Goal: Task Accomplishment & Management: Manage account settings

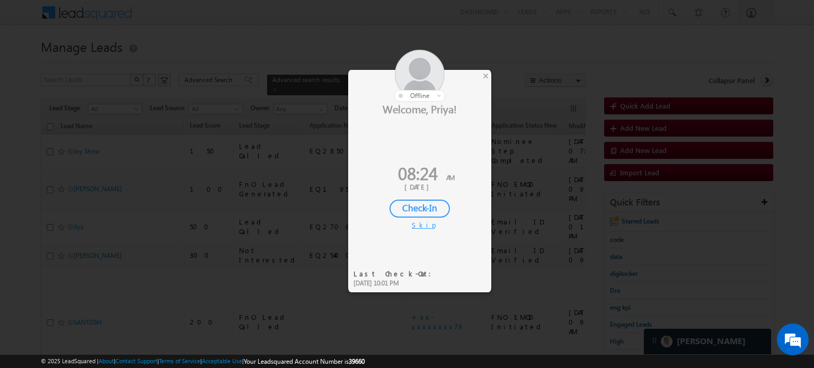
click at [403, 201] on div "Check-In" at bounding box center [420, 209] width 60 height 18
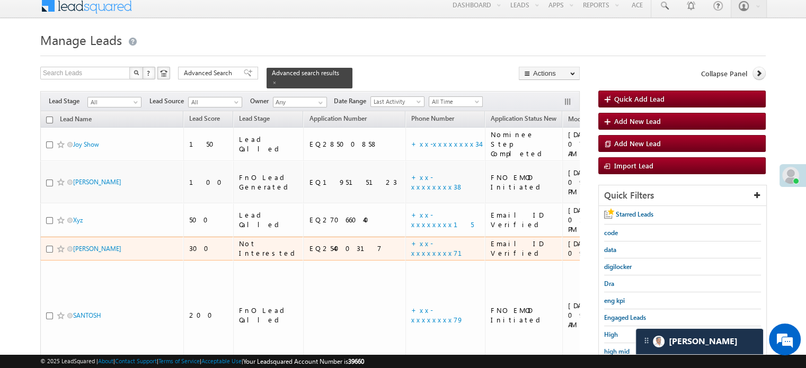
scroll to position [53, 0]
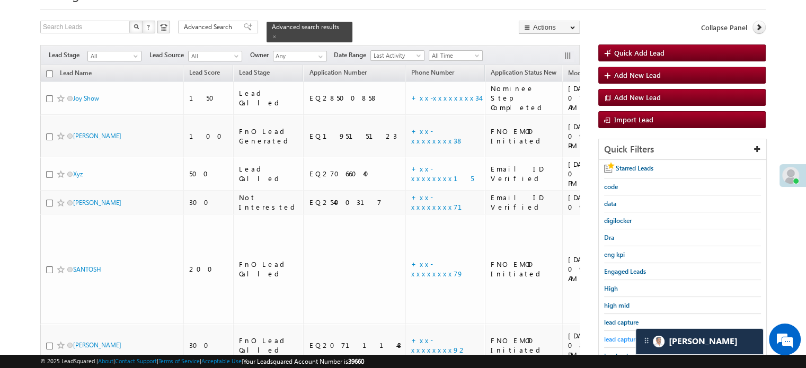
click at [615, 336] on span "lead capture new" at bounding box center [628, 340] width 48 height 8
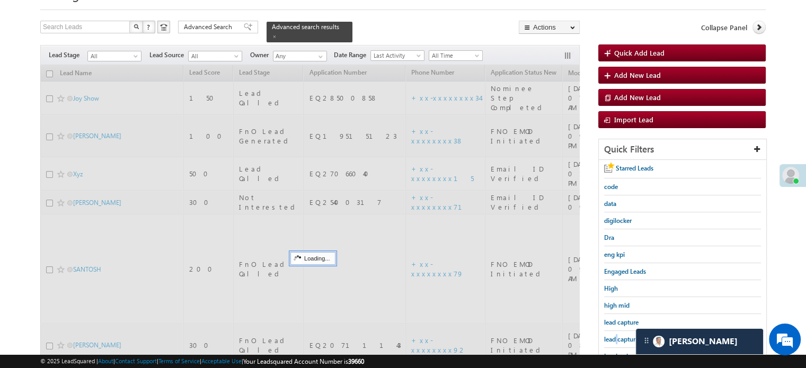
click at [615, 336] on span "lead capture new" at bounding box center [628, 340] width 48 height 8
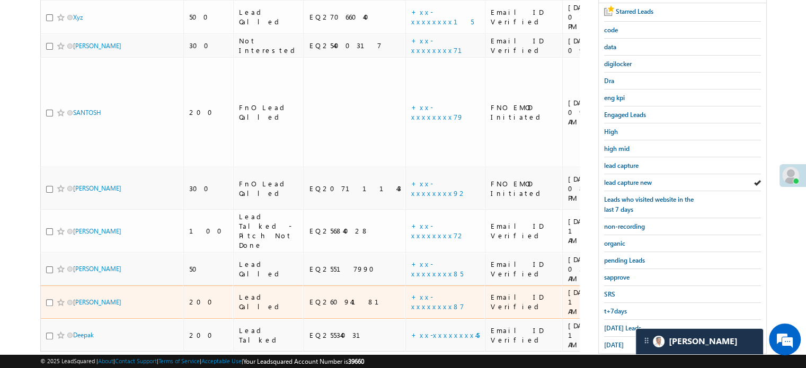
scroll to position [212, 0]
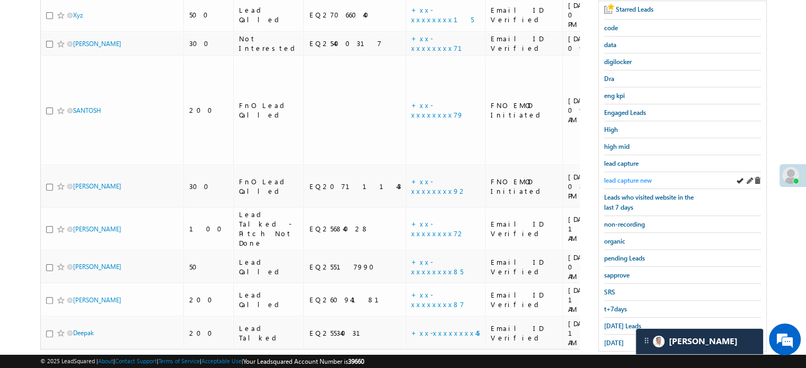
click at [617, 177] on span "lead capture new" at bounding box center [628, 181] width 48 height 8
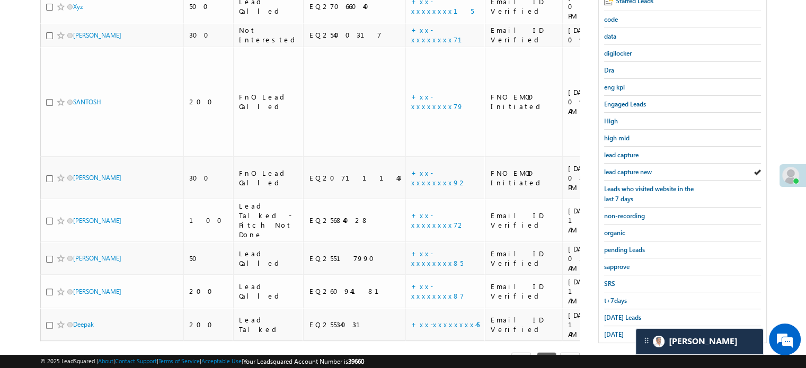
scroll to position [227, 0]
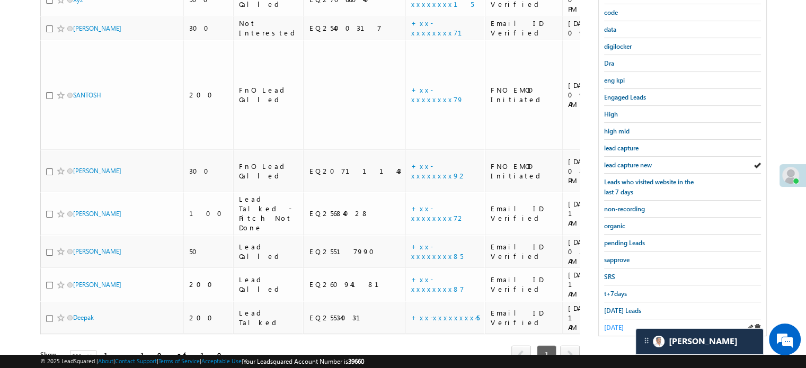
click at [624, 325] on span "[DATE]" at bounding box center [614, 328] width 20 height 8
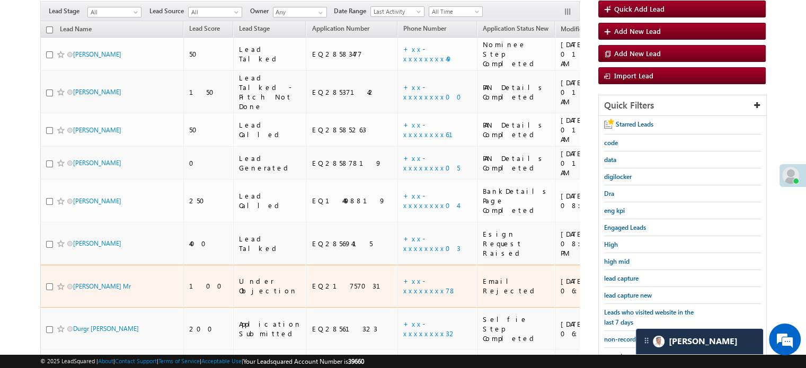
scroll to position [121, 0]
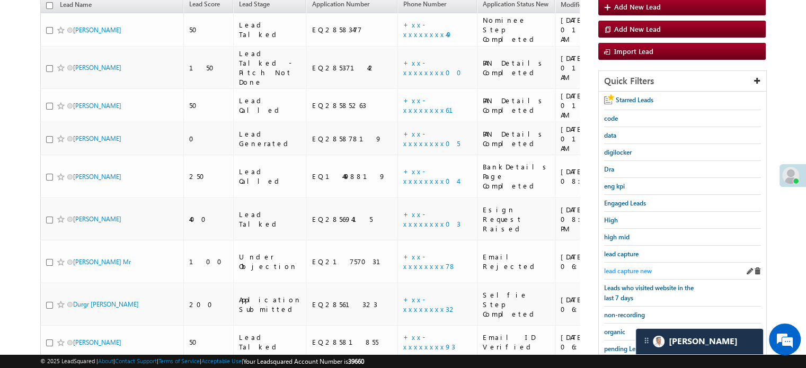
click at [611, 271] on span "lead capture new" at bounding box center [628, 271] width 48 height 8
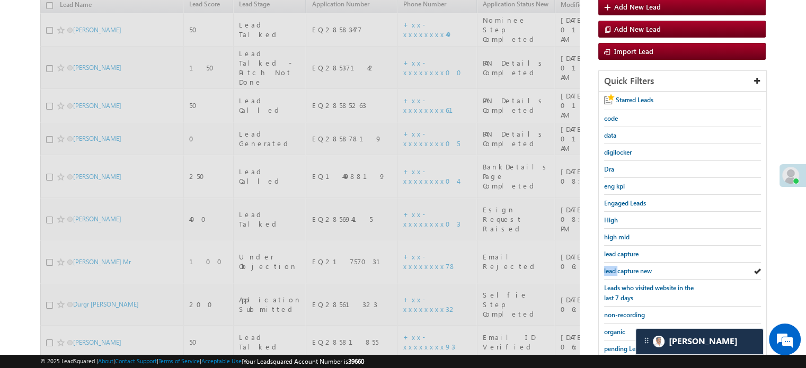
click at [611, 271] on span "lead capture new" at bounding box center [628, 271] width 48 height 8
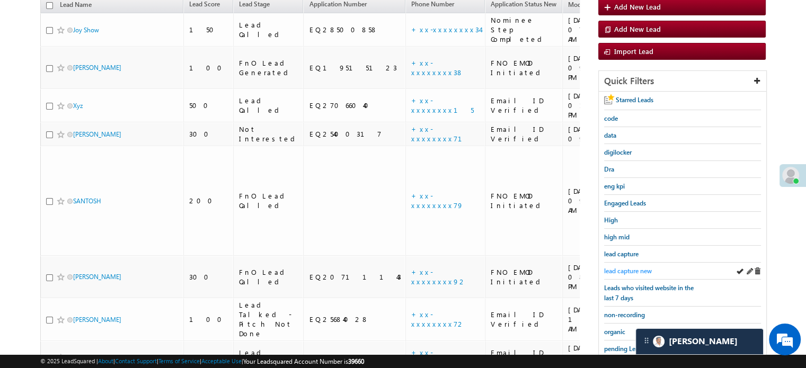
click at [632, 269] on span "lead capture new" at bounding box center [628, 271] width 48 height 8
click at [629, 263] on div "lead capture new" at bounding box center [682, 271] width 157 height 17
click at [628, 267] on span "lead capture new" at bounding box center [628, 271] width 48 height 8
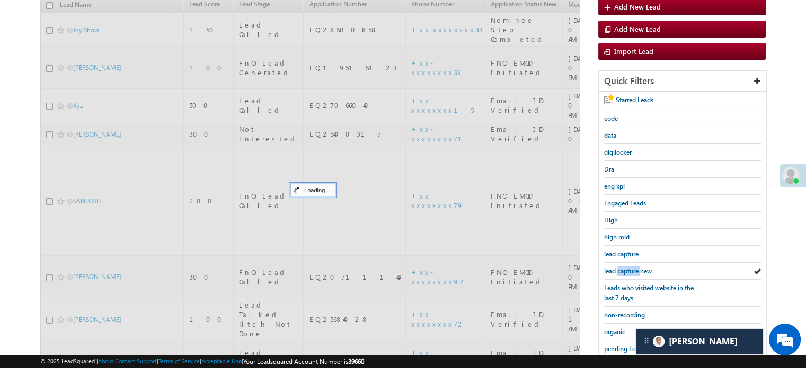
click at [628, 267] on span "lead capture new" at bounding box center [628, 271] width 48 height 8
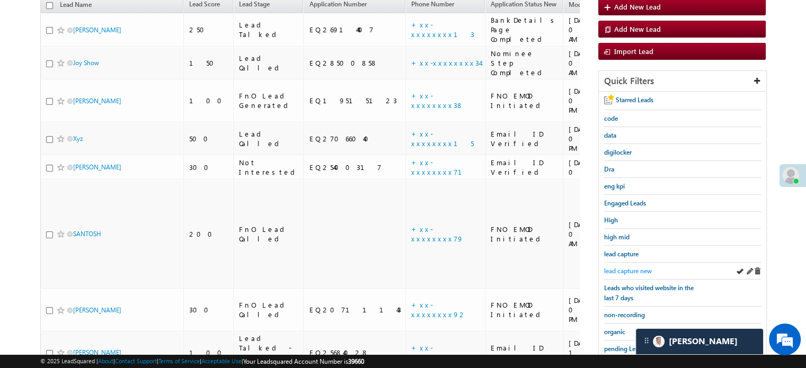
click at [628, 267] on span "lead capture new" at bounding box center [628, 271] width 48 height 8
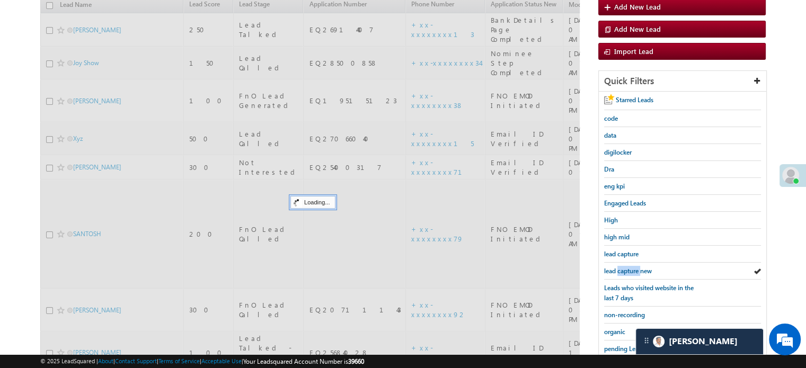
click at [628, 267] on span "lead capture new" at bounding box center [628, 271] width 48 height 8
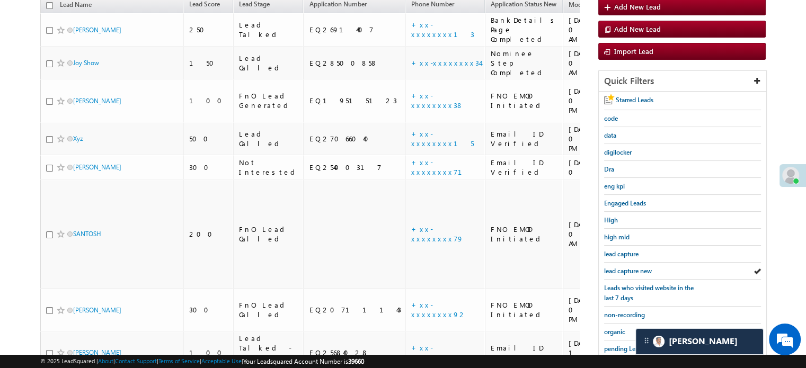
click at [628, 267] on span "lead capture new" at bounding box center [628, 271] width 48 height 8
click at [622, 258] on div "lead capture" at bounding box center [682, 254] width 157 height 17
click at [626, 267] on span "lead capture new" at bounding box center [628, 271] width 48 height 8
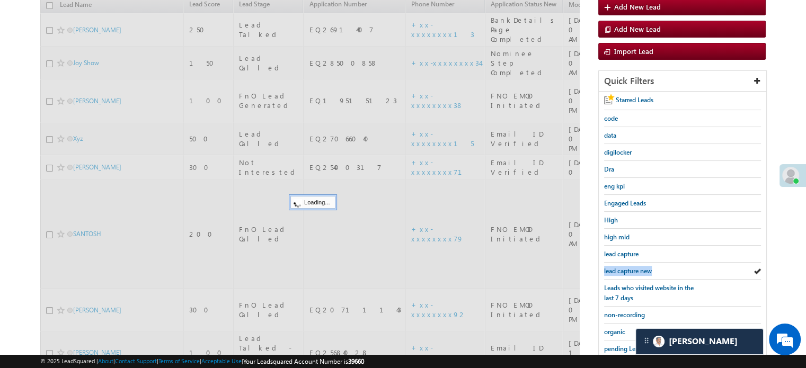
click at [626, 267] on span "lead capture new" at bounding box center [628, 271] width 48 height 8
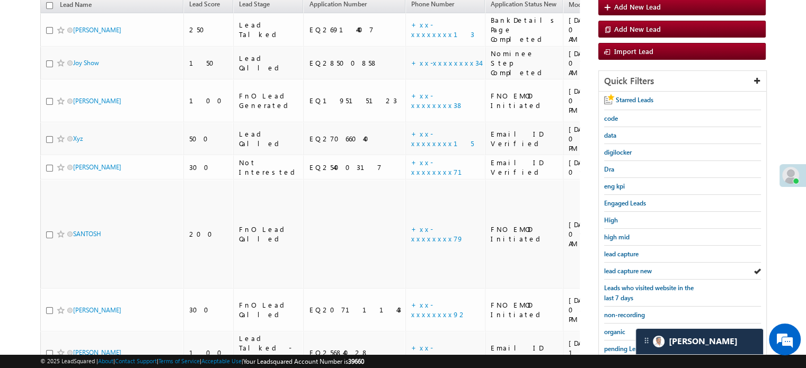
click at [626, 267] on span "lead capture new" at bounding box center [628, 271] width 48 height 8
click at [634, 263] on div "lead capture new" at bounding box center [682, 271] width 157 height 17
click at [634, 267] on span "lead capture new" at bounding box center [628, 271] width 48 height 8
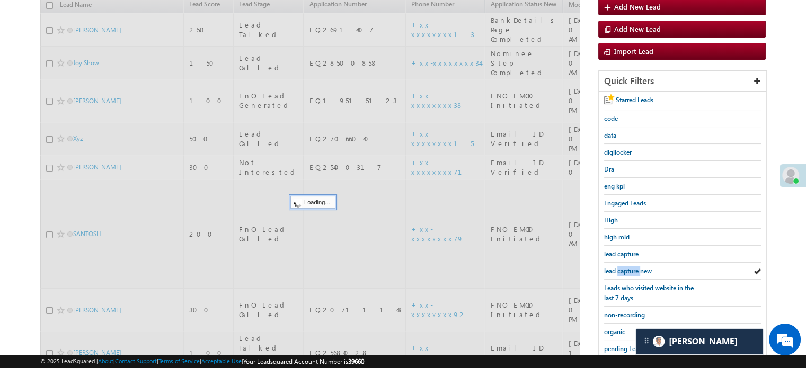
click at [634, 267] on span "lead capture new" at bounding box center [628, 271] width 48 height 8
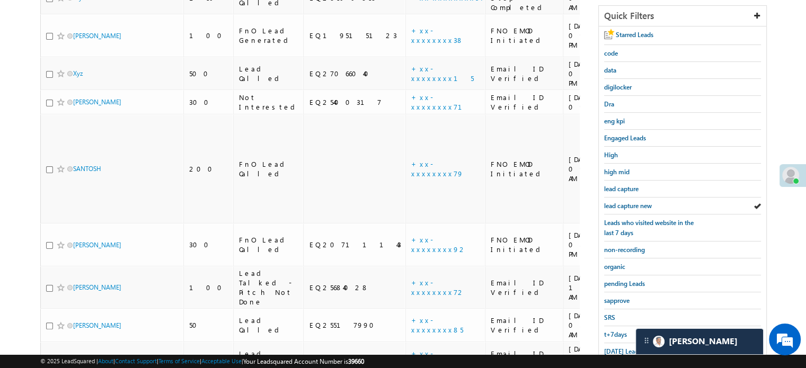
scroll to position [227, 0]
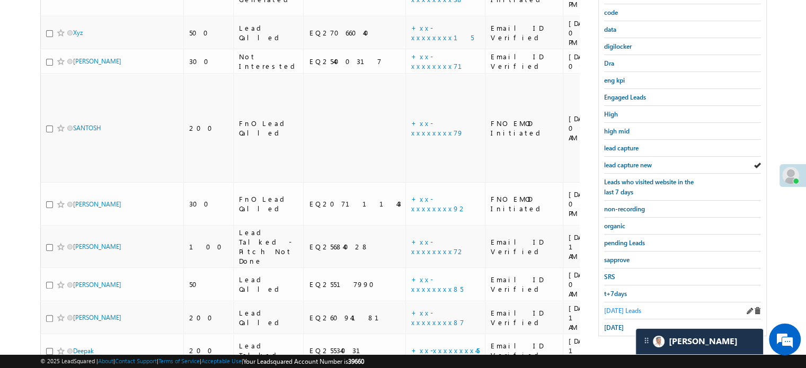
click at [612, 307] on span "Today's Leads" at bounding box center [622, 311] width 37 height 8
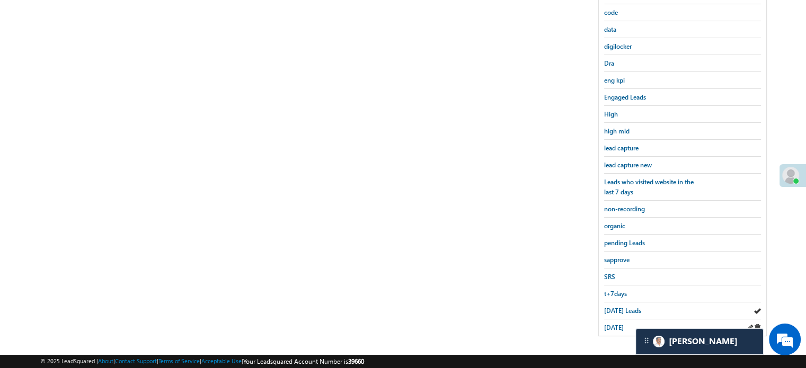
click at [606, 328] on div "yesterday" at bounding box center [682, 328] width 157 height 16
click at [606, 330] on div "yesterday" at bounding box center [682, 328] width 157 height 16
click at [608, 328] on div "yesterday" at bounding box center [682, 328] width 157 height 16
click at [613, 324] on span "yesterday" at bounding box center [614, 328] width 20 height 8
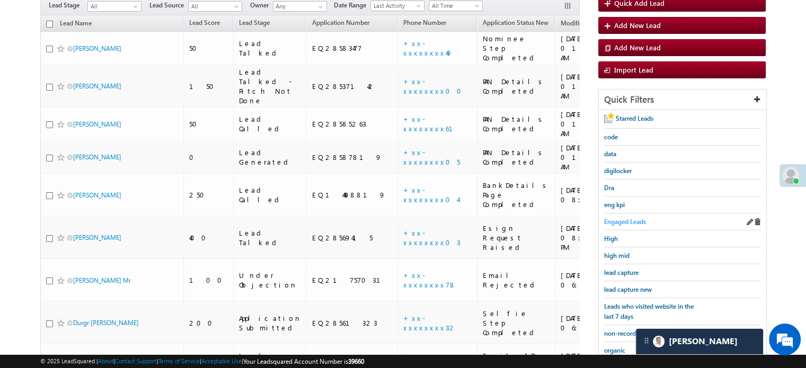
scroll to position [121, 0]
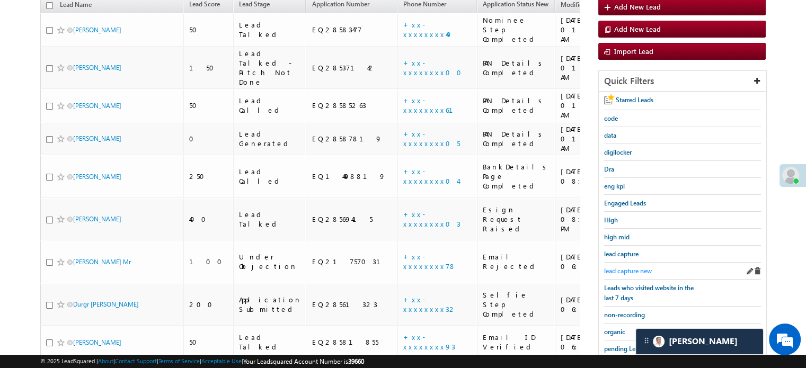
click at [638, 268] on span "lead capture new" at bounding box center [628, 271] width 48 height 8
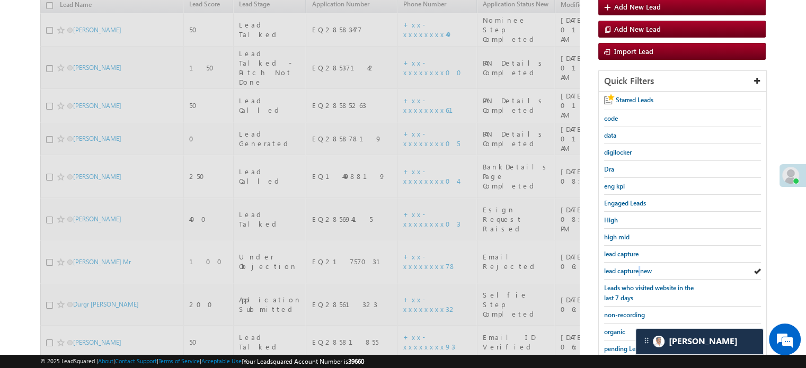
click at [638, 268] on span "lead capture new" at bounding box center [628, 271] width 48 height 8
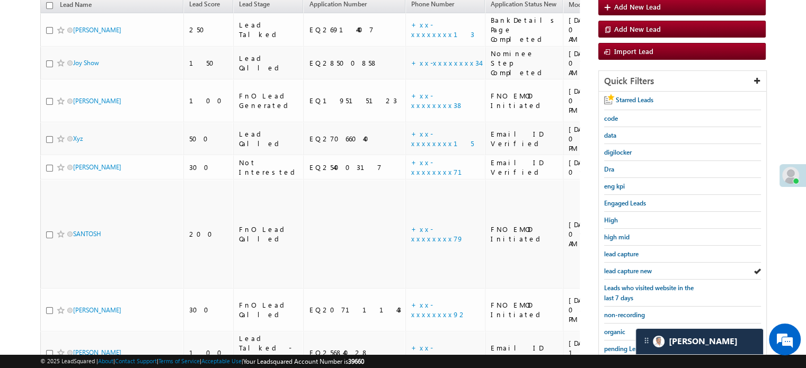
click at [638, 268] on span "lead capture new" at bounding box center [628, 271] width 48 height 8
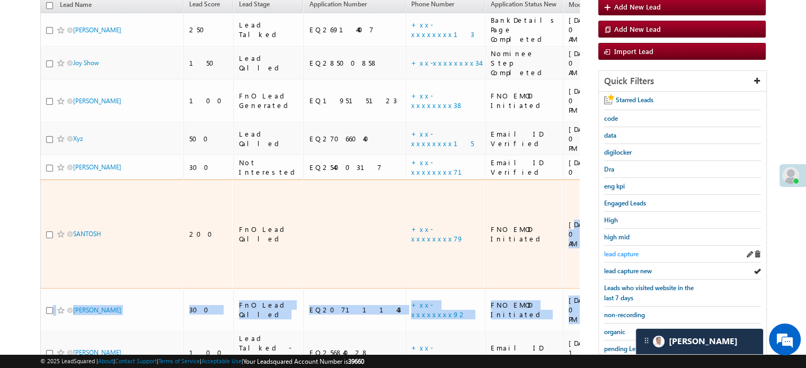
drag, startPoint x: 516, startPoint y: 172, endPoint x: 604, endPoint y: 256, distance: 121.9
click at [604, 256] on div "Search Leads X ? 11 results found Advanced Search Advanced Search Advanced sear…" at bounding box center [403, 242] width 726 height 580
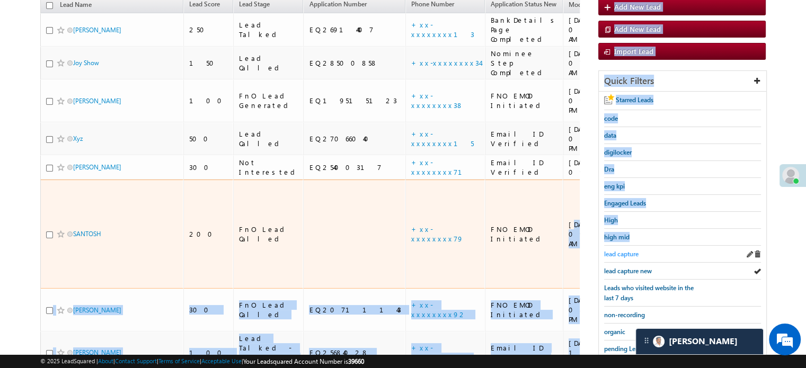
scroll to position [0, 104]
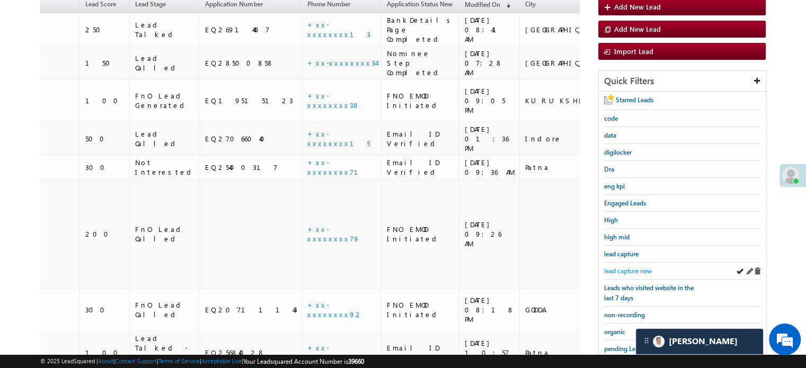
click at [620, 266] on link "lead capture new" at bounding box center [628, 271] width 48 height 10
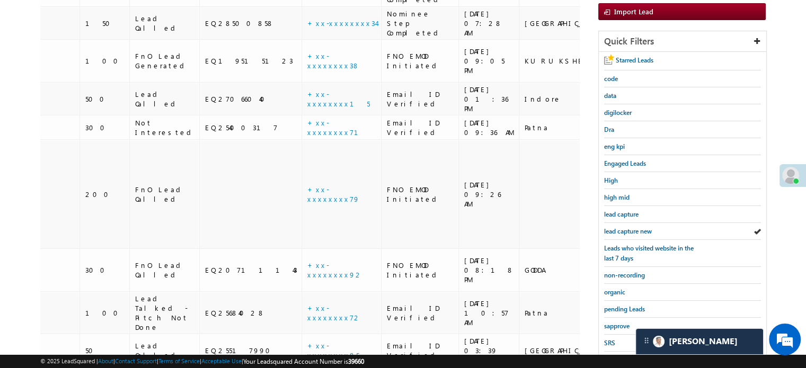
scroll to position [227, 0]
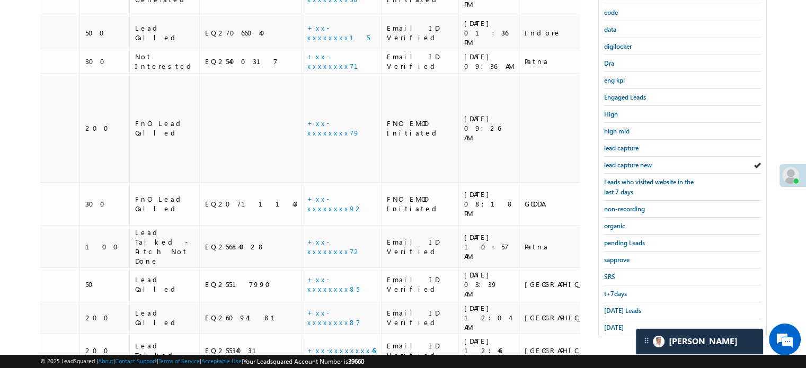
click at [213, 281] on div "Lead Name Lead Score Lead Stage Application Number Phone Number Application Sta…" at bounding box center [310, 152] width 540 height 522
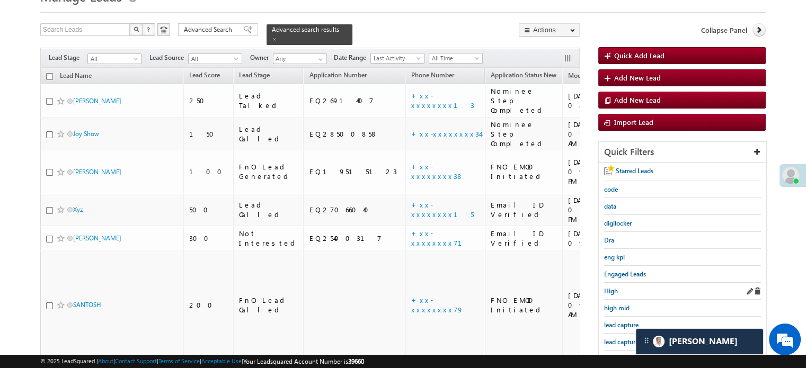
scroll to position [68, 0]
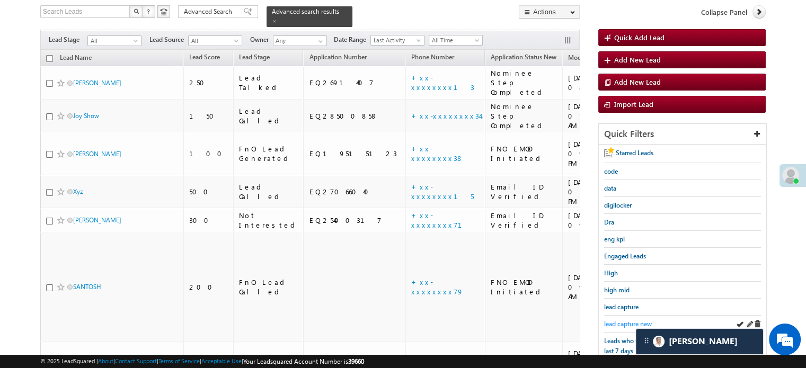
click at [617, 320] on span "lead capture new" at bounding box center [628, 324] width 48 height 8
click at [618, 323] on span "lead capture new" at bounding box center [628, 324] width 48 height 8
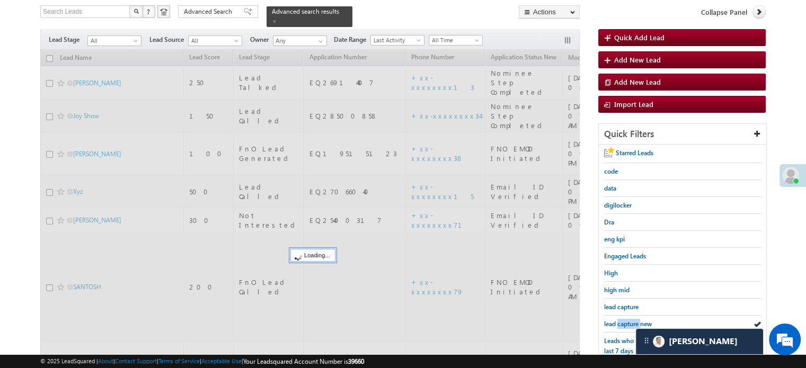
click at [618, 323] on span "lead capture new" at bounding box center [628, 324] width 48 height 8
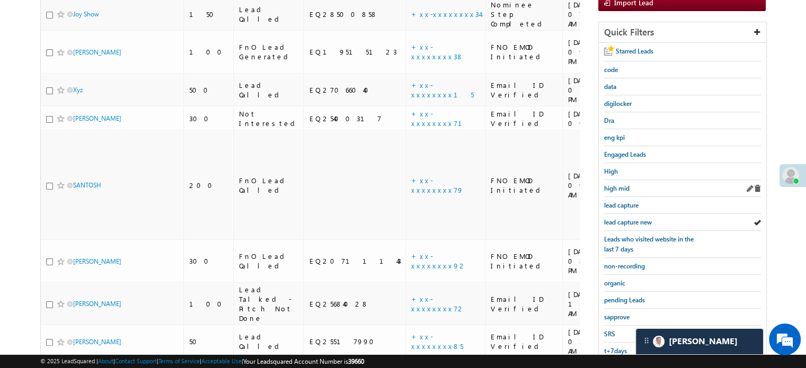
scroll to position [174, 0]
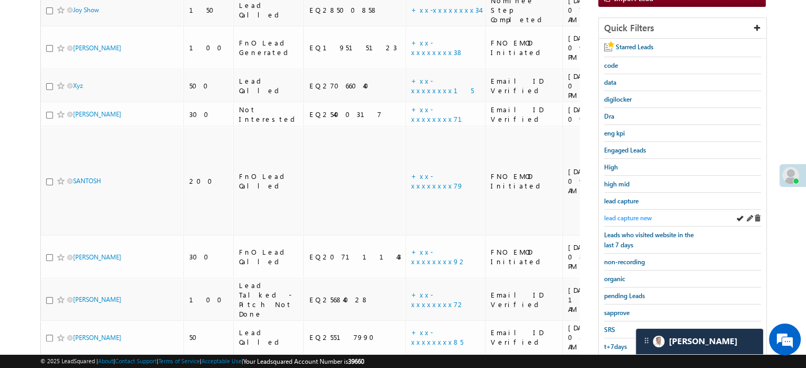
click at [634, 216] on span "lead capture new" at bounding box center [628, 218] width 48 height 8
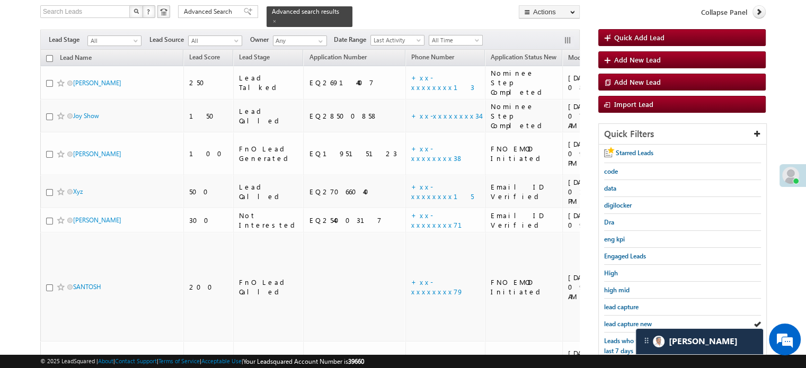
scroll to position [227, 0]
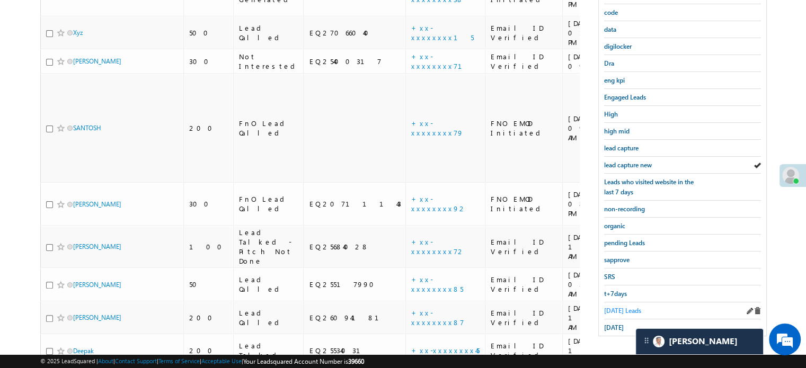
click at [618, 307] on span "Today's Leads" at bounding box center [622, 311] width 37 height 8
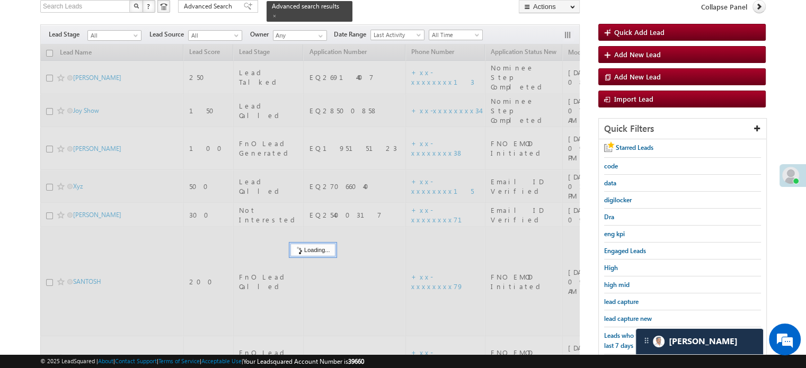
scroll to position [68, 0]
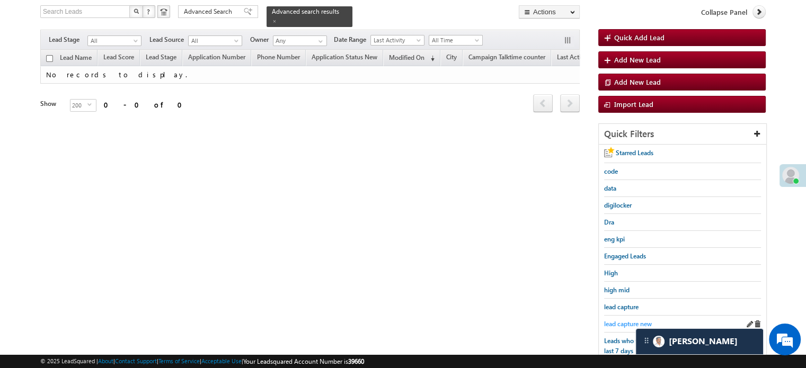
click at [627, 320] on span "lead capture new" at bounding box center [628, 324] width 48 height 8
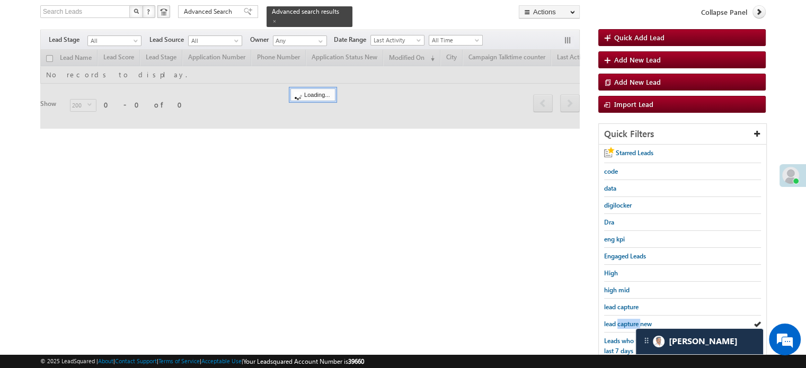
click at [627, 320] on span "lead capture new" at bounding box center [628, 324] width 48 height 8
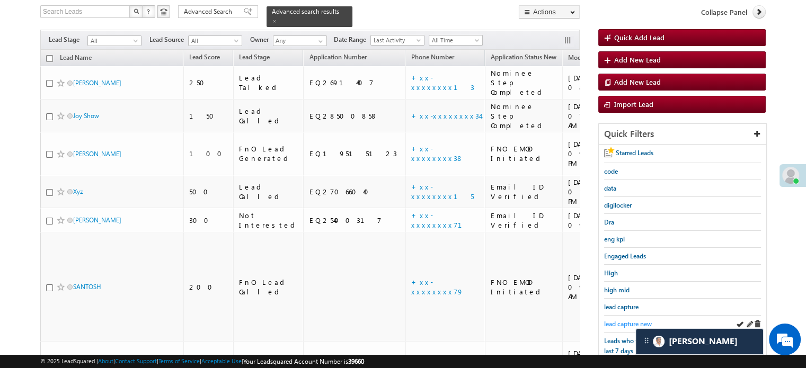
click at [618, 320] on span "lead capture new" at bounding box center [628, 324] width 48 height 8
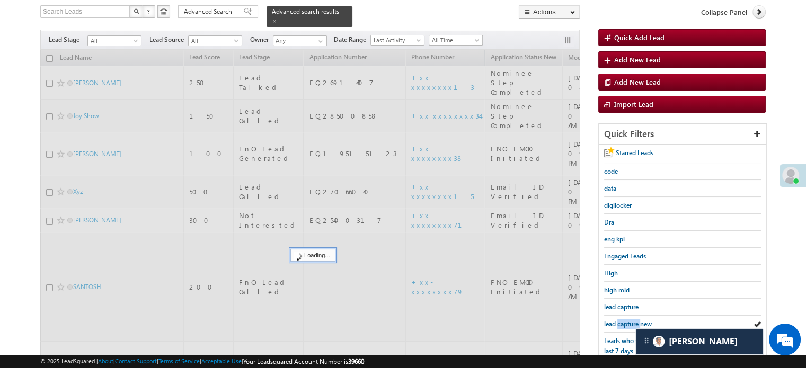
click at [618, 320] on span "lead capture new" at bounding box center [628, 324] width 48 height 8
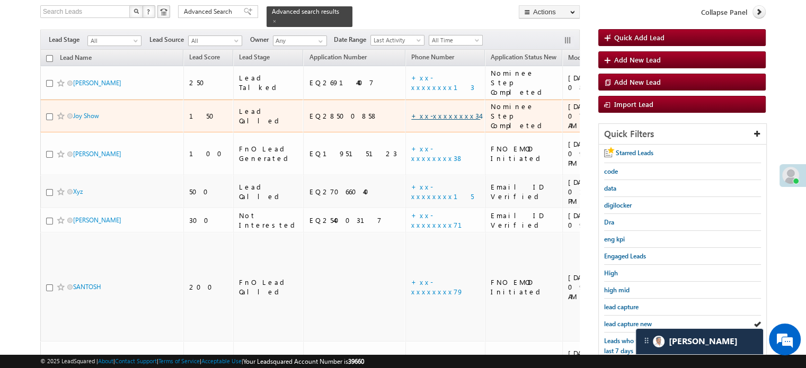
click at [411, 111] on link "+xx-xxxxxxxx34" at bounding box center [445, 115] width 69 height 9
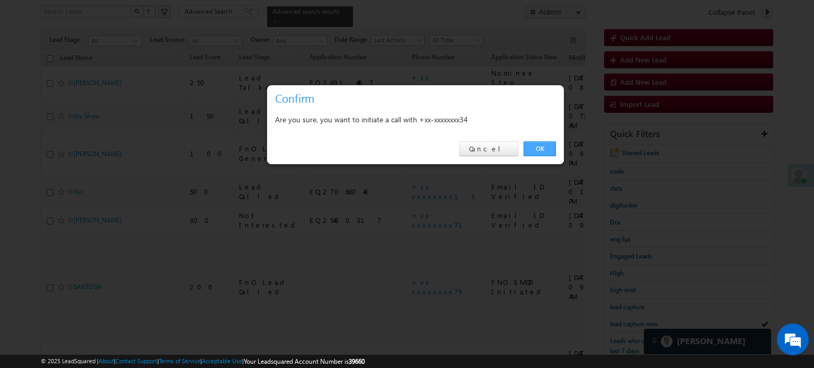
click at [531, 150] on link "OK" at bounding box center [540, 149] width 32 height 15
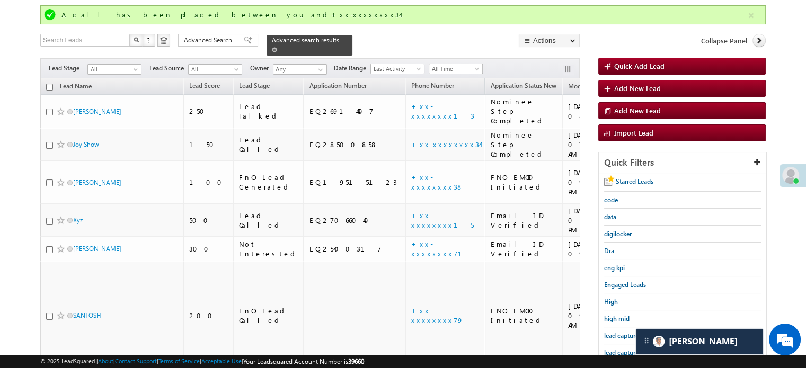
scroll to position [97, 0]
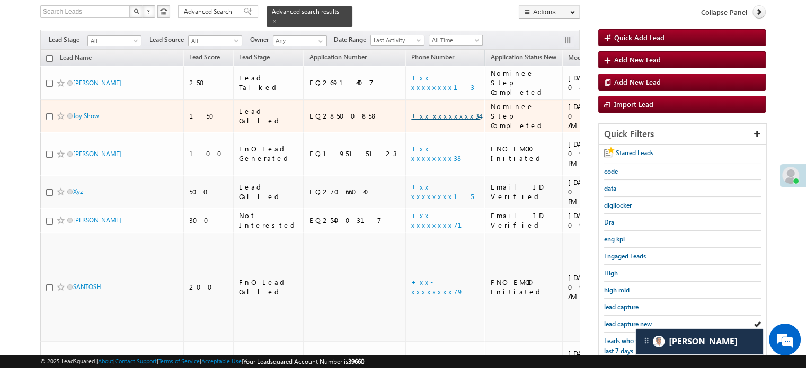
click at [411, 111] on link "+xx-xxxxxxxx34" at bounding box center [445, 115] width 69 height 9
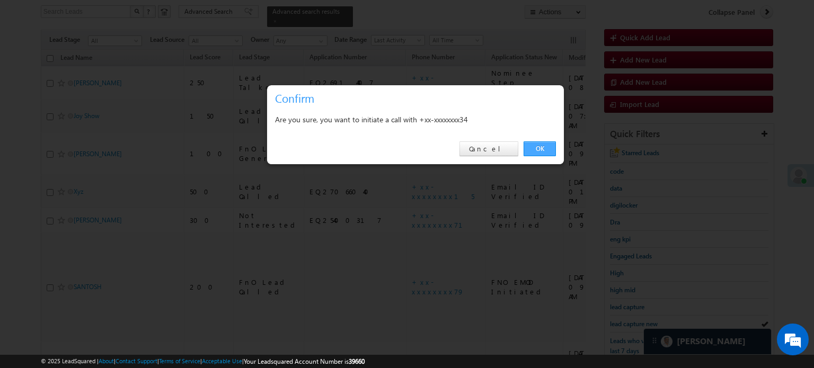
click at [536, 146] on link "OK" at bounding box center [540, 149] width 32 height 15
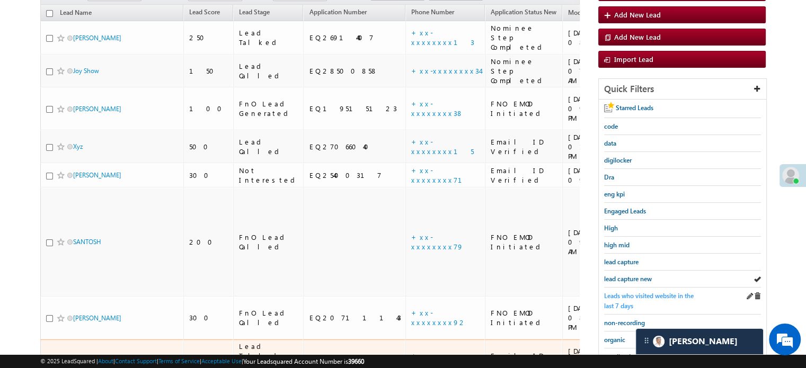
scroll to position [256, 0]
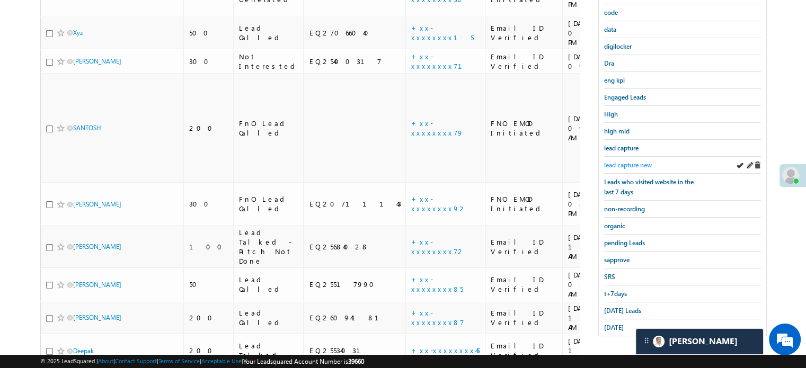
click at [639, 163] on span "lead capture new" at bounding box center [628, 165] width 48 height 8
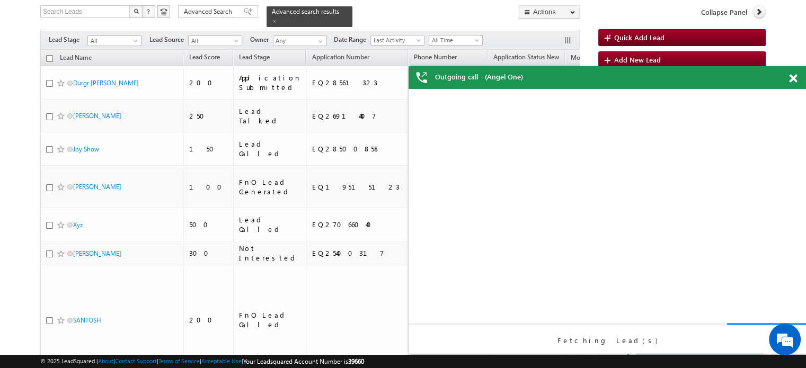
scroll to position [0, 0]
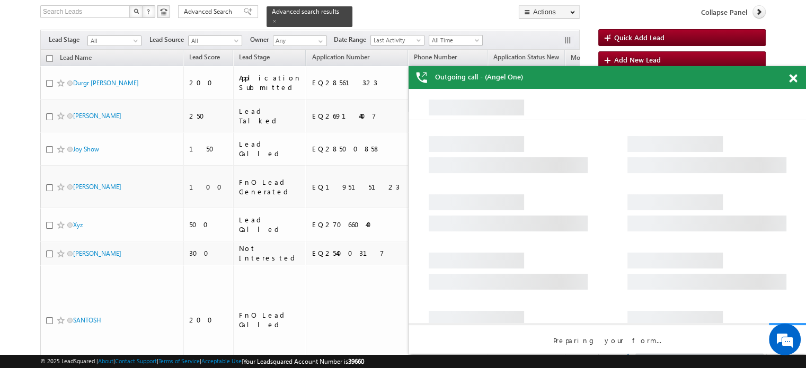
click at [790, 78] on span at bounding box center [793, 78] width 8 height 9
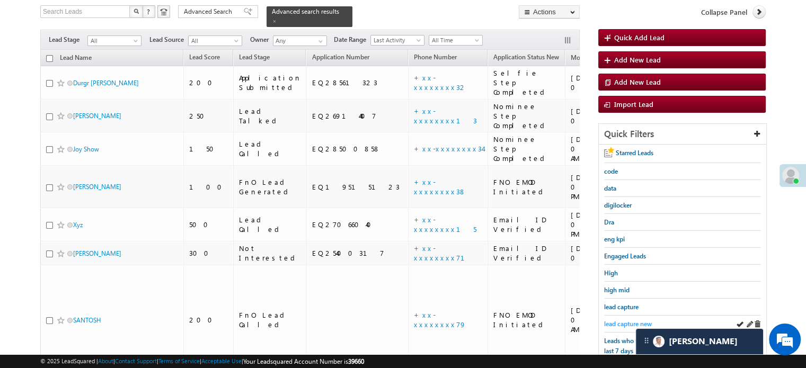
click at [618, 320] on span "lead capture new" at bounding box center [628, 324] width 48 height 8
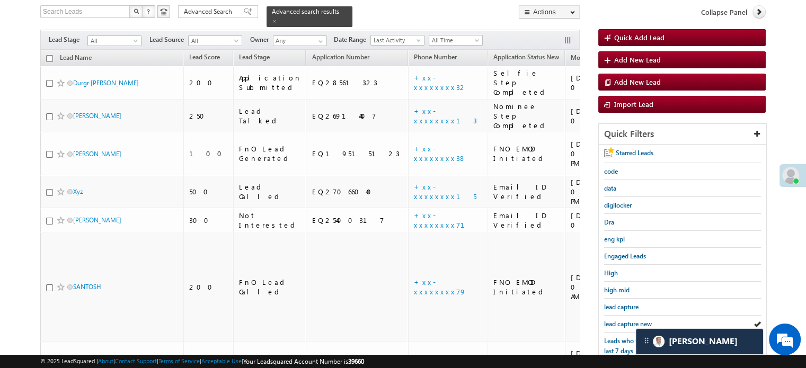
click at [618, 320] on span "lead capture new" at bounding box center [628, 324] width 48 height 8
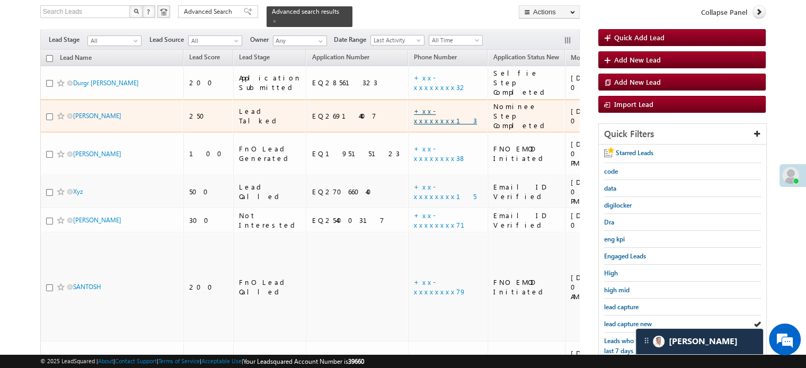
click at [414, 107] on link "+xx-xxxxxxxx13" at bounding box center [445, 116] width 63 height 19
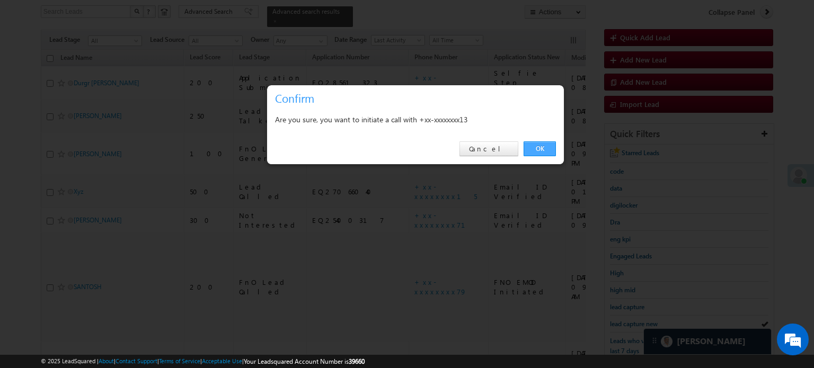
click at [541, 144] on link "OK" at bounding box center [540, 149] width 32 height 15
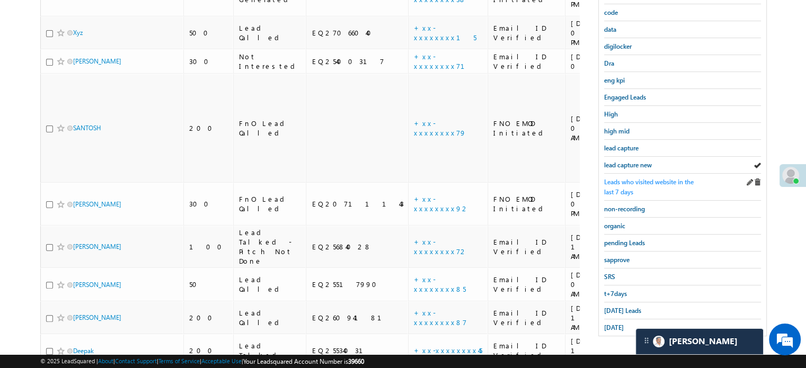
scroll to position [256, 0]
click at [634, 163] on span "lead capture new" at bounding box center [628, 165] width 48 height 8
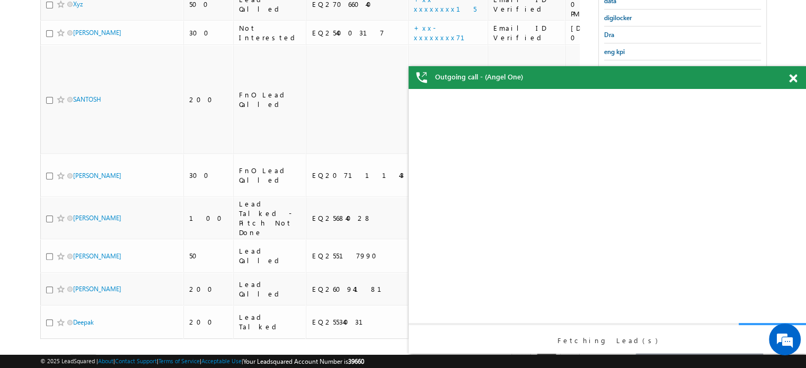
scroll to position [227, 0]
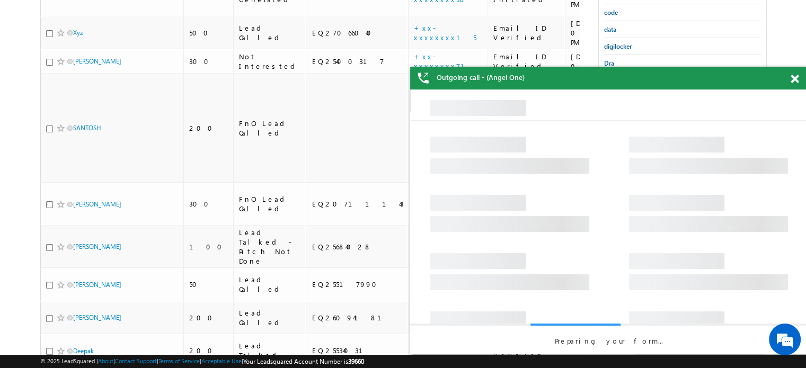
click at [791, 78] on div "Outgoing call - (Angel One)" at bounding box center [609, 78] width 398 height 23
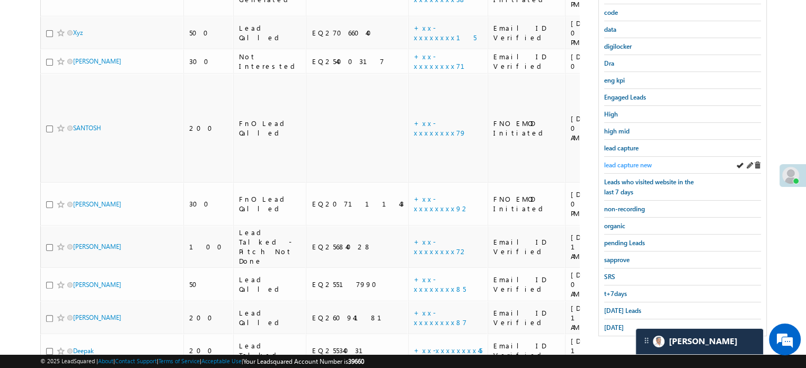
click at [617, 161] on span "lead capture new" at bounding box center [628, 165] width 48 height 8
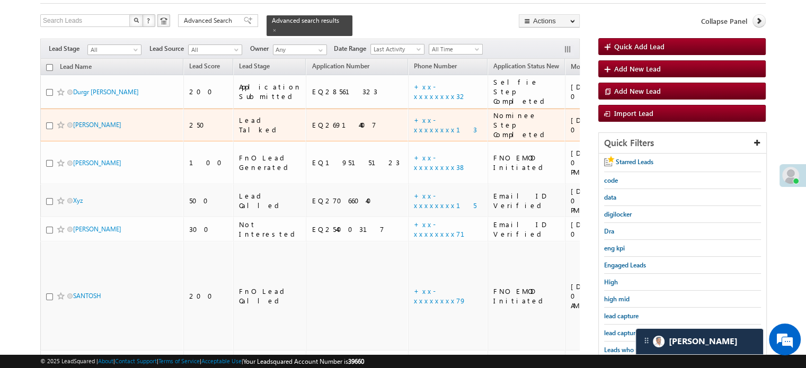
scroll to position [121, 0]
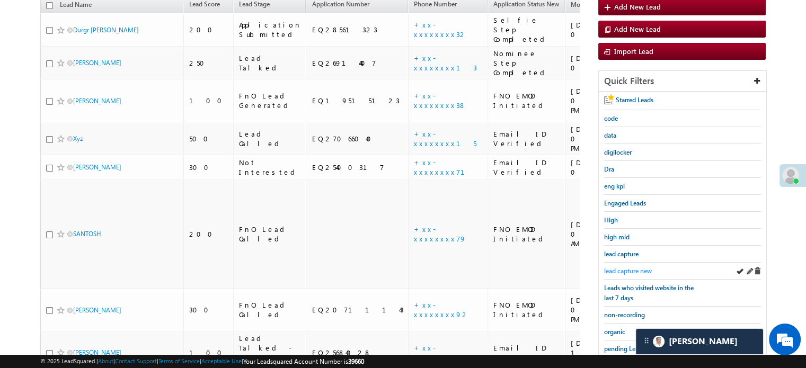
click at [630, 267] on span "lead capture new" at bounding box center [628, 271] width 48 height 8
click at [628, 270] on span "lead capture new" at bounding box center [628, 271] width 48 height 8
click at [637, 268] on span "lead capture new" at bounding box center [628, 271] width 48 height 8
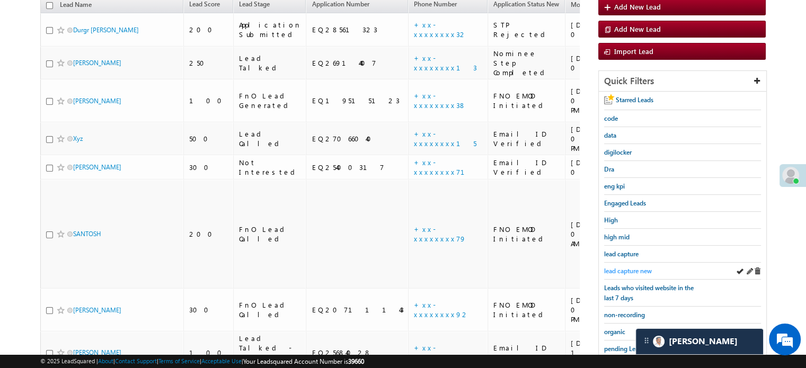
click at [622, 267] on span "lead capture new" at bounding box center [628, 271] width 48 height 8
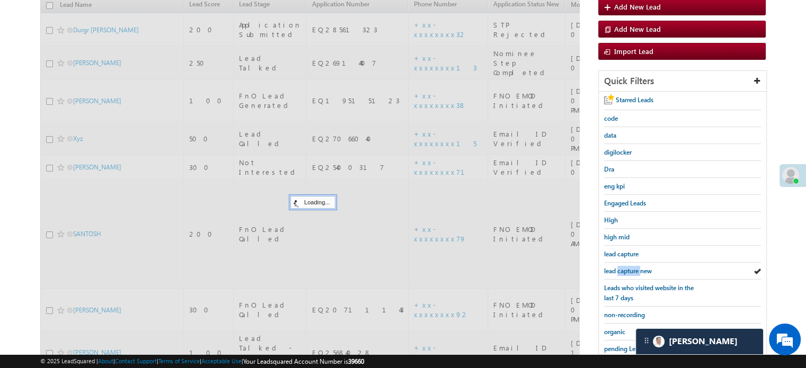
click at [622, 267] on span "lead capture new" at bounding box center [628, 271] width 48 height 8
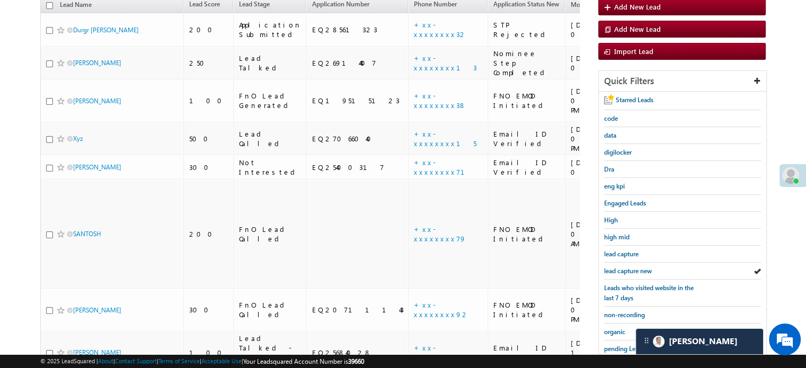
click at [622, 267] on span "lead capture new" at bounding box center [628, 271] width 48 height 8
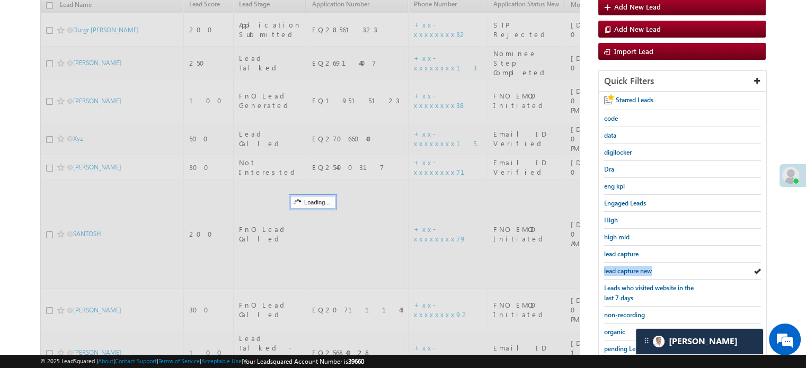
click at [622, 267] on span "lead capture new" at bounding box center [628, 271] width 48 height 8
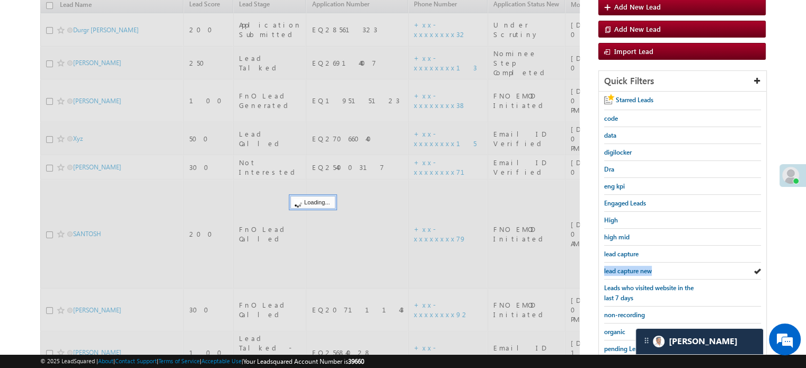
click at [622, 267] on span "lead capture new" at bounding box center [628, 271] width 48 height 8
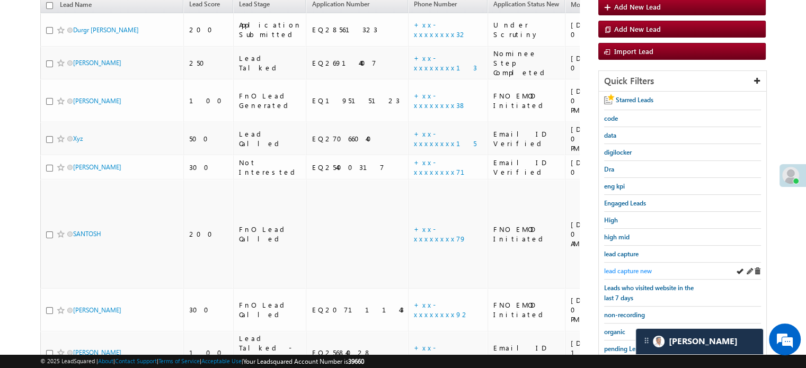
click at [624, 270] on span "lead capture new" at bounding box center [628, 271] width 48 height 8
click at [617, 268] on span "lead capture new" at bounding box center [628, 271] width 48 height 8
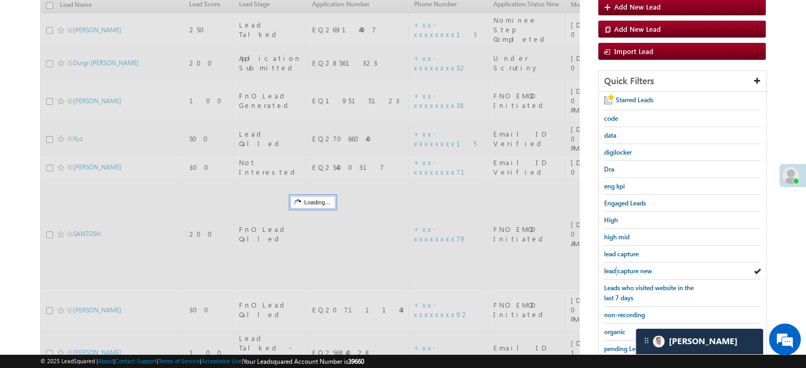
click at [617, 268] on span "lead capture new" at bounding box center [628, 271] width 48 height 8
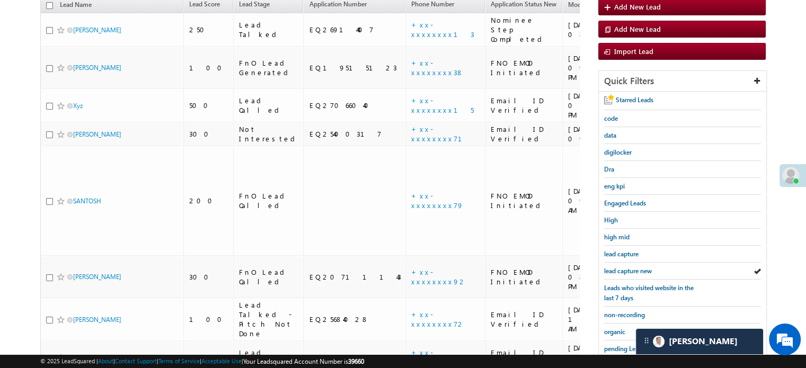
click at [617, 268] on span "lead capture new" at bounding box center [628, 271] width 48 height 8
click at [632, 271] on span "lead capture new" at bounding box center [628, 271] width 48 height 8
click at [630, 267] on span "lead capture new" at bounding box center [628, 271] width 48 height 8
click at [619, 267] on span "lead capture new" at bounding box center [628, 271] width 48 height 8
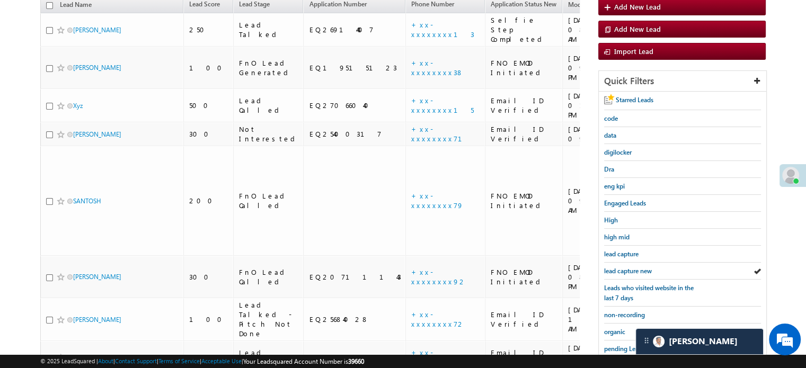
click at [619, 267] on span "lead capture new" at bounding box center [628, 271] width 48 height 8
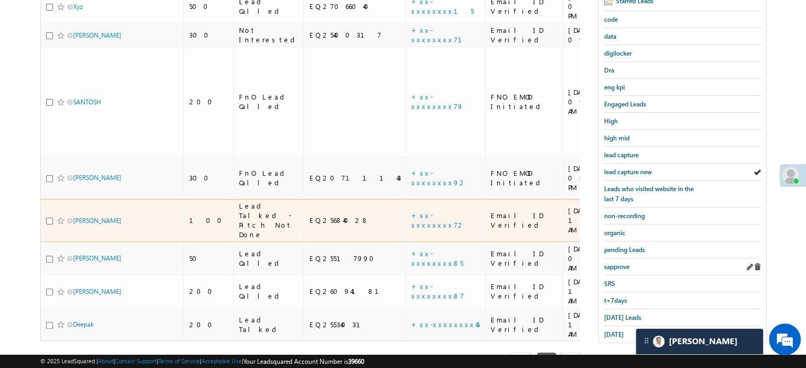
scroll to position [227, 0]
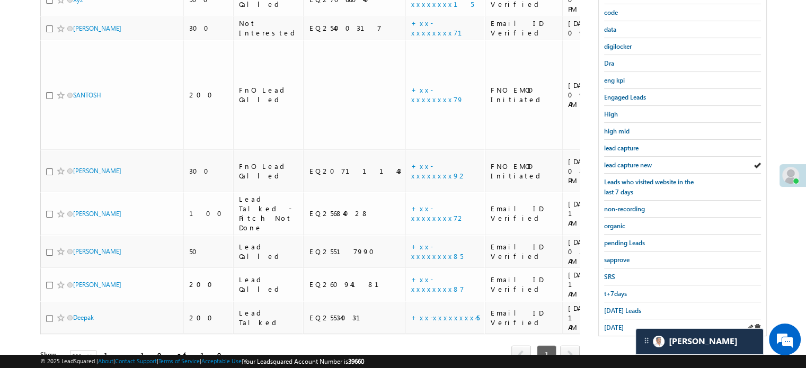
click at [617, 328] on div "yesterday" at bounding box center [682, 328] width 157 height 16
click at [615, 326] on span "yesterday" at bounding box center [614, 328] width 20 height 8
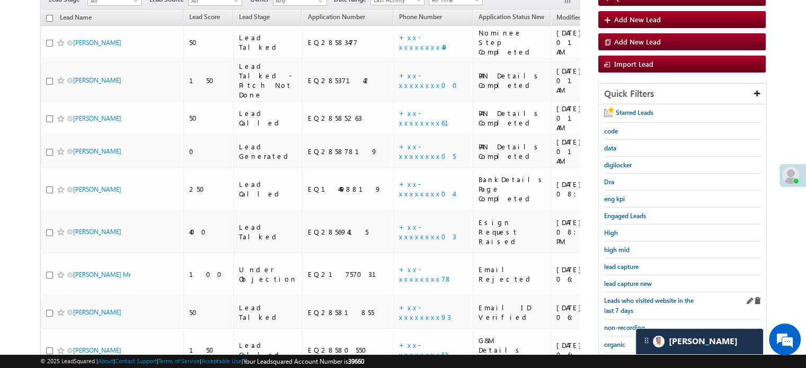
scroll to position [170, 0]
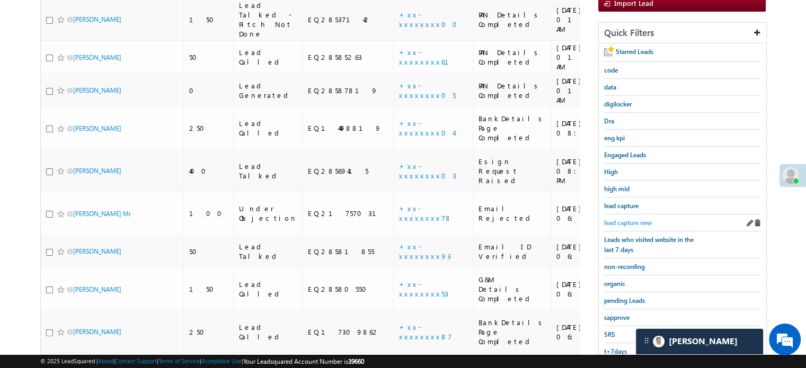
click at [629, 221] on span "lead capture new" at bounding box center [628, 223] width 48 height 8
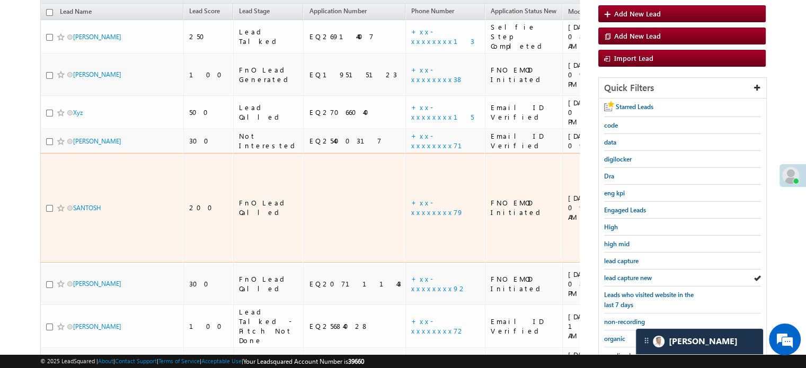
scroll to position [117, 0]
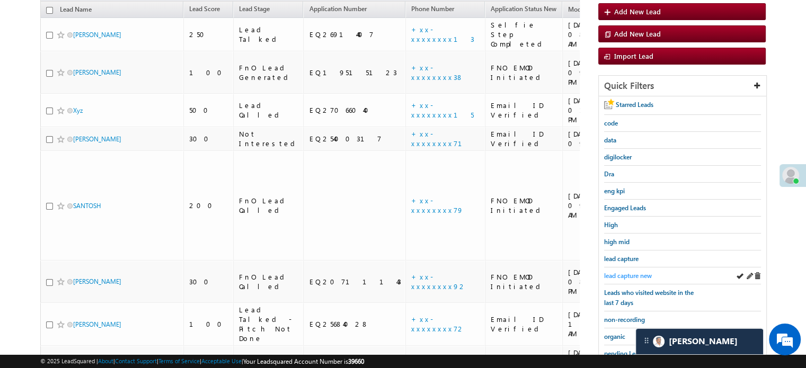
click at [623, 272] on span "lead capture new" at bounding box center [628, 276] width 48 height 8
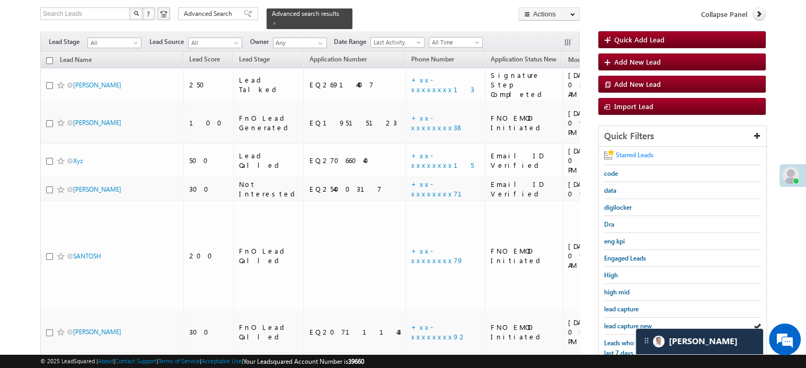
scroll to position [159, 0]
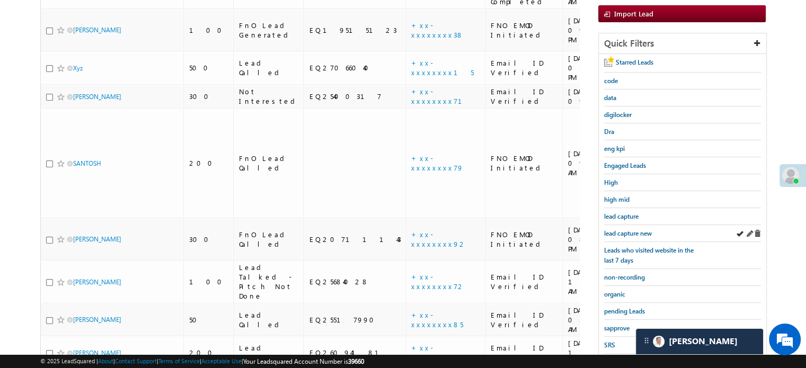
click at [636, 225] on div "lead capture new" at bounding box center [682, 233] width 157 height 17
click at [628, 230] on span "lead capture new" at bounding box center [628, 234] width 48 height 8
click at [645, 231] on span "lead capture new" at bounding box center [628, 234] width 48 height 8
click at [625, 233] on span "lead capture new" at bounding box center [628, 234] width 48 height 8
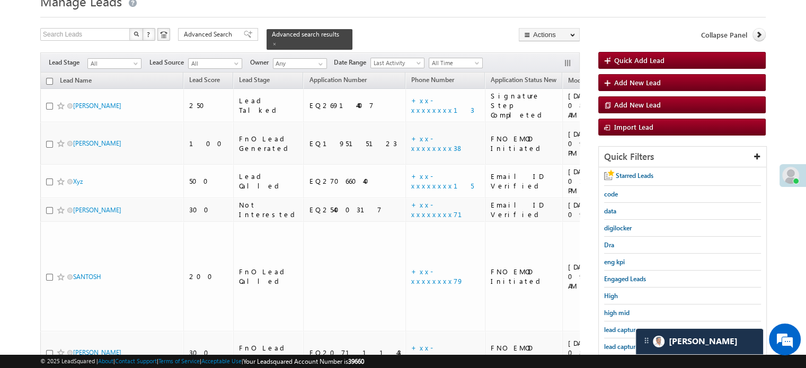
scroll to position [106, 0]
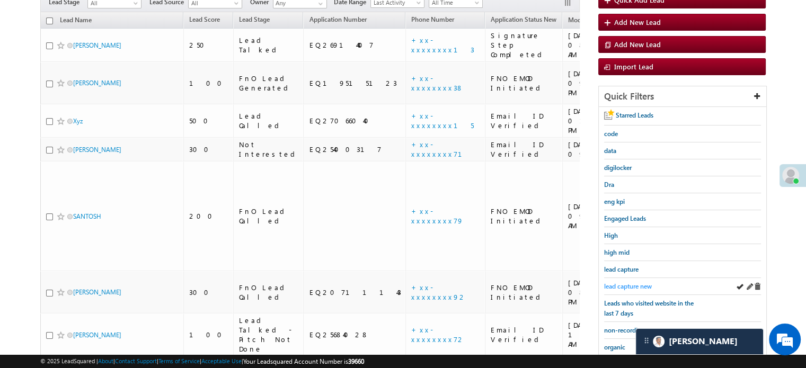
click at [625, 283] on span "lead capture new" at bounding box center [628, 287] width 48 height 8
click at [624, 284] on span "lead capture new" at bounding box center [628, 287] width 48 height 8
click at [630, 283] on span "lead capture new" at bounding box center [628, 287] width 48 height 8
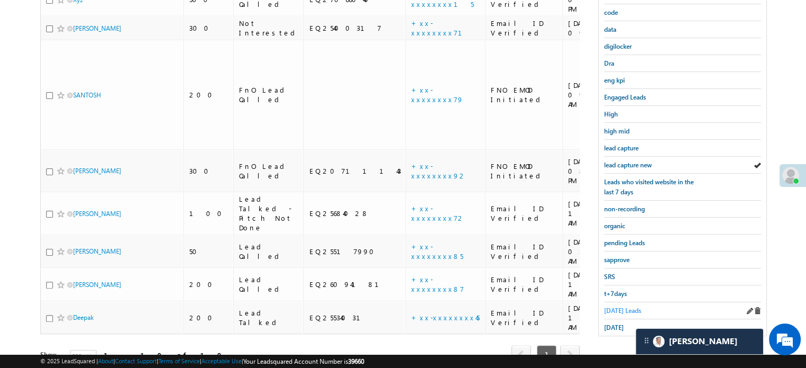
click at [618, 309] on span "Today's Leads" at bounding box center [622, 311] width 37 height 8
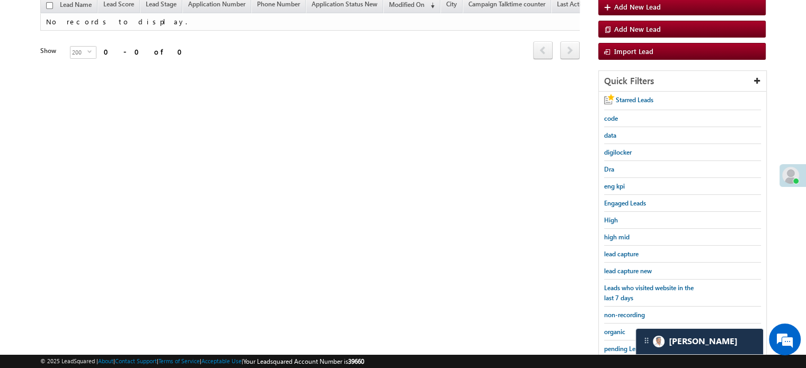
scroll to position [68, 0]
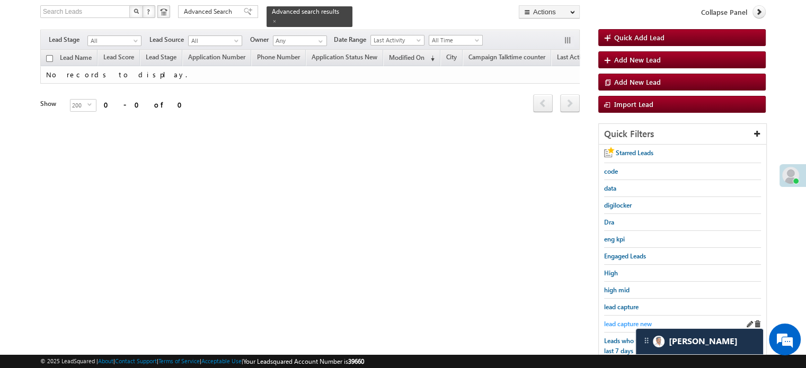
click at [624, 322] on span "lead capture new" at bounding box center [628, 324] width 48 height 8
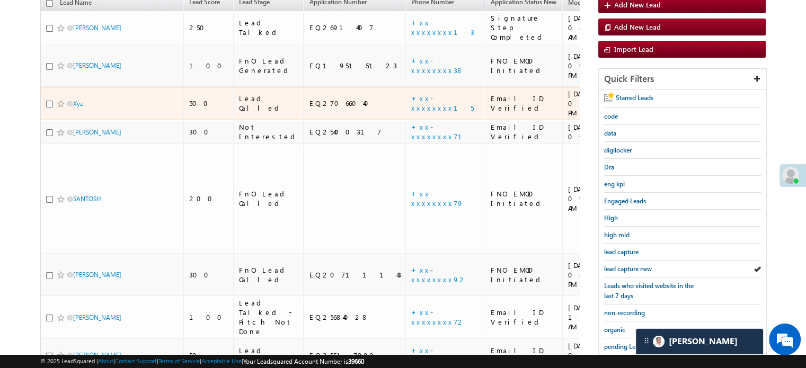
scroll to position [174, 0]
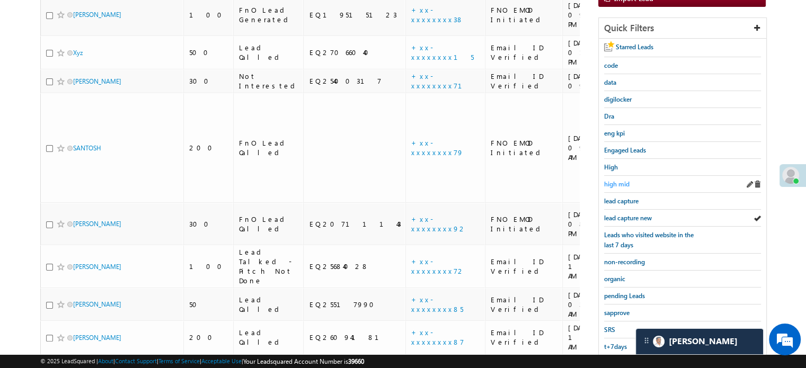
click at [612, 183] on span "high mid" at bounding box center [616, 184] width 25 height 8
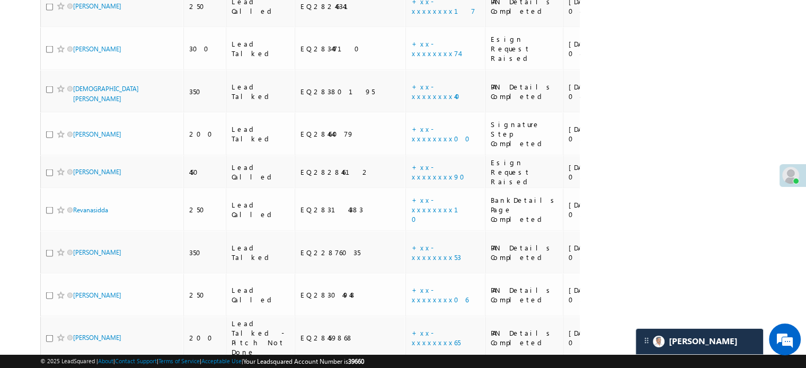
scroll to position [2183, 0]
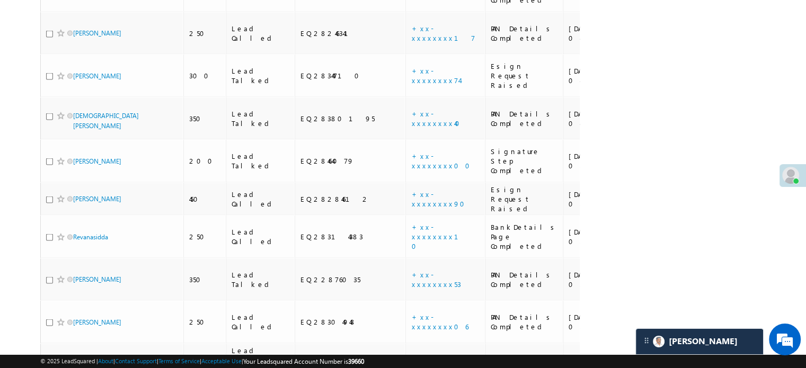
drag, startPoint x: 85, startPoint y: 111, endPoint x: 33, endPoint y: 98, distance: 53.6
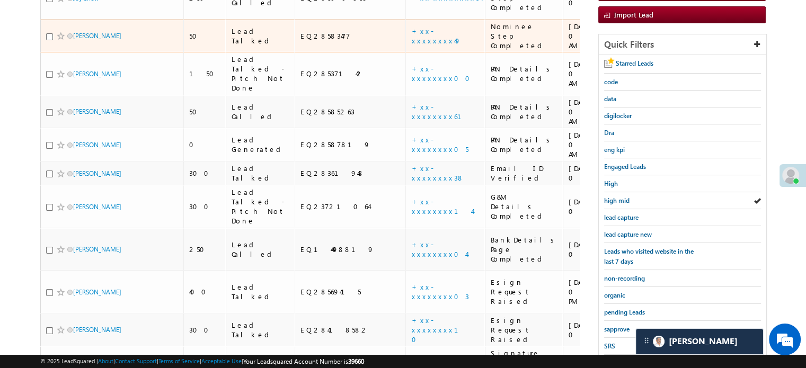
scroll to position [169, 0]
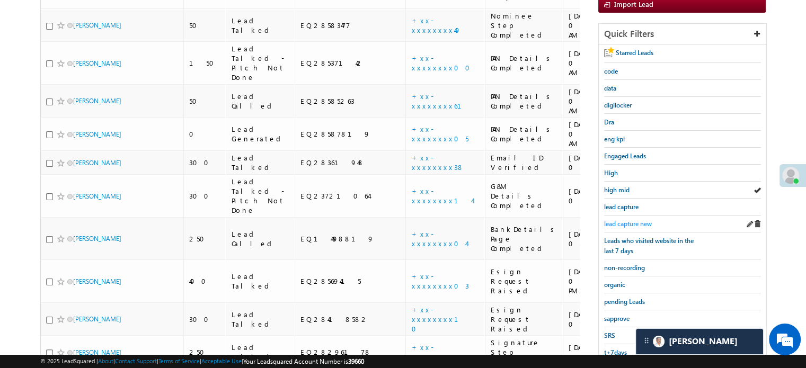
click at [621, 220] on span "lead capture new" at bounding box center [628, 224] width 48 height 8
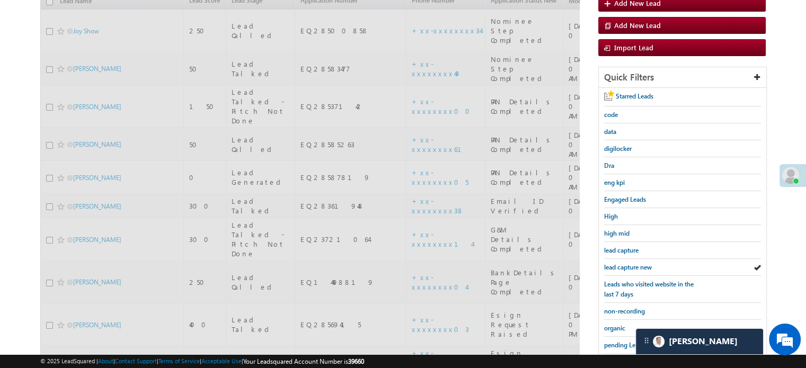
scroll to position [63, 0]
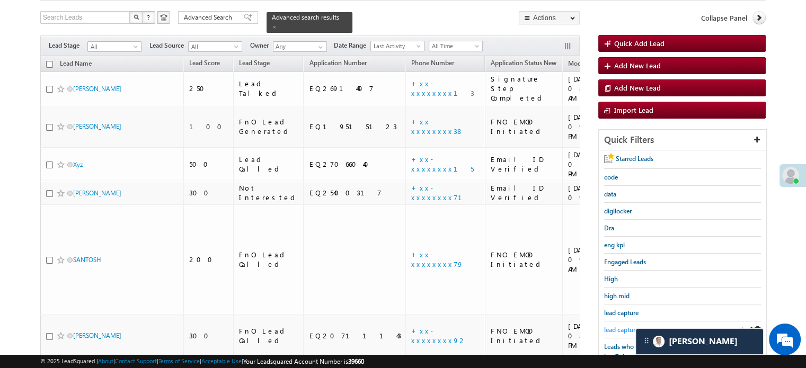
click at [612, 328] on span "lead capture new" at bounding box center [628, 330] width 48 height 8
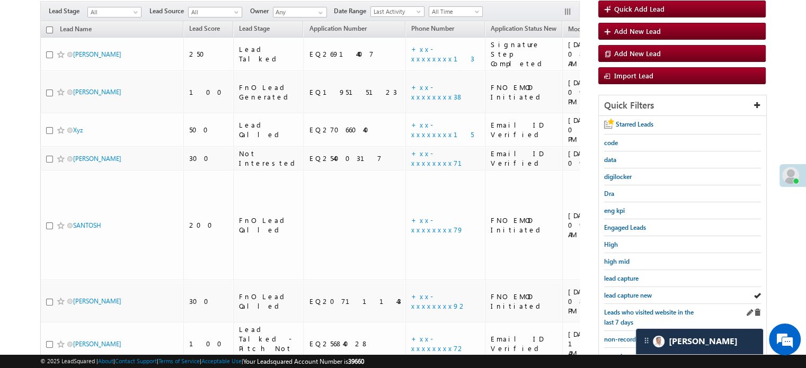
scroll to position [116, 0]
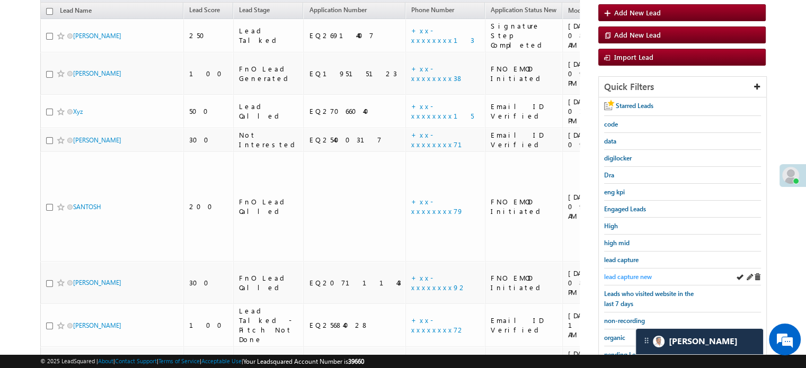
click at [636, 275] on span "lead capture new" at bounding box center [628, 277] width 48 height 8
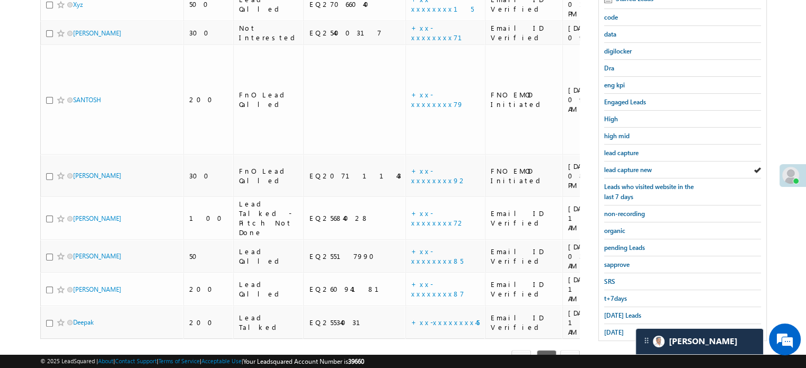
scroll to position [227, 0]
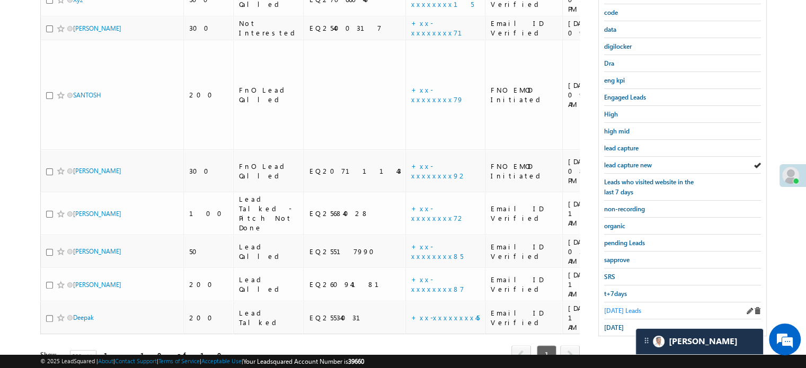
click at [618, 307] on span "Today's Leads" at bounding box center [622, 311] width 37 height 8
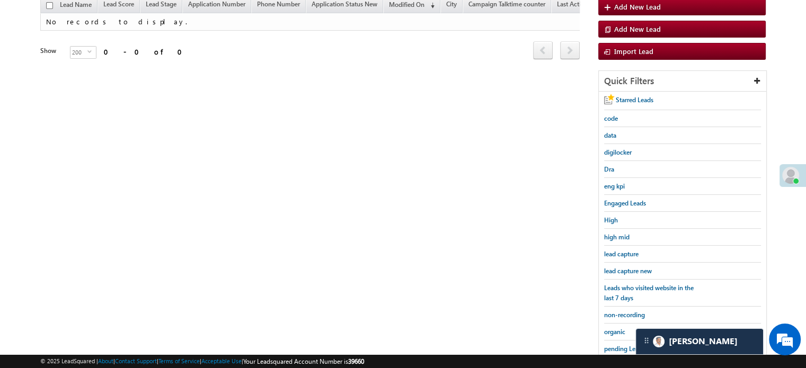
scroll to position [68, 0]
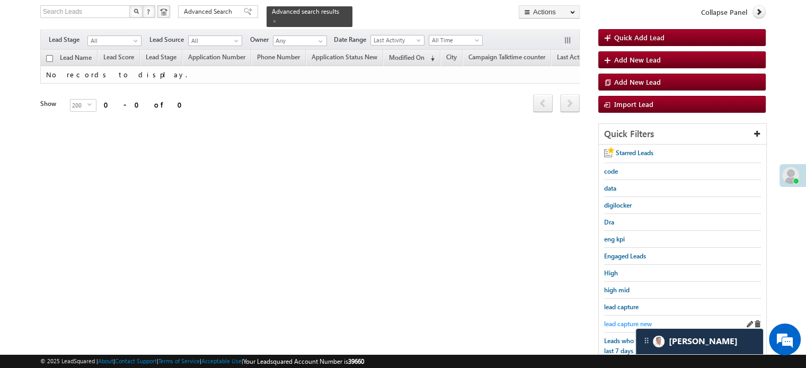
click at [619, 320] on span "lead capture new" at bounding box center [628, 324] width 48 height 8
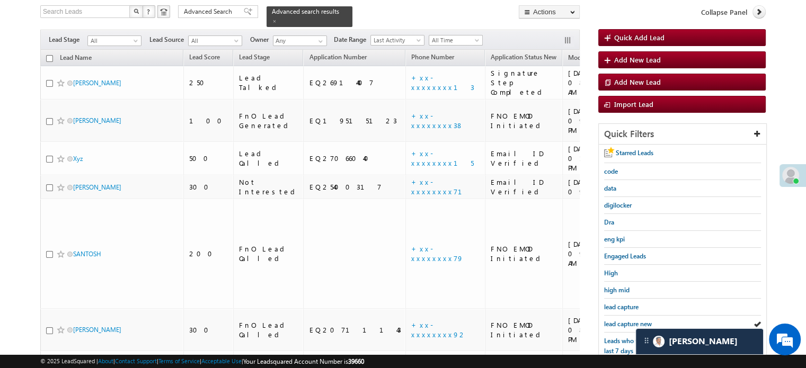
click at [619, 320] on span "lead capture new" at bounding box center [628, 324] width 48 height 8
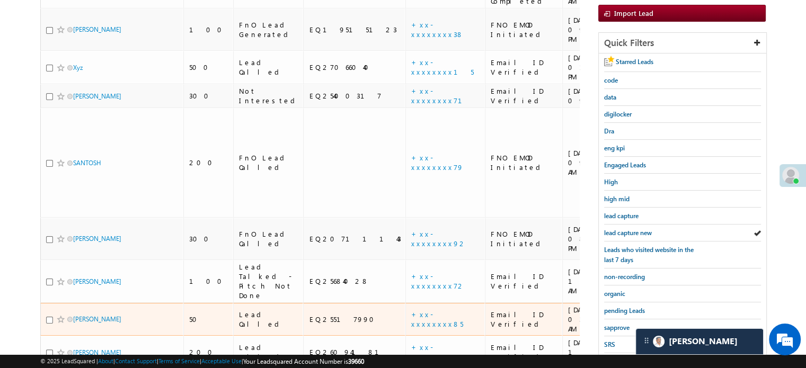
scroll to position [174, 0]
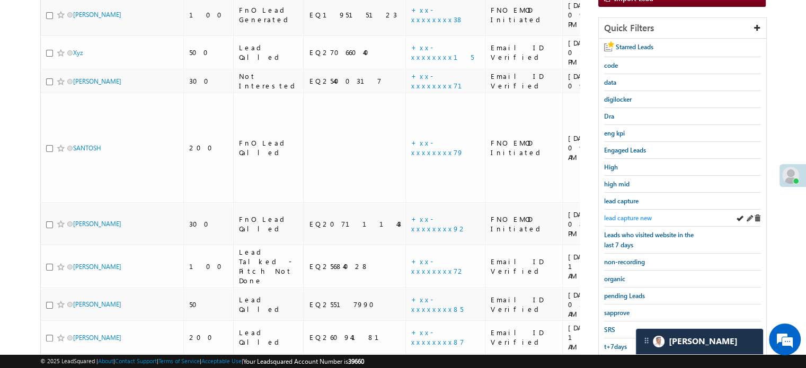
click at [606, 218] on span "lead capture new" at bounding box center [628, 218] width 48 height 8
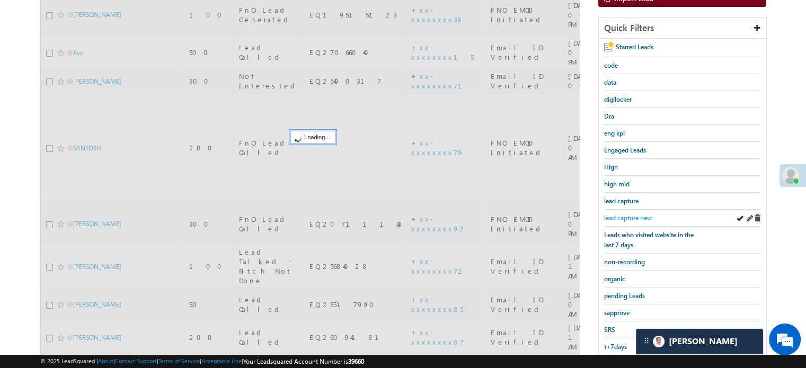
click at [609, 218] on span "lead capture new" at bounding box center [628, 218] width 48 height 8
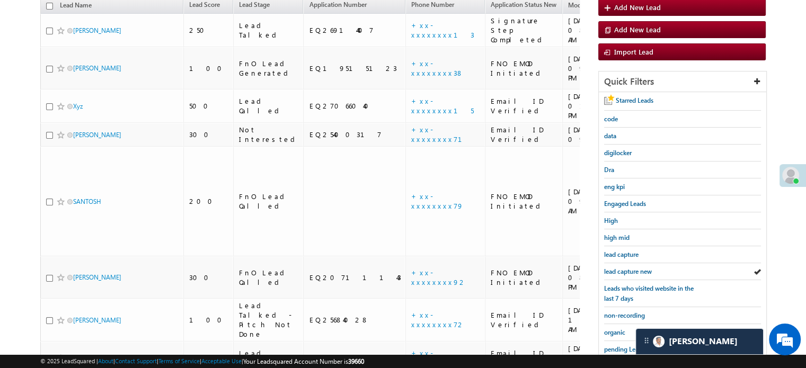
scroll to position [68, 0]
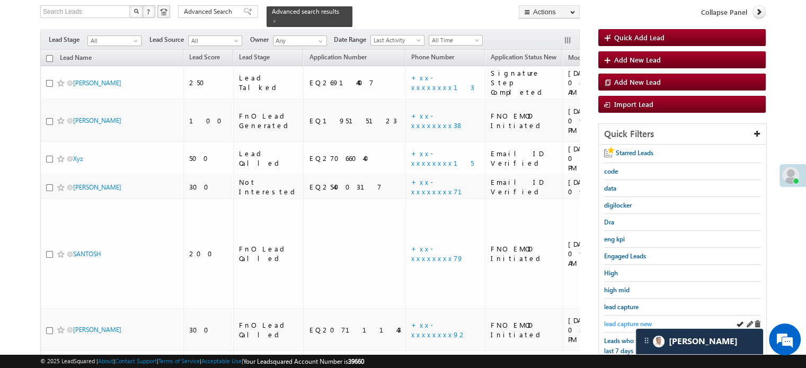
click at [622, 321] on span "lead capture new" at bounding box center [628, 324] width 48 height 8
click at [627, 323] on span "lead capture new" at bounding box center [628, 324] width 48 height 8
click at [613, 320] on span "lead capture new" at bounding box center [628, 324] width 48 height 8
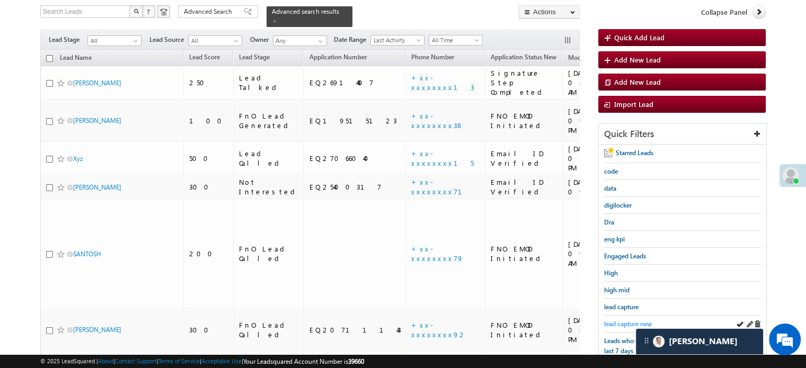
click at [620, 322] on span "lead capture new" at bounding box center [628, 324] width 48 height 8
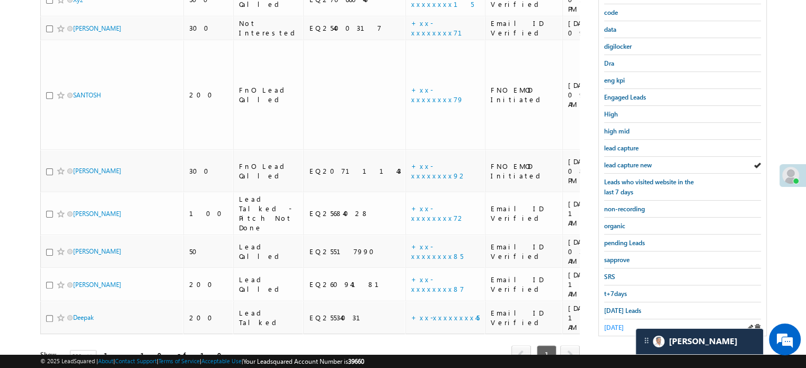
click at [614, 324] on span "yesterday" at bounding box center [614, 328] width 20 height 8
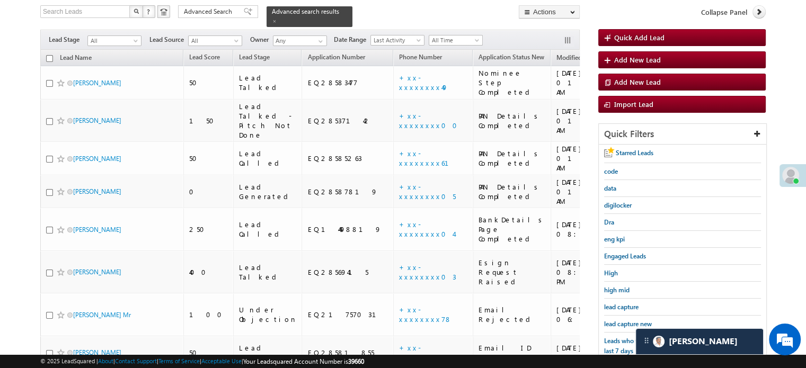
click at [614, 320] on span "lead capture new" at bounding box center [628, 324] width 48 height 8
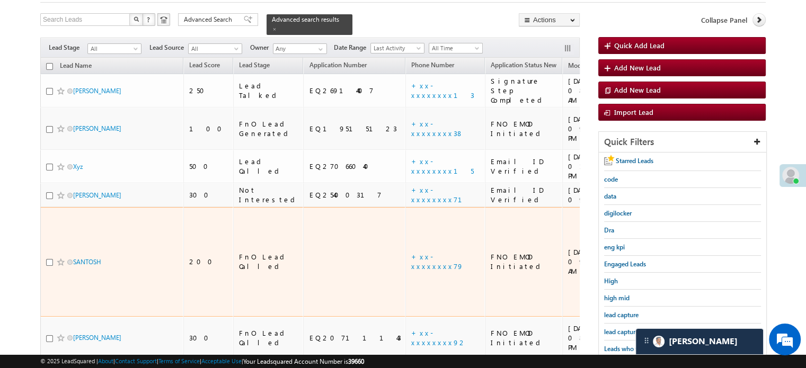
scroll to position [106, 0]
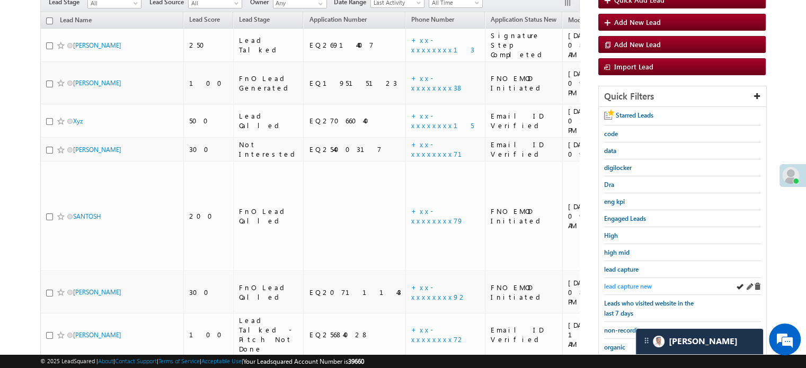
click at [623, 284] on span "lead capture new" at bounding box center [628, 287] width 48 height 8
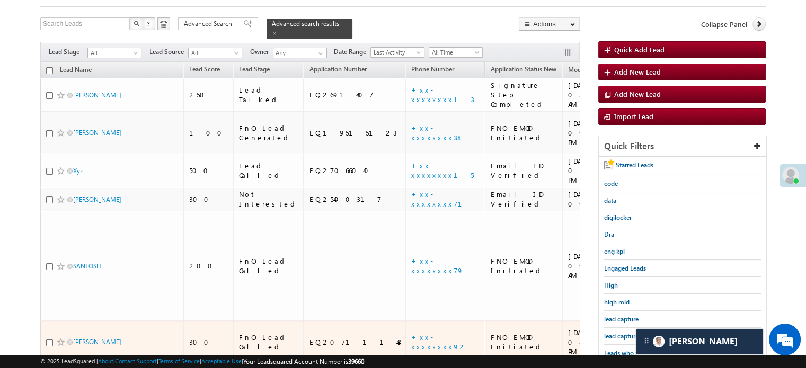
scroll to position [159, 0]
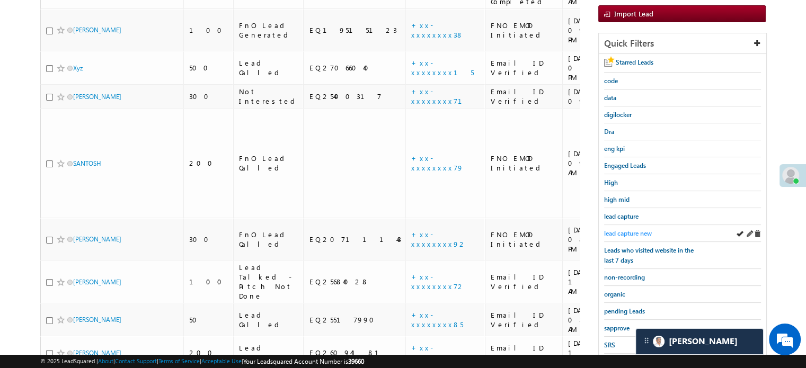
click at [630, 230] on span "lead capture new" at bounding box center [628, 234] width 48 height 8
click at [634, 233] on span "lead capture new" at bounding box center [628, 234] width 48 height 8
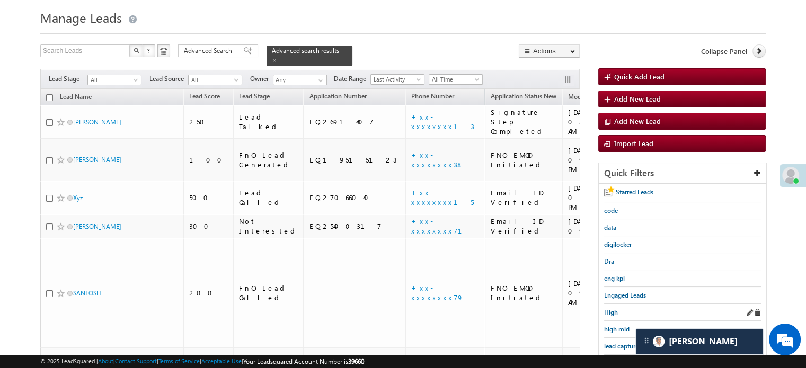
scroll to position [53, 0]
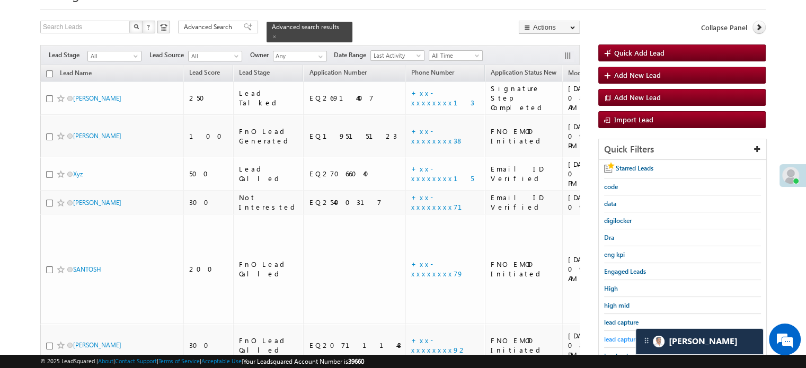
click at [623, 336] on span "lead capture new" at bounding box center [628, 340] width 48 height 8
click at [626, 336] on span "lead capture new" at bounding box center [628, 340] width 48 height 8
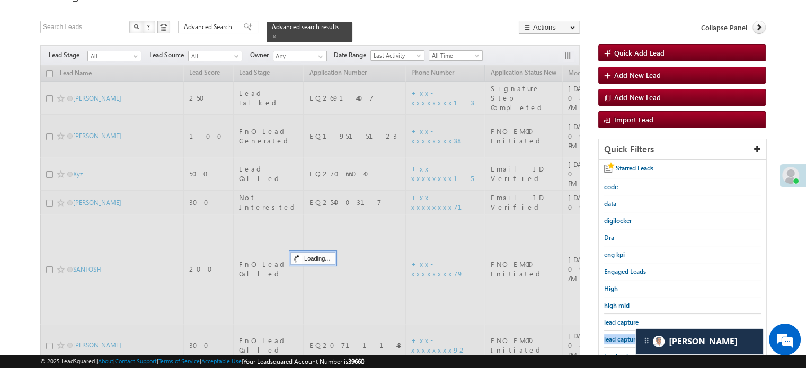
click at [626, 336] on span "lead capture new" at bounding box center [628, 340] width 48 height 8
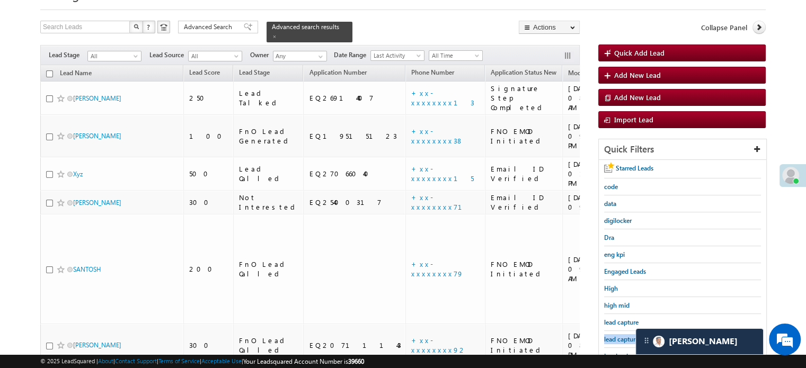
click at [626, 336] on span "lead capture new" at bounding box center [628, 340] width 48 height 8
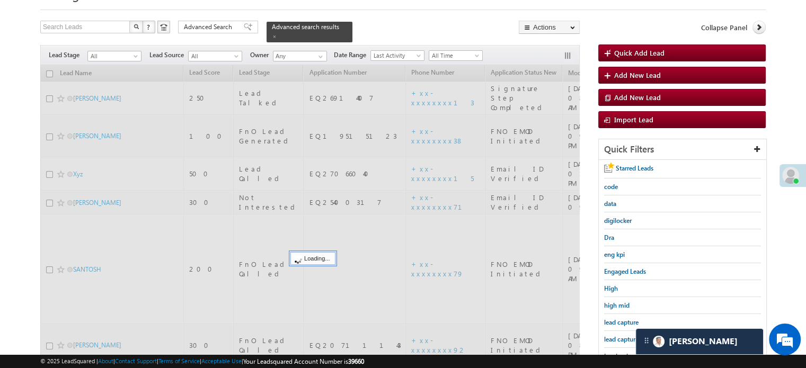
click at [626, 336] on span "lead capture new" at bounding box center [628, 340] width 48 height 8
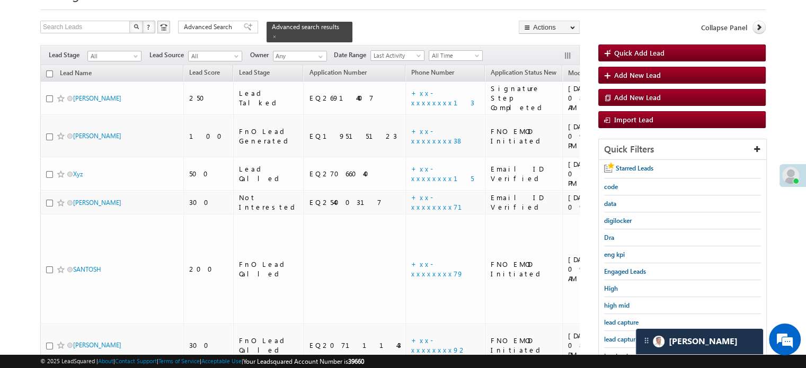
scroll to position [227, 0]
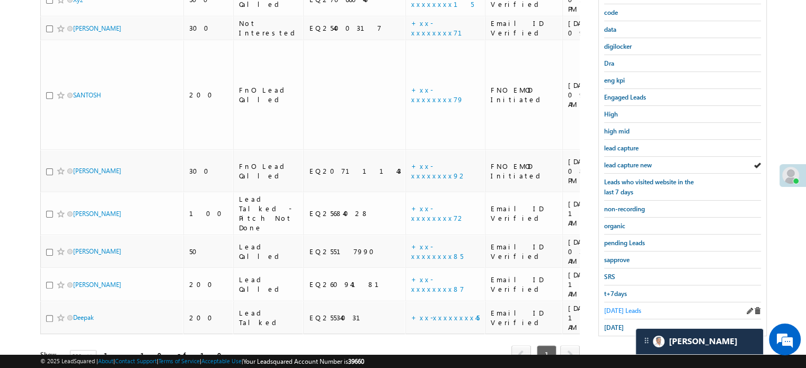
click at [623, 307] on span "Today's Leads" at bounding box center [622, 311] width 37 height 8
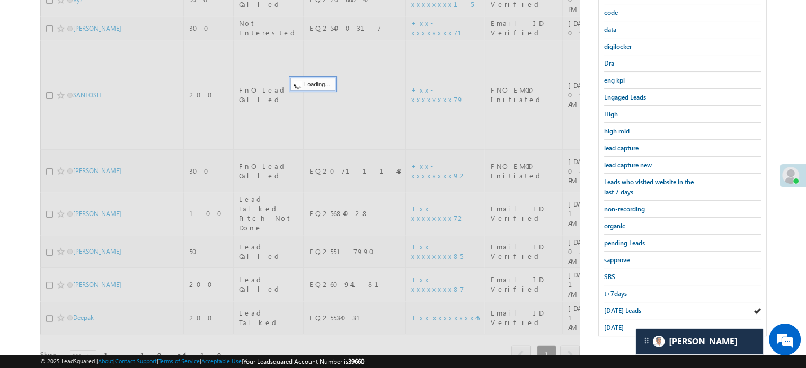
scroll to position [68, 0]
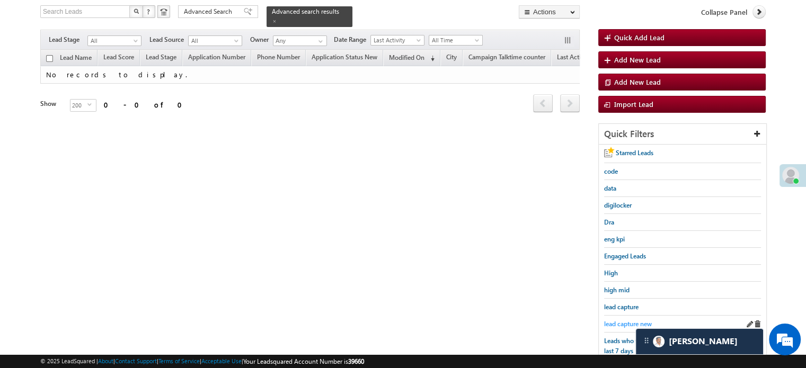
click at [623, 320] on span "lead capture new" at bounding box center [628, 324] width 48 height 8
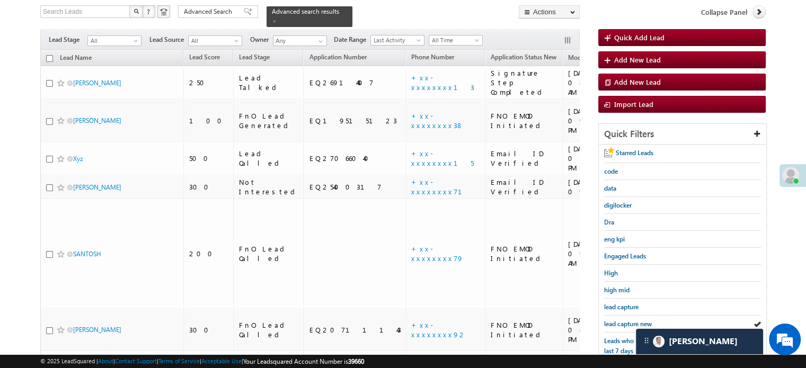
click at [623, 320] on span "lead capture new" at bounding box center [628, 324] width 48 height 8
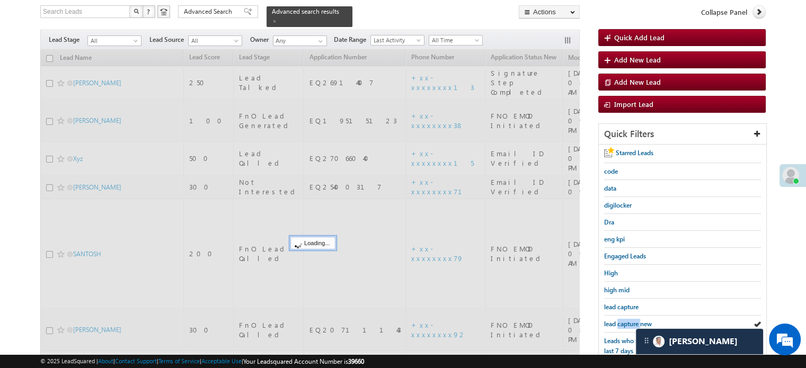
click at [623, 320] on span "lead capture new" at bounding box center [628, 324] width 48 height 8
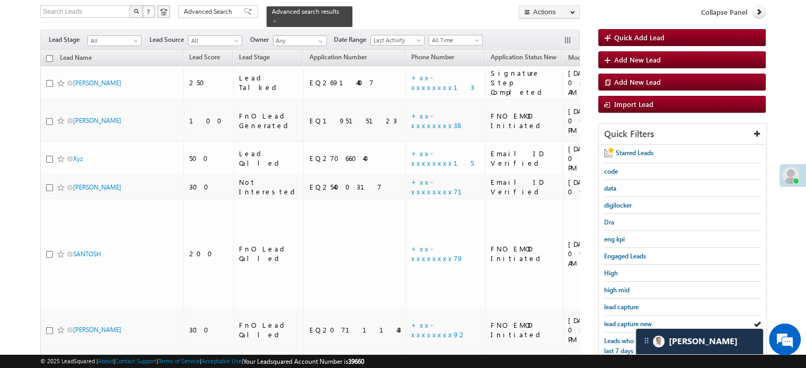
click at [623, 320] on span "lead capture new" at bounding box center [628, 324] width 48 height 8
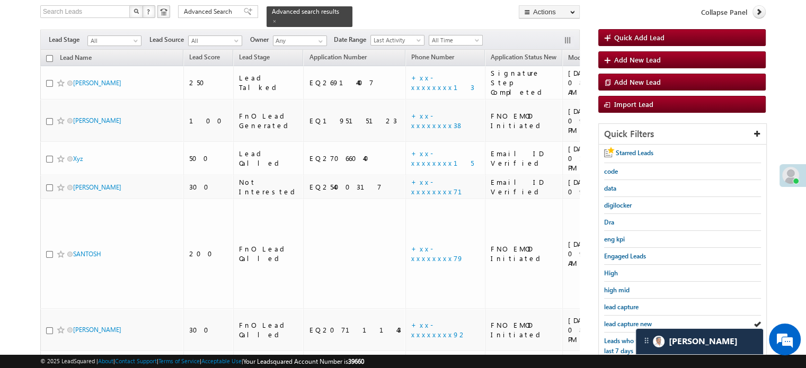
click at [623, 320] on span "lead capture new" at bounding box center [628, 324] width 48 height 8
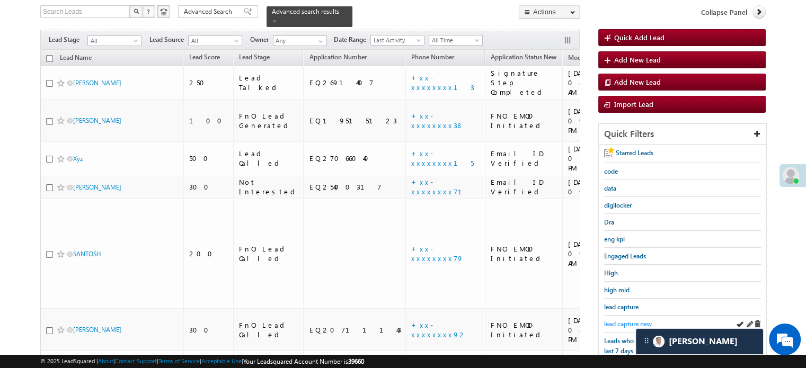
click at [618, 321] on span "lead capture new" at bounding box center [628, 324] width 48 height 8
click at [636, 320] on span "lead capture new" at bounding box center [628, 324] width 48 height 8
click at [634, 322] on span "lead capture new" at bounding box center [628, 324] width 48 height 8
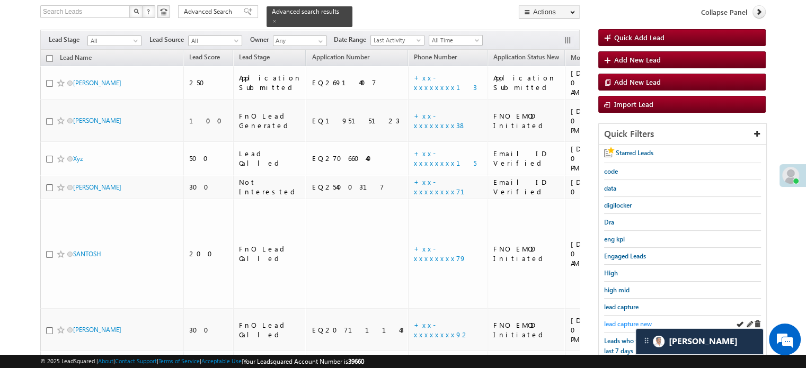
click at [638, 324] on span "lead capture new" at bounding box center [628, 324] width 48 height 8
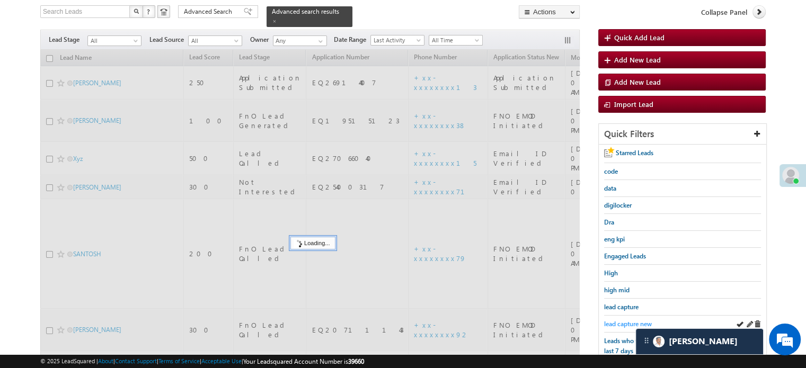
click at [630, 322] on span "lead capture new" at bounding box center [628, 324] width 48 height 8
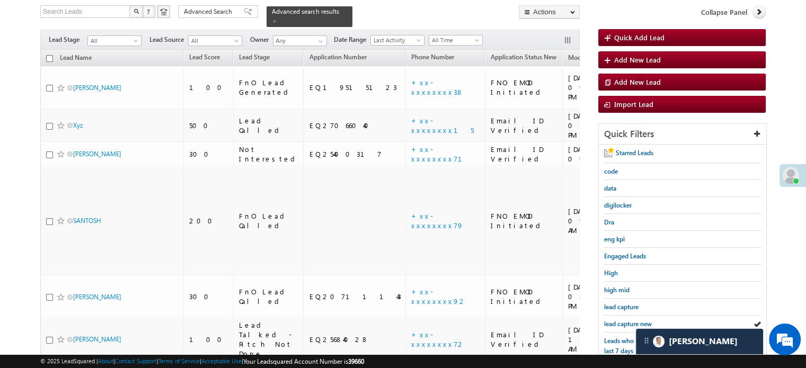
scroll to position [227, 0]
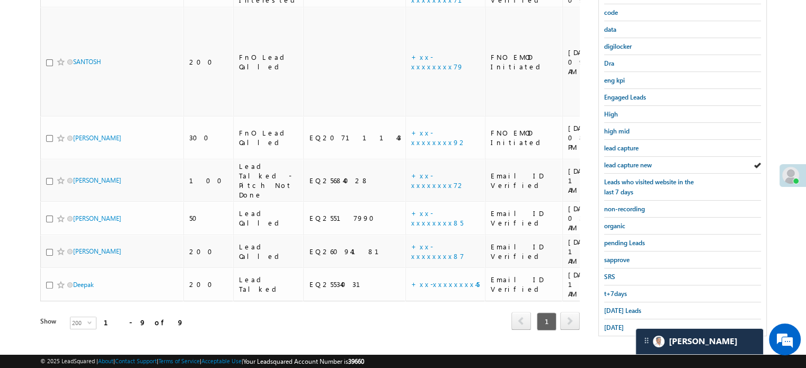
click at [624, 324] on span "yesterday" at bounding box center [614, 328] width 20 height 8
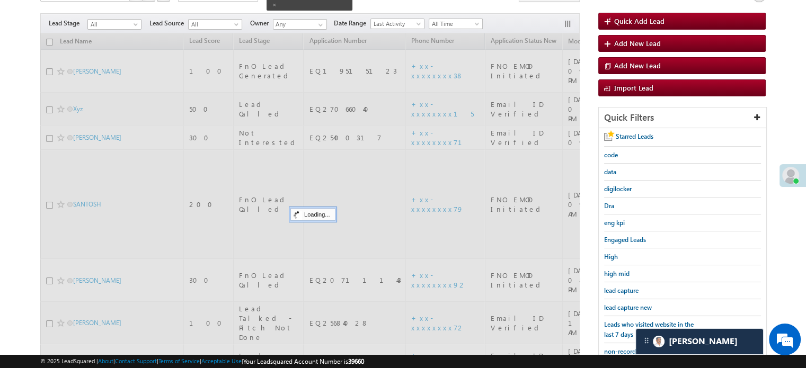
scroll to position [68, 0]
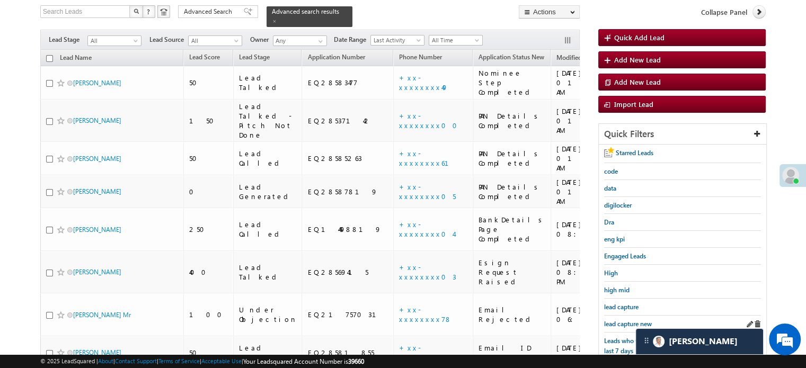
click at [628, 329] on div "lead capture new" at bounding box center [682, 324] width 157 height 17
click at [626, 322] on span "lead capture new" at bounding box center [628, 324] width 48 height 8
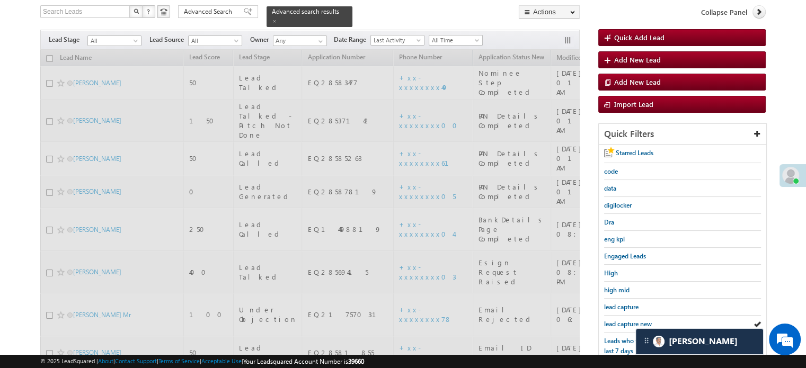
click at [626, 322] on span "lead capture new" at bounding box center [628, 324] width 48 height 8
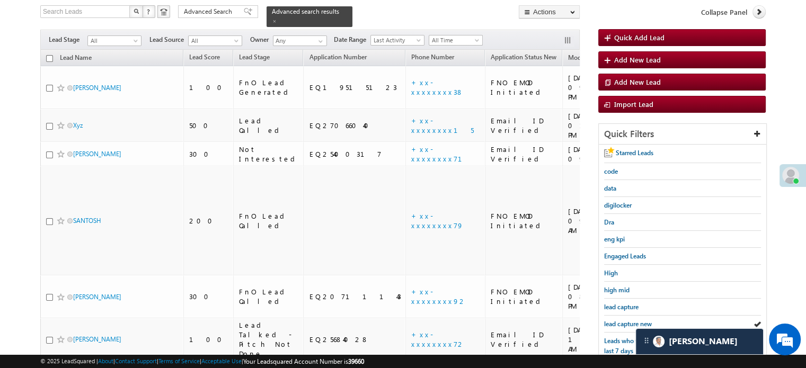
click at [626, 322] on span "lead capture new" at bounding box center [628, 324] width 48 height 8
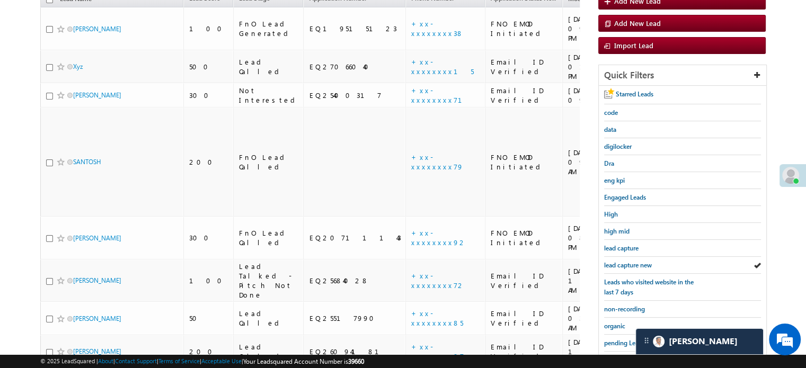
scroll to position [174, 0]
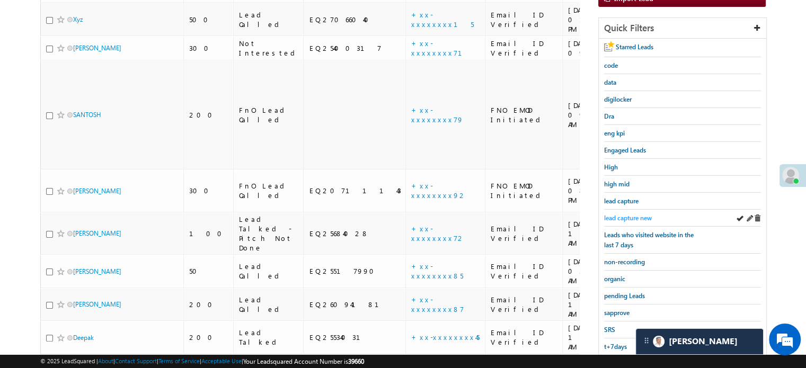
click at [614, 217] on span "lead capture new" at bounding box center [628, 218] width 48 height 8
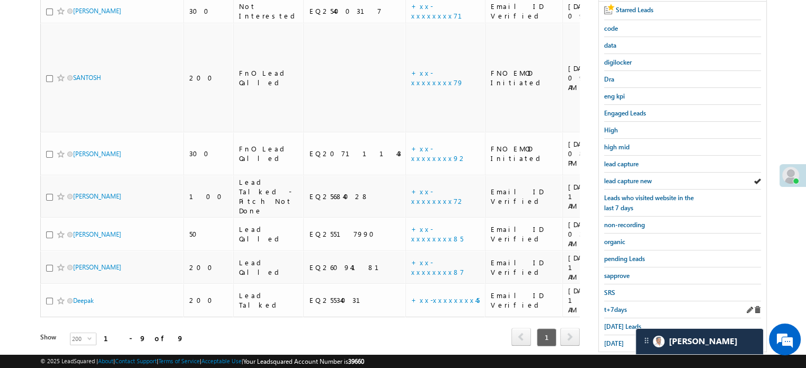
scroll to position [227, 0]
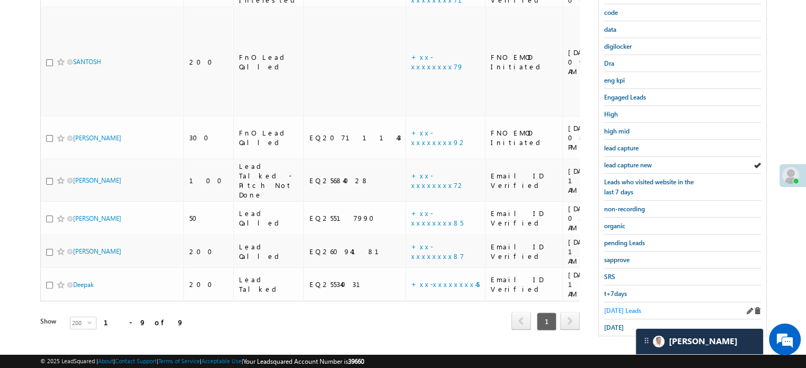
click at [624, 307] on span "Today's Leads" at bounding box center [622, 311] width 37 height 8
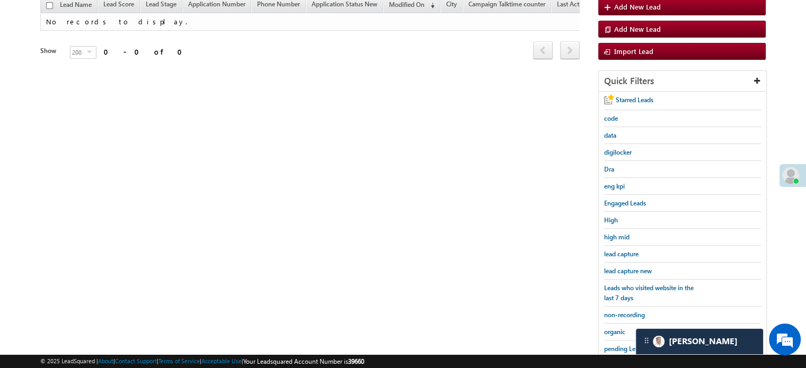
scroll to position [68, 0]
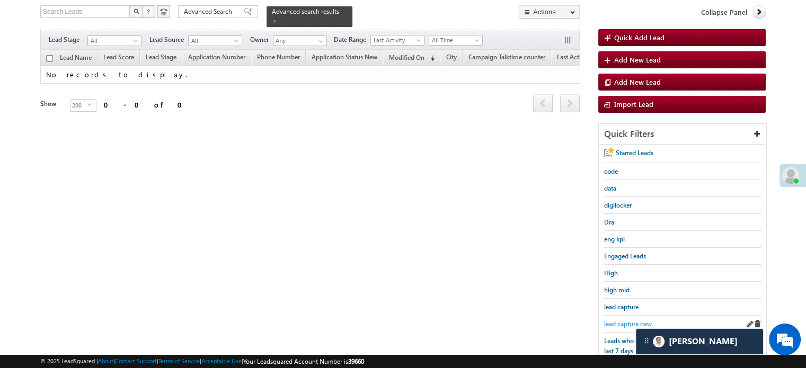
click at [623, 321] on span "lead capture new" at bounding box center [628, 324] width 48 height 8
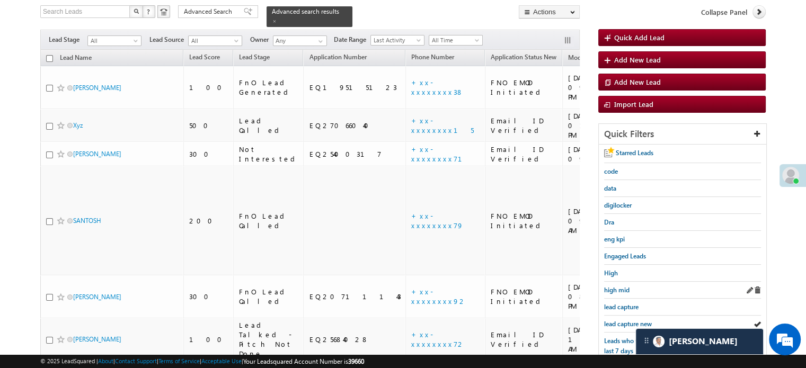
click at [620, 292] on link "high mid" at bounding box center [616, 290] width 25 height 10
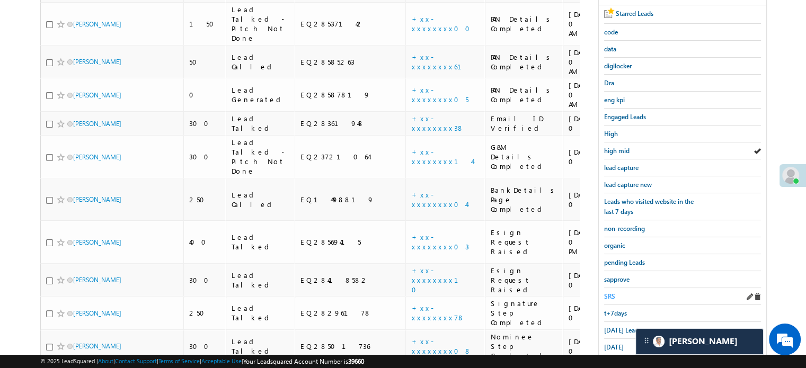
scroll to position [221, 0]
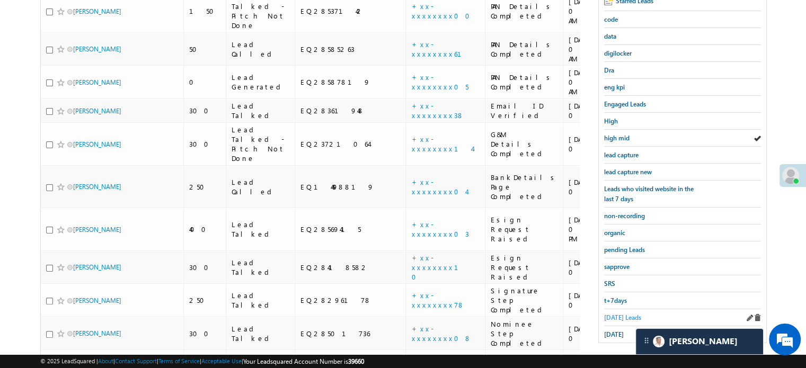
click at [617, 315] on span "Today's Leads" at bounding box center [622, 318] width 37 height 8
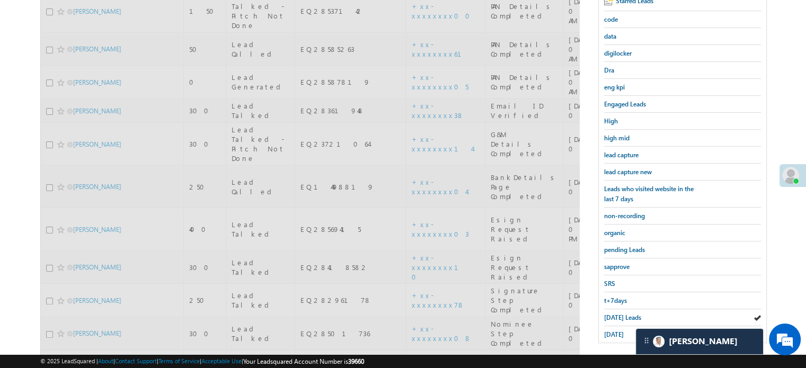
scroll to position [115, 0]
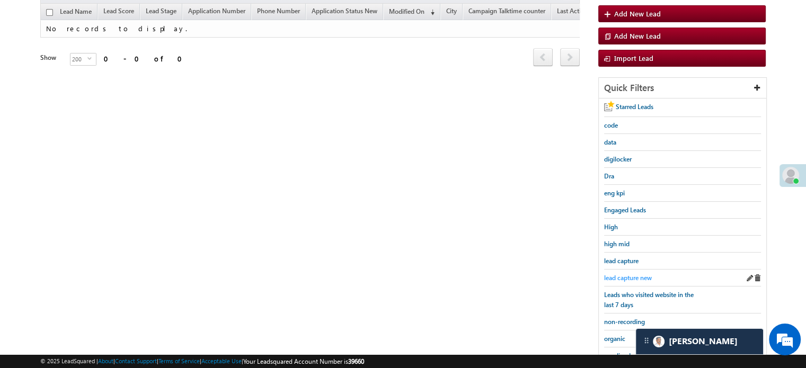
click at [626, 274] on span "lead capture new" at bounding box center [628, 278] width 48 height 8
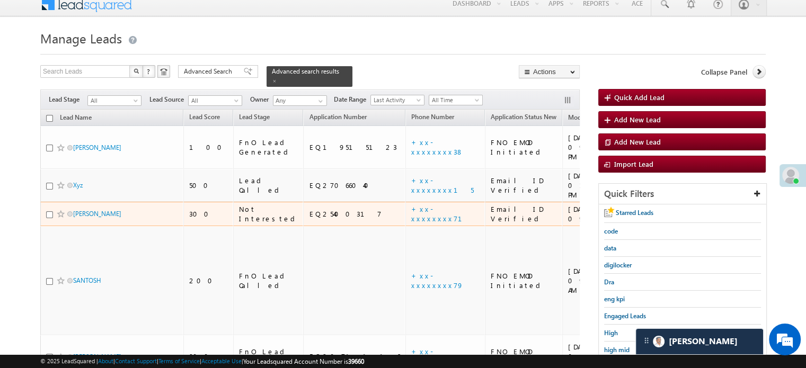
scroll to position [61, 0]
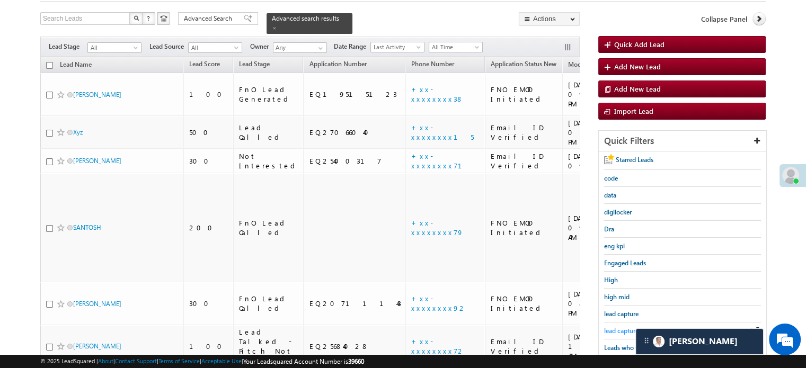
click at [611, 328] on span "lead capture new" at bounding box center [628, 331] width 48 height 8
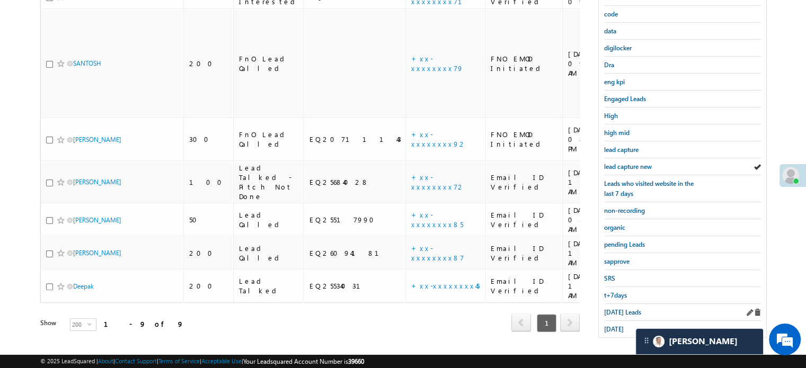
scroll to position [227, 0]
click at [620, 307] on span "Today's Leads" at bounding box center [622, 311] width 37 height 8
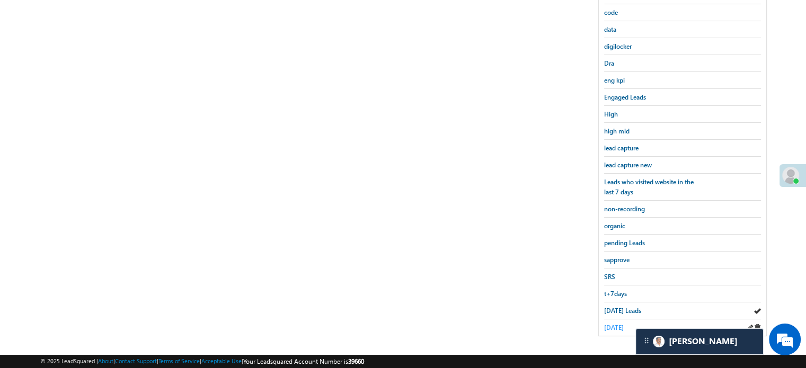
click at [618, 324] on span "yesterday" at bounding box center [614, 328] width 20 height 8
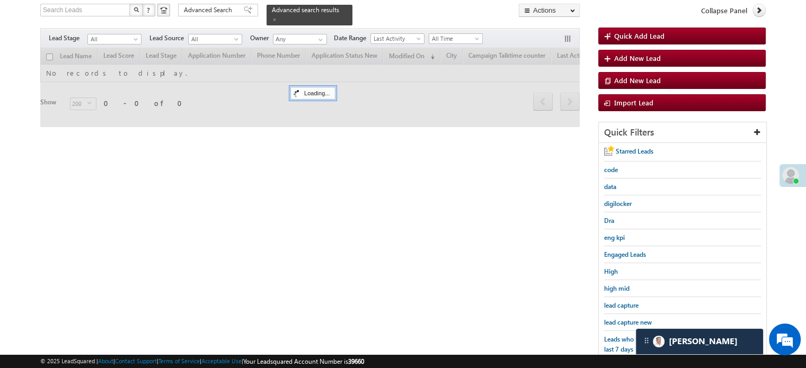
scroll to position [68, 0]
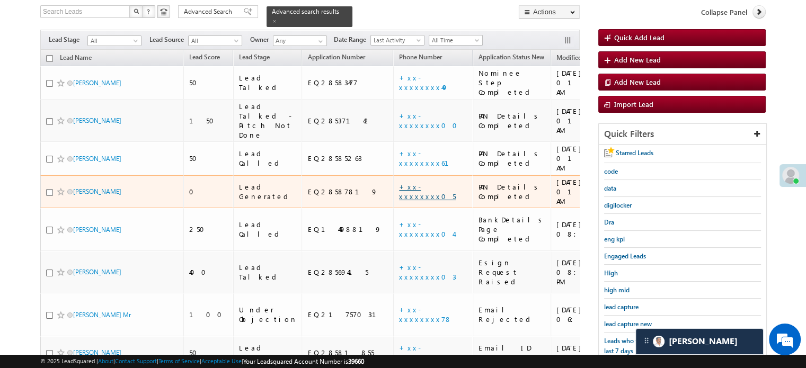
click at [399, 182] on link "+xx-xxxxxxxx05" at bounding box center [427, 191] width 57 height 19
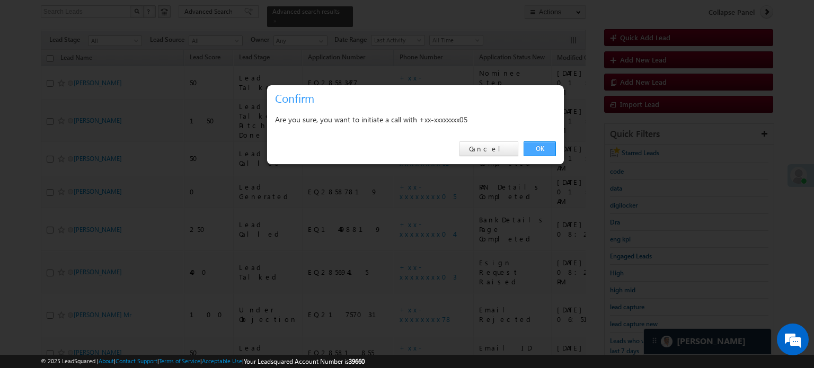
click at [528, 146] on link "OK" at bounding box center [540, 149] width 32 height 15
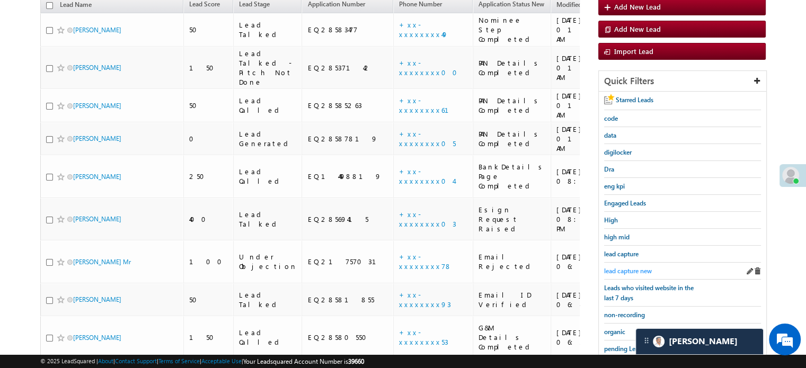
click at [627, 268] on span "lead capture new" at bounding box center [628, 271] width 48 height 8
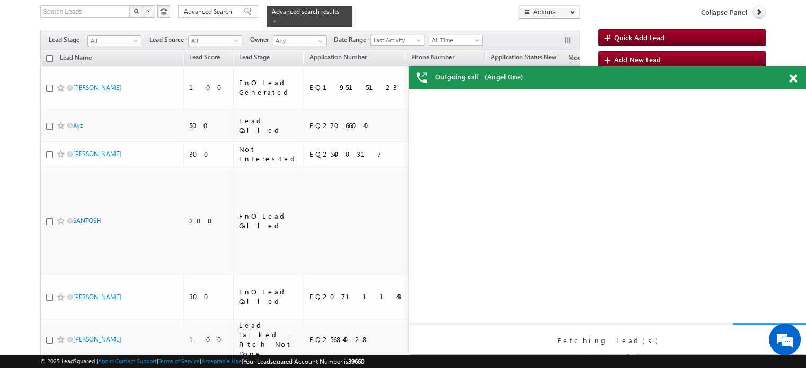
scroll to position [0, 0]
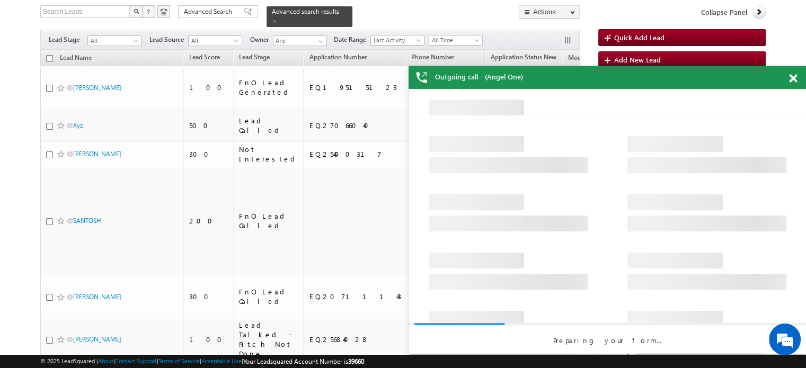
click at [791, 77] on span at bounding box center [793, 78] width 8 height 9
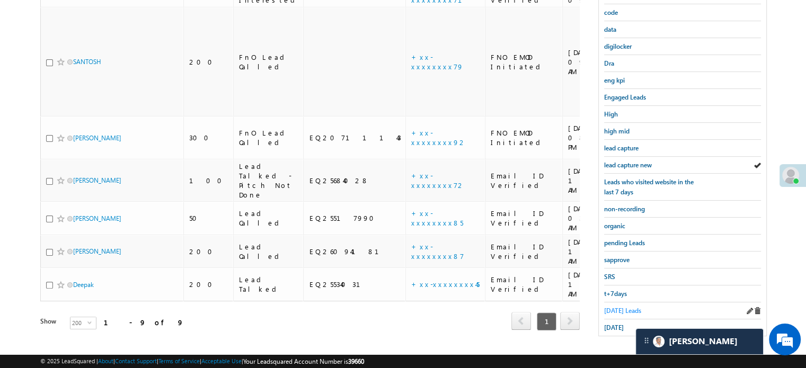
click at [631, 307] on span "Today's Leads" at bounding box center [622, 311] width 37 height 8
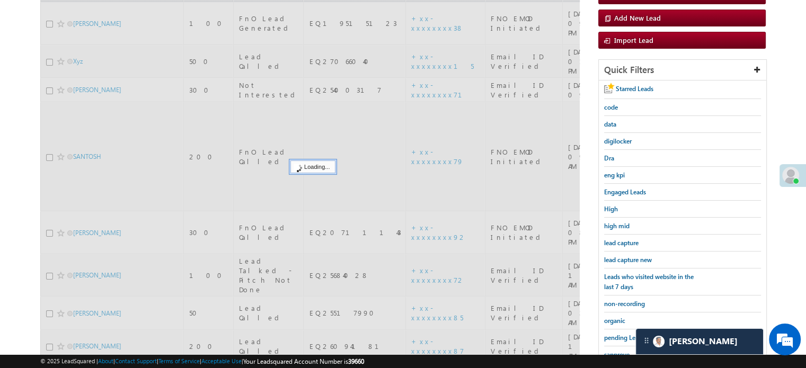
scroll to position [15, 0]
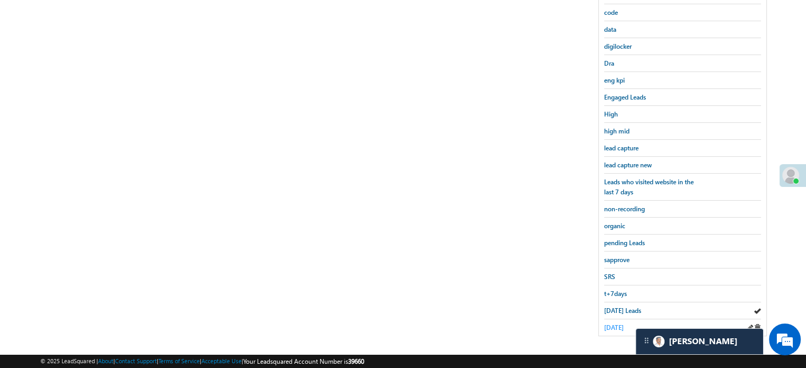
click at [611, 325] on span "yesterday" at bounding box center [614, 328] width 20 height 8
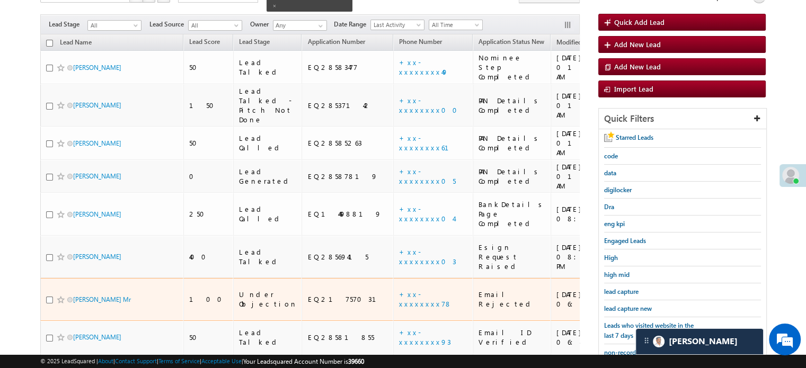
scroll to position [174, 0]
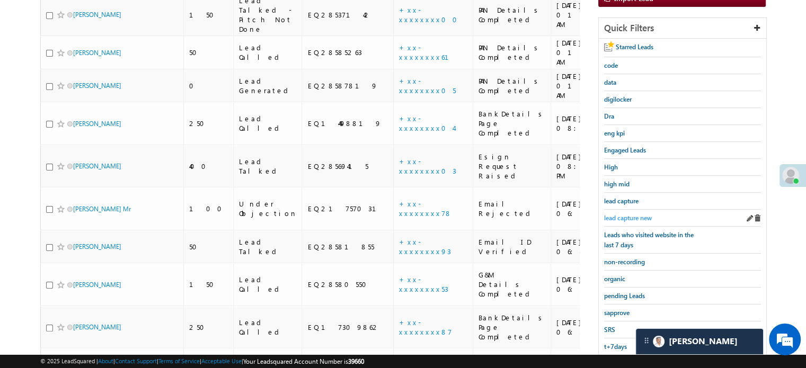
click at [611, 214] on span "lead capture new" at bounding box center [628, 218] width 48 height 8
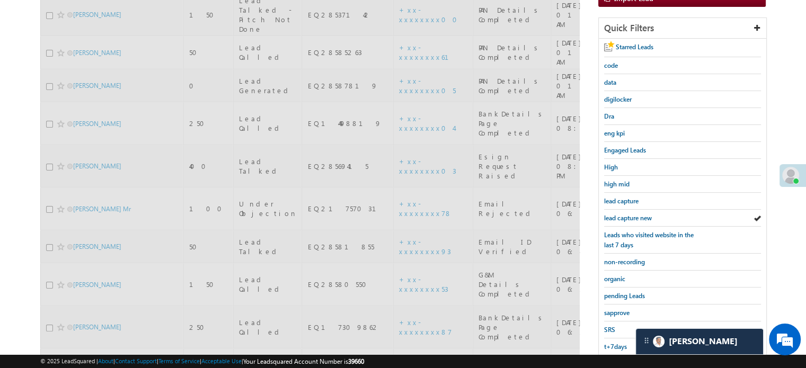
scroll to position [68, 0]
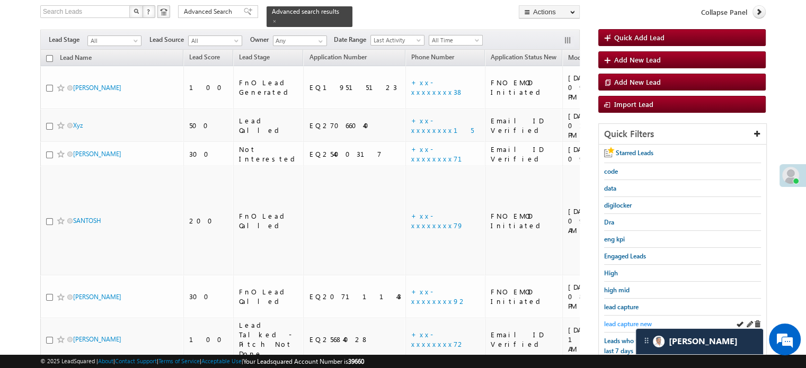
click at [627, 321] on span "lead capture new" at bounding box center [628, 324] width 48 height 8
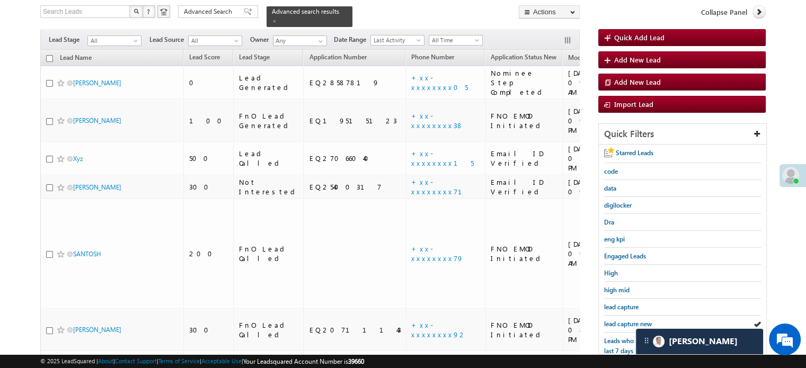
click at [627, 321] on span "lead capture new" at bounding box center [628, 324] width 48 height 8
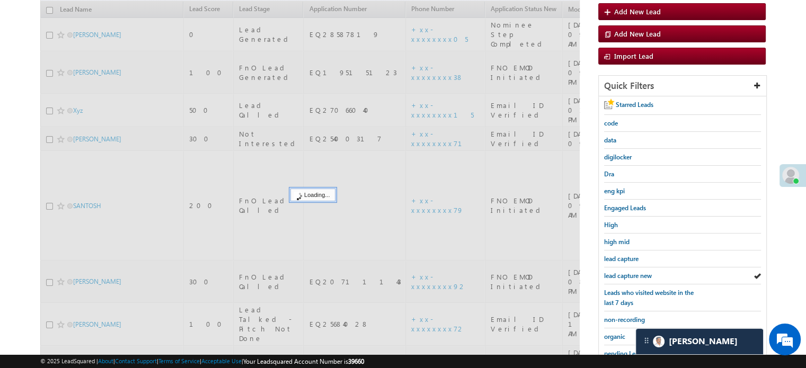
scroll to position [227, 0]
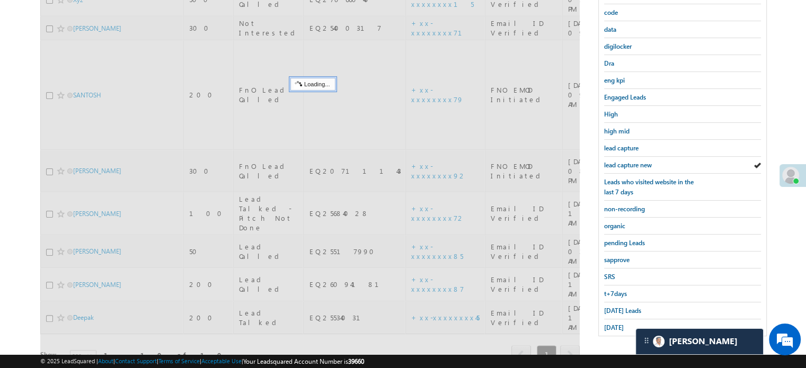
click at [624, 324] on span "yesterday" at bounding box center [614, 328] width 20 height 8
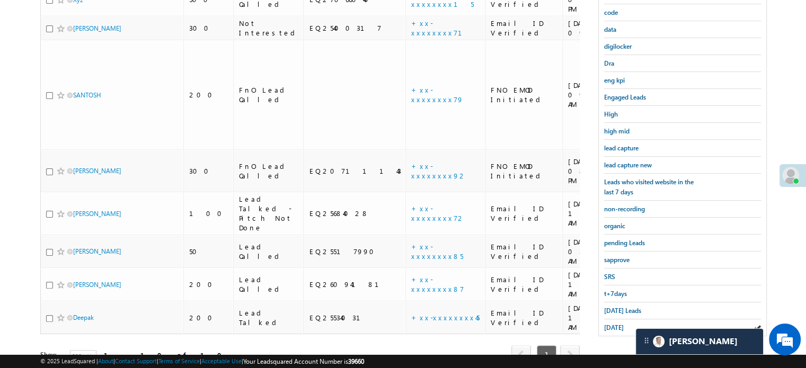
scroll to position [121, 0]
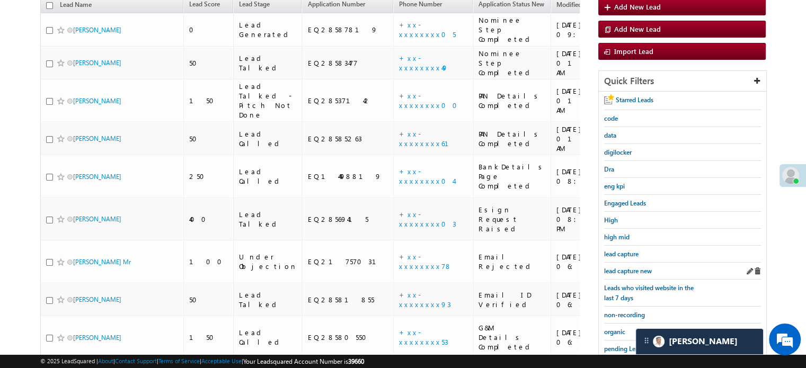
click at [632, 266] on link "lead capture new" at bounding box center [628, 271] width 48 height 10
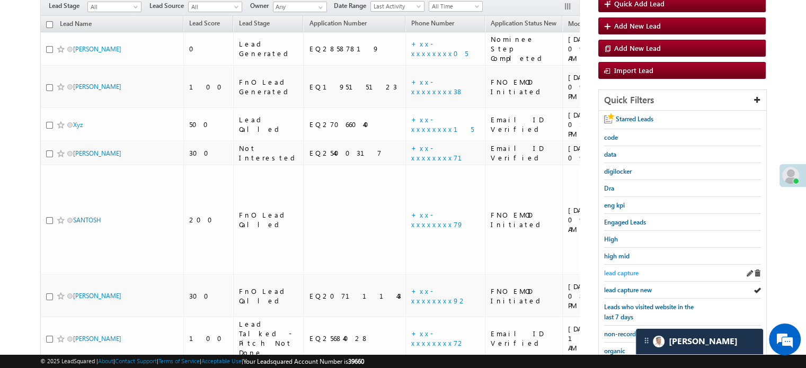
scroll to position [106, 0]
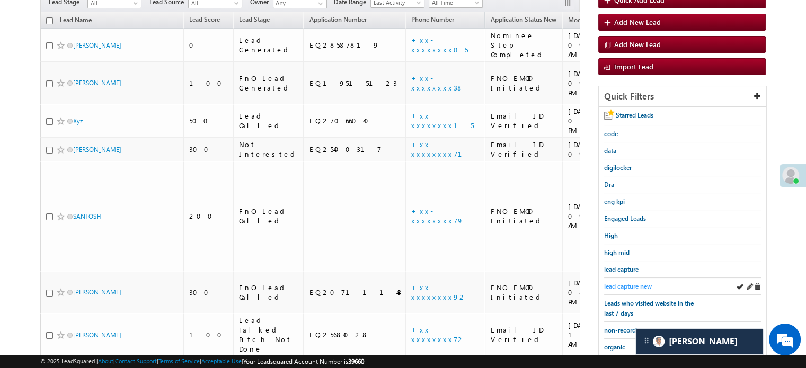
click at [628, 283] on span "lead capture new" at bounding box center [628, 287] width 48 height 8
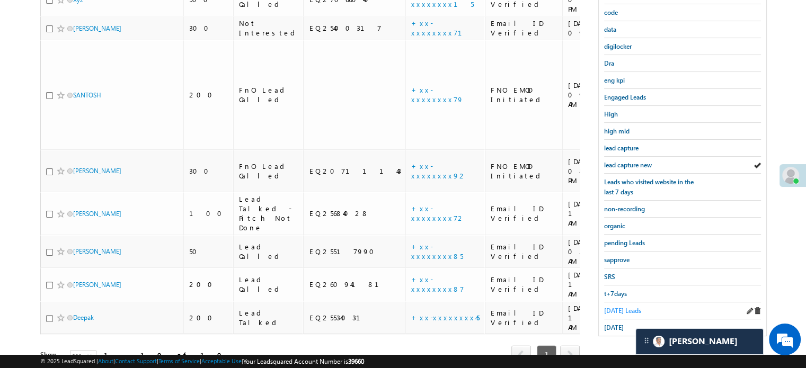
click at [621, 307] on span "[DATE] Leads" at bounding box center [622, 311] width 37 height 8
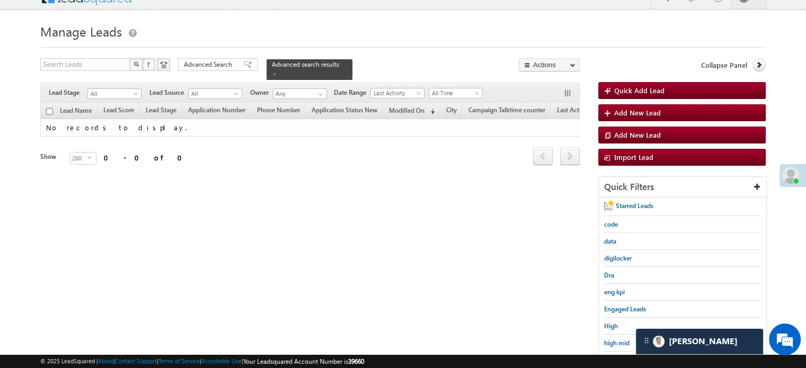
scroll to position [227, 0]
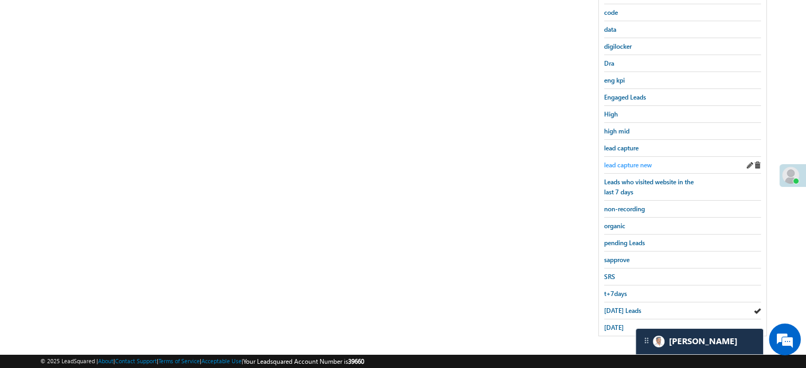
click at [622, 163] on span "lead capture new" at bounding box center [628, 165] width 48 height 8
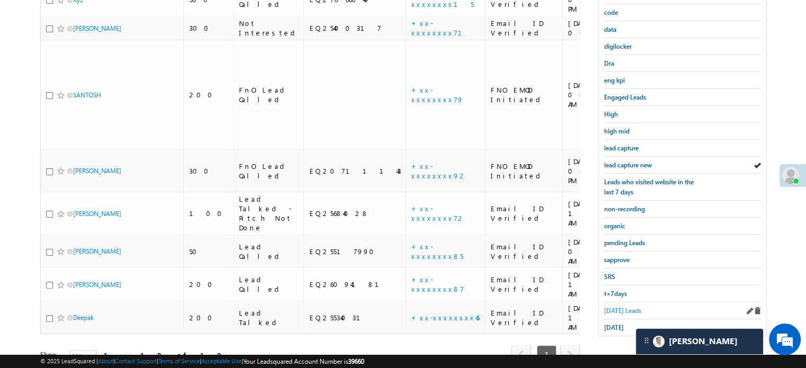
click at [616, 307] on span "[DATE] Leads" at bounding box center [622, 311] width 37 height 8
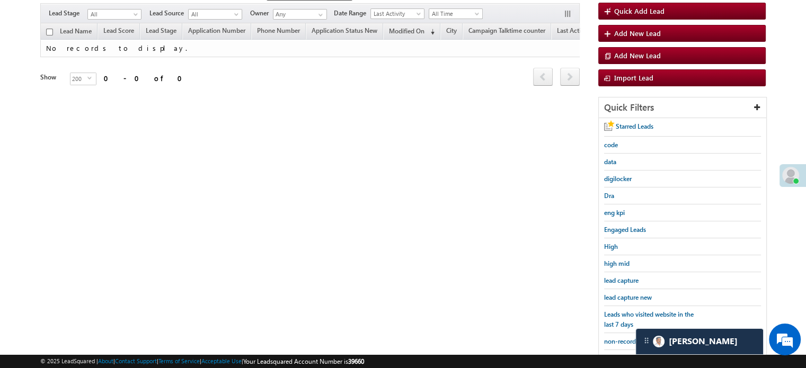
scroll to position [68, 0]
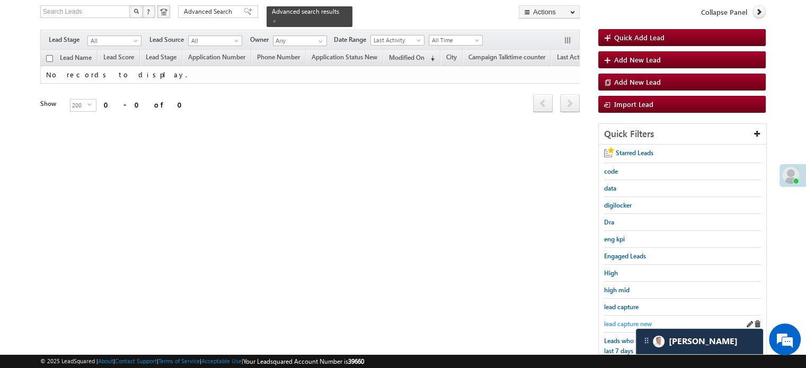
click at [626, 320] on span "lead capture new" at bounding box center [628, 324] width 48 height 8
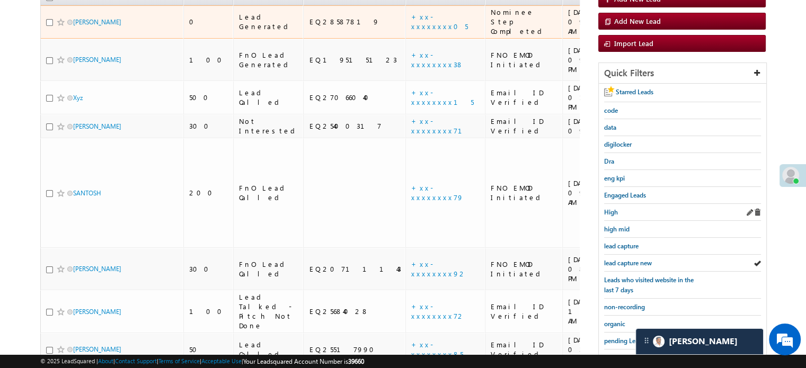
scroll to position [174, 0]
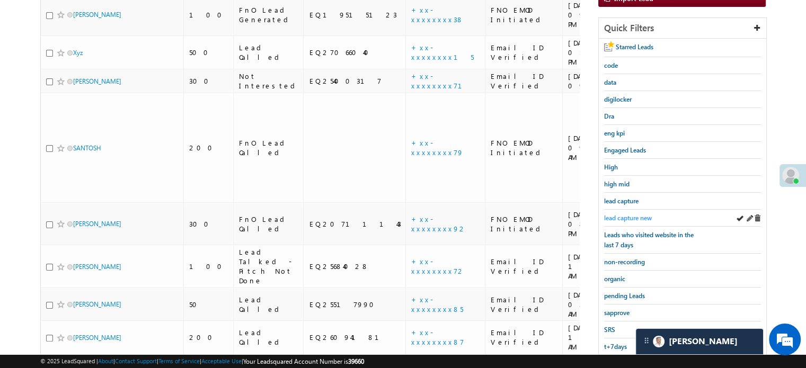
click at [632, 214] on span "lead capture new" at bounding box center [628, 218] width 48 height 8
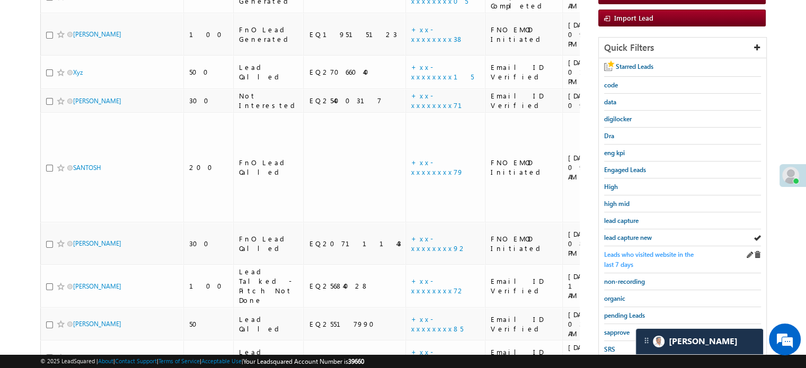
scroll to position [159, 0]
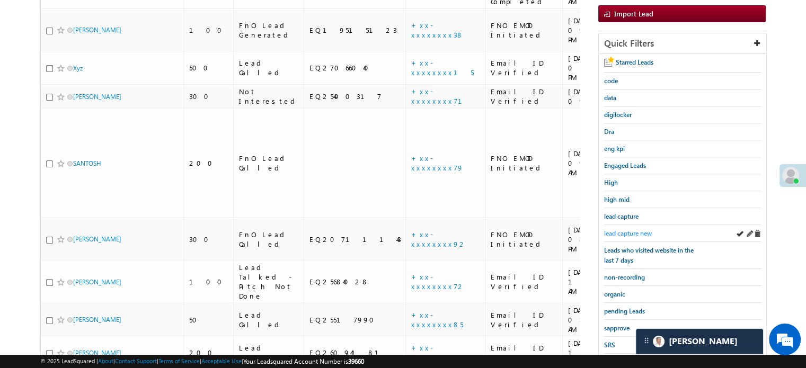
click at [621, 234] on span "lead capture new" at bounding box center [628, 234] width 48 height 8
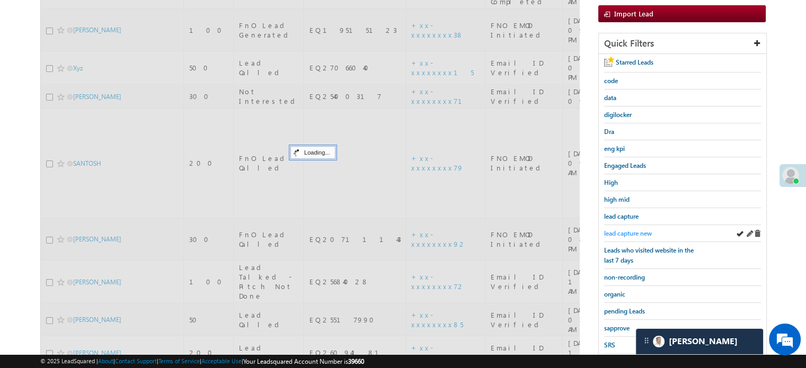
click at [621, 231] on span "lead capture new" at bounding box center [628, 234] width 48 height 8
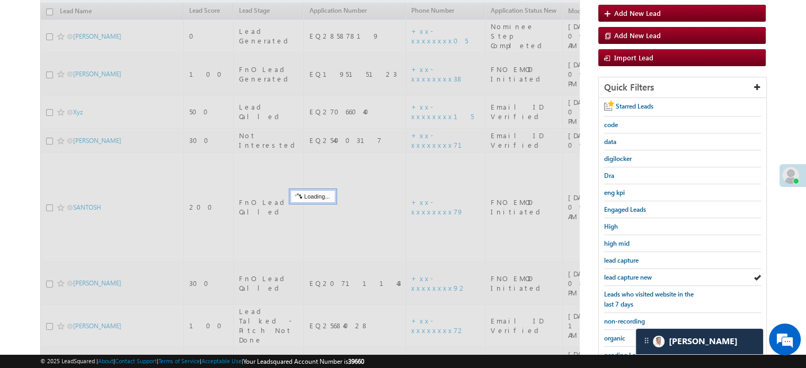
scroll to position [53, 0]
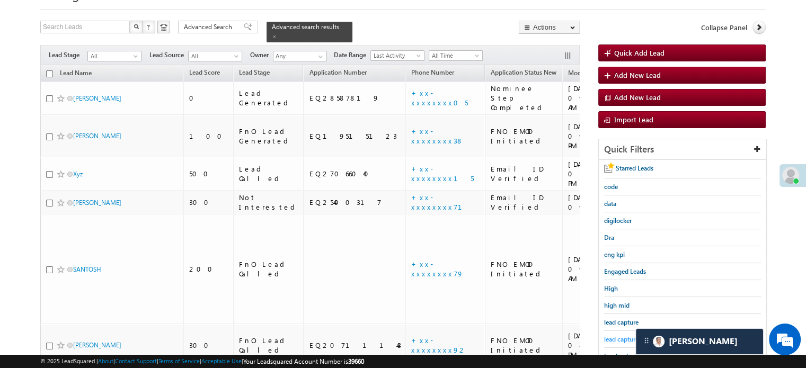
click at [623, 341] on link "lead capture new" at bounding box center [628, 340] width 48 height 10
click at [624, 338] on span "lead capture new" at bounding box center [628, 340] width 48 height 8
click at [617, 331] on div "lead capture new" at bounding box center [682, 339] width 157 height 17
click at [617, 336] on span "lead capture new" at bounding box center [628, 340] width 48 height 8
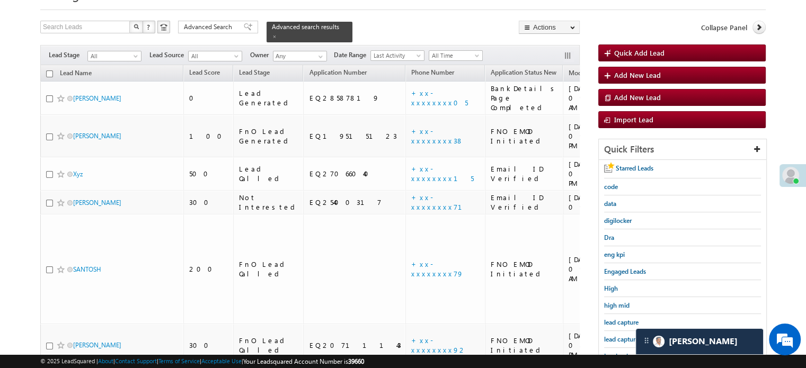
click at [617, 336] on span "lead capture new" at bounding box center [628, 340] width 48 height 8
click at [614, 336] on span "lead capture new" at bounding box center [628, 340] width 48 height 8
click at [607, 339] on span "lead capture new" at bounding box center [628, 340] width 48 height 8
click at [611, 342] on div "lead capture new" at bounding box center [682, 339] width 157 height 17
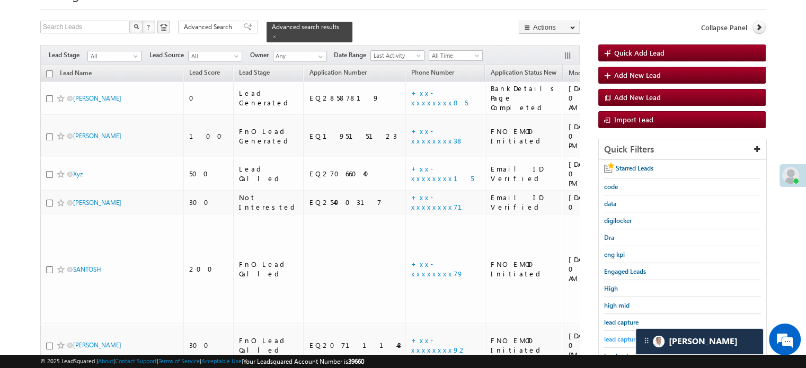
click at [604, 339] on span "lead capture new" at bounding box center [628, 340] width 48 height 8
click at [606, 338] on span "lead capture new" at bounding box center [628, 340] width 48 height 8
click at [621, 339] on span "lead capture new" at bounding box center [628, 340] width 48 height 8
click at [621, 336] on span "lead capture new" at bounding box center [628, 340] width 48 height 8
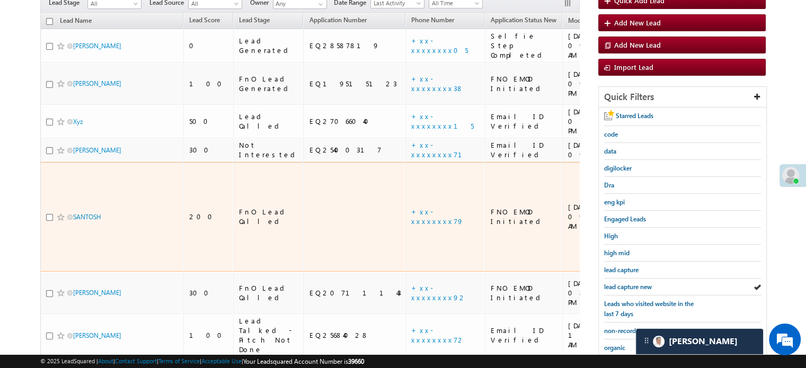
scroll to position [106, 0]
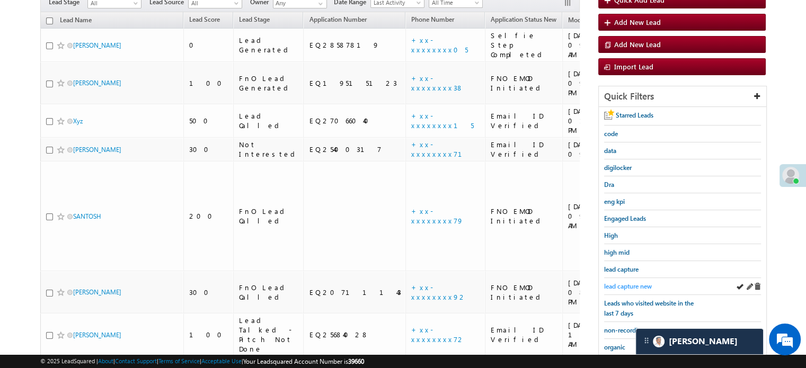
click at [625, 283] on span "lead capture new" at bounding box center [628, 287] width 48 height 8
click at [622, 284] on span "lead capture new" at bounding box center [628, 287] width 48 height 8
click at [630, 283] on span "lead capture new" at bounding box center [628, 287] width 48 height 8
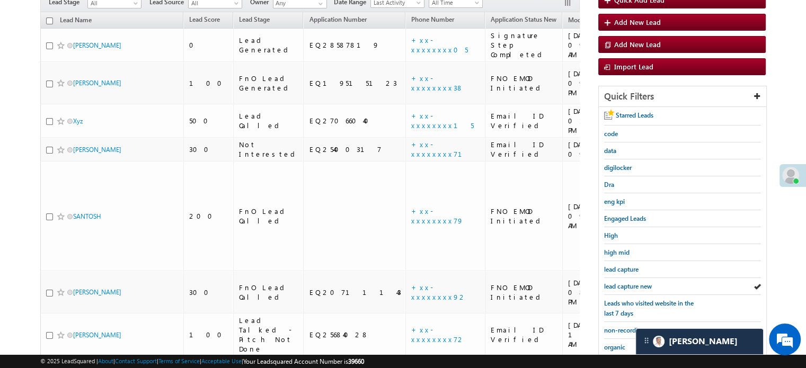
click at [630, 283] on span "lead capture new" at bounding box center [628, 287] width 48 height 8
click at [620, 284] on span "lead capture new" at bounding box center [628, 287] width 48 height 8
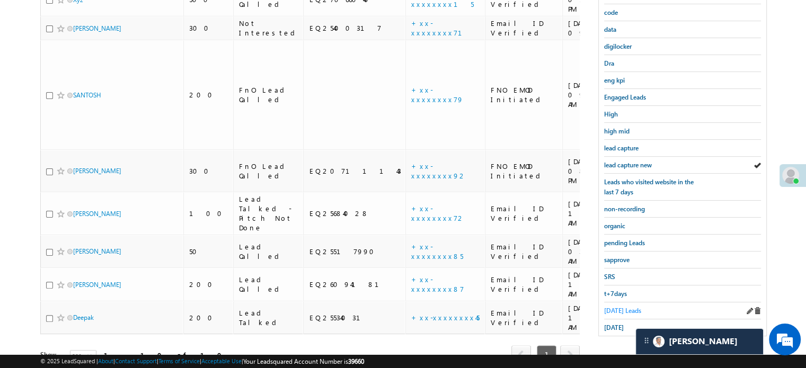
click at [617, 307] on span "[DATE] Leads" at bounding box center [622, 311] width 37 height 8
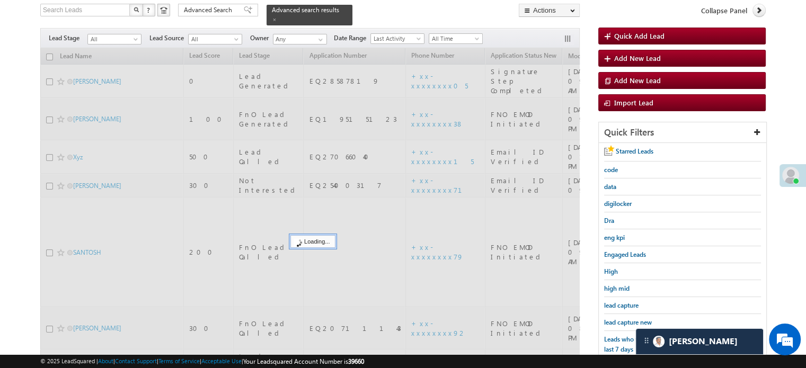
scroll to position [68, 0]
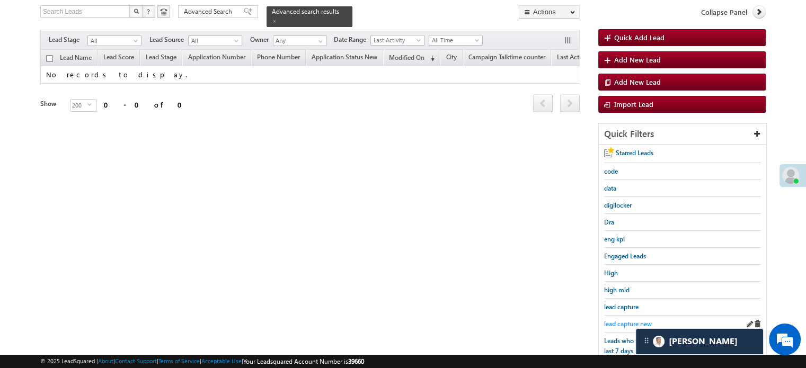
click at [625, 320] on span "lead capture new" at bounding box center [628, 324] width 48 height 8
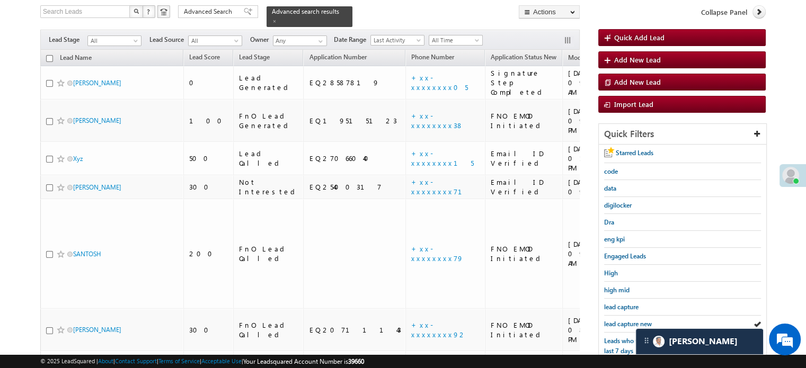
click at [625, 320] on span "lead capture new" at bounding box center [628, 324] width 48 height 8
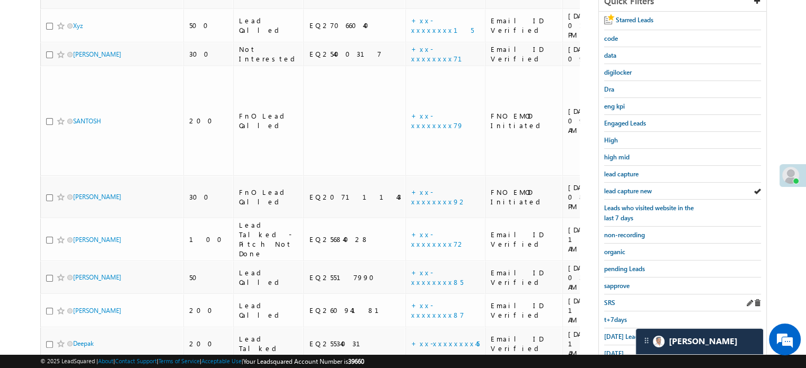
scroll to position [227, 0]
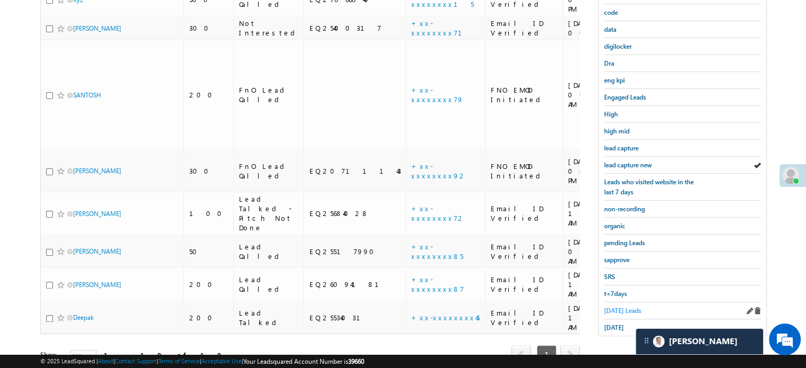
click at [620, 309] on span "[DATE] Leads" at bounding box center [622, 311] width 37 height 8
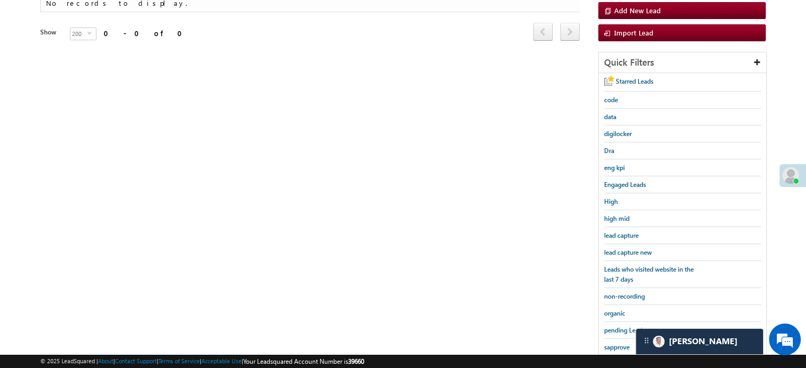
scroll to position [121, 0]
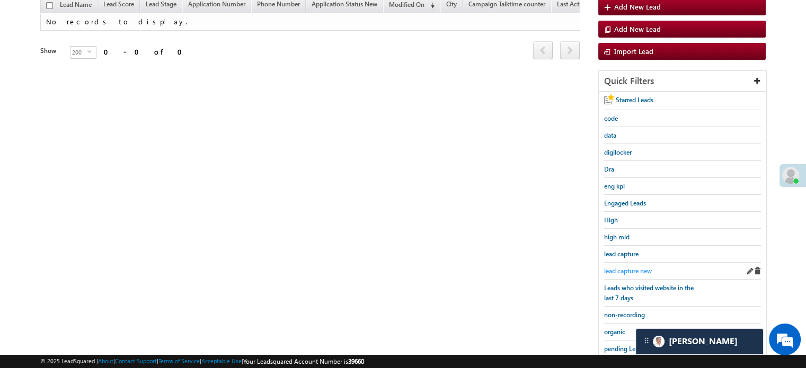
click at [627, 268] on span "lead capture new" at bounding box center [628, 271] width 48 height 8
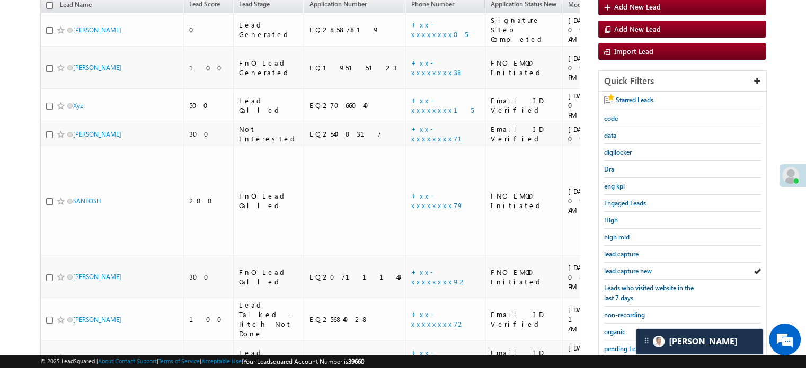
click at [627, 268] on span "lead capture new" at bounding box center [628, 271] width 48 height 8
click at [627, 267] on span "lead capture new" at bounding box center [628, 271] width 48 height 8
click at [627, 268] on span "lead capture new" at bounding box center [628, 271] width 48 height 8
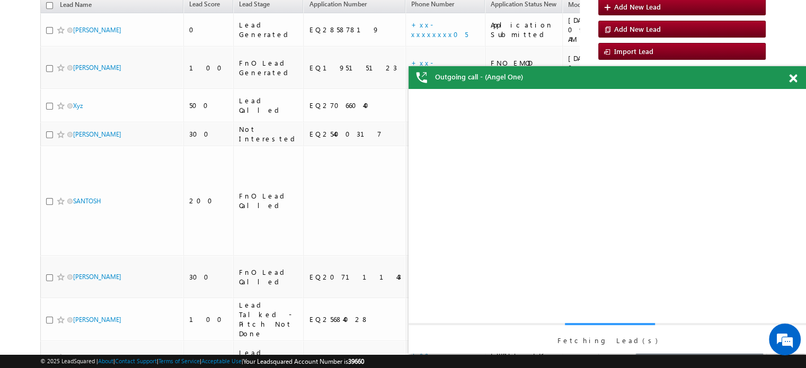
scroll to position [0, 0]
click at [791, 81] on span at bounding box center [793, 78] width 8 height 9
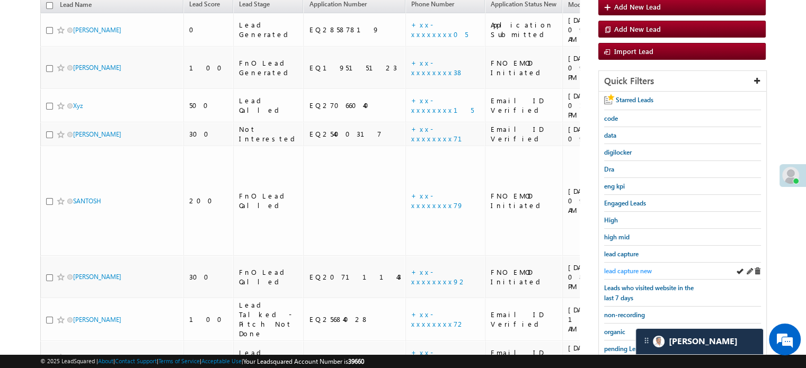
click at [630, 267] on span "lead capture new" at bounding box center [628, 271] width 48 height 8
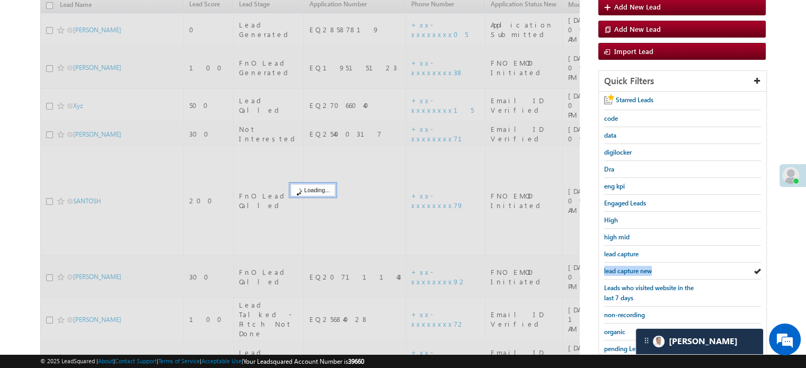
click at [630, 267] on span "lead capture new" at bounding box center [628, 271] width 48 height 8
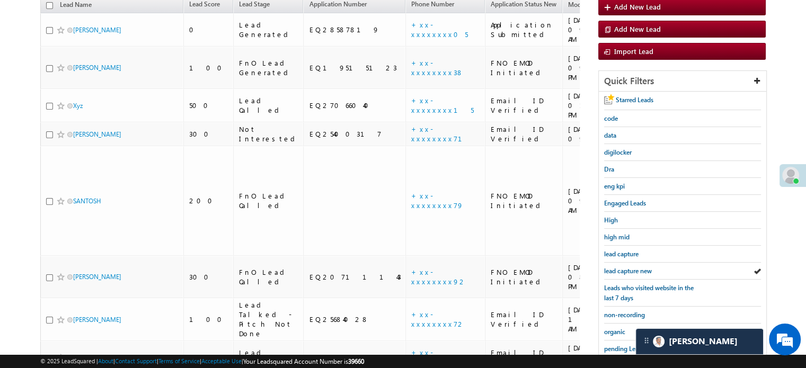
click at [630, 267] on span "lead capture new" at bounding box center [628, 271] width 48 height 8
click at [624, 274] on div "lead capture new" at bounding box center [682, 271] width 157 height 17
click at [628, 267] on span "lead capture new" at bounding box center [628, 271] width 48 height 8
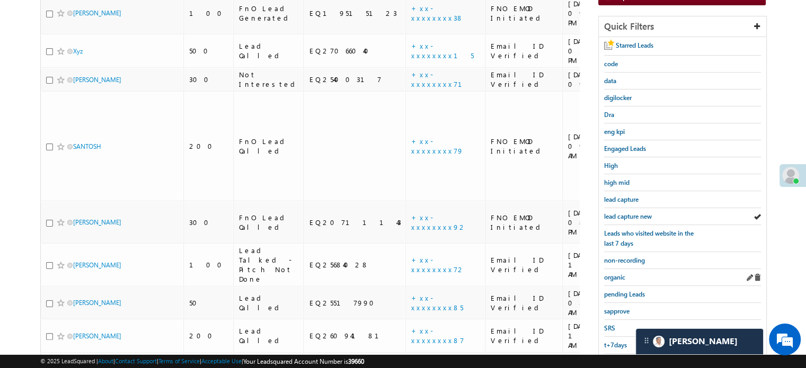
scroll to position [227, 0]
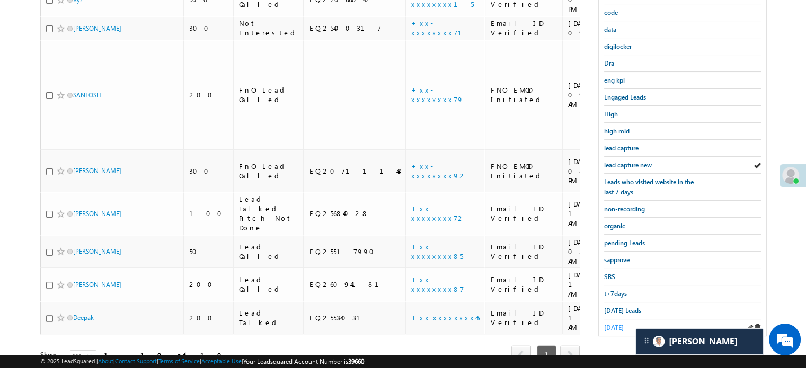
click at [613, 324] on span "[DATE]" at bounding box center [614, 328] width 20 height 8
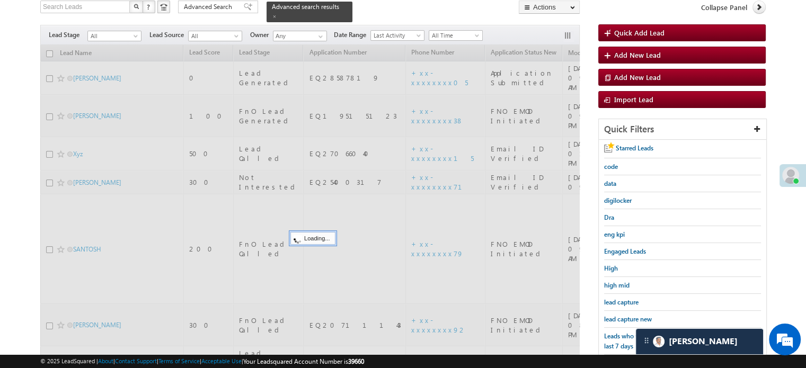
scroll to position [68, 0]
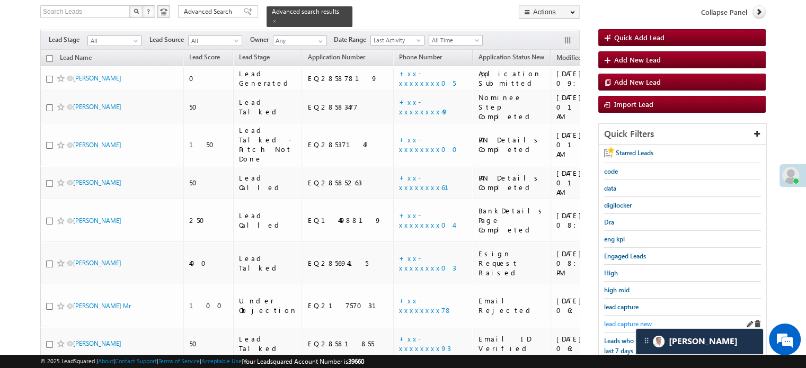
click at [625, 323] on span "lead capture new" at bounding box center [628, 324] width 48 height 8
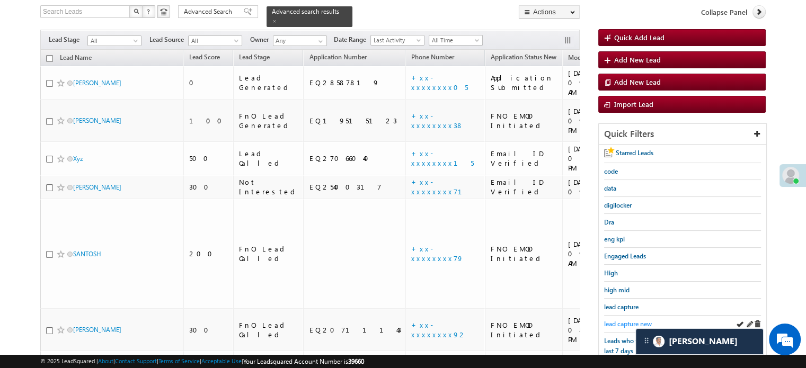
click at [619, 322] on span "lead capture new" at bounding box center [628, 324] width 48 height 8
click at [622, 320] on span "lead capture new" at bounding box center [628, 324] width 48 height 8
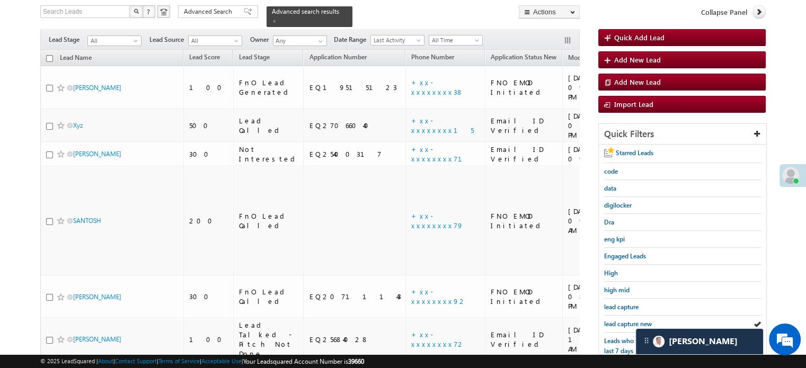
click at [622, 320] on span "lead capture new" at bounding box center [628, 324] width 48 height 8
click at [619, 320] on span "lead capture new" at bounding box center [628, 324] width 48 height 8
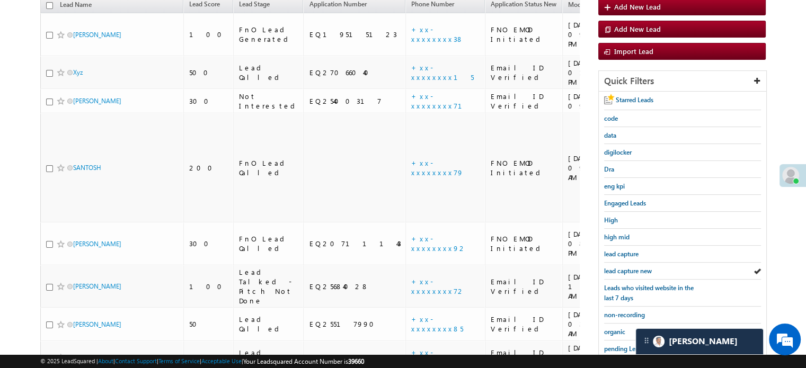
scroll to position [227, 0]
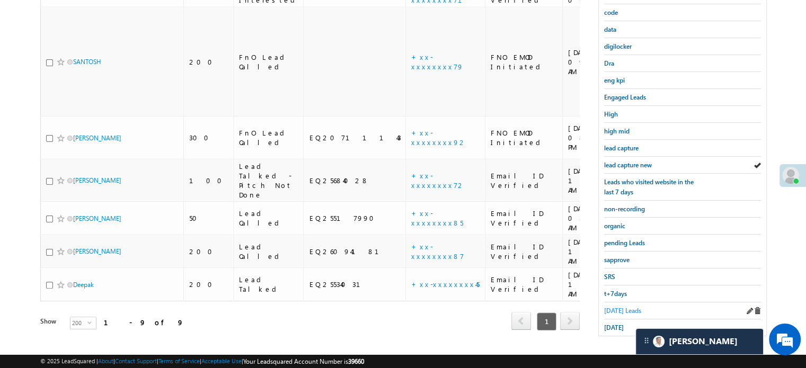
click at [618, 307] on span "[DATE] Leads" at bounding box center [622, 311] width 37 height 8
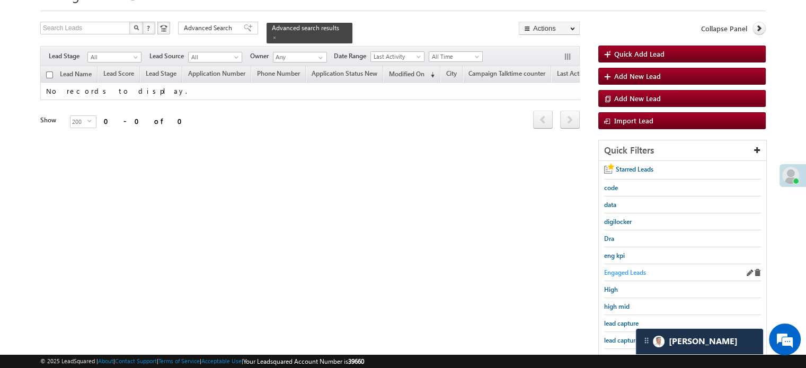
scroll to position [68, 0]
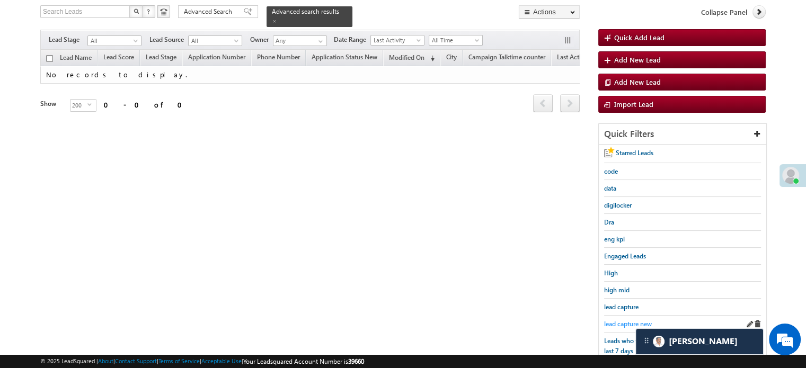
click at [620, 323] on span "lead capture new" at bounding box center [628, 324] width 48 height 8
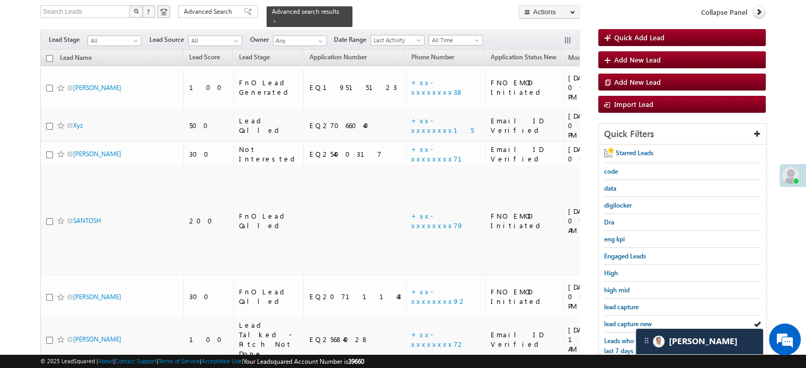
click at [620, 323] on span "lead capture new" at bounding box center [628, 324] width 48 height 8
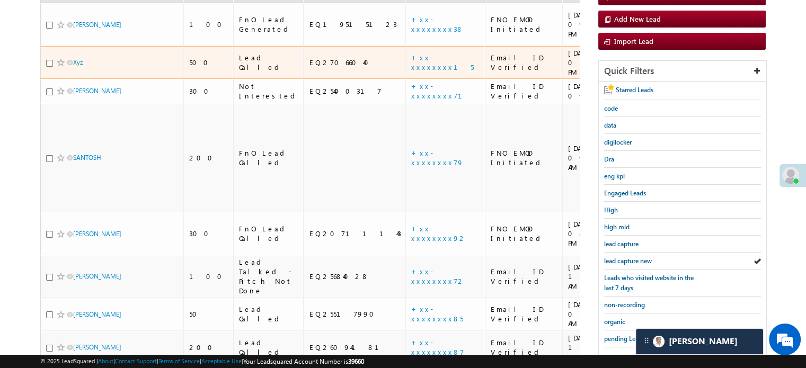
scroll to position [227, 0]
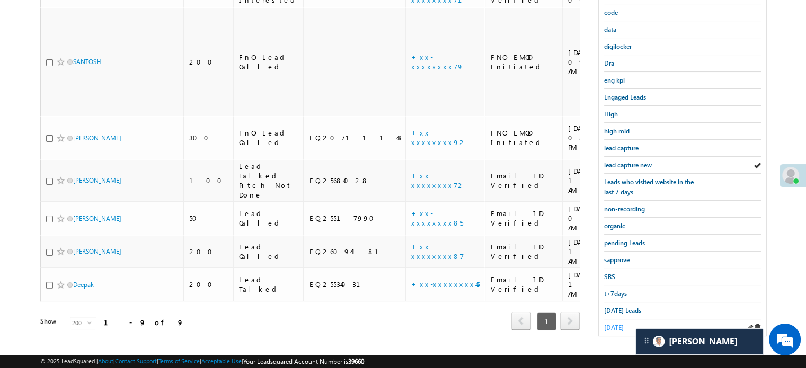
click at [613, 324] on span "[DATE]" at bounding box center [614, 328] width 20 height 8
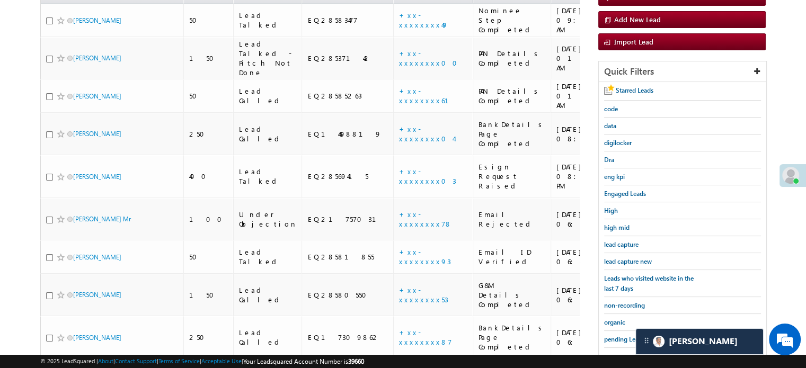
scroll to position [121, 0]
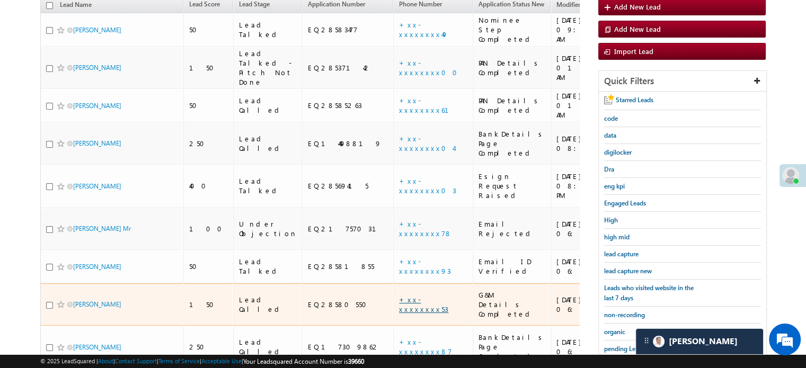
click at [399, 295] on link "+xx-xxxxxxxx53" at bounding box center [423, 304] width 49 height 19
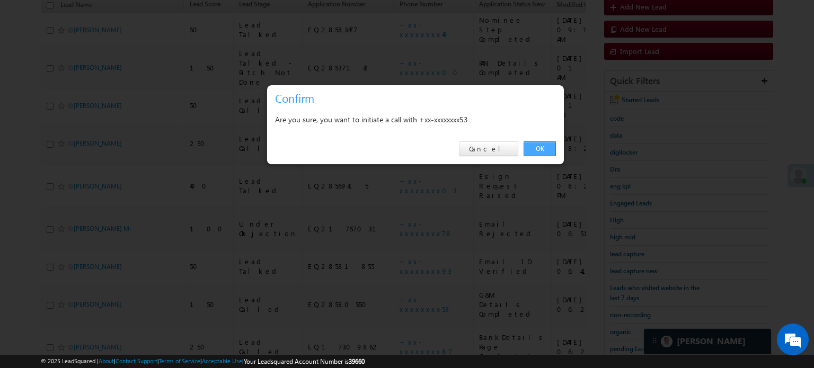
click at [545, 146] on link "OK" at bounding box center [540, 149] width 32 height 15
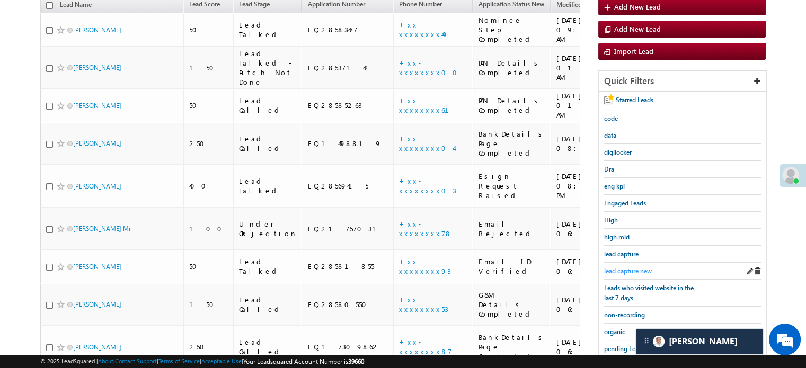
click at [640, 267] on span "lead capture new" at bounding box center [628, 271] width 48 height 8
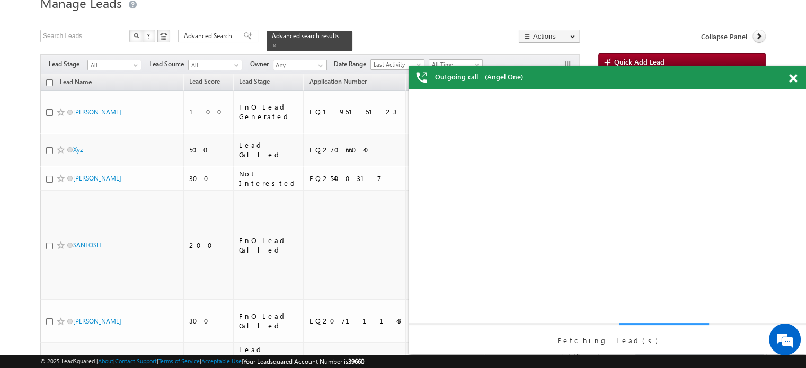
scroll to position [0, 0]
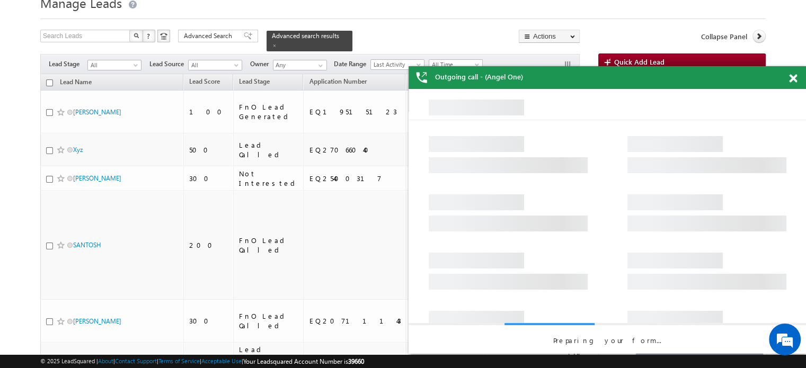
click at [795, 80] on span at bounding box center [793, 78] width 8 height 9
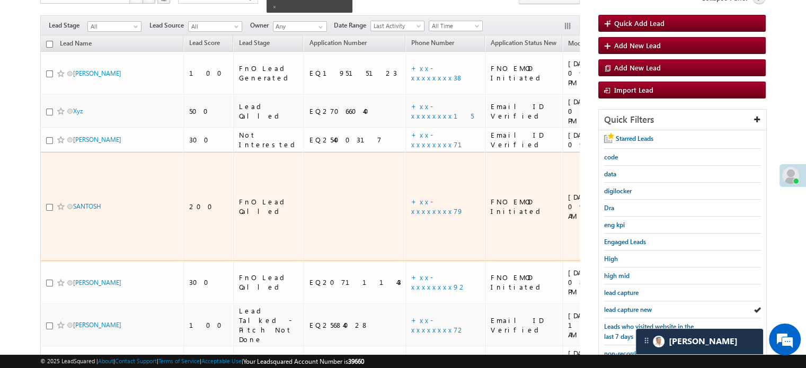
scroll to position [97, 0]
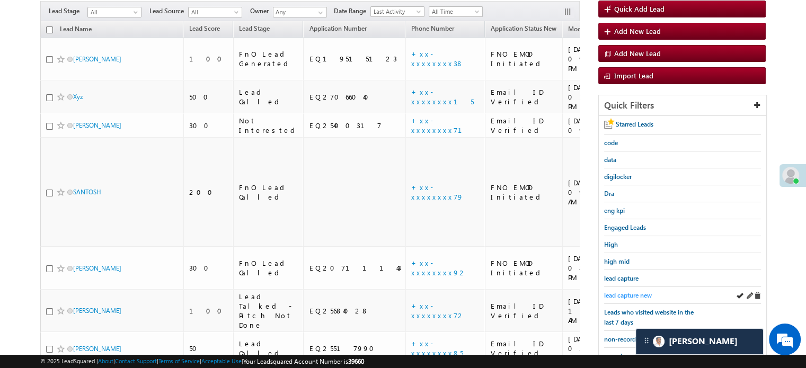
click at [615, 293] on span "lead capture new" at bounding box center [628, 296] width 48 height 8
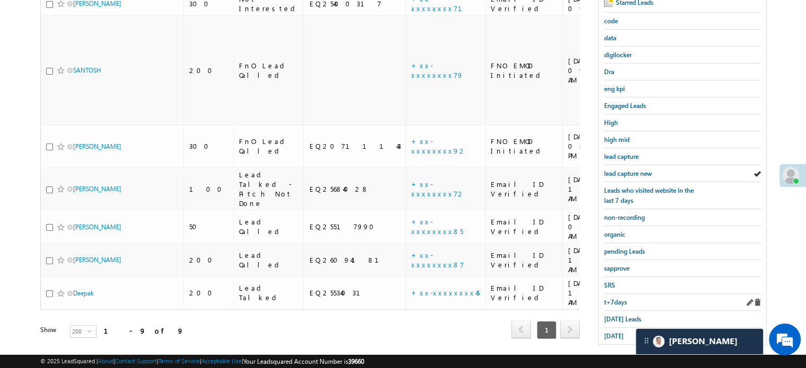
scroll to position [227, 0]
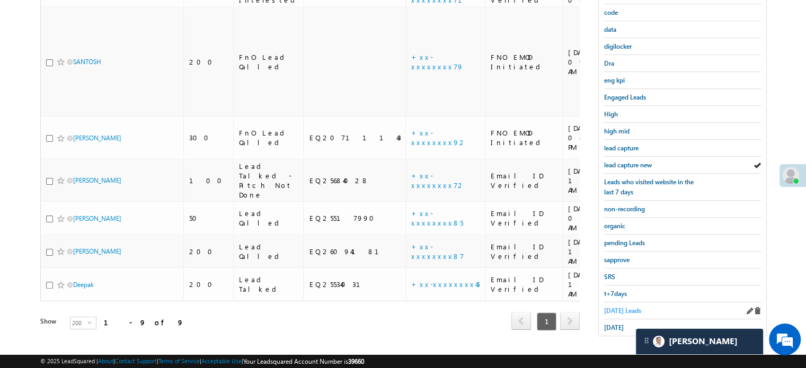
click at [618, 310] on span "Today's Leads" at bounding box center [622, 311] width 37 height 8
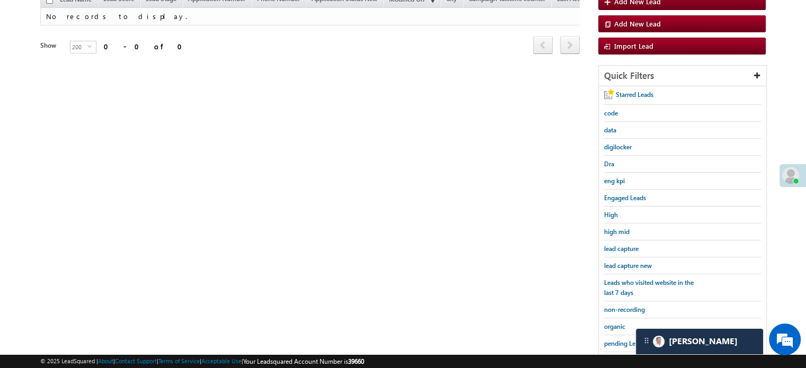
scroll to position [121, 0]
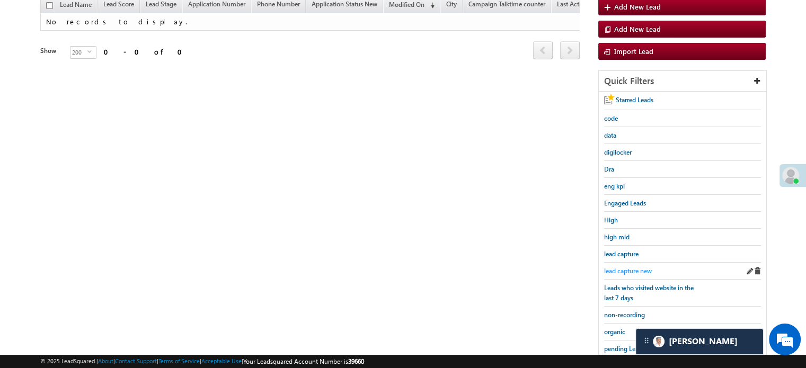
click at [622, 263] on div "lead capture new" at bounding box center [682, 271] width 157 height 17
click at [630, 258] on div "lead capture" at bounding box center [682, 254] width 157 height 17
click at [633, 267] on span "lead capture new" at bounding box center [628, 271] width 48 height 8
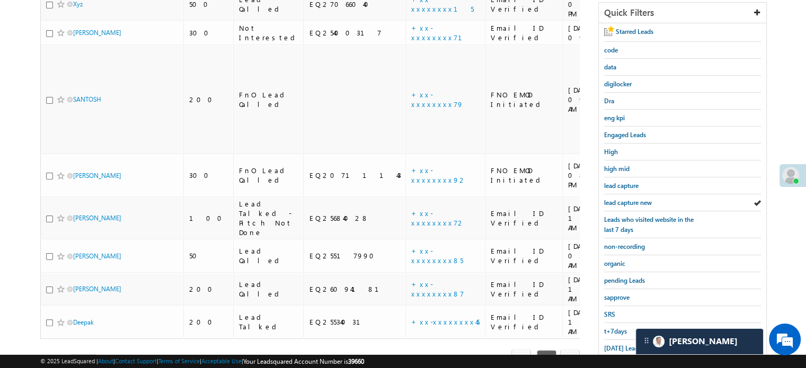
scroll to position [227, 0]
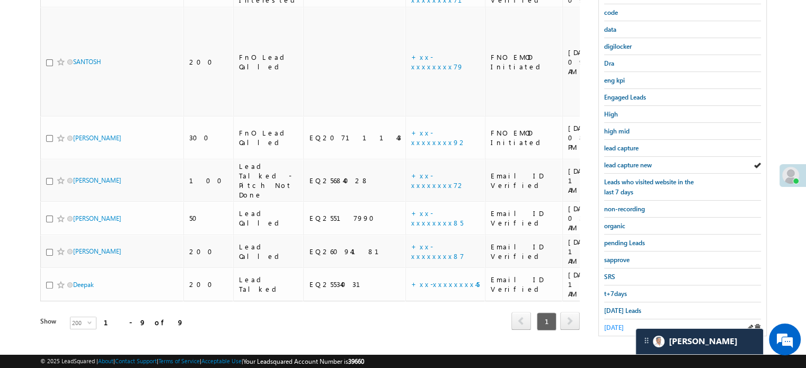
click at [617, 324] on span "yesterday" at bounding box center [614, 328] width 20 height 8
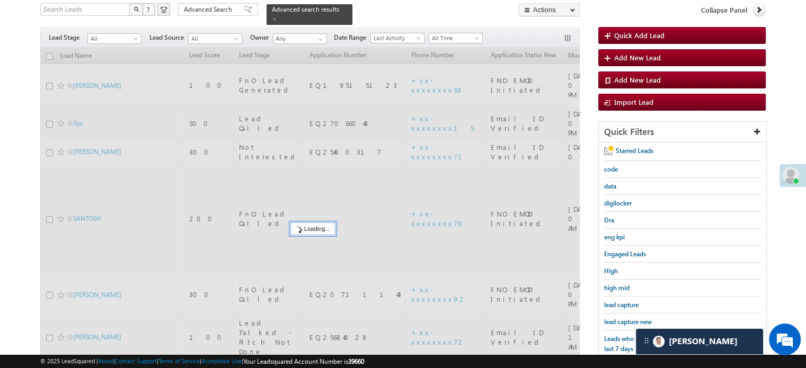
scroll to position [68, 0]
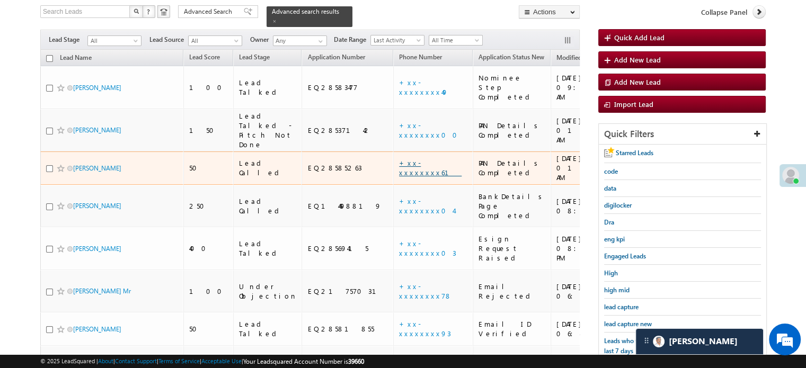
click at [399, 159] on link "+xx-xxxxxxxx61" at bounding box center [430, 168] width 63 height 19
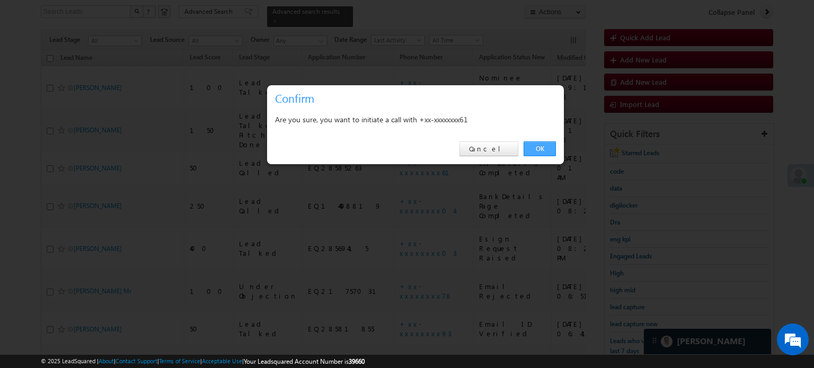
click at [550, 147] on link "OK" at bounding box center [540, 149] width 32 height 15
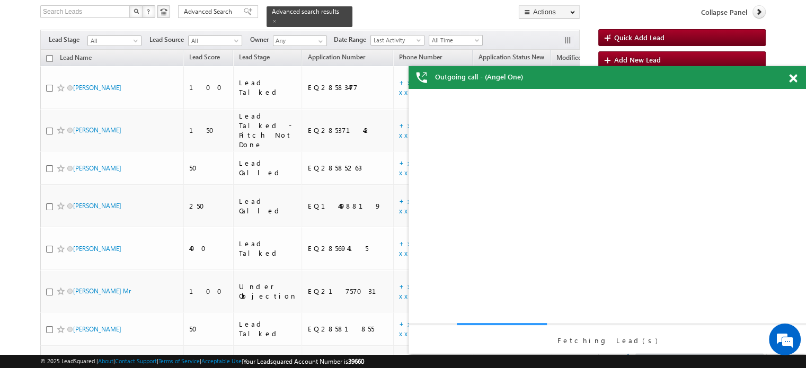
scroll to position [0, 0]
click at [640, 318] on div "Fetching Lead(s)" at bounding box center [608, 221] width 398 height 265
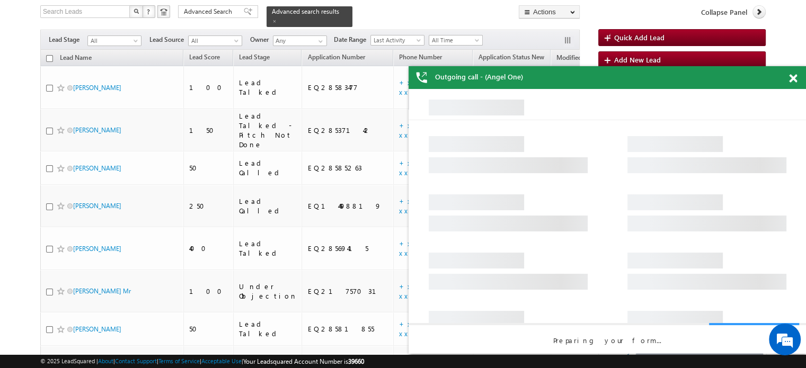
click at [799, 74] on div at bounding box center [799, 76] width 14 height 21
click at [796, 76] on span at bounding box center [793, 78] width 8 height 9
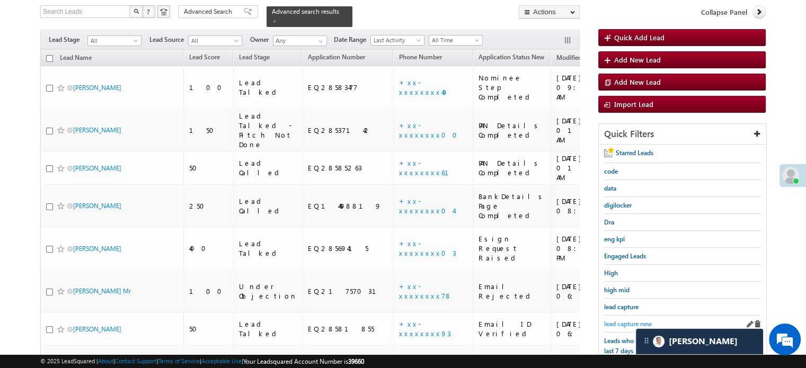
click at [622, 316] on div "lead capture new" at bounding box center [682, 324] width 157 height 17
click at [631, 320] on span "lead capture new" at bounding box center [628, 324] width 48 height 8
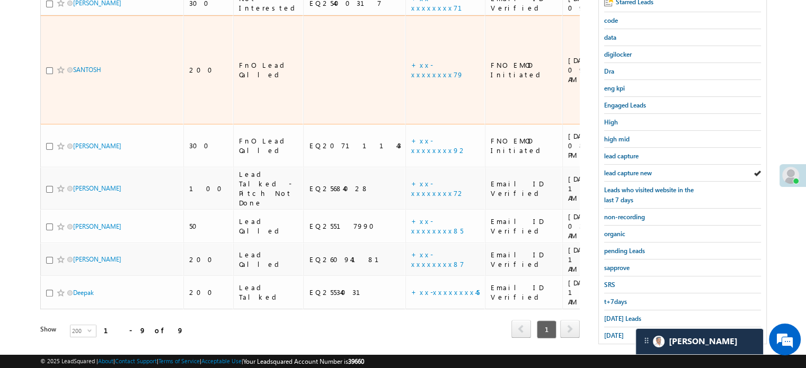
scroll to position [227, 0]
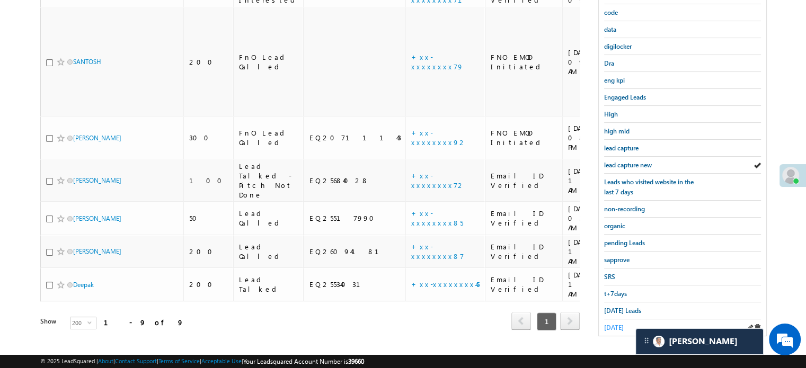
click at [622, 324] on span "yesterday" at bounding box center [614, 328] width 20 height 8
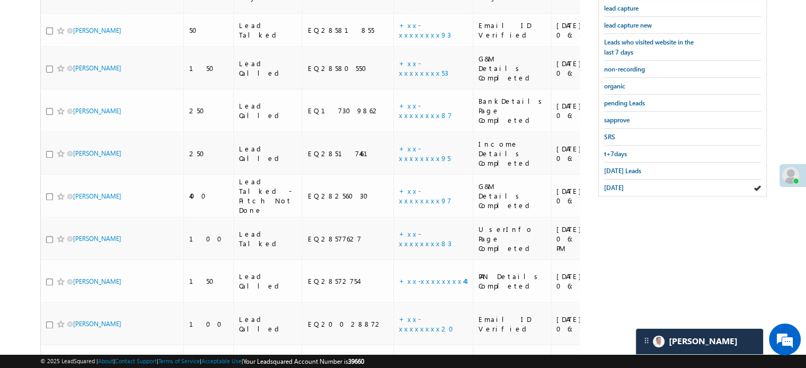
scroll to position [359, 0]
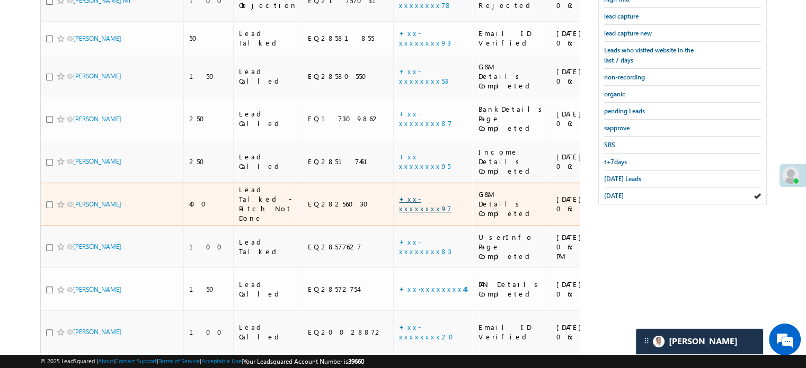
click at [399, 195] on link "+xx-xxxxxxxx97" at bounding box center [425, 204] width 52 height 19
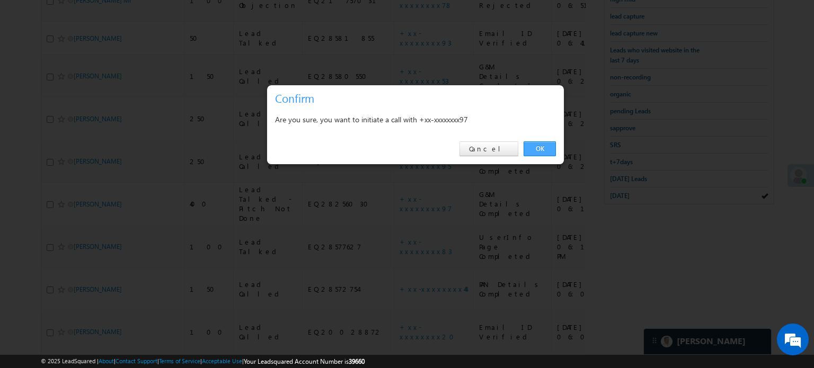
click at [534, 146] on link "OK" at bounding box center [540, 149] width 32 height 15
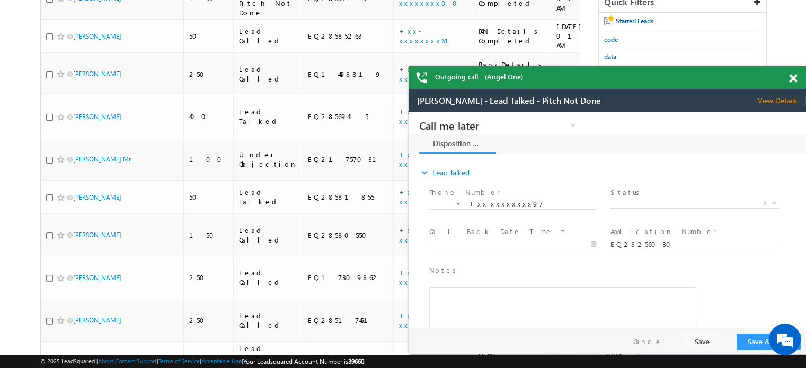
scroll to position [0, 0]
click at [794, 77] on span at bounding box center [793, 78] width 8 height 9
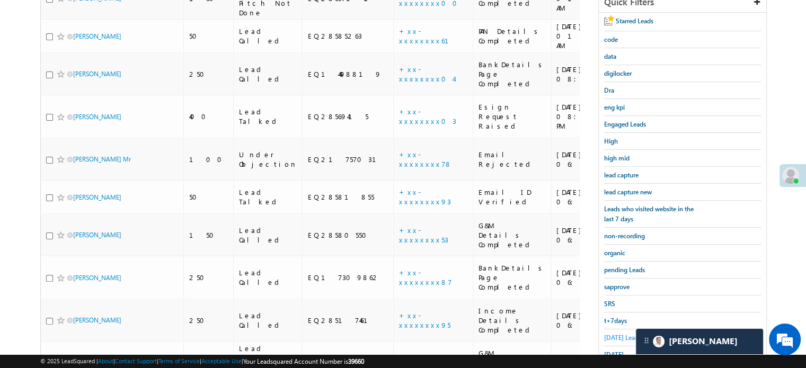
scroll to position [335, 0]
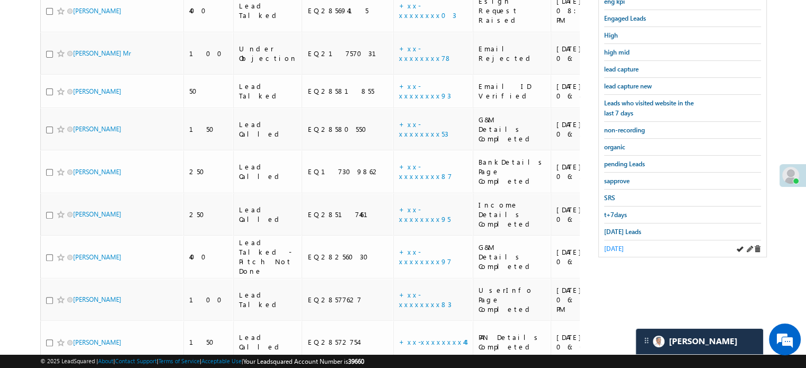
click at [618, 245] on span "yesterday" at bounding box center [614, 249] width 20 height 8
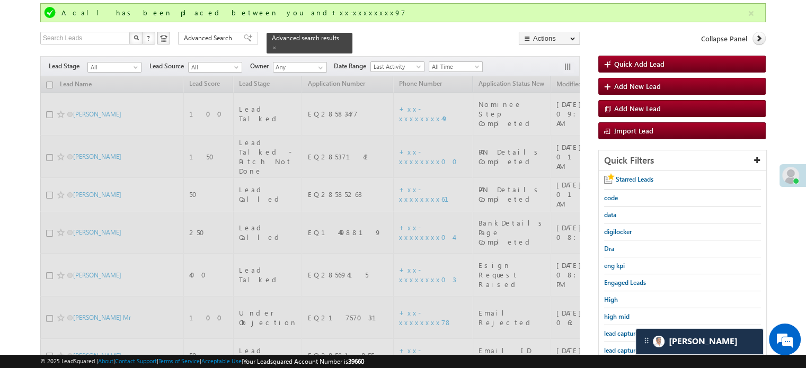
scroll to position [70, 0]
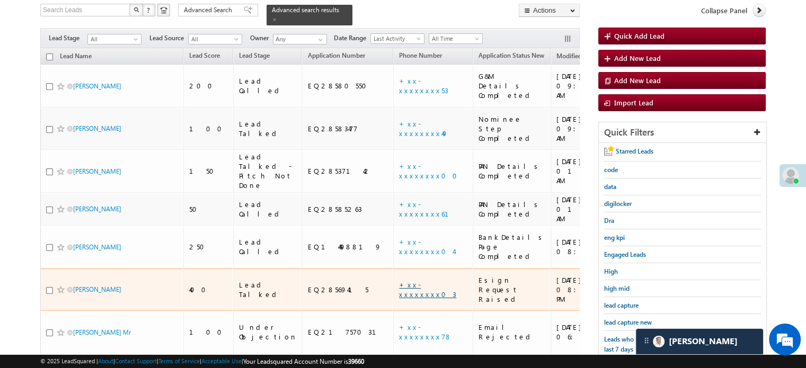
click at [399, 280] on link "+xx-xxxxxxxx03" at bounding box center [427, 289] width 57 height 19
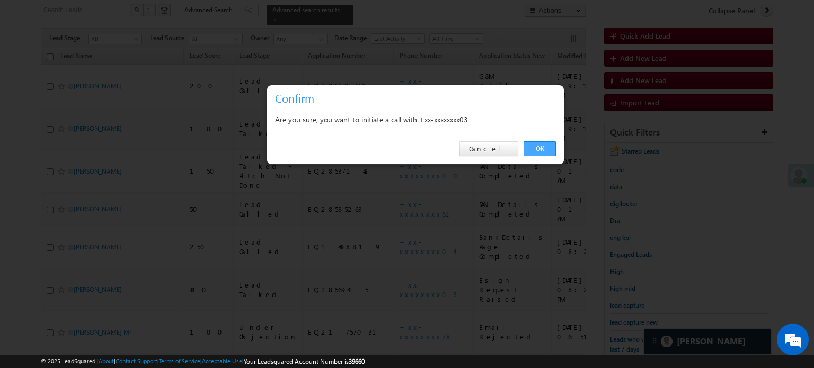
click at [533, 156] on link "OK" at bounding box center [540, 149] width 32 height 15
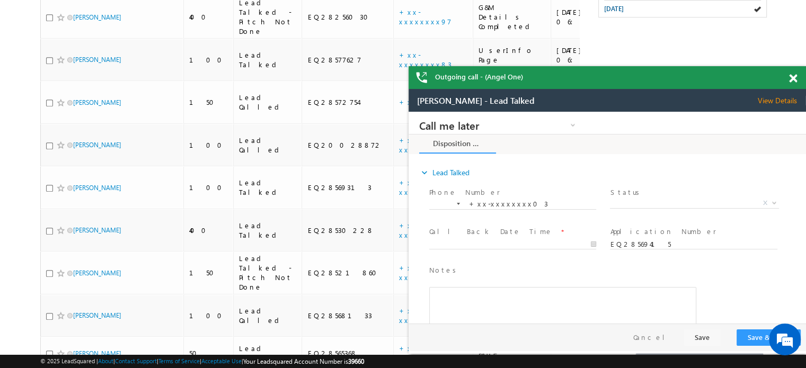
scroll to position [0, 0]
click at [793, 80] on span at bounding box center [793, 78] width 8 height 9
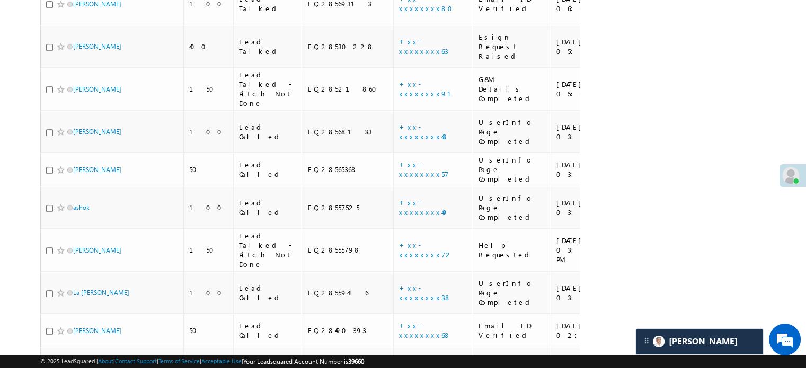
scroll to position [600, 0]
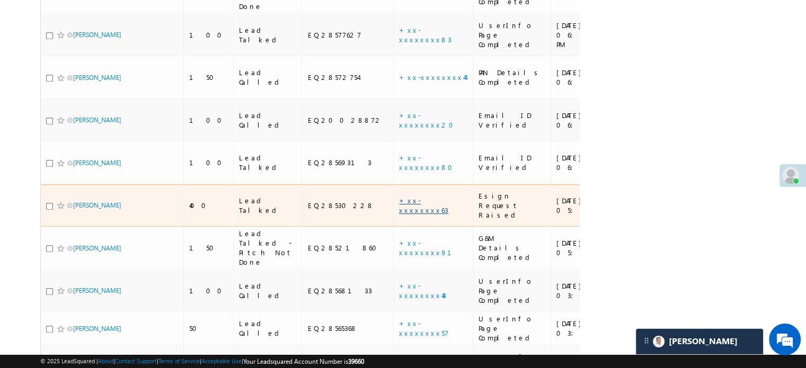
click at [399, 196] on link "+xx-xxxxxxxx63" at bounding box center [423, 205] width 49 height 19
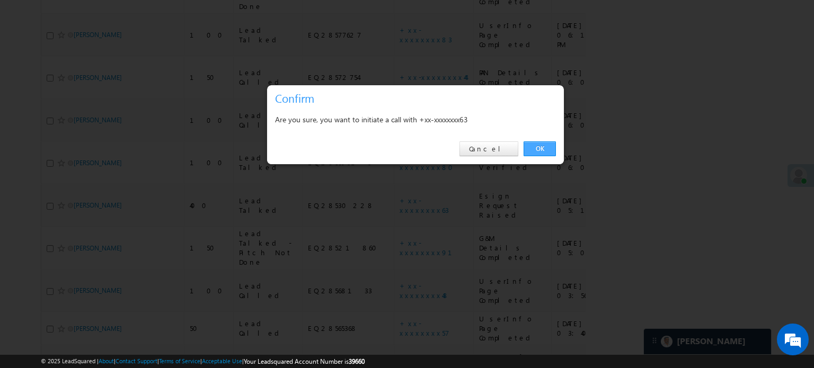
click at [543, 148] on link "OK" at bounding box center [540, 149] width 32 height 15
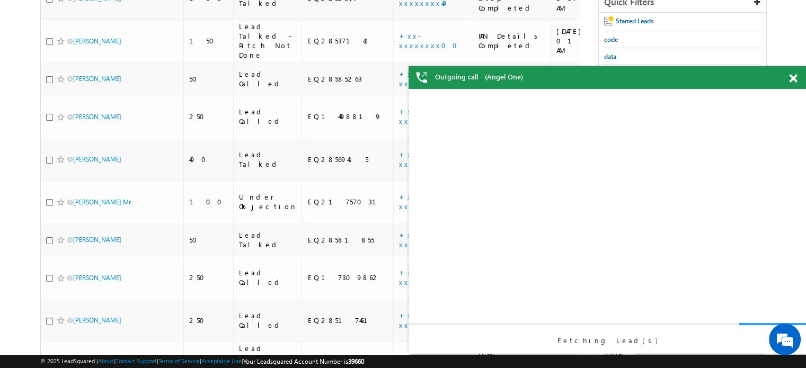
scroll to position [0, 0]
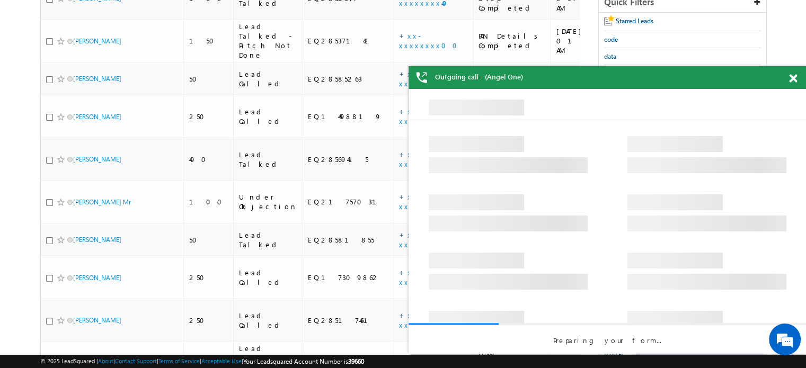
click at [791, 76] on span at bounding box center [793, 78] width 8 height 9
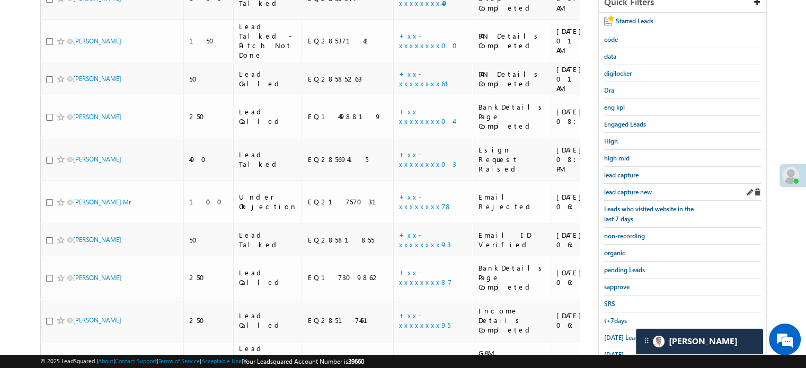
click at [652, 184] on div "lead capture new" at bounding box center [682, 192] width 157 height 17
click at [644, 188] on span "lead capture new" at bounding box center [628, 192] width 48 height 8
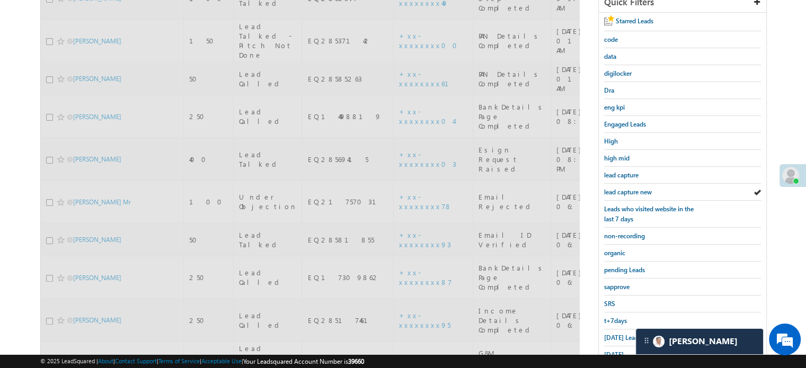
click at [642, 188] on span "lead capture new" at bounding box center [628, 192] width 48 height 8
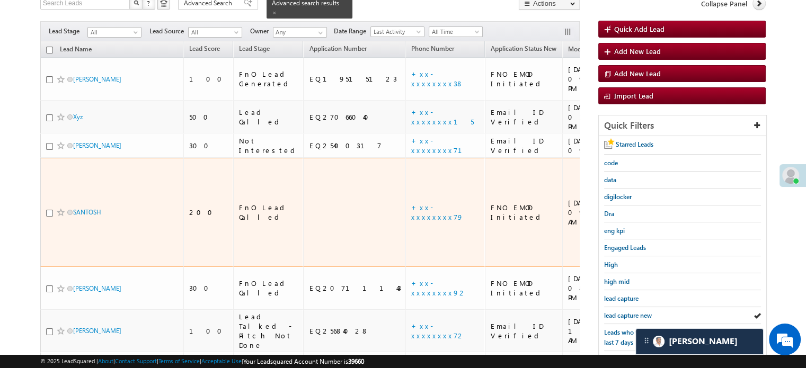
scroll to position [121, 0]
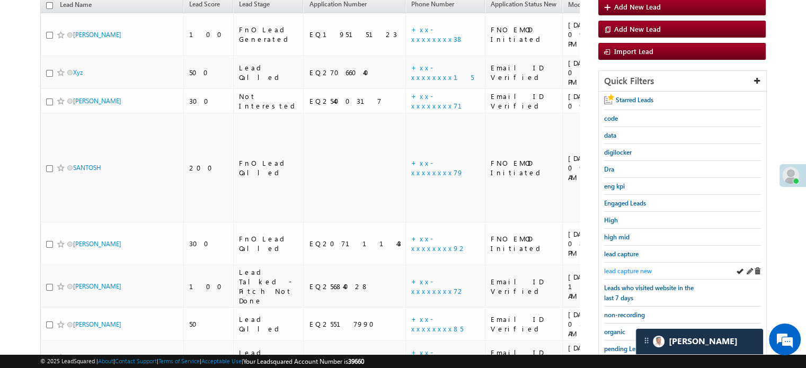
click at [626, 267] on span "lead capture new" at bounding box center [628, 271] width 48 height 8
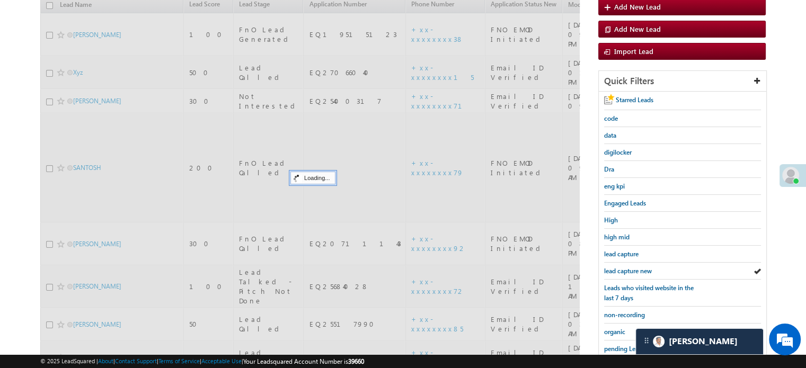
click at [626, 267] on span "lead capture new" at bounding box center [628, 271] width 48 height 8
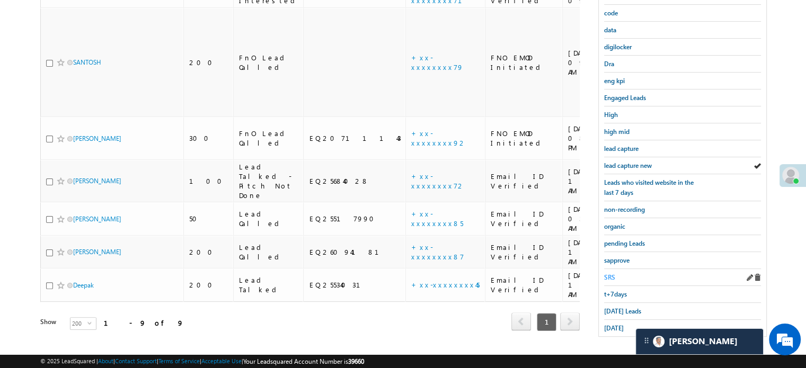
scroll to position [227, 0]
click at [621, 144] on span "lead capture" at bounding box center [621, 148] width 34 height 8
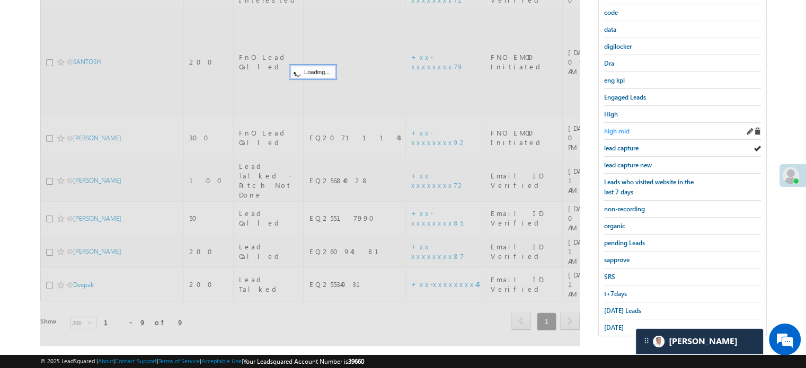
click at [621, 131] on span "high mid" at bounding box center [616, 131] width 25 height 8
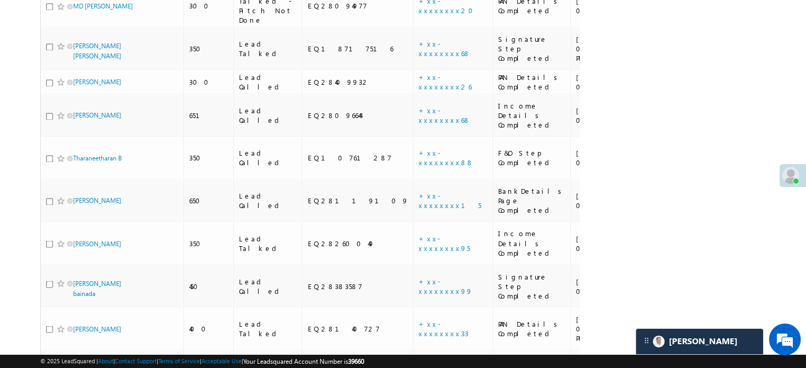
scroll to position [2804, 0]
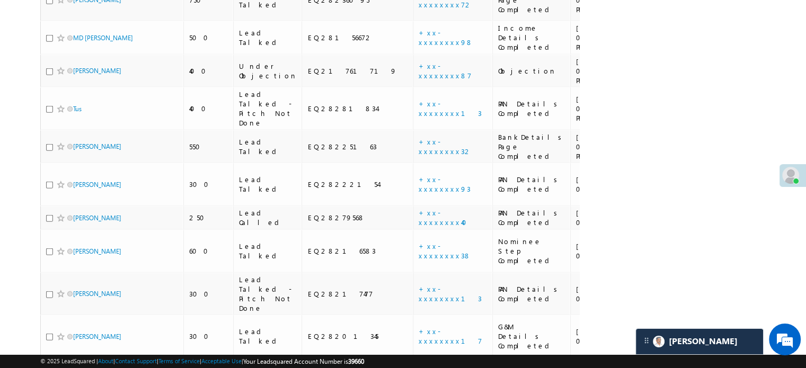
drag, startPoint x: 90, startPoint y: 234, endPoint x: 84, endPoint y: 84, distance: 149.6
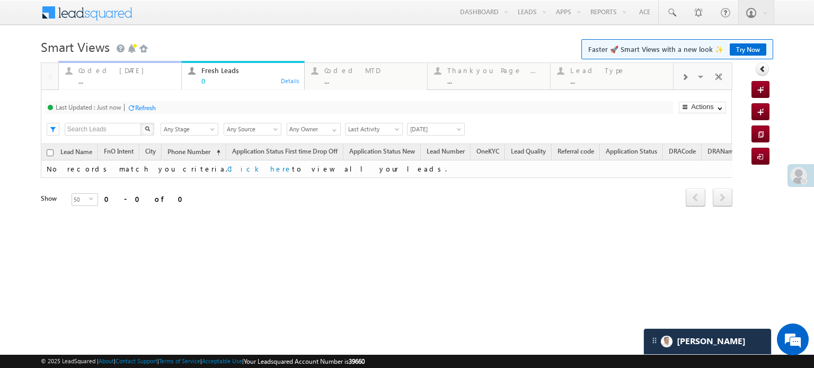
drag, startPoint x: 0, startPoint y: 0, endPoint x: 116, endPoint y: 73, distance: 136.9
click at [116, 73] on div "Coded Today" at bounding box center [126, 70] width 96 height 8
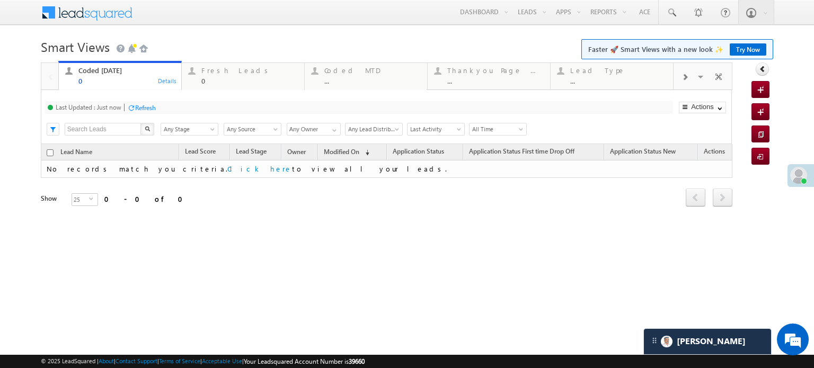
click at [153, 105] on div "Refresh" at bounding box center [145, 108] width 21 height 8
click at [199, 72] on div "Fresh Leads 0 Details" at bounding box center [243, 74] width 120 height 21
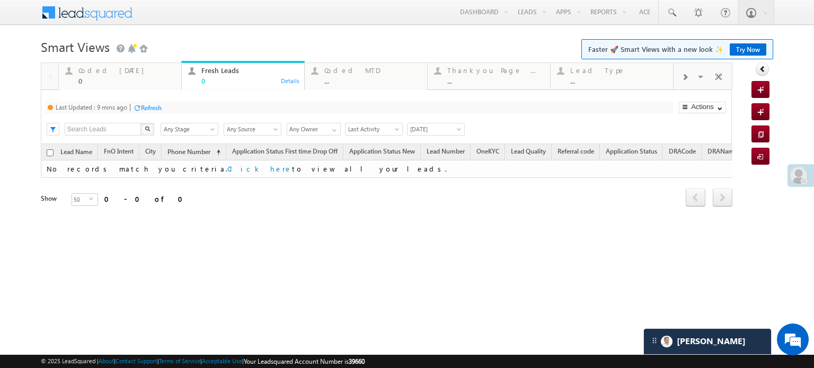
click at [145, 110] on div "Refresh" at bounding box center [151, 108] width 21 height 8
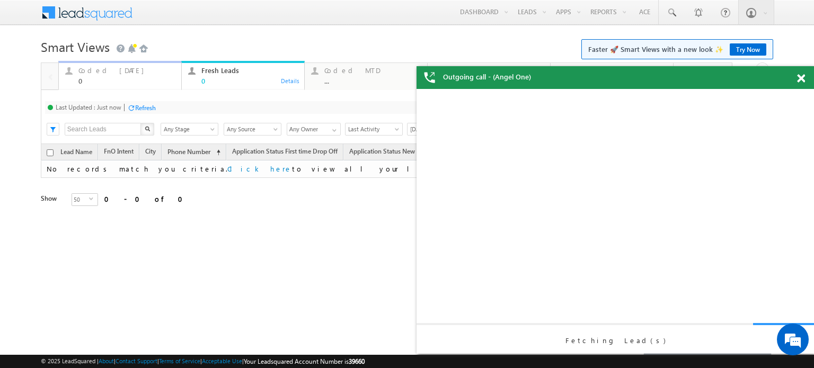
click at [114, 75] on div "Coded Today 0" at bounding box center [126, 74] width 96 height 21
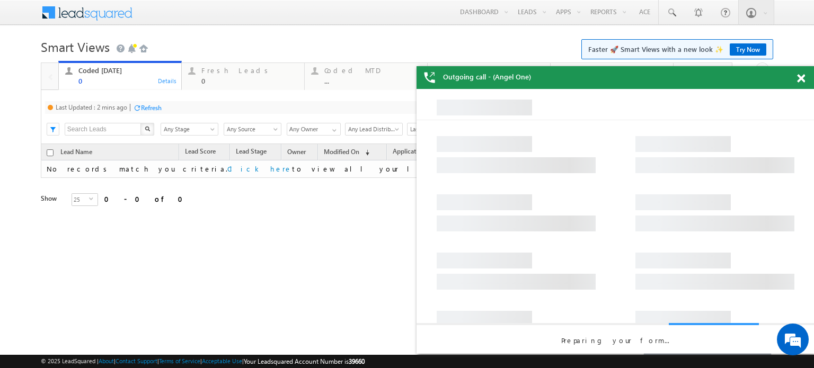
click at [155, 110] on div "Refresh" at bounding box center [151, 108] width 21 height 8
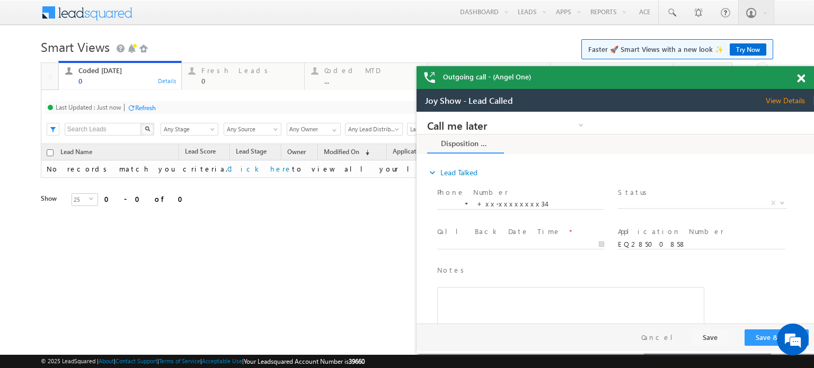
click at [802, 78] on span at bounding box center [801, 78] width 8 height 9
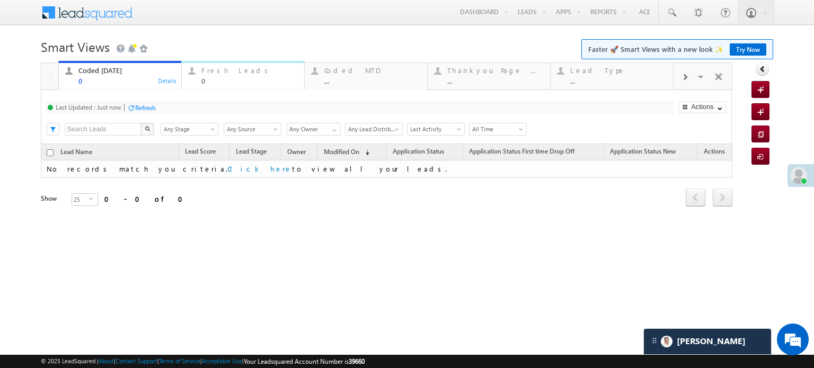
click at [214, 74] on div "Fresh Leads" at bounding box center [249, 70] width 96 height 8
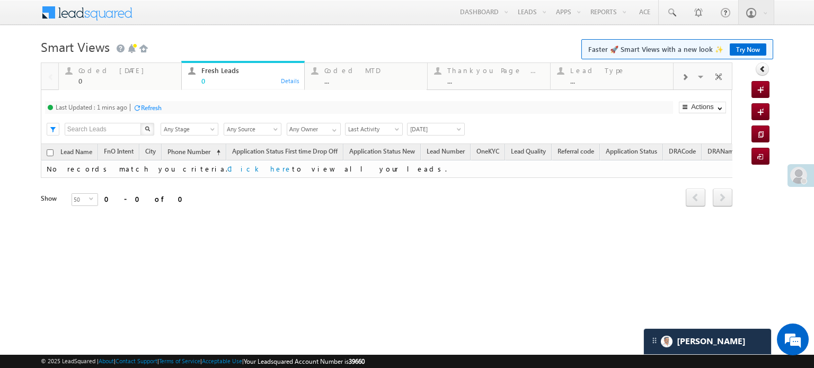
click at [156, 103] on div "Refresh" at bounding box center [147, 107] width 29 height 10
click at [111, 76] on div "Coded Today 0" at bounding box center [126, 74] width 96 height 21
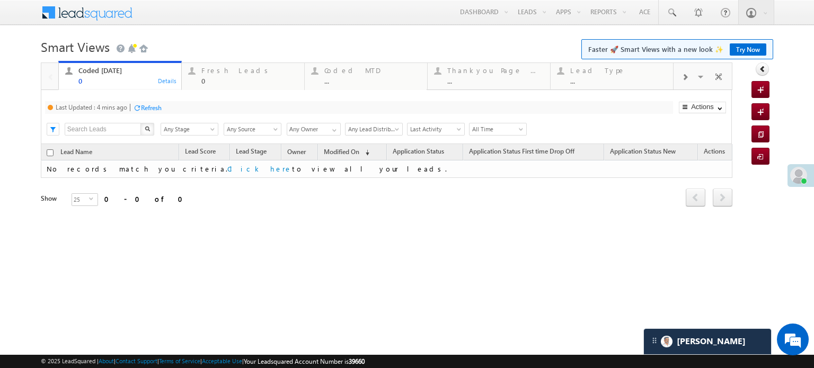
click at [145, 101] on div "Last Updated : 4 mins ago Refresh Refreshing..." at bounding box center [359, 107] width 628 height 13
click at [148, 107] on div "Refresh" at bounding box center [151, 108] width 21 height 8
click at [143, 101] on div "Last Updated : Just now Refresh Refreshing..." at bounding box center [359, 107] width 628 height 13
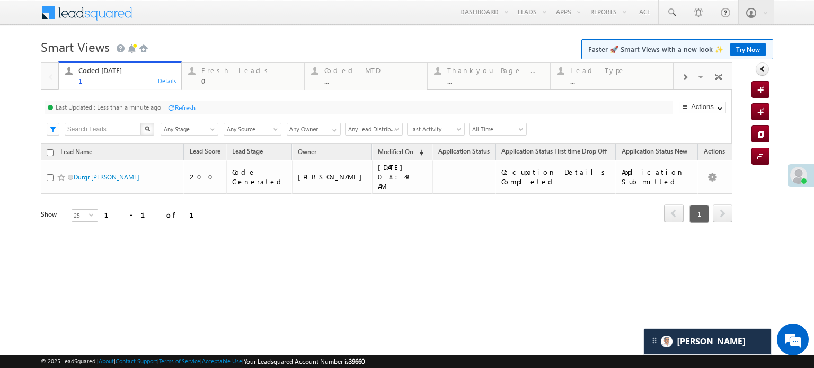
click at [190, 110] on div "Refresh" at bounding box center [185, 108] width 21 height 8
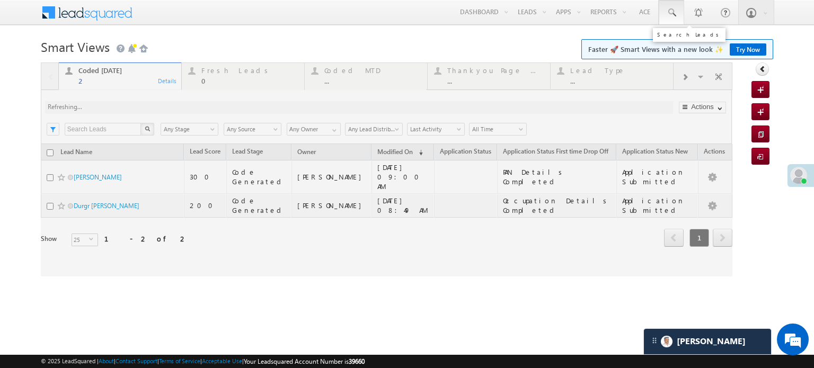
click at [671, 10] on span at bounding box center [671, 12] width 11 height 11
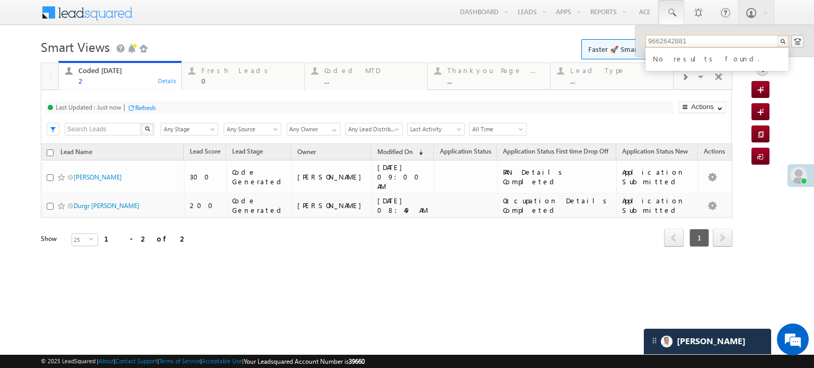
click at [676, 42] on input "9662642881" at bounding box center [718, 41] width 144 height 13
type input "9662642881"
click at [215, 73] on div "Fresh Leads" at bounding box center [249, 70] width 96 height 8
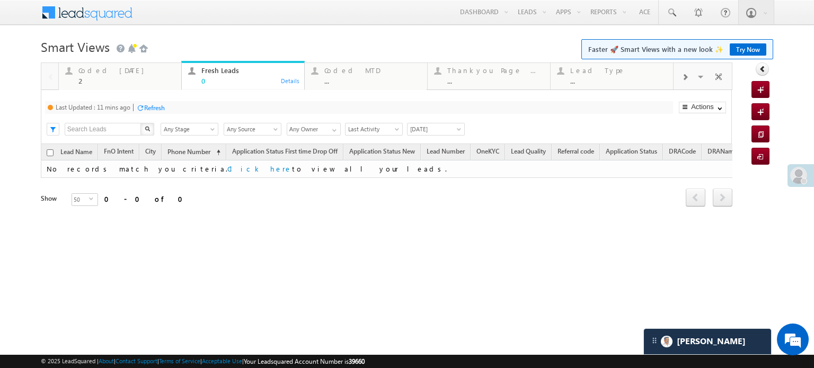
click at [153, 108] on div "Refresh" at bounding box center [154, 108] width 21 height 8
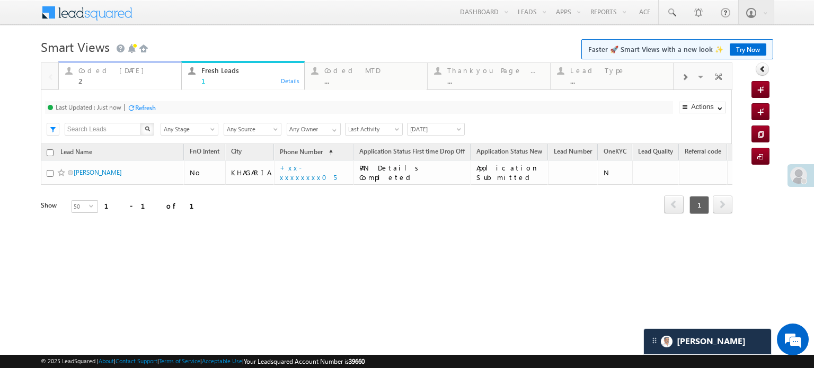
click at [108, 76] on div "Coded Today 2" at bounding box center [126, 74] width 96 height 21
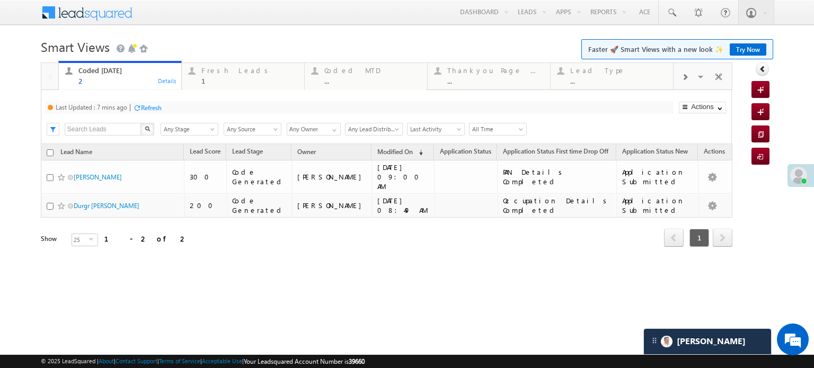
click at [148, 106] on div "Refresh" at bounding box center [151, 108] width 21 height 8
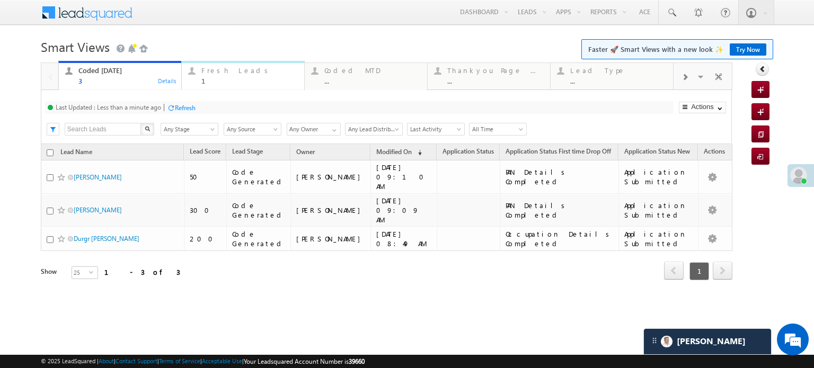
click at [244, 74] on div "Fresh Leads" at bounding box center [249, 70] width 96 height 8
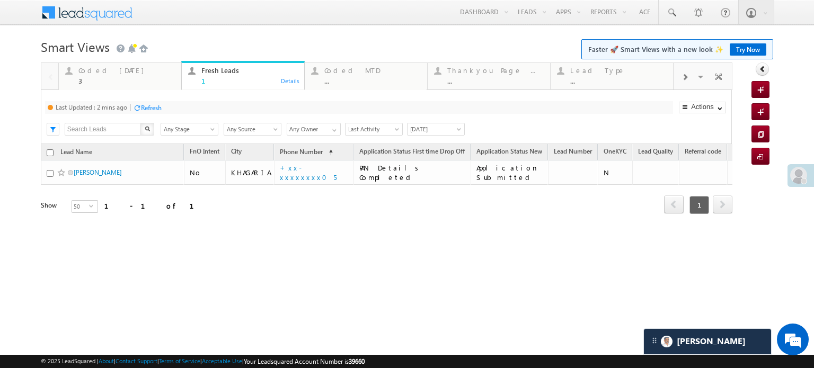
click at [155, 107] on div "Refresh" at bounding box center [151, 108] width 21 height 8
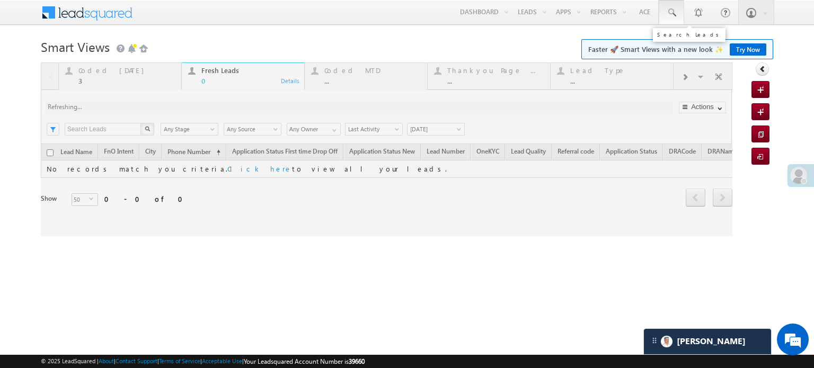
click at [666, 6] on link at bounding box center [671, 12] width 25 height 24
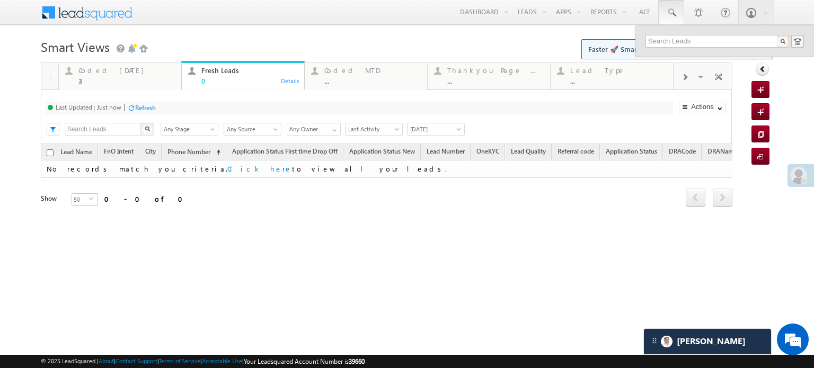
paste input "70428 85295"
click at [671, 40] on input "70428 85295" at bounding box center [718, 41] width 144 height 13
type input "7042885295"
click at [708, 65] on div "+xx-xxxxxxxx95" at bounding box center [722, 69] width 142 height 13
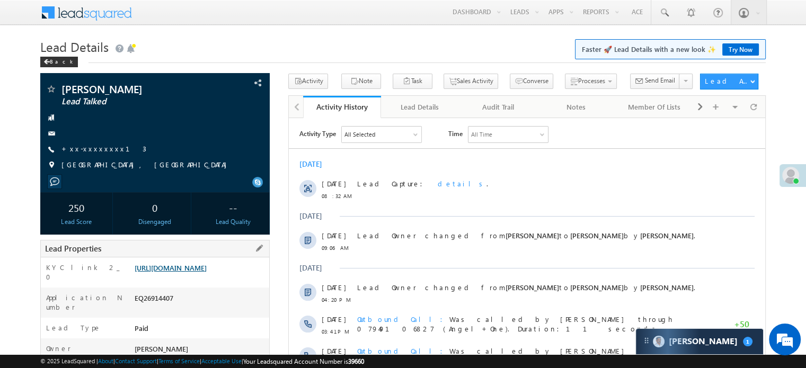
click at [196, 272] on link "https://angelbroking1-pk3em7sa.customui-test.leadsquared.com?leadId=d97b919a-53…" at bounding box center [171, 267] width 72 height 9
click at [180, 267] on link "https://angelbroking1-pk3em7sa.customui-test.leadsquared.com?leadId=d97b919a-53…" at bounding box center [171, 267] width 72 height 9
click at [207, 271] on link "https://angelbroking1-pk3em7sa.customui-test.leadsquared.com?leadId=d97b919a-53…" at bounding box center [171, 267] width 72 height 9
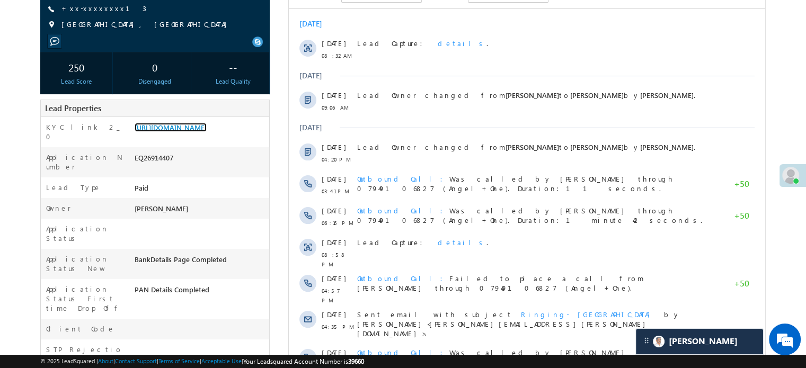
scroll to position [159, 0]
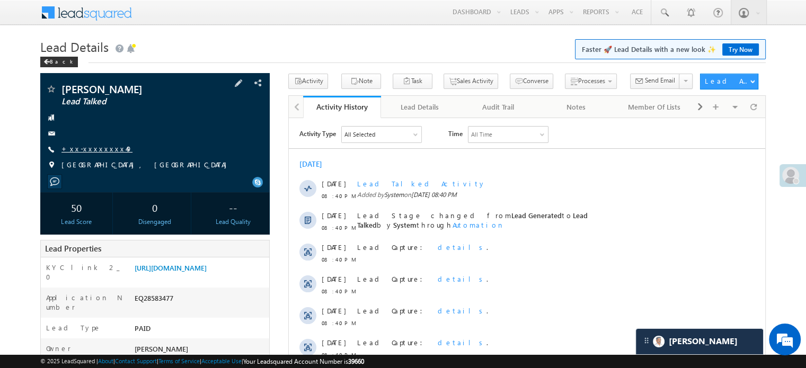
click at [96, 153] on link "+xx-xxxxxxxx49" at bounding box center [96, 148] width 71 height 9
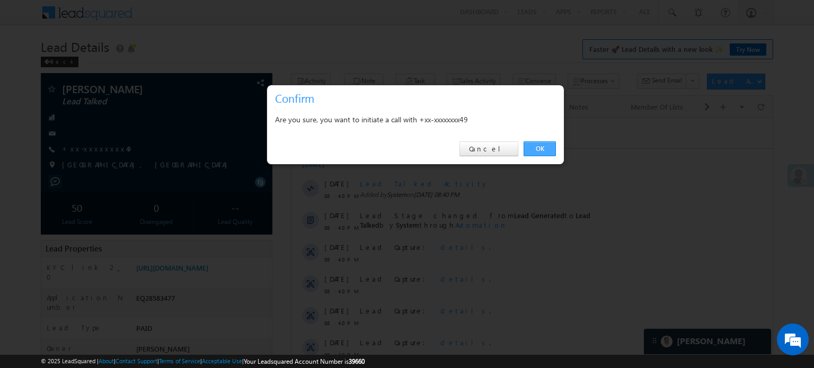
click at [530, 148] on link "OK" at bounding box center [540, 149] width 32 height 15
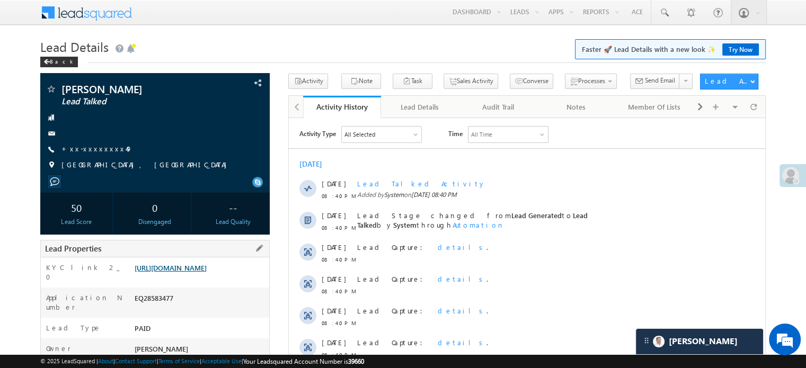
click at [207, 271] on link "https://angelbroking1-pk3em7sa.customui-test.leadsquared.com?leadId=fd620f1b-d6…" at bounding box center [171, 267] width 72 height 9
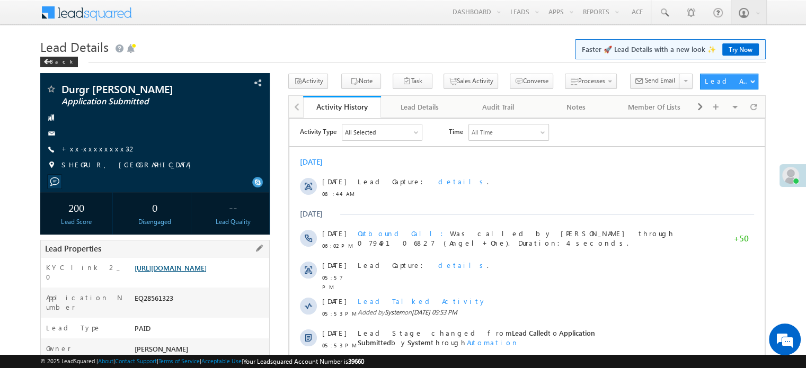
click at [201, 270] on link "https://angelbroking1-pk3em7sa.customui-test.leadsquared.com?leadId=585647ea-5e…" at bounding box center [171, 267] width 72 height 9
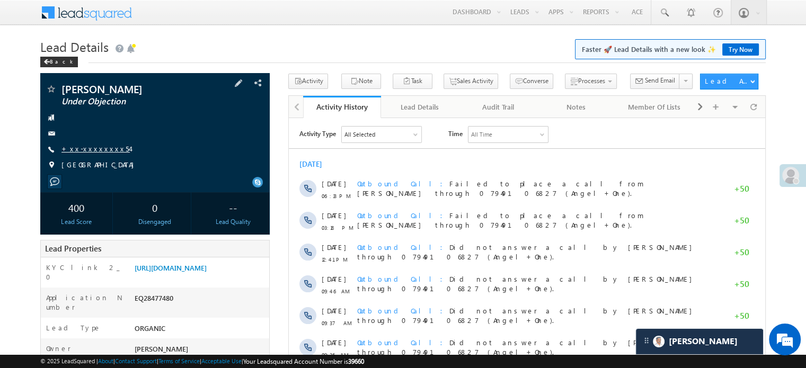
click at [89, 146] on link "+xx-xxxxxxxx54" at bounding box center [95, 148] width 68 height 9
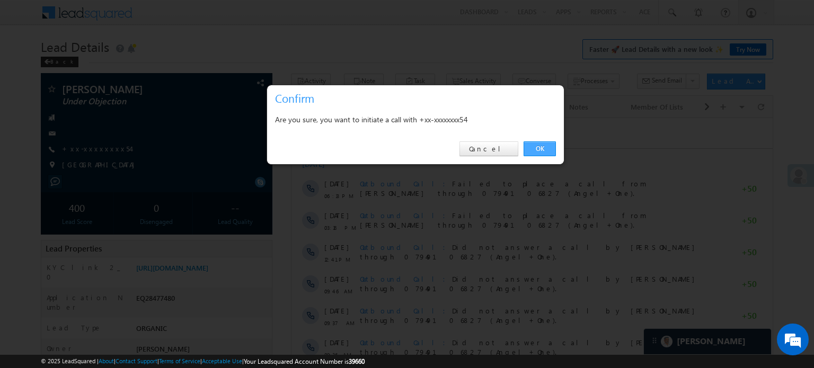
click at [543, 146] on link "OK" at bounding box center [540, 149] width 32 height 15
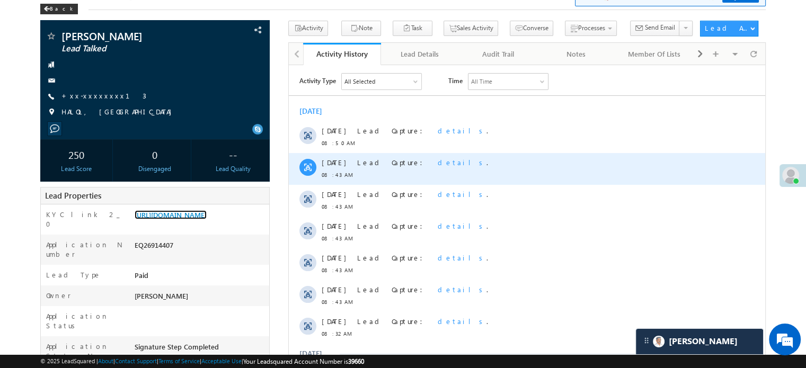
scroll to position [212, 0]
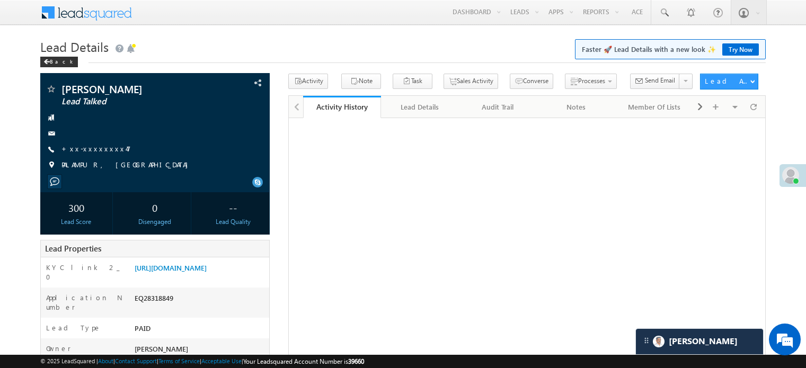
scroll to position [13, 0]
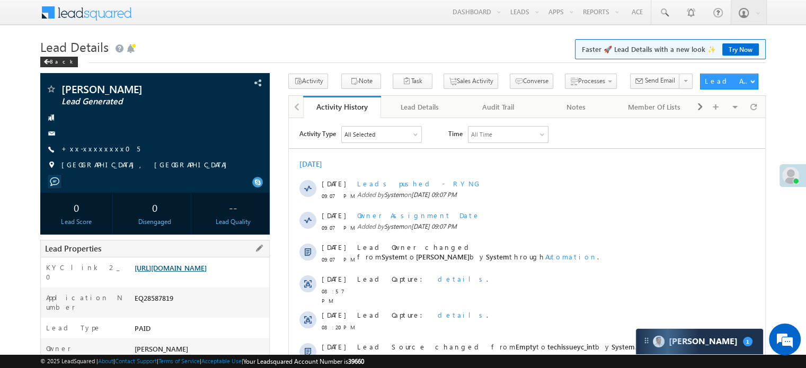
click at [207, 272] on link "[URL][DOMAIN_NAME]" at bounding box center [171, 267] width 72 height 9
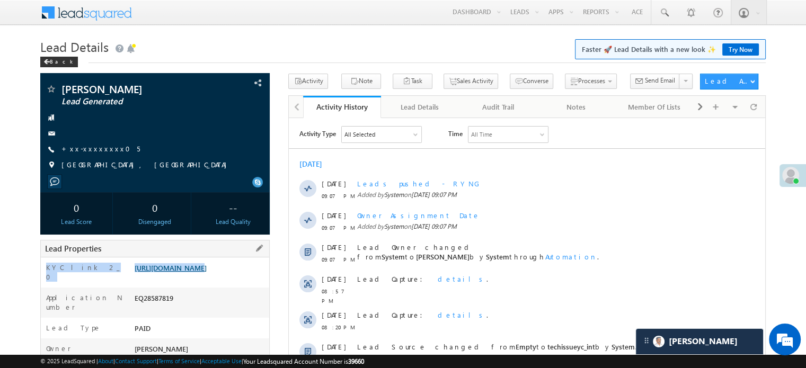
drag, startPoint x: 131, startPoint y: 267, endPoint x: 146, endPoint y: 271, distance: 15.9
click at [146, 271] on div "KYC link 2_0 https://angelbroking1-pk3em7sa.customui-test.leadsquared.com?leadI…" at bounding box center [155, 273] width 228 height 30
click at [132, 267] on div "[URL][DOMAIN_NAME]" at bounding box center [200, 270] width 137 height 15
click at [135, 267] on link "[URL][DOMAIN_NAME]" at bounding box center [171, 267] width 72 height 9
drag, startPoint x: 133, startPoint y: 267, endPoint x: 244, endPoint y: 291, distance: 113.9
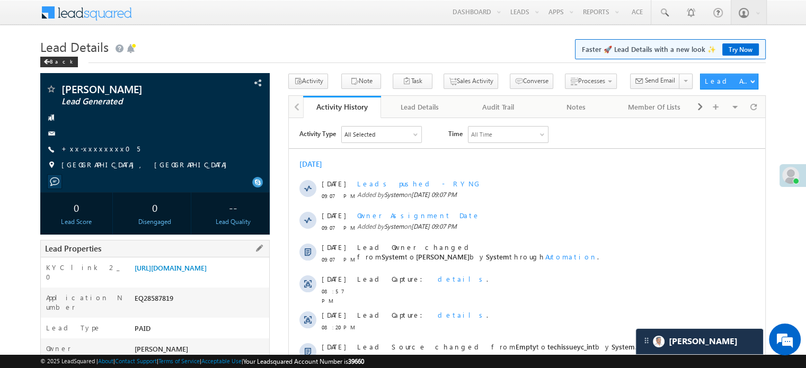
click at [244, 278] on div "[URL][DOMAIN_NAME]" at bounding box center [200, 270] width 137 height 15
copy link "[URL][DOMAIN_NAME]"
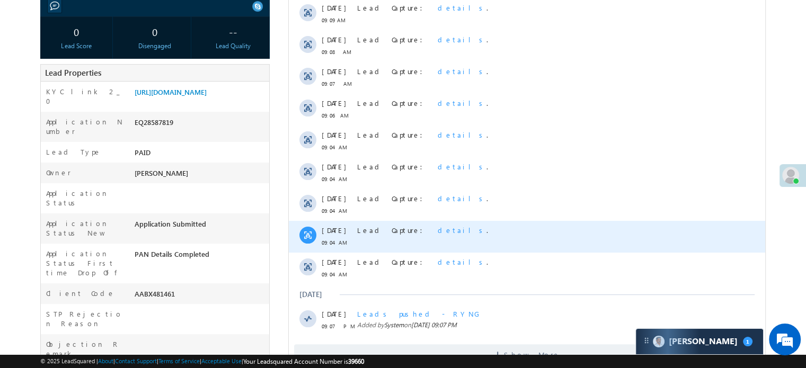
scroll to position [265, 0]
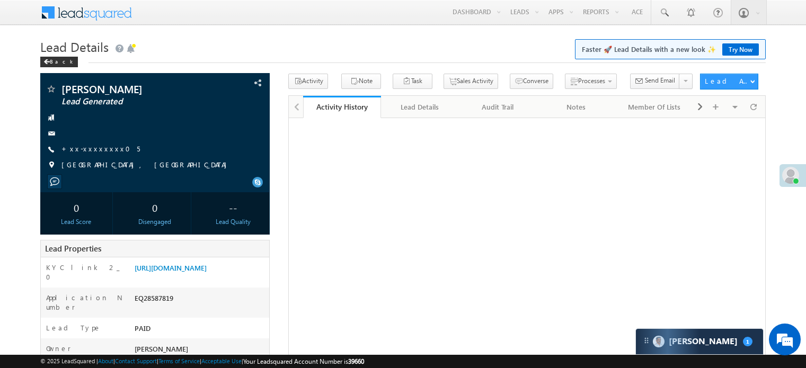
scroll to position [265, 0]
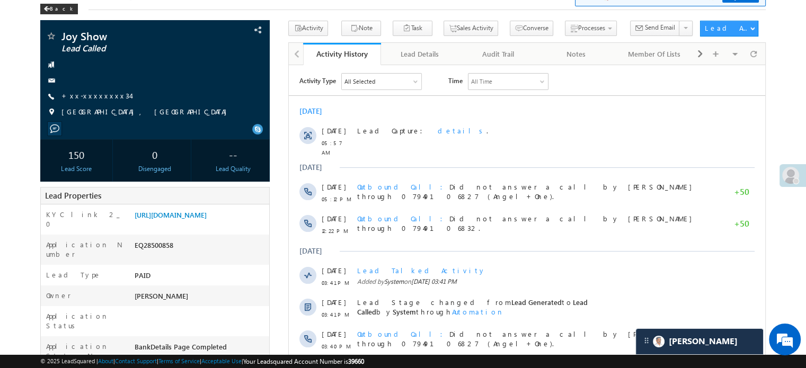
click at [83, 93] on link "+xx-xxxxxxxx34" at bounding box center [95, 95] width 69 height 9
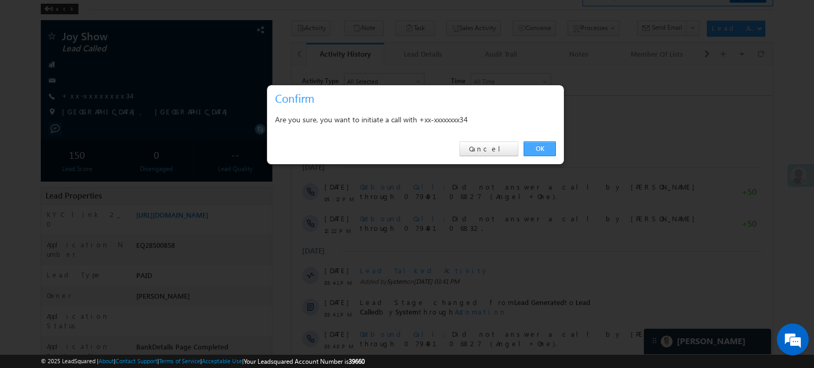
click at [540, 147] on link "OK" at bounding box center [540, 149] width 32 height 15
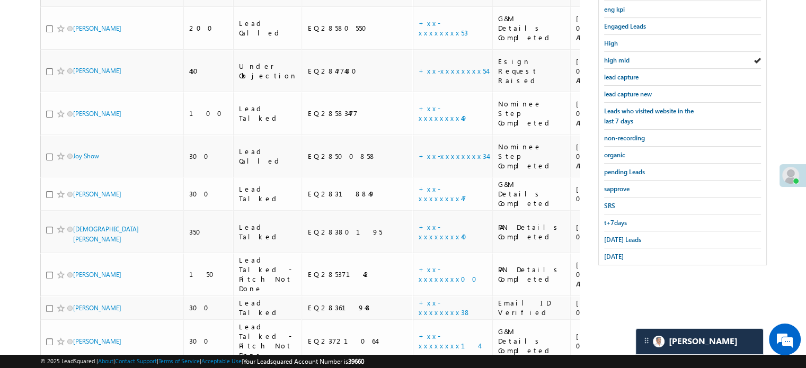
scroll to position [154, 0]
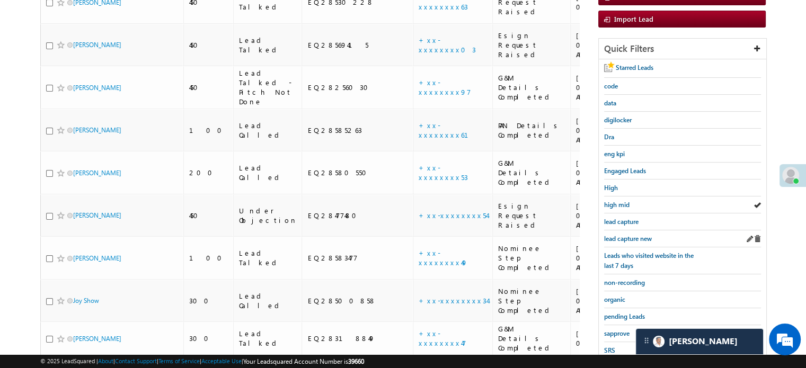
click at [626, 241] on div "lead capture new" at bounding box center [682, 239] width 157 height 17
click at [625, 235] on span "lead capture new" at bounding box center [628, 239] width 48 height 8
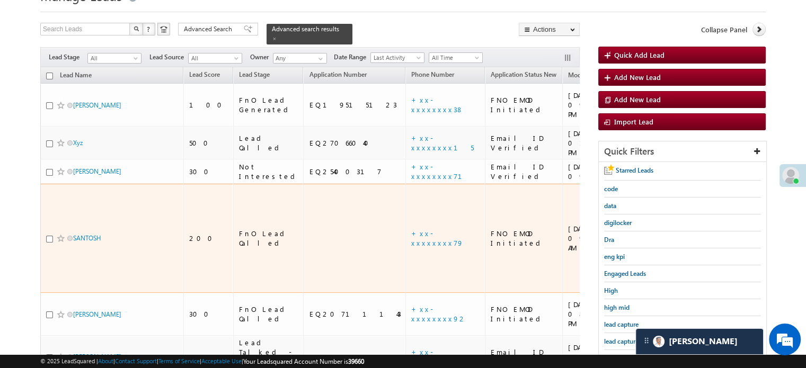
scroll to position [106, 0]
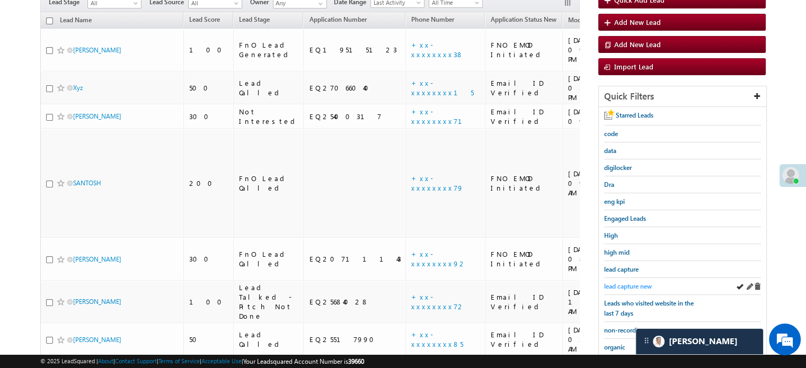
click at [615, 283] on span "lead capture new" at bounding box center [628, 287] width 48 height 8
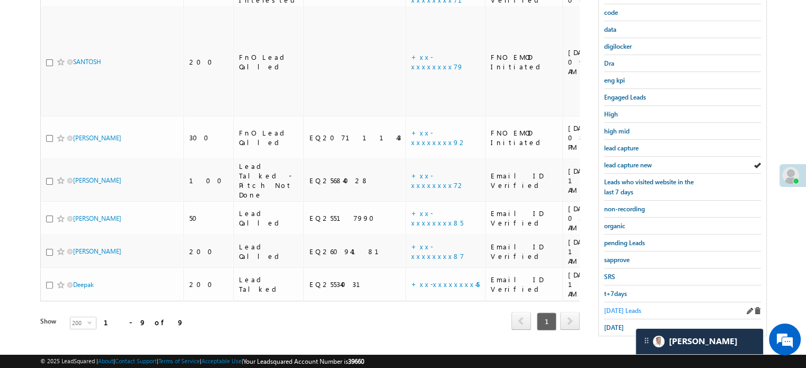
click at [616, 307] on span "Today's Leads" at bounding box center [622, 311] width 37 height 8
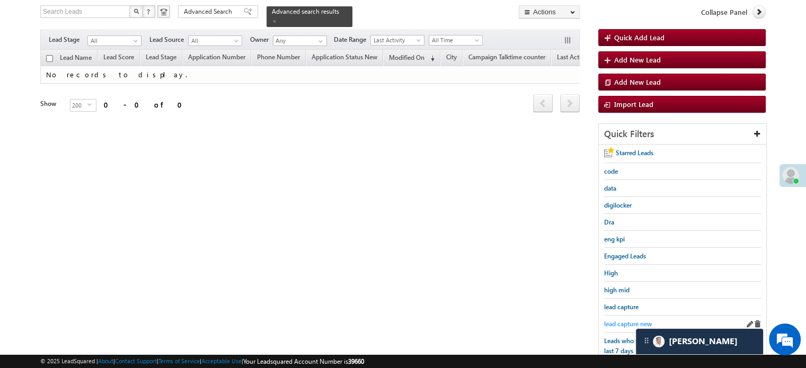
click at [625, 320] on span "lead capture new" at bounding box center [628, 324] width 48 height 8
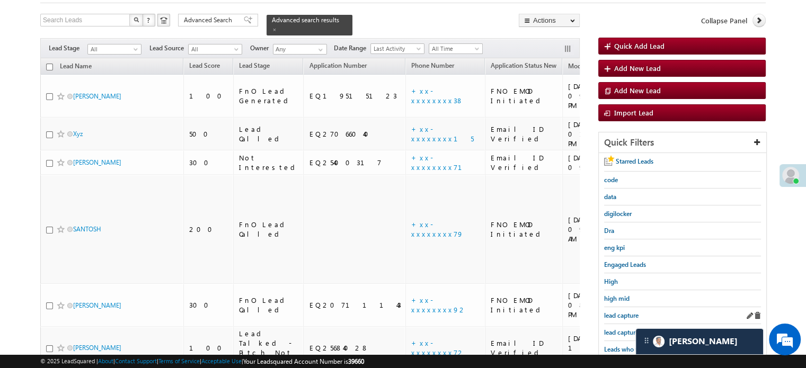
scroll to position [121, 0]
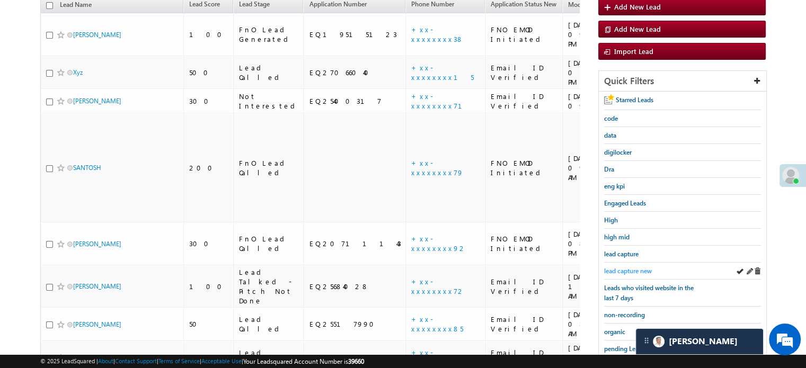
click at [638, 267] on span "lead capture new" at bounding box center [628, 271] width 48 height 8
click at [616, 269] on span "lead capture new" at bounding box center [628, 271] width 48 height 8
click at [622, 267] on span "lead capture new" at bounding box center [628, 271] width 48 height 8
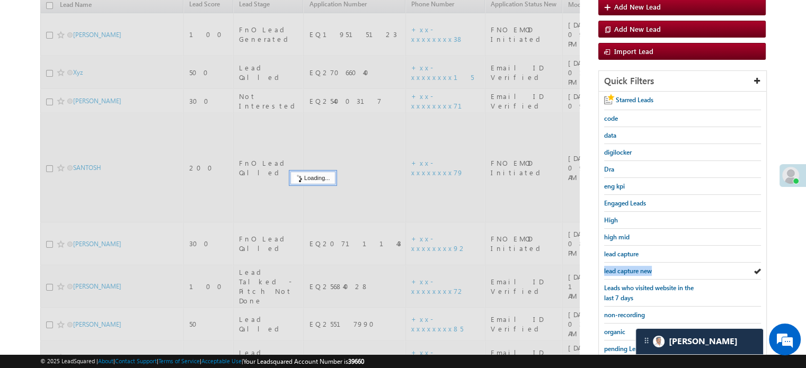
click at [622, 267] on span "lead capture new" at bounding box center [628, 271] width 48 height 8
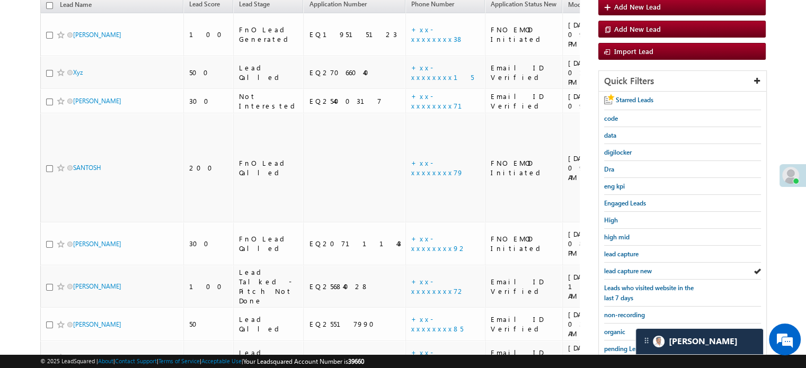
click at [622, 267] on span "lead capture new" at bounding box center [628, 271] width 48 height 8
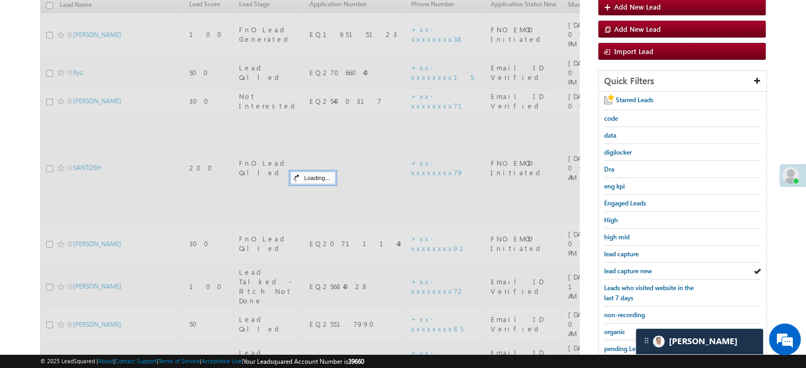
scroll to position [227, 0]
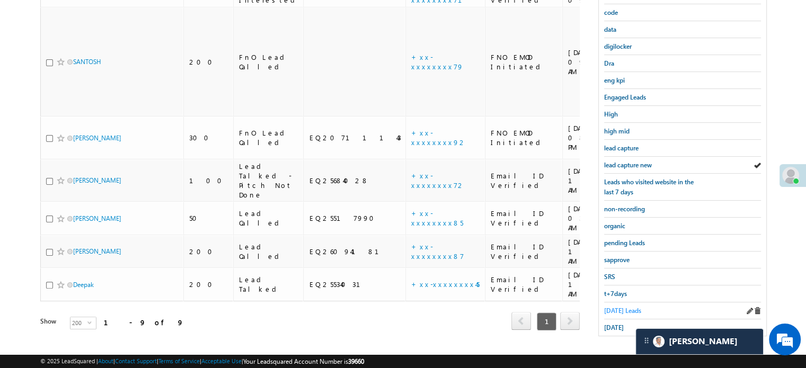
click at [617, 307] on span "Today's Leads" at bounding box center [622, 311] width 37 height 8
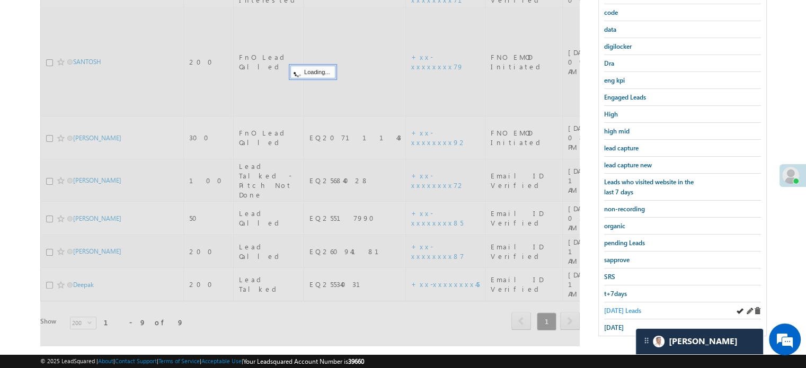
scroll to position [121, 0]
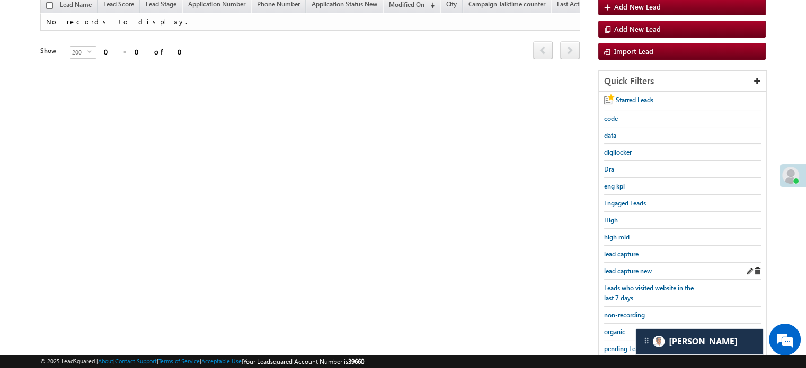
click at [628, 263] on div "lead capture new" at bounding box center [682, 271] width 157 height 17
click at [629, 269] on span "lead capture new" at bounding box center [628, 271] width 48 height 8
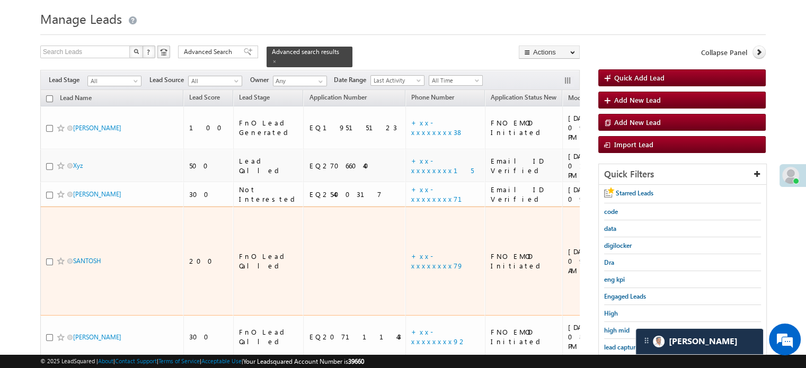
scroll to position [106, 0]
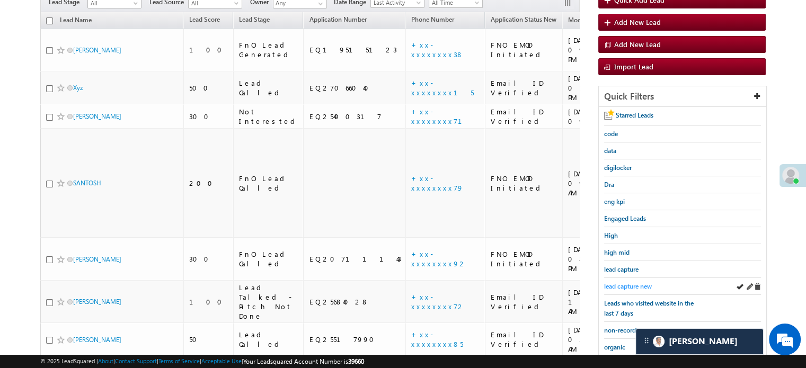
click at [617, 284] on span "lead capture new" at bounding box center [628, 287] width 48 height 8
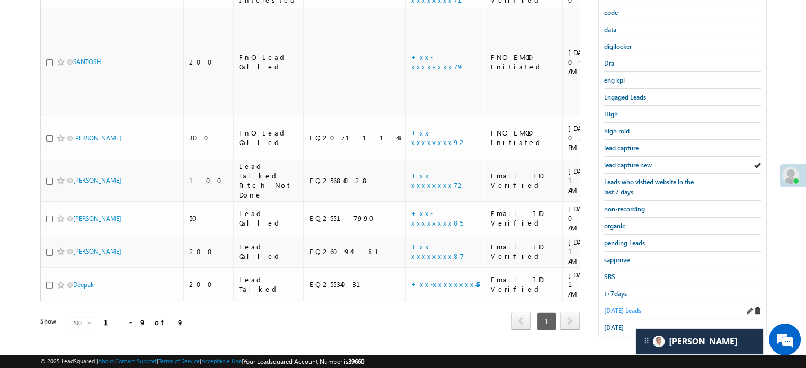
click at [615, 307] on span "Today's Leads" at bounding box center [622, 311] width 37 height 8
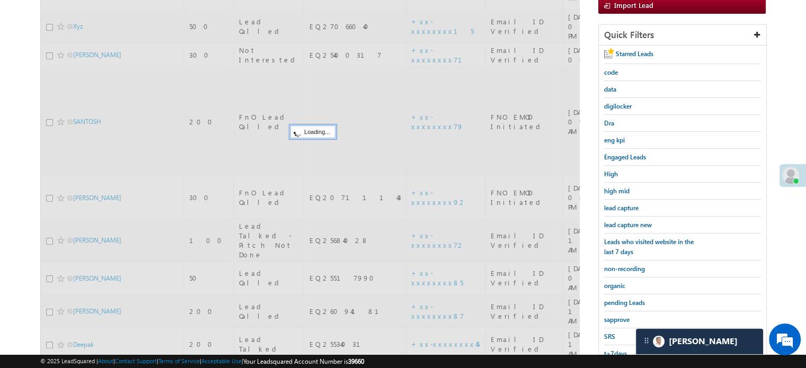
scroll to position [121, 0]
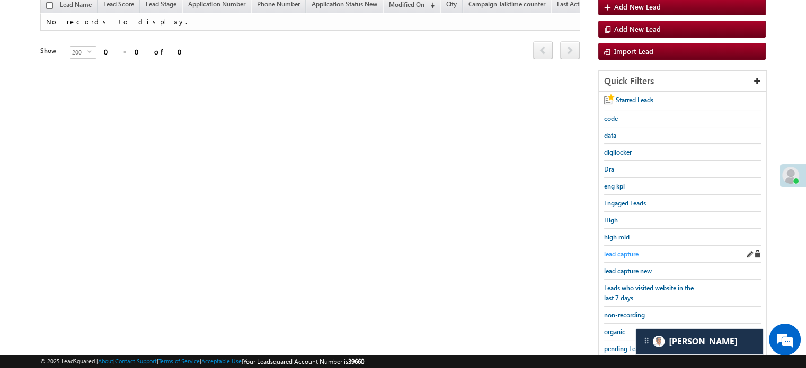
click at [631, 255] on span "lead capture" at bounding box center [621, 254] width 34 height 8
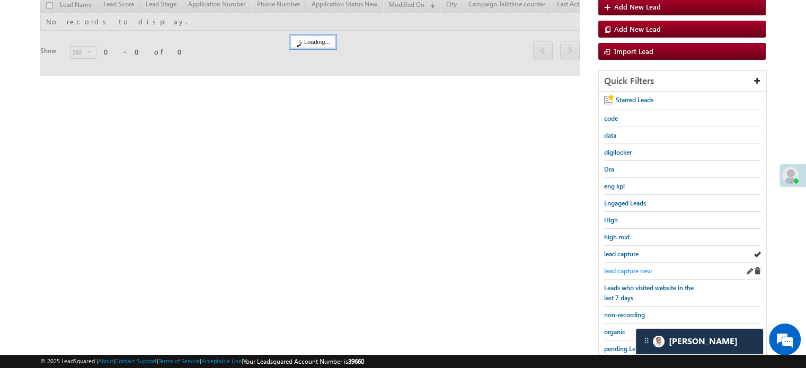
click at [632, 266] on link "lead capture new" at bounding box center [628, 271] width 48 height 10
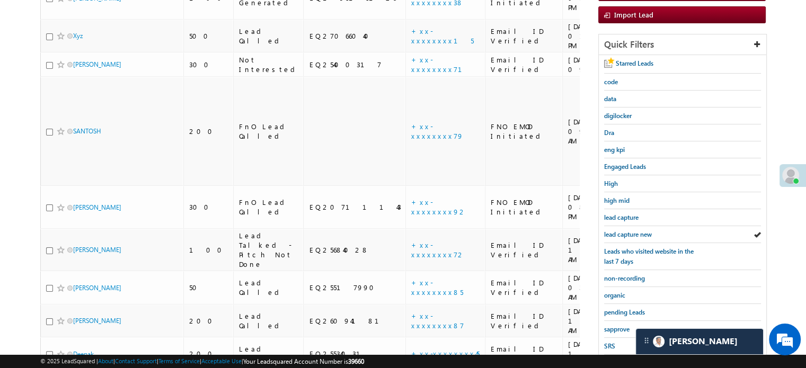
scroll to position [159, 0]
click at [609, 234] on span "lead capture new" at bounding box center [628, 234] width 48 height 8
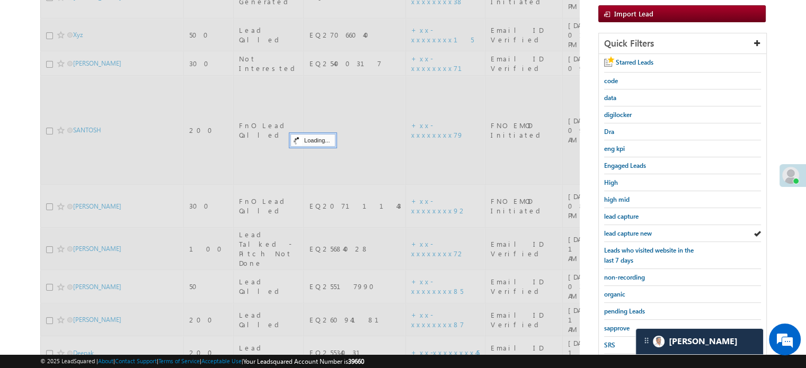
click at [609, 235] on span "lead capture new" at bounding box center [628, 234] width 48 height 8
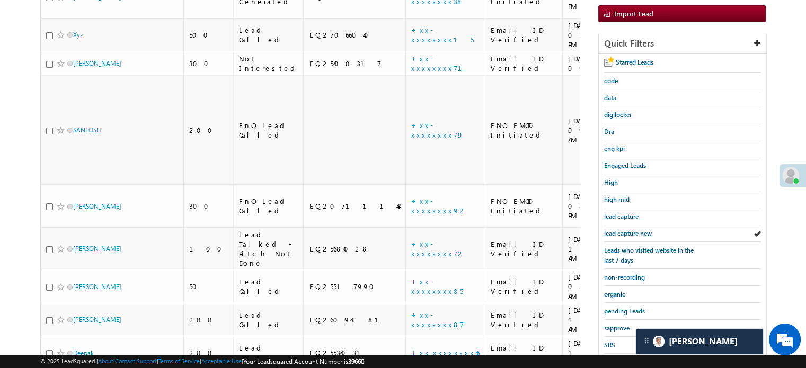
click at [609, 235] on span "lead capture new" at bounding box center [628, 234] width 48 height 8
click at [617, 231] on span "lead capture new" at bounding box center [628, 234] width 48 height 8
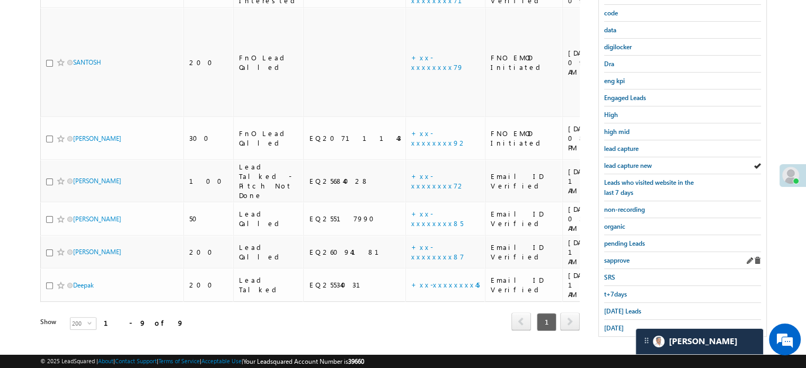
scroll to position [227, 0]
click at [622, 307] on span "Today's Leads" at bounding box center [622, 311] width 37 height 8
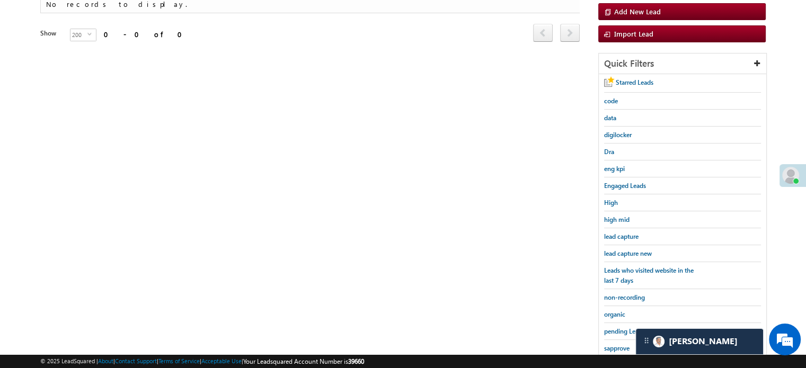
scroll to position [121, 0]
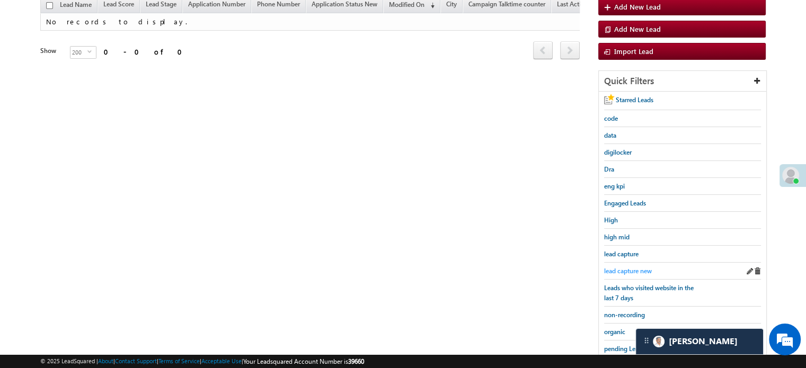
click at [624, 268] on span "lead capture new" at bounding box center [628, 271] width 48 height 8
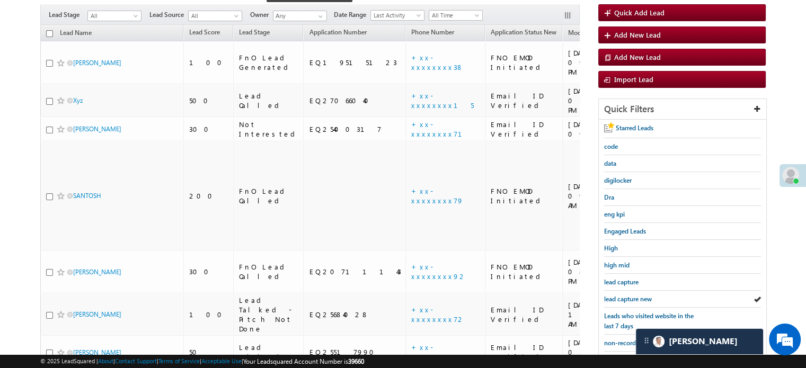
scroll to position [15, 0]
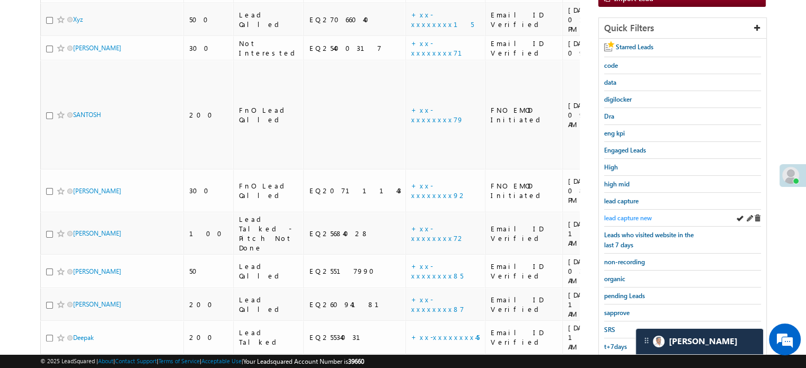
click at [613, 214] on span "lead capture new" at bounding box center [628, 218] width 48 height 8
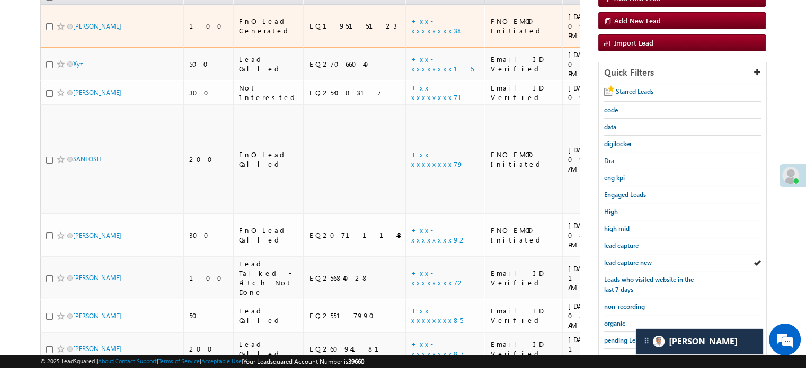
scroll to position [174, 0]
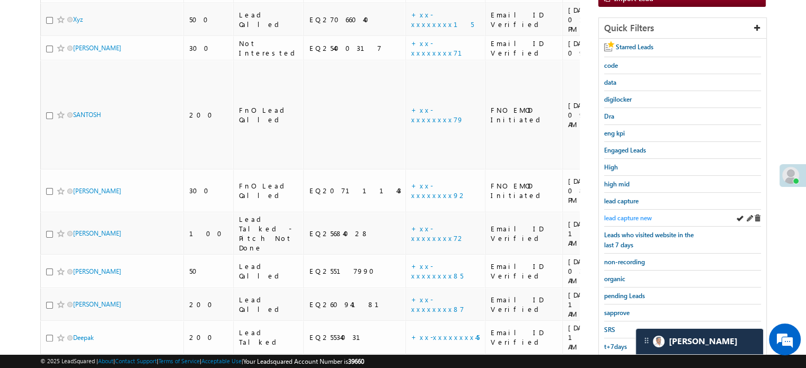
click at [619, 214] on span "lead capture new" at bounding box center [628, 218] width 48 height 8
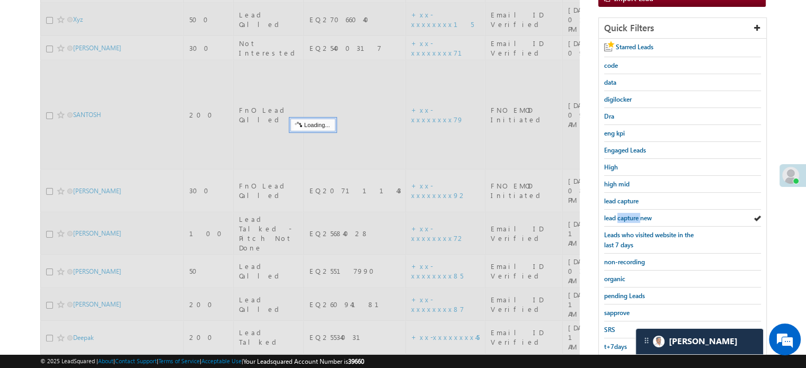
click at [619, 214] on span "lead capture new" at bounding box center [628, 218] width 48 height 8
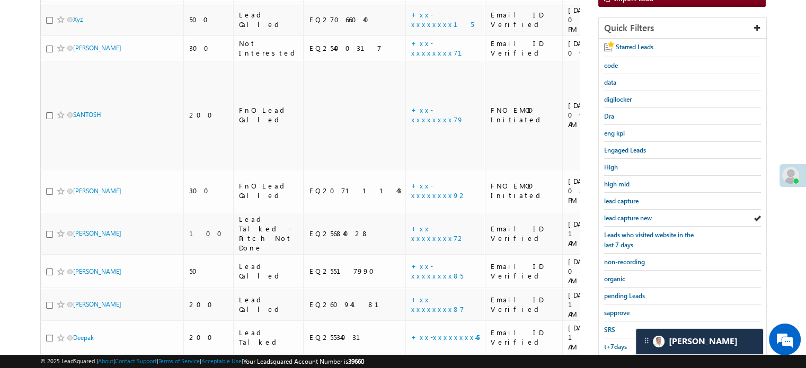
click at [619, 214] on span "lead capture new" at bounding box center [628, 218] width 48 height 8
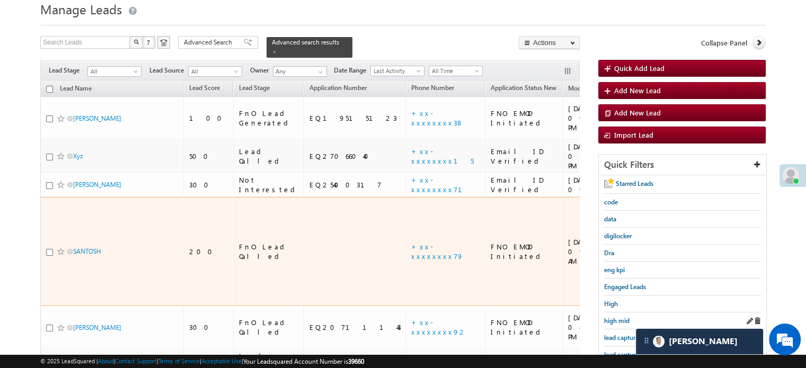
scroll to position [106, 0]
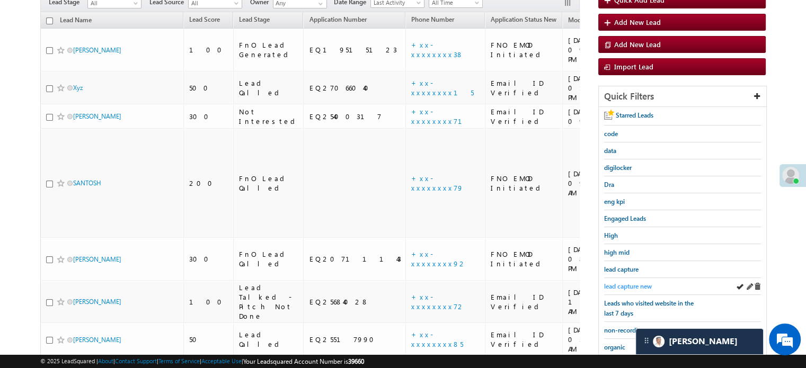
click at [638, 283] on span "lead capture new" at bounding box center [628, 287] width 48 height 8
click at [627, 286] on span "lead capture new" at bounding box center [628, 287] width 48 height 8
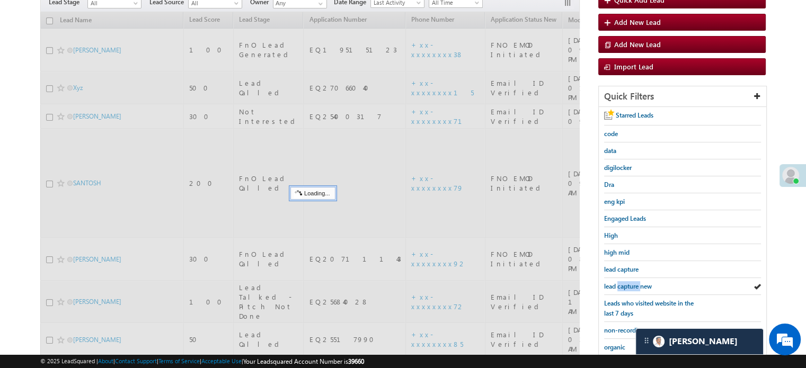
click at [627, 286] on span "lead capture new" at bounding box center [628, 287] width 48 height 8
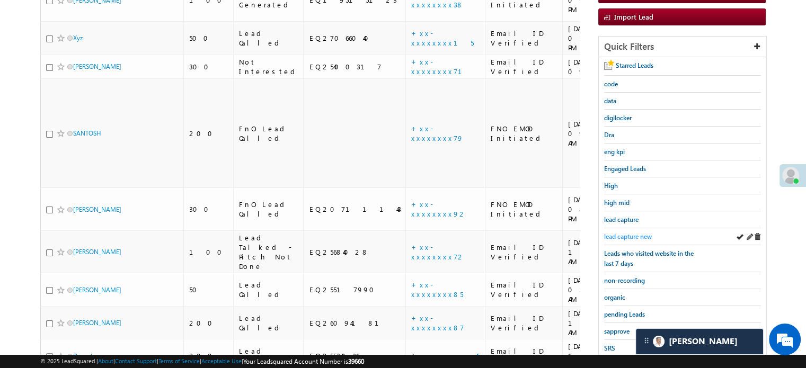
scroll to position [227, 0]
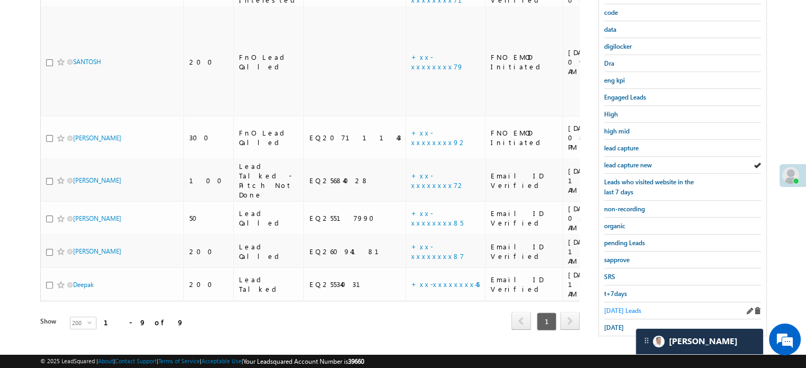
click at [624, 309] on span "Today's Leads" at bounding box center [622, 311] width 37 height 8
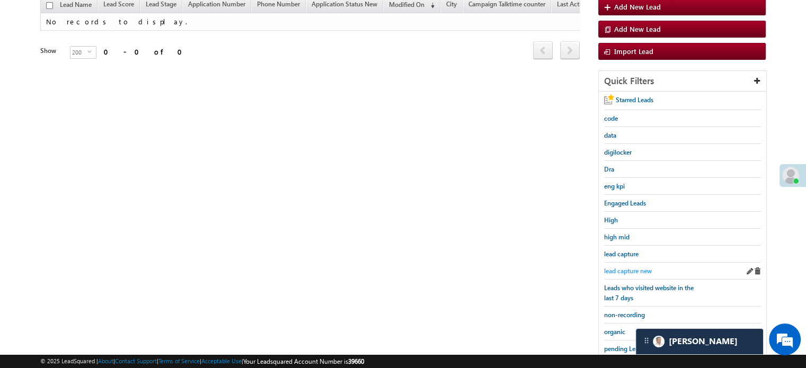
click at [631, 271] on span "lead capture new" at bounding box center [628, 271] width 48 height 8
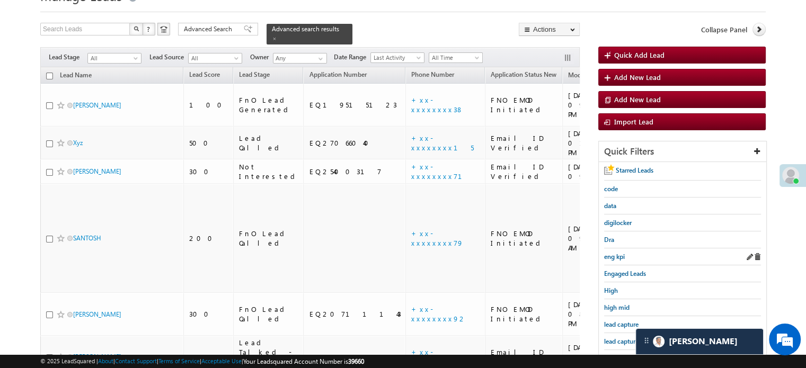
scroll to position [121, 0]
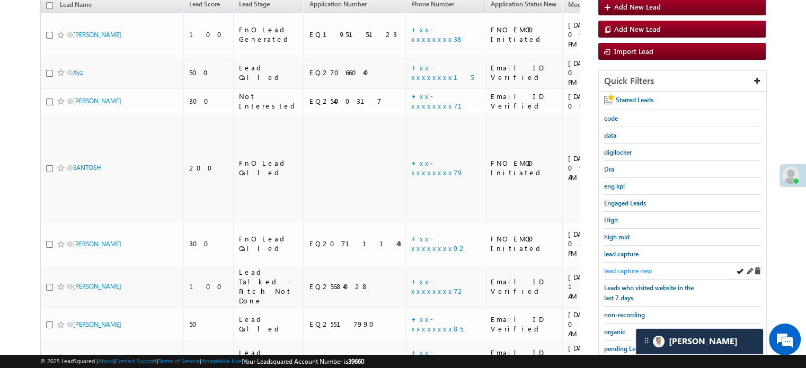
click at [624, 267] on span "lead capture new" at bounding box center [628, 271] width 48 height 8
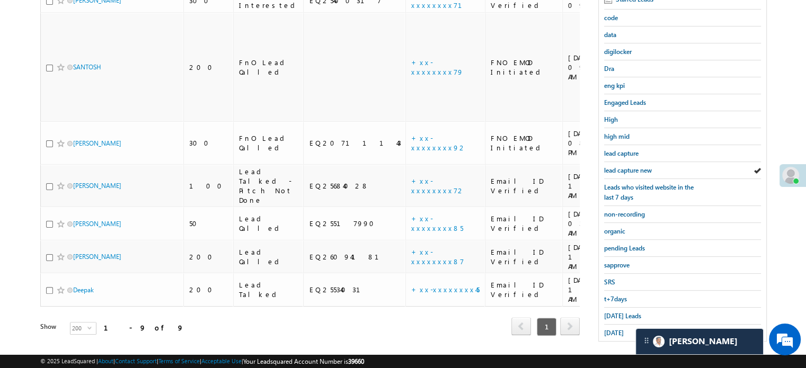
scroll to position [227, 0]
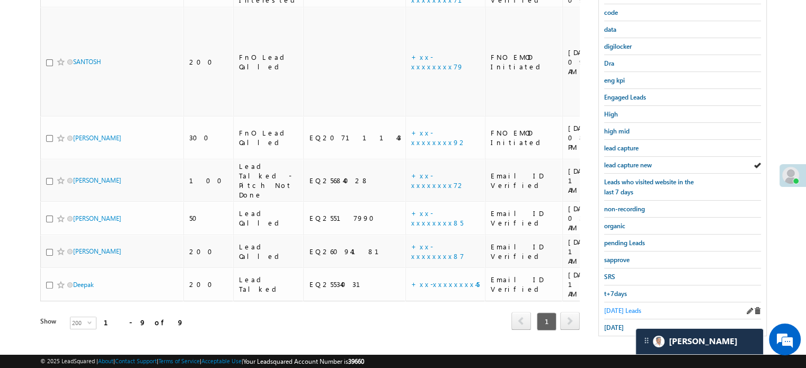
click at [620, 307] on span "Today's Leads" at bounding box center [622, 311] width 37 height 8
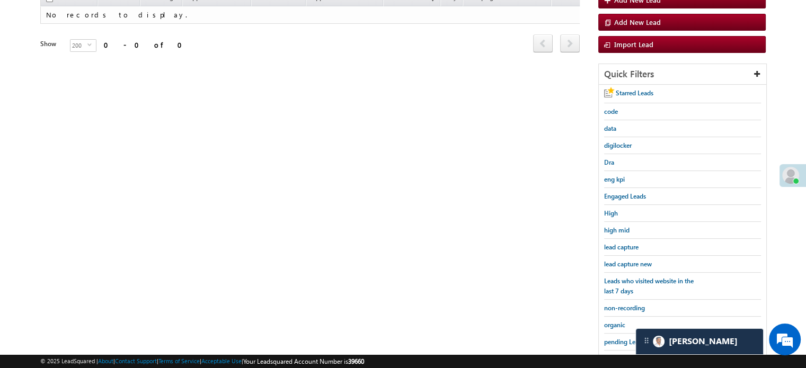
scroll to position [121, 0]
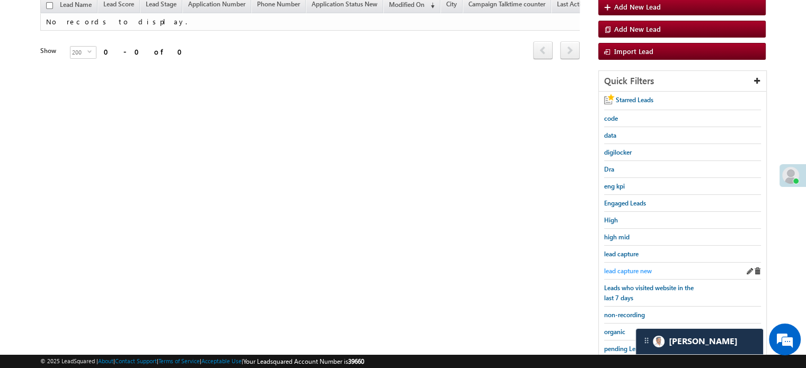
click at [630, 267] on span "lead capture new" at bounding box center [628, 271] width 48 height 8
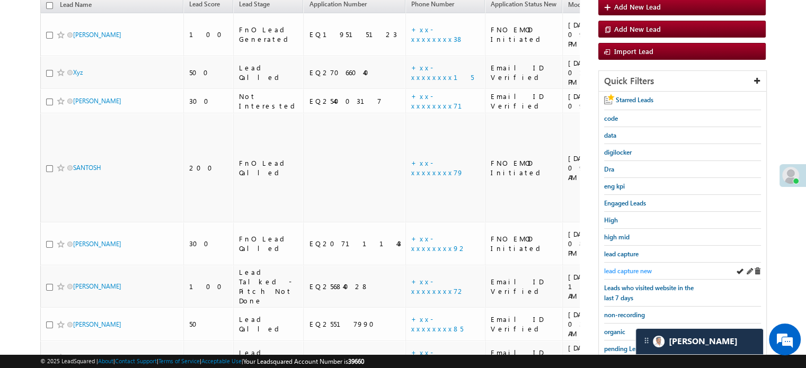
click at [621, 267] on span "lead capture new" at bounding box center [628, 271] width 48 height 8
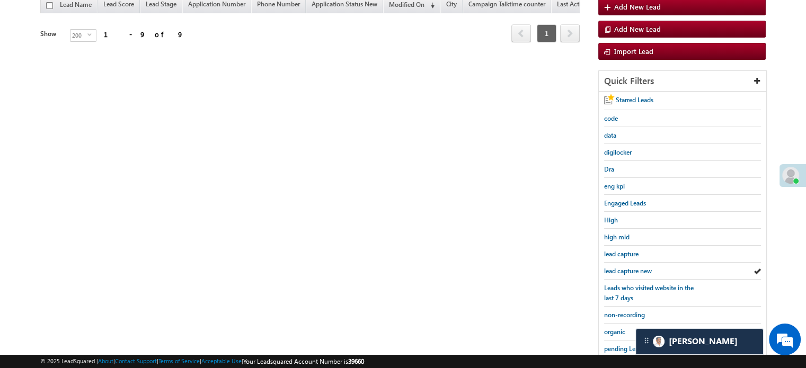
click at [621, 267] on span "lead capture new" at bounding box center [628, 271] width 48 height 8
click at [630, 271] on span "lead capture new" at bounding box center [628, 271] width 48 height 8
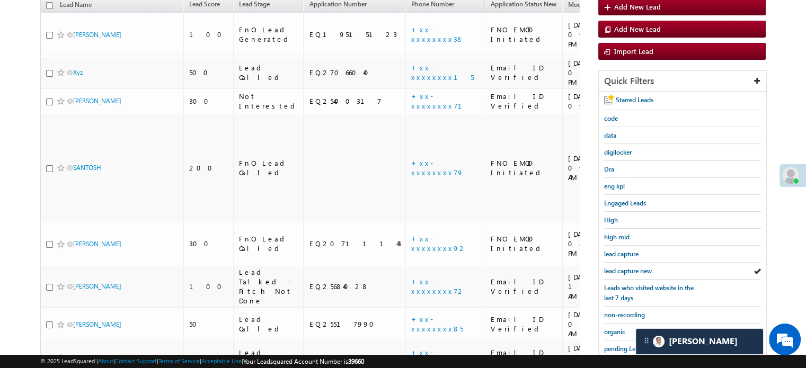
click at [630, 271] on span "lead capture new" at bounding box center [628, 271] width 48 height 8
click at [643, 274] on div "lead capture new" at bounding box center [682, 271] width 157 height 17
click at [636, 270] on span "lead capture new" at bounding box center [628, 271] width 48 height 8
click at [632, 269] on span "lead capture new" at bounding box center [628, 271] width 48 height 8
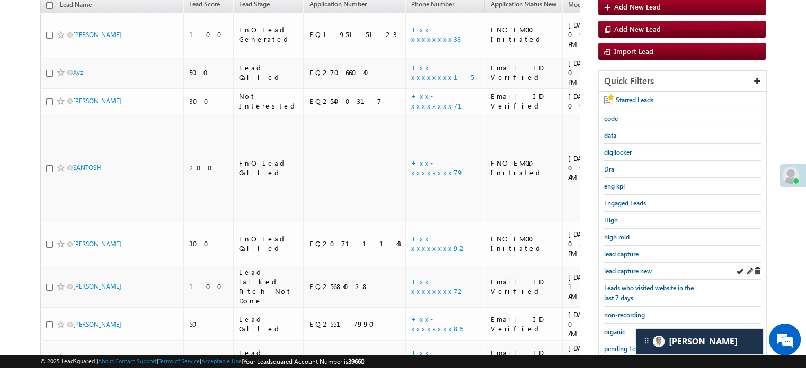
click at [641, 276] on div "lead capture new" at bounding box center [682, 271] width 157 height 17
click at [636, 275] on div "lead capture new" at bounding box center [682, 271] width 157 height 17
click at [629, 270] on span "lead capture new" at bounding box center [628, 271] width 48 height 8
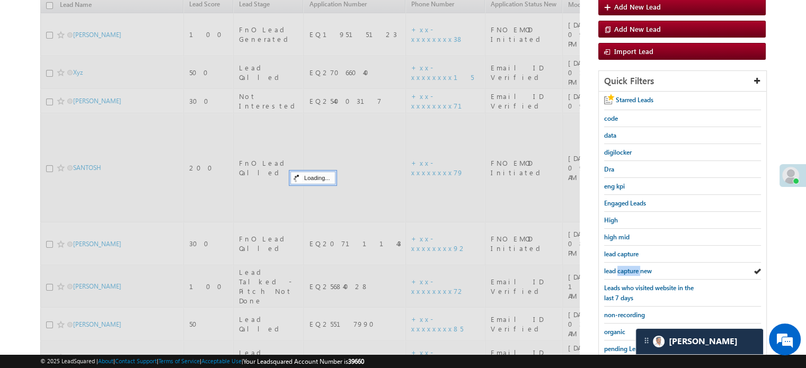
click at [629, 270] on span "lead capture new" at bounding box center [628, 271] width 48 height 8
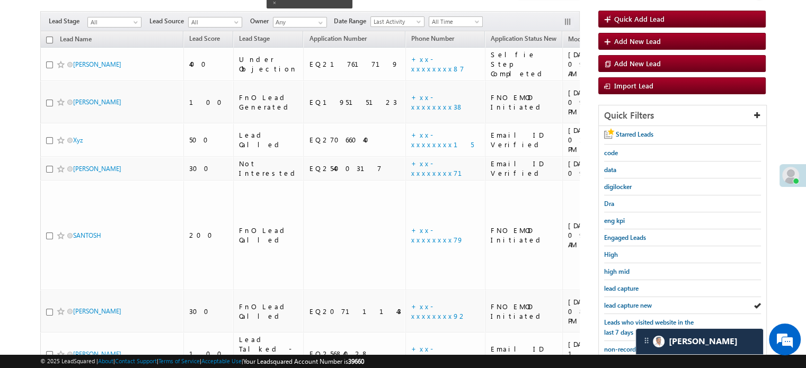
scroll to position [68, 0]
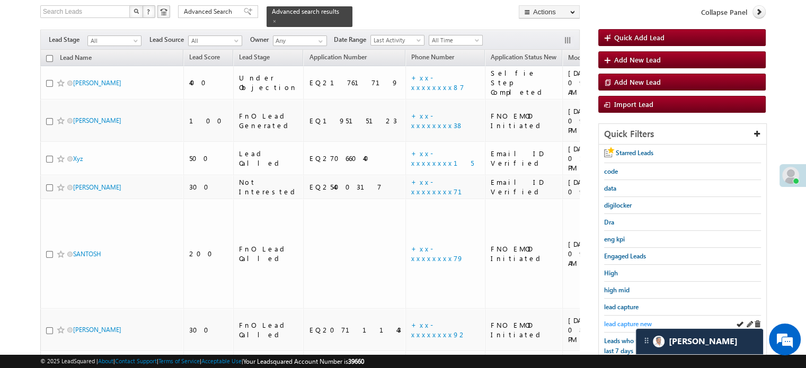
click at [634, 323] on span "lead capture new" at bounding box center [628, 324] width 48 height 8
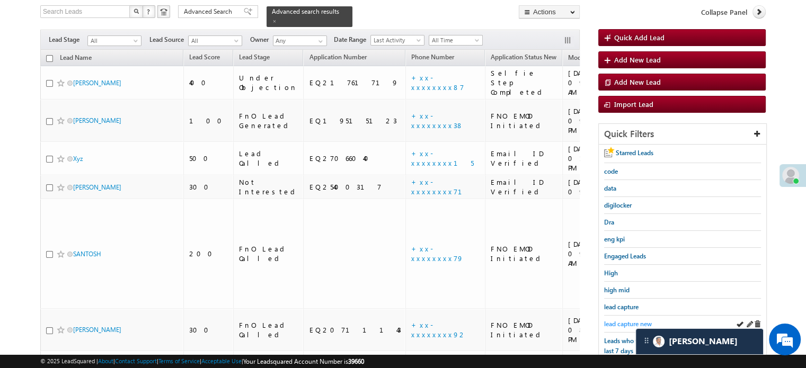
click at [630, 324] on span "lead capture new" at bounding box center [628, 324] width 48 height 8
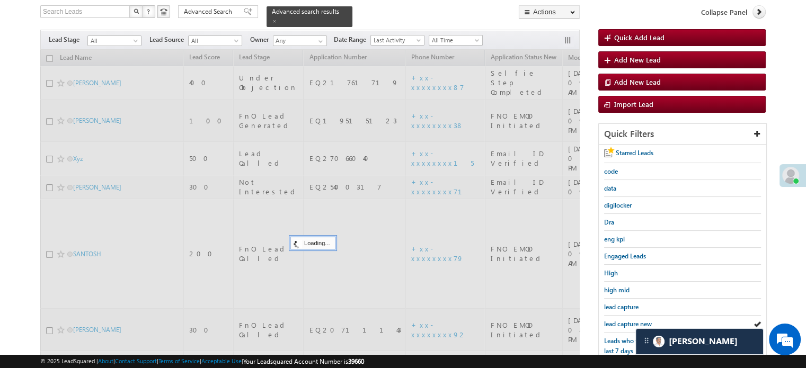
click at [630, 324] on span "lead capture new" at bounding box center [628, 324] width 48 height 8
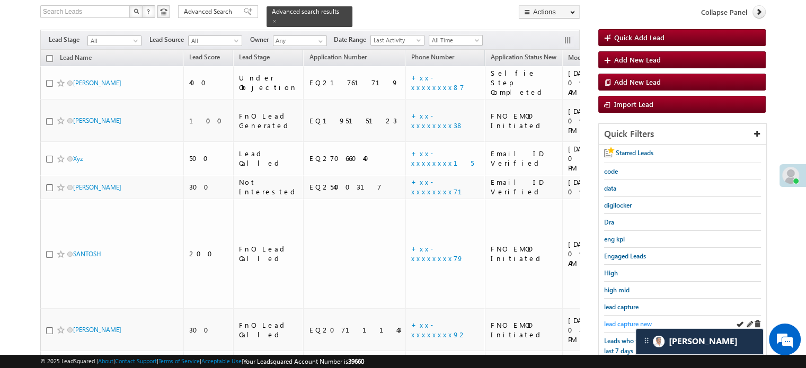
click at [617, 320] on span "lead capture new" at bounding box center [628, 324] width 48 height 8
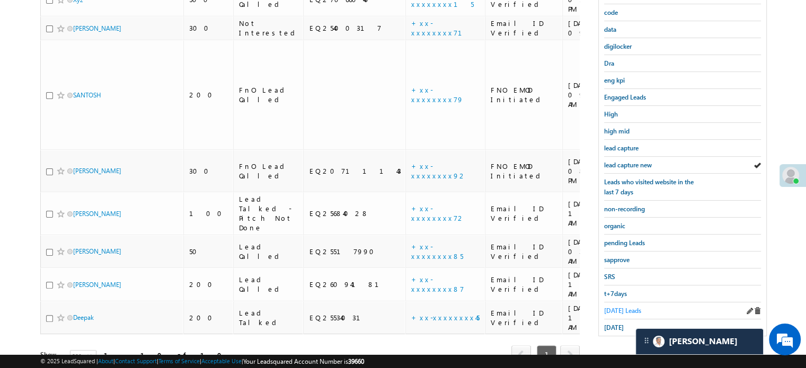
click at [614, 308] on span "Today's Leads" at bounding box center [622, 311] width 37 height 8
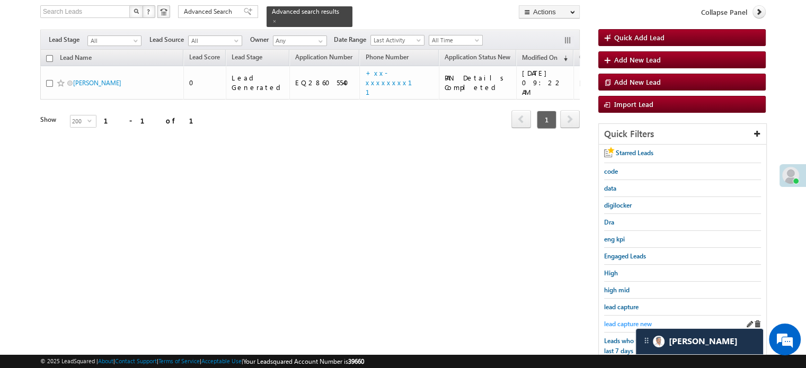
click at [615, 320] on span "lead capture new" at bounding box center [628, 324] width 48 height 8
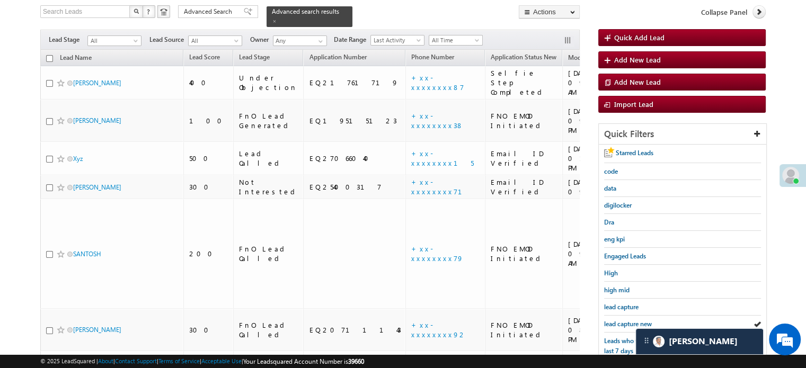
click at [615, 320] on span "lead capture new" at bounding box center [628, 324] width 48 height 8
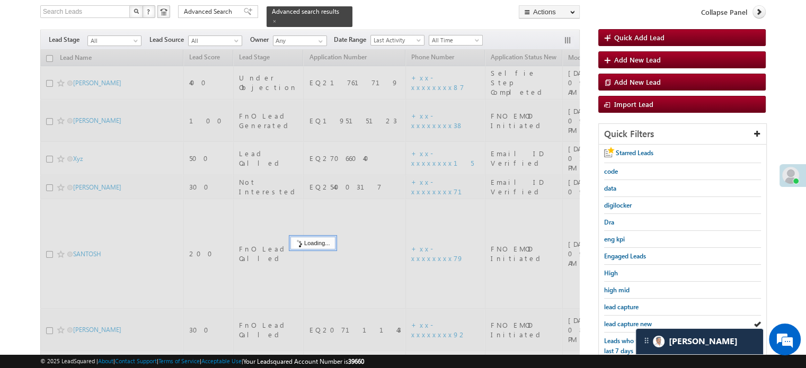
click at [615, 320] on span "lead capture new" at bounding box center [628, 324] width 48 height 8
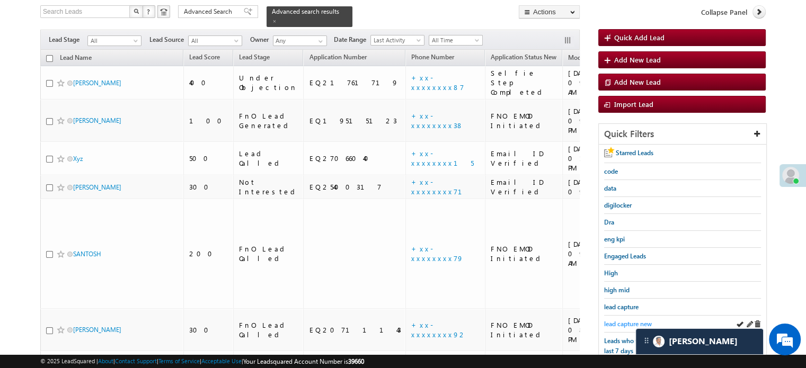
click at [637, 320] on span "lead capture new" at bounding box center [628, 324] width 48 height 8
click at [623, 320] on span "lead capture new" at bounding box center [628, 324] width 48 height 8
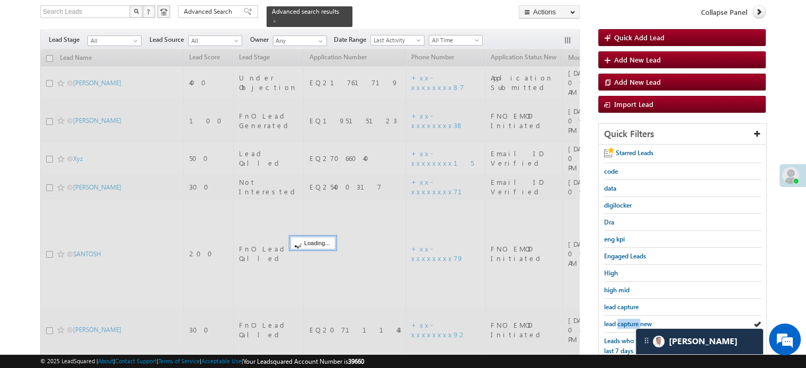
click at [623, 320] on span "lead capture new" at bounding box center [628, 324] width 48 height 8
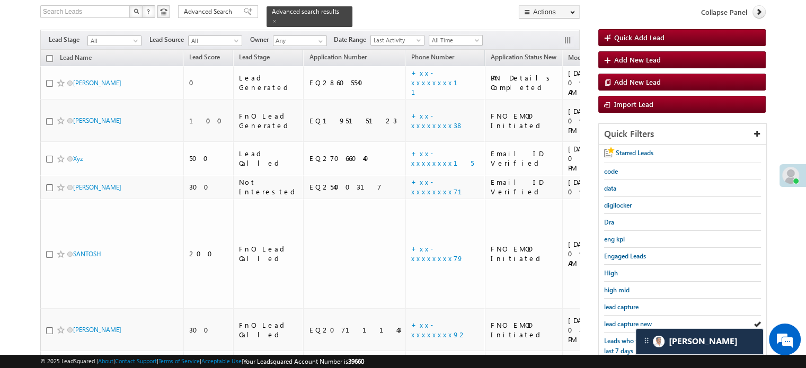
click at [623, 320] on span "lead capture new" at bounding box center [628, 324] width 48 height 8
click at [621, 316] on div "lead capture new" at bounding box center [682, 324] width 157 height 17
click at [623, 324] on span "lead capture new" at bounding box center [628, 324] width 48 height 8
click at [626, 324] on span "lead capture new" at bounding box center [628, 324] width 48 height 8
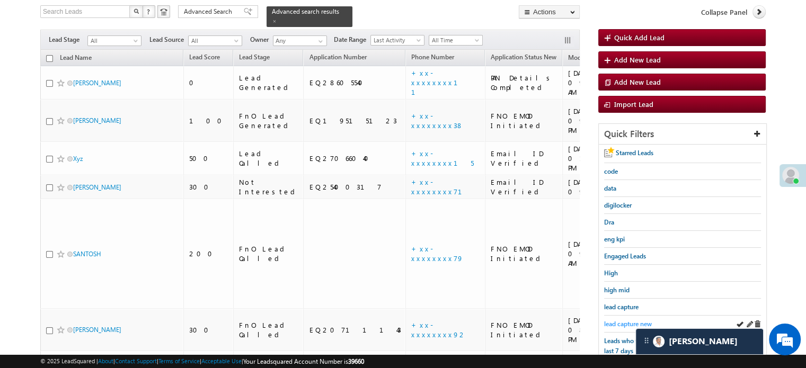
scroll to position [227, 0]
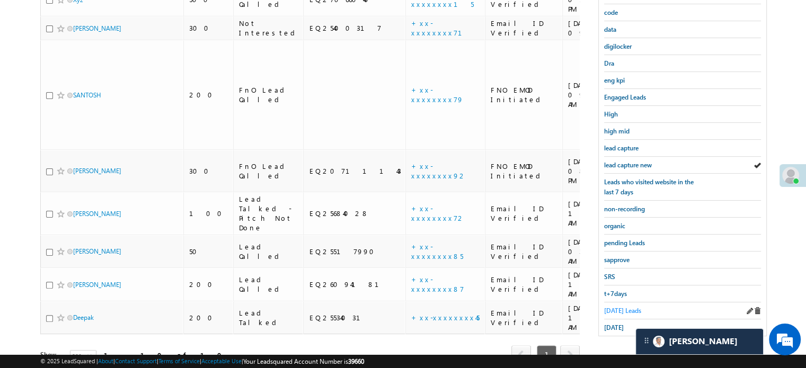
click at [620, 309] on span "[DATE] Leads" at bounding box center [622, 311] width 37 height 8
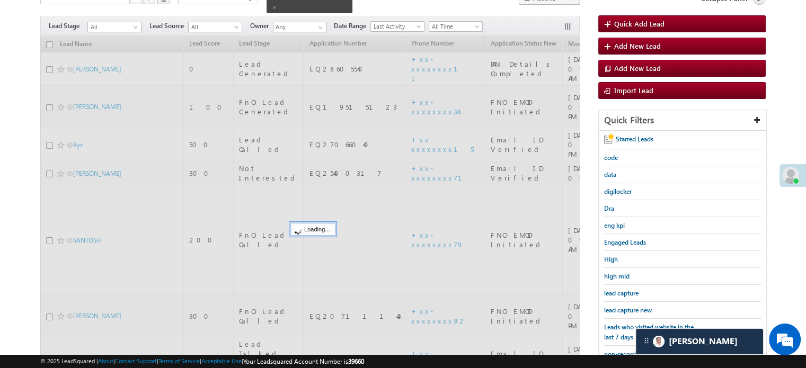
scroll to position [68, 0]
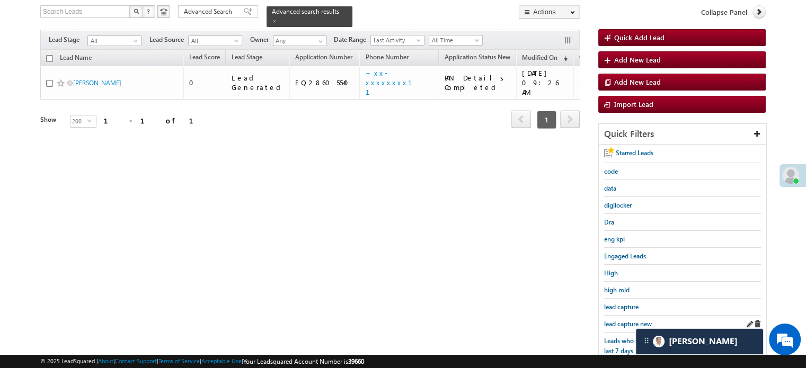
click at [622, 316] on div "lead capture new" at bounding box center [682, 324] width 157 height 17
click at [627, 320] on span "lead capture new" at bounding box center [628, 324] width 48 height 8
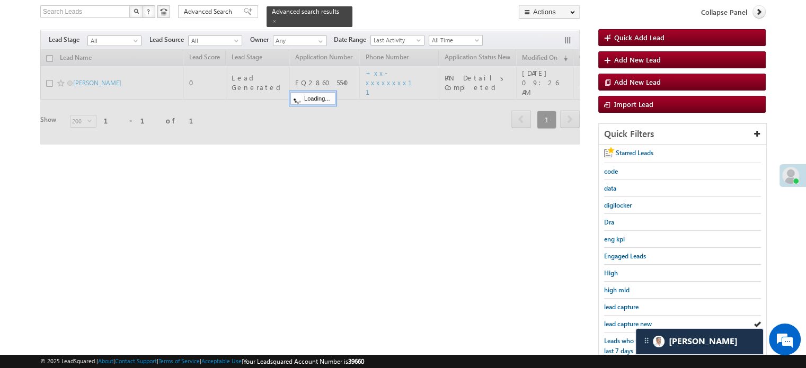
click at [627, 320] on span "lead capture new" at bounding box center [628, 324] width 48 height 8
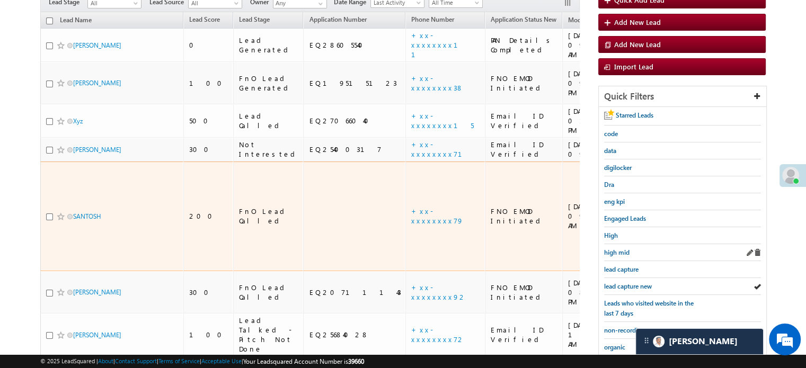
scroll to position [121, 0]
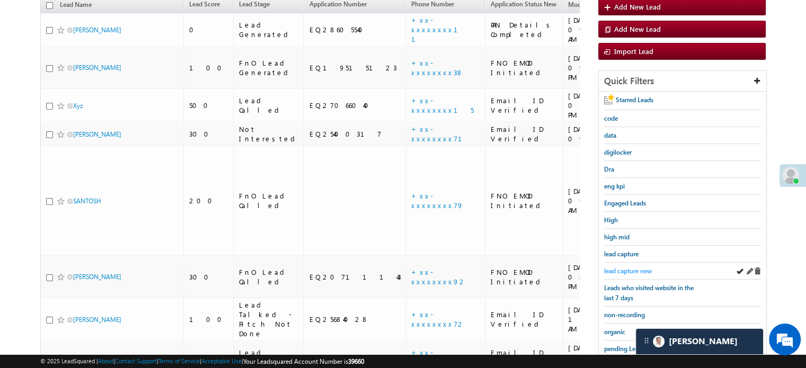
click at [628, 268] on span "lead capture new" at bounding box center [628, 271] width 48 height 8
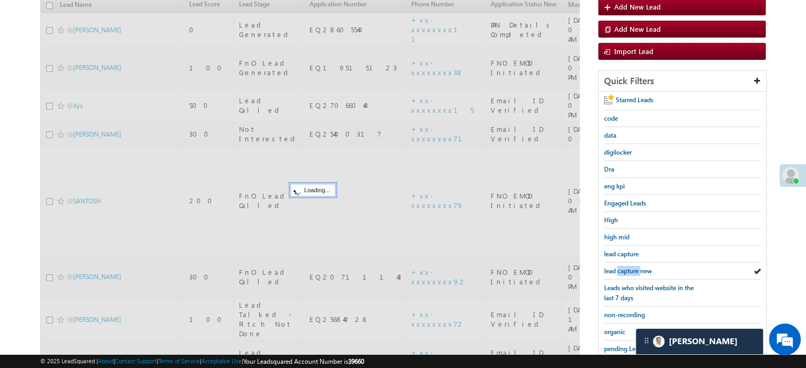
click at [628, 268] on span "lead capture new" at bounding box center [628, 271] width 48 height 8
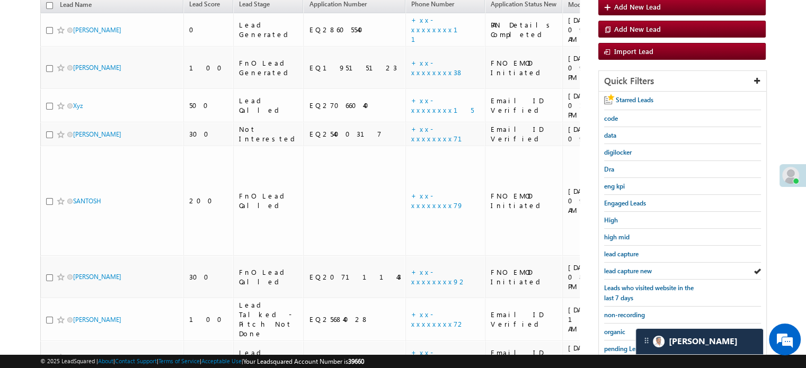
click at [628, 268] on span "lead capture new" at bounding box center [628, 271] width 48 height 8
click at [620, 269] on span "lead capture new" at bounding box center [628, 271] width 48 height 8
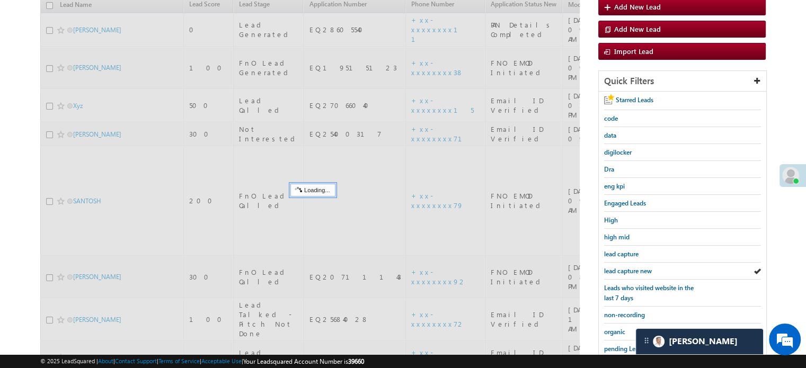
click at [620, 269] on span "lead capture new" at bounding box center [628, 271] width 48 height 8
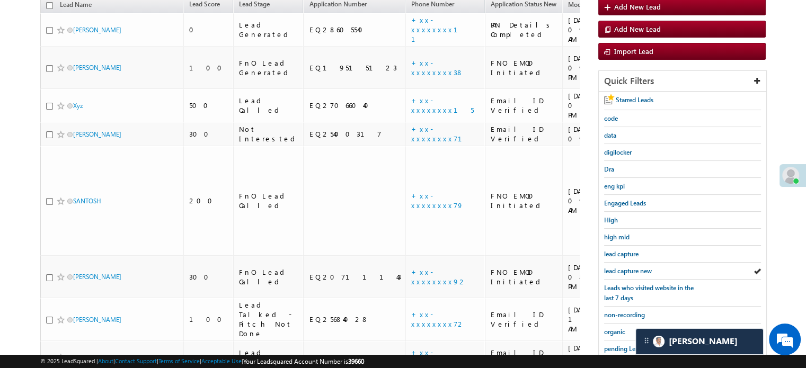
click at [620, 269] on span "lead capture new" at bounding box center [628, 271] width 48 height 8
click at [618, 267] on span "lead capture new" at bounding box center [628, 271] width 48 height 8
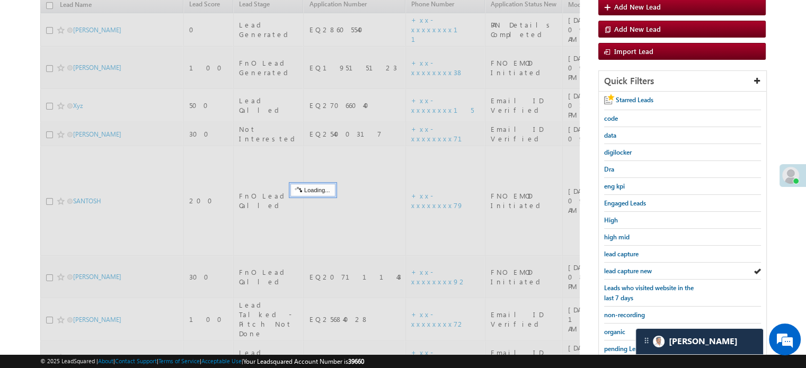
click at [618, 267] on span "lead capture new" at bounding box center [628, 271] width 48 height 8
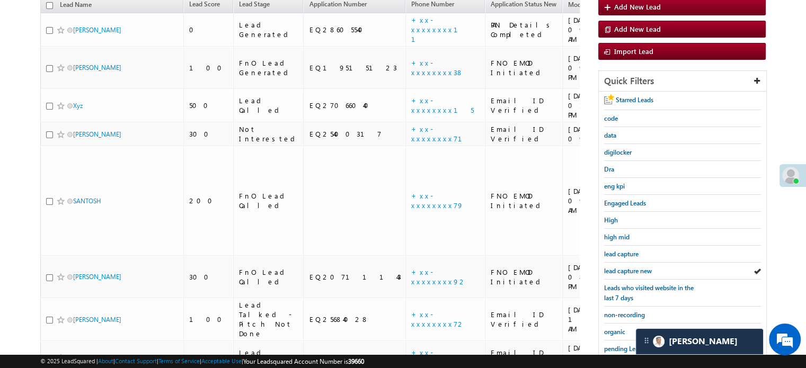
click at [618, 267] on span "lead capture new" at bounding box center [628, 271] width 48 height 8
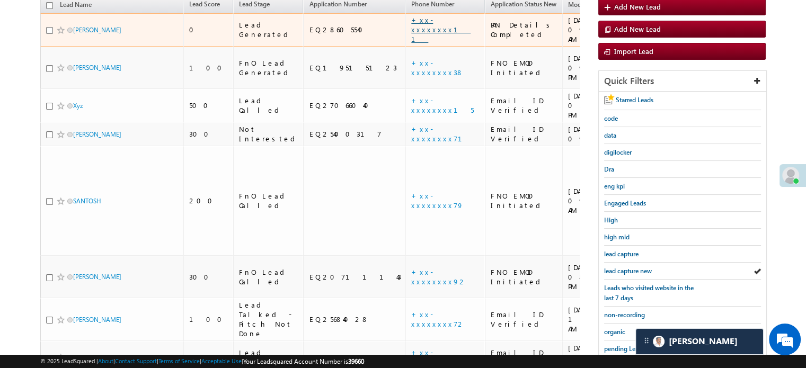
click at [411, 18] on link "+xx-xxxxxxxx11" at bounding box center [440, 29] width 59 height 28
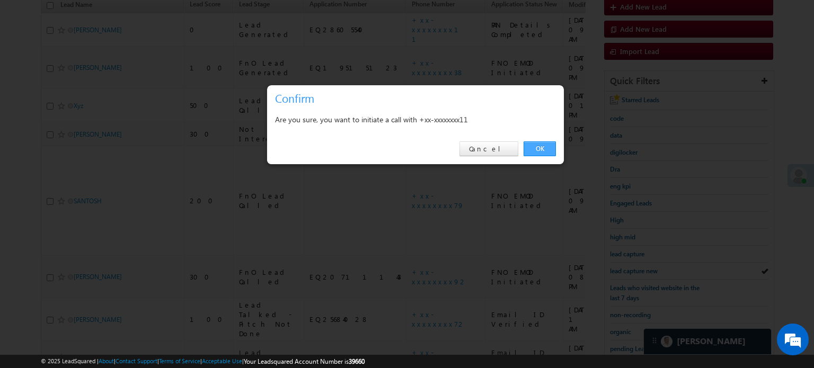
click at [535, 152] on link "OK" at bounding box center [540, 149] width 32 height 15
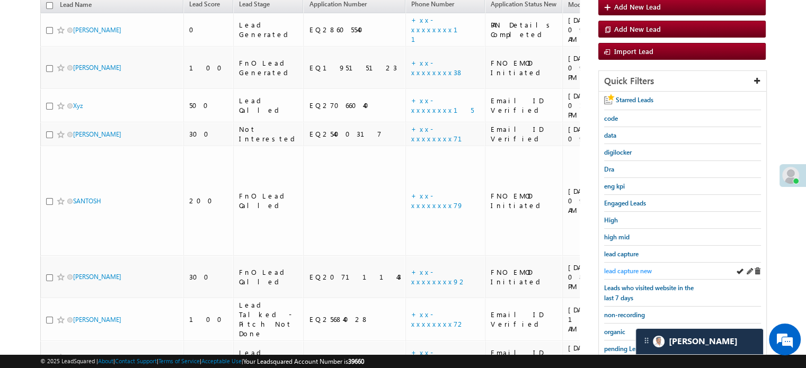
click at [614, 267] on span "lead capture new" at bounding box center [628, 271] width 48 height 8
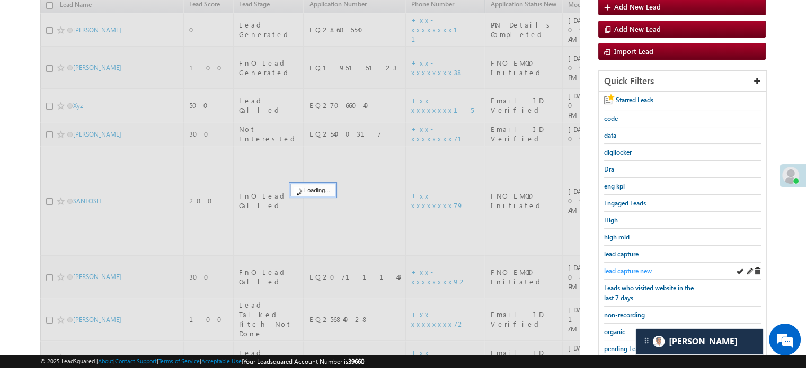
click at [619, 269] on span "lead capture new" at bounding box center [628, 271] width 48 height 8
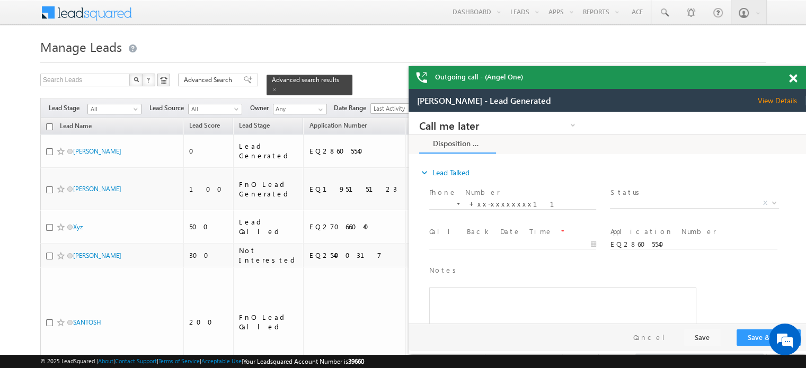
scroll to position [0, 0]
click at [791, 84] on div "Outgoing call - (Angel One)" at bounding box center [608, 77] width 398 height 23
click at [795, 80] on span at bounding box center [793, 78] width 8 height 9
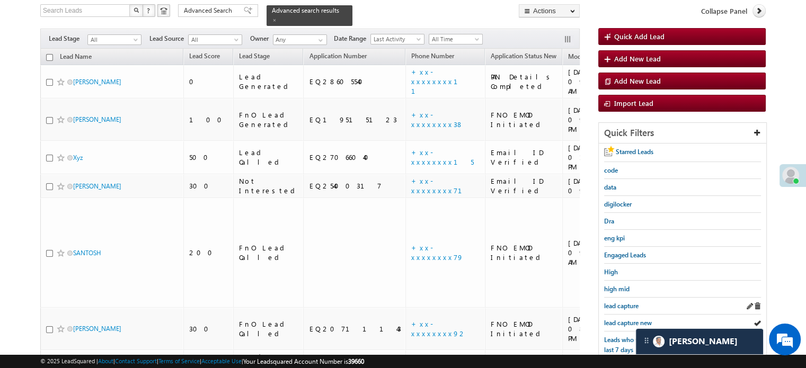
scroll to position [106, 0]
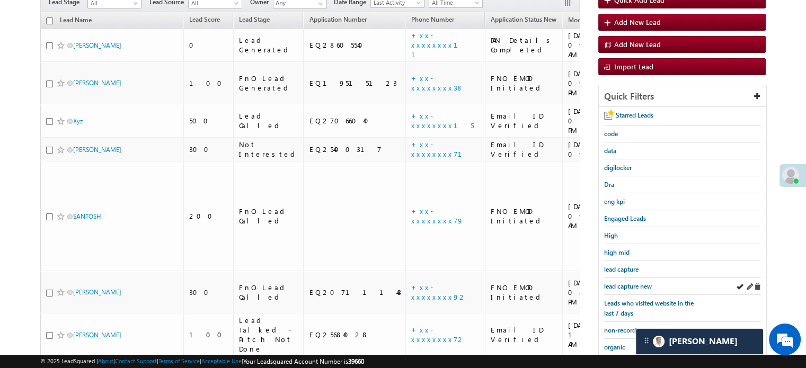
click at [654, 280] on div "lead capture new" at bounding box center [682, 286] width 157 height 17
click at [641, 285] on span "lead capture new" at bounding box center [628, 287] width 48 height 8
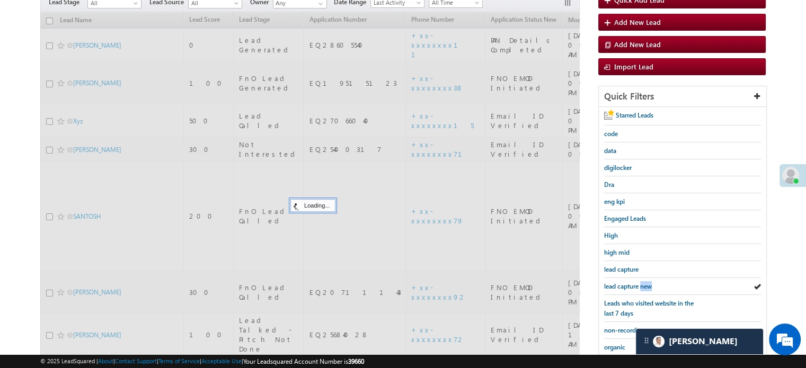
click at [641, 285] on span "lead capture new" at bounding box center [628, 287] width 48 height 8
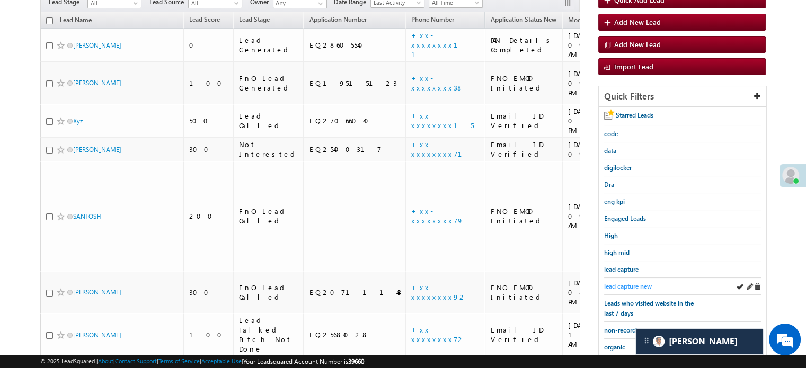
click at [637, 285] on span "lead capture new" at bounding box center [628, 287] width 48 height 8
click at [606, 284] on span "lead capture new" at bounding box center [628, 287] width 48 height 8
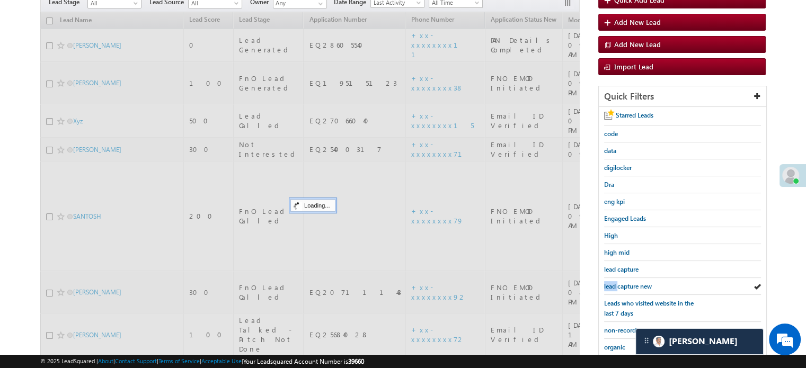
click at [606, 284] on span "lead capture new" at bounding box center [628, 287] width 48 height 8
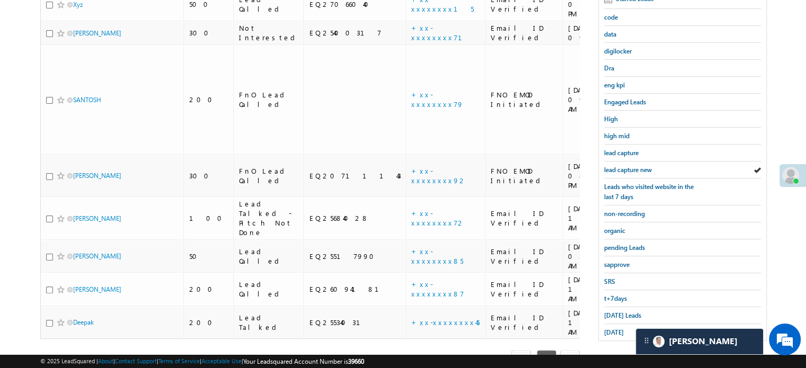
scroll to position [227, 0]
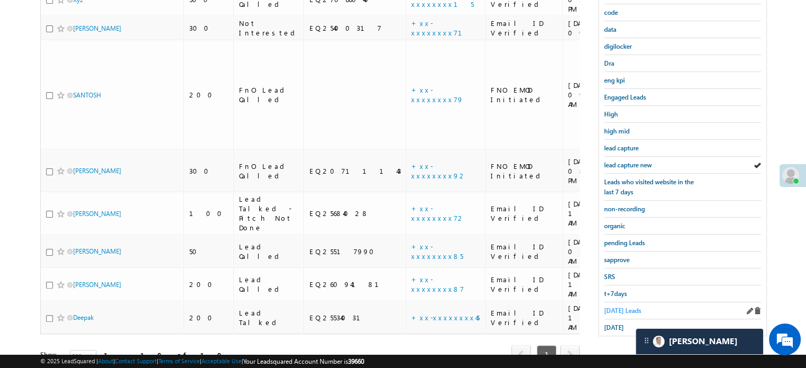
click at [613, 307] on span "[DATE] Leads" at bounding box center [622, 311] width 37 height 8
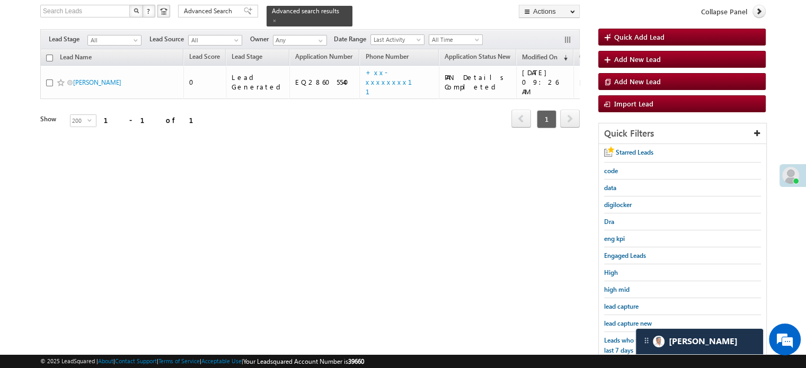
scroll to position [68, 0]
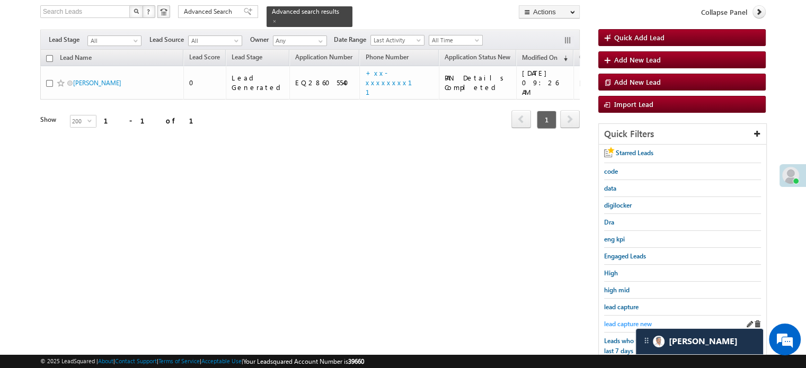
click at [618, 320] on span "lead capture new" at bounding box center [628, 324] width 48 height 8
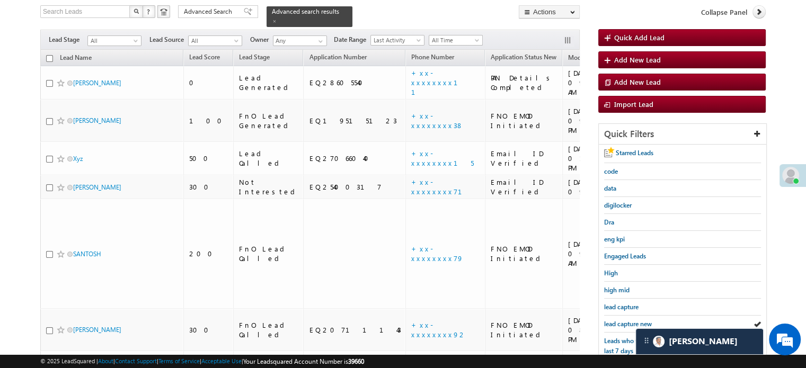
click at [618, 320] on span "lead capture new" at bounding box center [628, 324] width 48 height 8
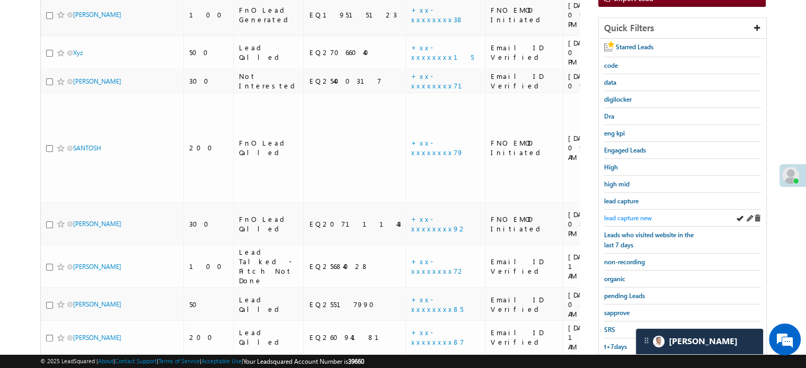
click at [630, 216] on span "lead capture new" at bounding box center [628, 218] width 48 height 8
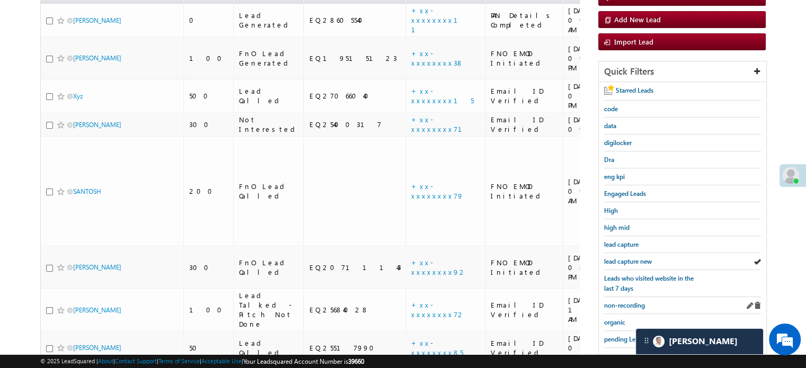
scroll to position [227, 0]
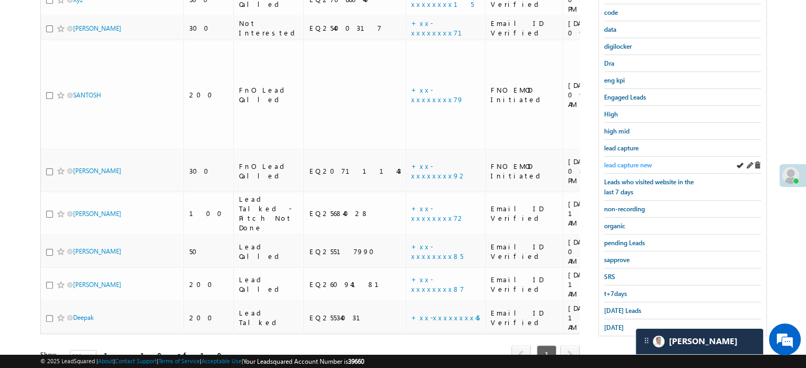
click at [627, 165] on span "lead capture new" at bounding box center [628, 165] width 48 height 8
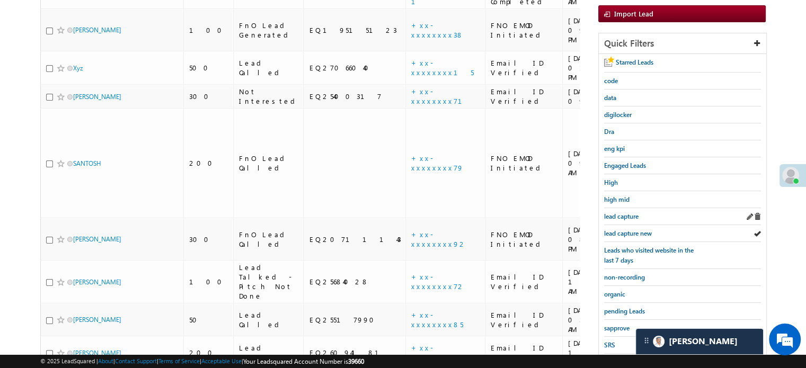
scroll to position [174, 0]
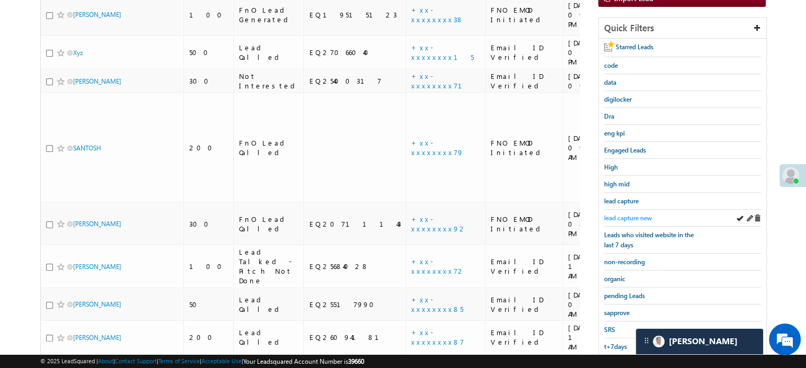
click at [629, 214] on span "lead capture new" at bounding box center [628, 218] width 48 height 8
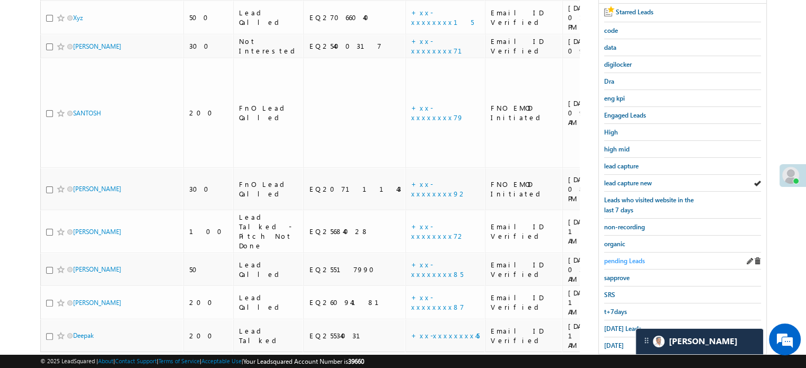
scroll to position [227, 0]
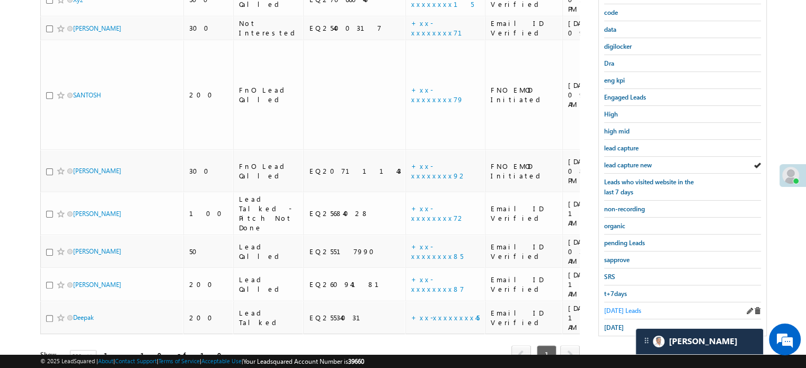
click at [622, 307] on span "[DATE] Leads" at bounding box center [622, 311] width 37 height 8
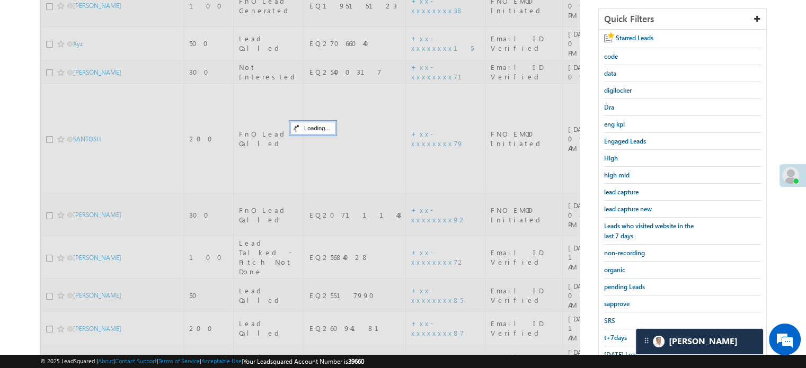
scroll to position [121, 0]
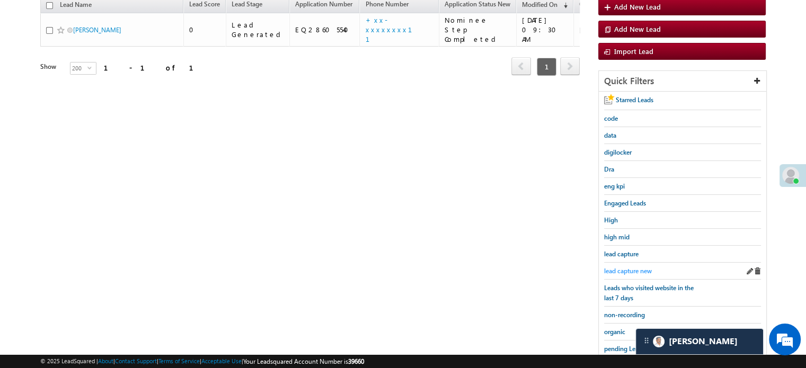
click at [634, 270] on span "lead capture new" at bounding box center [628, 271] width 48 height 8
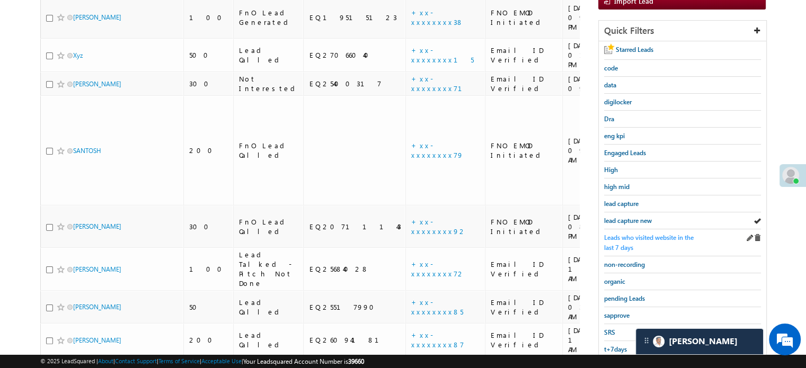
scroll to position [174, 0]
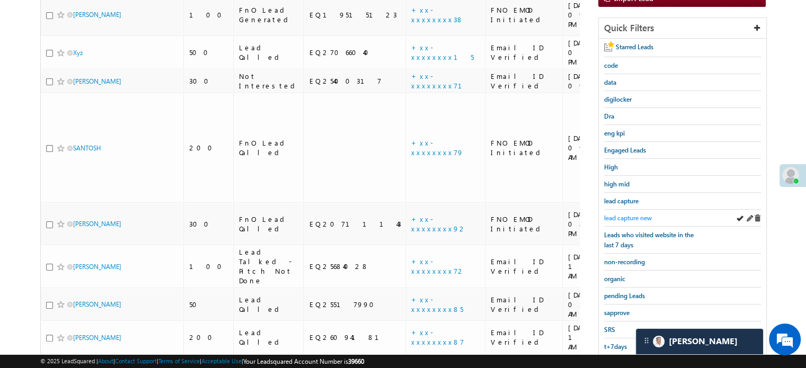
click at [628, 214] on span "lead capture new" at bounding box center [628, 218] width 48 height 8
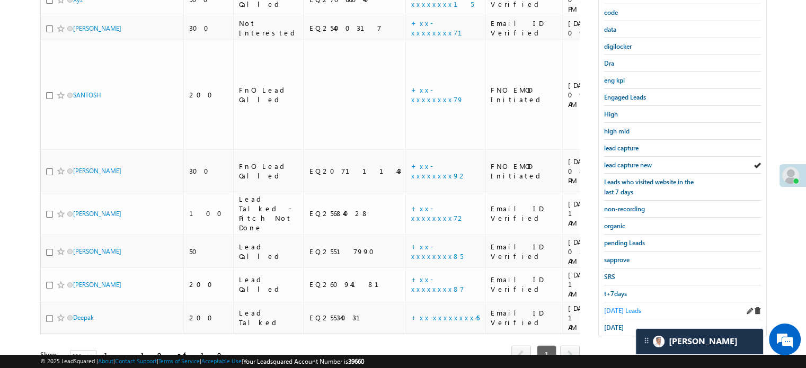
click at [630, 307] on span "[DATE] Leads" at bounding box center [622, 311] width 37 height 8
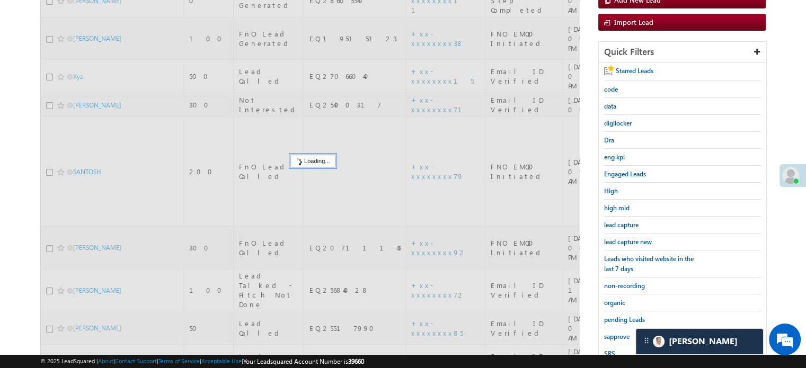
scroll to position [68, 0]
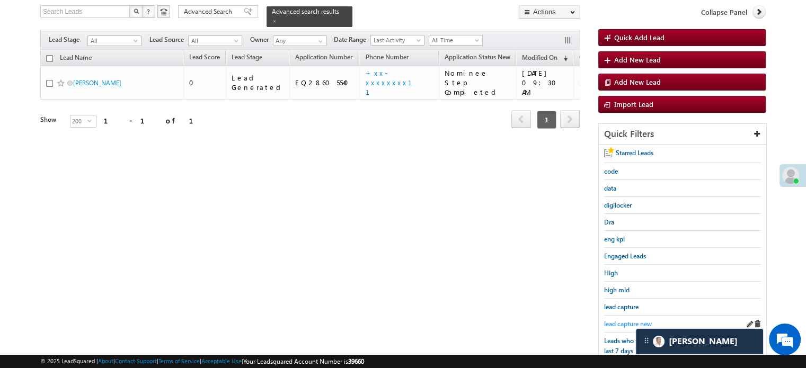
click at [626, 323] on span "lead capture new" at bounding box center [628, 324] width 48 height 8
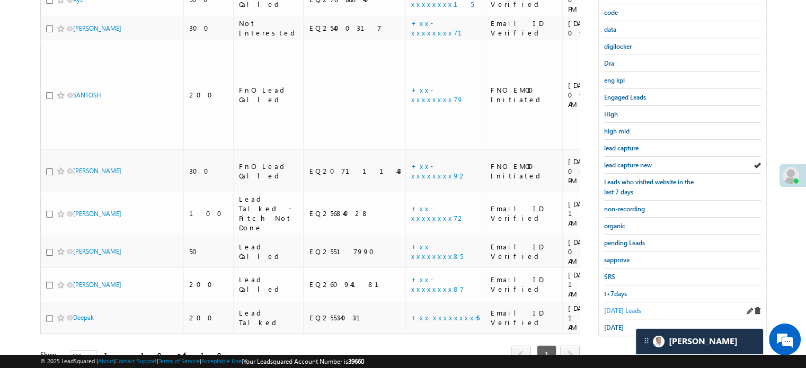
click at [608, 310] on span "[DATE] Leads" at bounding box center [622, 311] width 37 height 8
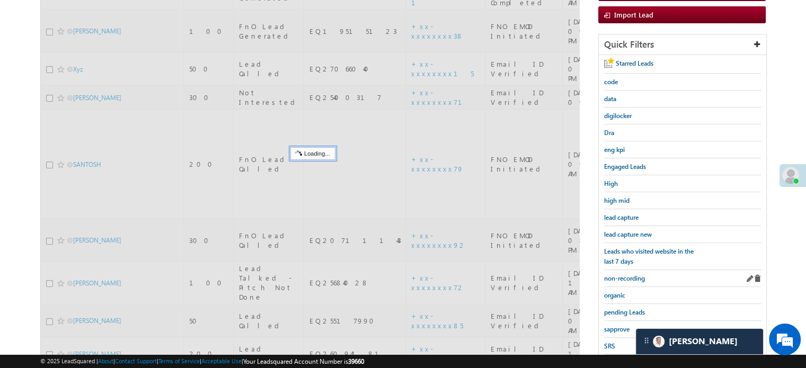
scroll to position [121, 0]
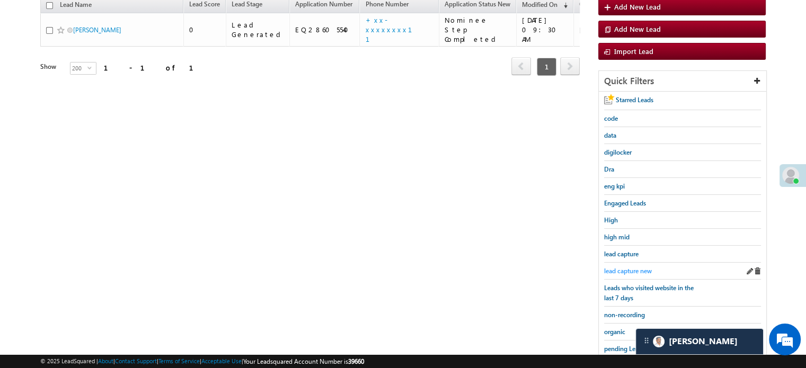
click at [626, 272] on span "lead capture new" at bounding box center [628, 271] width 48 height 8
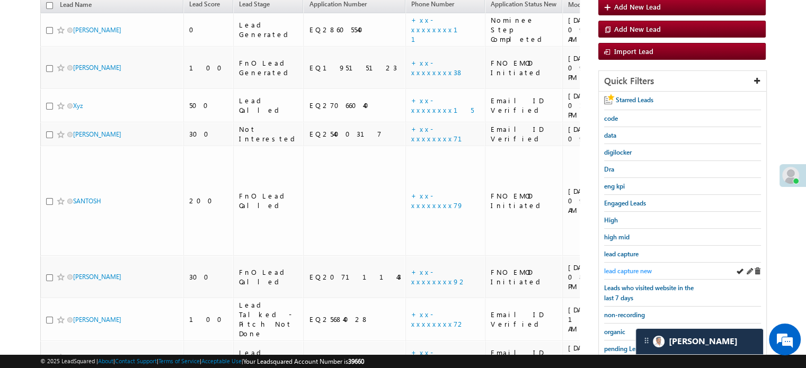
click at [626, 270] on span "lead capture new" at bounding box center [628, 271] width 48 height 8
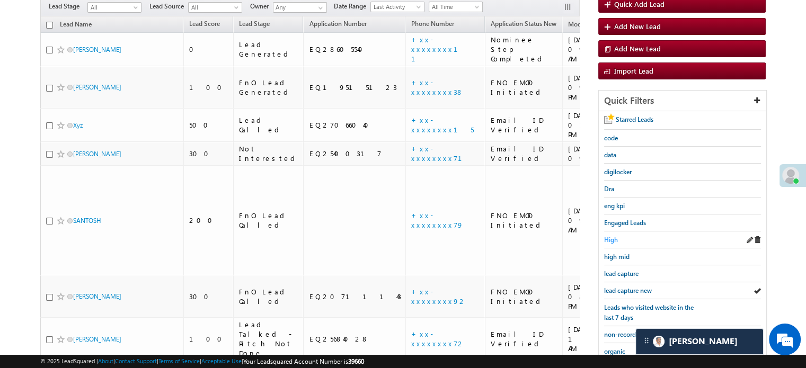
scroll to position [106, 0]
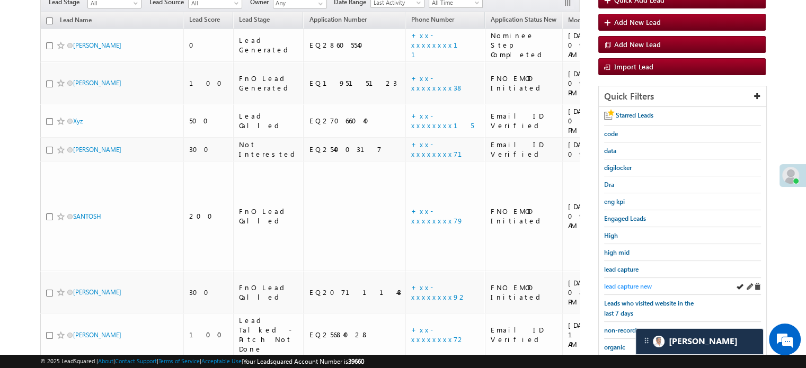
click at [626, 283] on span "lead capture new" at bounding box center [628, 287] width 48 height 8
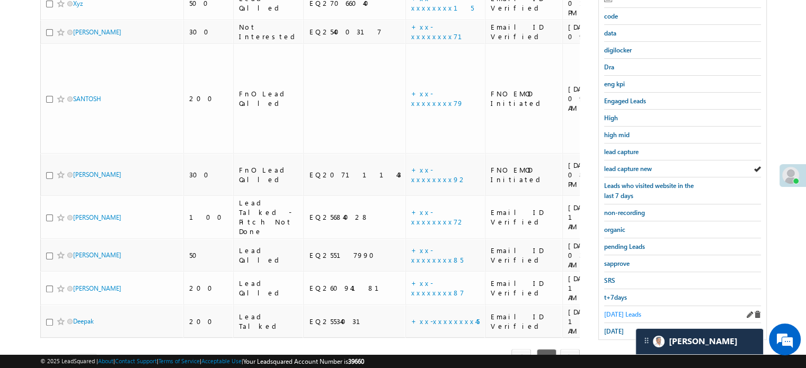
scroll to position [227, 0]
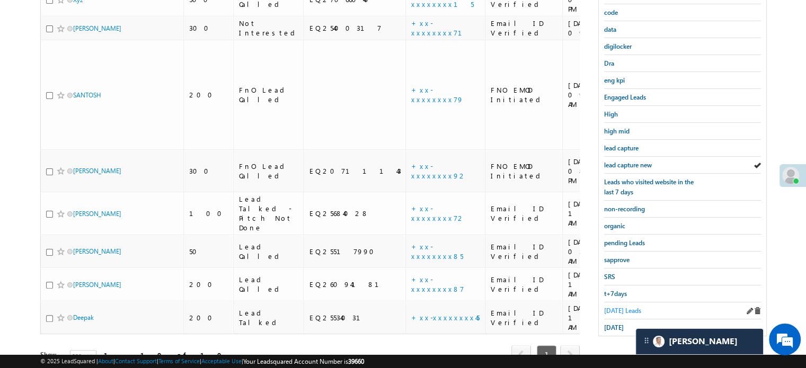
click at [616, 307] on span "[DATE] Leads" at bounding box center [622, 311] width 37 height 8
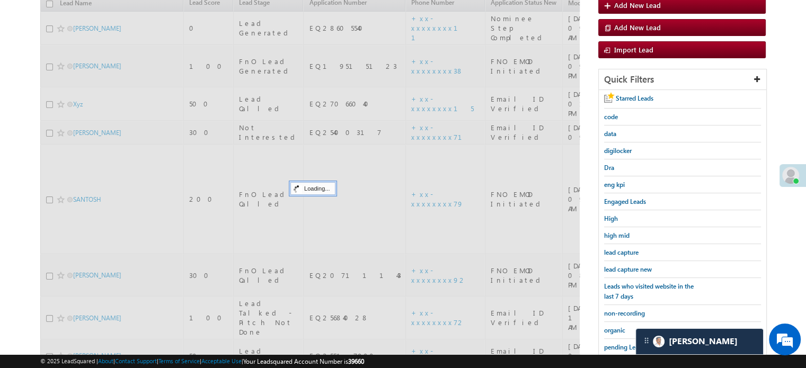
scroll to position [121, 0]
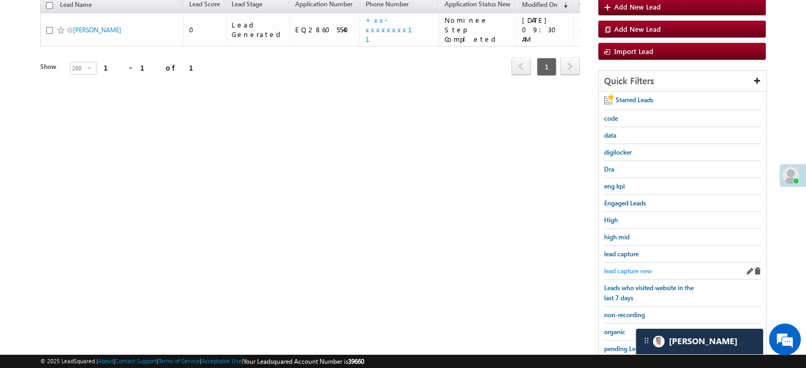
click at [626, 269] on span "lead capture new" at bounding box center [628, 271] width 48 height 8
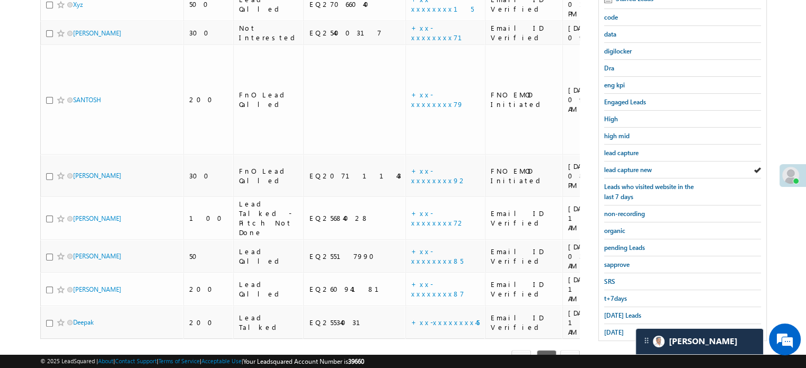
scroll to position [227, 0]
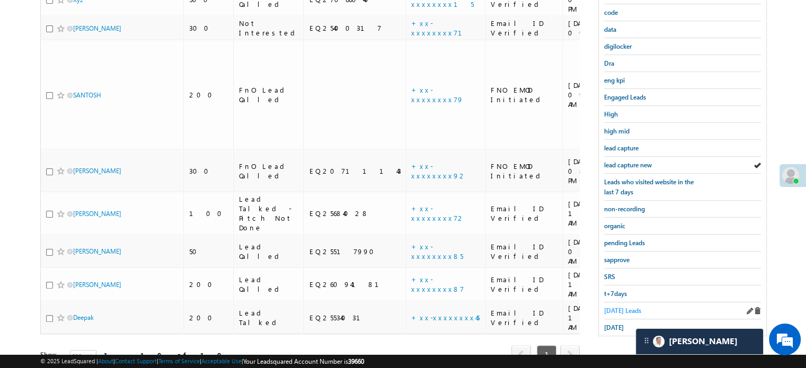
click at [619, 307] on span "Today's Leads" at bounding box center [622, 311] width 37 height 8
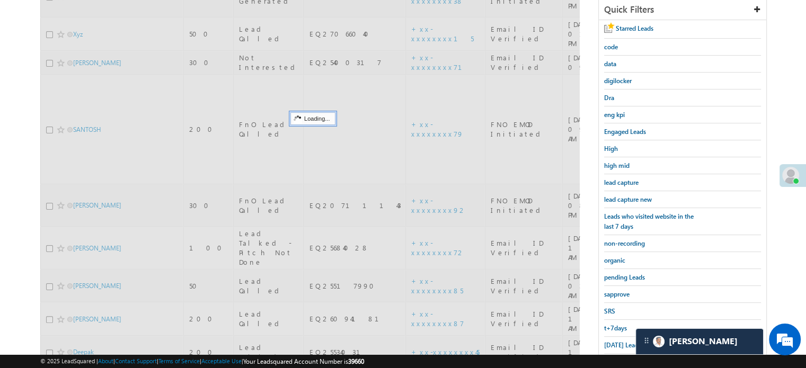
scroll to position [174, 0]
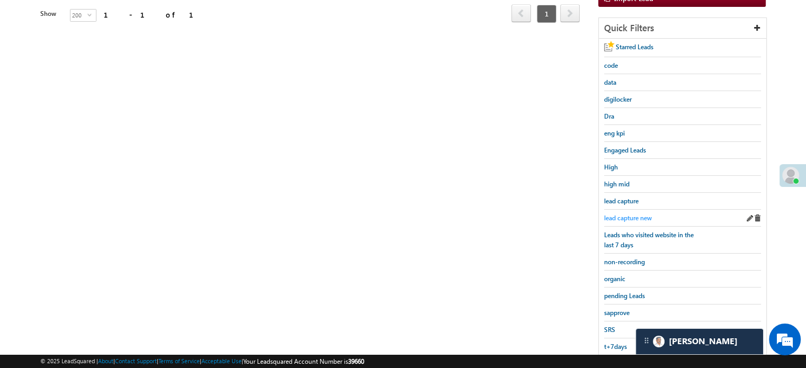
click at [623, 217] on span "lead capture new" at bounding box center [628, 218] width 48 height 8
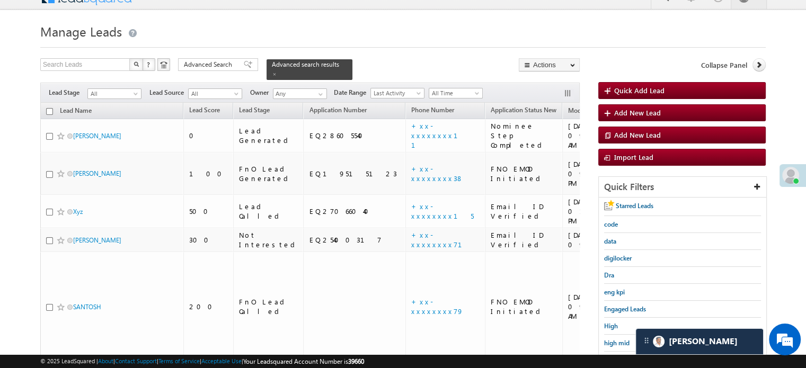
scroll to position [227, 0]
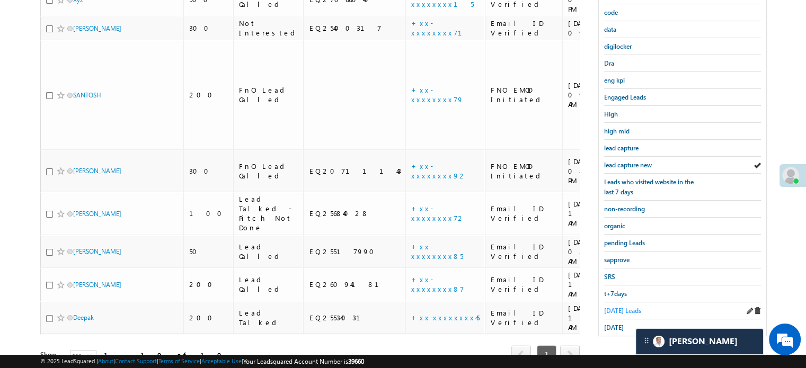
click at [621, 307] on span "Today's Leads" at bounding box center [622, 311] width 37 height 8
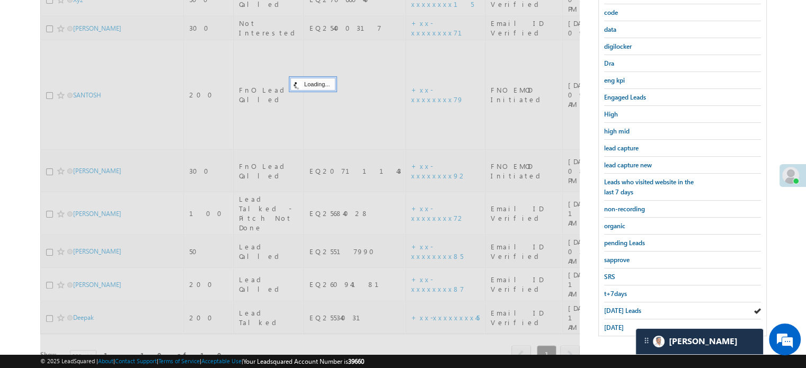
scroll to position [121, 0]
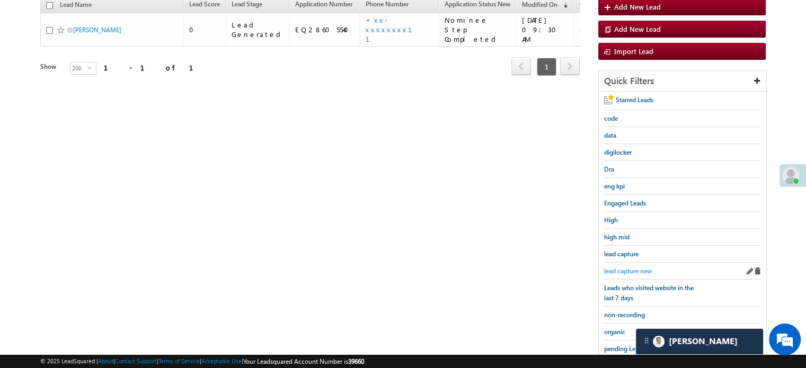
click at [618, 267] on span "lead capture new" at bounding box center [628, 271] width 48 height 8
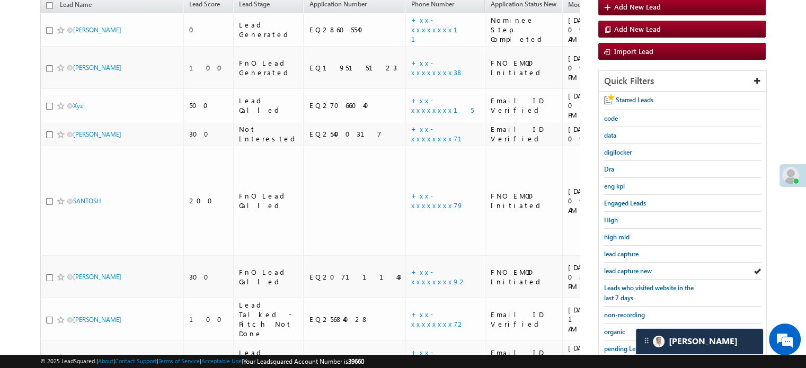
click at [618, 267] on span "lead capture new" at bounding box center [628, 271] width 48 height 8
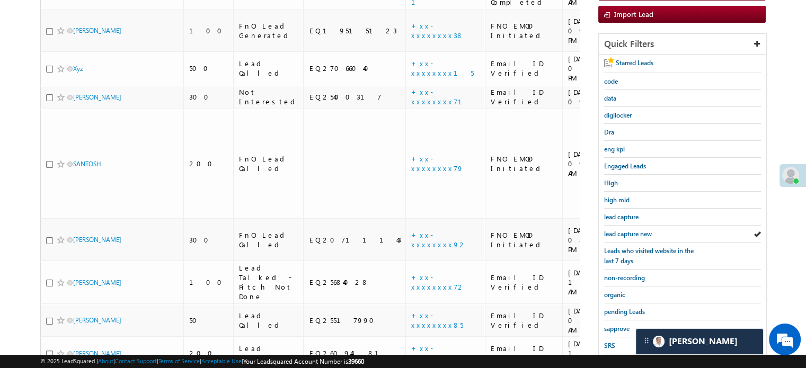
scroll to position [159, 0]
click at [611, 233] on span "lead capture new" at bounding box center [628, 234] width 48 height 8
click at [626, 228] on link "lead capture new" at bounding box center [628, 233] width 48 height 10
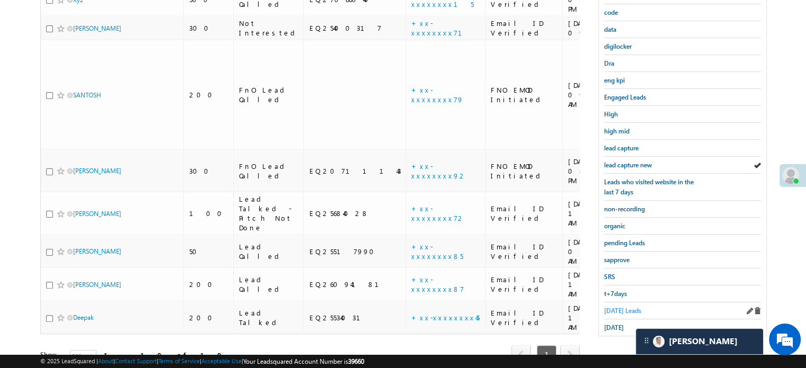
click at [619, 309] on span "Today's Leads" at bounding box center [622, 311] width 37 height 8
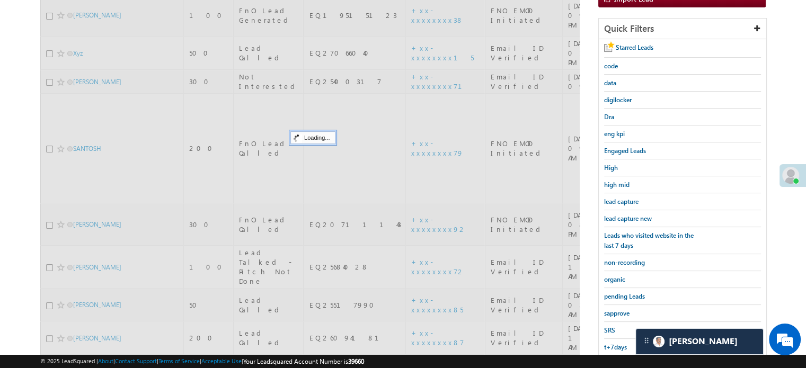
scroll to position [121, 0]
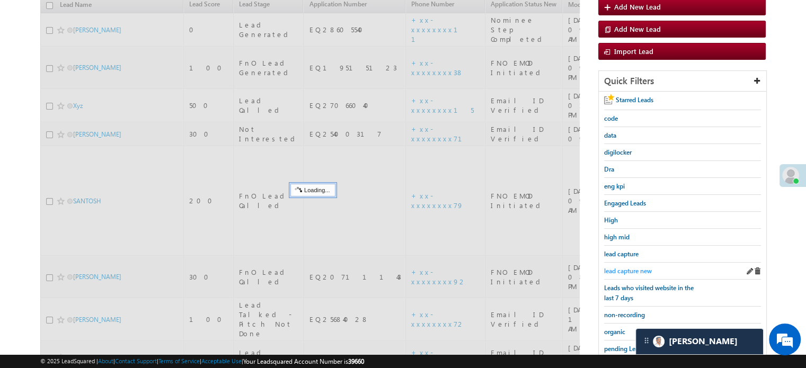
click at [629, 269] on span "lead capture new" at bounding box center [628, 271] width 48 height 8
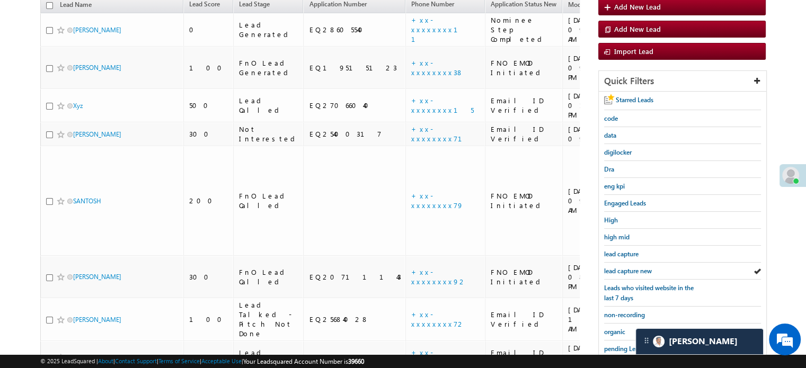
click at [629, 269] on span "lead capture new" at bounding box center [628, 271] width 48 height 8
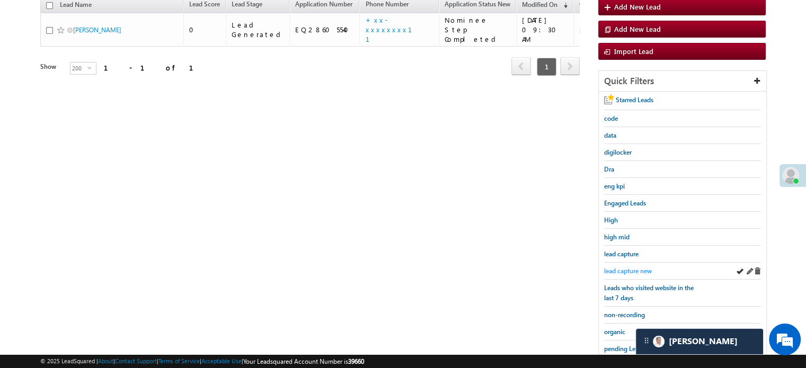
click at [634, 267] on span "lead capture new" at bounding box center [628, 271] width 48 height 8
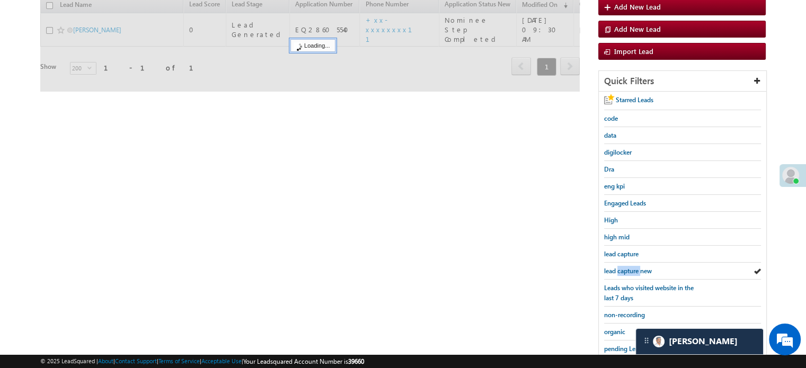
click at [634, 267] on span "lead capture new" at bounding box center [628, 271] width 48 height 8
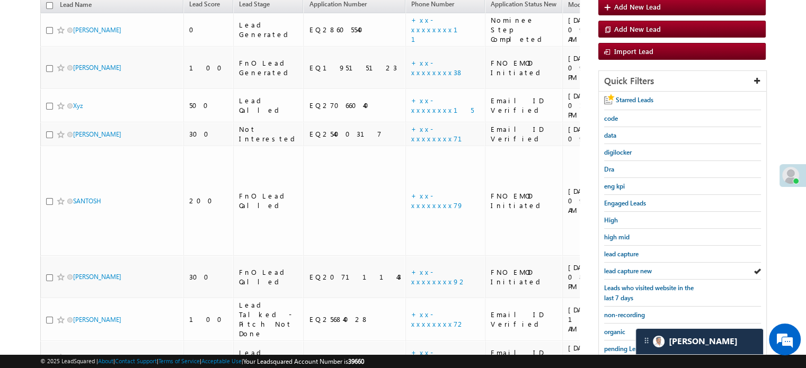
click at [634, 267] on span "lead capture new" at bounding box center [628, 271] width 48 height 8
click at [629, 270] on span "lead capture new" at bounding box center [628, 271] width 48 height 8
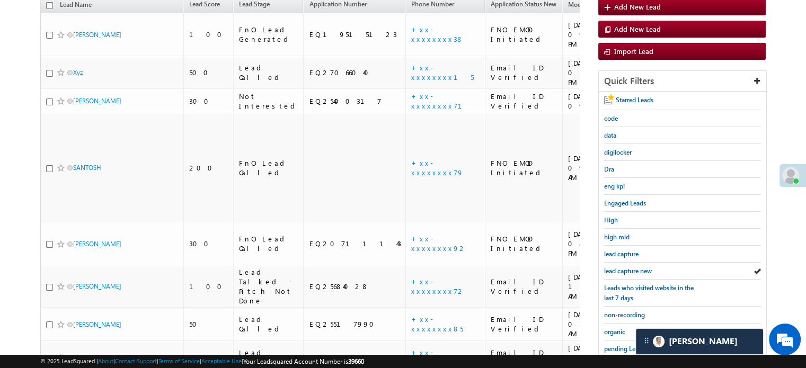
click at [629, 270] on span "lead capture new" at bounding box center [628, 271] width 48 height 8
click at [616, 267] on span "lead capture new" at bounding box center [628, 271] width 48 height 8
click at [614, 267] on span "lead capture new" at bounding box center [628, 271] width 48 height 8
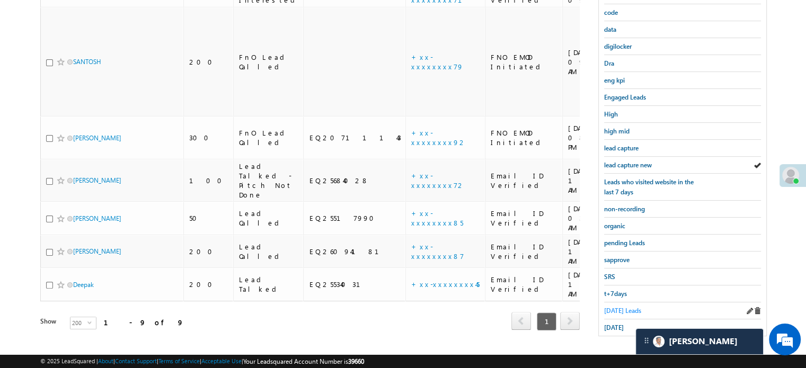
click at [621, 307] on span "Today's Leads" at bounding box center [622, 311] width 37 height 8
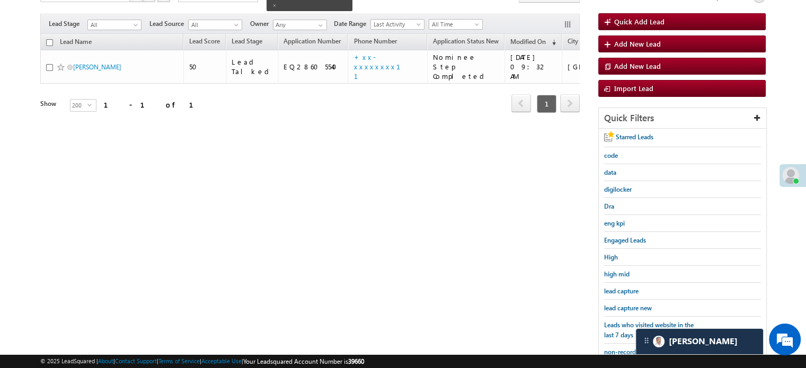
scroll to position [68, 0]
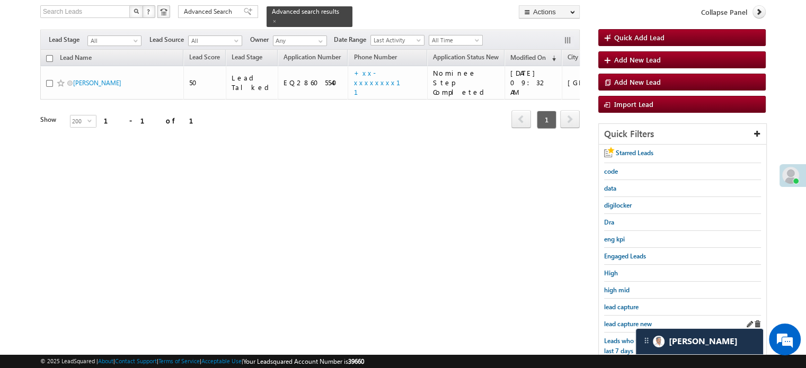
click at [624, 316] on div "lead capture new" at bounding box center [682, 324] width 157 height 17
click at [627, 323] on span "lead capture new" at bounding box center [628, 324] width 48 height 8
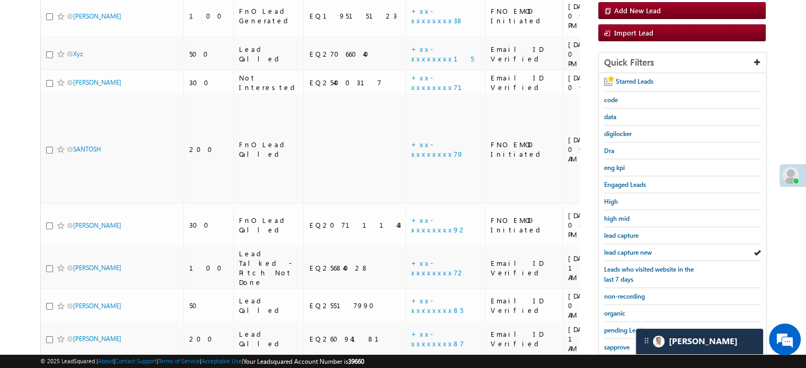
scroll to position [227, 0]
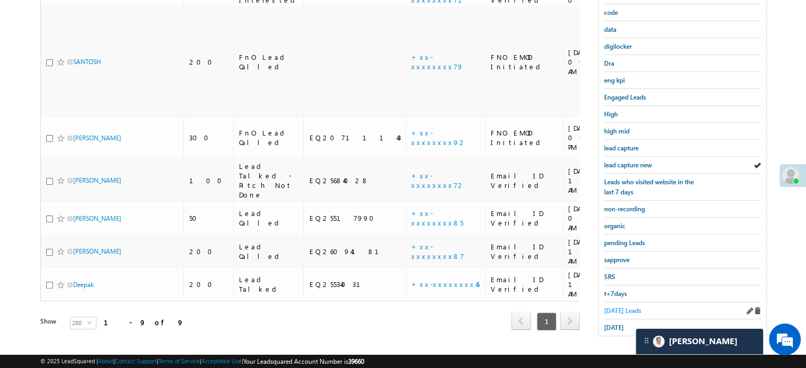
click at [635, 307] on span "Today's Leads" at bounding box center [622, 311] width 37 height 8
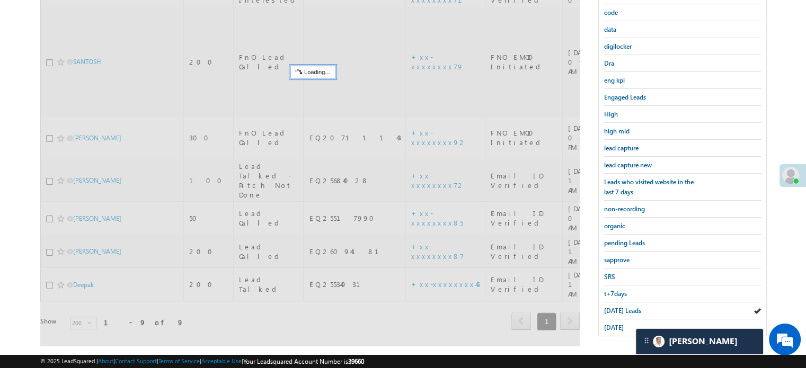
scroll to position [121, 0]
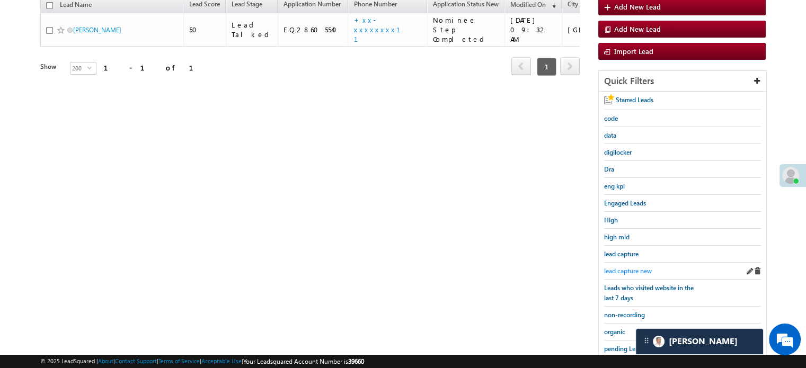
click at [638, 267] on span "lead capture new" at bounding box center [628, 271] width 48 height 8
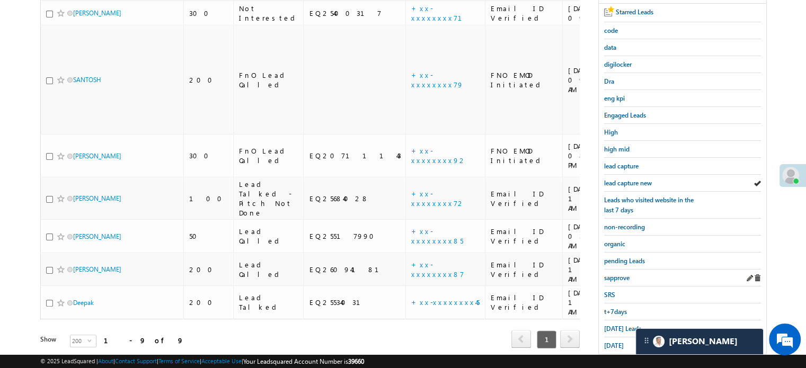
scroll to position [227, 0]
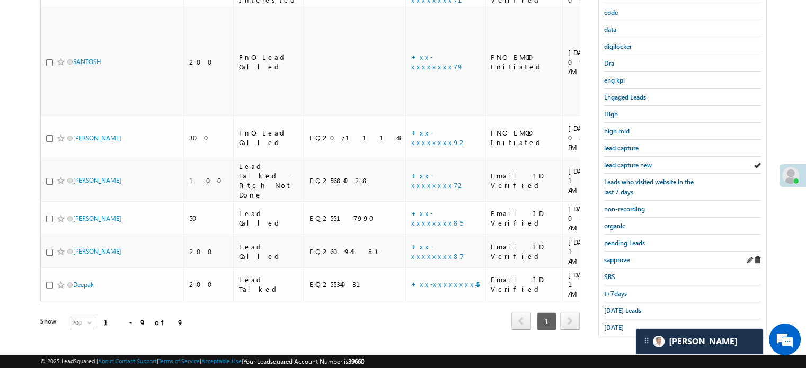
click at [617, 320] on div "[DATE]" at bounding box center [682, 328] width 157 height 16
click at [617, 324] on span "[DATE]" at bounding box center [614, 328] width 20 height 8
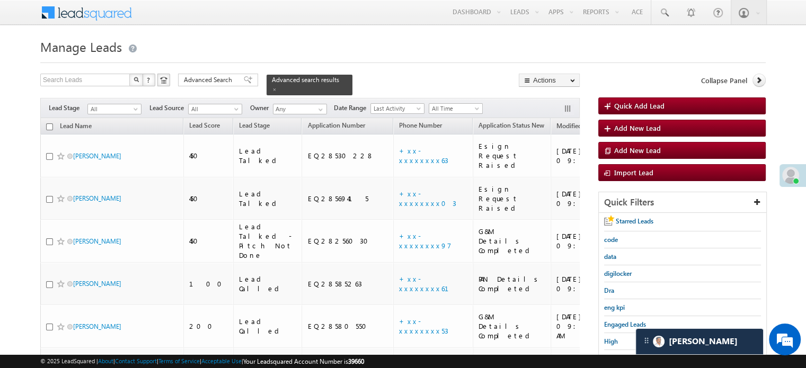
scroll to position [265, 0]
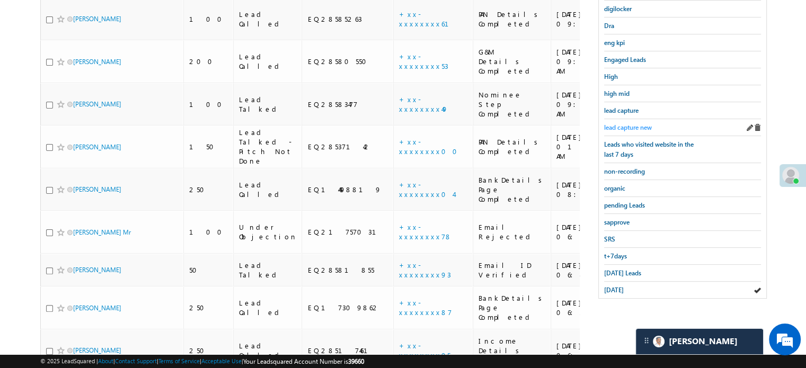
click at [628, 125] on span "lead capture new" at bounding box center [628, 128] width 48 height 8
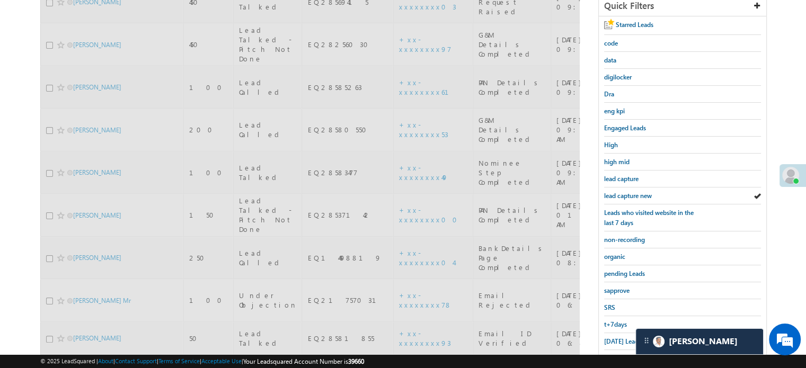
scroll to position [106, 0]
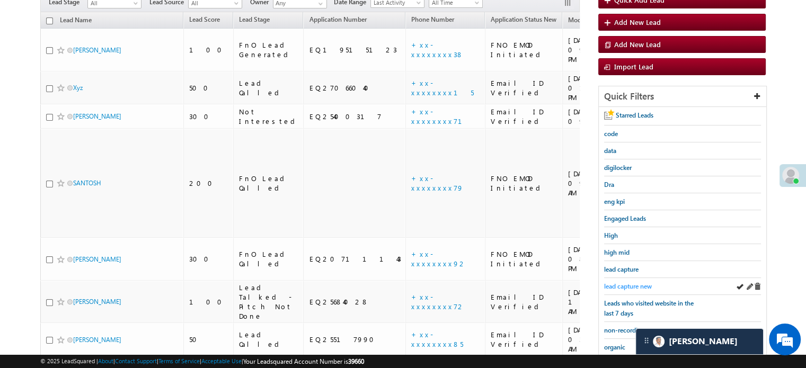
click at [636, 283] on span "lead capture new" at bounding box center [628, 287] width 48 height 8
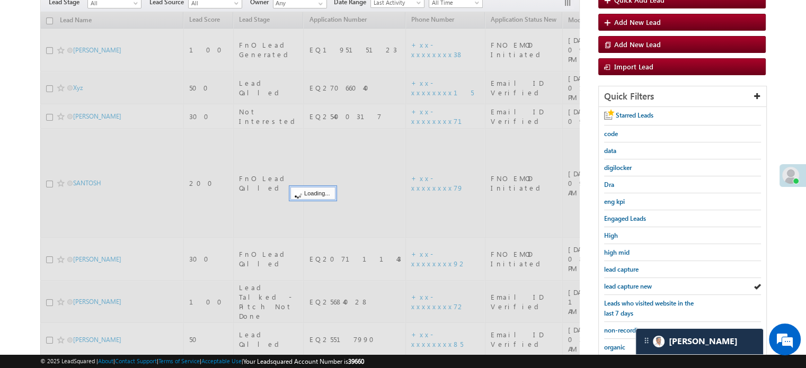
click at [636, 283] on span "lead capture new" at bounding box center [628, 287] width 48 height 8
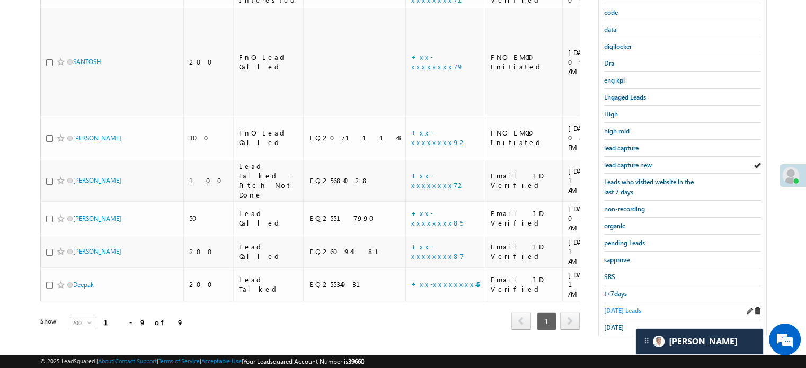
click at [624, 307] on span "Today's Leads" at bounding box center [622, 311] width 37 height 8
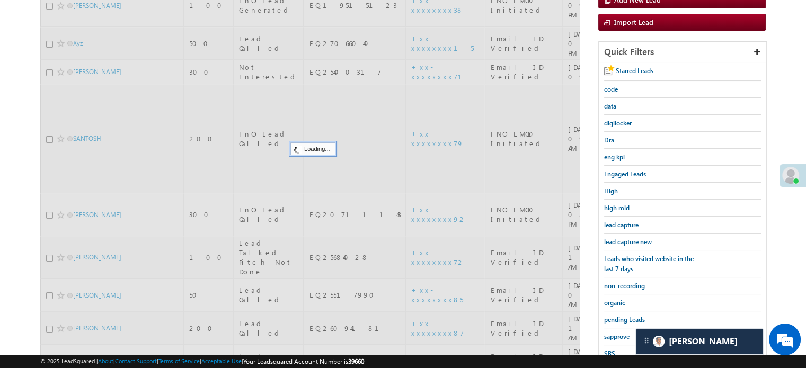
scroll to position [68, 0]
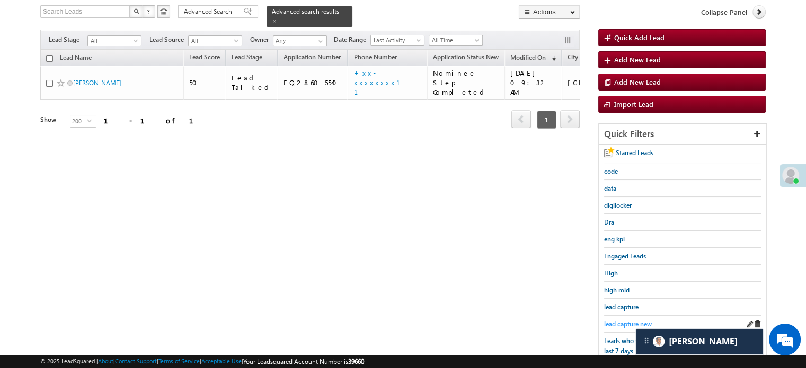
click at [627, 324] on span "lead capture new" at bounding box center [628, 324] width 48 height 8
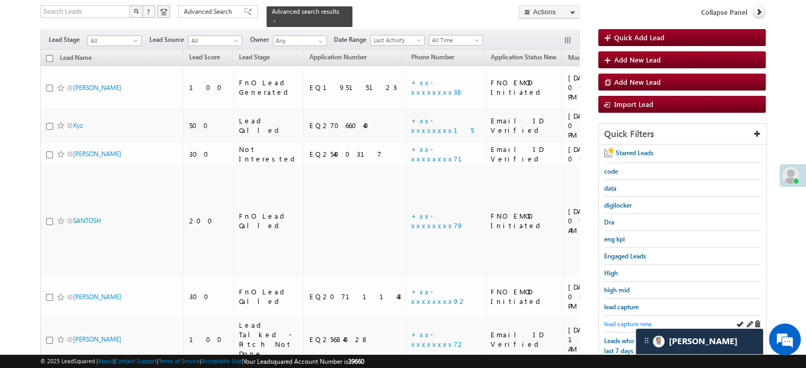
click at [628, 322] on span "lead capture new" at bounding box center [628, 324] width 48 height 8
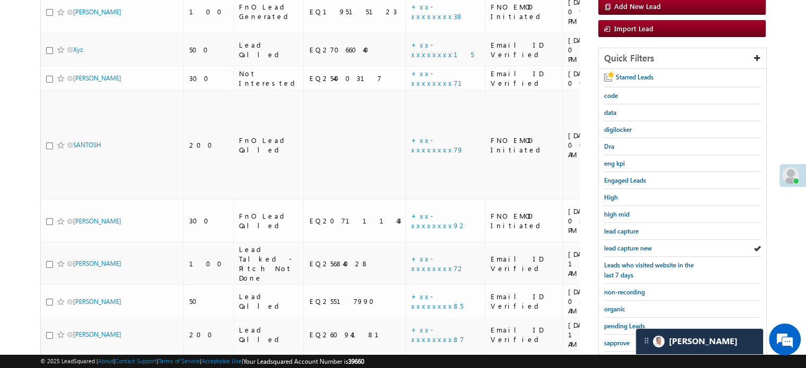
scroll to position [227, 0]
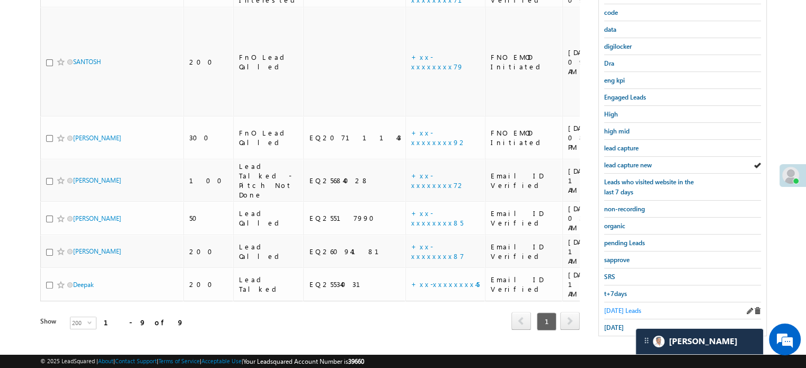
click at [621, 307] on span "Today's Leads" at bounding box center [622, 311] width 37 height 8
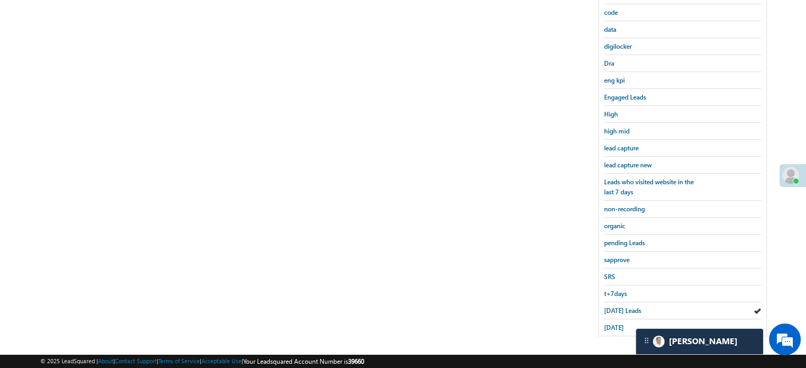
scroll to position [121, 0]
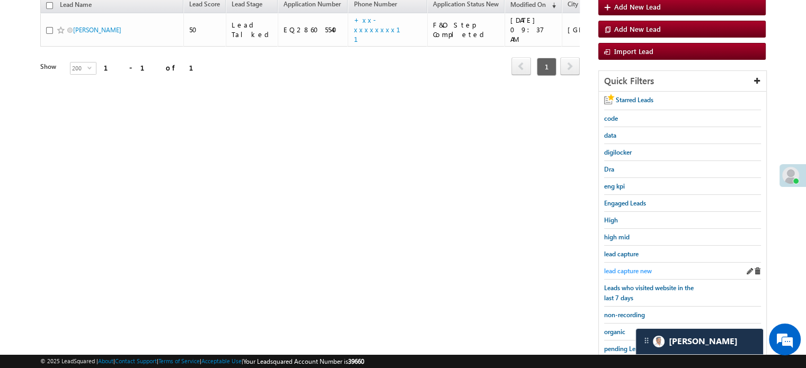
click at [632, 267] on span "lead capture new" at bounding box center [628, 271] width 48 height 8
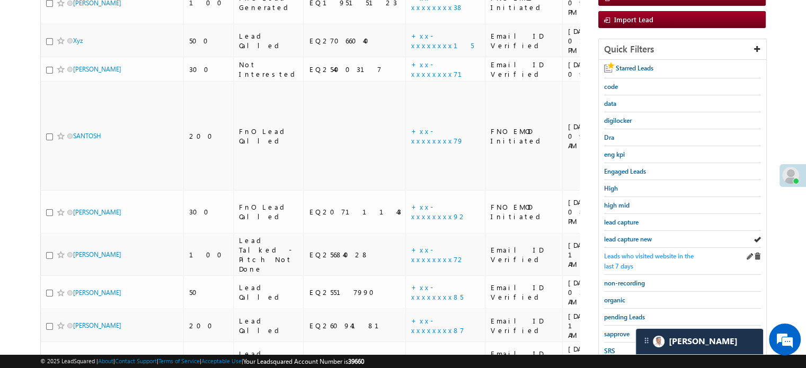
scroll to position [159, 0]
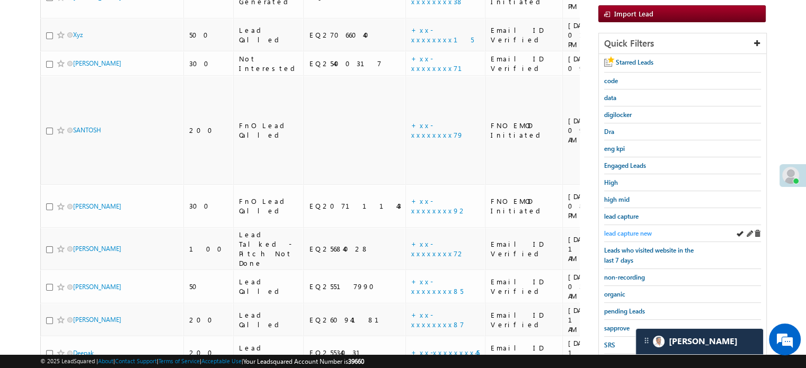
click at [635, 233] on span "lead capture new" at bounding box center [628, 234] width 48 height 8
click at [628, 199] on span "high mid" at bounding box center [616, 200] width 25 height 8
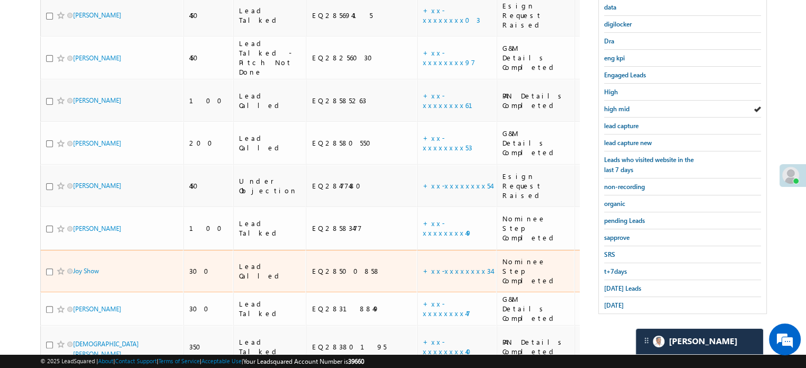
scroll to position [225, 0]
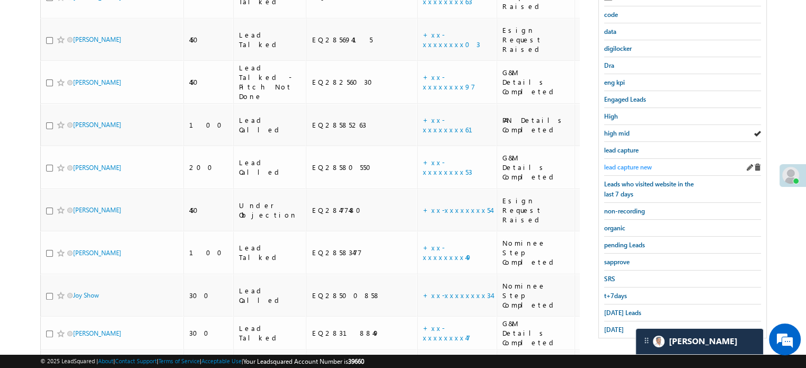
click at [634, 165] on span "lead capture new" at bounding box center [628, 167] width 48 height 8
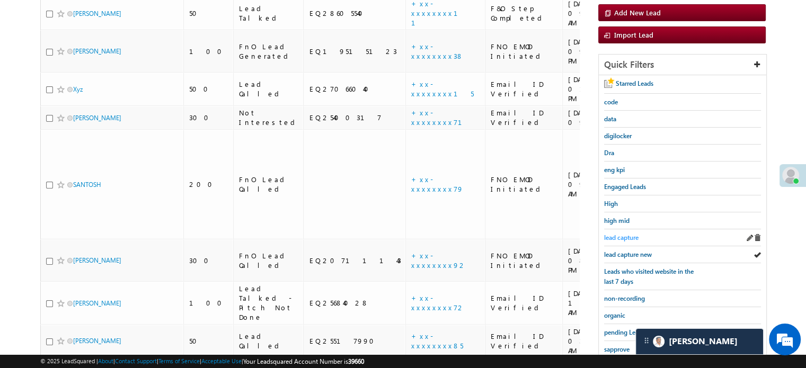
scroll to position [119, 0]
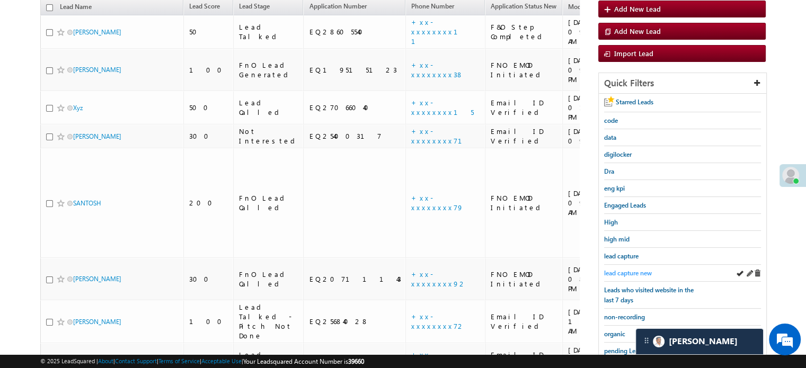
click at [621, 270] on span "lead capture new" at bounding box center [628, 273] width 48 height 8
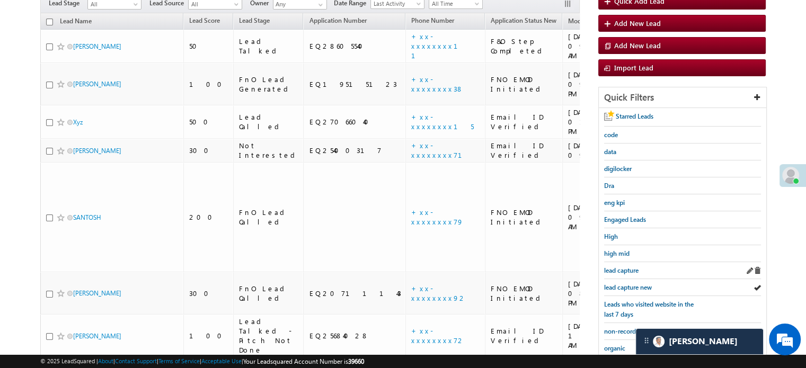
scroll to position [106, 0]
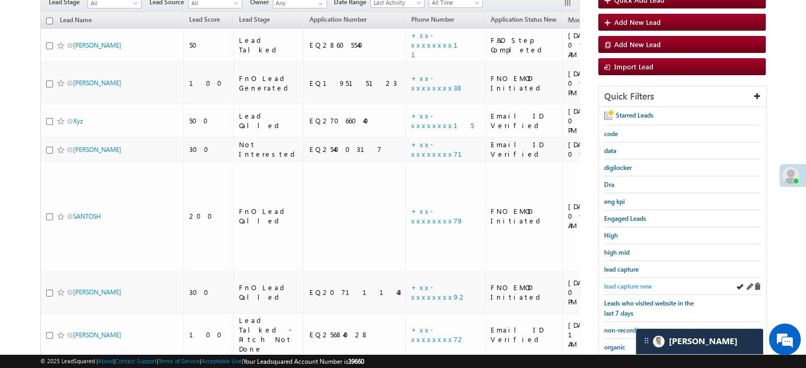
click at [636, 283] on span "lead capture new" at bounding box center [628, 287] width 48 height 8
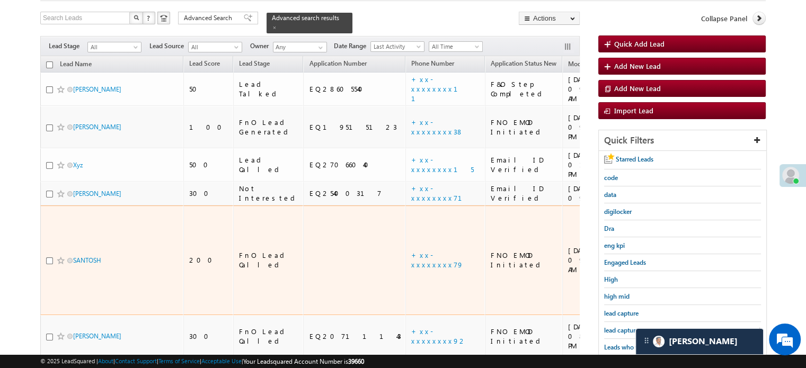
scroll to position [0, 0]
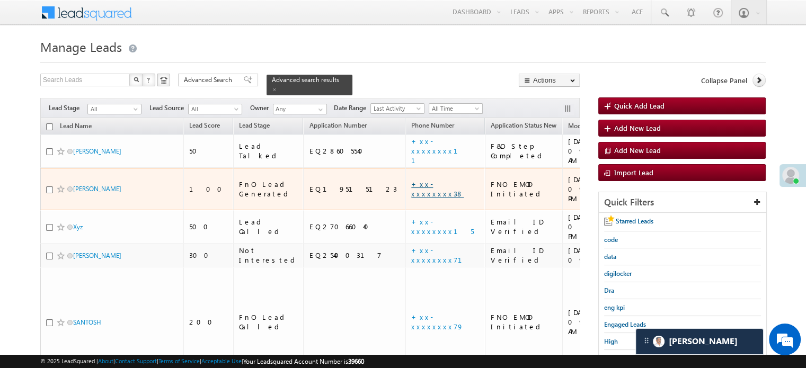
click at [411, 180] on link "+xx-xxxxxxxx38" at bounding box center [437, 189] width 52 height 19
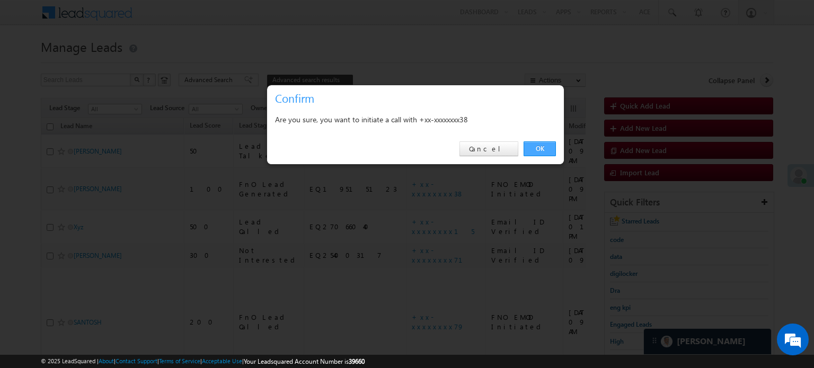
click at [547, 146] on link "OK" at bounding box center [540, 149] width 32 height 15
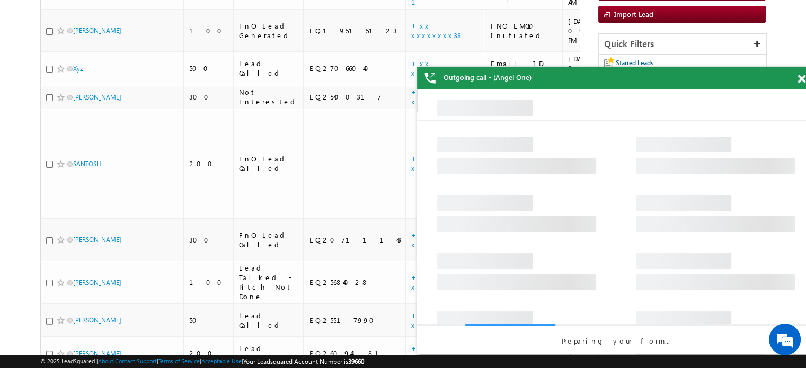
click at [790, 78] on div "Outgoing call - (Angel One)" at bounding box center [616, 78] width 398 height 23
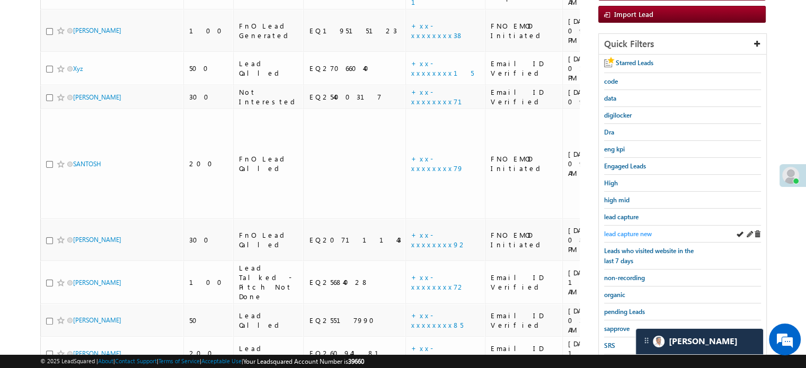
click at [644, 233] on span "lead capture new" at bounding box center [628, 234] width 48 height 8
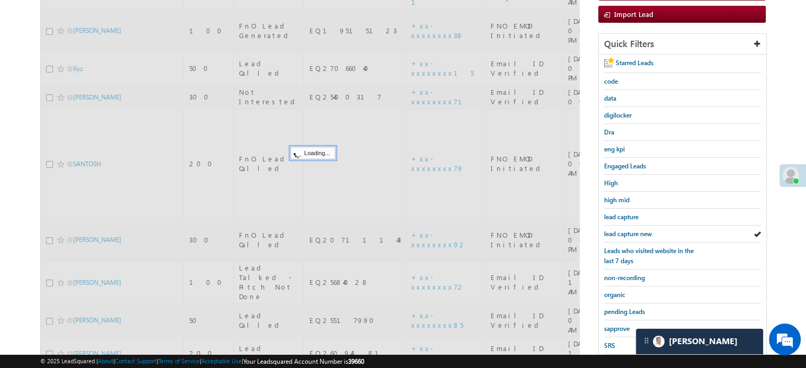
scroll to position [81, 0]
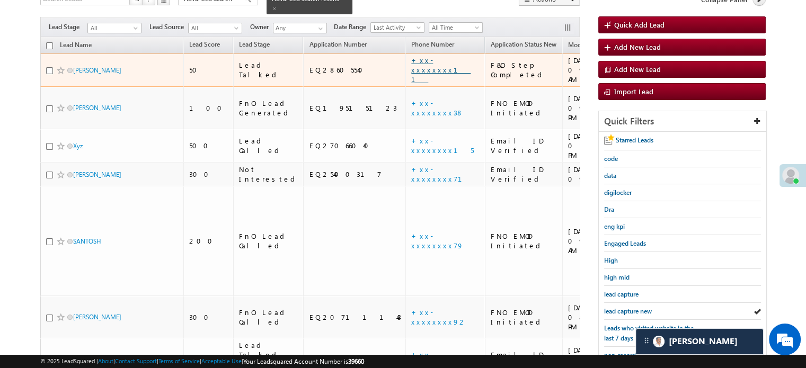
click at [411, 57] on link "+xx-xxxxxxxx11" at bounding box center [440, 70] width 59 height 28
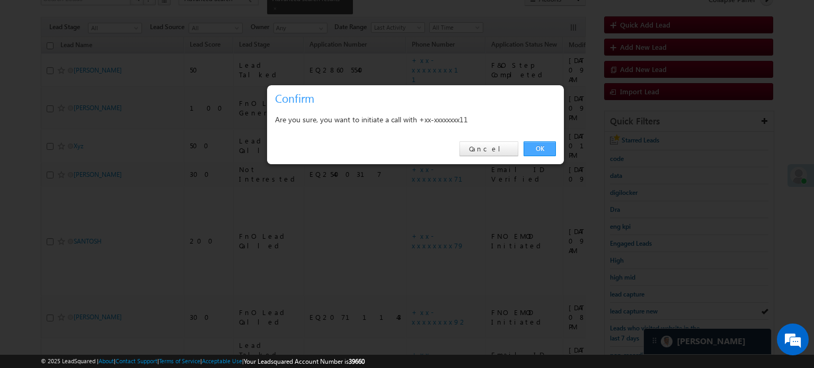
click at [536, 147] on link "OK" at bounding box center [540, 149] width 32 height 15
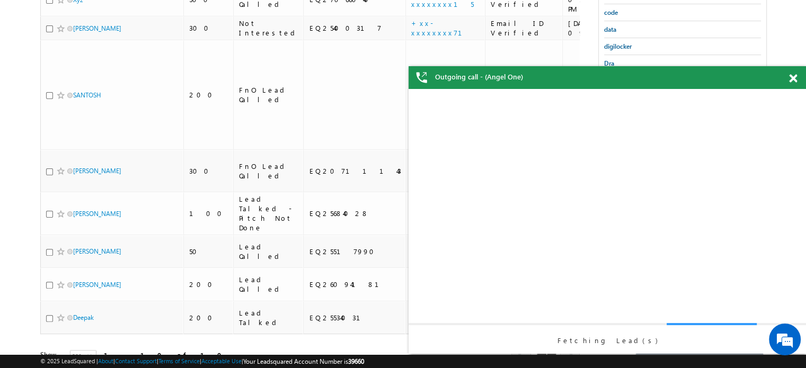
scroll to position [203, 0]
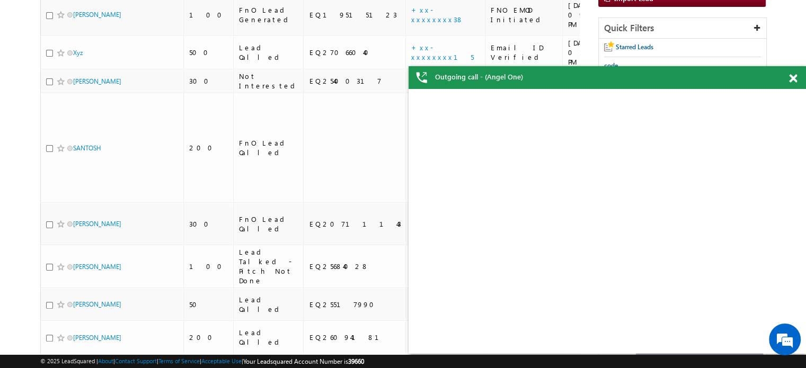
click at [791, 80] on span at bounding box center [793, 78] width 8 height 9
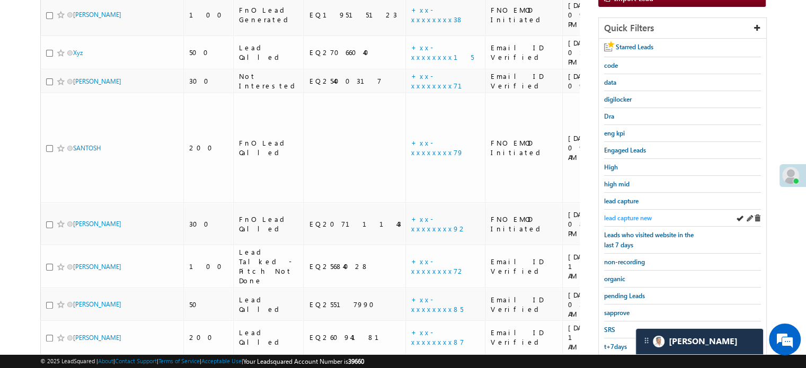
click at [636, 214] on span "lead capture new" at bounding box center [628, 218] width 48 height 8
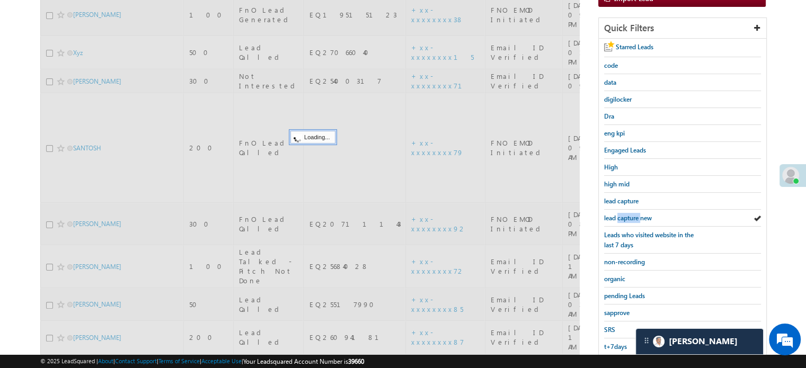
click at [636, 214] on span "lead capture new" at bounding box center [628, 218] width 48 height 8
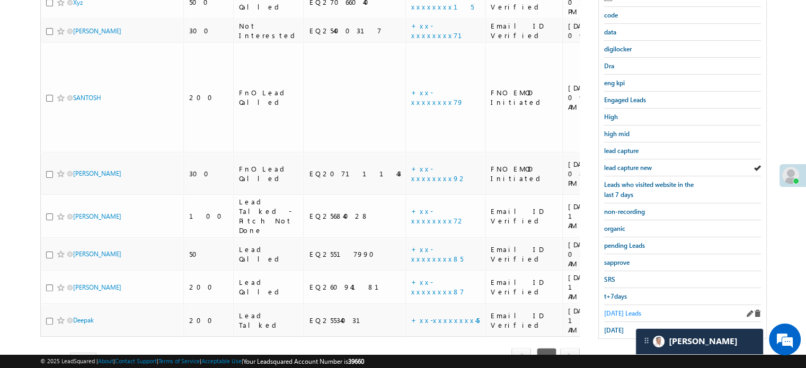
scroll to position [227, 0]
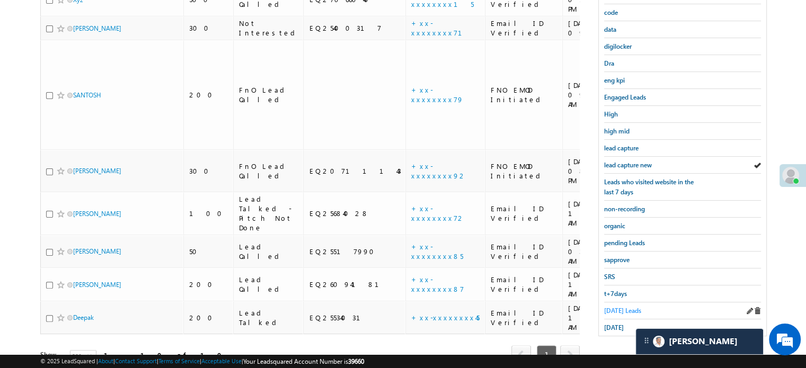
click at [624, 307] on span "Today's Leads" at bounding box center [622, 311] width 37 height 8
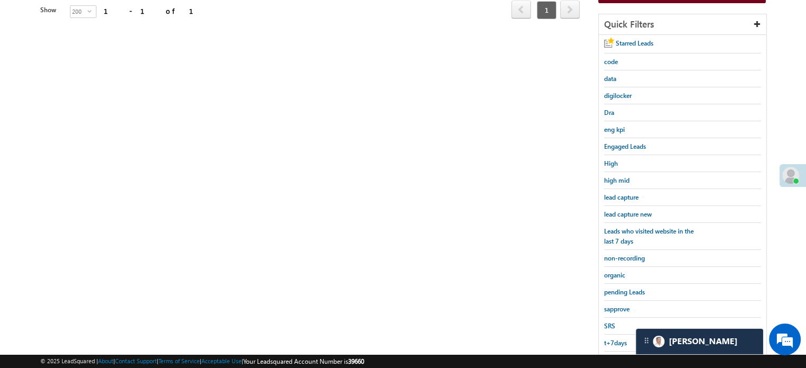
scroll to position [121, 0]
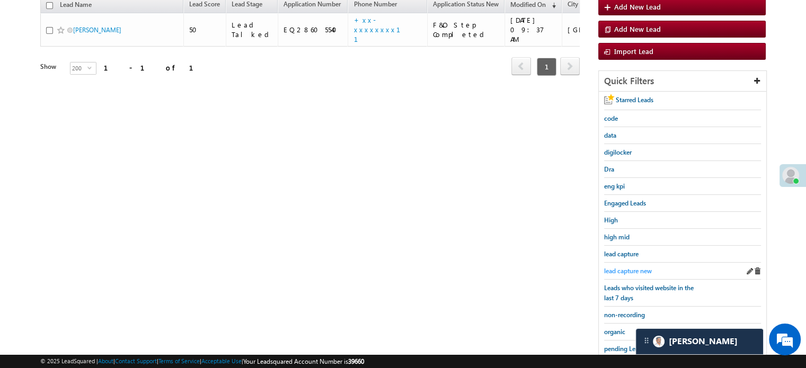
click at [630, 270] on span "lead capture new" at bounding box center [628, 271] width 48 height 8
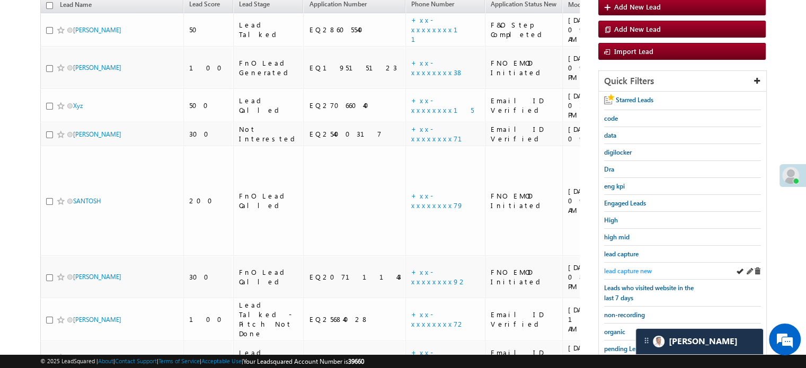
click at [636, 267] on span "lead capture new" at bounding box center [628, 271] width 48 height 8
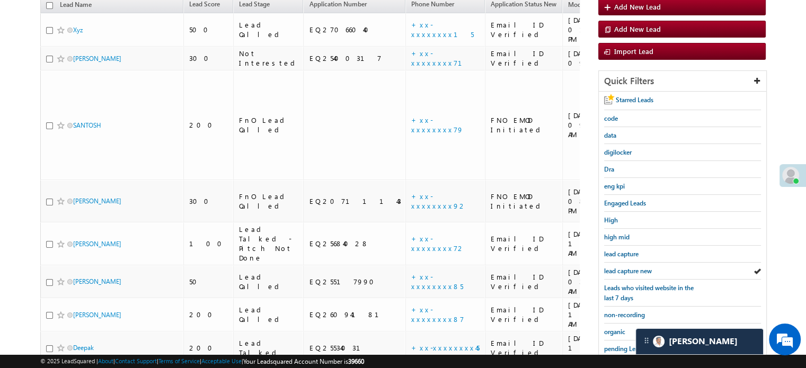
scroll to position [227, 0]
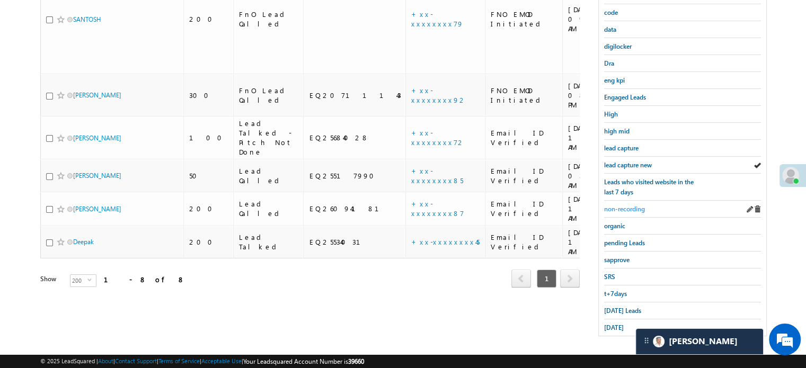
click at [618, 206] on span "non-recording" at bounding box center [624, 209] width 41 height 8
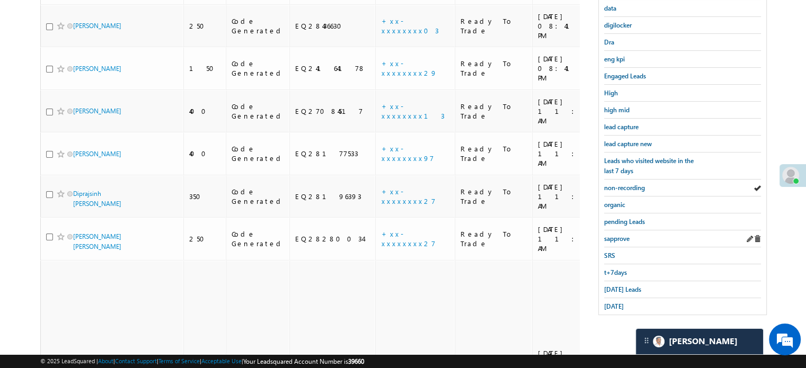
scroll to position [90, 0]
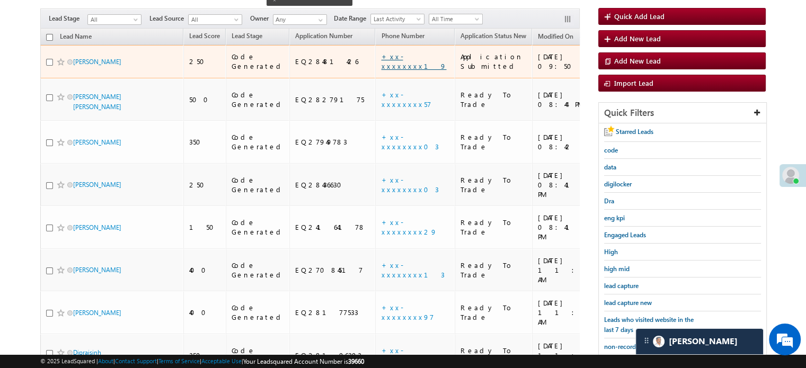
click at [385, 52] on link "+xx-xxxxxxxx19" at bounding box center [413, 61] width 65 height 19
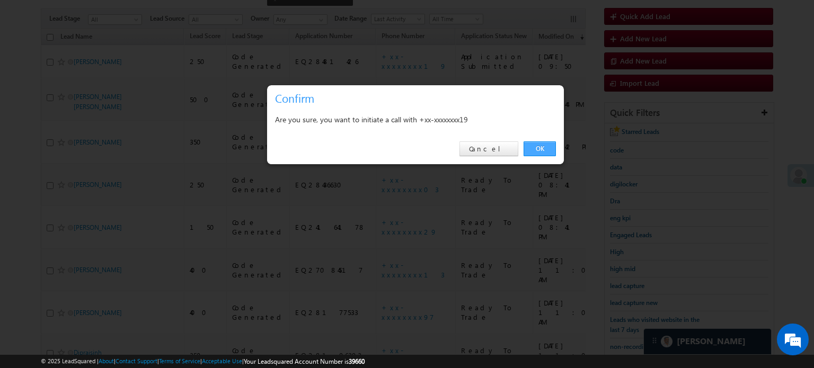
click at [544, 147] on link "OK" at bounding box center [540, 149] width 32 height 15
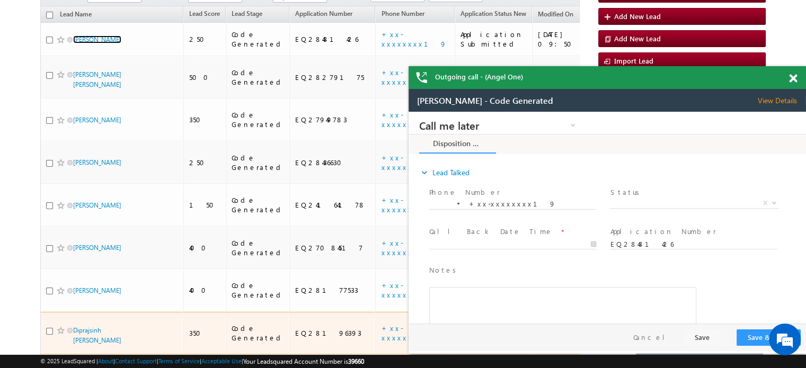
scroll to position [277, 0]
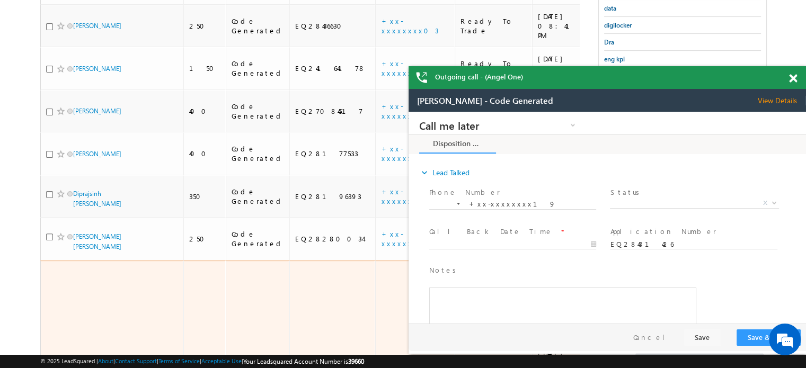
click at [381, 354] on link "+xx-xxxxxxxx67" at bounding box center [406, 363] width 50 height 19
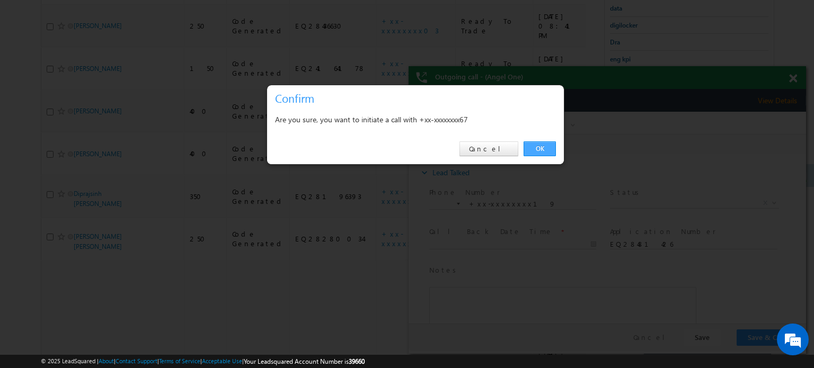
click at [542, 146] on link "OK" at bounding box center [540, 149] width 32 height 15
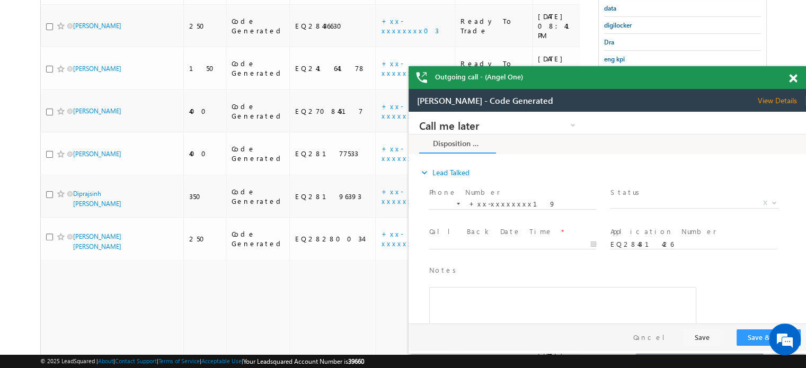
click at [794, 78] on span at bounding box center [793, 78] width 8 height 9
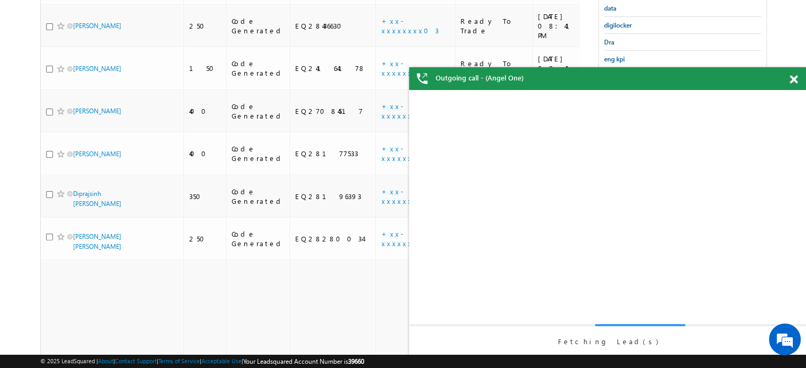
scroll to position [0, 0]
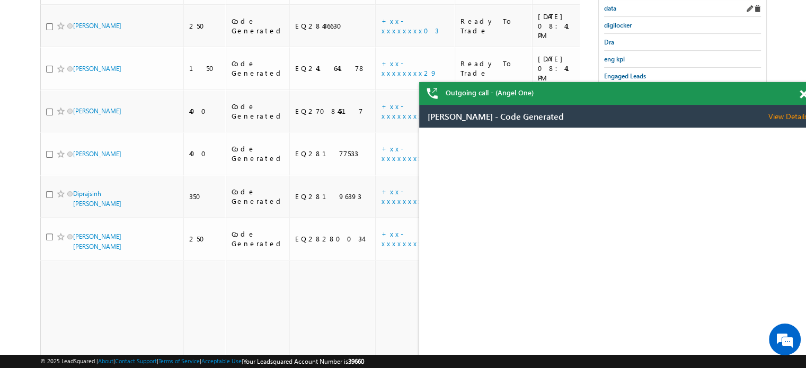
click at [803, 89] on div at bounding box center [810, 92] width 14 height 21
click at [695, 82] on div "Outgoing call - (Angel One)" at bounding box center [618, 93] width 398 height 23
click at [716, 116] on div "Gopal Purkait - Code Generated View Details Change Lead" at bounding box center [618, 116] width 398 height 23
click at [800, 94] on body "Outgoing call - (Angel One) Menu Priya Rathore priya .rath ore@a ngelb rokin" at bounding box center [403, 124] width 806 height 802
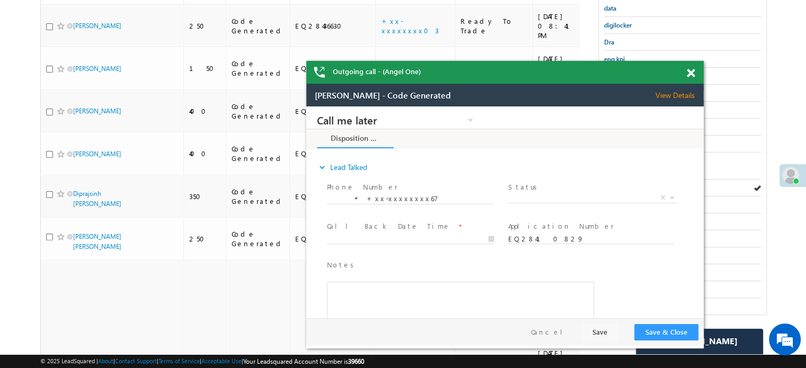
click at [694, 75] on span at bounding box center [691, 73] width 8 height 9
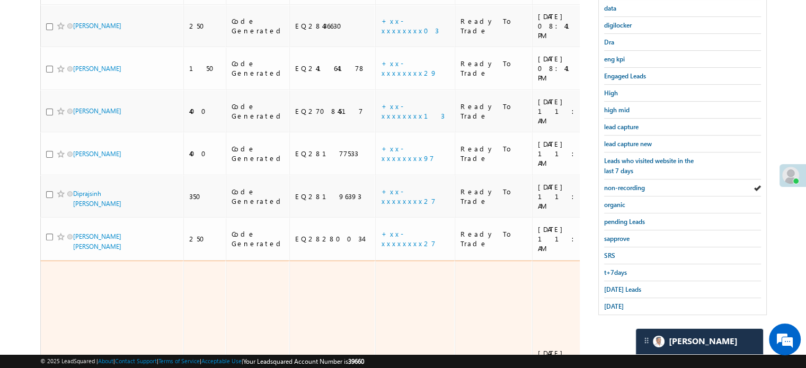
click at [383, 354] on link "+xx-xxxxxxxx67" at bounding box center [406, 363] width 50 height 19
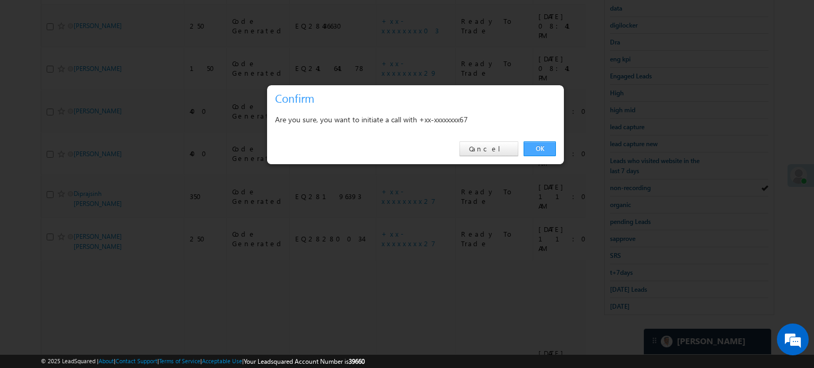
click at [539, 153] on link "OK" at bounding box center [540, 149] width 32 height 15
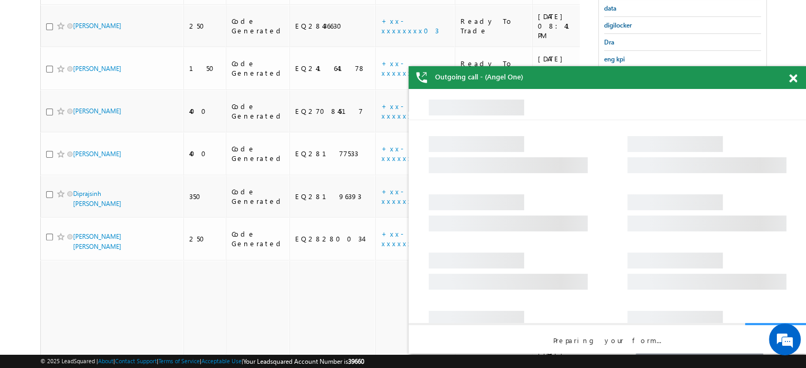
click at [792, 73] on div at bounding box center [799, 76] width 14 height 21
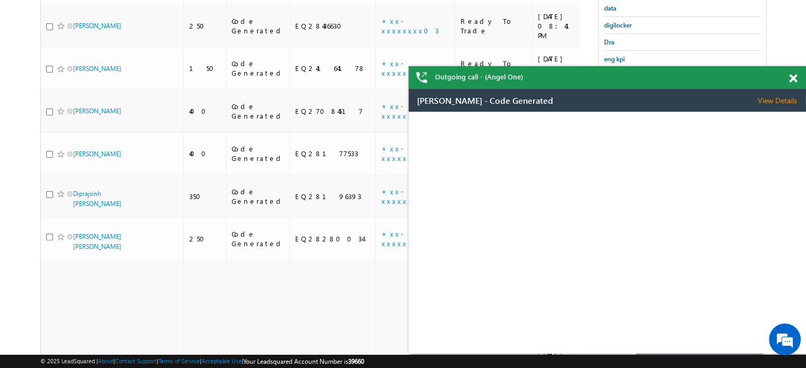
click at [793, 74] on span at bounding box center [793, 78] width 8 height 9
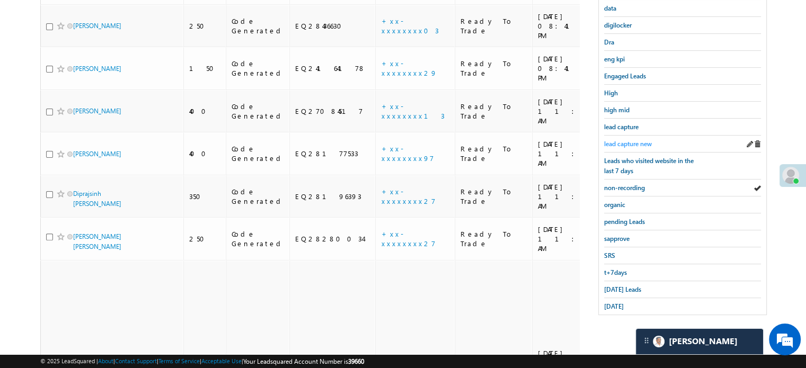
click at [616, 143] on span "lead capture new" at bounding box center [628, 144] width 48 height 8
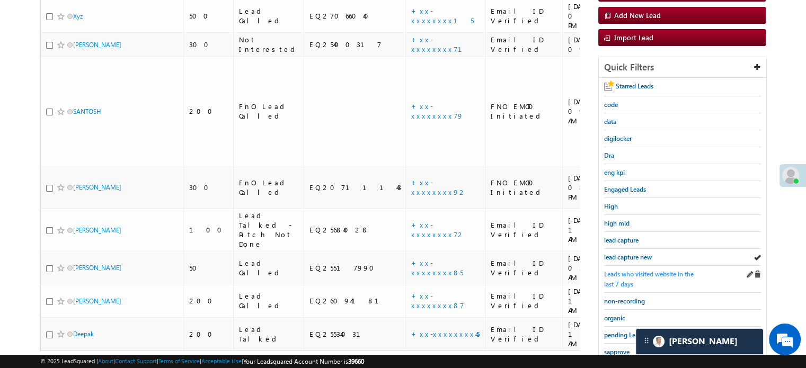
scroll to position [227, 0]
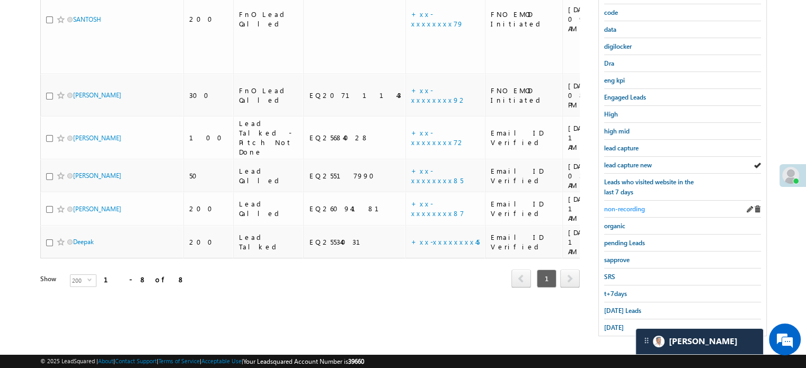
click at [640, 206] on span "non-recording" at bounding box center [624, 209] width 41 height 8
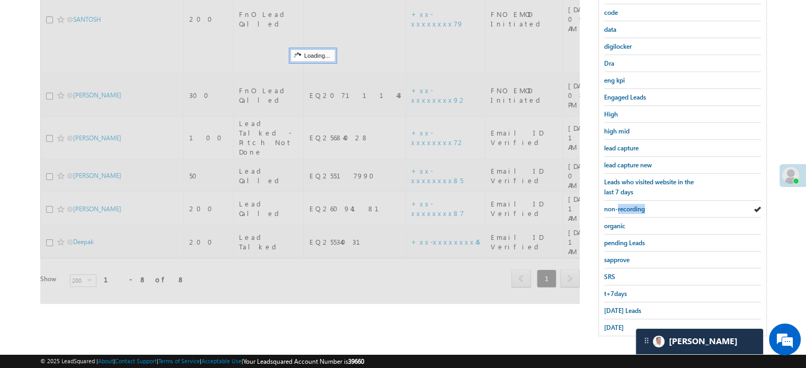
click at [640, 206] on span "non-recording" at bounding box center [624, 209] width 41 height 8
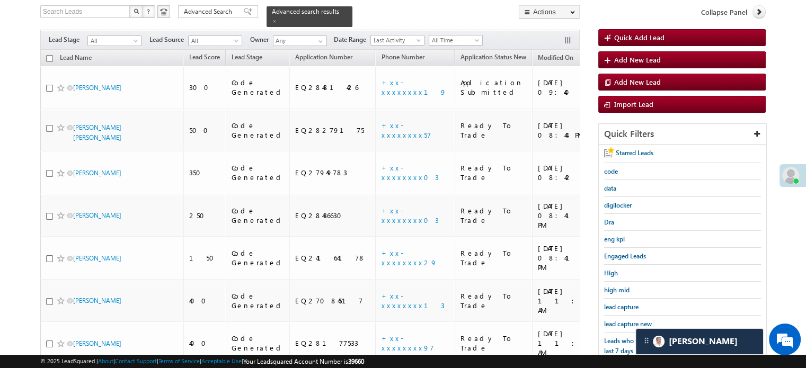
scroll to position [258, 0]
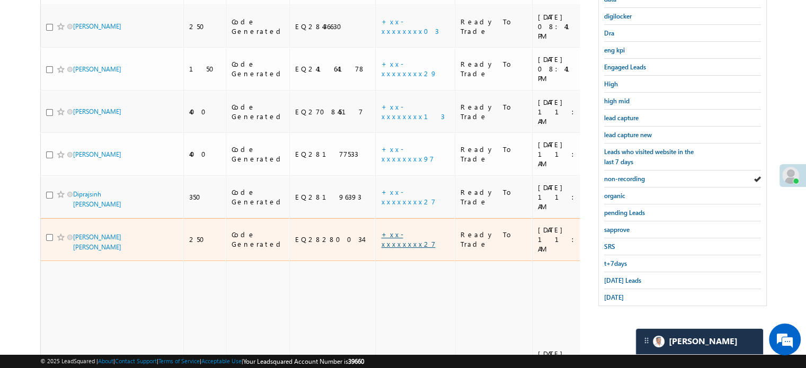
click at [383, 230] on link "+xx-xxxxxxxx27" at bounding box center [408, 239] width 54 height 19
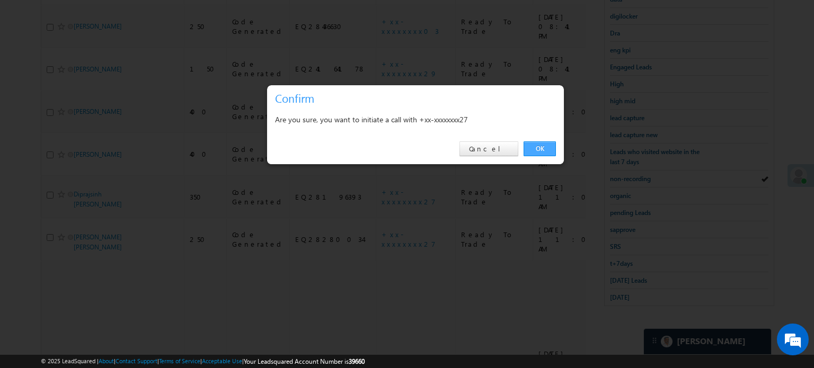
click at [552, 152] on link "OK" at bounding box center [540, 149] width 32 height 15
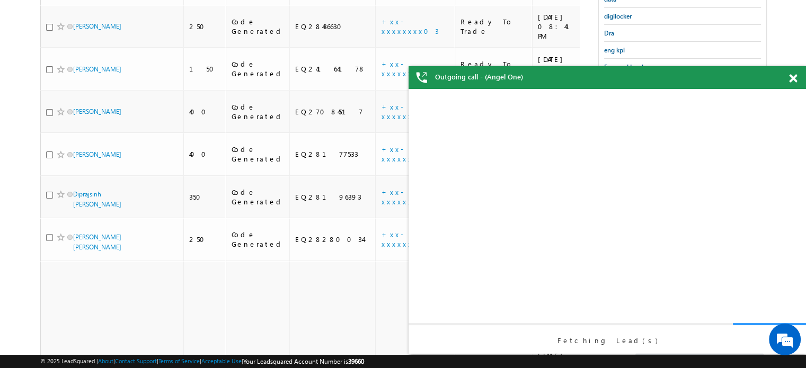
scroll to position [0, 0]
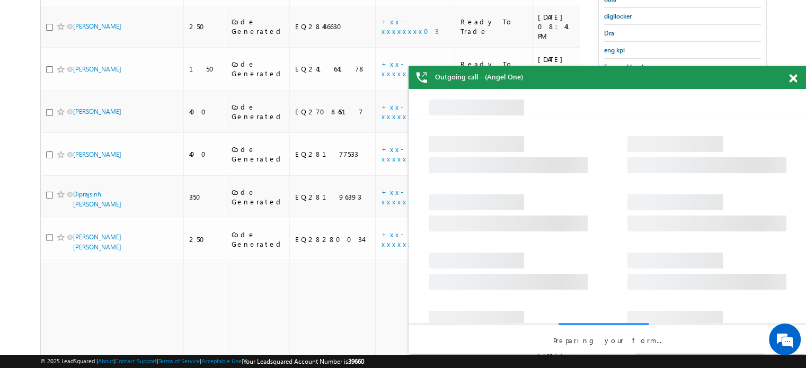
click at [794, 82] on span at bounding box center [793, 78] width 8 height 9
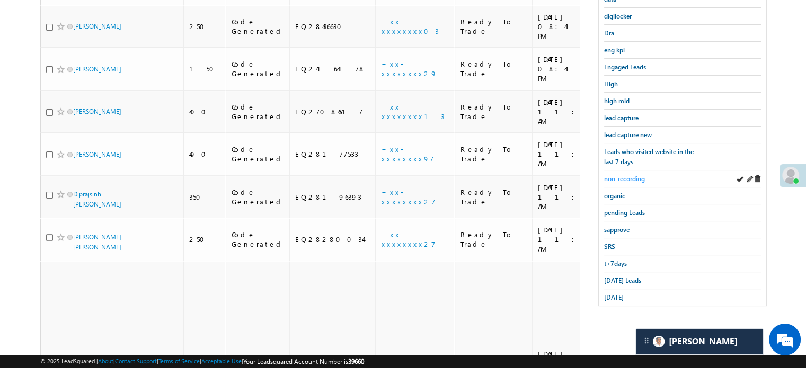
click at [639, 180] on link "non-recording" at bounding box center [624, 179] width 41 height 10
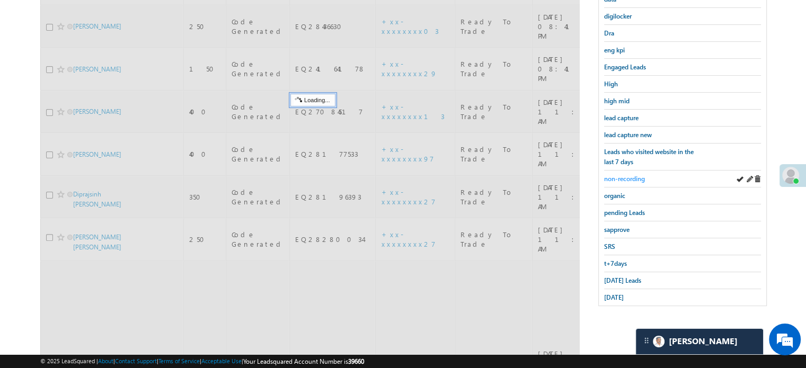
click at [634, 178] on span "non-recording" at bounding box center [624, 179] width 41 height 8
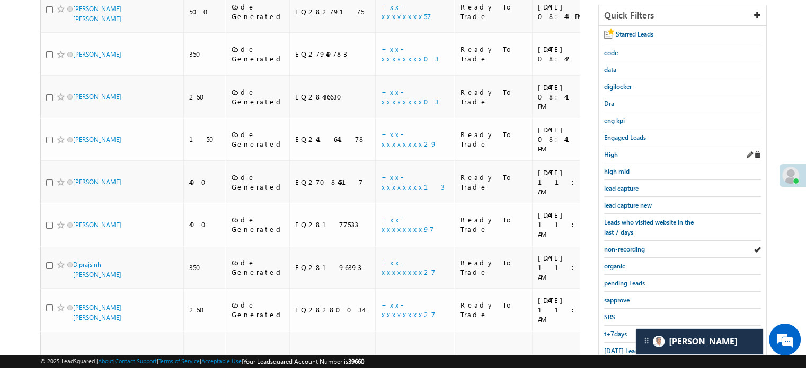
scroll to position [205, 0]
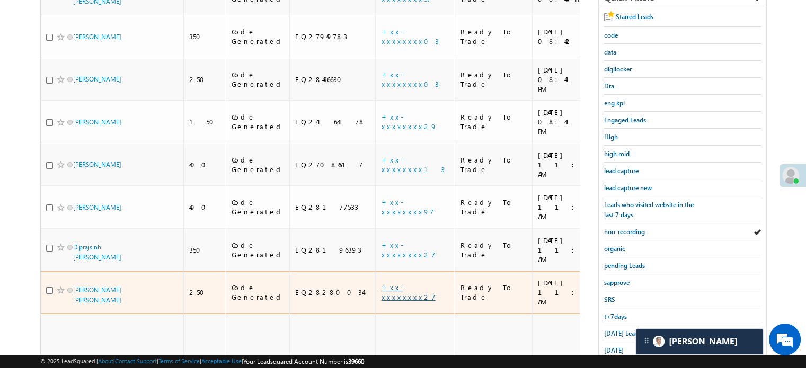
click at [381, 283] on link "+xx-xxxxxxxx27" at bounding box center [408, 292] width 54 height 19
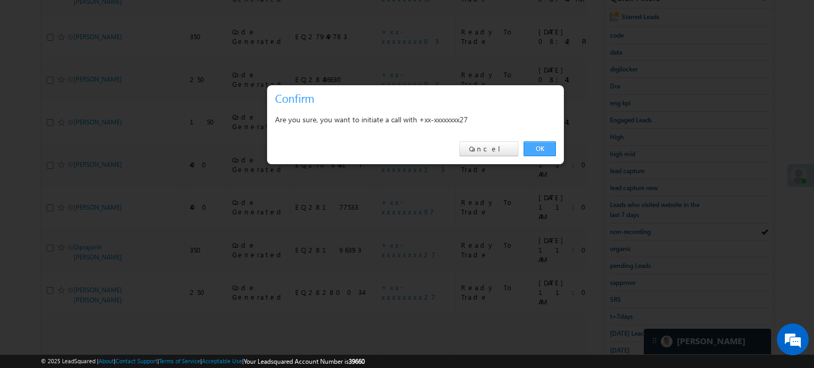
click at [548, 148] on link "OK" at bounding box center [540, 149] width 32 height 15
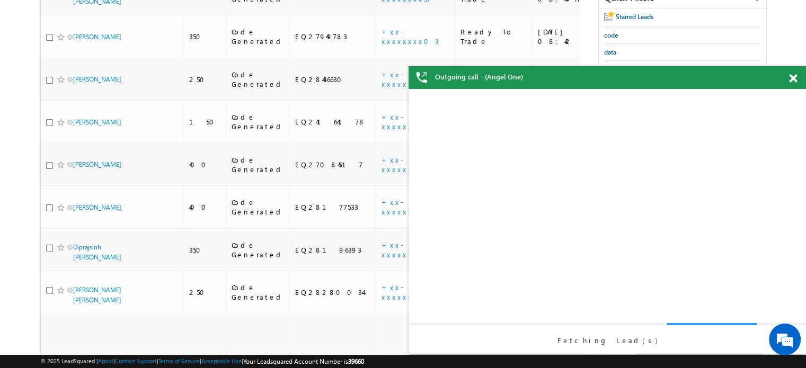
scroll to position [0, 0]
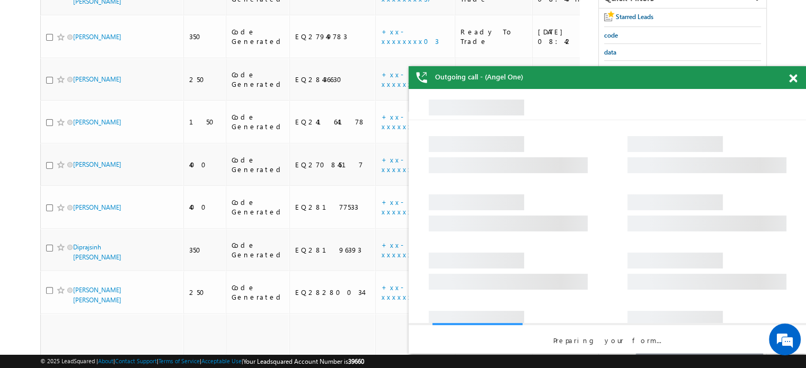
click at [797, 81] on div at bounding box center [799, 76] width 14 height 21
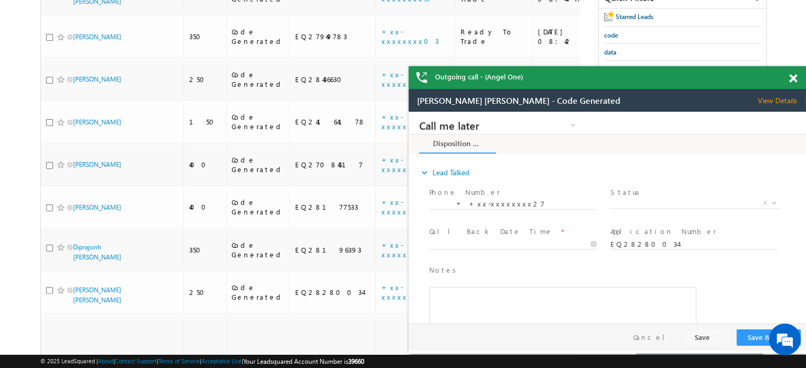
click at [790, 82] on div "Outgoing call - (Angel One)" at bounding box center [608, 77] width 398 height 23
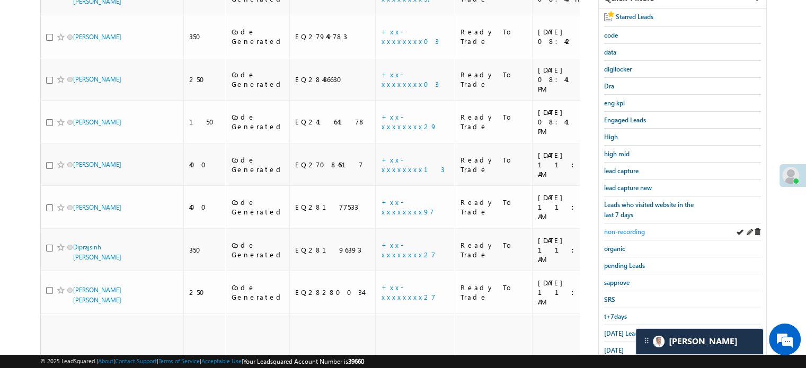
click at [619, 231] on span "non-recording" at bounding box center [624, 232] width 41 height 8
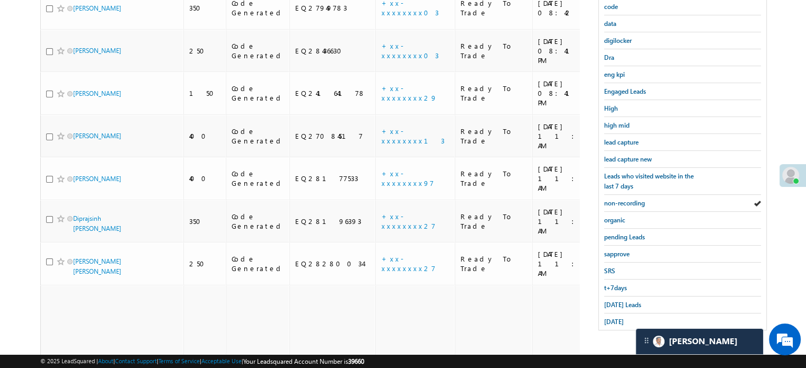
scroll to position [180, 0]
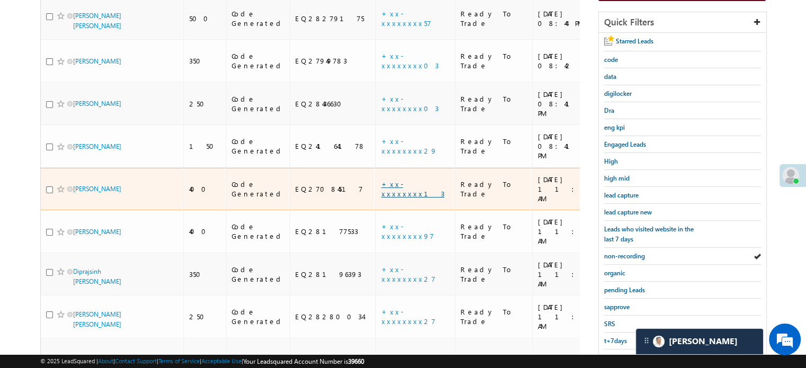
click at [381, 180] on link "+xx-xxxxxxxx13" at bounding box center [412, 189] width 63 height 19
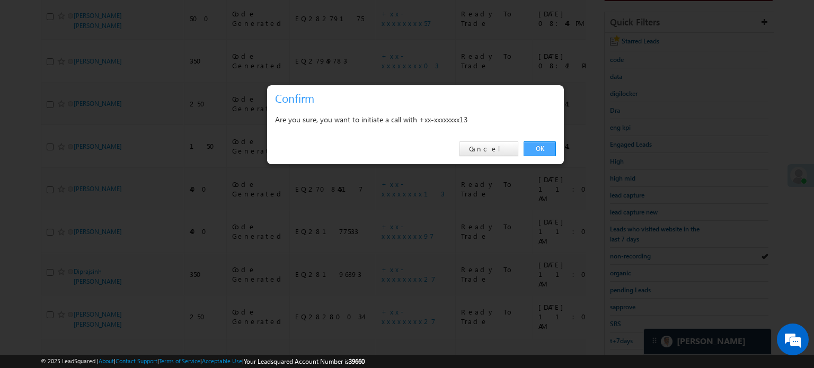
click at [530, 142] on link "OK" at bounding box center [540, 149] width 32 height 15
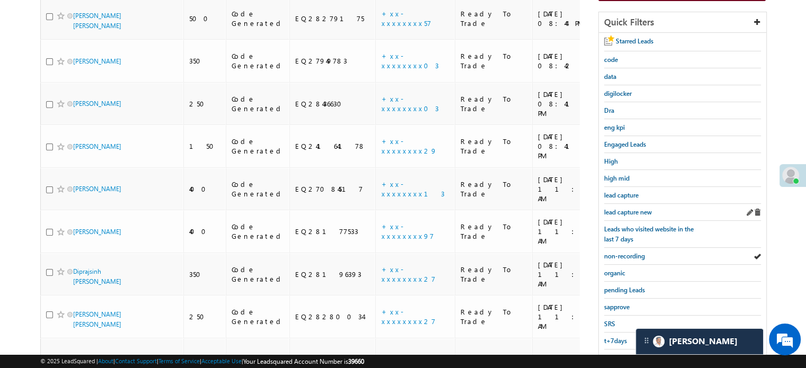
click at [616, 204] on div "lead capture new" at bounding box center [682, 212] width 157 height 17
click at [623, 208] on span "lead capture new" at bounding box center [628, 212] width 48 height 8
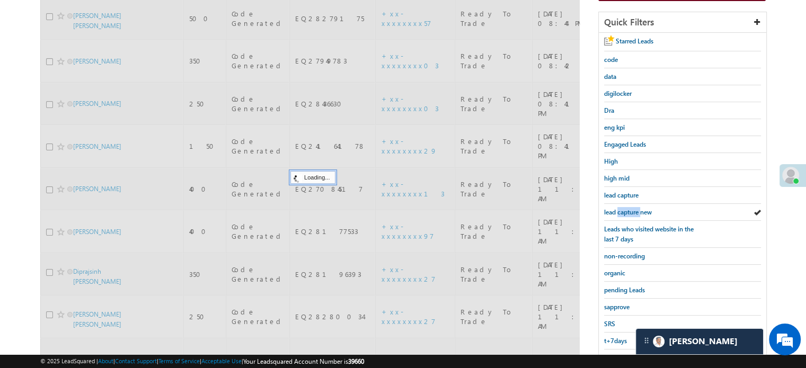
click at [623, 208] on span "lead capture new" at bounding box center [628, 212] width 48 height 8
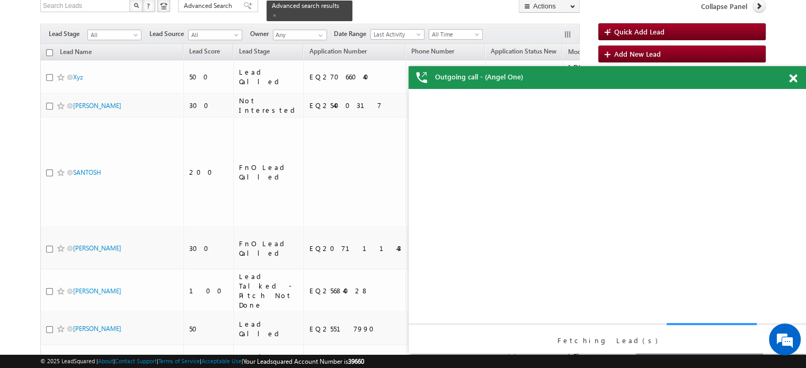
scroll to position [0, 0]
click at [791, 80] on span at bounding box center [793, 78] width 8 height 9
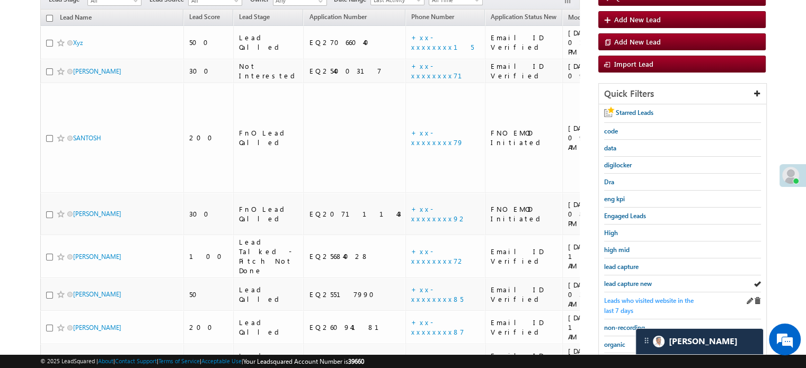
scroll to position [127, 0]
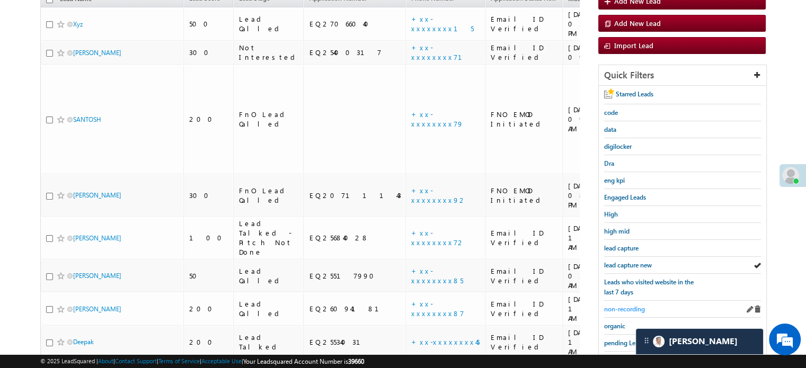
click at [628, 306] on span "non-recording" at bounding box center [624, 309] width 41 height 8
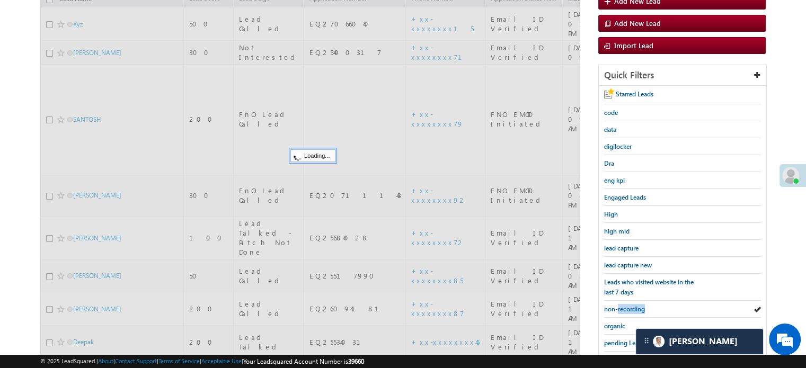
click at [628, 306] on span "non-recording" at bounding box center [624, 309] width 41 height 8
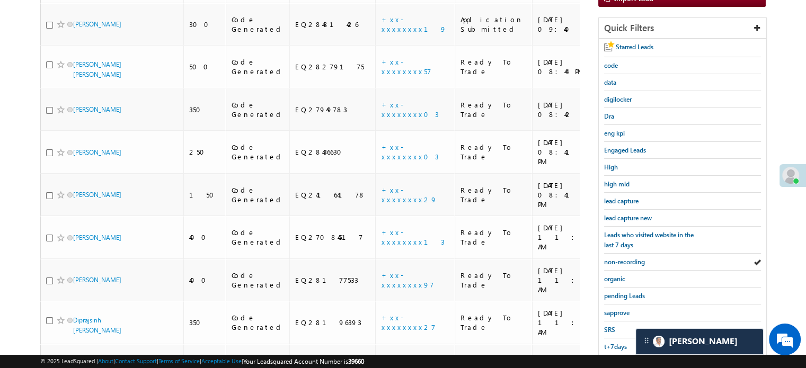
scroll to position [258, 0]
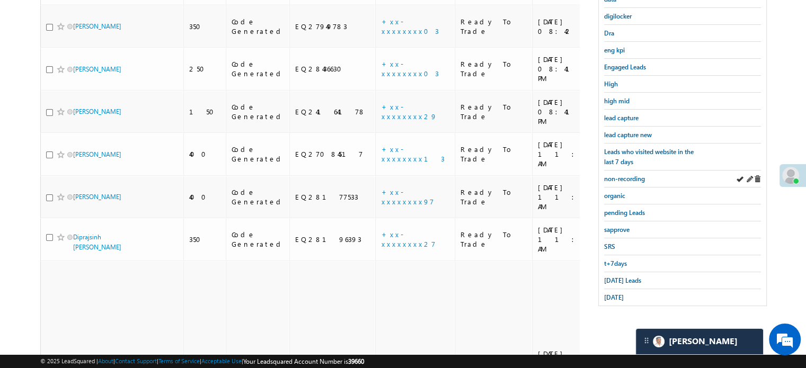
click at [632, 181] on div "non-recording" at bounding box center [682, 179] width 157 height 17
click at [633, 177] on span "non-recording" at bounding box center [624, 179] width 41 height 8
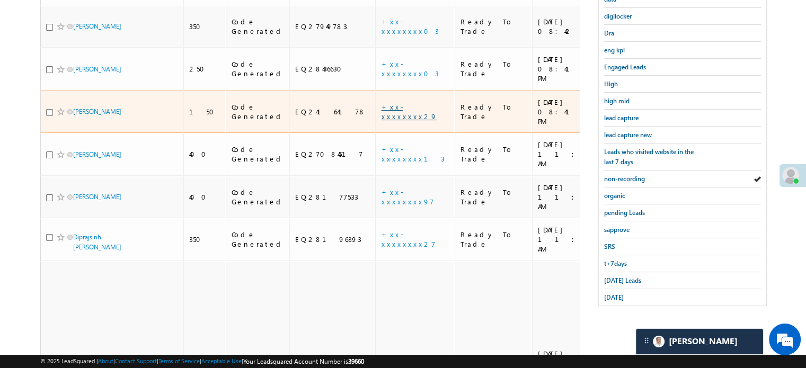
click at [381, 102] on link "+xx-xxxxxxxx29" at bounding box center [409, 111] width 56 height 19
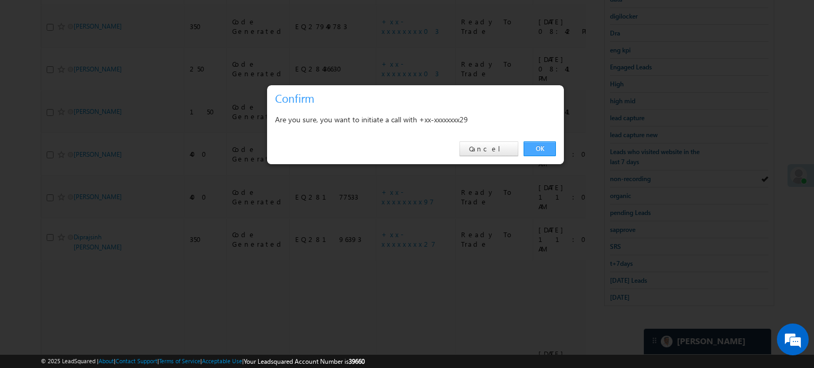
click at [551, 148] on link "OK" at bounding box center [540, 149] width 32 height 15
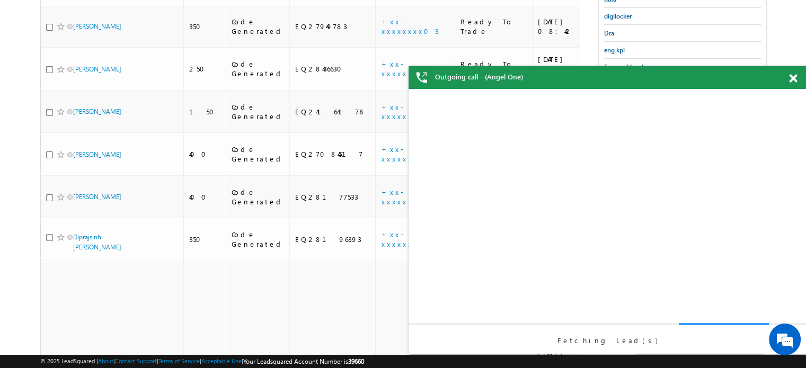
scroll to position [0, 0]
click at [793, 82] on span at bounding box center [793, 78] width 8 height 9
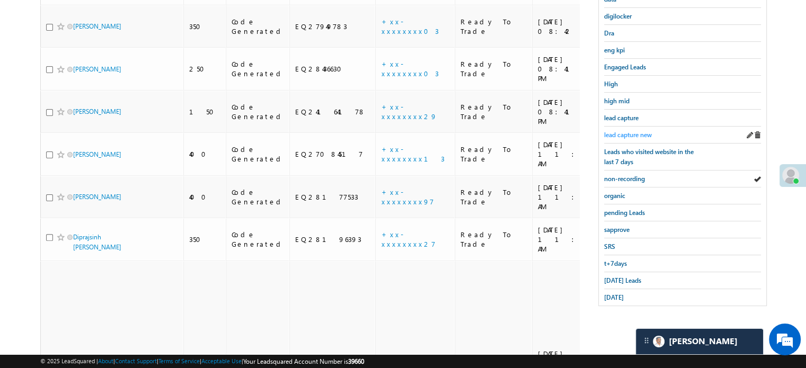
click at [631, 132] on span "lead capture new" at bounding box center [628, 135] width 48 height 8
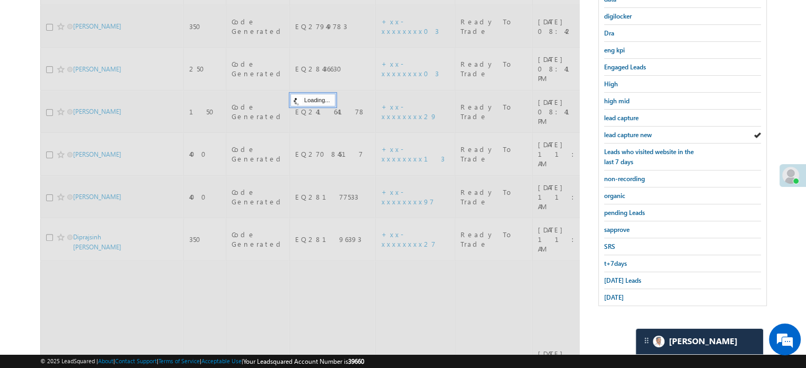
click at [631, 132] on span "lead capture new" at bounding box center [628, 135] width 48 height 8
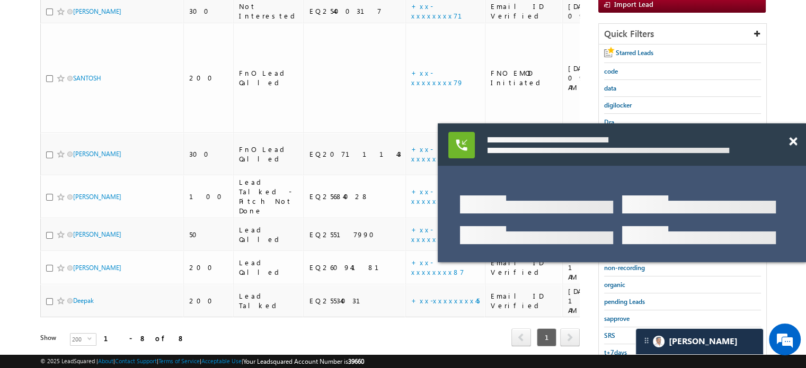
scroll to position [227, 0]
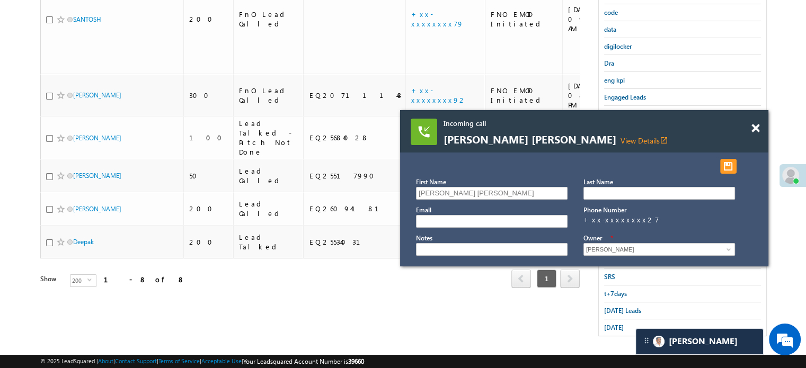
drag, startPoint x: 671, startPoint y: 135, endPoint x: 633, endPoint y: 122, distance: 39.7
click at [633, 122] on span "Incoming call" at bounding box center [571, 124] width 254 height 10
click at [757, 129] on span at bounding box center [756, 128] width 8 height 9
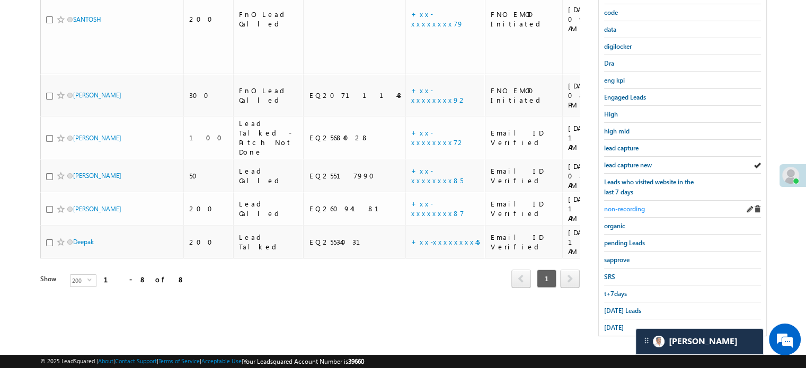
click at [630, 205] on span "non-recording" at bounding box center [624, 209] width 41 height 8
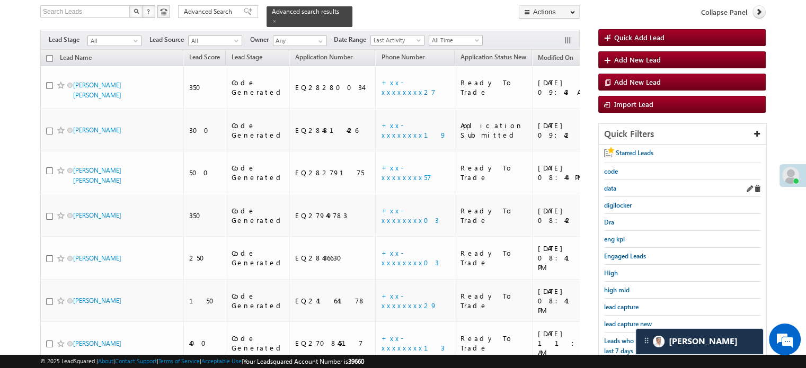
scroll to position [258, 0]
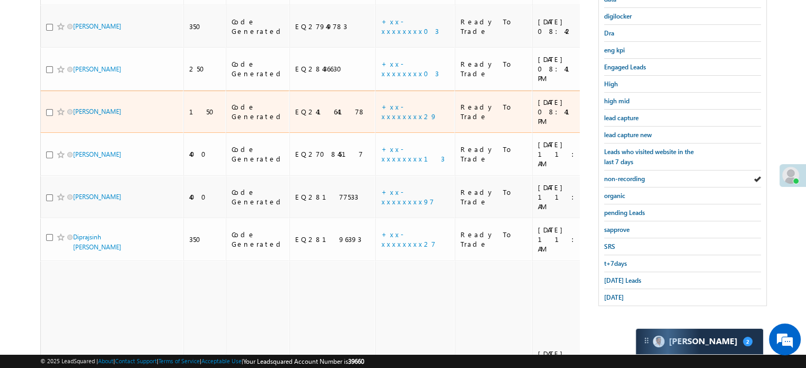
click at [377, 91] on td "+xx-xxxxxxxx29" at bounding box center [415, 112] width 80 height 43
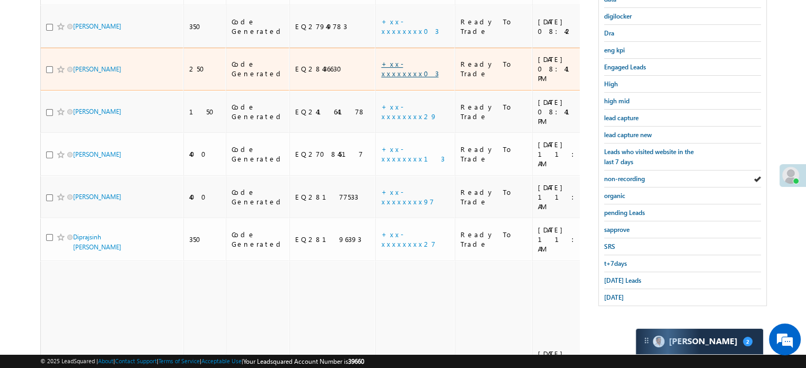
click at [383, 59] on link "+xx-xxxxxxxx03" at bounding box center [409, 68] width 57 height 19
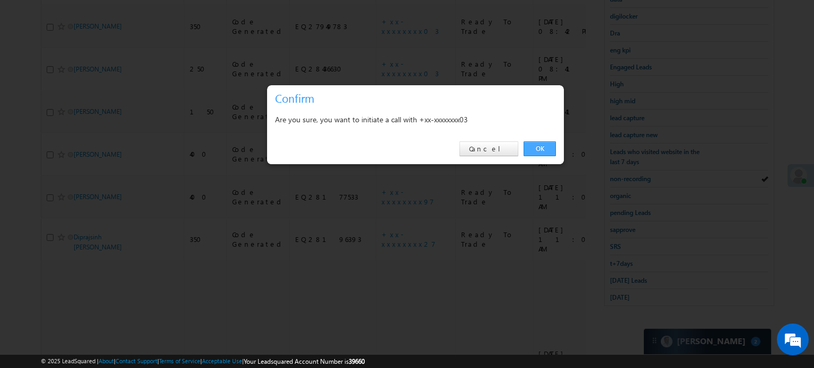
click at [527, 146] on link "OK" at bounding box center [540, 149] width 32 height 15
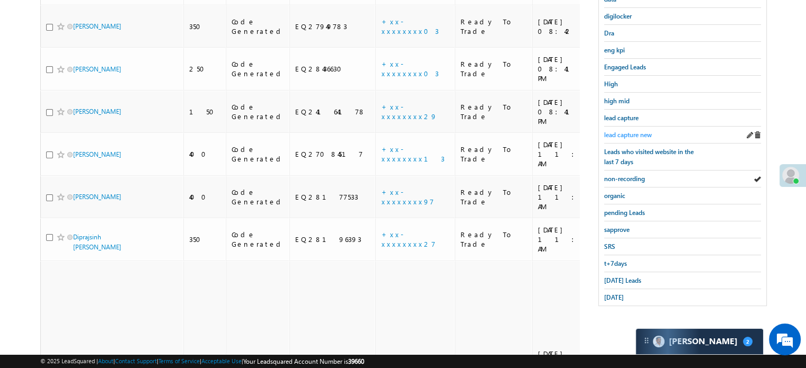
click at [640, 133] on span "lead capture new" at bounding box center [628, 135] width 48 height 8
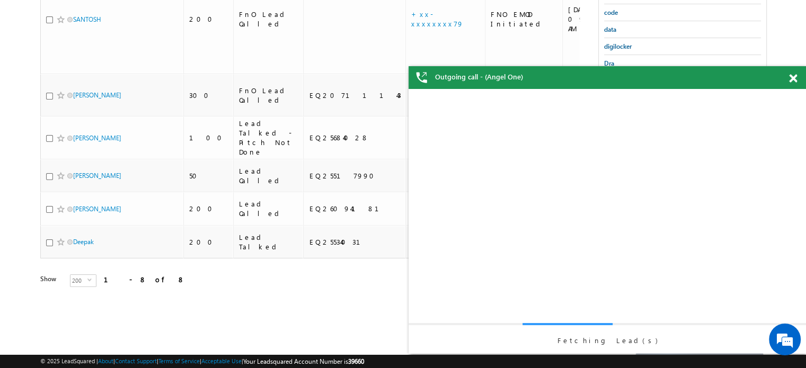
scroll to position [0, 0]
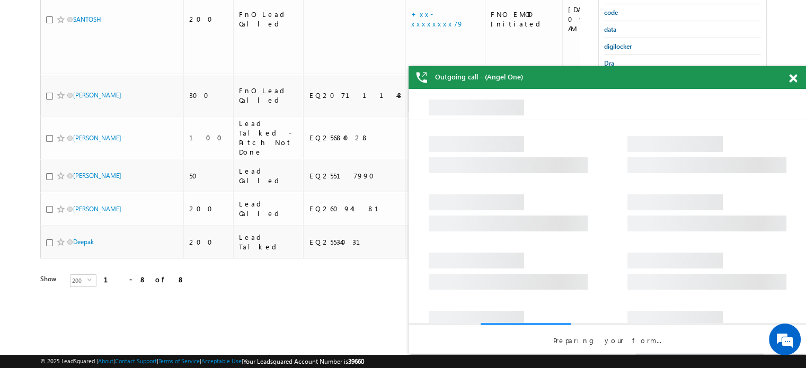
click at [791, 78] on span at bounding box center [793, 78] width 8 height 9
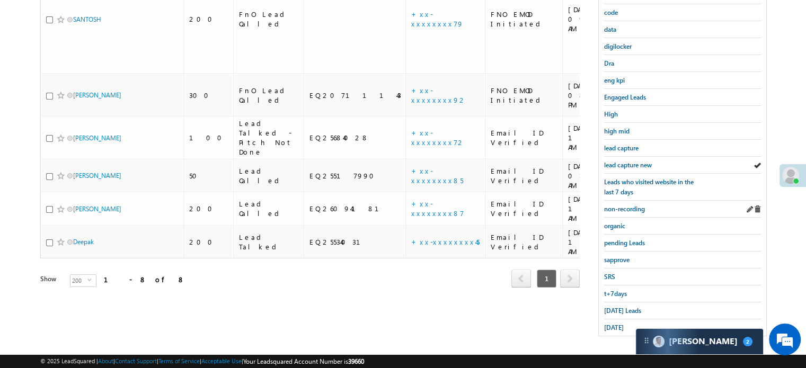
click at [638, 212] on div "non-recording" at bounding box center [682, 209] width 157 height 17
click at [633, 209] on span "non-recording" at bounding box center [624, 209] width 41 height 8
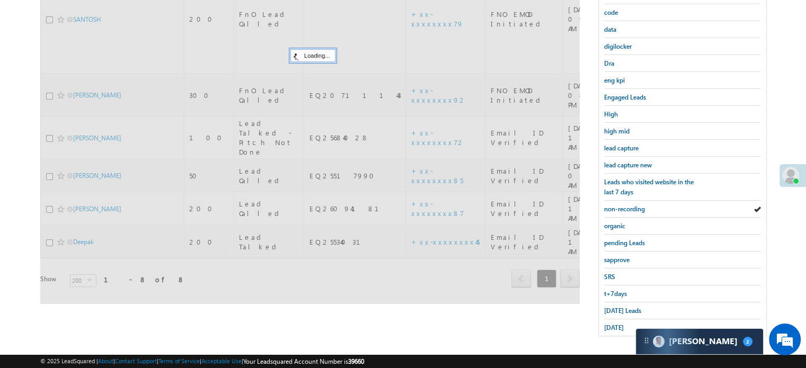
click at [633, 209] on span "non-recording" at bounding box center [624, 209] width 41 height 8
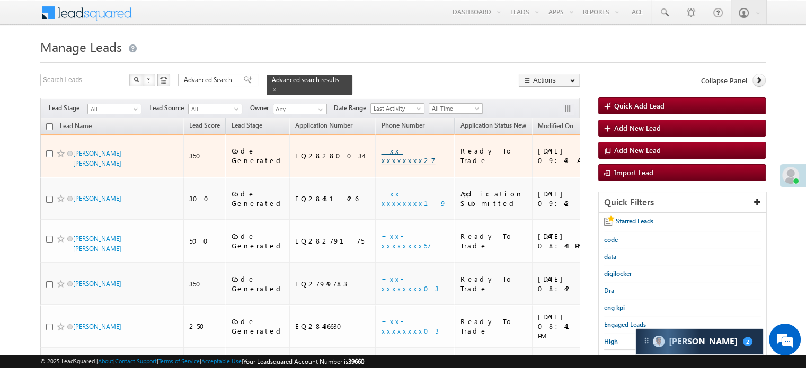
click at [381, 146] on link "+xx-xxxxxxxx27" at bounding box center [408, 155] width 54 height 19
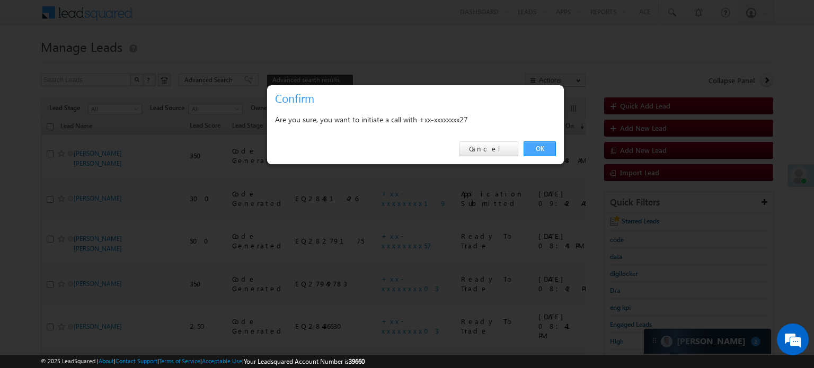
click at [534, 148] on link "OK" at bounding box center [540, 149] width 32 height 15
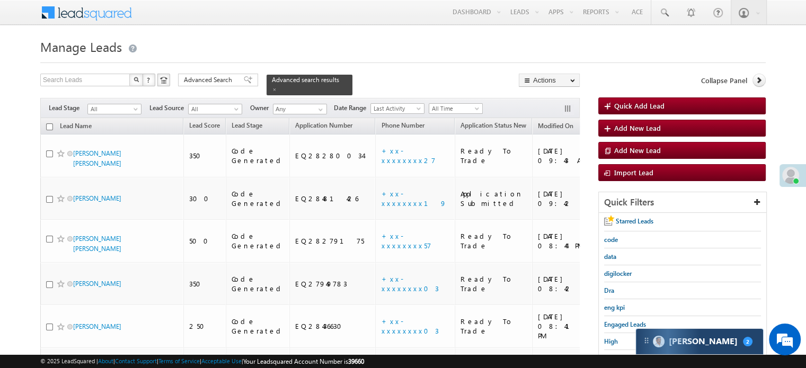
click at [658, 344] on img at bounding box center [659, 342] width 12 height 12
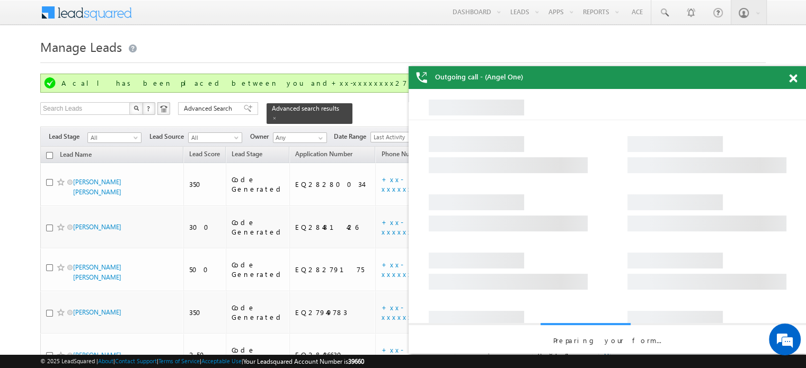
click at [795, 74] on div at bounding box center [799, 76] width 14 height 21
click at [793, 82] on span at bounding box center [793, 78] width 8 height 9
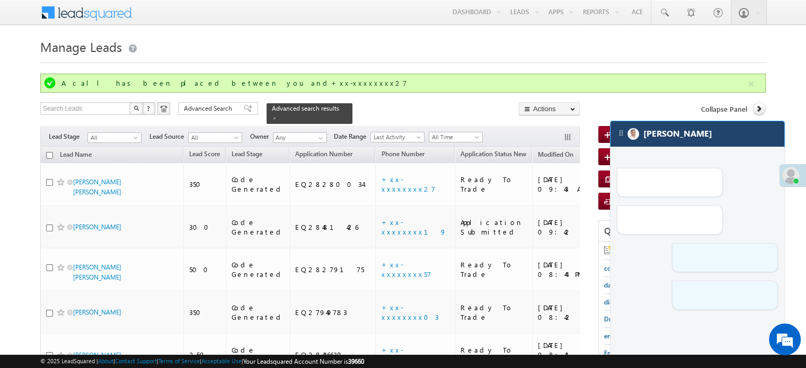
click at [715, 142] on div "[PERSON_NAME]" at bounding box center [698, 133] width 174 height 25
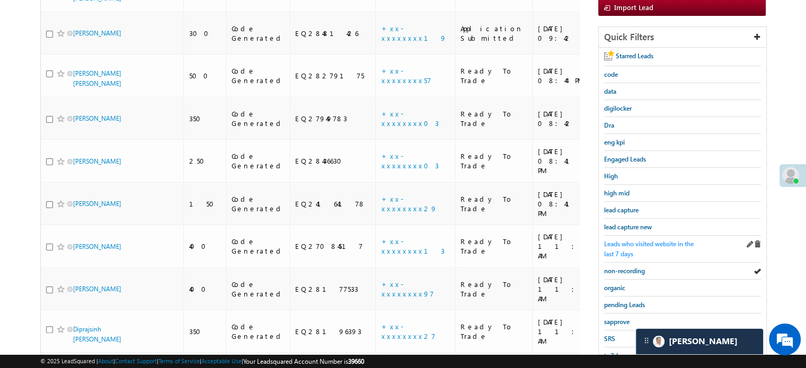
scroll to position [212, 0]
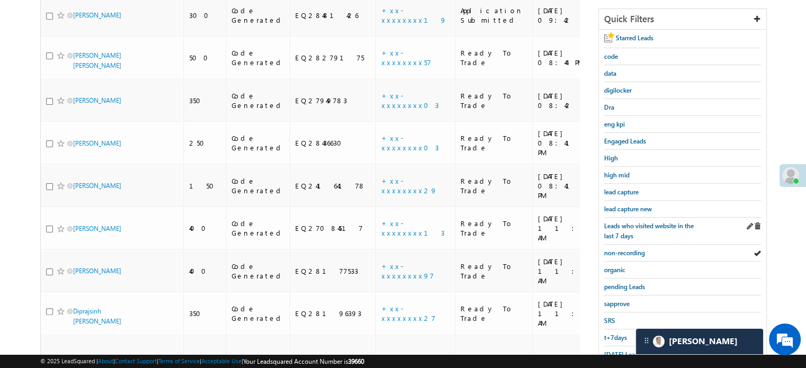
click at [640, 218] on div "Leads who visited website in the last 7 days" at bounding box center [682, 231] width 157 height 27
click at [639, 207] on span "lead capture new" at bounding box center [628, 209] width 48 height 8
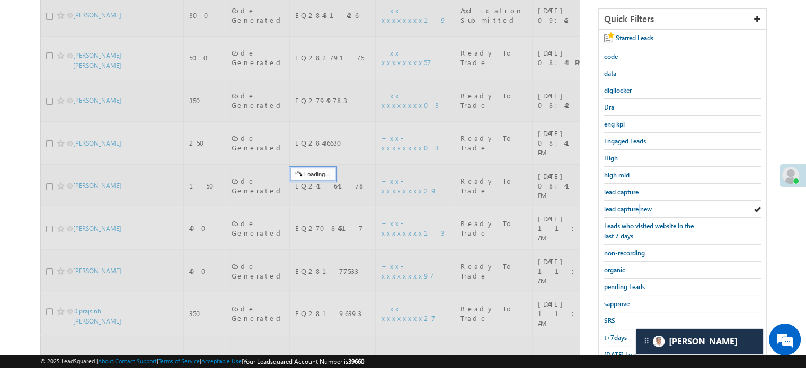
click at [639, 207] on span "lead capture new" at bounding box center [628, 209] width 48 height 8
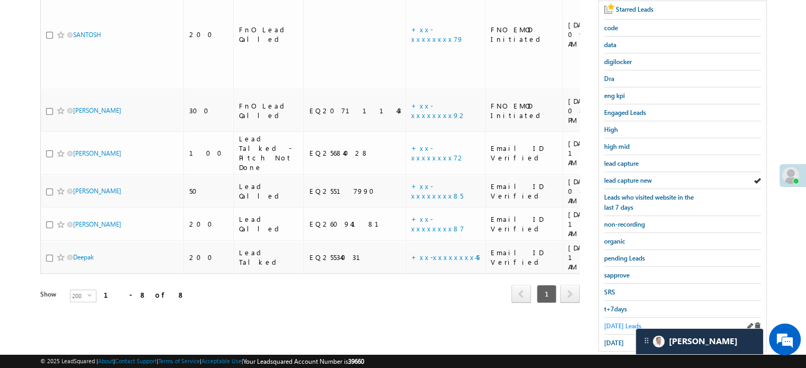
click at [617, 322] on span "Today's Leads" at bounding box center [622, 326] width 37 height 8
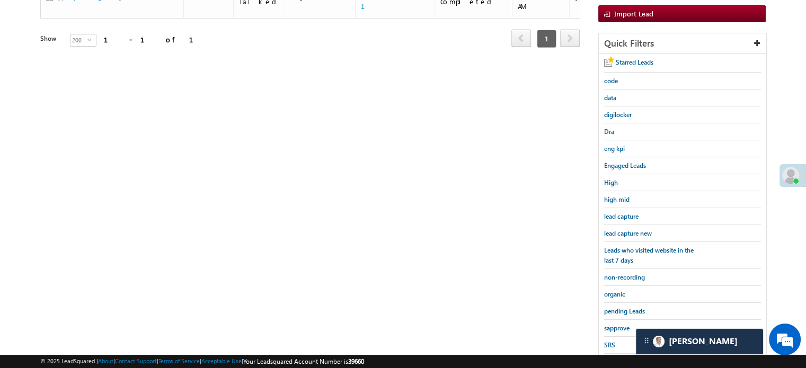
scroll to position [53, 0]
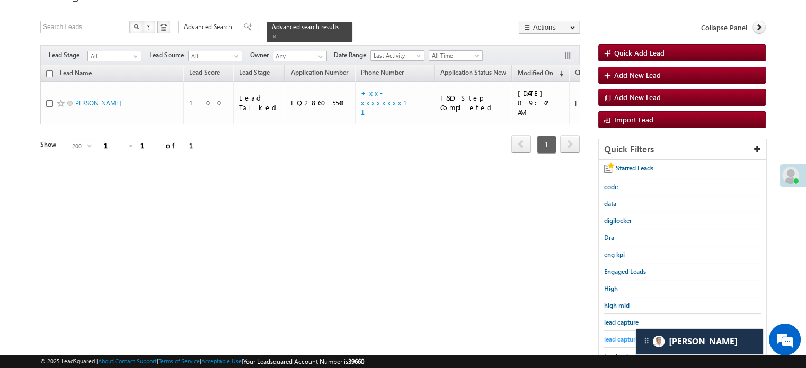
click at [628, 338] on span "lead capture new" at bounding box center [628, 340] width 48 height 8
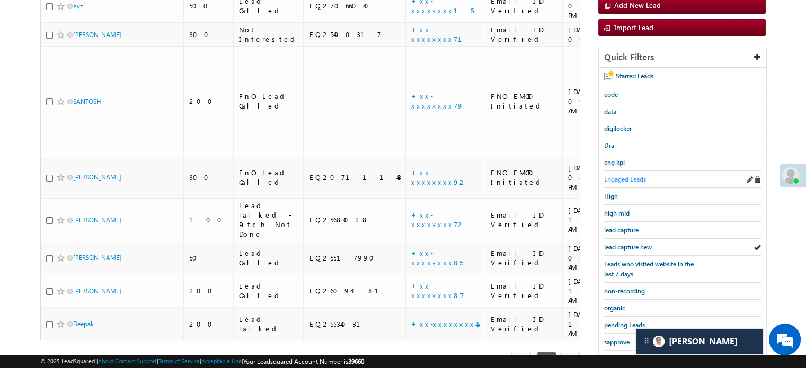
scroll to position [227, 0]
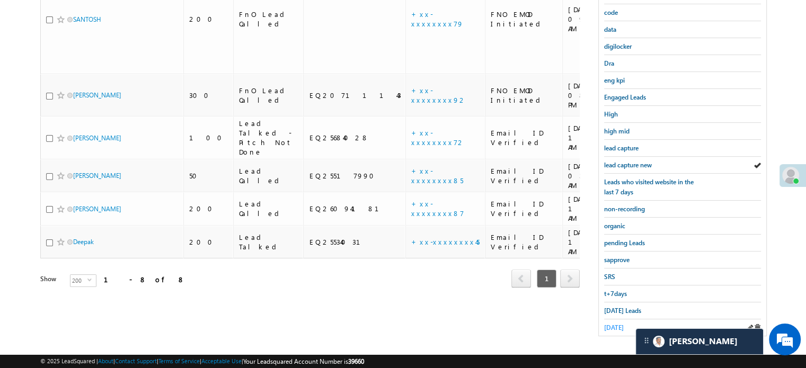
click at [614, 324] on span "yesterday" at bounding box center [614, 328] width 20 height 8
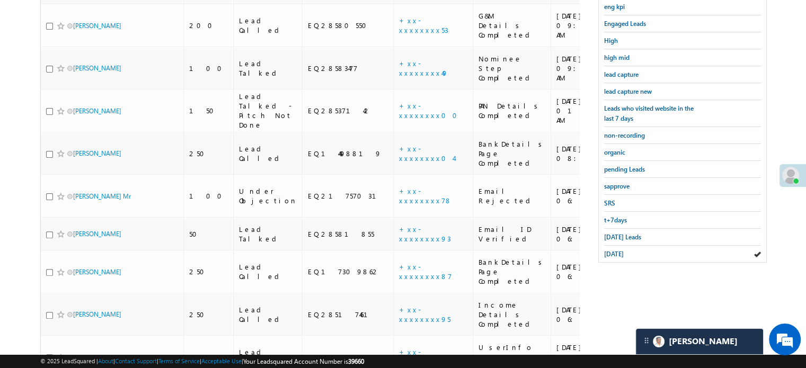
scroll to position [89, 0]
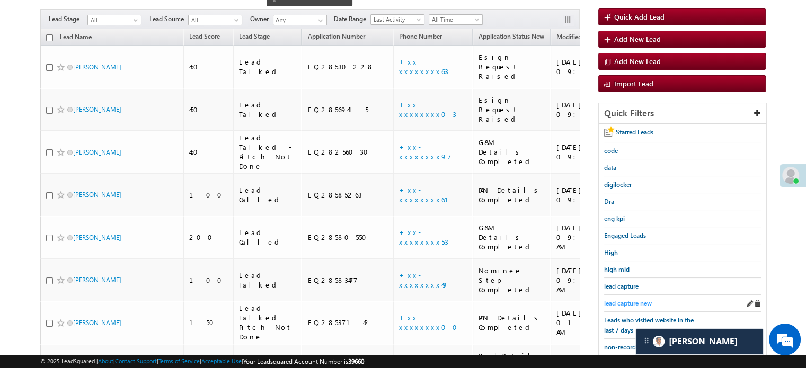
click at [644, 300] on span "lead capture new" at bounding box center [628, 304] width 48 height 8
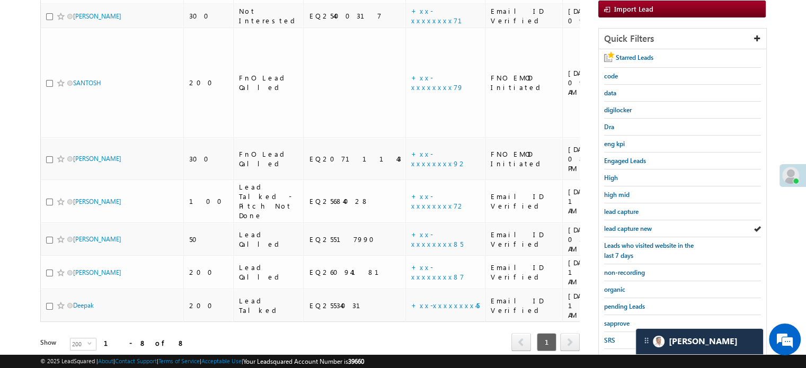
scroll to position [227, 0]
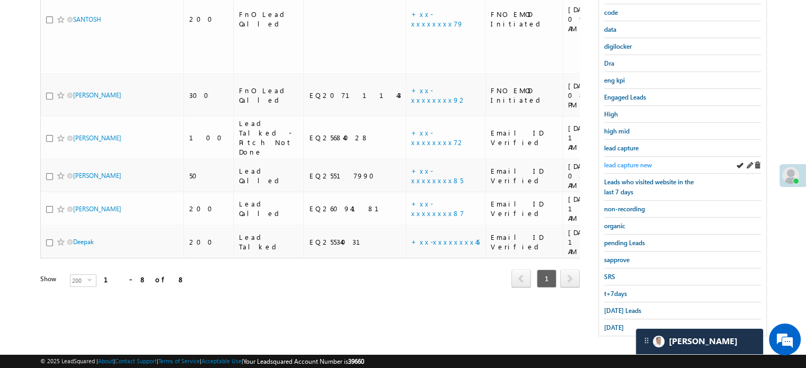
click at [617, 164] on span "lead capture new" at bounding box center [628, 165] width 48 height 8
click at [622, 205] on span "non-recording" at bounding box center [624, 209] width 41 height 8
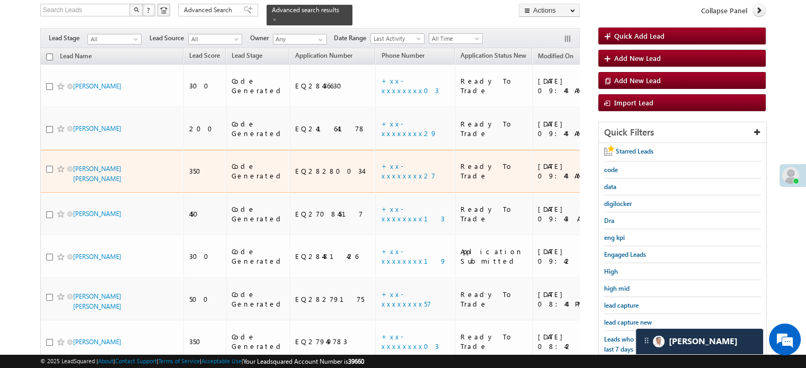
scroll to position [68, 0]
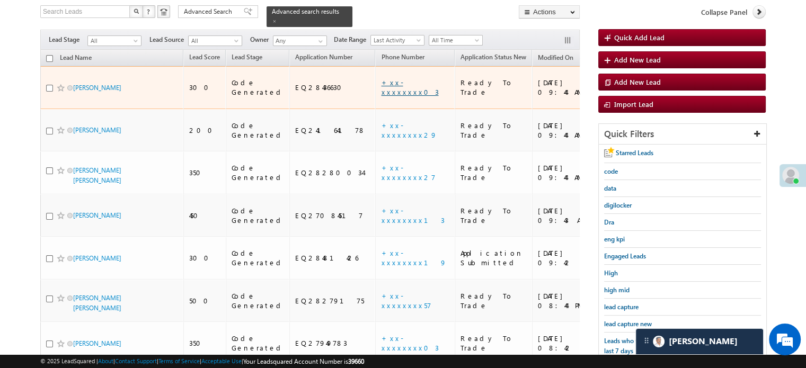
click at [381, 78] on link "+xx-xxxxxxxx03" at bounding box center [409, 87] width 57 height 19
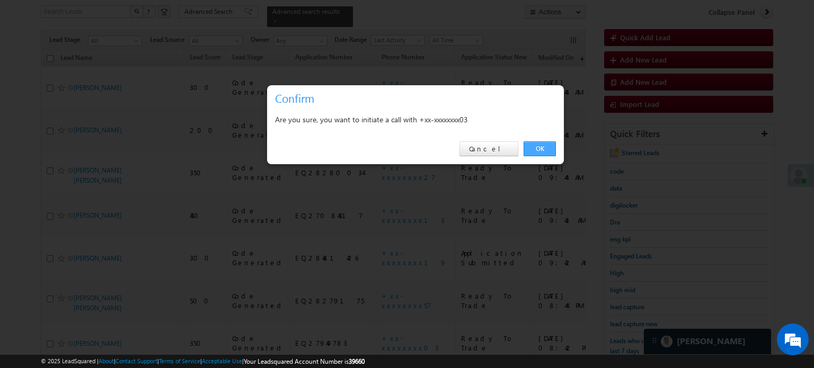
click at [526, 151] on link "OK" at bounding box center [540, 149] width 32 height 15
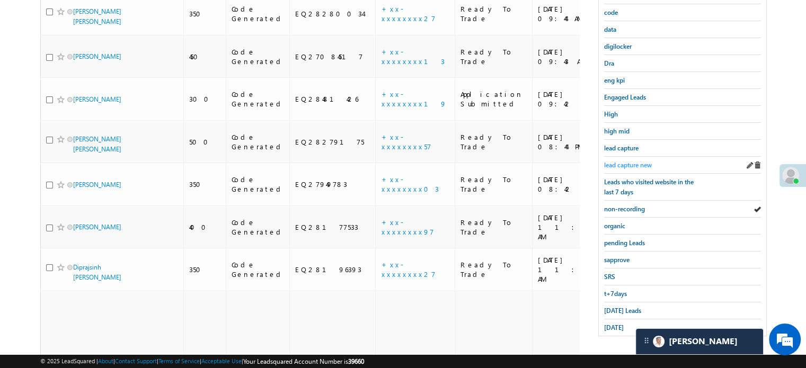
click at [629, 165] on span "lead capture new" at bounding box center [628, 165] width 48 height 8
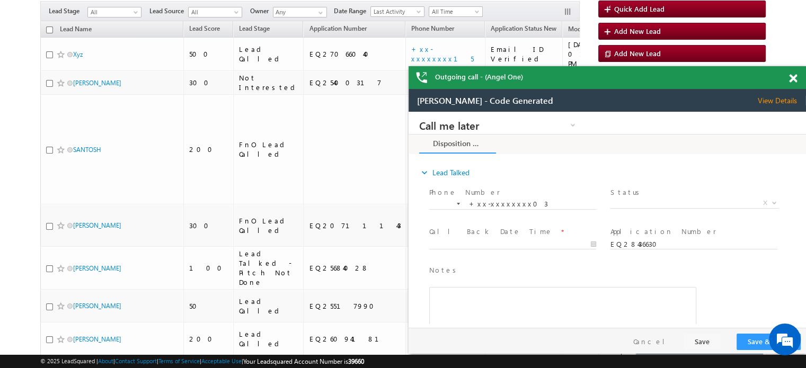
scroll to position [0, 0]
click at [789, 82] on span at bounding box center [793, 78] width 8 height 9
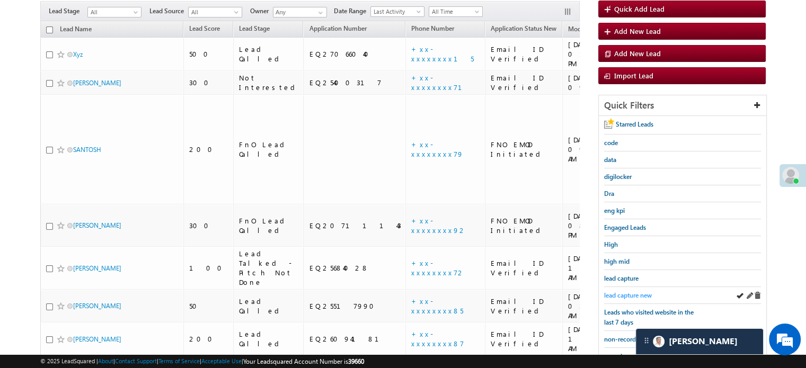
click at [649, 295] on span "lead capture new" at bounding box center [628, 296] width 48 height 8
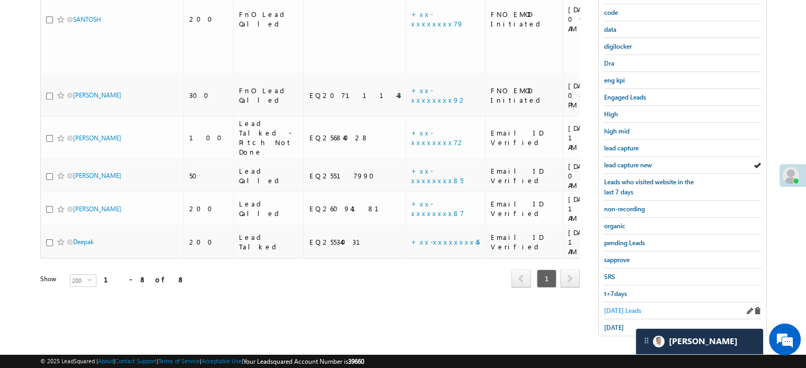
click at [625, 307] on span "Today's Leads" at bounding box center [622, 311] width 37 height 8
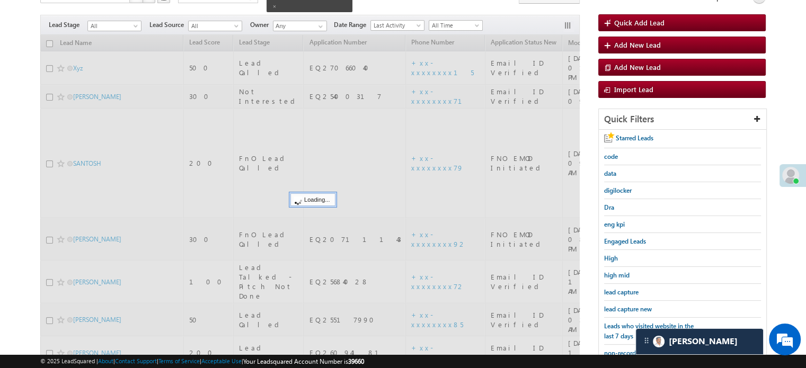
scroll to position [68, 0]
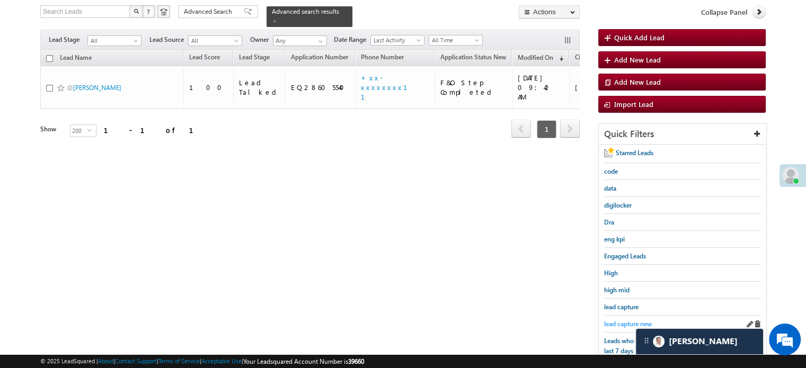
click at [626, 320] on span "lead capture new" at bounding box center [628, 324] width 48 height 8
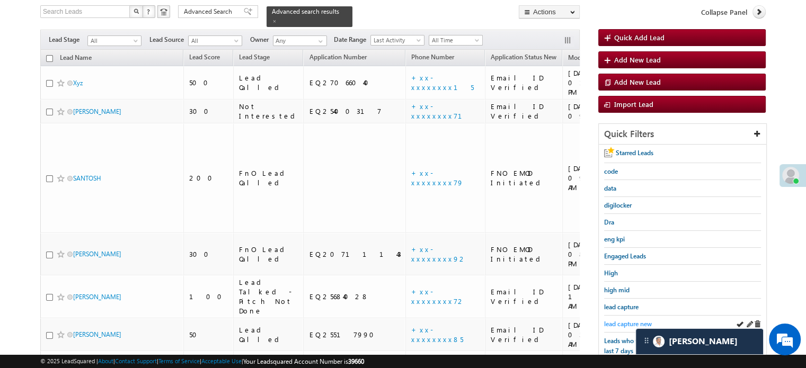
click at [619, 323] on span "lead capture new" at bounding box center [628, 324] width 48 height 8
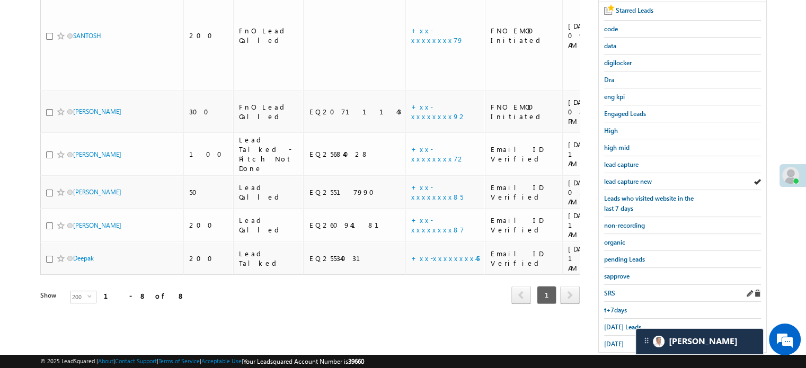
scroll to position [227, 0]
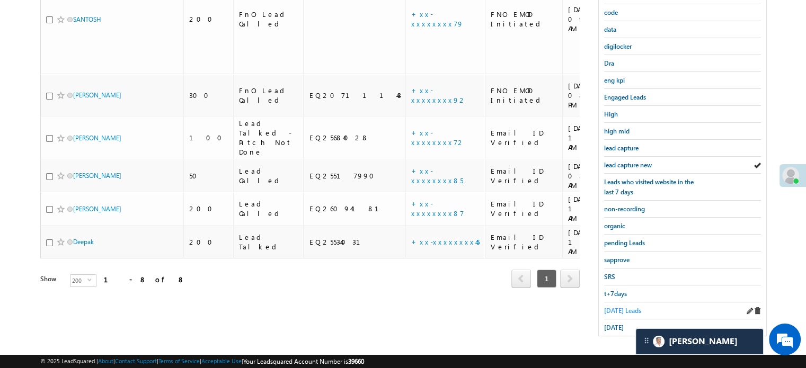
click at [618, 309] on span "Today's Leads" at bounding box center [622, 311] width 37 height 8
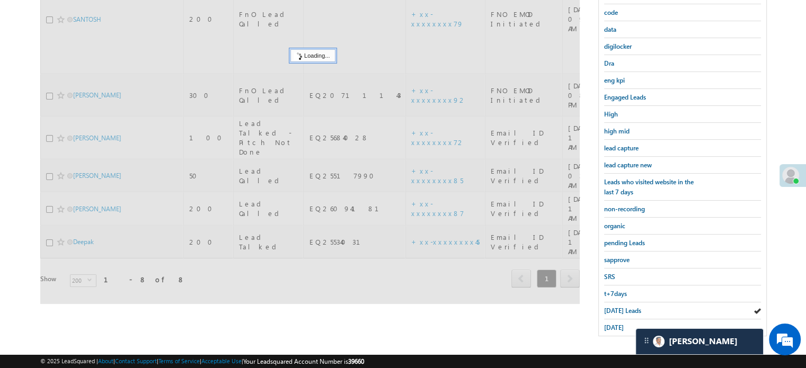
scroll to position [68, 0]
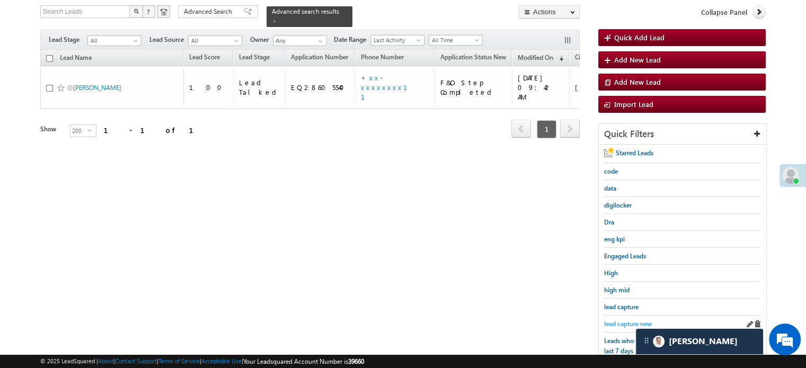
click at [627, 320] on span "lead capture new" at bounding box center [628, 324] width 48 height 8
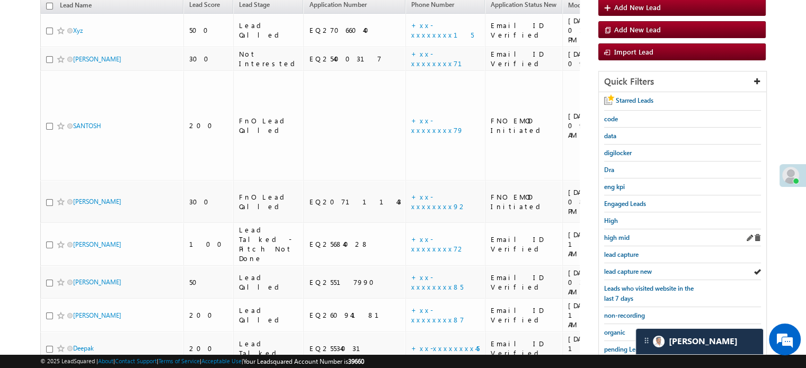
scroll to position [121, 0]
click at [644, 267] on span "lead capture new" at bounding box center [628, 271] width 48 height 8
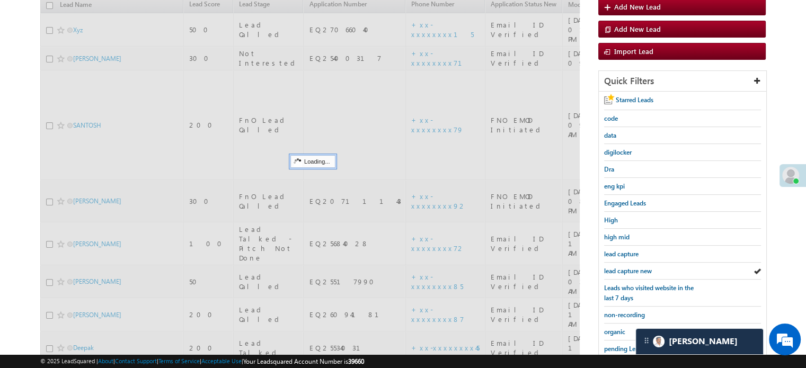
click at [644, 267] on span "lead capture new" at bounding box center [628, 271] width 48 height 8
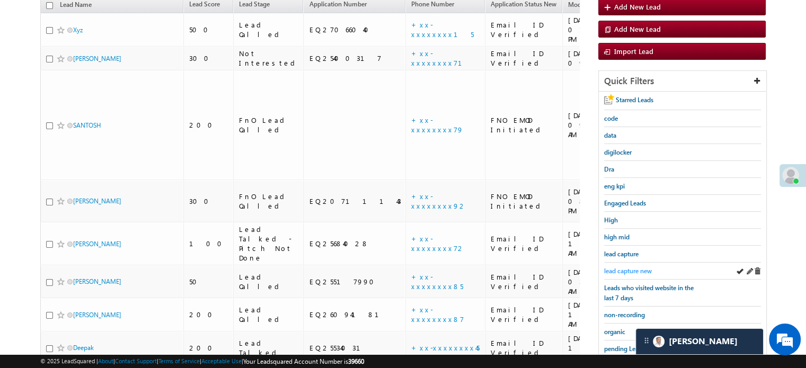
click at [630, 269] on span "lead capture new" at bounding box center [628, 271] width 48 height 8
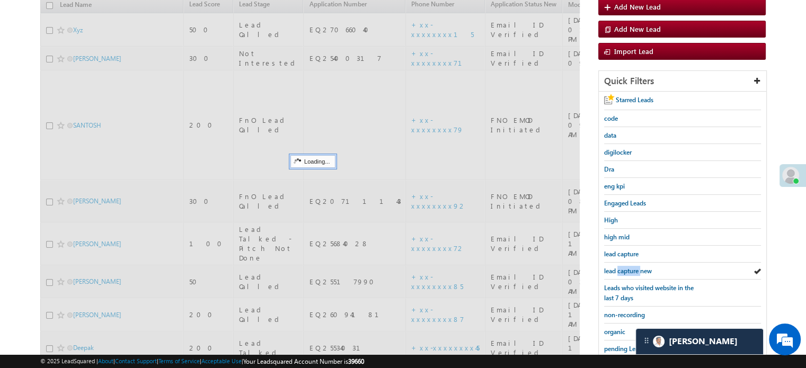
click at [630, 269] on span "lead capture new" at bounding box center [628, 271] width 48 height 8
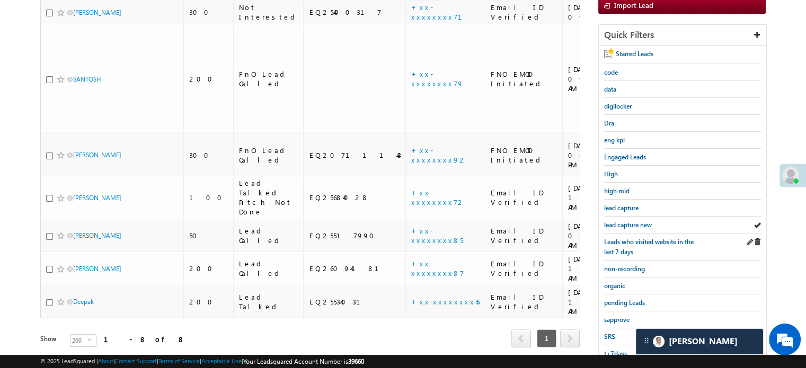
scroll to position [174, 0]
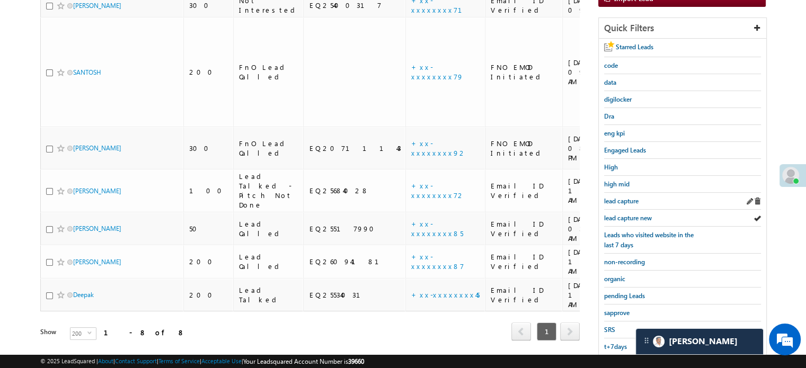
click at [618, 206] on div "lead capture" at bounding box center [682, 201] width 157 height 17
click at [626, 214] on span "lead capture new" at bounding box center [628, 218] width 48 height 8
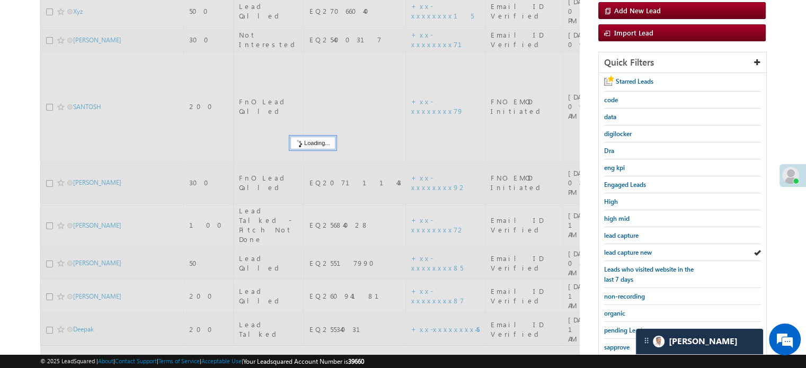
scroll to position [68, 0]
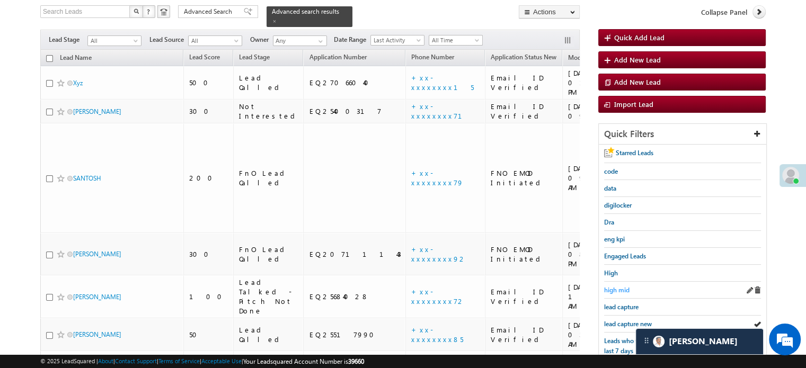
click at [621, 288] on span "high mid" at bounding box center [616, 290] width 25 height 8
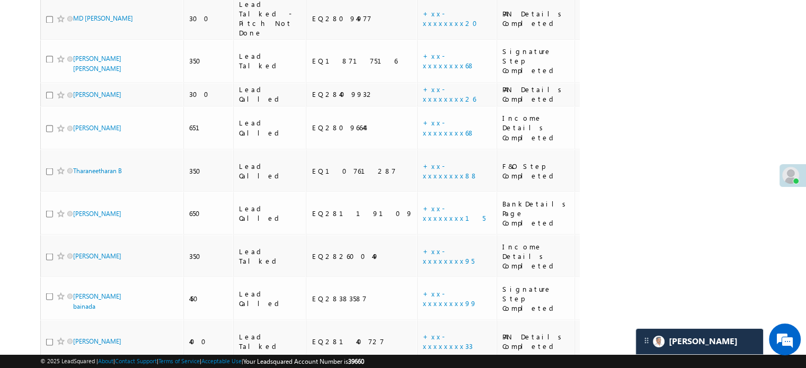
scroll to position [2828, 0]
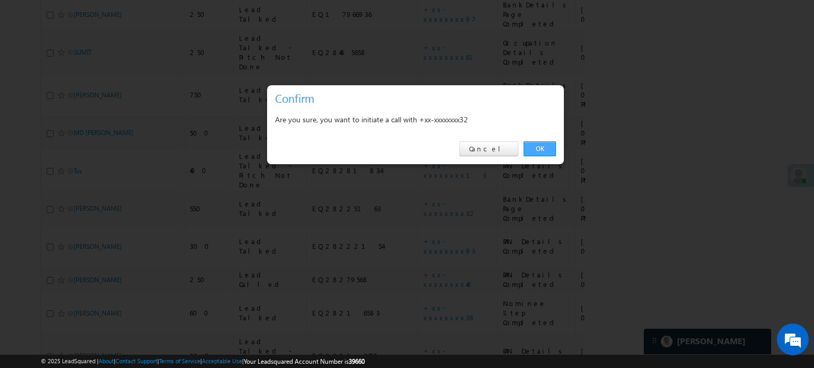
click at [541, 142] on div "OK Cancel" at bounding box center [415, 149] width 297 height 30
click at [542, 146] on link "OK" at bounding box center [540, 149] width 32 height 15
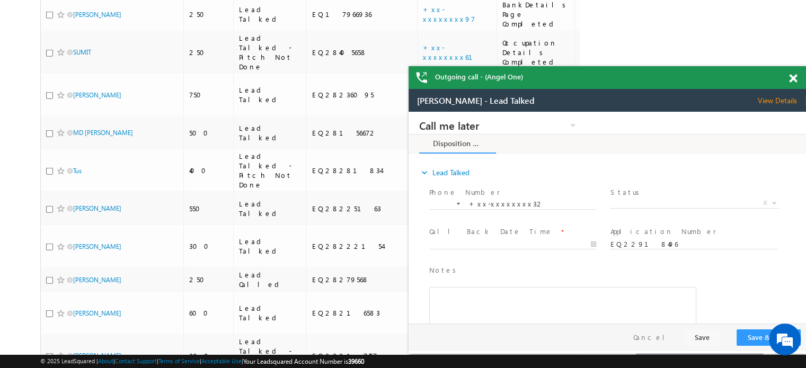
scroll to position [0, 0]
click at [794, 76] on span at bounding box center [793, 78] width 8 height 9
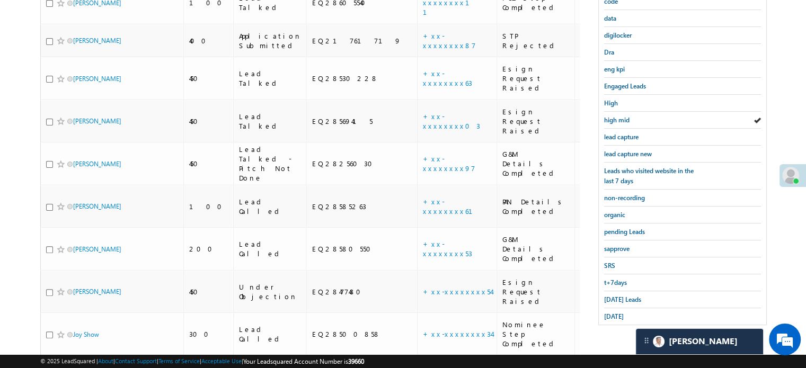
scroll to position [185, 0]
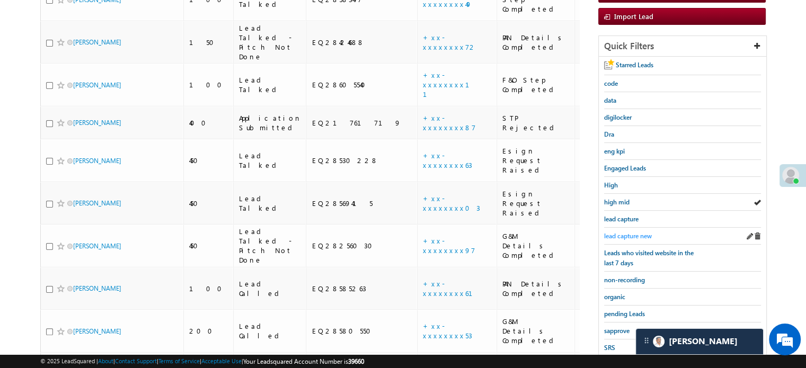
click at [626, 232] on span "lead capture new" at bounding box center [628, 236] width 48 height 8
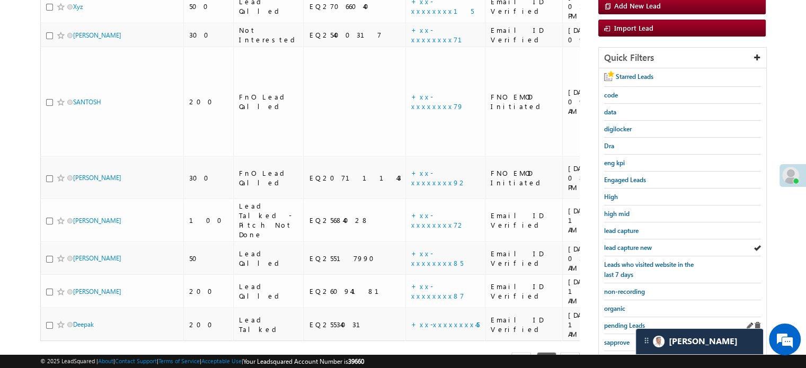
scroll to position [227, 0]
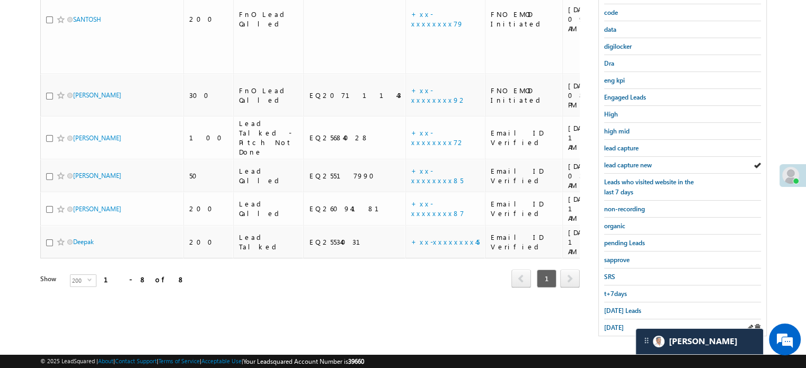
click at [623, 320] on div "yesterday" at bounding box center [682, 328] width 157 height 16
click at [624, 325] on span "yesterday" at bounding box center [614, 328] width 20 height 8
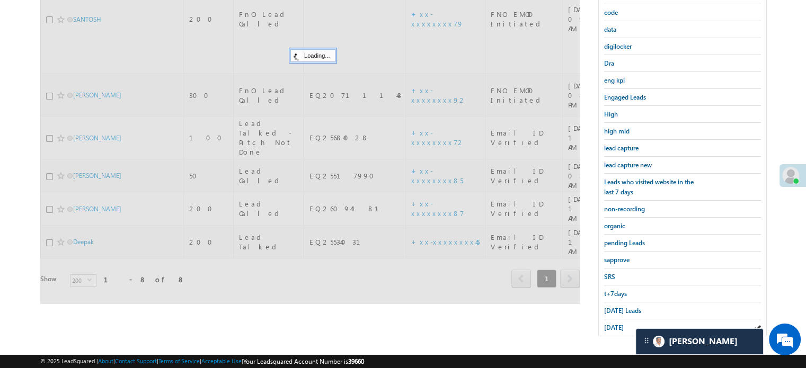
click at [624, 325] on span "yesterday" at bounding box center [614, 328] width 20 height 8
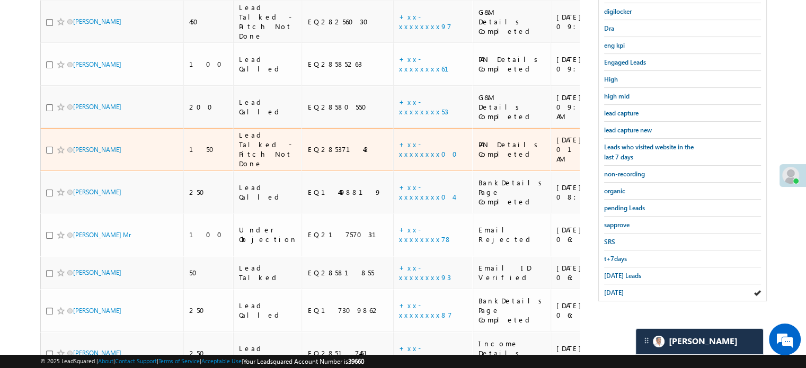
scroll to position [103, 0]
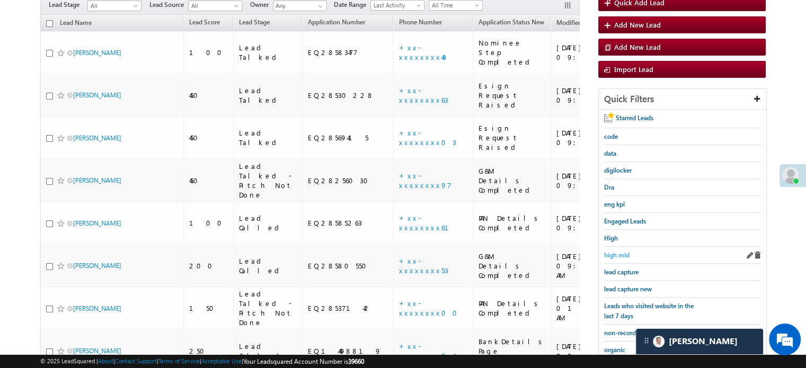
click at [629, 252] on span "high mid" at bounding box center [616, 255] width 25 height 8
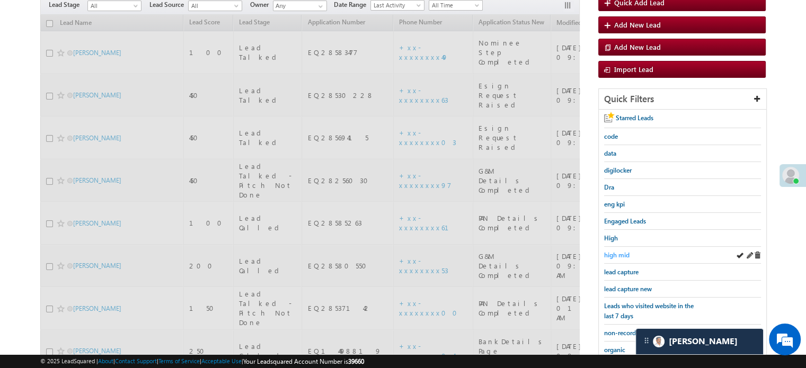
click at [628, 252] on span "high mid" at bounding box center [616, 255] width 25 height 8
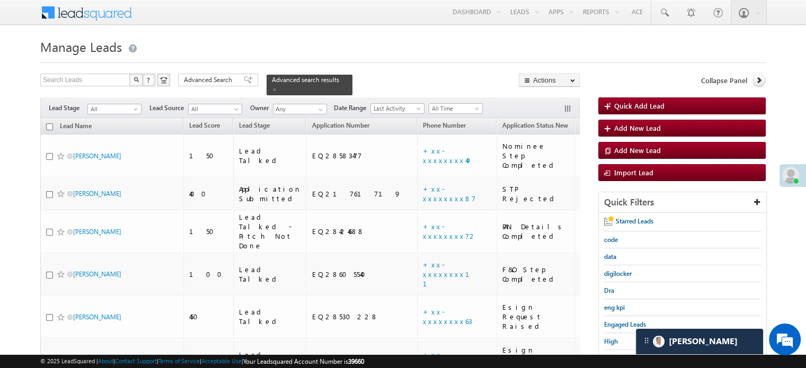
scroll to position [2828, 0]
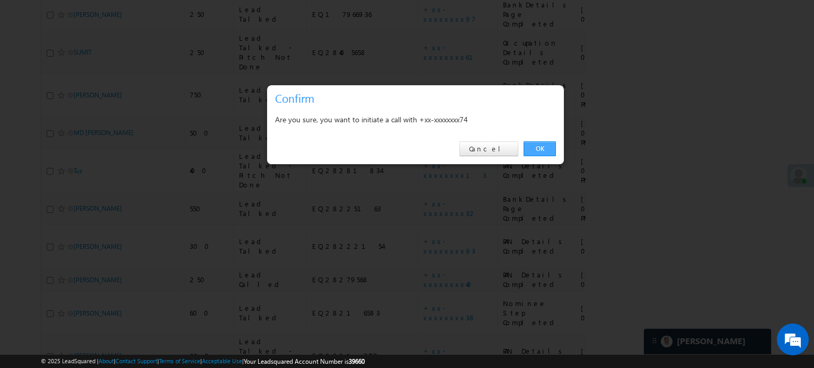
click at [547, 145] on link "OK" at bounding box center [540, 149] width 32 height 15
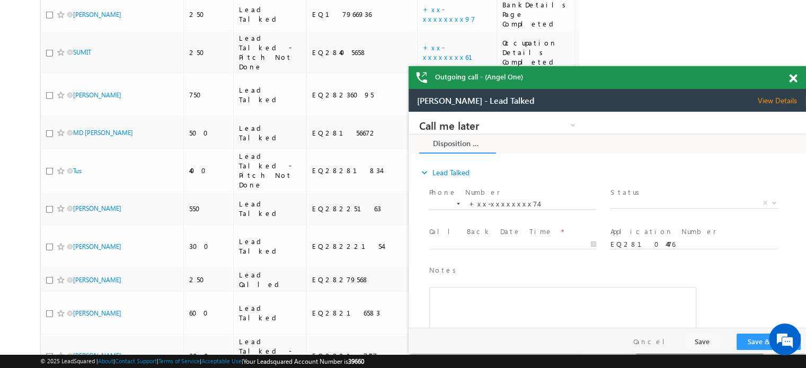
scroll to position [0, 0]
click at [792, 77] on span at bounding box center [793, 78] width 8 height 9
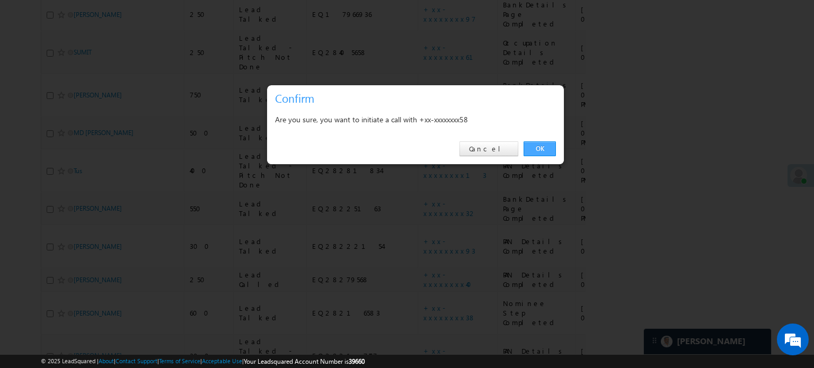
click at [531, 149] on link "OK" at bounding box center [540, 149] width 32 height 15
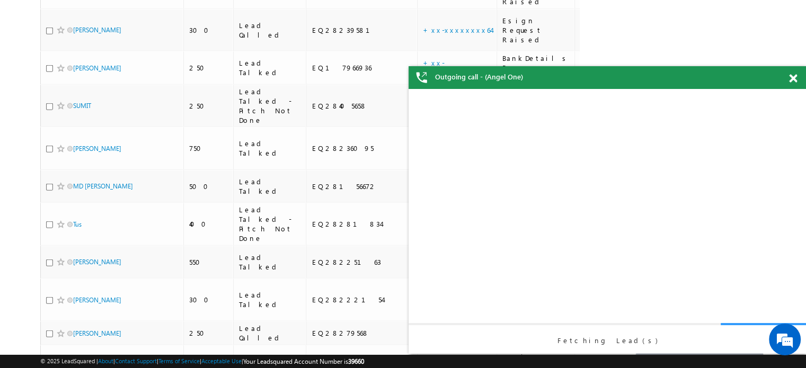
scroll to position [2697, 0]
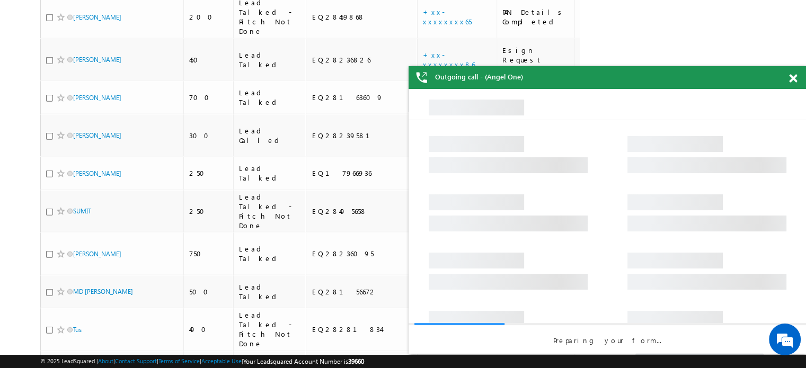
click at [791, 80] on span at bounding box center [793, 78] width 8 height 9
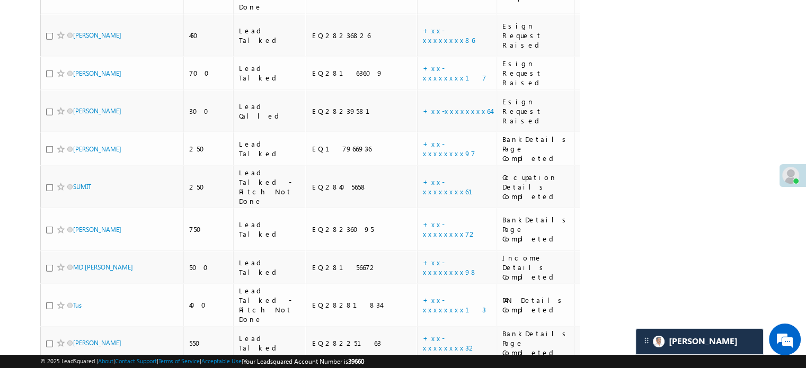
scroll to position [2856, 0]
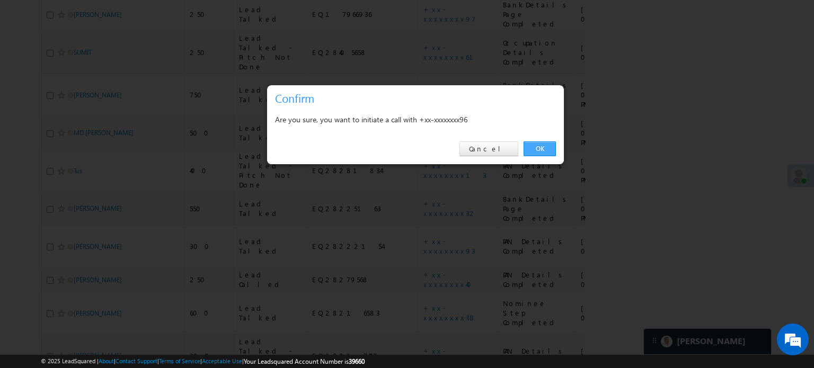
click at [536, 145] on link "OK" at bounding box center [540, 149] width 32 height 15
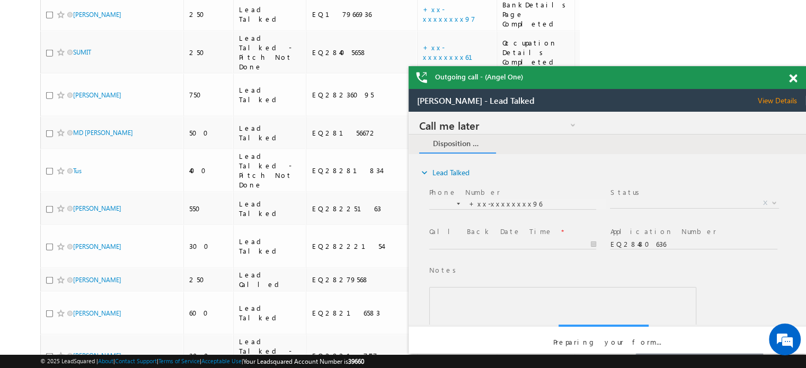
scroll to position [0, 0]
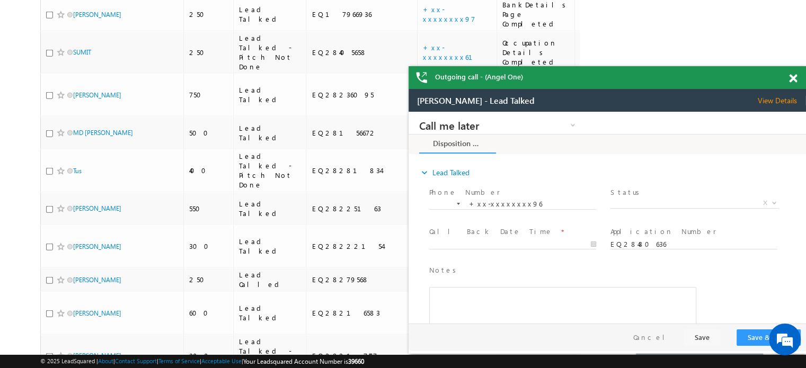
click at [792, 80] on span at bounding box center [793, 78] width 8 height 9
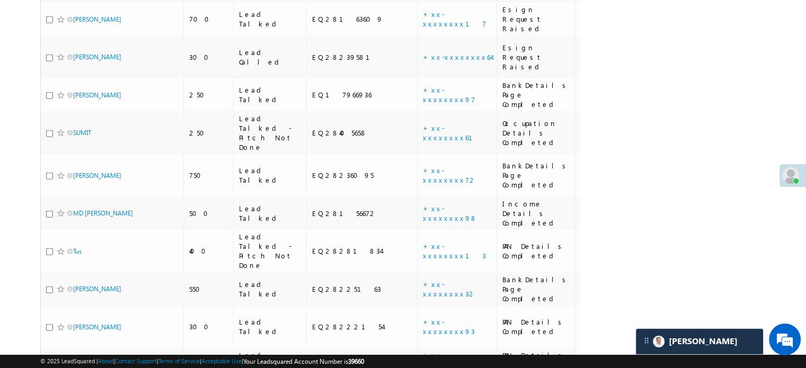
scroll to position [2856, 0]
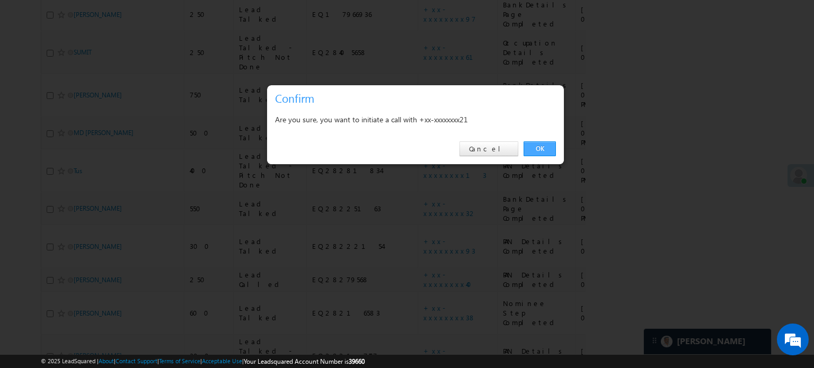
click at [544, 153] on link "OK" at bounding box center [540, 149] width 32 height 15
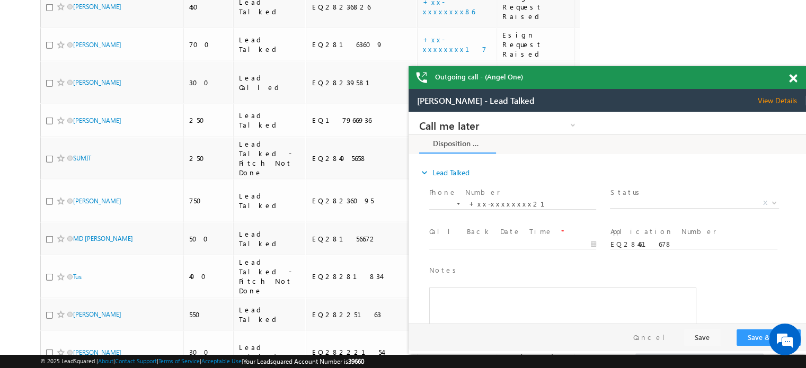
scroll to position [0, 0]
click at [795, 77] on div "Outgoing call - (Angel One)" at bounding box center [608, 77] width 398 height 23
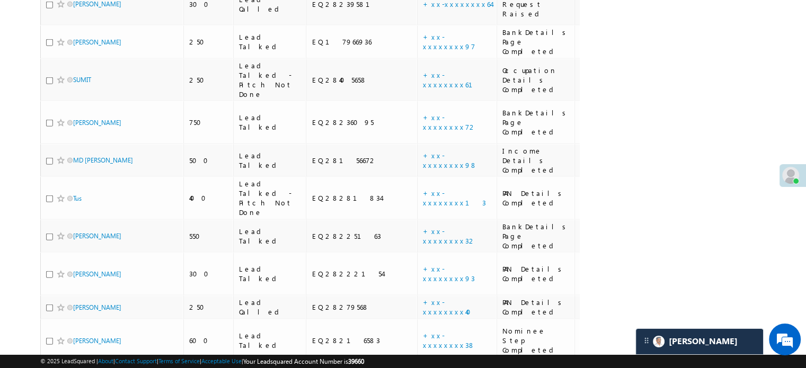
scroll to position [2856, 0]
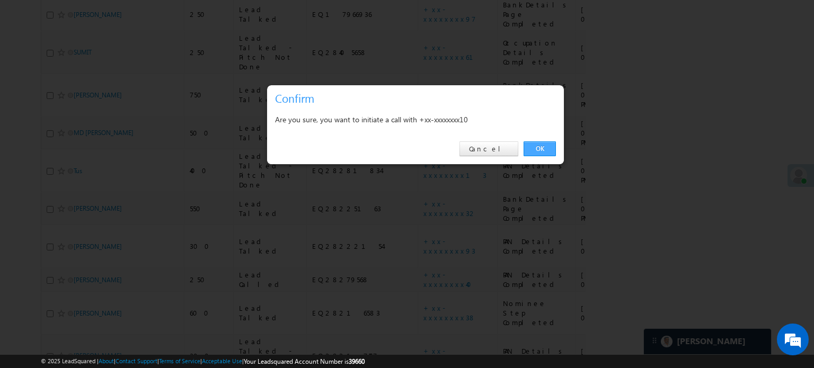
click at [552, 148] on link "OK" at bounding box center [540, 149] width 32 height 15
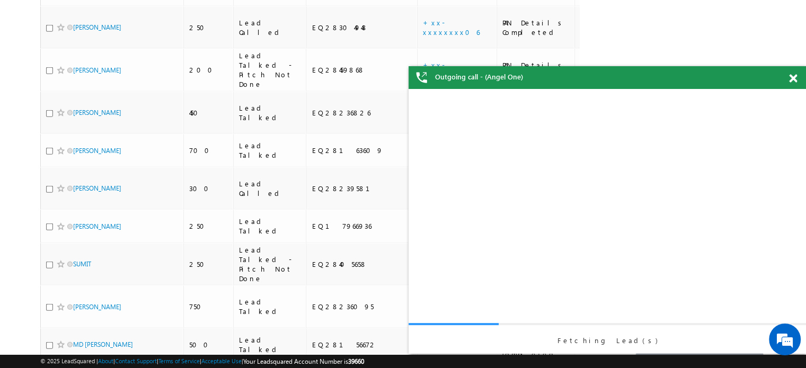
scroll to position [0, 0]
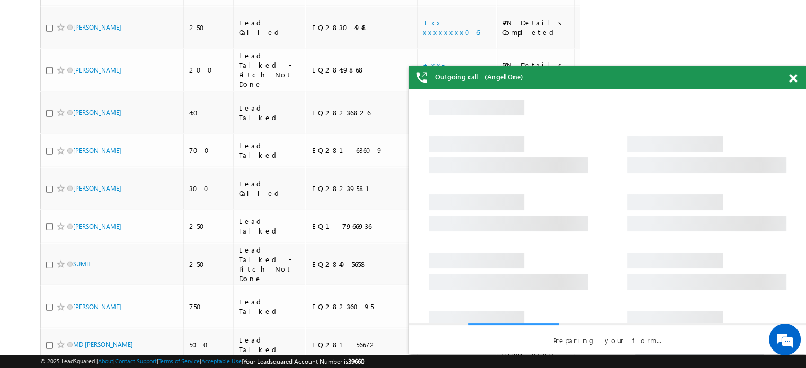
click at [788, 77] on div "Outgoing call - (Angel One)" at bounding box center [608, 77] width 398 height 23
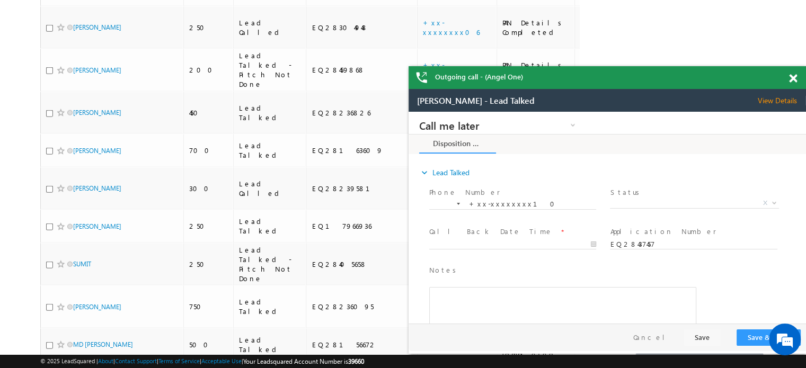
click at [792, 77] on span at bounding box center [793, 78] width 8 height 9
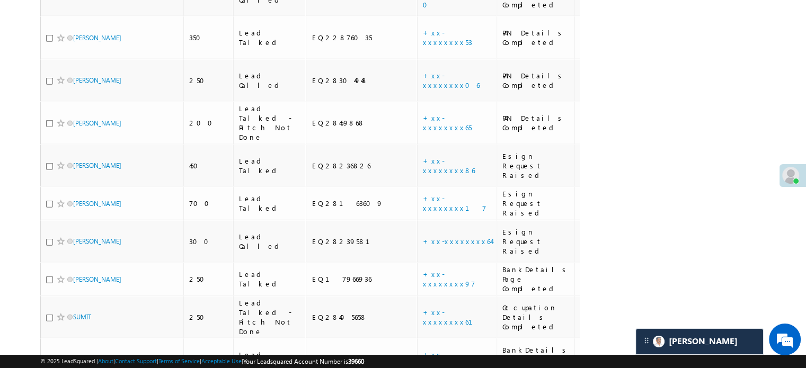
scroll to position [2644, 0]
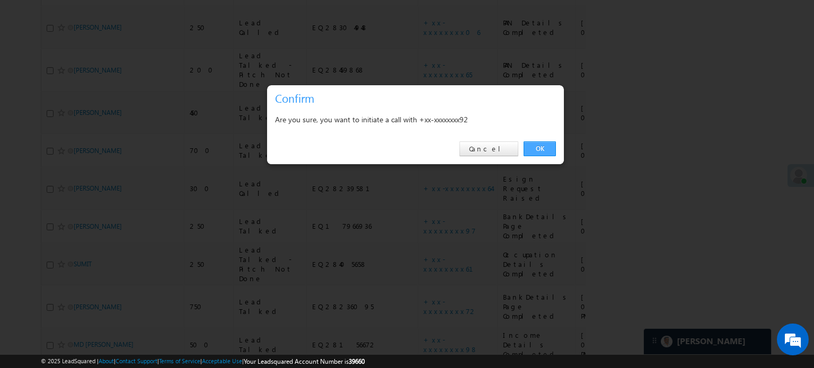
click at [524, 150] on link "OK" at bounding box center [540, 149] width 32 height 15
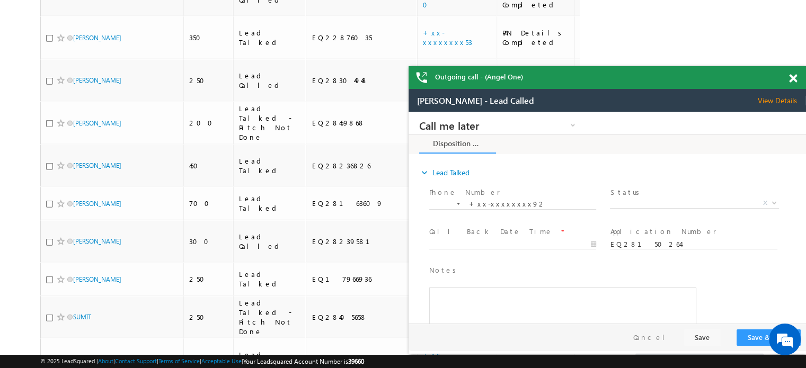
scroll to position [0, 0]
click at [792, 78] on span at bounding box center [793, 78] width 8 height 9
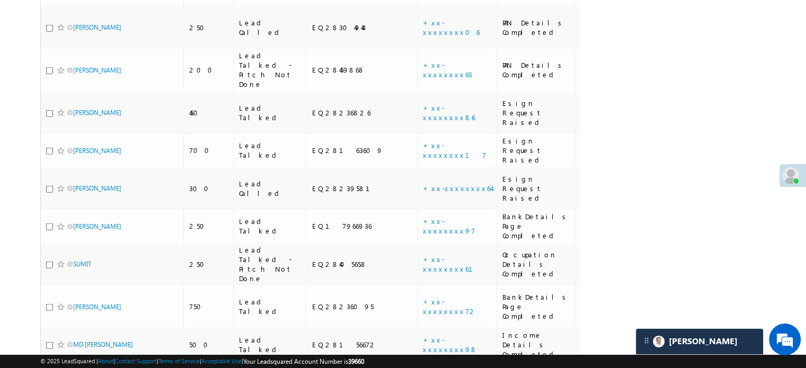
scroll to position [2591, 0]
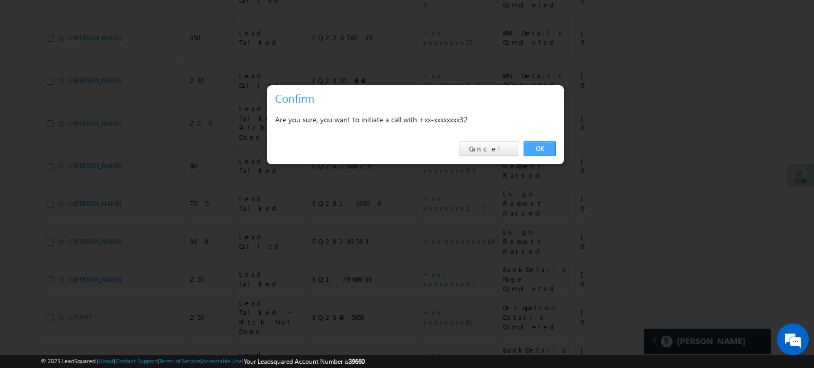
click at [548, 145] on link "OK" at bounding box center [540, 149] width 32 height 15
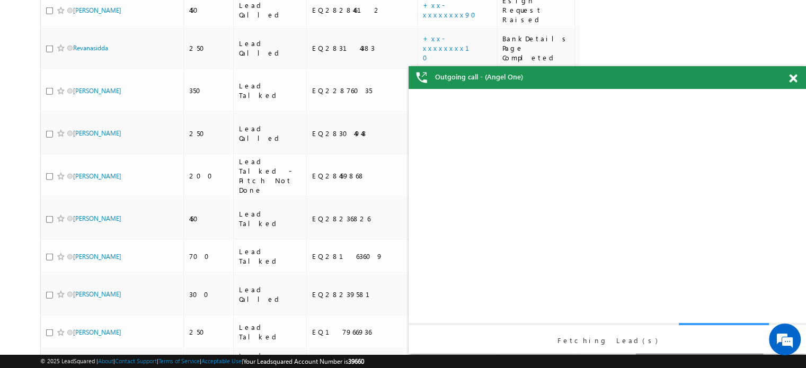
scroll to position [0, 0]
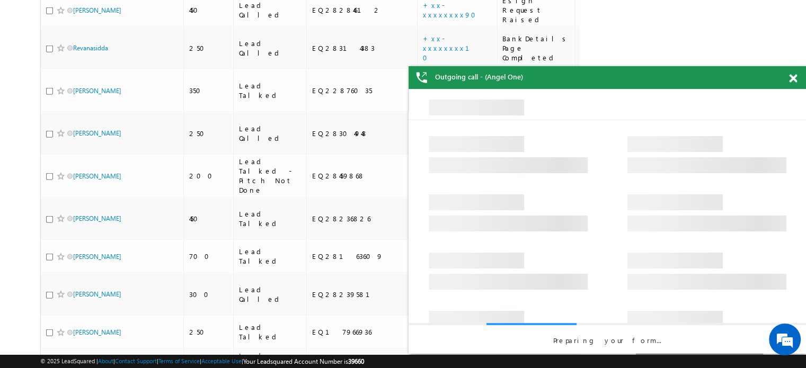
click at [790, 78] on span at bounding box center [793, 78] width 8 height 9
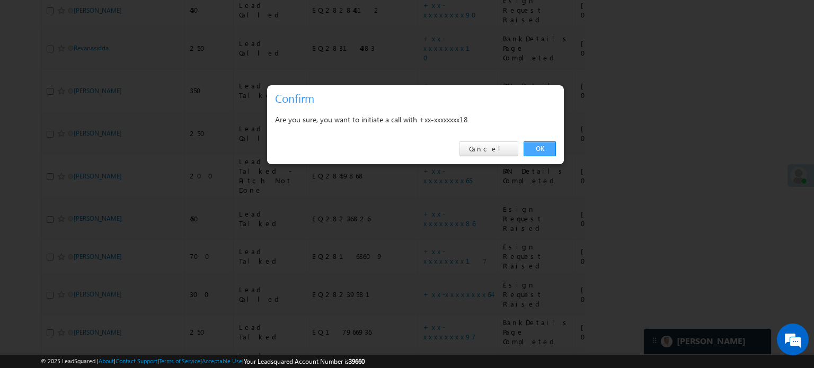
click at [547, 153] on link "OK" at bounding box center [540, 149] width 32 height 15
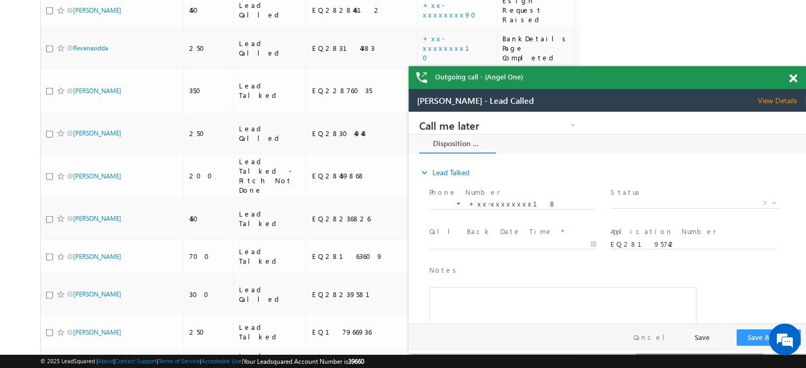
click at [793, 76] on span at bounding box center [793, 78] width 8 height 9
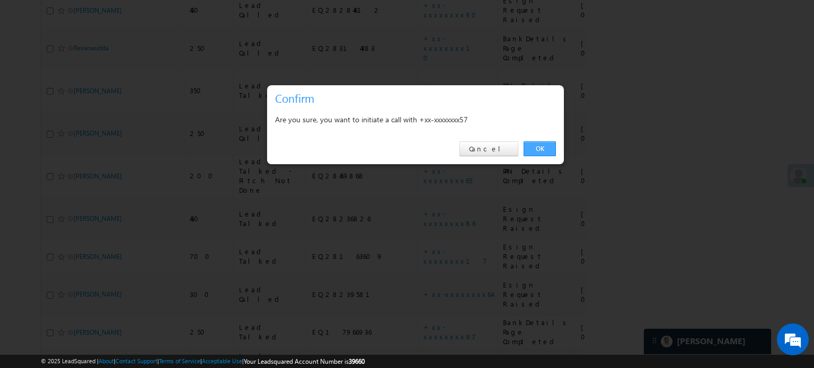
click at [538, 144] on link "OK" at bounding box center [540, 149] width 32 height 15
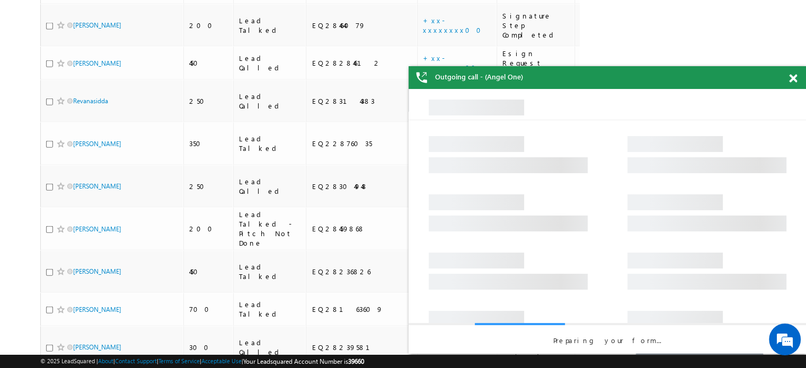
click at [796, 83] on div at bounding box center [799, 76] width 14 height 21
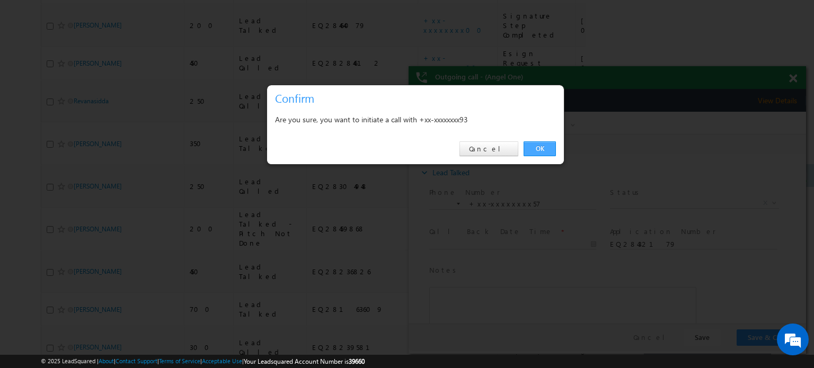
click at [543, 145] on link "OK" at bounding box center [540, 149] width 32 height 15
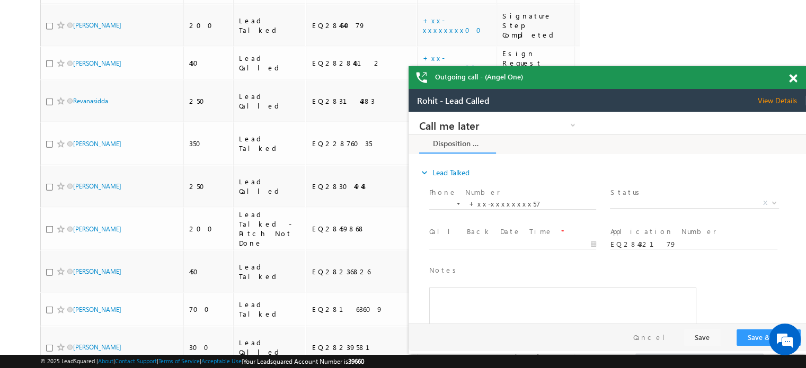
click at [796, 76] on div at bounding box center [799, 76] width 14 height 21
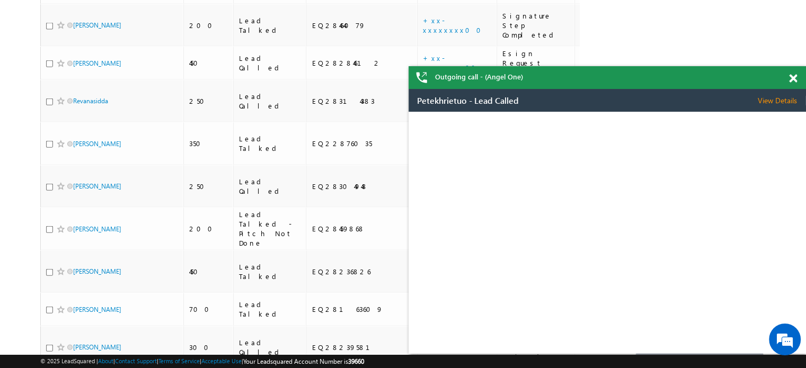
click at [788, 78] on div "Outgoing call - (Angel One)" at bounding box center [608, 77] width 398 height 23
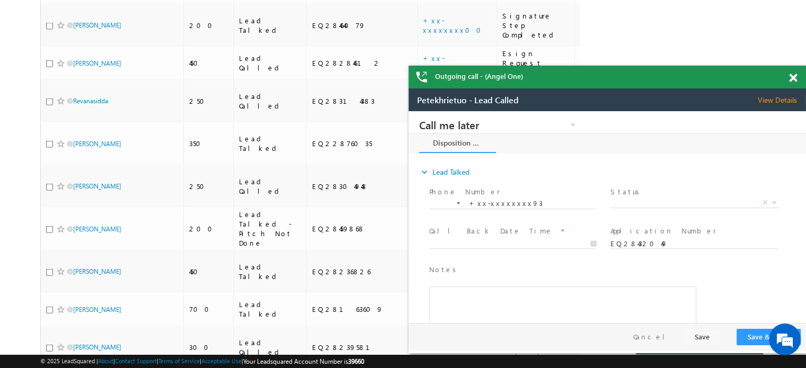
click at [794, 76] on span at bounding box center [793, 78] width 8 height 9
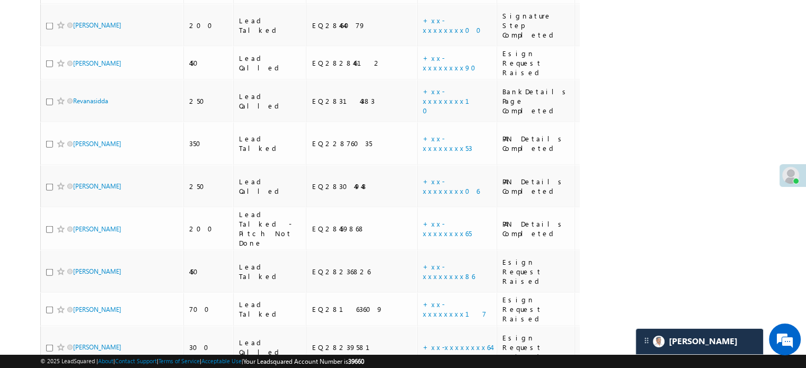
scroll to position [2432, 0]
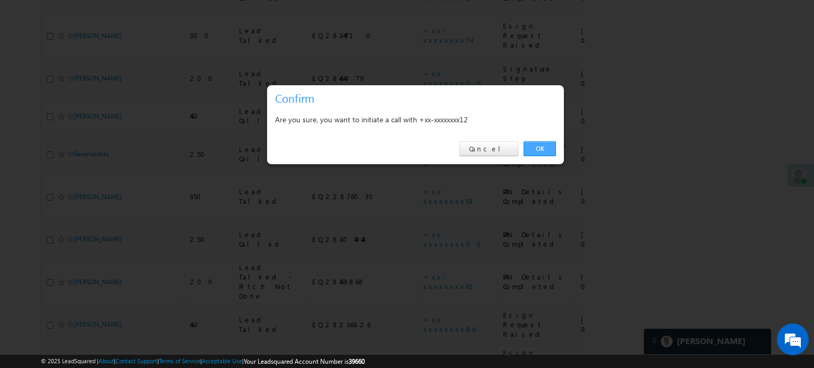
click at [545, 146] on link "OK" at bounding box center [540, 149] width 32 height 15
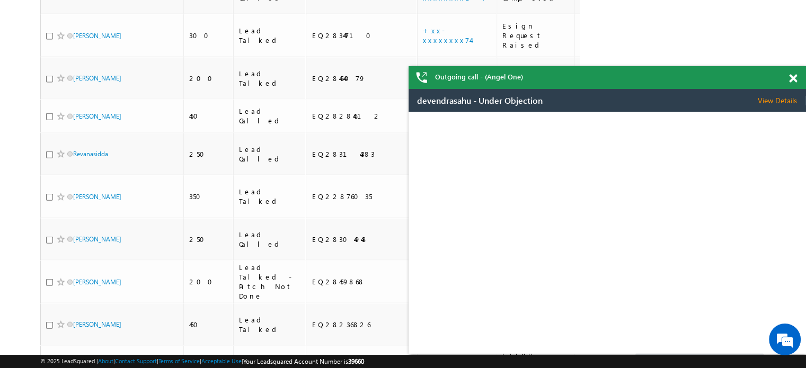
click at [790, 78] on span at bounding box center [793, 78] width 8 height 9
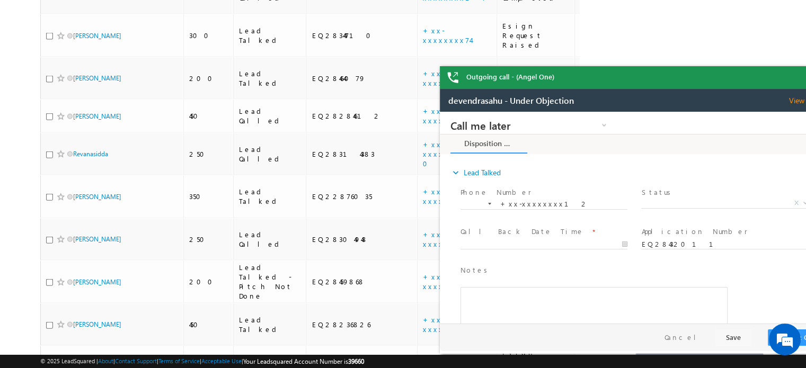
scroll to position [0, 0]
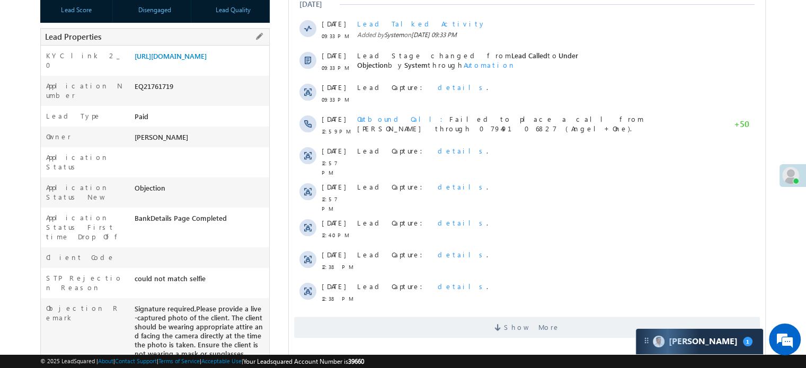
scroll to position [53, 0]
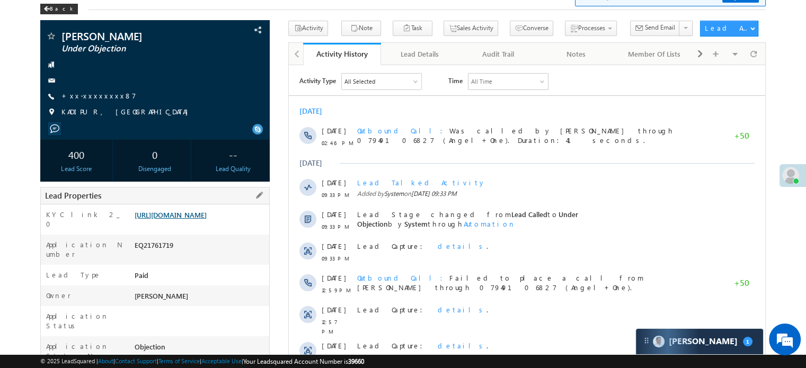
click at [207, 219] on link "[URL][DOMAIN_NAME]" at bounding box center [171, 214] width 72 height 9
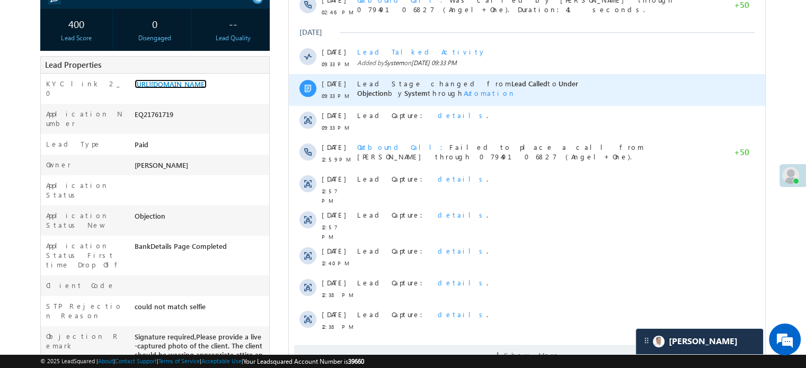
scroll to position [265, 0]
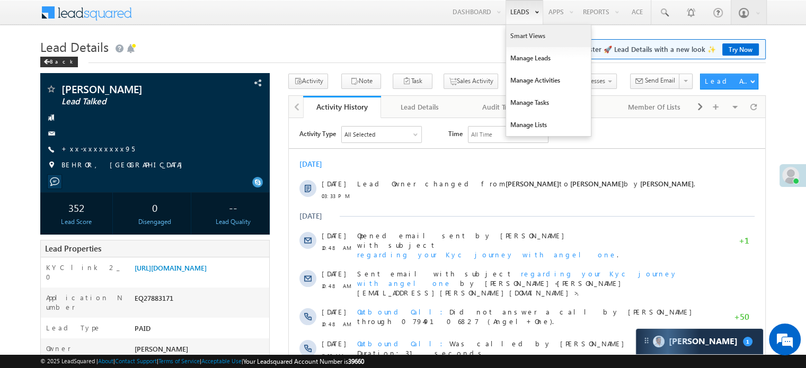
click at [511, 30] on link "Smart Views" at bounding box center [548, 36] width 85 height 22
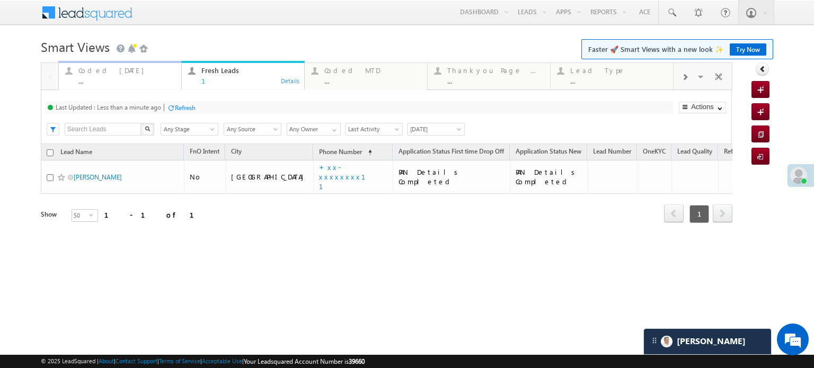
click at [116, 73] on div "Coded Today" at bounding box center [126, 70] width 96 height 8
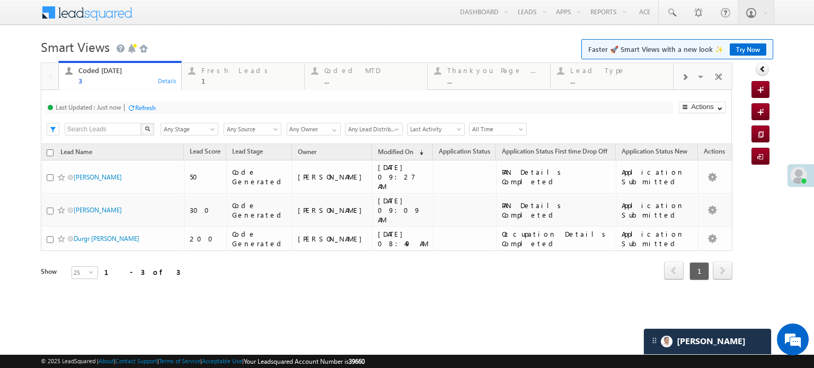
click at [146, 104] on div "Refresh" at bounding box center [145, 108] width 21 height 8
click at [225, 74] on div "Fresh Leads" at bounding box center [249, 70] width 96 height 8
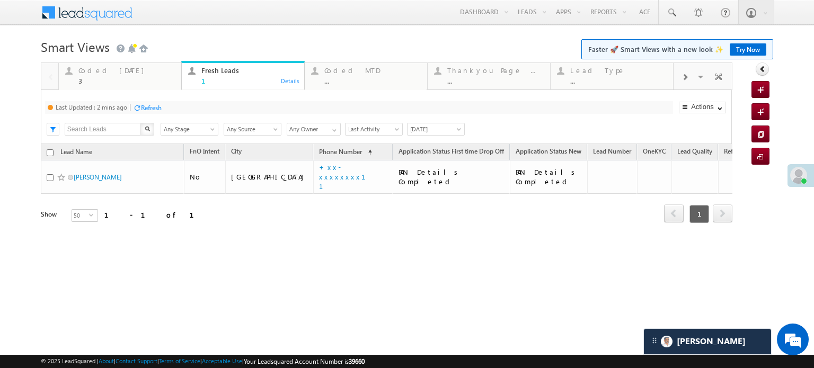
click at [153, 106] on div "Refresh" at bounding box center [151, 108] width 21 height 8
click at [110, 74] on div "Coded Today" at bounding box center [126, 70] width 96 height 8
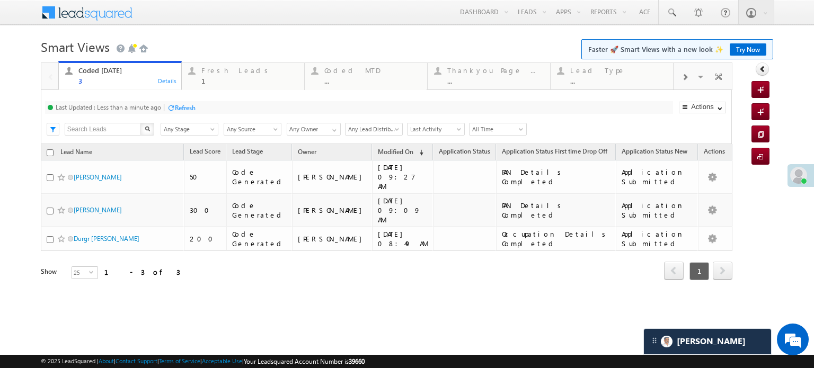
click at [175, 104] on div at bounding box center [171, 108] width 8 height 8
click at [673, 21] on link at bounding box center [671, 12] width 25 height 24
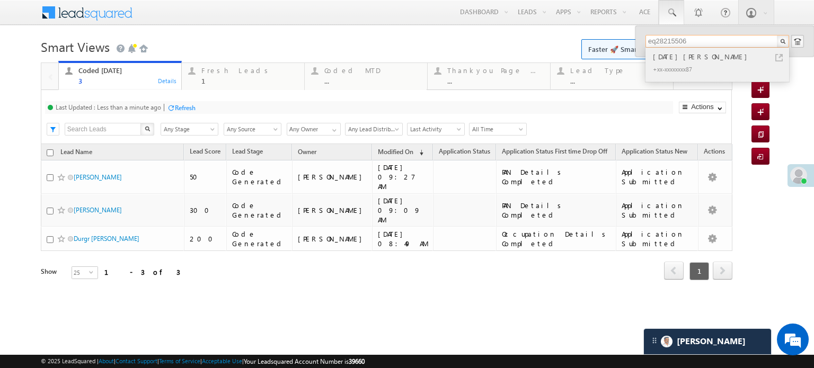
type input "eq28215506"
click at [687, 58] on div "Raja kumar" at bounding box center [722, 57] width 142 height 12
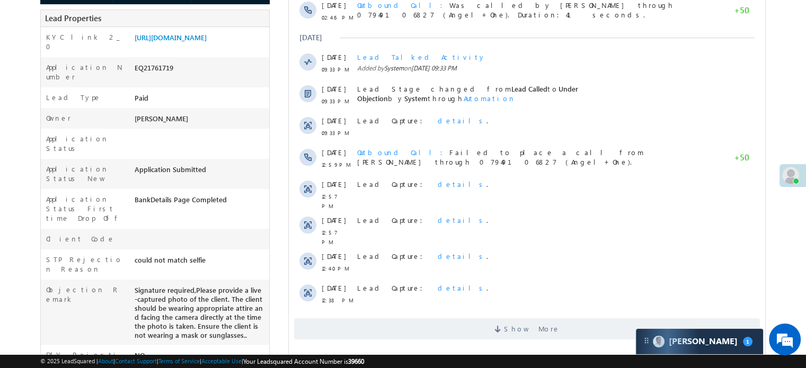
scroll to position [212, 0]
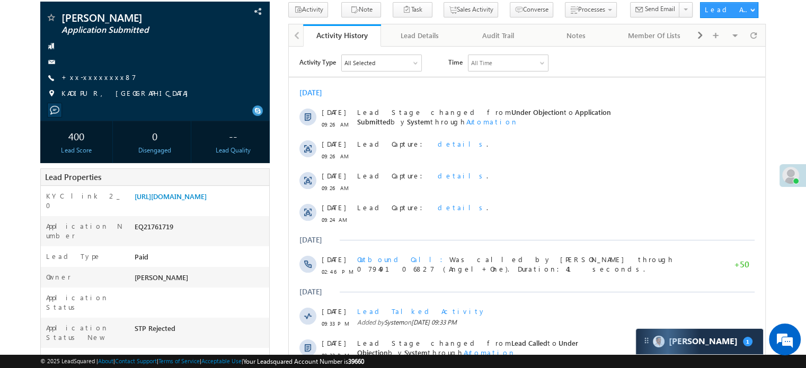
scroll to position [212, 0]
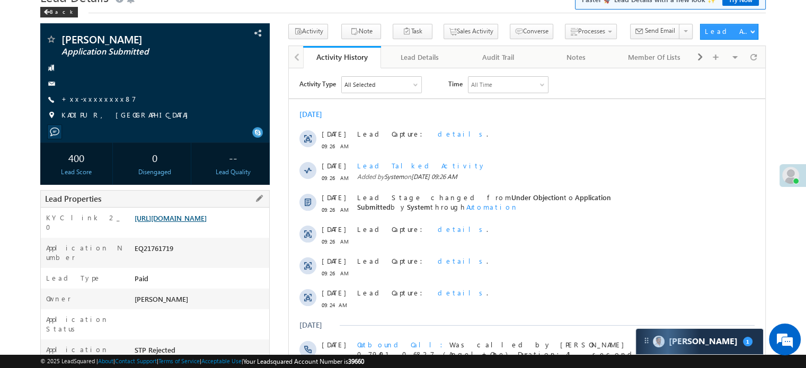
click at [207, 220] on link "[URL][DOMAIN_NAME]" at bounding box center [171, 218] width 72 height 9
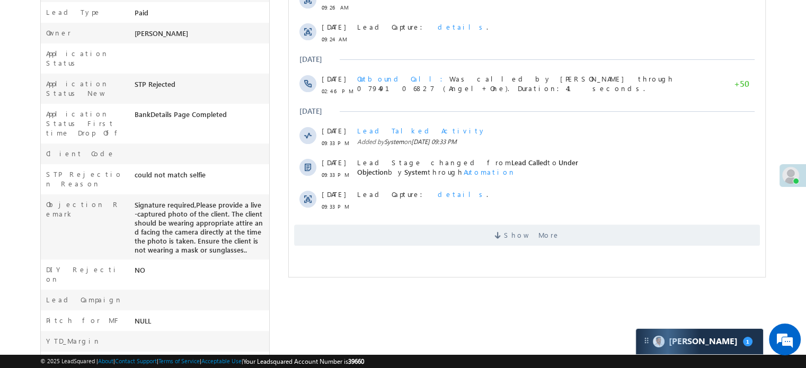
scroll to position [157, 0]
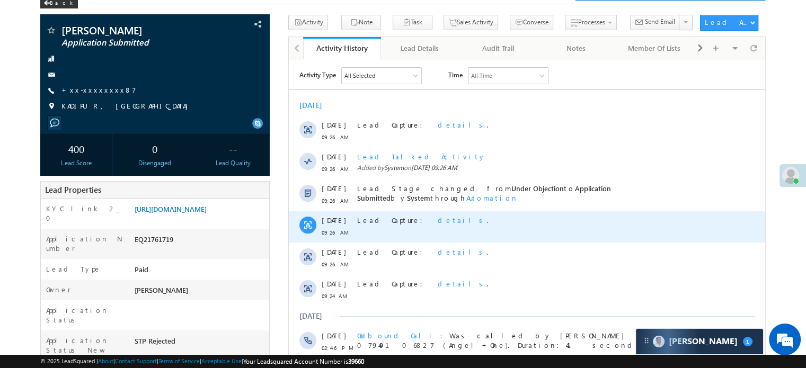
scroll to position [212, 0]
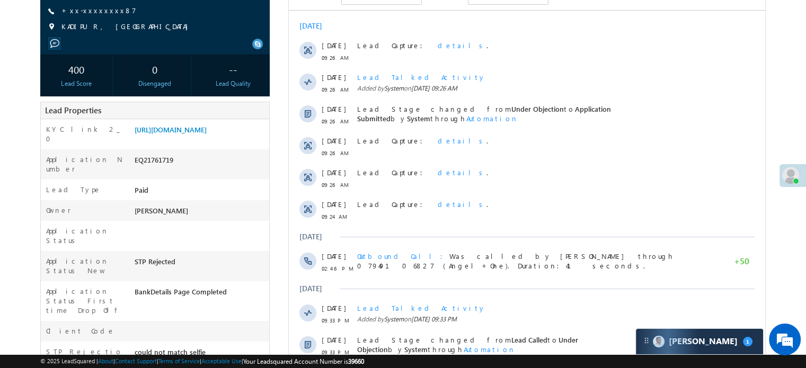
scroll to position [132, 0]
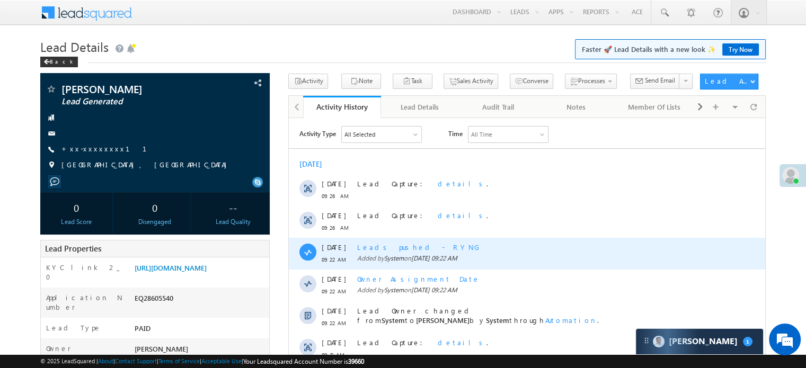
scroll to position [106, 0]
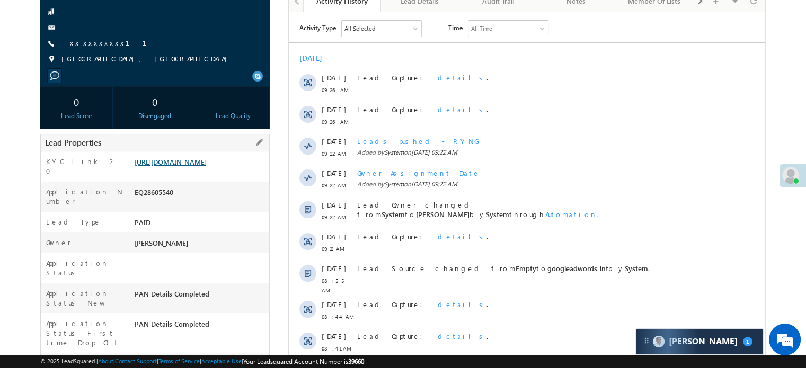
click at [207, 166] on link "[URL][DOMAIN_NAME]" at bounding box center [171, 161] width 72 height 9
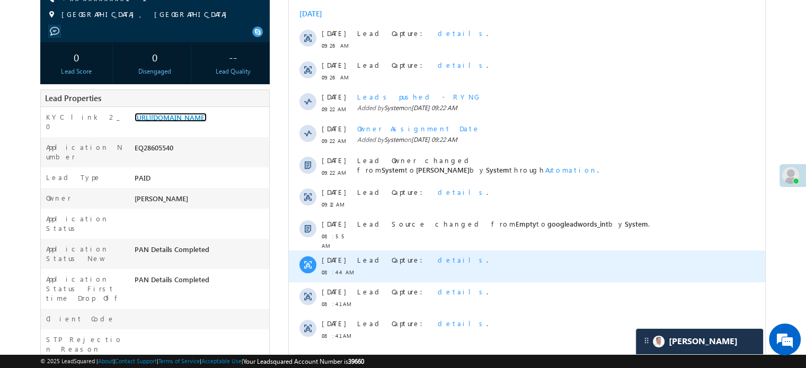
scroll to position [159, 0]
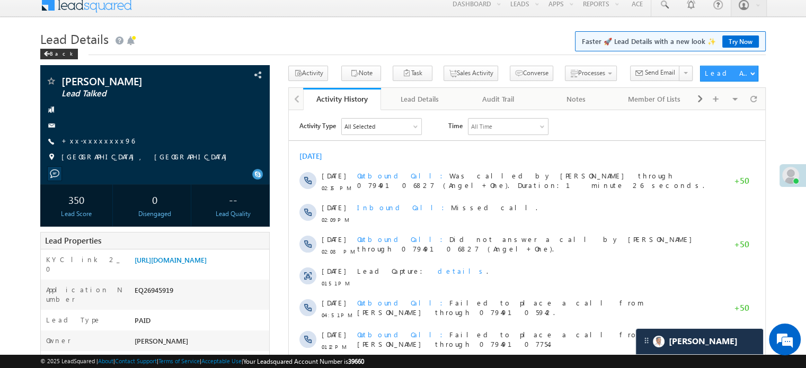
scroll to position [5174, 0]
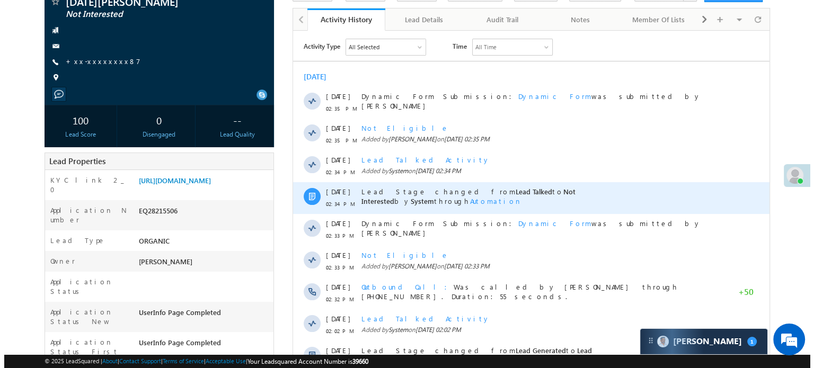
scroll to position [106, 0]
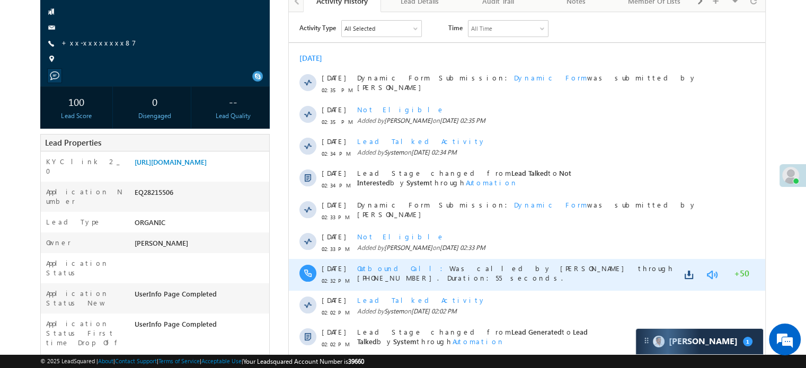
click at [711, 274] on link at bounding box center [712, 274] width 13 height 11
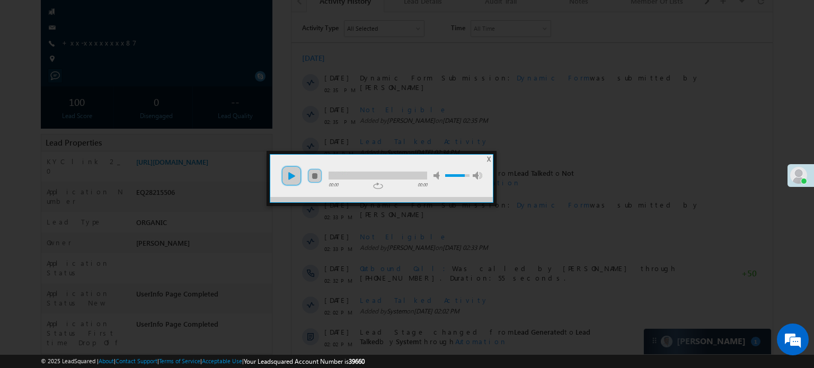
click at [295, 175] on link "play" at bounding box center [291, 175] width 21 height 21
drag, startPoint x: 367, startPoint y: 167, endPoint x: 375, endPoint y: 169, distance: 8.7
click at [373, 169] on li "mute" at bounding box center [382, 172] width 121 height 14
click at [377, 172] on div at bounding box center [378, 176] width 99 height 8
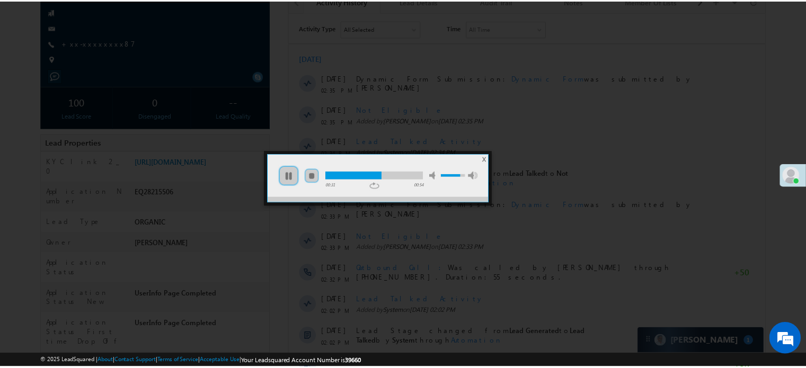
scroll to position [0, 0]
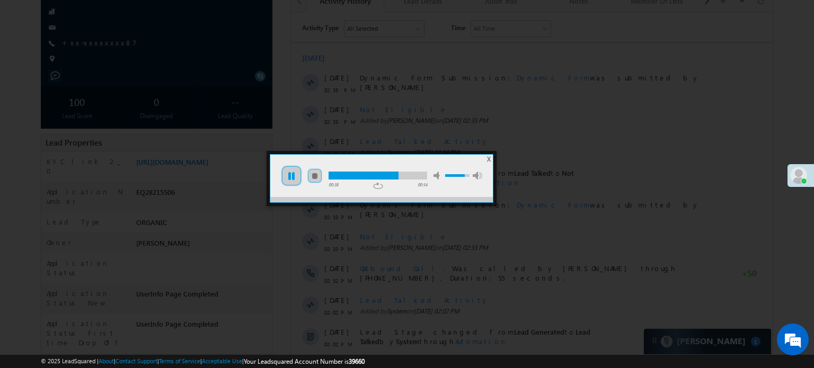
click at [288, 175] on link "pause" at bounding box center [291, 175] width 21 height 21
drag, startPoint x: 476, startPoint y: 89, endPoint x: 258, endPoint y: 1, distance: 234.8
click at [476, 89] on div at bounding box center [407, 184] width 814 height 368
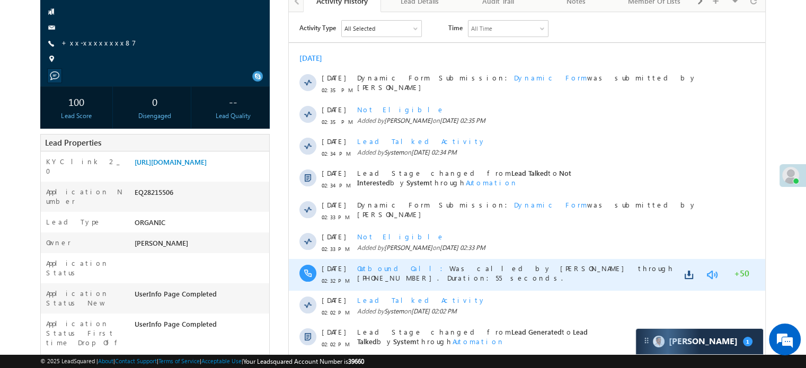
click at [709, 278] on link at bounding box center [712, 274] width 13 height 11
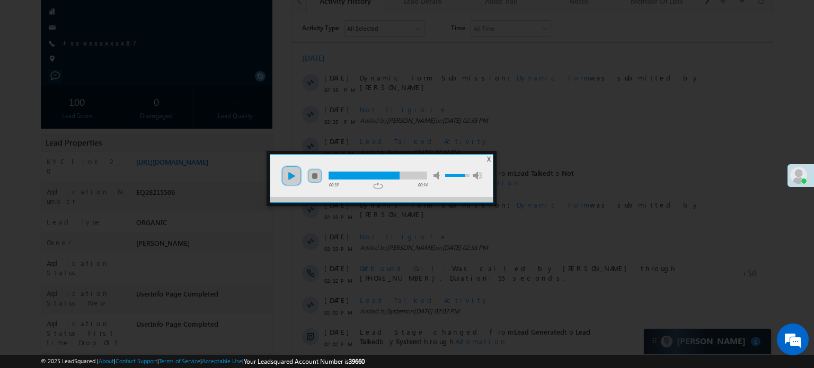
click at [292, 177] on link "play" at bounding box center [291, 175] width 21 height 21
click at [339, 176] on div at bounding box center [366, 176] width 74 height 8
click at [295, 184] on link "pause" at bounding box center [291, 175] width 21 height 21
click at [348, 220] on div at bounding box center [407, 184] width 814 height 368
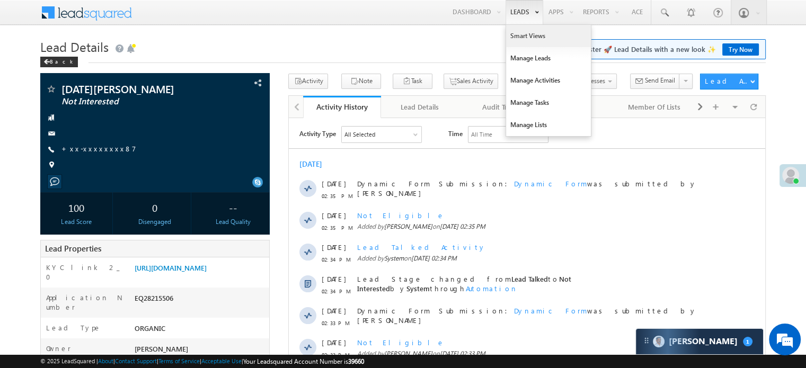
click at [511, 31] on link "Smart Views" at bounding box center [548, 36] width 85 height 22
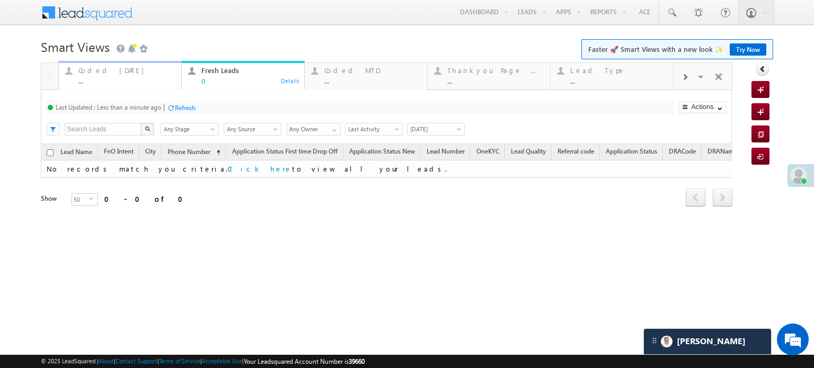
click at [115, 80] on div "..." at bounding box center [126, 81] width 96 height 8
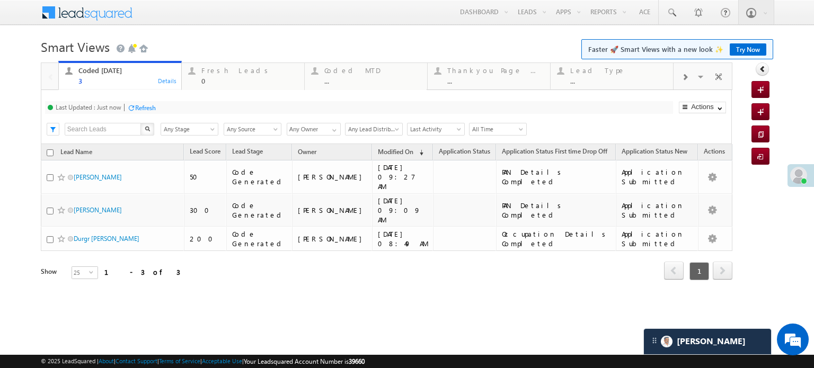
scroll to position [5174, 0]
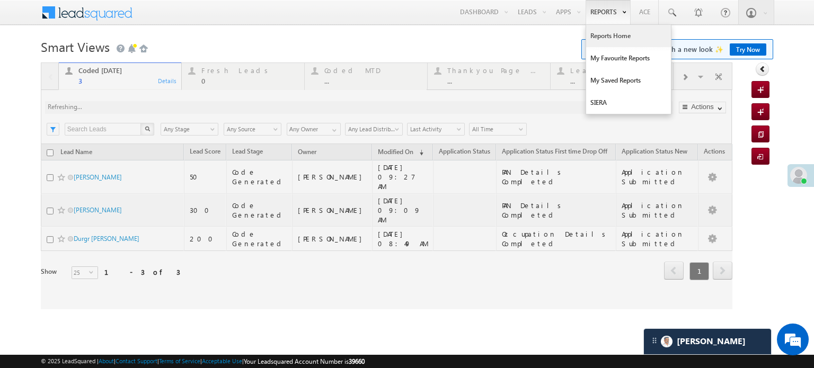
click at [609, 30] on link "Reports Home" at bounding box center [628, 36] width 85 height 22
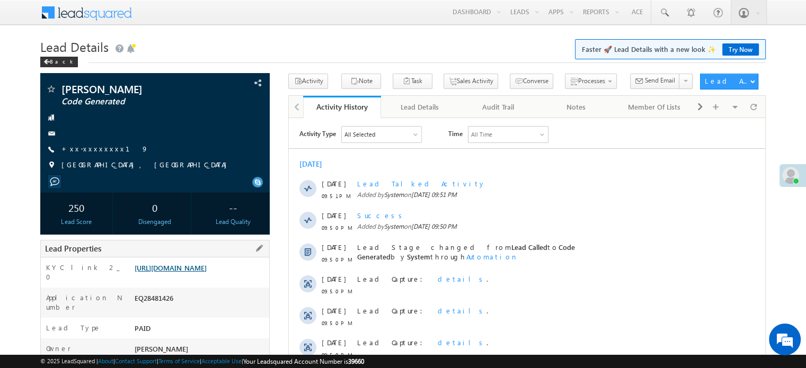
click at [205, 272] on link "https://angelbroking1-pk3em7sa.customui-test.leadsquared.com?leadId=e93718a5-14…" at bounding box center [171, 267] width 72 height 9
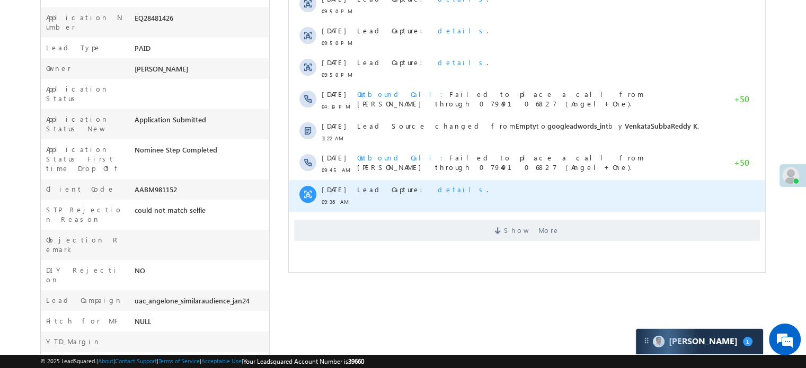
scroll to position [403, 0]
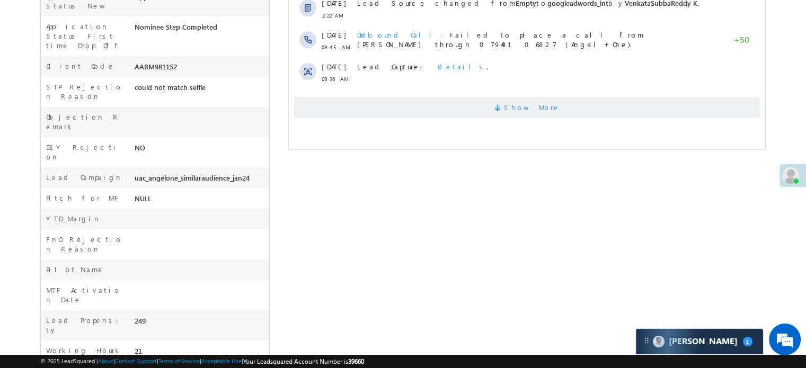
click at [472, 115] on span "Show More" at bounding box center [527, 107] width 466 height 21
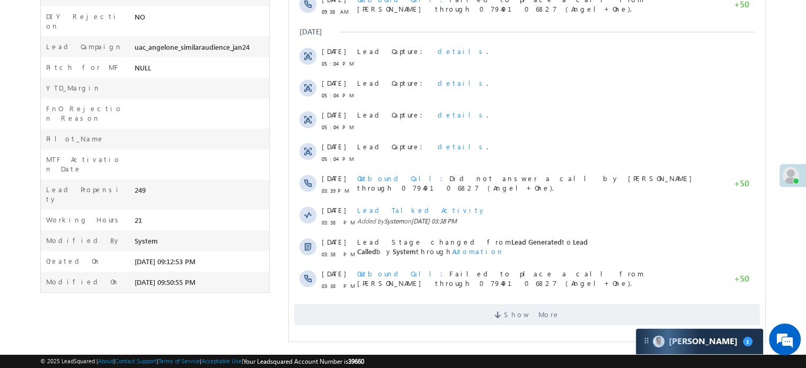
scroll to position [0, 0]
click at [428, 302] on div "Show More" at bounding box center [527, 310] width 477 height 29
click at [430, 309] on span "Show More" at bounding box center [527, 314] width 466 height 21
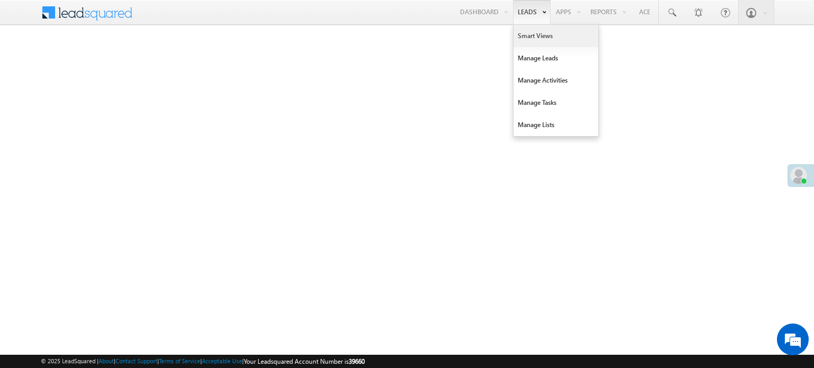
click at [530, 31] on link "Smart Views" at bounding box center [556, 36] width 85 height 22
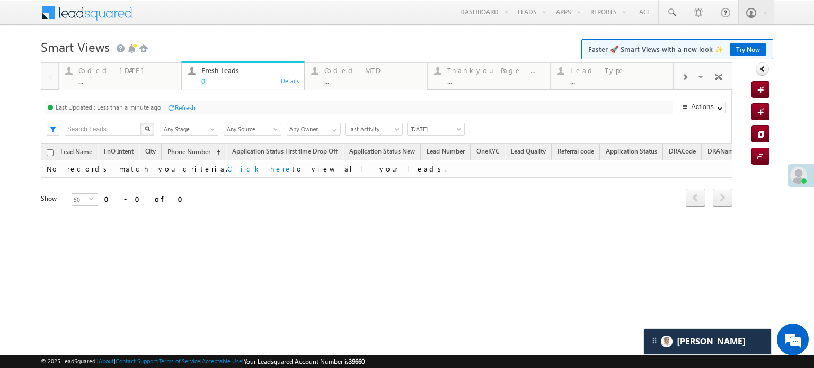
click at [194, 110] on div "Refresh" at bounding box center [185, 108] width 21 height 8
click at [122, 76] on div "Coded [DATE] ..." at bounding box center [126, 74] width 96 height 21
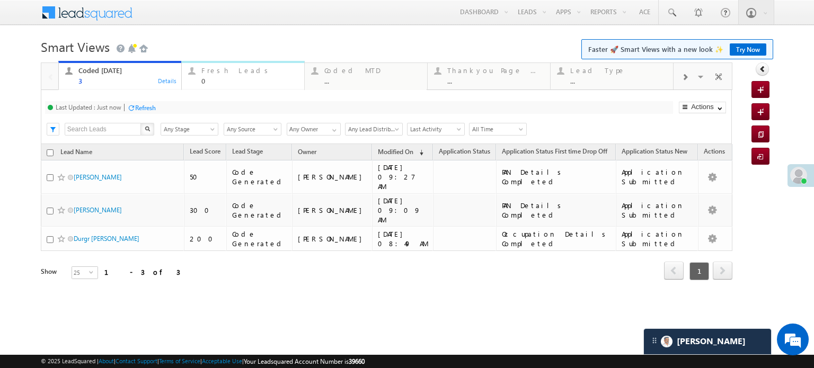
click at [219, 76] on div "Fresh Leads 0" at bounding box center [249, 74] width 96 height 21
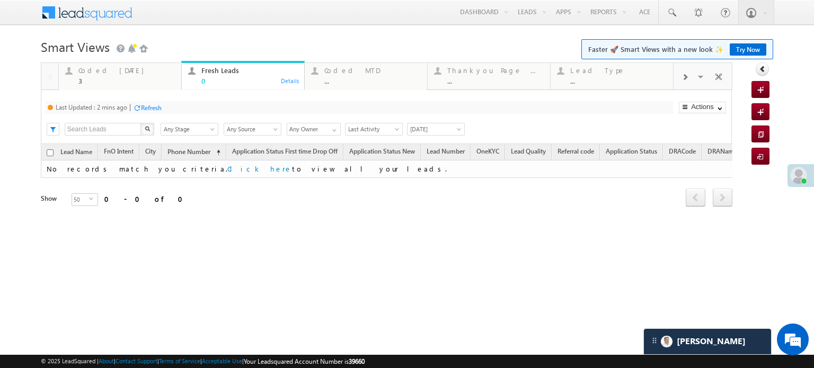
click at [157, 109] on div "Refresh" at bounding box center [151, 108] width 21 height 8
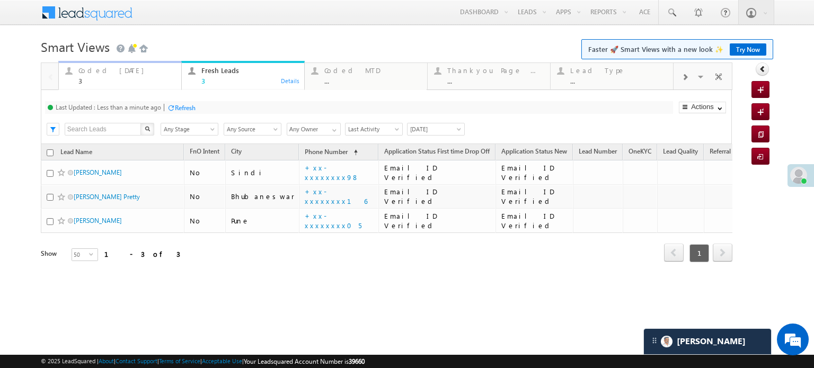
click at [119, 76] on div "Coded [DATE] 3" at bounding box center [126, 74] width 96 height 21
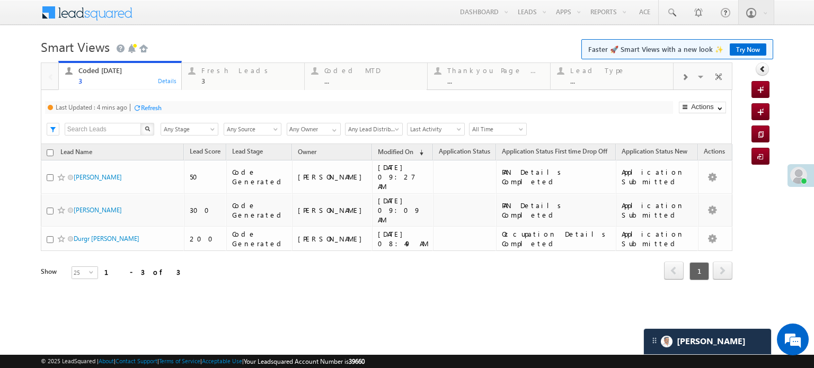
click at [153, 106] on div "Refresh" at bounding box center [151, 108] width 21 height 8
click at [221, 76] on div "Fresh Leads 3" at bounding box center [249, 74] width 96 height 21
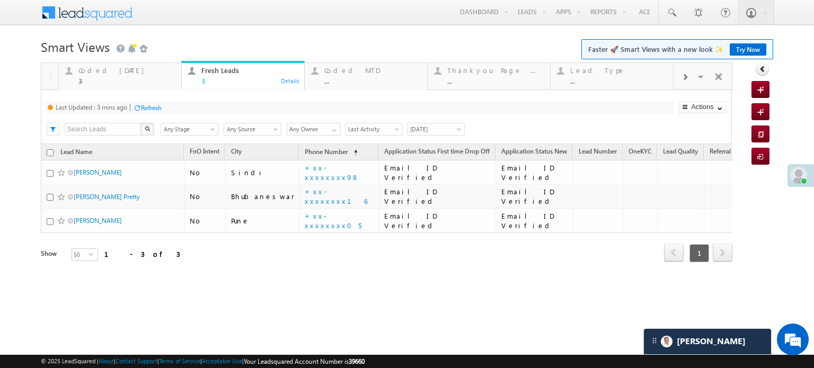
click at [154, 111] on div "Refresh" at bounding box center [151, 108] width 21 height 8
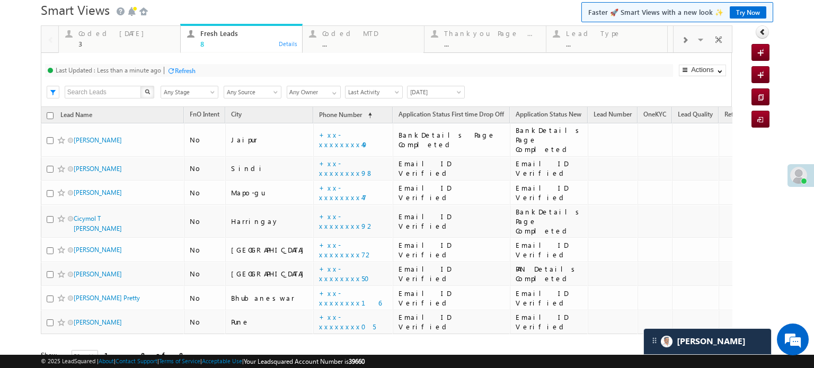
scroll to position [53, 0]
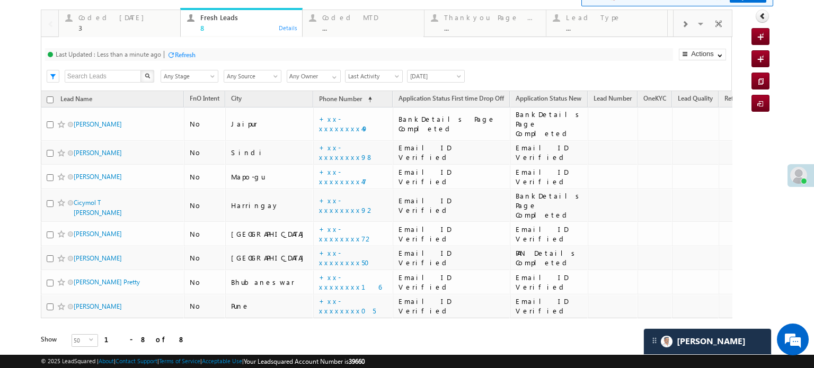
click at [179, 51] on div "Refresh" at bounding box center [185, 55] width 21 height 8
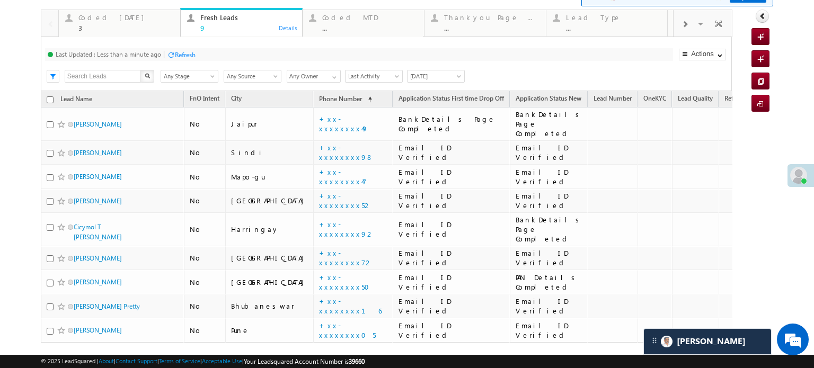
scroll to position [0, 0]
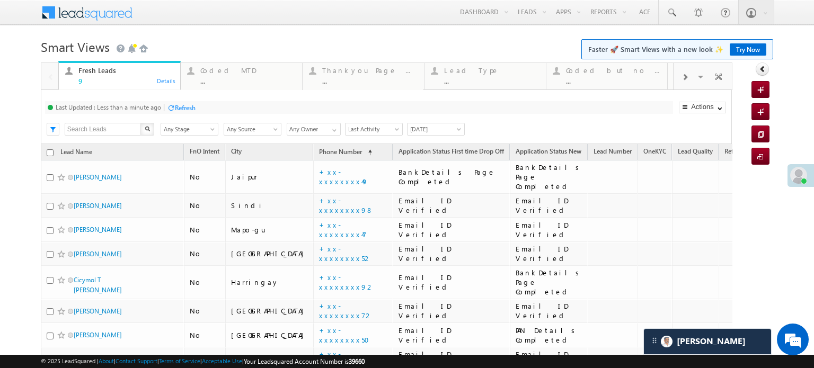
click at [682, 76] on span at bounding box center [685, 77] width 6 height 8
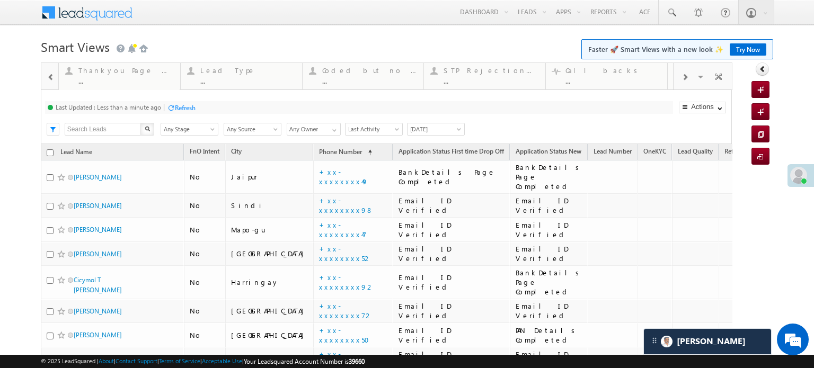
click at [682, 76] on span at bounding box center [685, 77] width 6 height 8
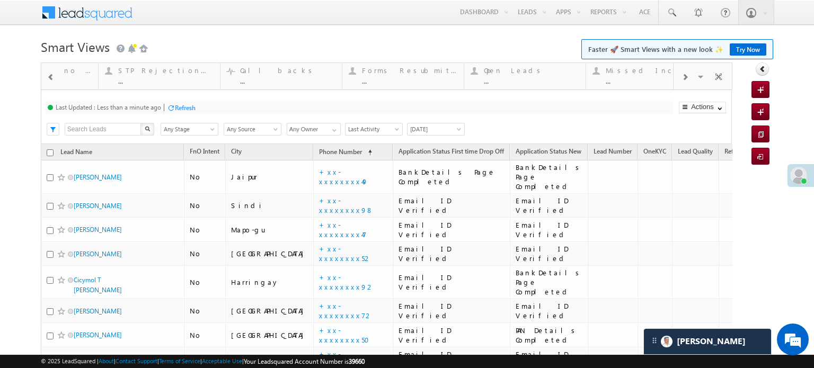
click at [682, 76] on span at bounding box center [685, 77] width 6 height 8
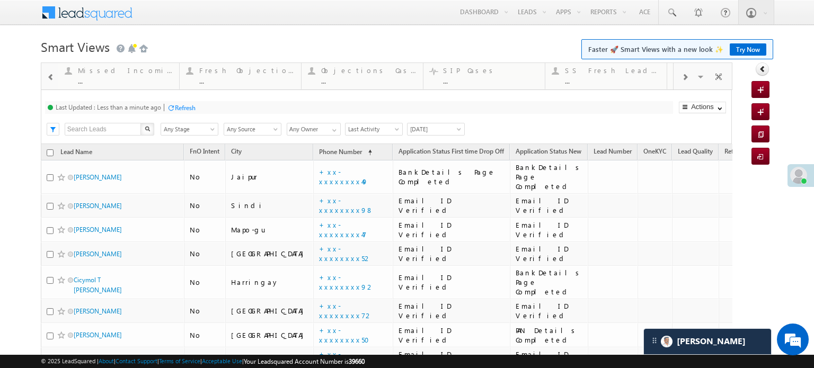
click at [682, 76] on span at bounding box center [685, 77] width 6 height 8
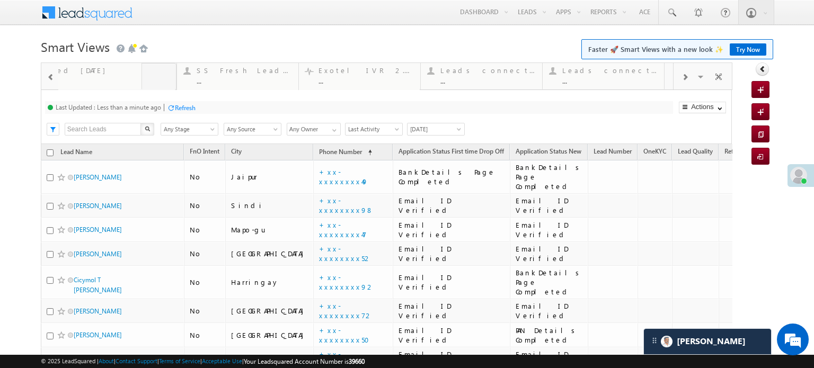
drag, startPoint x: 520, startPoint y: 76, endPoint x: 0, endPoint y: 47, distance: 520.8
click at [47, 79] on span at bounding box center [50, 77] width 7 height 8
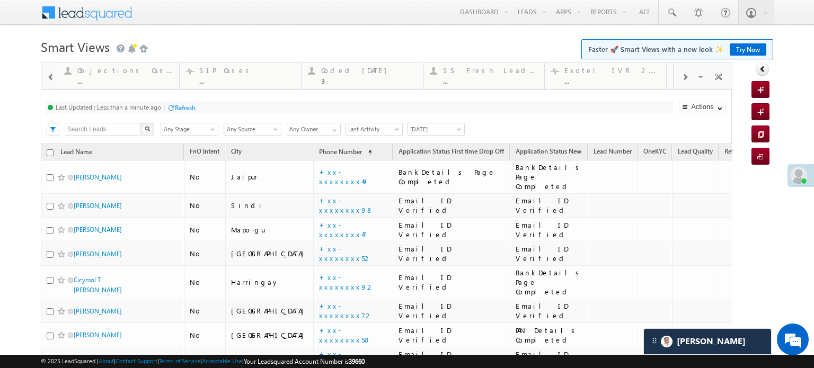
click at [47, 79] on span at bounding box center [50, 77] width 7 height 8
drag, startPoint x: 609, startPoint y: 79, endPoint x: 13, endPoint y: 65, distance: 596.0
click at [46, 74] on div at bounding box center [50, 77] width 15 height 24
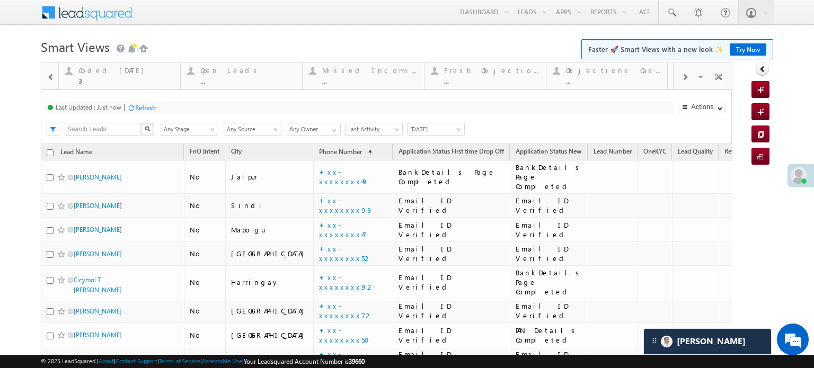
click at [46, 74] on div at bounding box center [50, 77] width 15 height 24
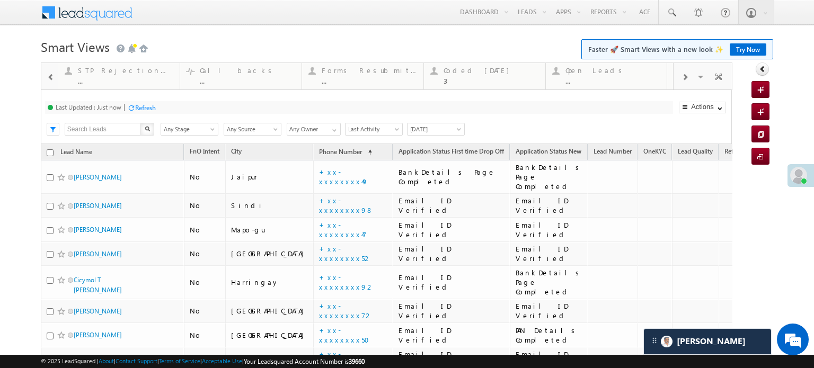
click at [46, 74] on div at bounding box center [50, 77] width 15 height 24
drag, startPoint x: 588, startPoint y: 82, endPoint x: 64, endPoint y: 106, distance: 524.8
click at [56, 81] on div at bounding box center [50, 77] width 15 height 24
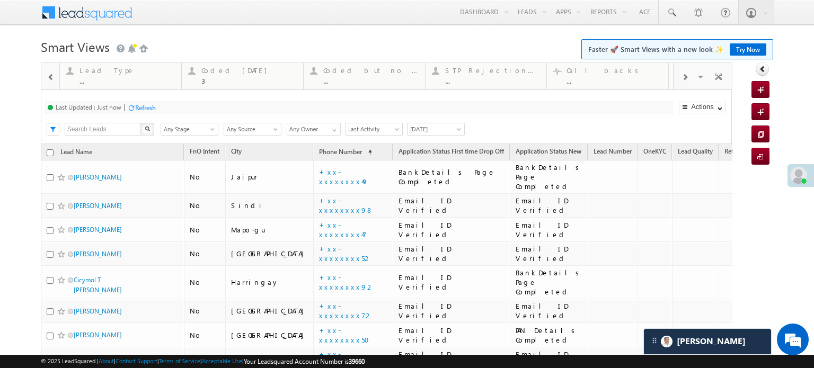
click at [56, 81] on div at bounding box center [50, 77] width 15 height 24
drag, startPoint x: 599, startPoint y: 78, endPoint x: 2, endPoint y: 108, distance: 597.2
click at [137, 108] on div "Refresh" at bounding box center [145, 108] width 21 height 8
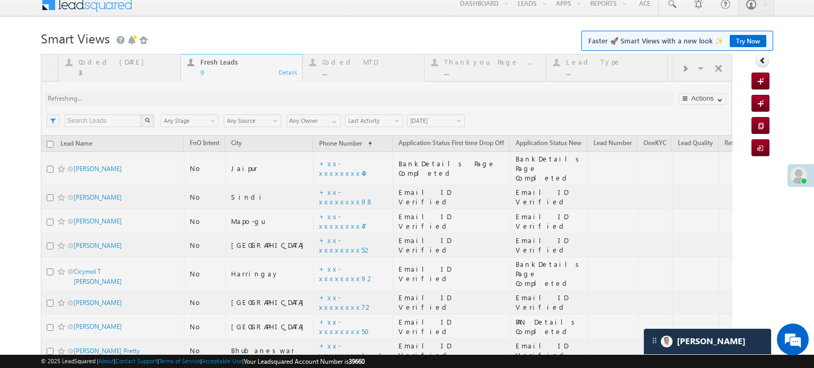
scroll to position [100, 0]
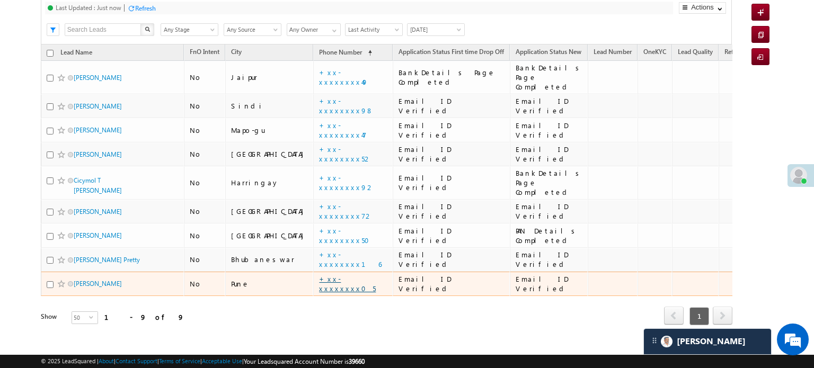
click at [319, 275] on link "+xx-xxxxxxxx05" at bounding box center [347, 284] width 57 height 19
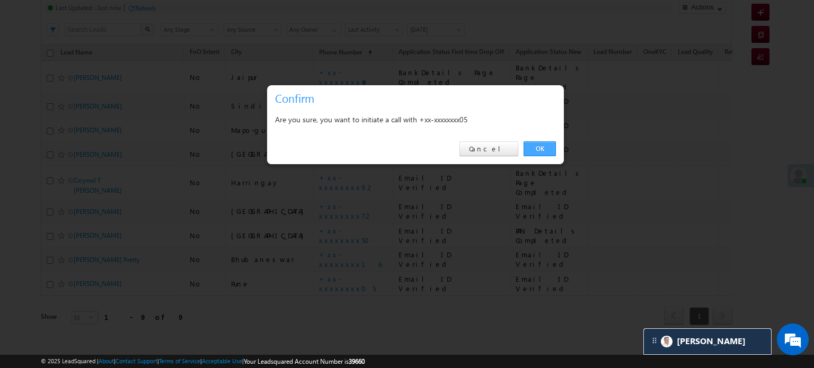
click at [534, 148] on link "OK" at bounding box center [540, 149] width 32 height 15
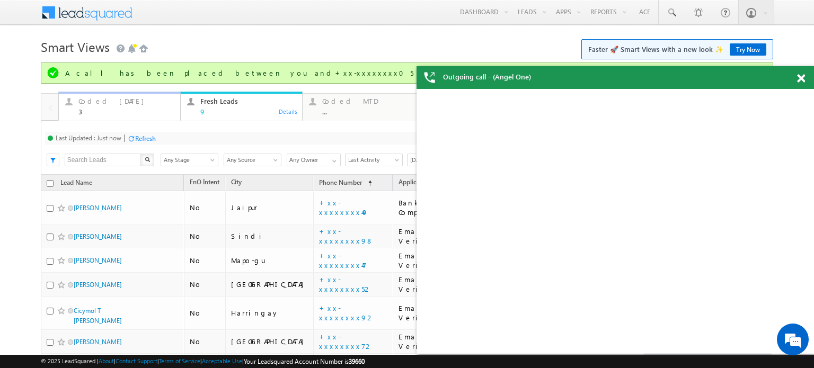
scroll to position [0, 0]
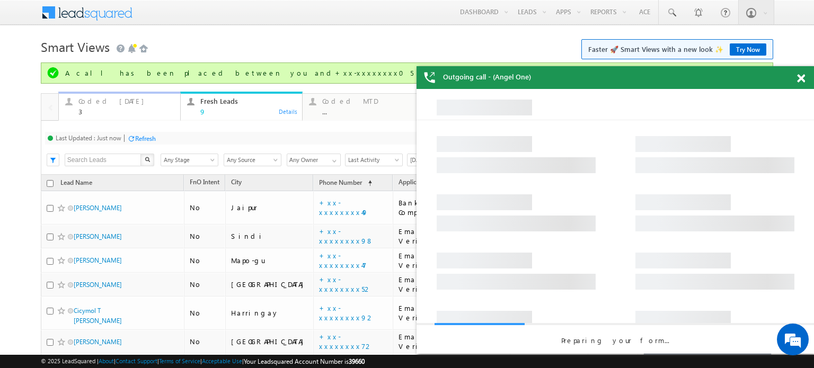
click at [82, 108] on div "3" at bounding box center [125, 112] width 95 height 8
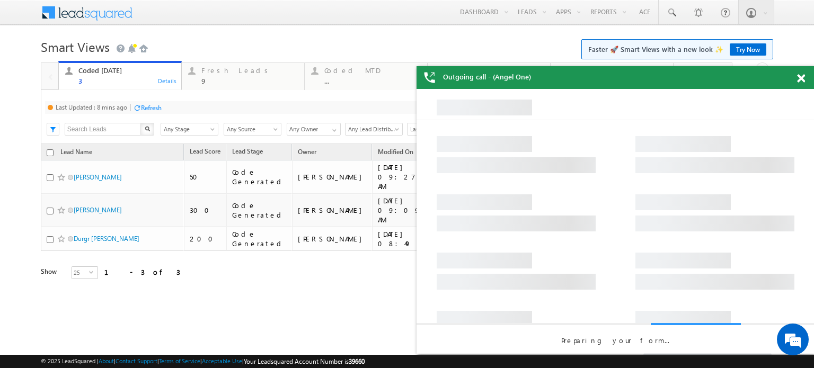
click at [144, 109] on div "Refresh" at bounding box center [151, 108] width 21 height 8
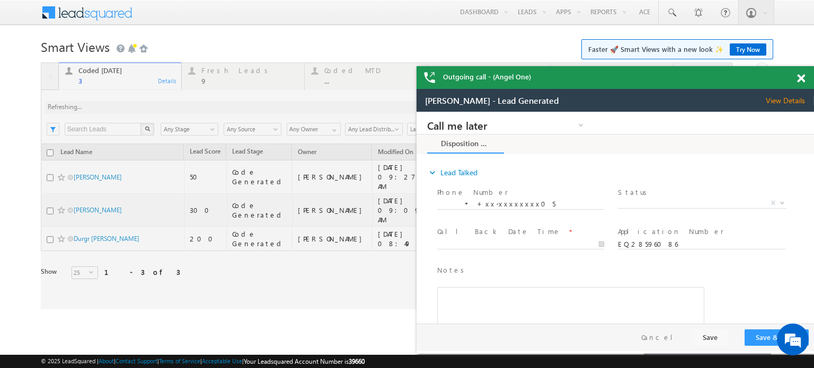
click at [801, 77] on span at bounding box center [801, 78] width 8 height 9
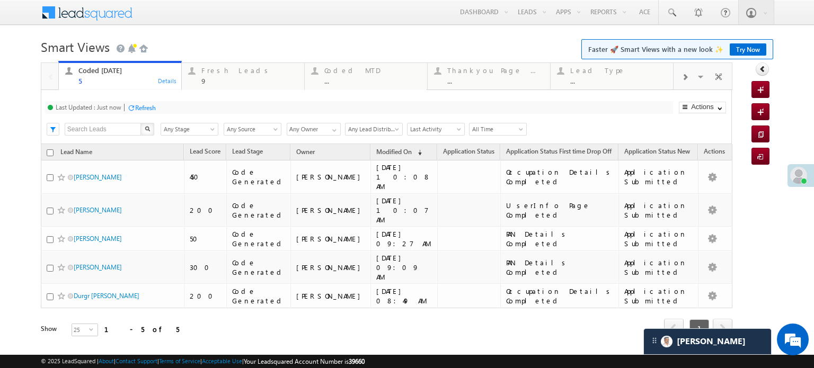
click at [145, 104] on div "Refresh" at bounding box center [145, 108] width 21 height 8
click at [227, 75] on div "Fresh Leads 9" at bounding box center [249, 74] width 96 height 21
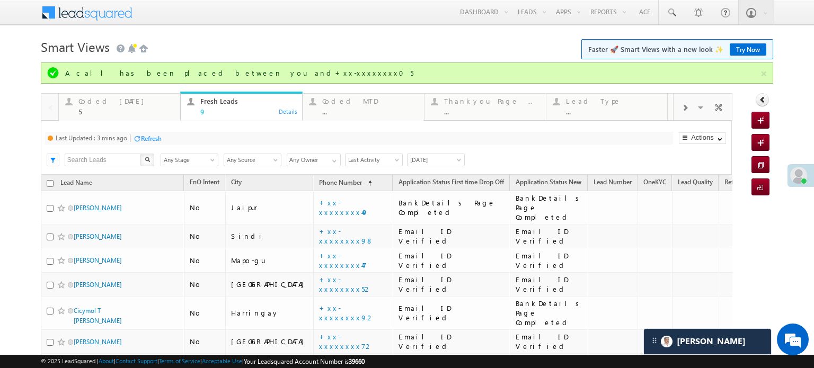
drag, startPoint x: 160, startPoint y: 131, endPoint x: 152, endPoint y: 135, distance: 9.3
click at [159, 132] on div "Last Updated : 3 mins ago Refresh Refreshing..." at bounding box center [359, 138] width 628 height 13
click at [152, 135] on div "Refresh" at bounding box center [151, 139] width 21 height 8
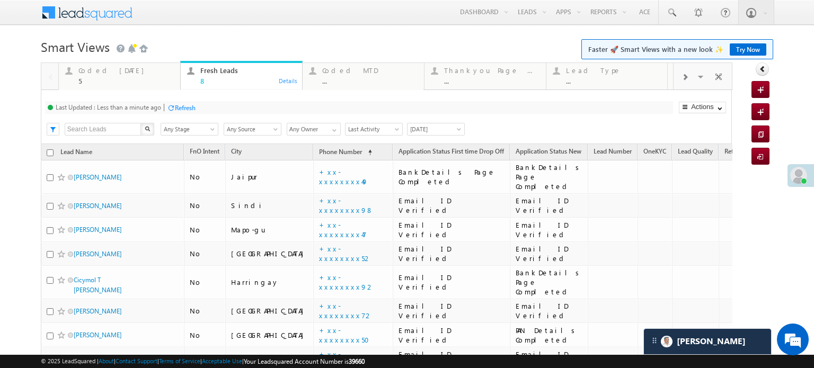
click at [194, 104] on div "Refresh" at bounding box center [185, 108] width 21 height 8
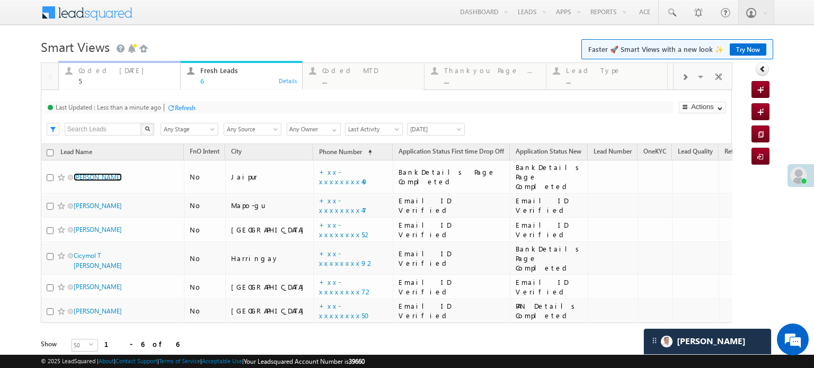
click at [98, 77] on div "5" at bounding box center [125, 81] width 95 height 8
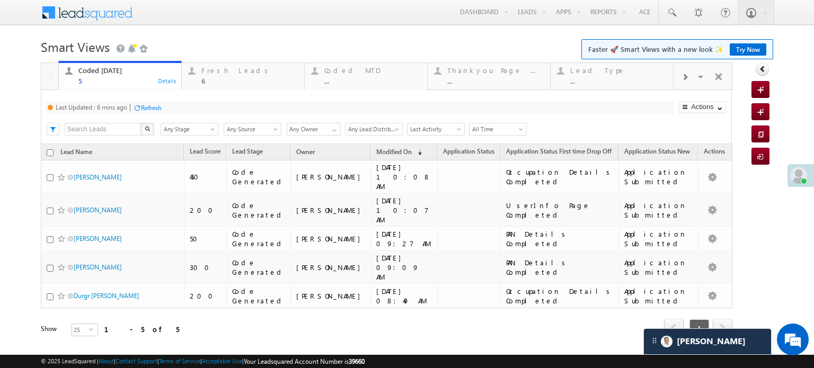
click at [143, 105] on div "Refresh" at bounding box center [151, 108] width 21 height 8
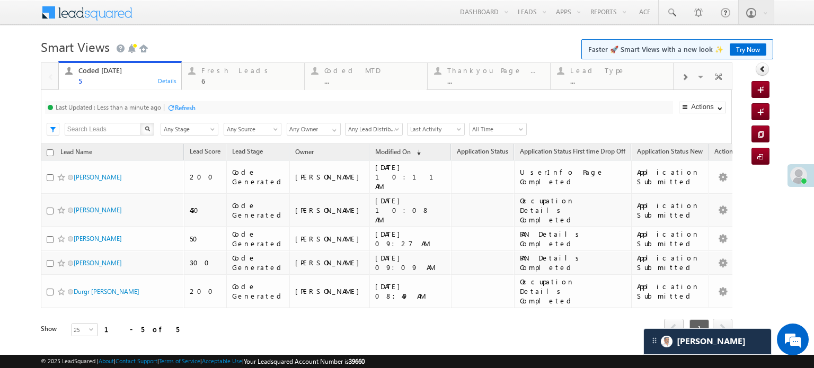
scroll to position [5276, 0]
drag, startPoint x: 241, startPoint y: 63, endPoint x: 240, endPoint y: 72, distance: 8.5
click at [240, 72] on div "Fresh Leads" at bounding box center [249, 70] width 96 height 8
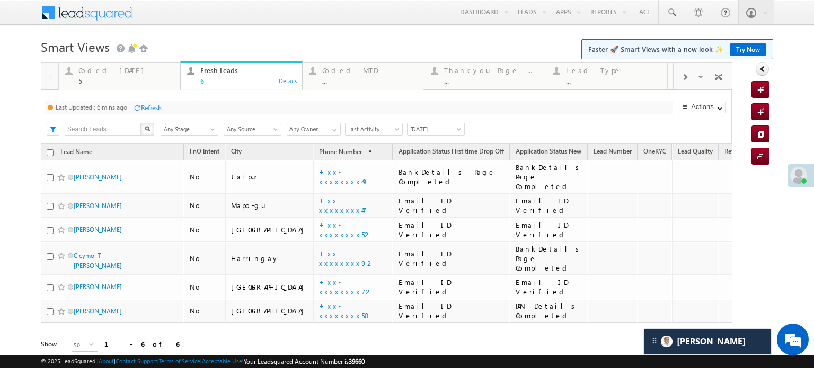
click at [144, 107] on div "Refresh" at bounding box center [151, 108] width 21 height 8
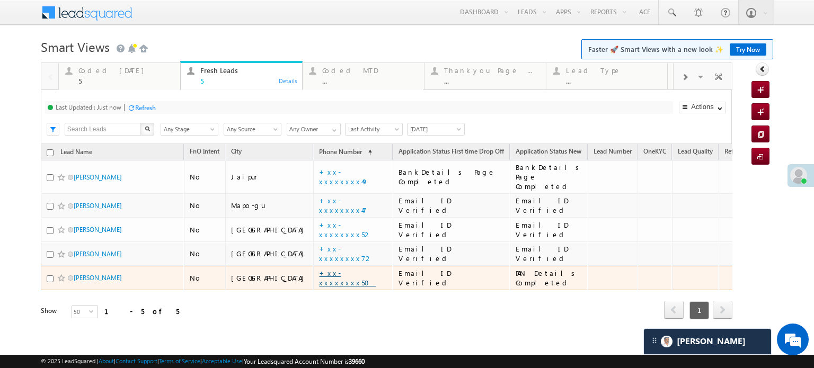
click at [319, 269] on link "+xx-xxxxxxxx50" at bounding box center [347, 278] width 57 height 19
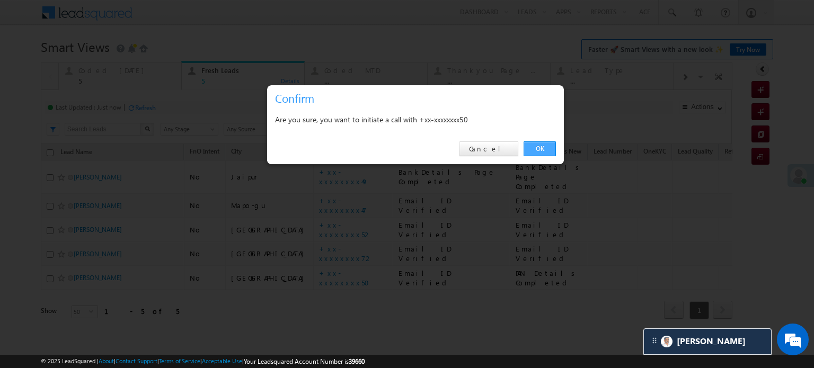
click at [541, 142] on link "OK" at bounding box center [540, 149] width 32 height 15
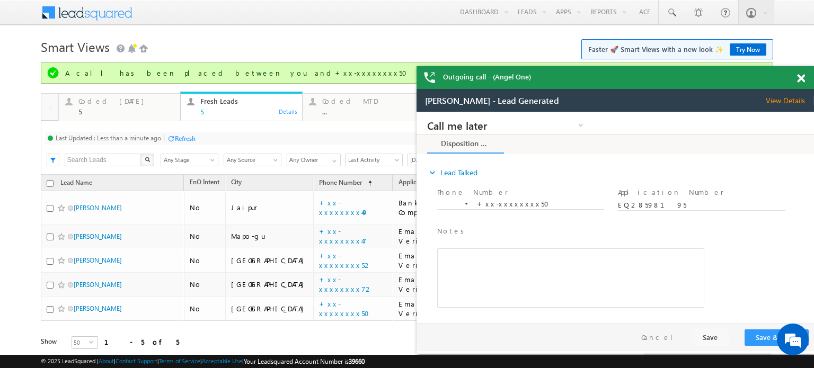
scroll to position [0, 0]
click at [800, 83] on span at bounding box center [801, 78] width 8 height 9
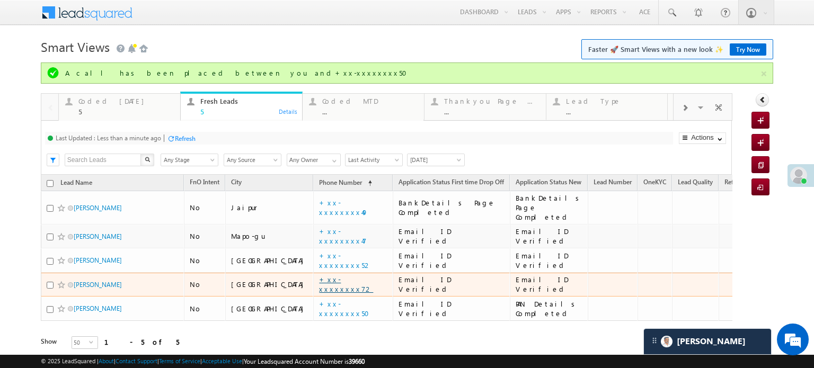
click at [319, 278] on link "+xx-xxxxxxxx72" at bounding box center [346, 284] width 54 height 19
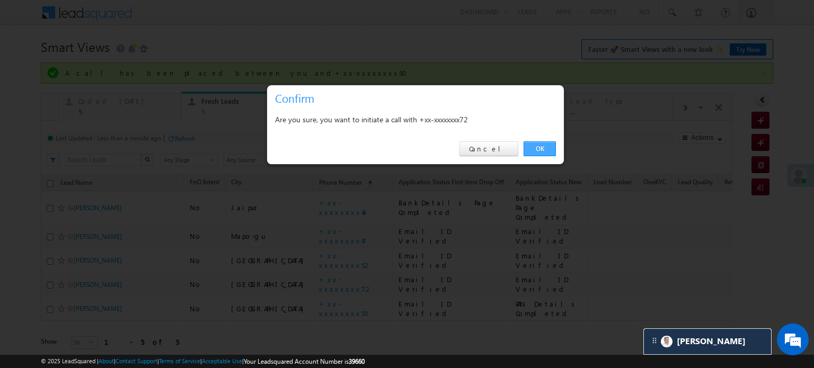
click at [532, 148] on link "OK" at bounding box center [540, 149] width 32 height 15
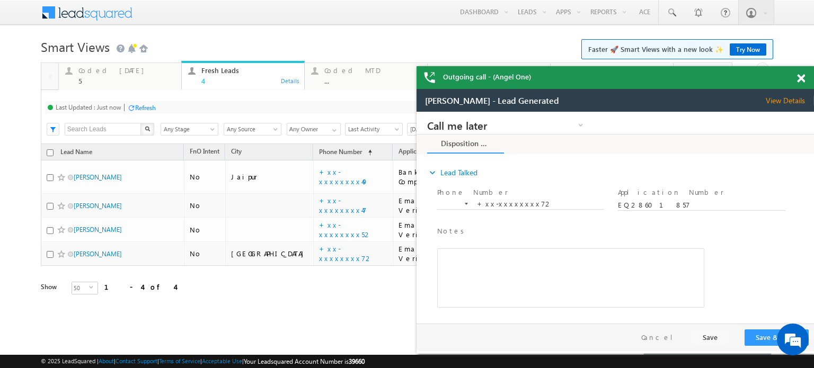
click at [804, 78] on span at bounding box center [801, 78] width 8 height 9
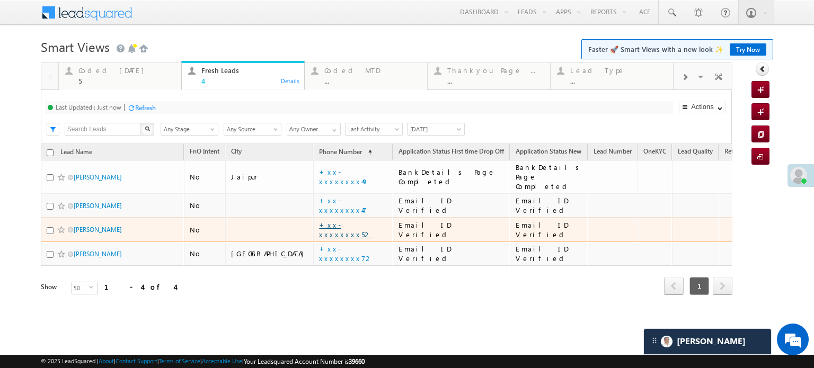
click at [319, 221] on link "+xx-xxxxxxxx52" at bounding box center [345, 230] width 53 height 19
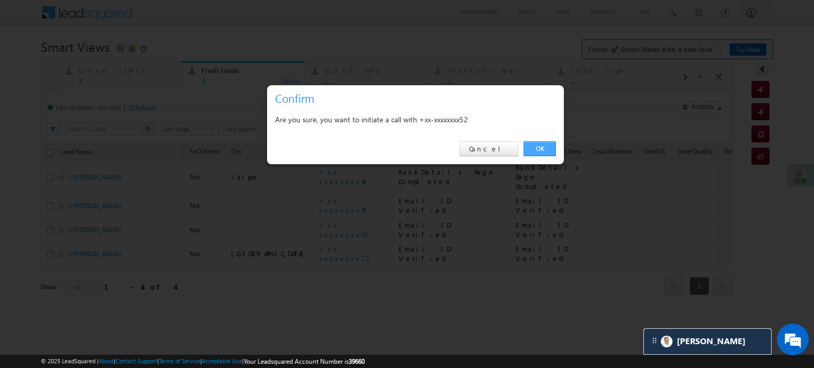
click at [542, 149] on link "OK" at bounding box center [540, 149] width 32 height 15
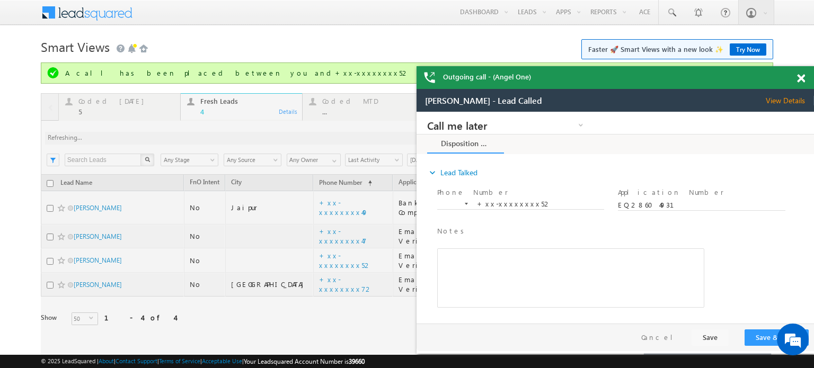
click at [801, 74] on span at bounding box center [801, 78] width 8 height 9
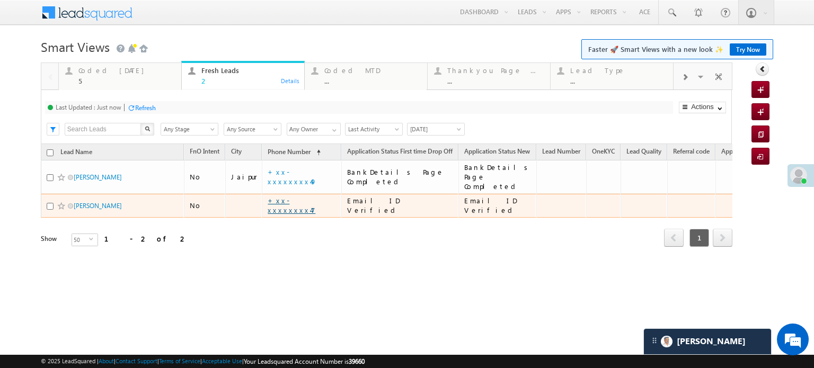
click at [282, 197] on link "+xx-xxxxxxxx47" at bounding box center [292, 205] width 48 height 19
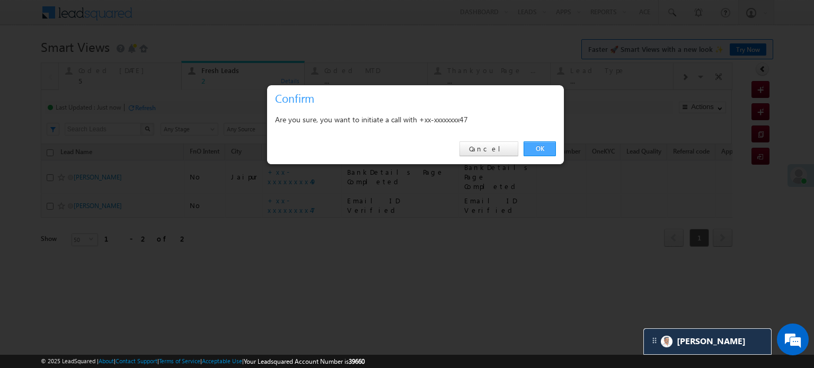
click at [535, 146] on link "OK" at bounding box center [540, 149] width 32 height 15
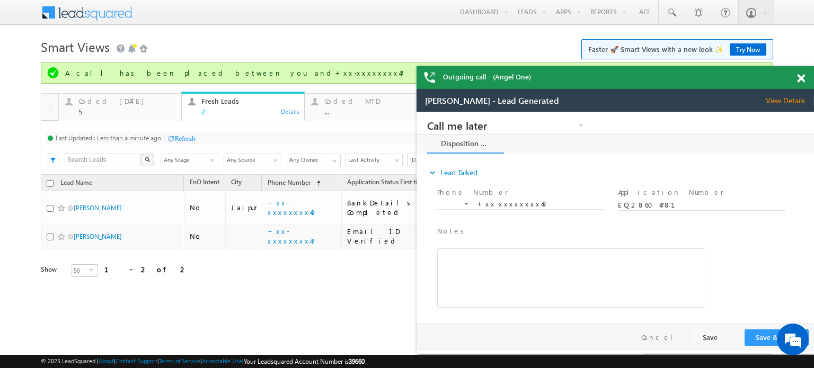
click at [802, 82] on span at bounding box center [801, 78] width 8 height 9
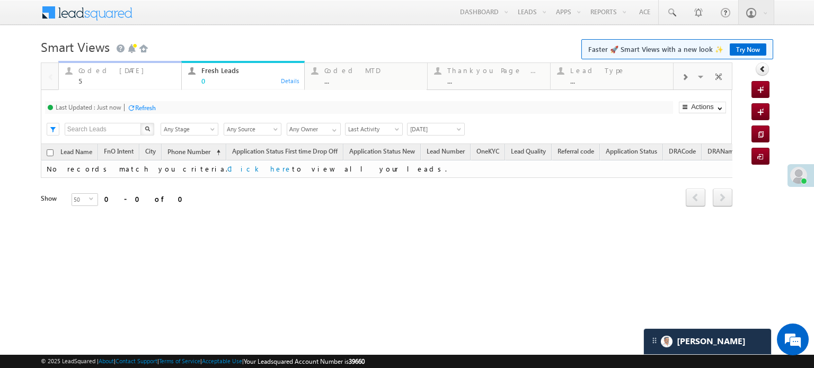
click at [124, 65] on div "Coded Today 5" at bounding box center [126, 74] width 96 height 21
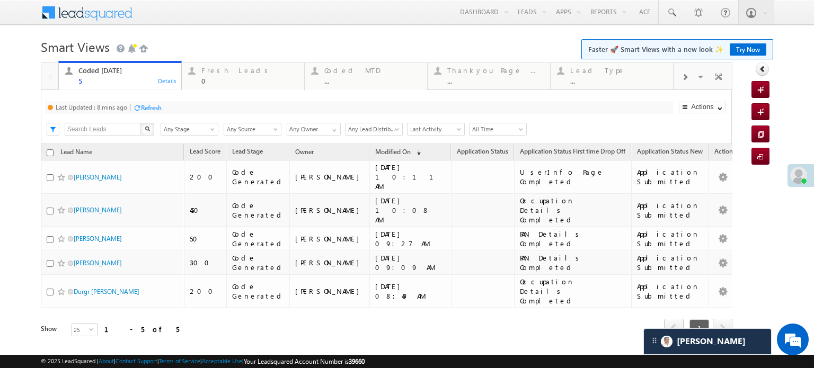
click at [149, 100] on div "Last Updated : 8 mins ago Refresh Refreshing... Search X Lead Stage Any Stage A…" at bounding box center [386, 117] width 691 height 54
click at [152, 104] on div "Refresh" at bounding box center [151, 108] width 21 height 8
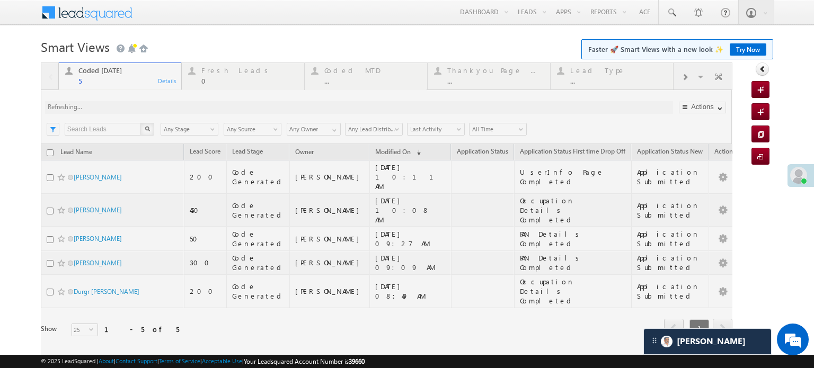
click at [152, 103] on div at bounding box center [387, 215] width 692 height 304
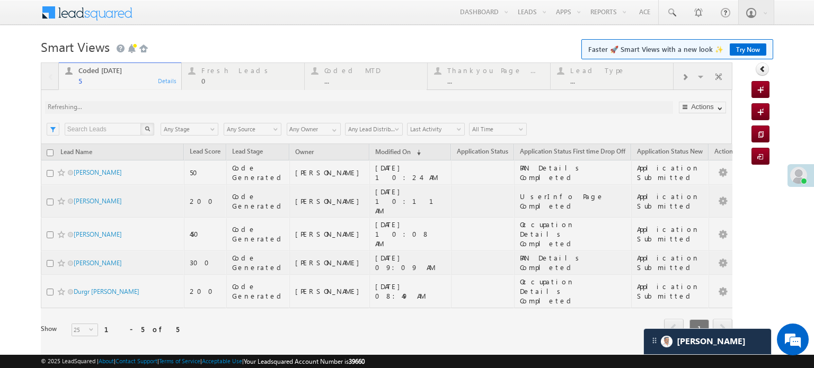
click at [240, 74] on div at bounding box center [387, 215] width 692 height 304
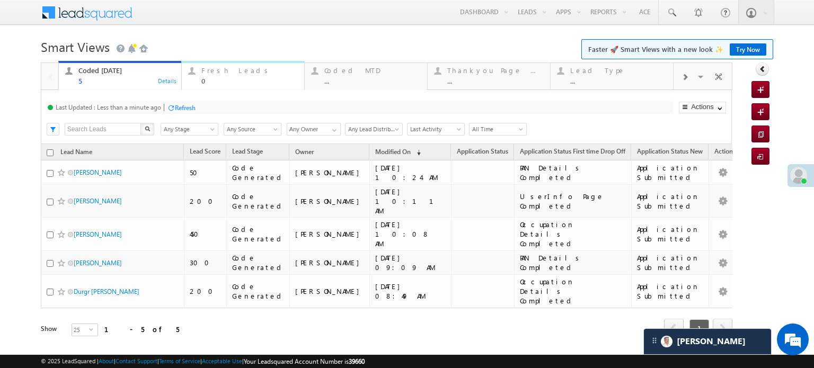
click at [232, 75] on div "Fresh Leads 0" at bounding box center [249, 74] width 96 height 21
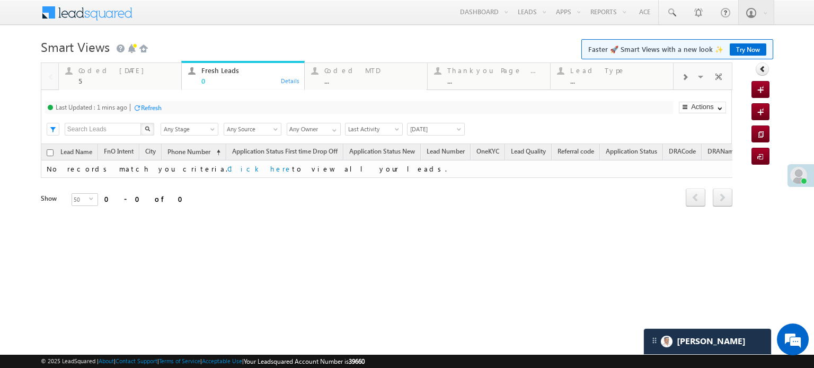
click at [153, 109] on div "Refresh" at bounding box center [151, 108] width 21 height 8
click at [134, 81] on div "5" at bounding box center [126, 81] width 96 height 8
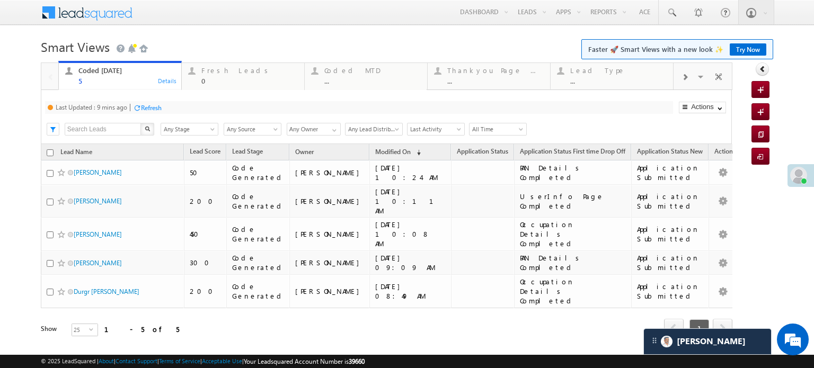
click at [164, 112] on div "Last Updated : 9 mins ago Refresh Refreshing..." at bounding box center [359, 107] width 628 height 13
click at [157, 110] on div "Refresh" at bounding box center [151, 108] width 21 height 8
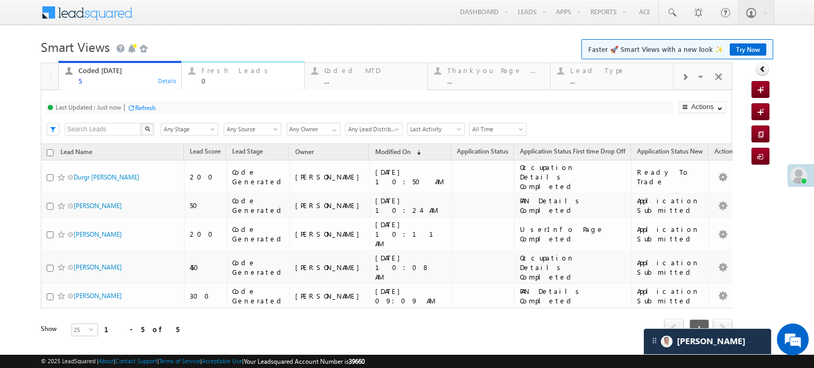
click at [216, 84] on div "0" at bounding box center [249, 81] width 96 height 8
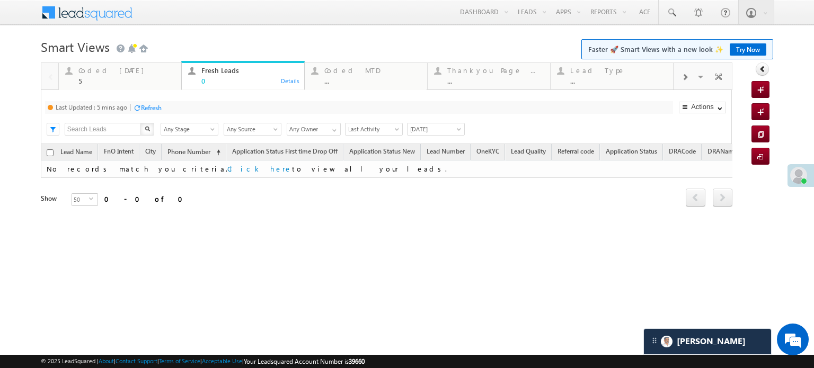
click at [157, 104] on div "Refresh" at bounding box center [151, 108] width 21 height 8
click at [117, 69] on div "Coded Today" at bounding box center [126, 70] width 96 height 8
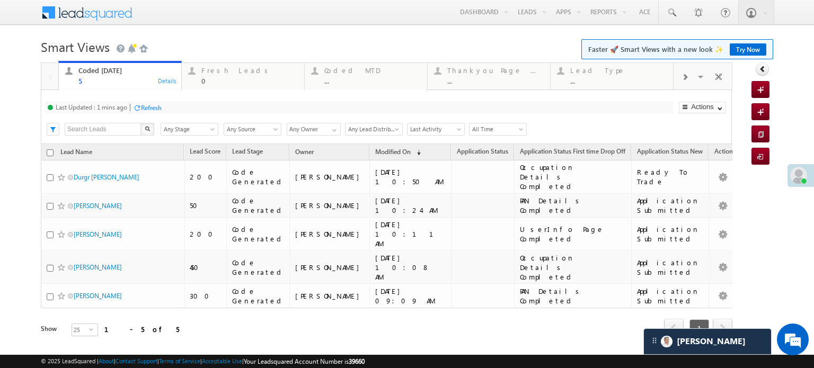
click at [158, 107] on div "Refresh" at bounding box center [151, 108] width 21 height 8
click at [240, 76] on div "Fresh Leads 0" at bounding box center [249, 74] width 96 height 21
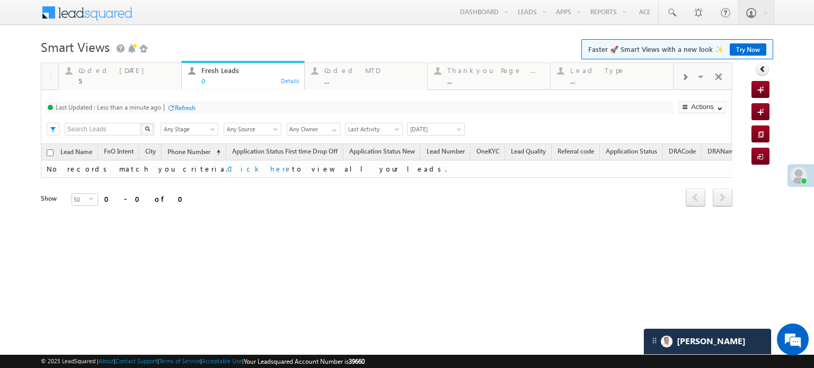
click at [179, 111] on div "Refresh" at bounding box center [185, 108] width 21 height 8
click at [96, 78] on div "5" at bounding box center [126, 81] width 96 height 8
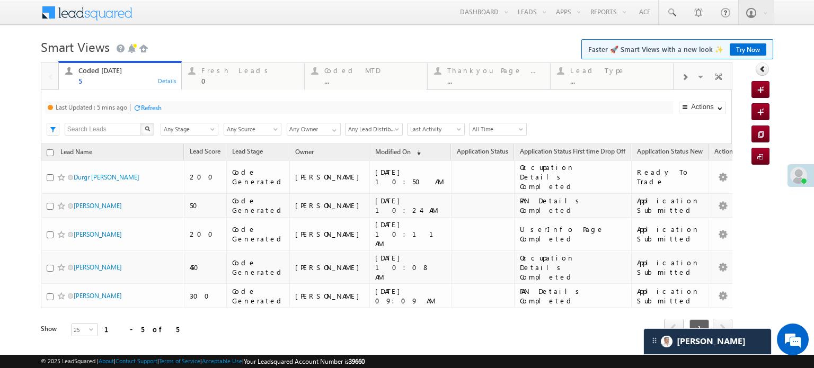
click at [159, 109] on div "Refresh" at bounding box center [151, 108] width 21 height 8
click at [218, 74] on div "Fresh Leads" at bounding box center [249, 70] width 96 height 8
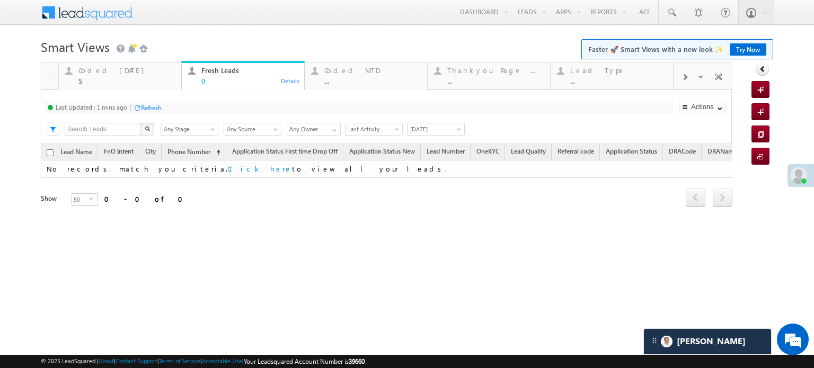
click at [157, 102] on div "Refresh" at bounding box center [147, 107] width 29 height 10
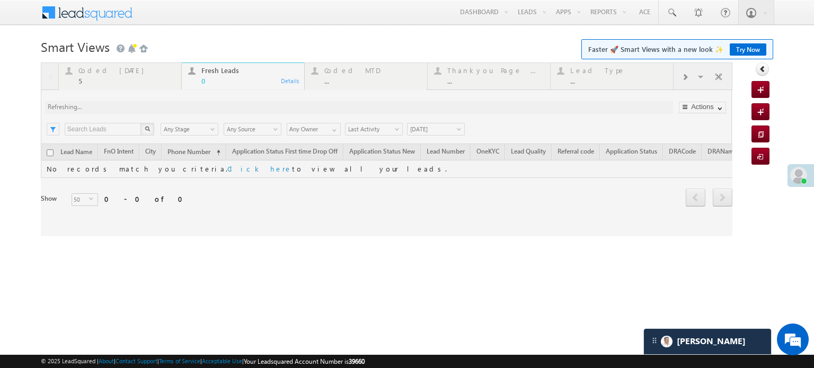
click at [154, 110] on div at bounding box center [387, 150] width 692 height 174
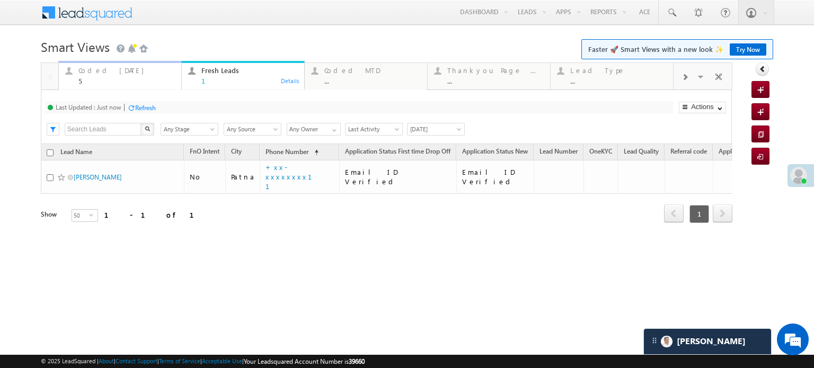
click at [111, 68] on div "Coded Today" at bounding box center [126, 70] width 96 height 8
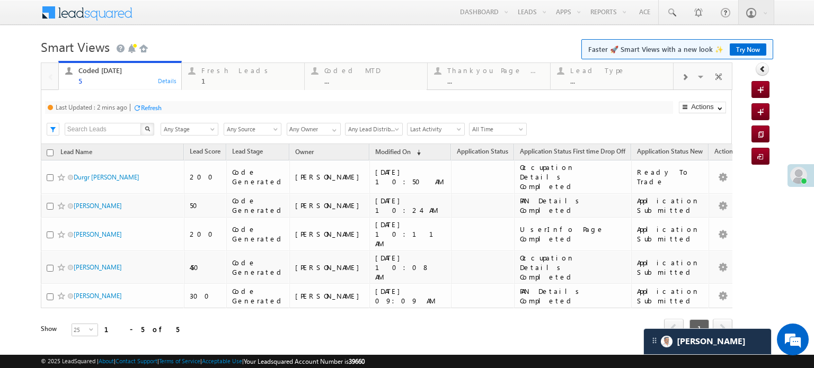
click at [144, 108] on div "Refresh" at bounding box center [151, 108] width 21 height 8
click at [669, 14] on span at bounding box center [671, 12] width 11 height 11
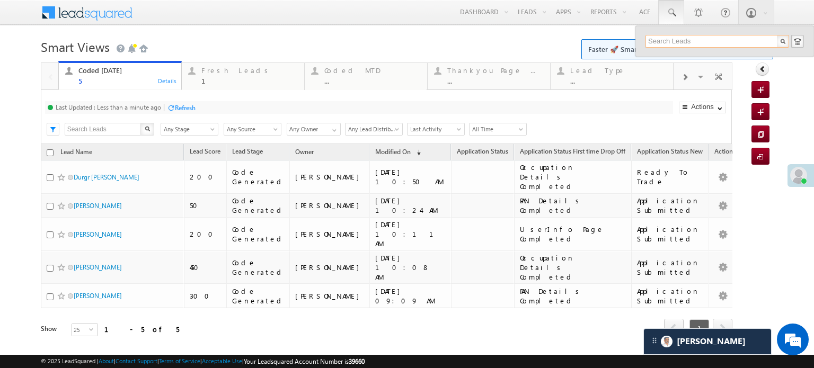
paste input "EQ28604931"
type input "EQ28604931"
click at [697, 67] on div "+xx-xxxxxxxx52" at bounding box center [722, 69] width 142 height 13
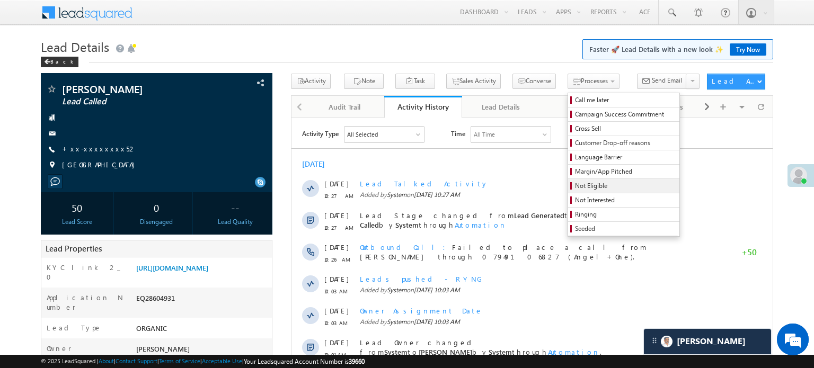
click at [575, 185] on span "Not Eligible" at bounding box center [625, 186] width 101 height 10
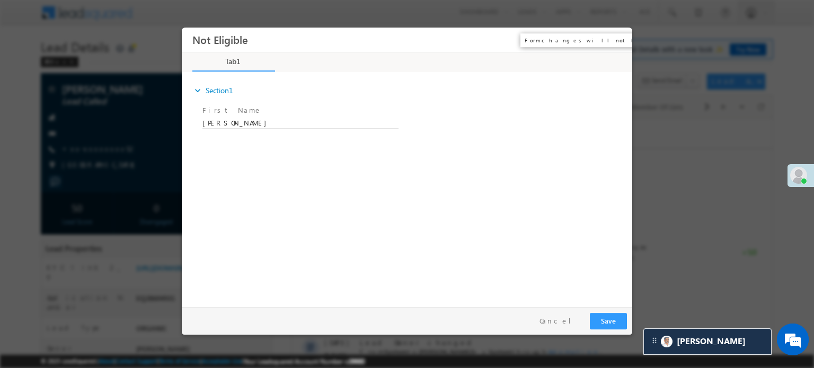
click at [613, 42] on button "×" at bounding box center [617, 40] width 18 height 20
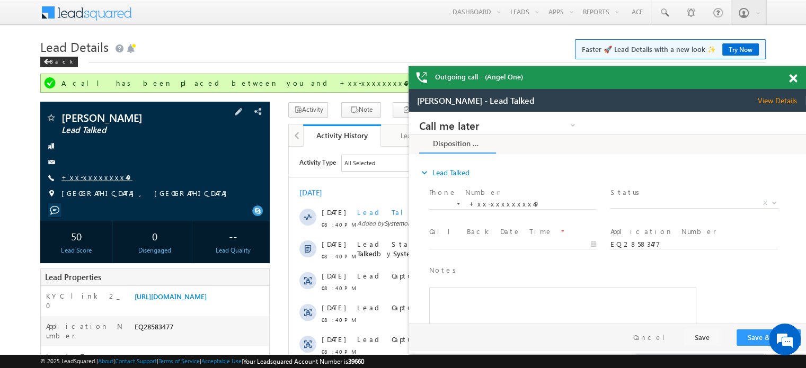
click at [81, 174] on link "+xx-xxxxxxxx49" at bounding box center [96, 177] width 71 height 9
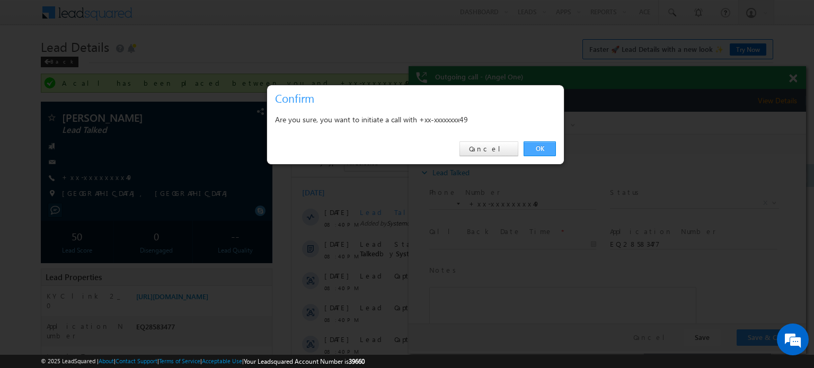
click at [542, 146] on link "OK" at bounding box center [540, 149] width 32 height 15
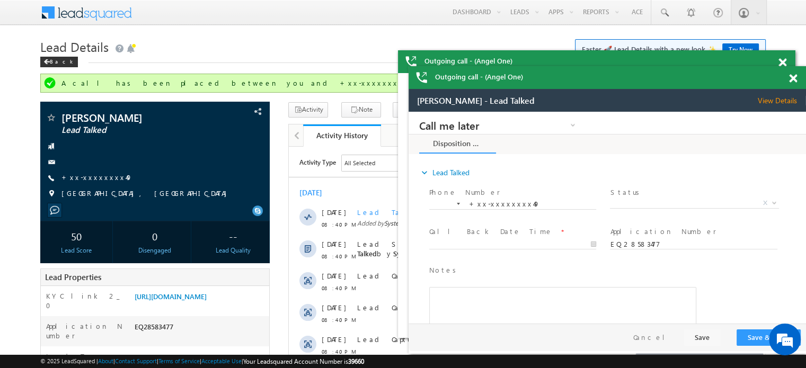
click at [792, 76] on span at bounding box center [793, 78] width 8 height 9
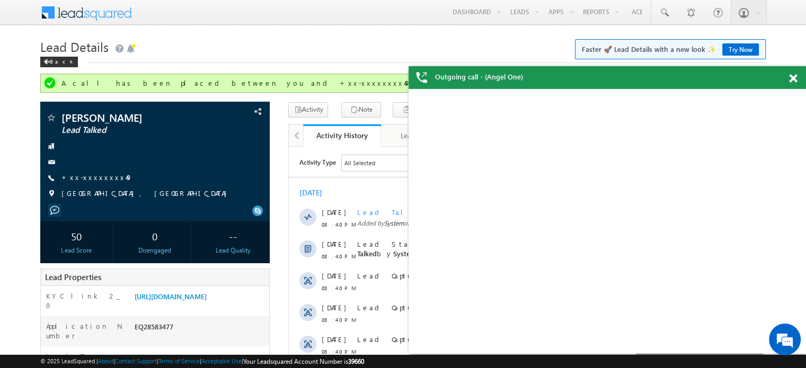
click at [792, 76] on span at bounding box center [793, 78] width 8 height 9
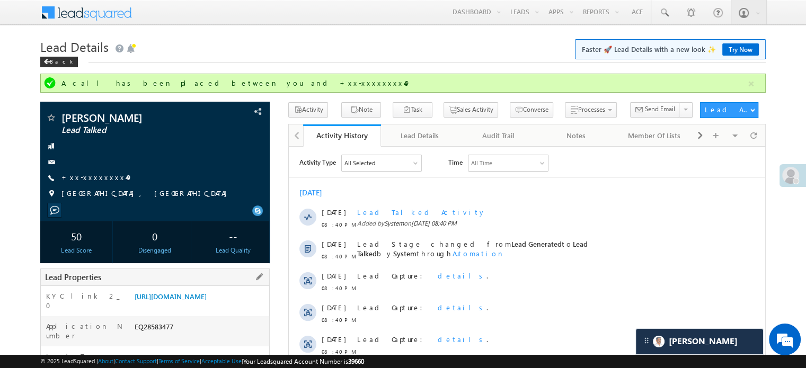
click at [199, 286] on div "KYC link 2_0 [URL][DOMAIN_NAME]" at bounding box center [155, 301] width 228 height 30
click at [203, 301] on link "[URL][DOMAIN_NAME]" at bounding box center [171, 296] width 72 height 9
click at [207, 301] on link "[URL][DOMAIN_NAME]" at bounding box center [171, 296] width 72 height 9
click at [207, 295] on link "[URL][DOMAIN_NAME]" at bounding box center [171, 296] width 72 height 9
click at [90, 176] on link "+xx-xxxxxxxx49" at bounding box center [96, 177] width 71 height 9
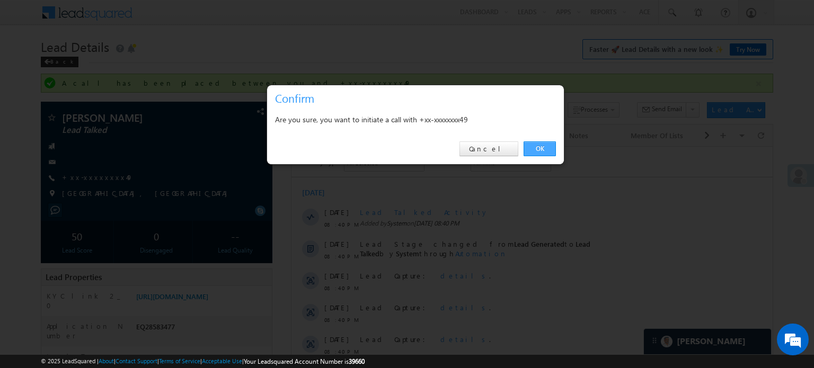
click at [539, 148] on link "OK" at bounding box center [540, 149] width 32 height 15
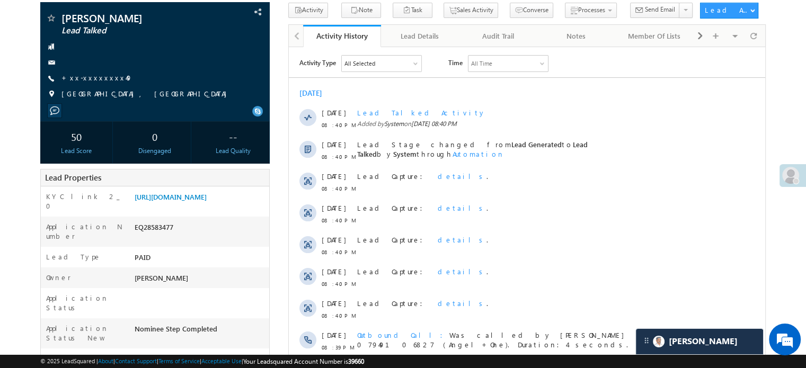
scroll to position [106, 0]
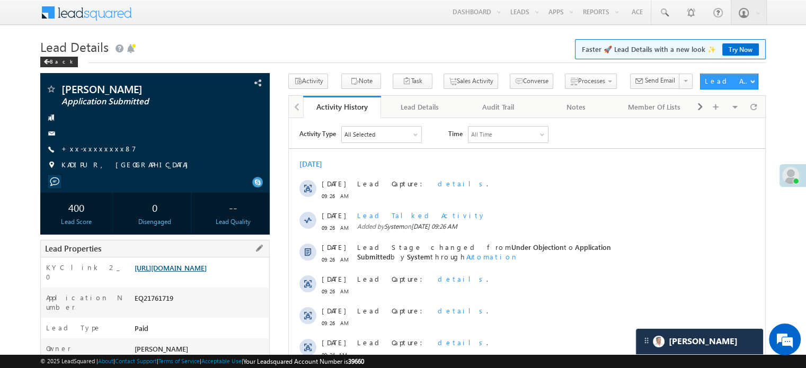
click at [173, 272] on link "[URL][DOMAIN_NAME]" at bounding box center [171, 267] width 72 height 9
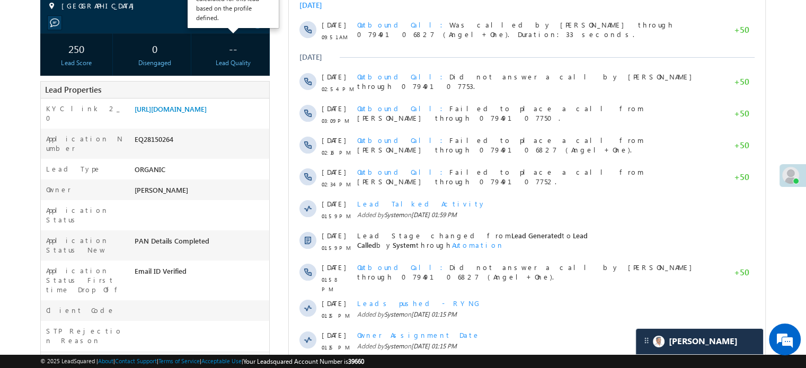
scroll to position [106, 0]
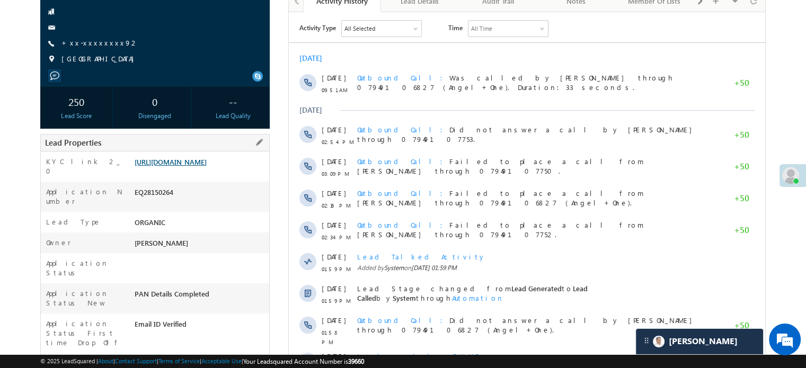
click at [207, 166] on link "[URL][DOMAIN_NAME]" at bounding box center [171, 161] width 72 height 9
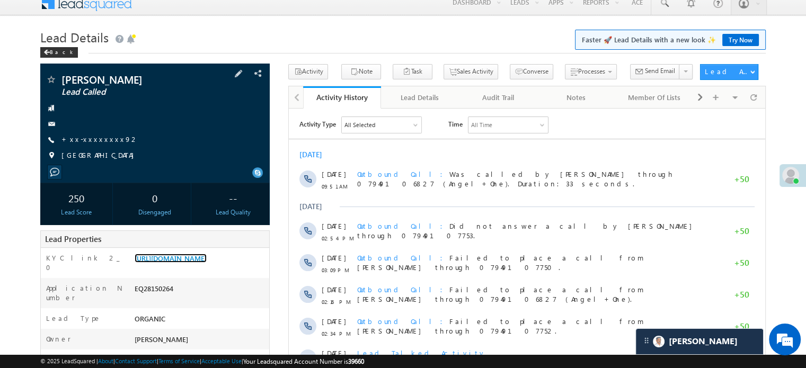
scroll to position [0, 0]
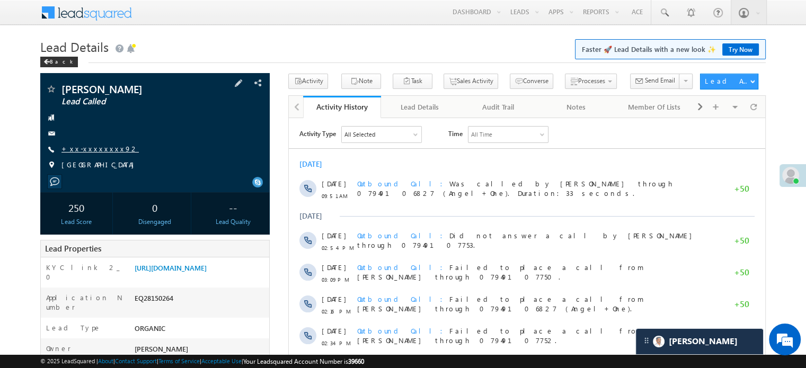
click at [87, 151] on link "+xx-xxxxxxxx92" at bounding box center [99, 148] width 77 height 9
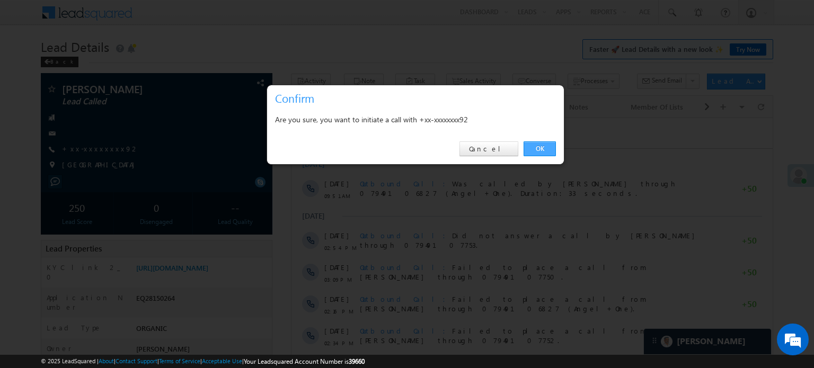
click at [543, 152] on link "OK" at bounding box center [540, 149] width 32 height 15
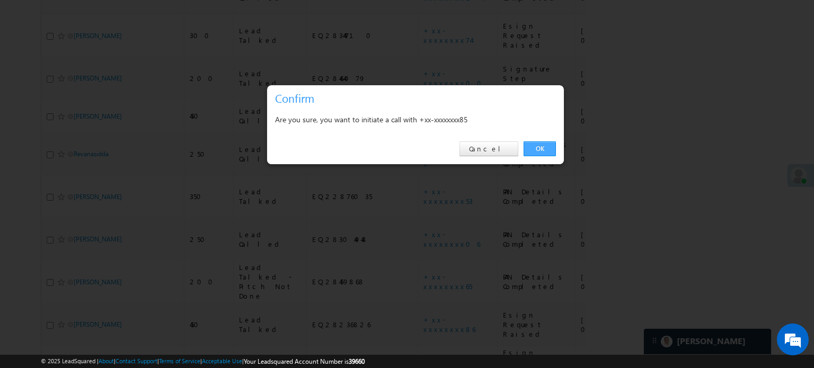
click at [543, 149] on link "OK" at bounding box center [540, 149] width 32 height 15
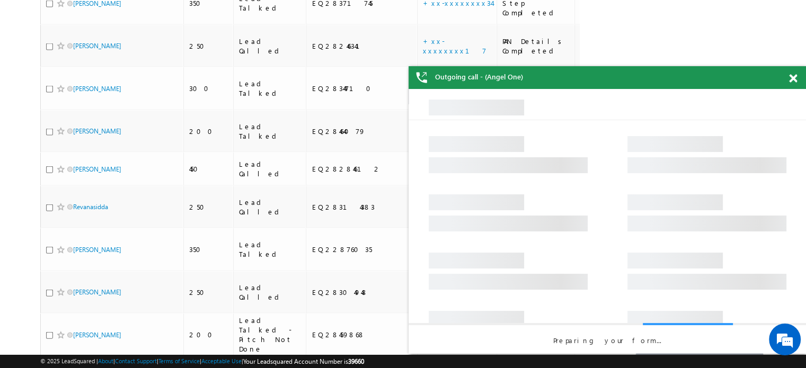
click at [793, 79] on span at bounding box center [793, 78] width 8 height 9
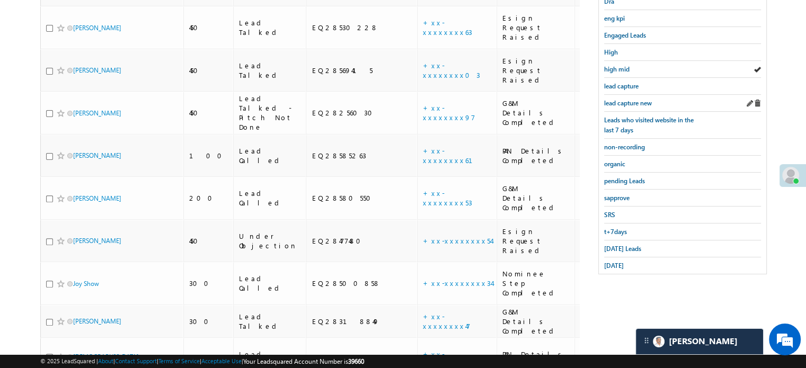
scroll to position [287, 0]
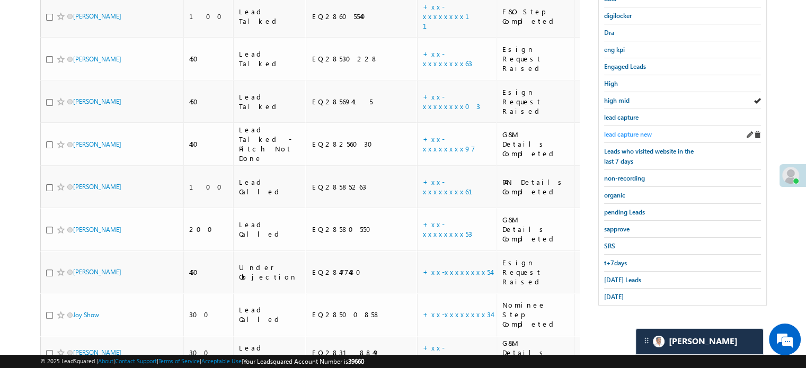
click at [631, 130] on span "lead capture new" at bounding box center [628, 134] width 48 height 8
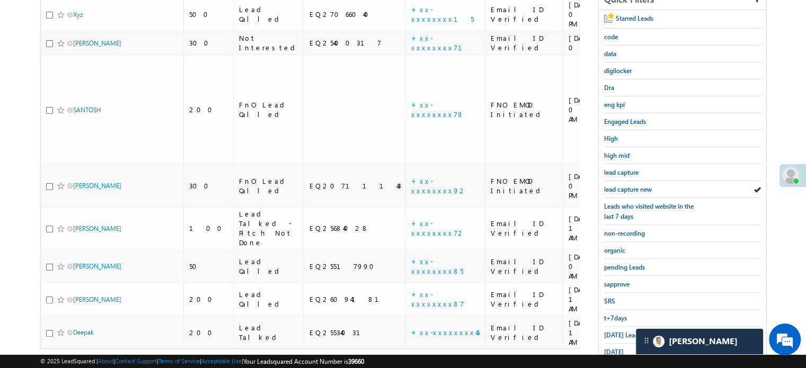
scroll to position [206, 0]
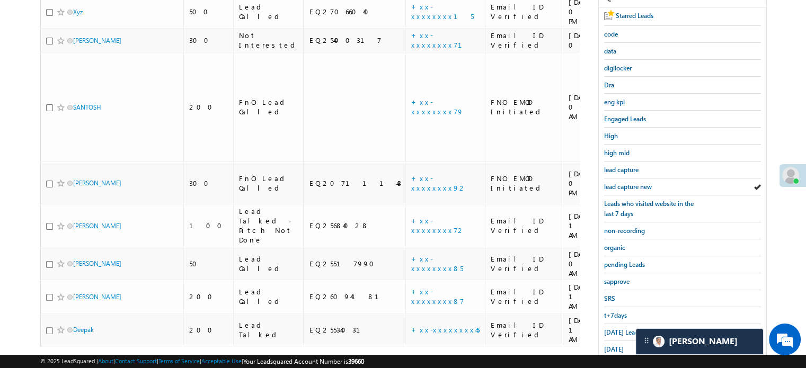
click at [617, 334] on div "[DATE] Leads" at bounding box center [682, 332] width 157 height 17
click at [616, 329] on span "[DATE] Leads" at bounding box center [622, 333] width 37 height 8
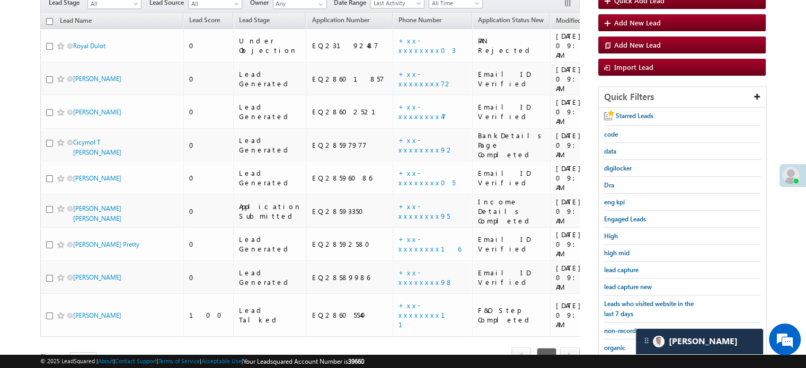
scroll to position [100, 0]
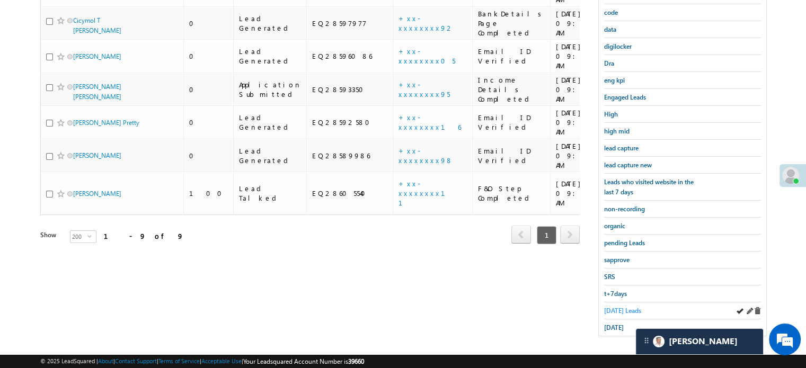
click at [617, 309] on span "[DATE] Leads" at bounding box center [622, 311] width 37 height 8
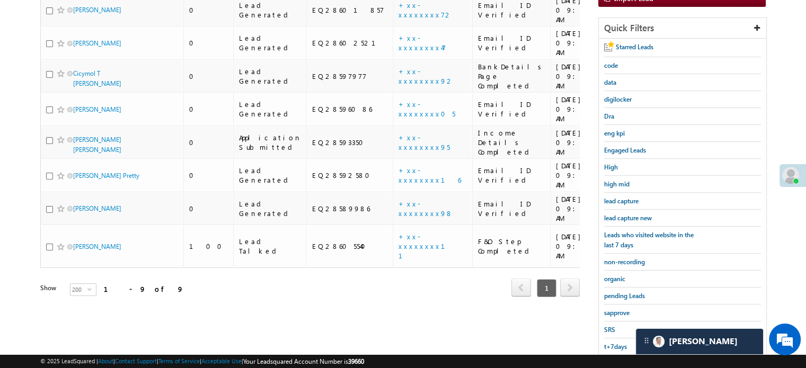
scroll to position [68, 0]
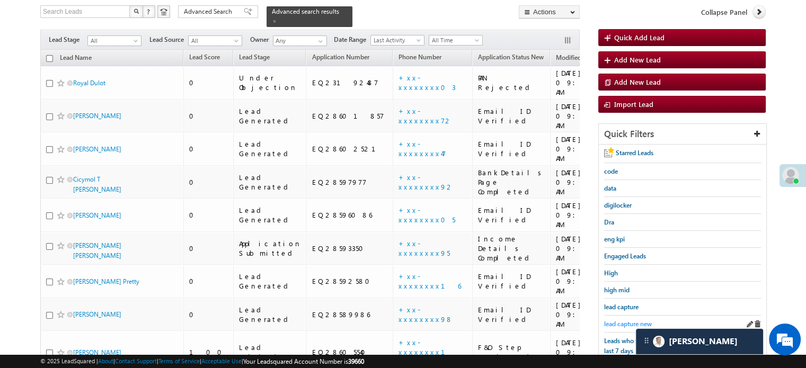
click at [635, 319] on link "lead capture new" at bounding box center [628, 324] width 48 height 10
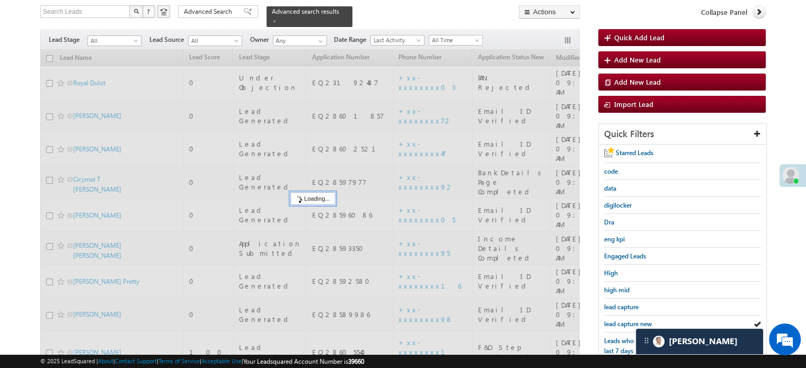
click at [634, 320] on span "lead capture new" at bounding box center [628, 324] width 48 height 8
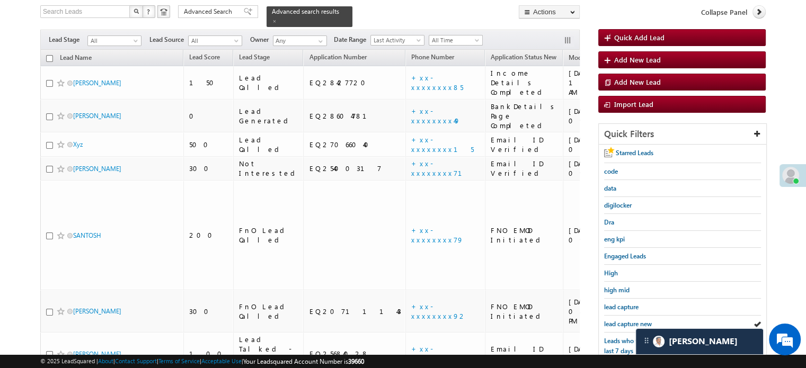
click at [634, 320] on span "lead capture new" at bounding box center [628, 324] width 48 height 8
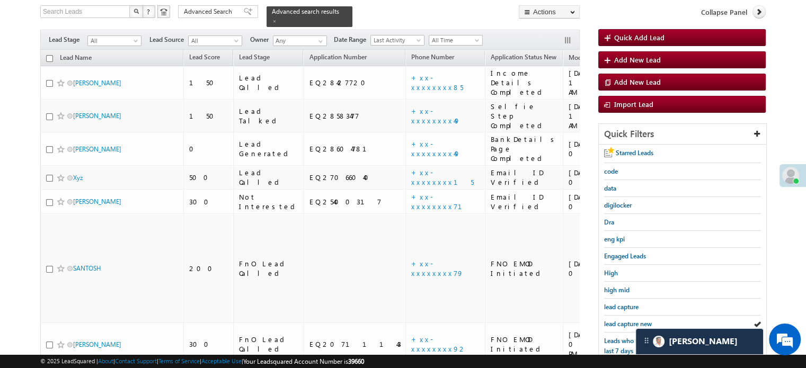
click at [634, 320] on span "lead capture new" at bounding box center [628, 324] width 48 height 8
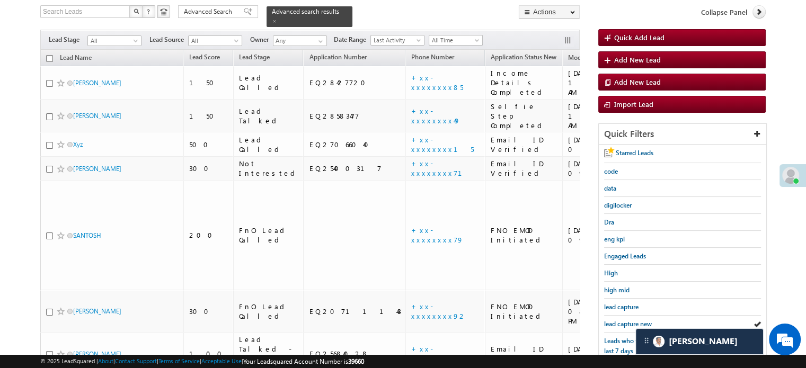
click at [634, 320] on span "lead capture new" at bounding box center [628, 324] width 48 height 8
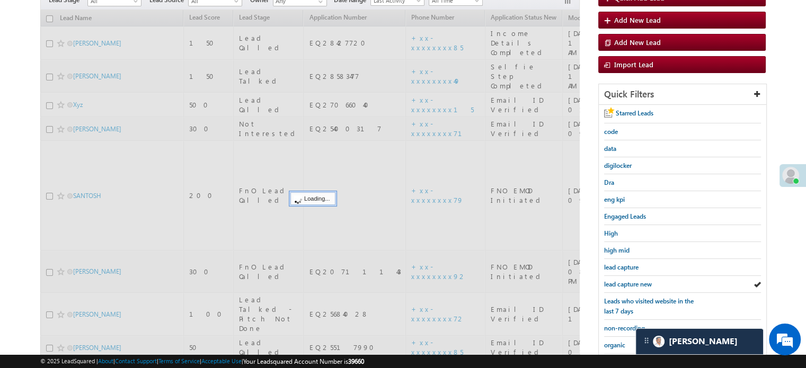
scroll to position [227, 0]
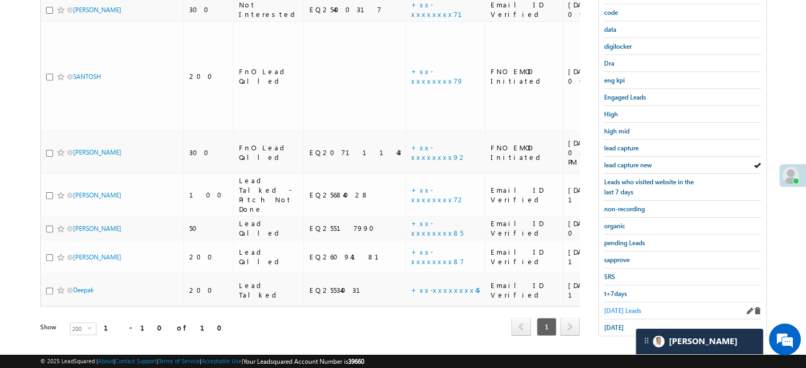
click at [626, 308] on span "[DATE] Leads" at bounding box center [622, 311] width 37 height 8
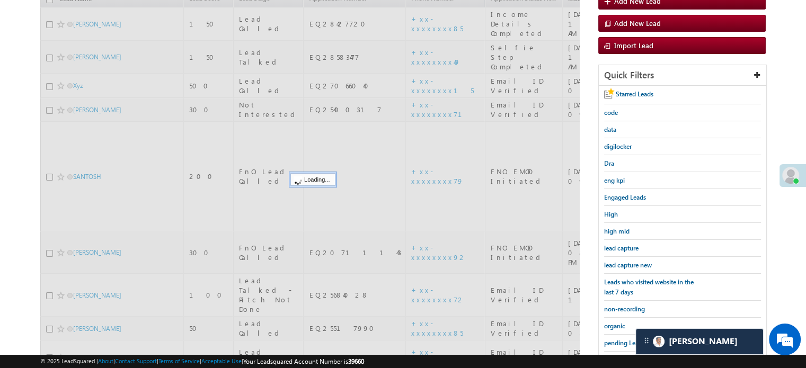
scroll to position [121, 0]
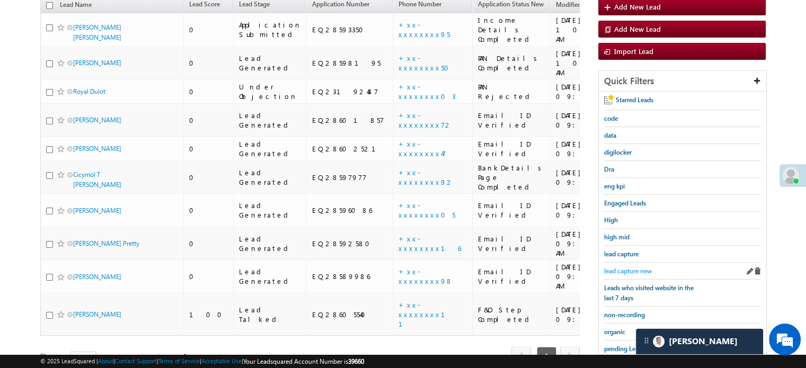
click at [630, 271] on span "lead capture new" at bounding box center [628, 271] width 48 height 8
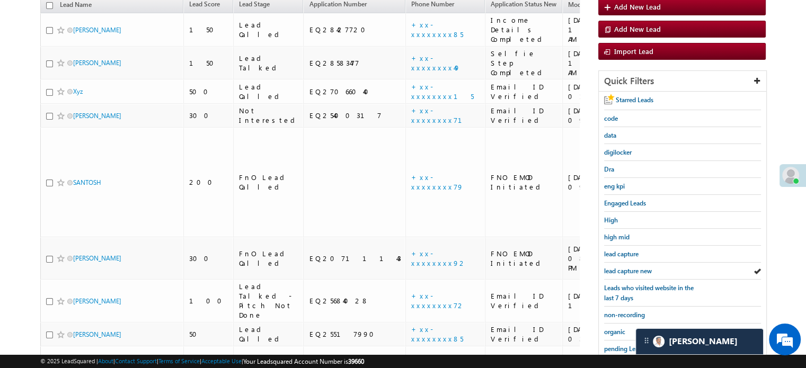
click at [630, 271] on span "lead capture new" at bounding box center [628, 271] width 48 height 8
click at [614, 269] on span "lead capture new" at bounding box center [628, 271] width 48 height 8
click at [622, 267] on span "lead capture new" at bounding box center [628, 271] width 48 height 8
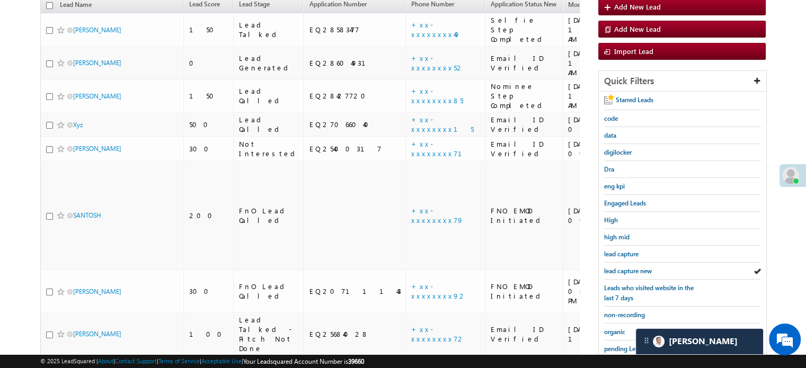
click at [630, 269] on span "lead capture new" at bounding box center [628, 271] width 48 height 8
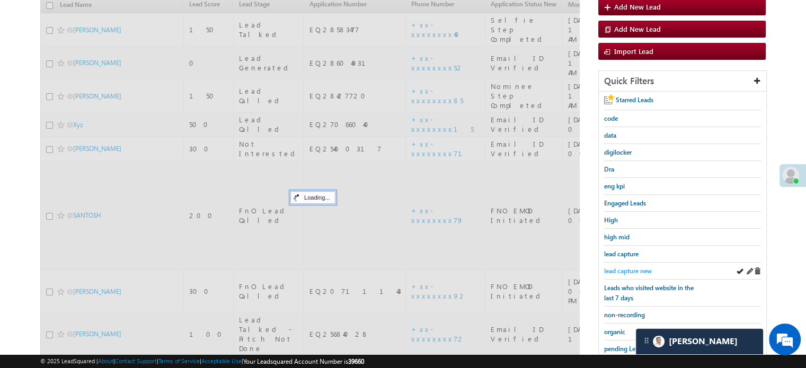
click at [626, 271] on span "lead capture new" at bounding box center [628, 271] width 48 height 8
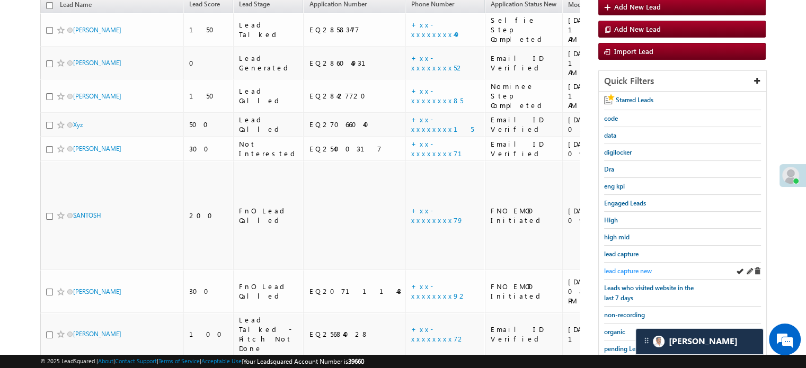
click at [625, 271] on span "lead capture new" at bounding box center [628, 271] width 48 height 8
click at [623, 267] on span "lead capture new" at bounding box center [628, 271] width 48 height 8
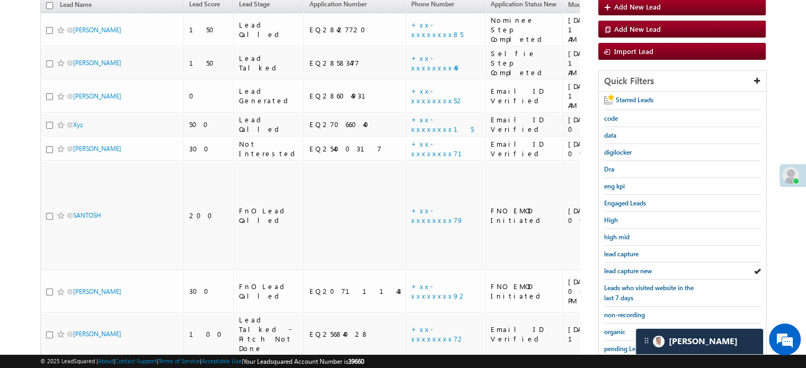
click at [623, 267] on span "lead capture new" at bounding box center [628, 271] width 48 height 8
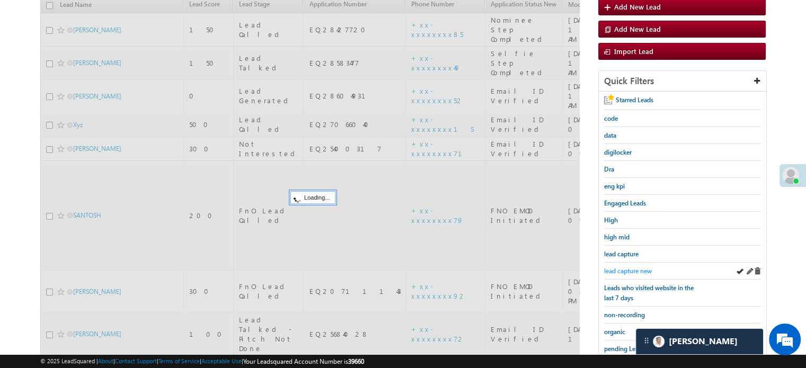
scroll to position [227, 0]
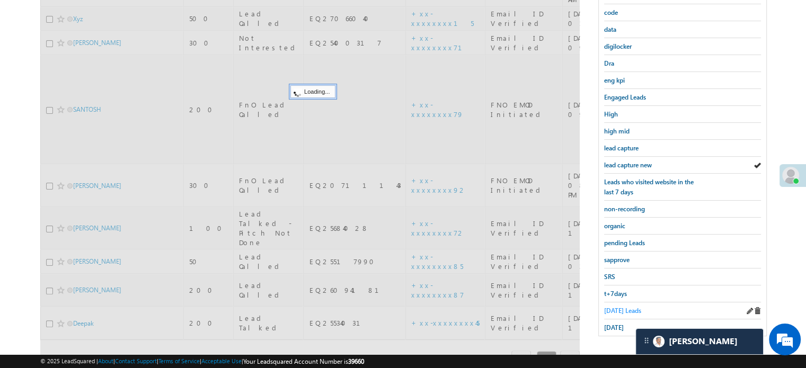
click at [614, 307] on span "Today's Leads" at bounding box center [622, 311] width 37 height 8
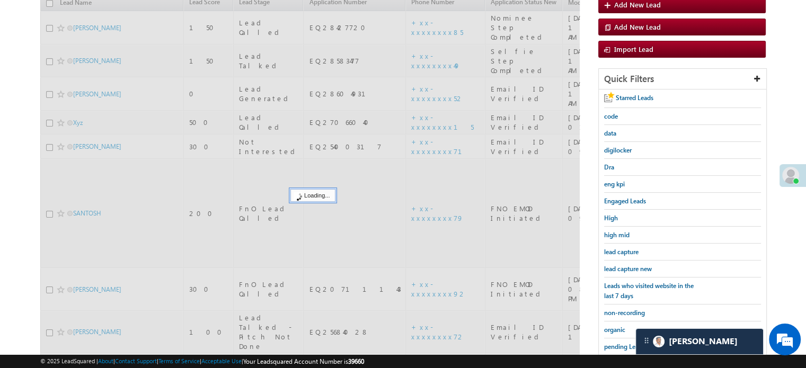
scroll to position [121, 0]
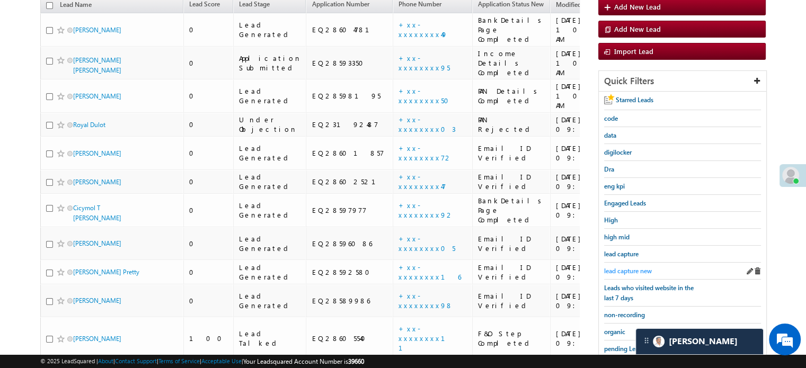
click at [625, 267] on span "lead capture new" at bounding box center [628, 271] width 48 height 8
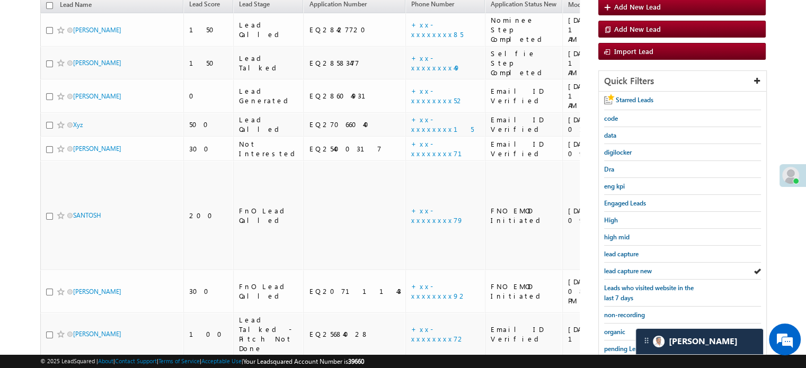
click at [625, 267] on span "lead capture new" at bounding box center [628, 271] width 48 height 8
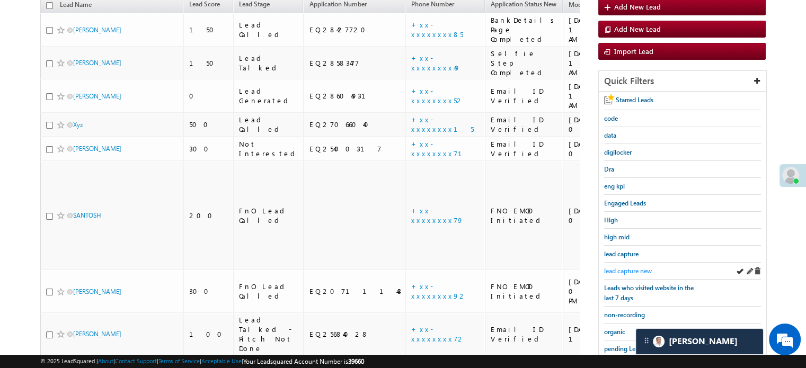
click at [627, 268] on span "lead capture new" at bounding box center [628, 271] width 48 height 8
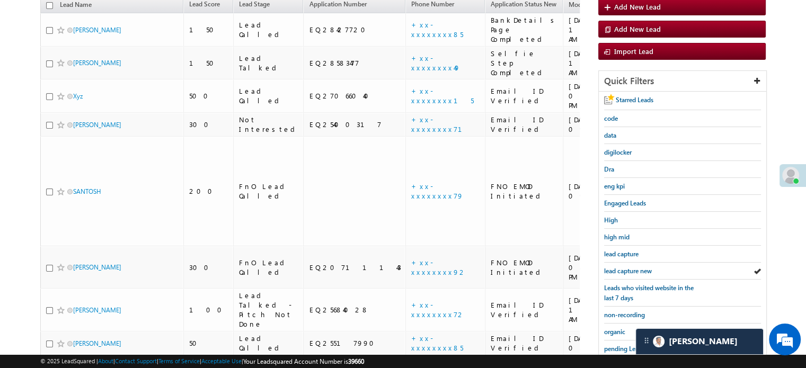
click at [627, 268] on span "lead capture new" at bounding box center [628, 271] width 48 height 8
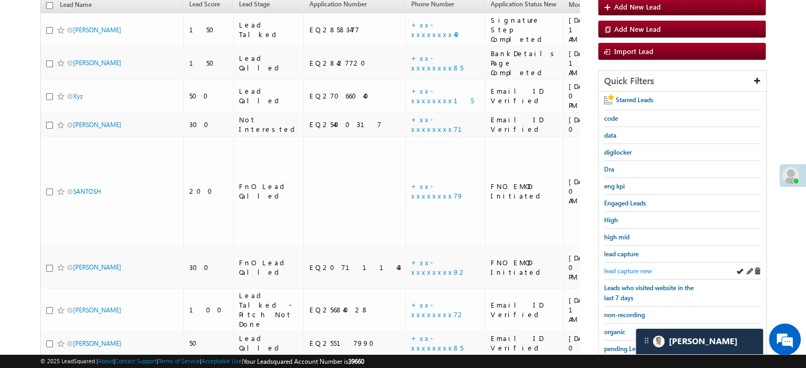
click at [619, 267] on span "lead capture new" at bounding box center [628, 271] width 48 height 8
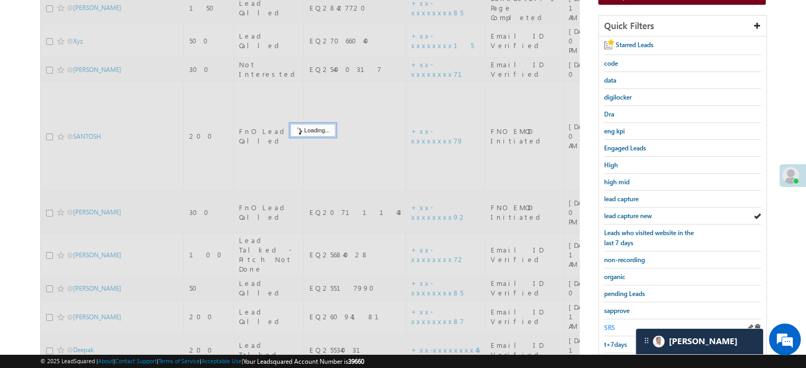
scroll to position [227, 0]
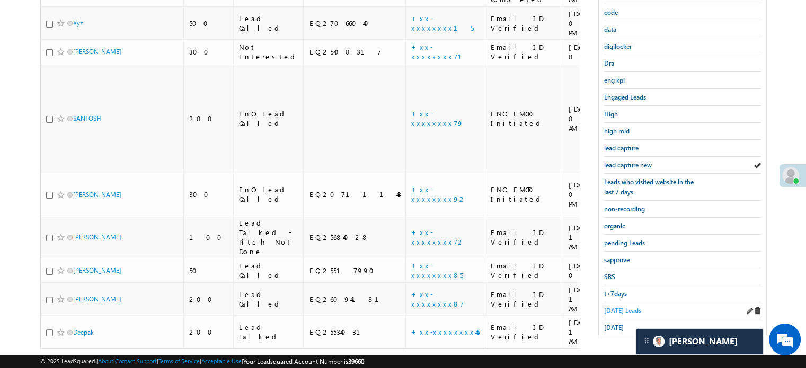
click at [622, 307] on span "Today's Leads" at bounding box center [622, 311] width 37 height 8
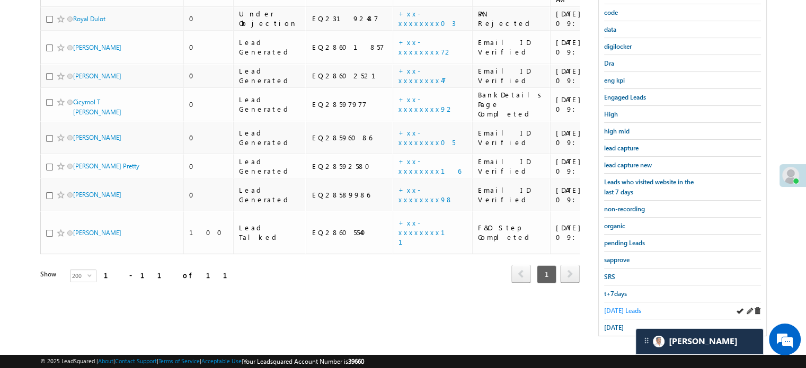
click at [623, 309] on span "Today's Leads" at bounding box center [622, 311] width 37 height 8
click at [621, 324] on span "yesterday" at bounding box center [614, 328] width 20 height 8
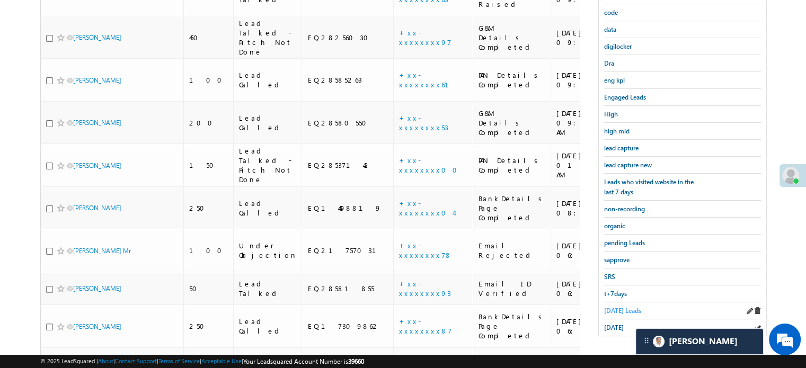
click at [618, 309] on span "Today's Leads" at bounding box center [622, 311] width 37 height 8
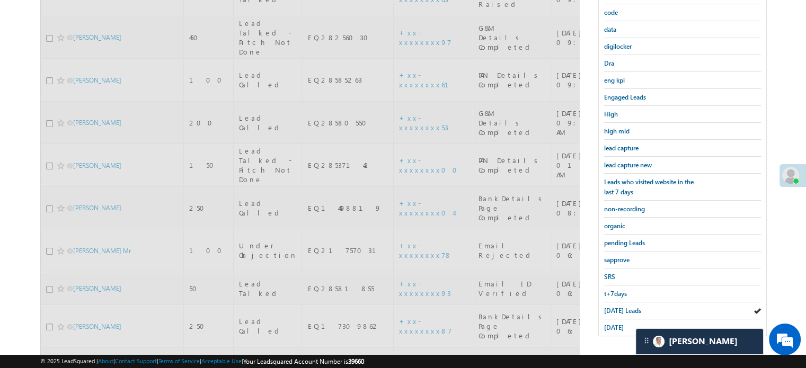
scroll to position [121, 0]
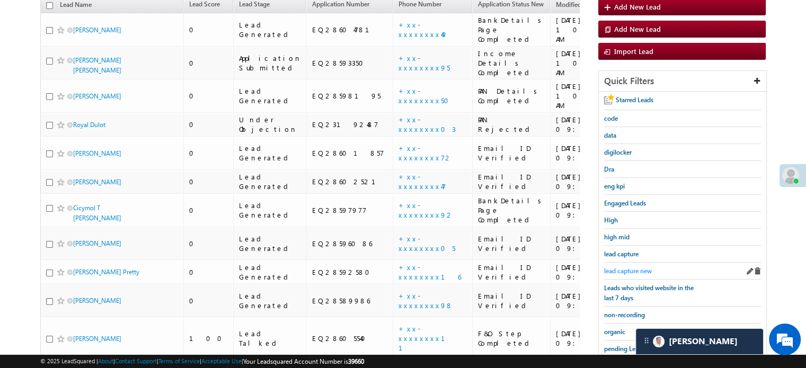
click at [621, 268] on span "lead capture new" at bounding box center [628, 271] width 48 height 8
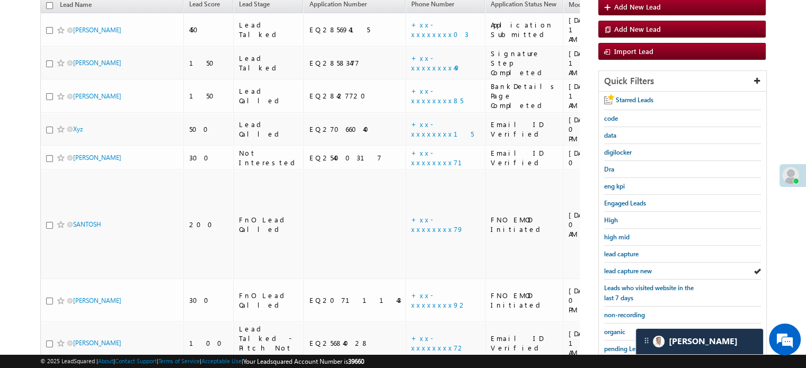
click at [621, 268] on span "lead capture new" at bounding box center [628, 271] width 48 height 8
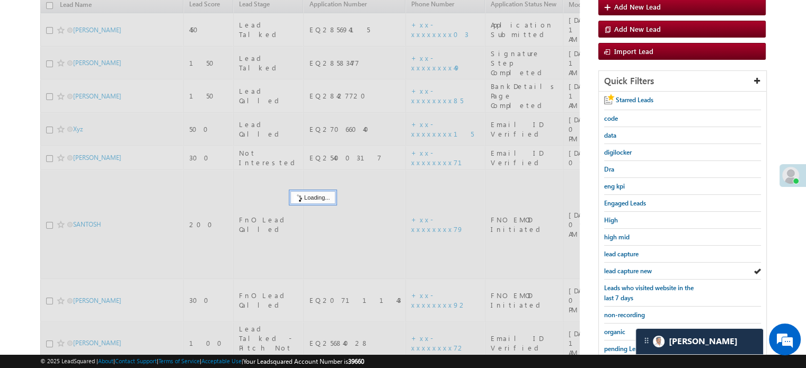
click at [621, 268] on span "lead capture new" at bounding box center [628, 271] width 48 height 8
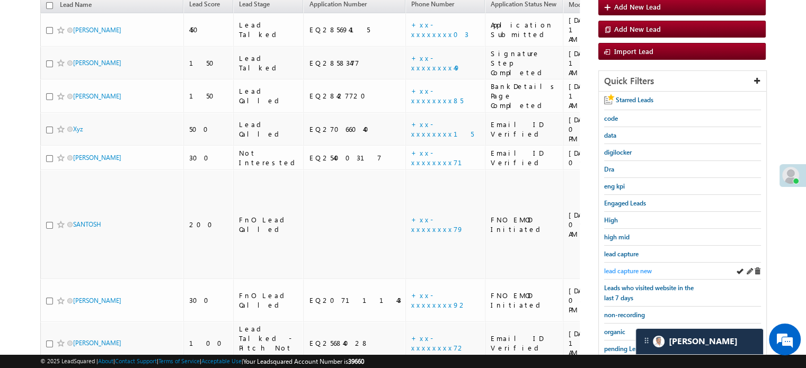
click at [629, 268] on span "lead capture new" at bounding box center [628, 271] width 48 height 8
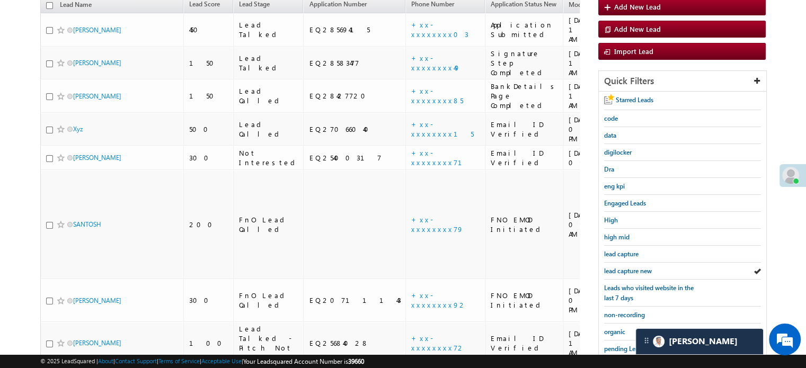
click at [629, 268] on span "lead capture new" at bounding box center [628, 271] width 48 height 8
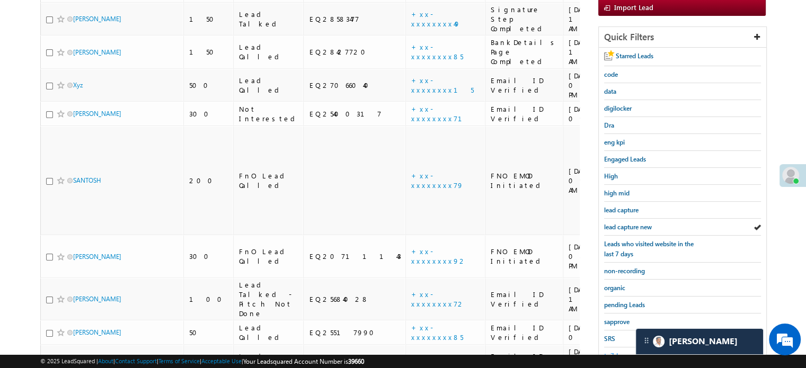
scroll to position [227, 0]
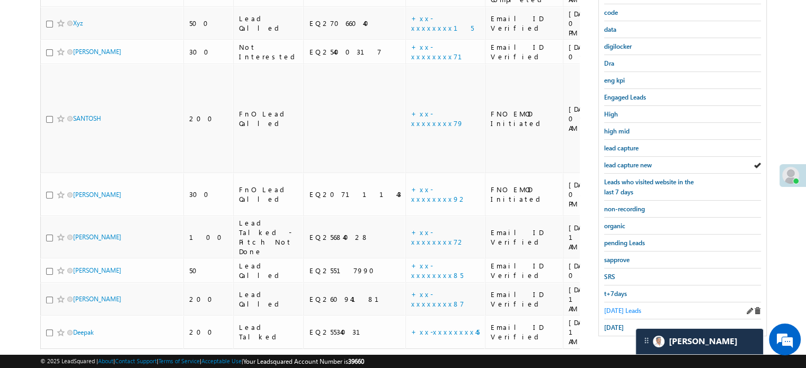
click at [608, 307] on span "Today's Leads" at bounding box center [622, 311] width 37 height 8
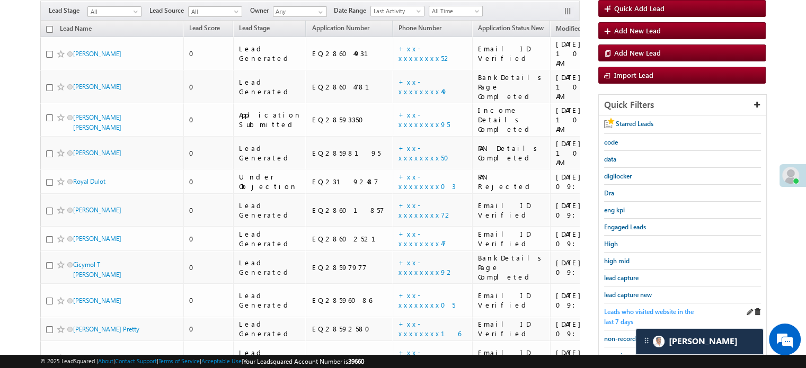
scroll to position [121, 0]
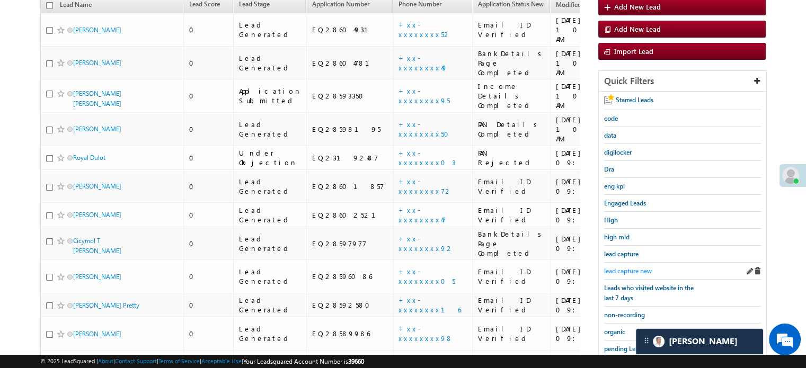
click at [624, 267] on span "lead capture new" at bounding box center [628, 271] width 48 height 8
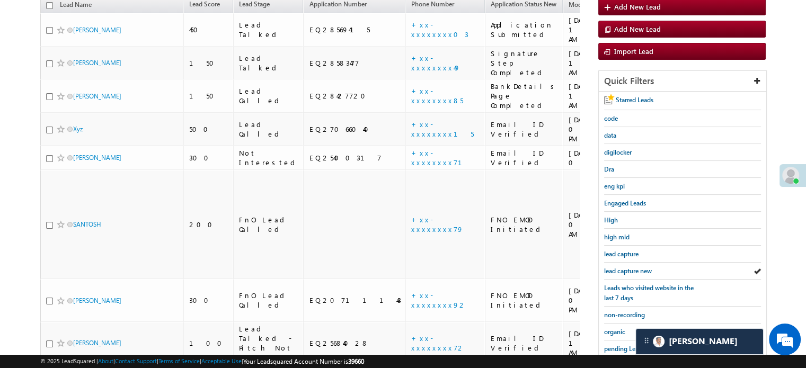
click at [624, 267] on span "lead capture new" at bounding box center [628, 271] width 48 height 8
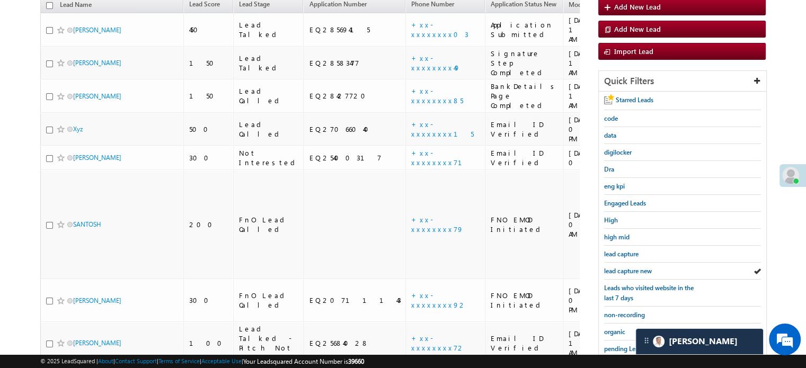
click at [624, 267] on span "lead capture new" at bounding box center [628, 271] width 48 height 8
click at [634, 271] on span "lead capture new" at bounding box center [628, 271] width 48 height 8
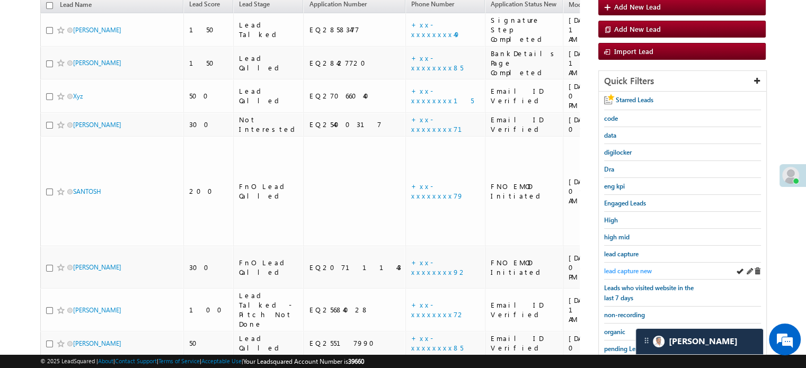
click at [630, 267] on span "lead capture new" at bounding box center [628, 271] width 48 height 8
click at [619, 267] on span "lead capture new" at bounding box center [628, 271] width 48 height 8
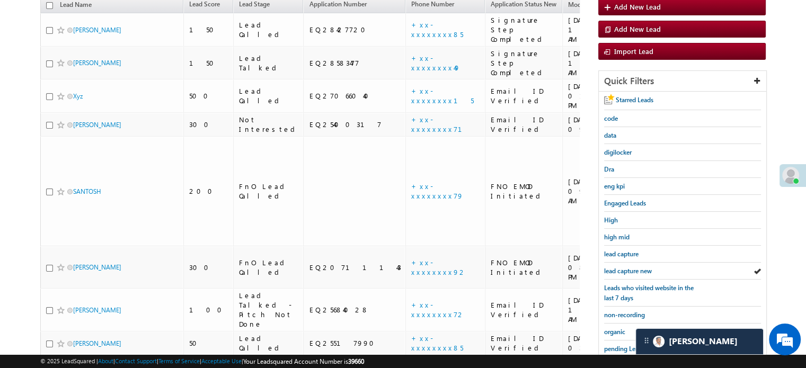
click at [619, 267] on span "lead capture new" at bounding box center [628, 271] width 48 height 8
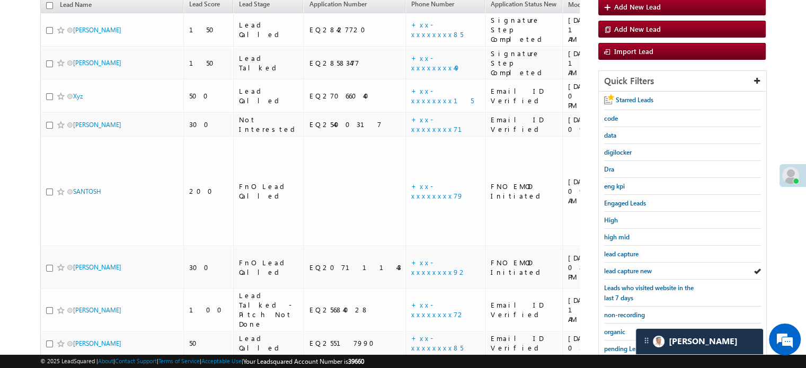
click at [619, 267] on span "lead capture new" at bounding box center [628, 271] width 48 height 8
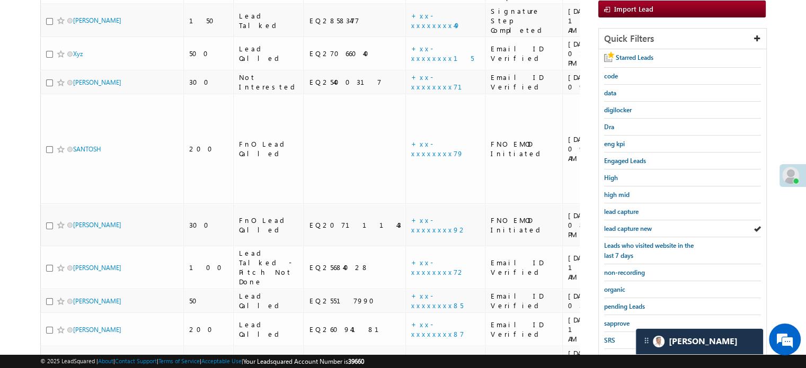
scroll to position [227, 0]
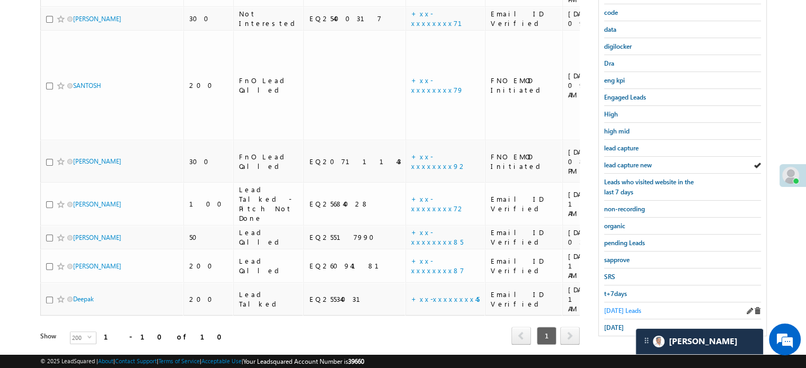
click at [617, 307] on span "Today's Leads" at bounding box center [622, 311] width 37 height 8
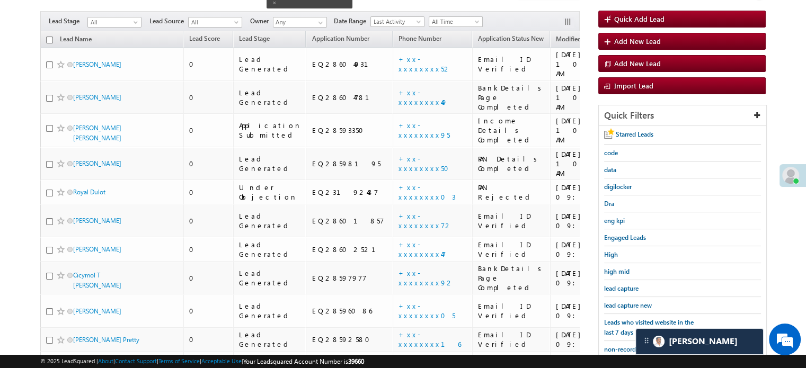
scroll to position [68, 0]
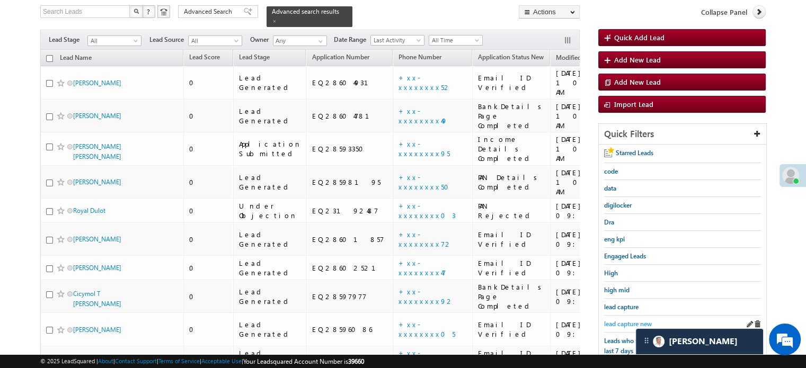
click at [622, 320] on span "lead capture new" at bounding box center [628, 324] width 48 height 8
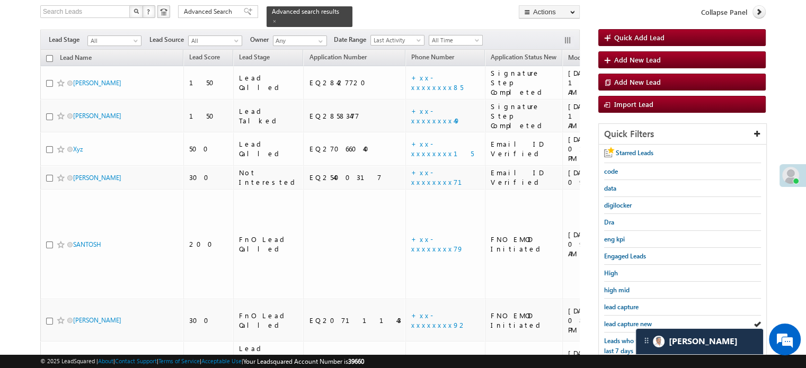
click at [622, 320] on span "lead capture new" at bounding box center [628, 324] width 48 height 8
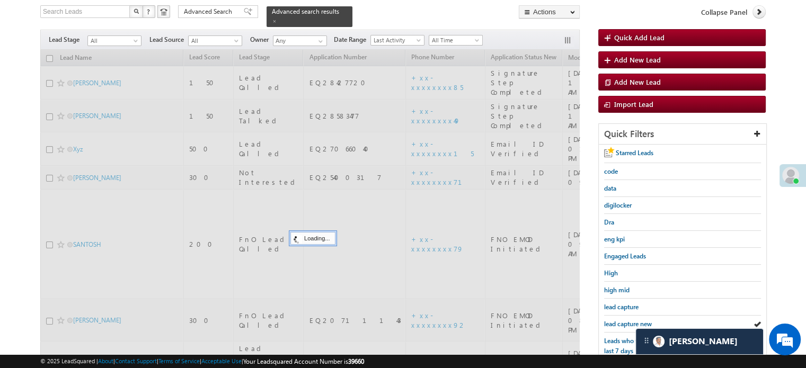
click at [622, 320] on span "lead capture new" at bounding box center [628, 324] width 48 height 8
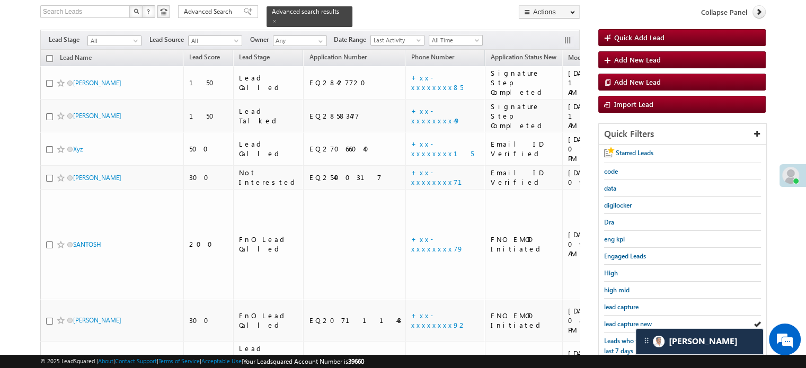
click at [622, 320] on span "lead capture new" at bounding box center [628, 324] width 48 height 8
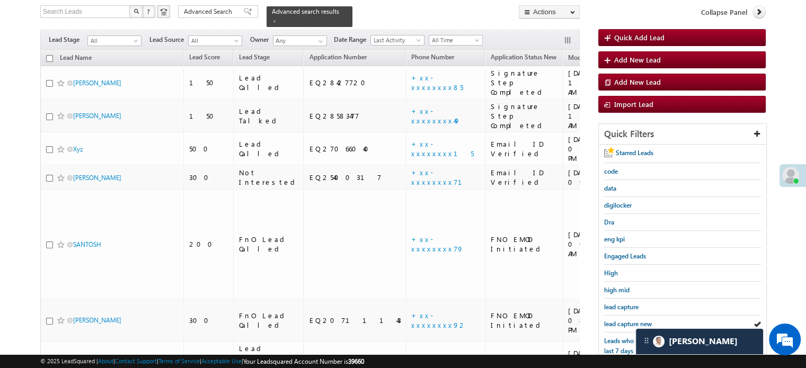
click at [622, 320] on span "lead capture new" at bounding box center [628, 324] width 48 height 8
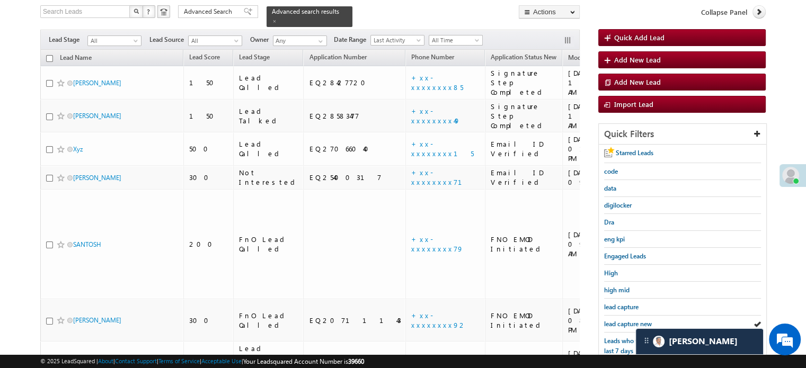
click at [622, 320] on span "lead capture new" at bounding box center [628, 324] width 48 height 8
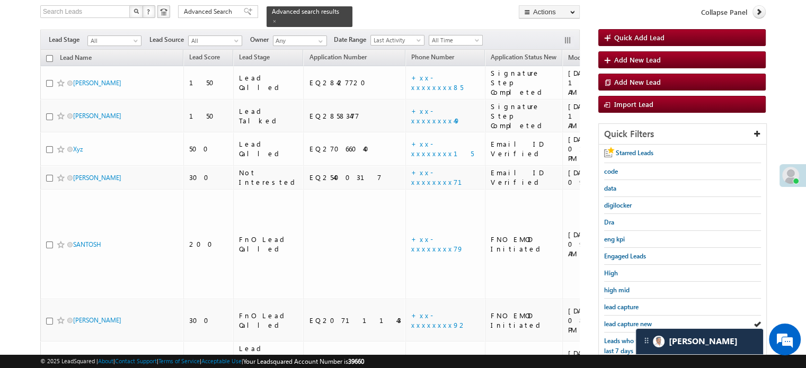
click at [622, 320] on span "lead capture new" at bounding box center [628, 324] width 48 height 8
click at [610, 320] on span "lead capture new" at bounding box center [628, 324] width 48 height 8
click at [621, 324] on span "lead capture new" at bounding box center [628, 324] width 48 height 8
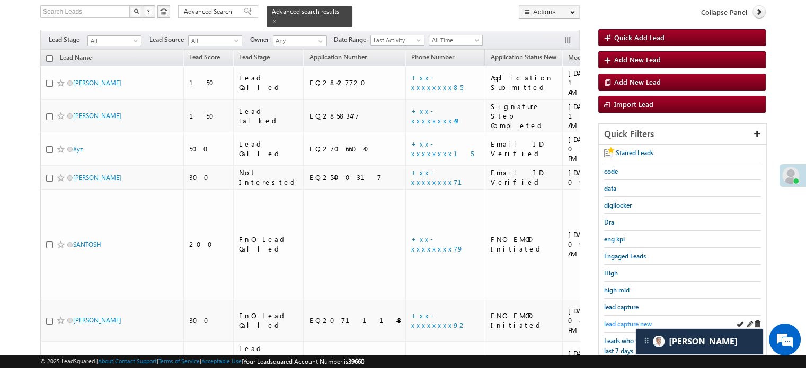
click at [610, 322] on span "lead capture new" at bounding box center [628, 324] width 48 height 8
click at [615, 320] on span "lead capture new" at bounding box center [628, 324] width 48 height 8
click at [617, 320] on span "lead capture new" at bounding box center [628, 324] width 48 height 8
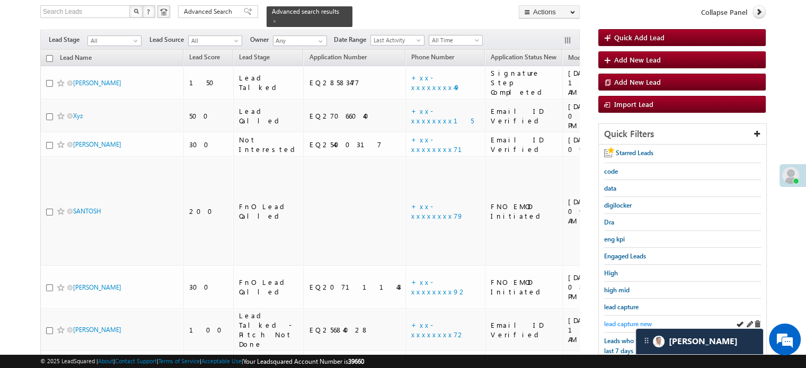
click at [618, 320] on span "lead capture new" at bounding box center [628, 324] width 48 height 8
click at [624, 320] on span "lead capture new" at bounding box center [628, 324] width 48 height 8
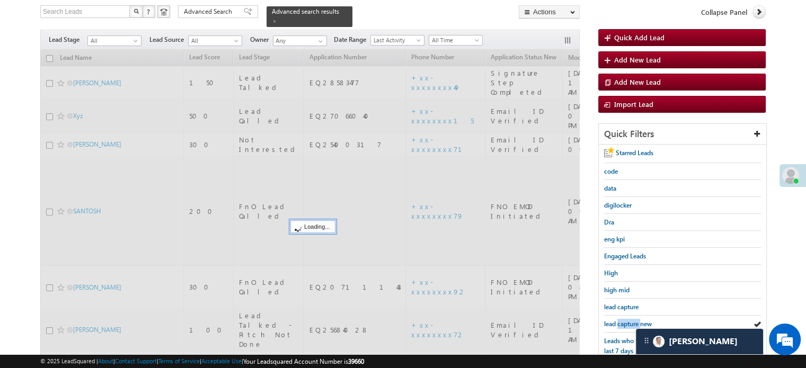
click at [624, 320] on span "lead capture new" at bounding box center [628, 324] width 48 height 8
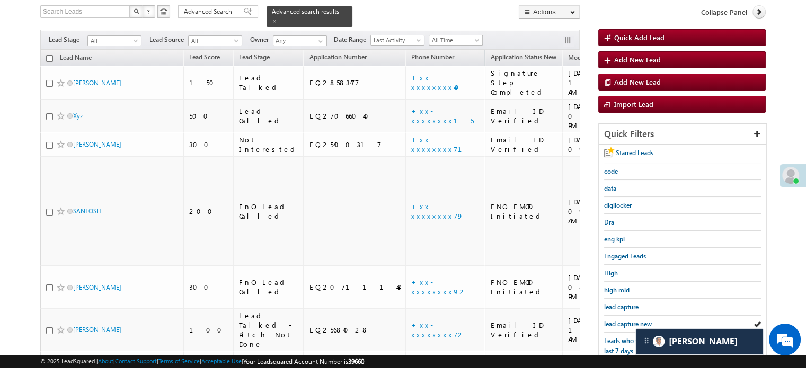
click at [624, 320] on span "lead capture new" at bounding box center [628, 324] width 48 height 8
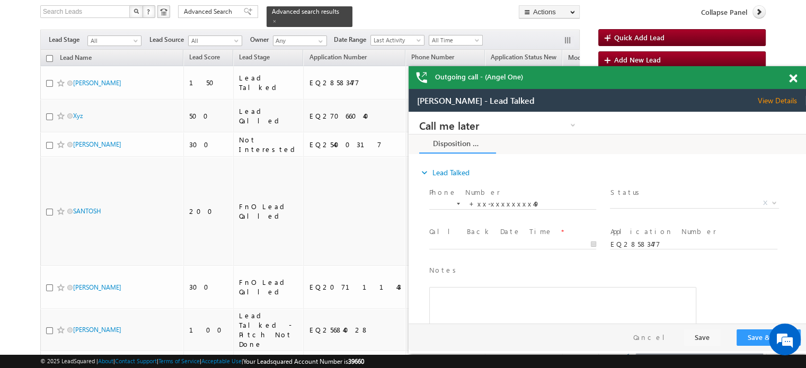
scroll to position [0, 0]
click at [791, 76] on span at bounding box center [793, 78] width 8 height 9
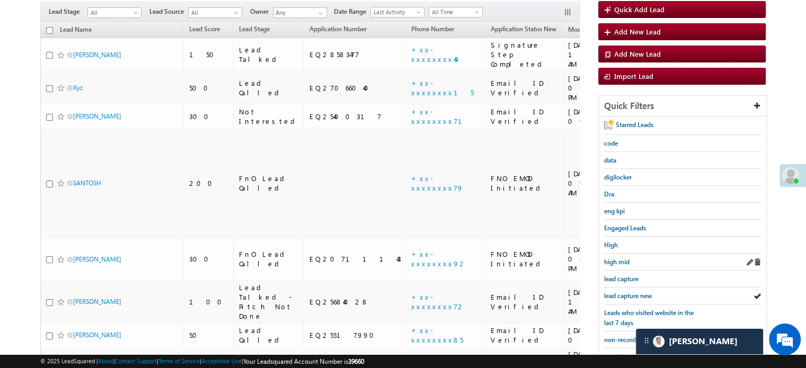
scroll to position [121, 0]
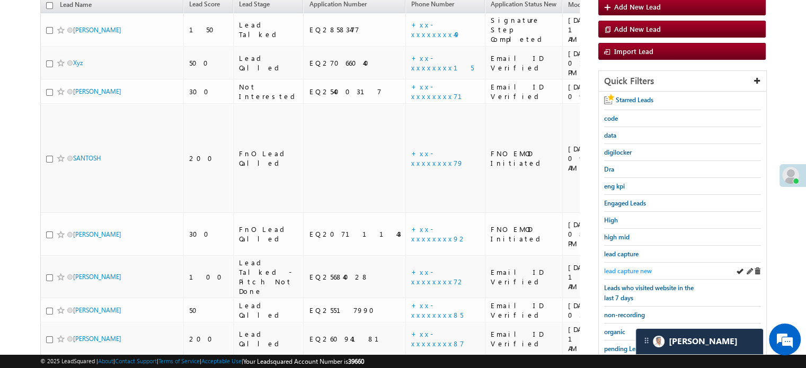
click at [628, 267] on span "lead capture new" at bounding box center [628, 271] width 48 height 8
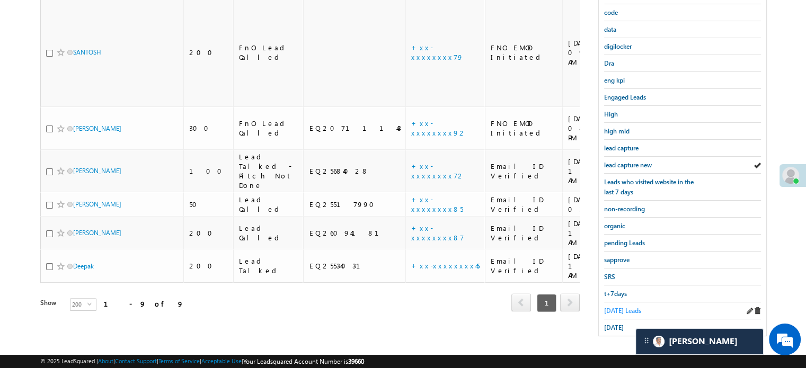
click at [617, 307] on span "Today's Leads" at bounding box center [622, 311] width 37 height 8
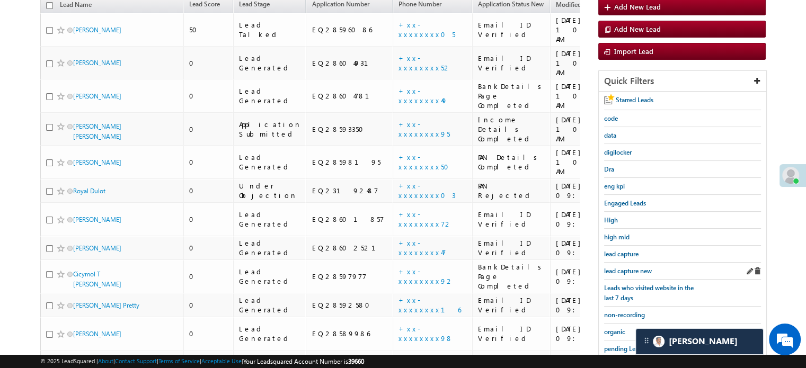
click at [615, 273] on div "lead capture new" at bounding box center [682, 271] width 157 height 17
click at [617, 269] on span "lead capture new" at bounding box center [628, 271] width 48 height 8
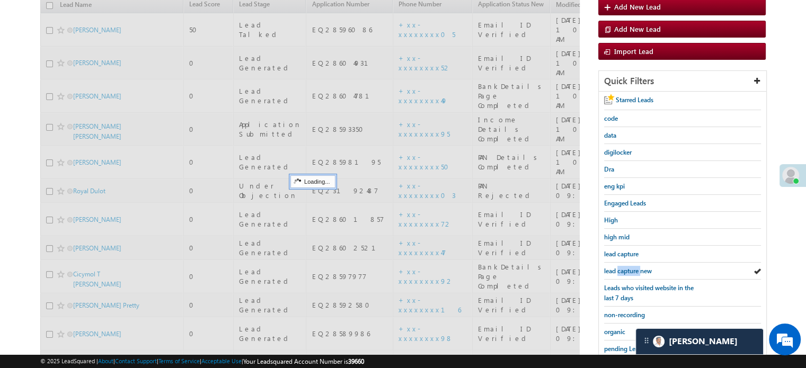
click at [617, 269] on span "lead capture new" at bounding box center [628, 271] width 48 height 8
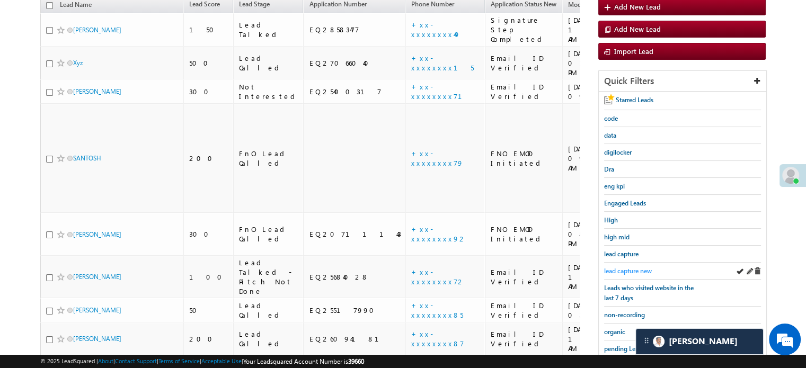
click at [617, 267] on span "lead capture new" at bounding box center [628, 271] width 48 height 8
click at [627, 267] on span "lead capture new" at bounding box center [628, 271] width 48 height 8
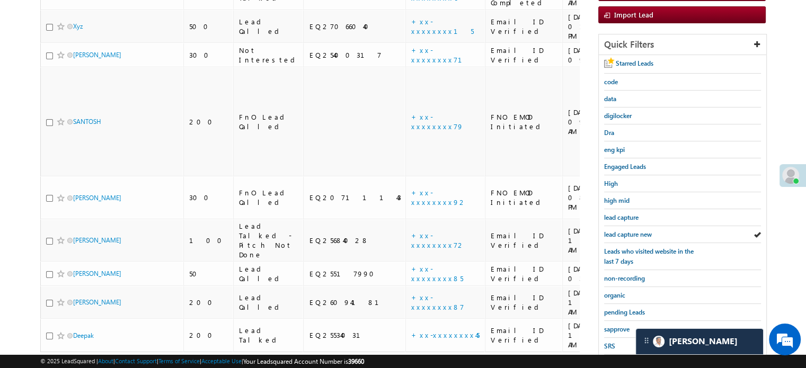
scroll to position [174, 0]
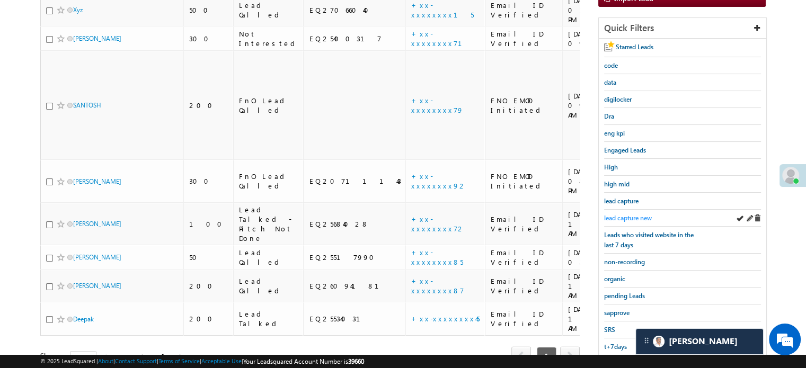
click at [624, 214] on span "lead capture new" at bounding box center [628, 218] width 48 height 8
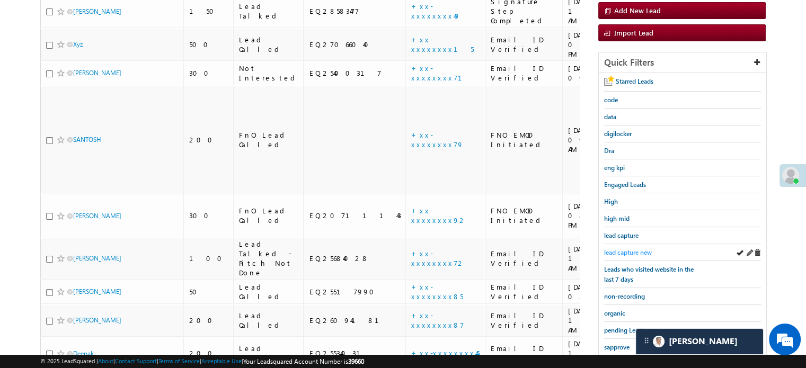
scroll to position [121, 0]
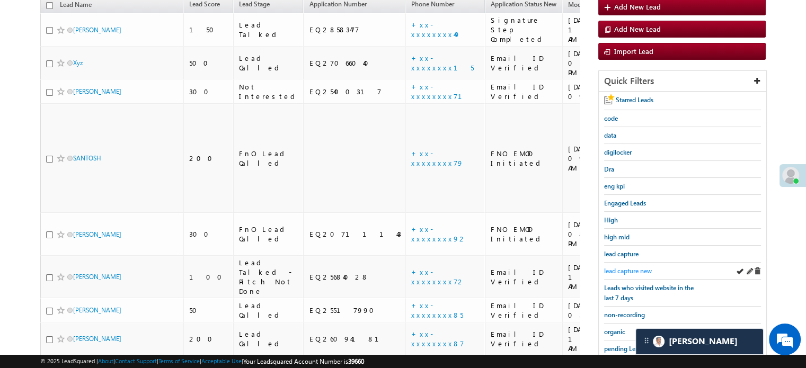
click at [613, 267] on span "lead capture new" at bounding box center [628, 271] width 48 height 8
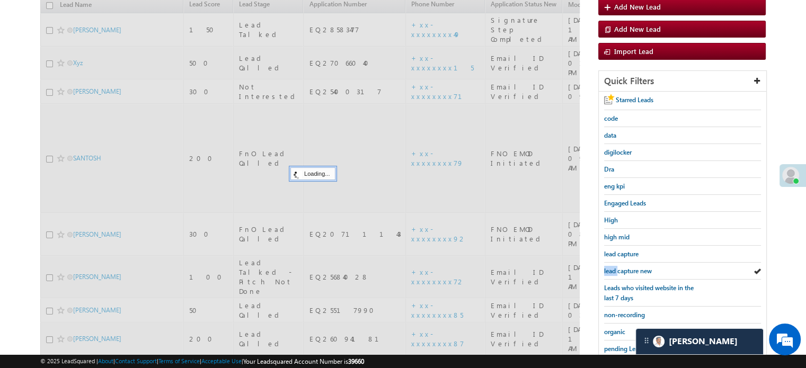
click at [613, 267] on span "lead capture new" at bounding box center [628, 271] width 48 height 8
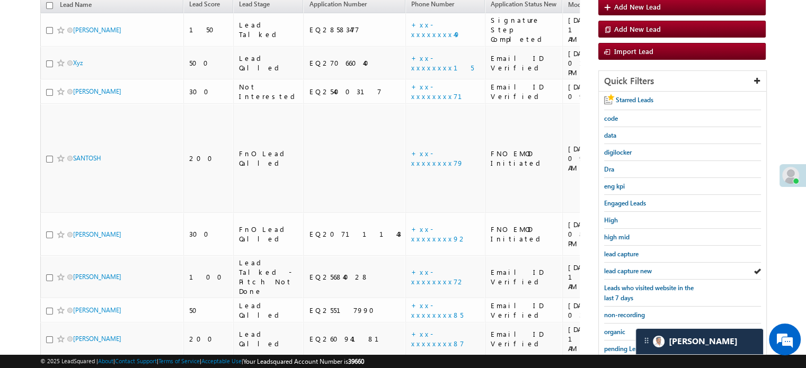
click at [613, 267] on span "lead capture new" at bounding box center [628, 271] width 48 height 8
click at [622, 270] on span "lead capture new" at bounding box center [628, 271] width 48 height 8
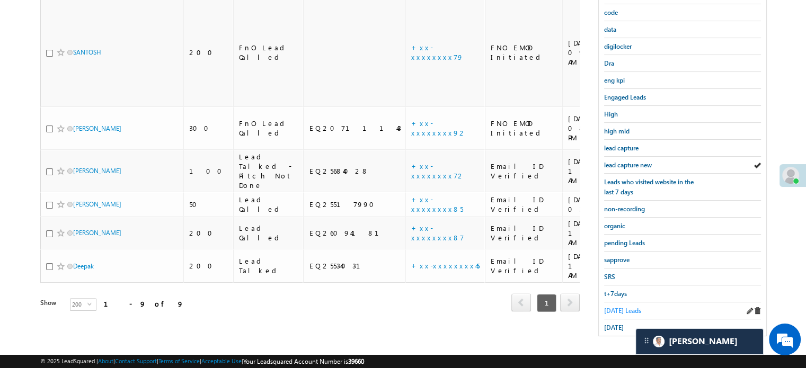
click at [614, 306] on link "Today's Leads" at bounding box center [622, 311] width 37 height 10
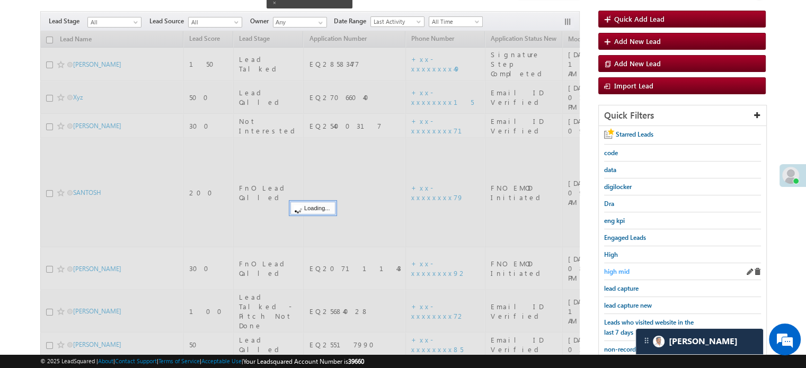
scroll to position [68, 0]
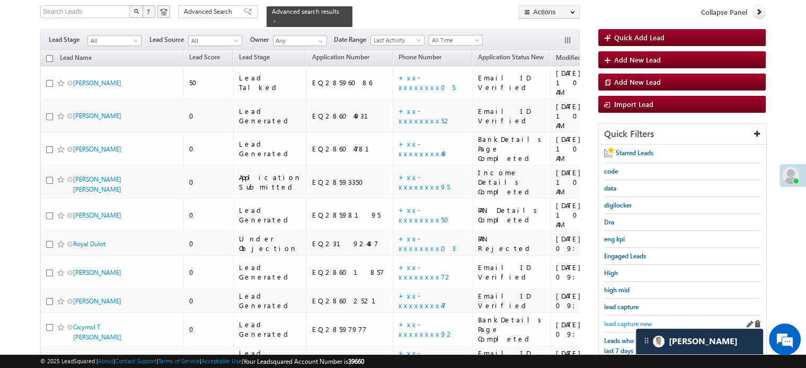
click at [623, 323] on span "lead capture new" at bounding box center [628, 324] width 48 height 8
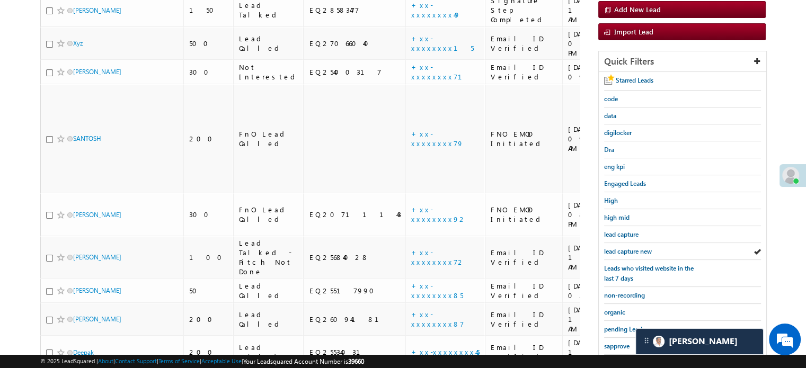
scroll to position [227, 0]
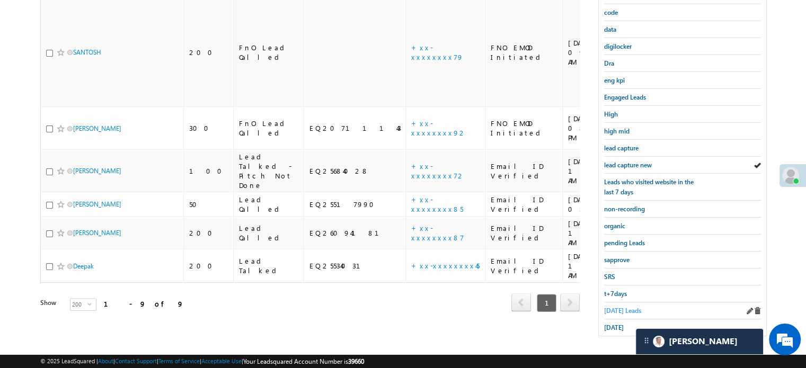
click at [615, 307] on span "Today's Leads" at bounding box center [622, 311] width 37 height 8
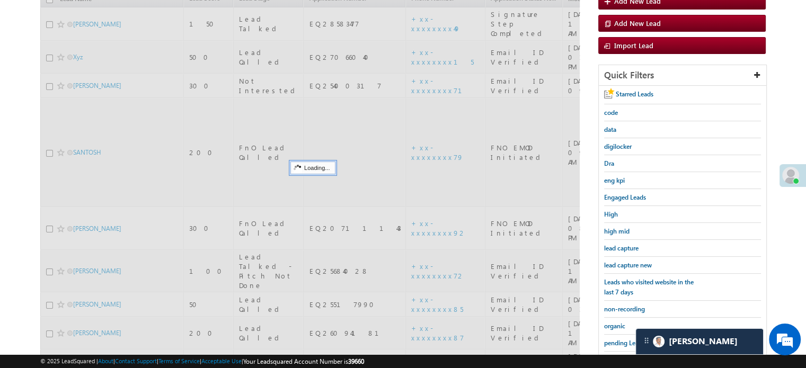
scroll to position [121, 0]
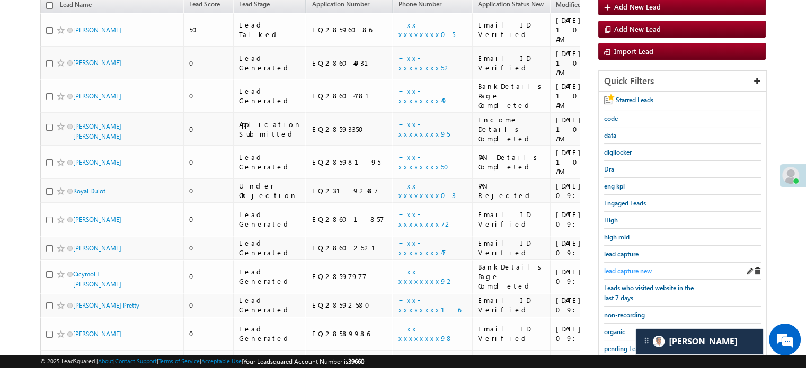
click at [628, 267] on span "lead capture new" at bounding box center [628, 271] width 48 height 8
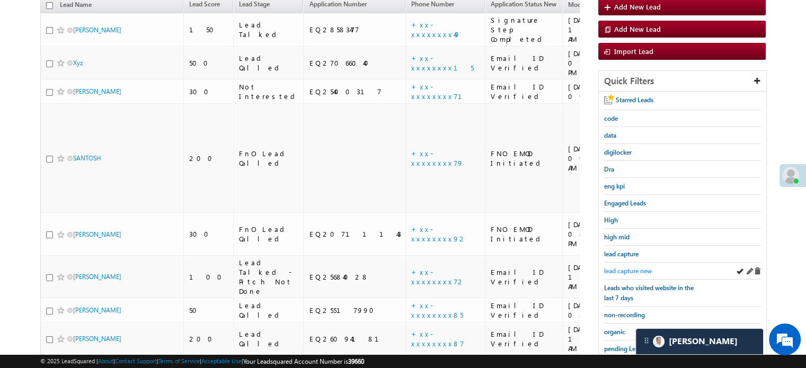
click at [623, 267] on span "lead capture new" at bounding box center [628, 271] width 48 height 8
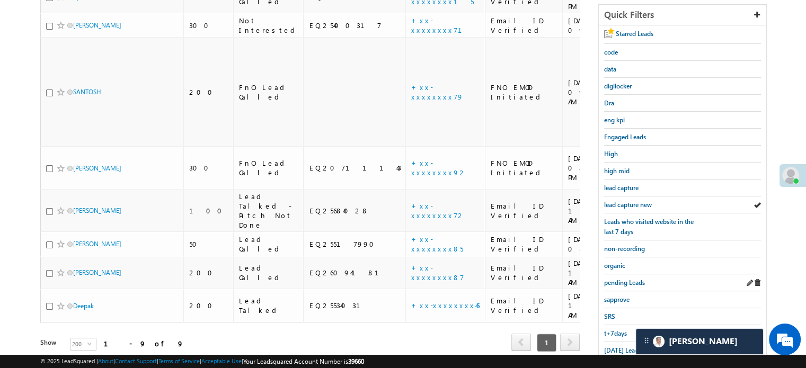
scroll to position [227, 0]
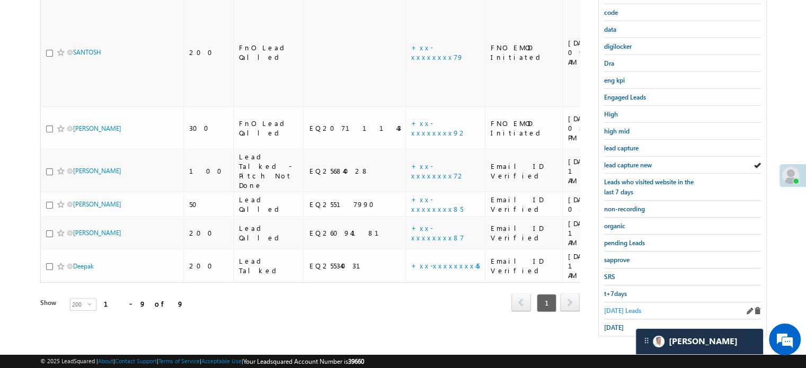
click at [616, 306] on link "Today's Leads" at bounding box center [622, 311] width 37 height 10
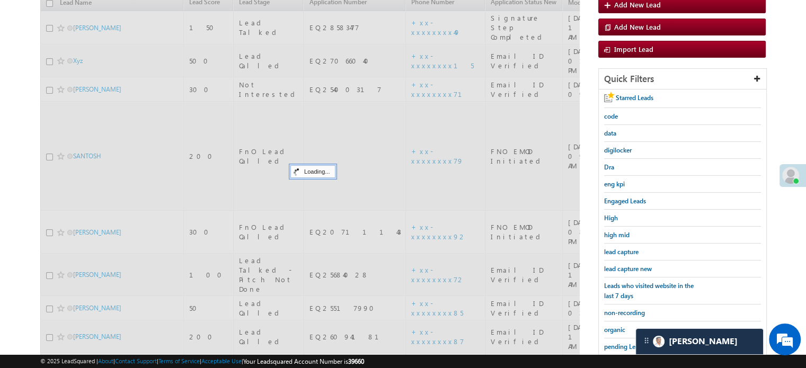
scroll to position [121, 0]
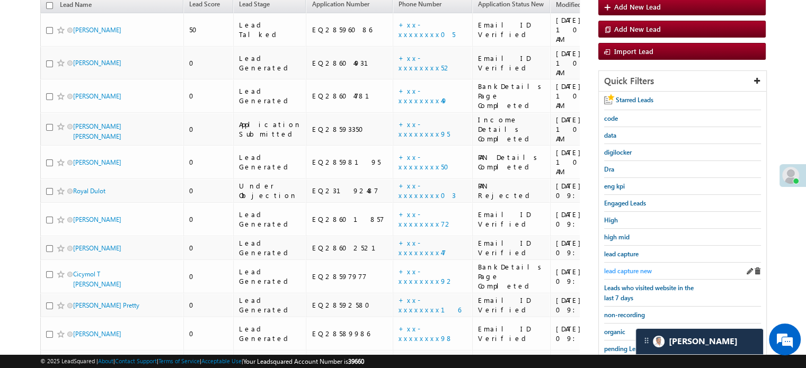
click at [626, 268] on span "lead capture new" at bounding box center [628, 271] width 48 height 8
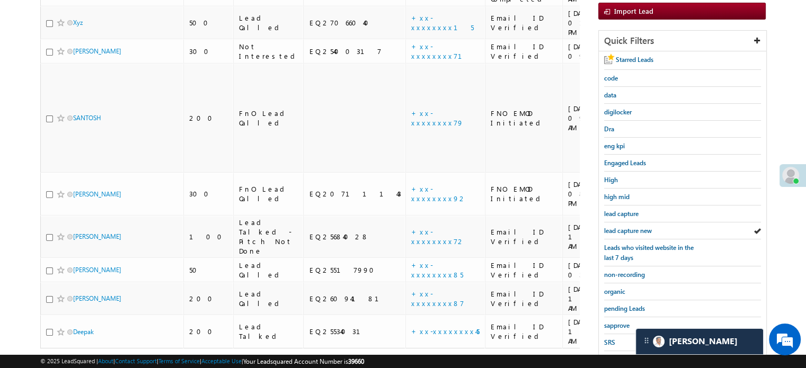
scroll to position [227, 0]
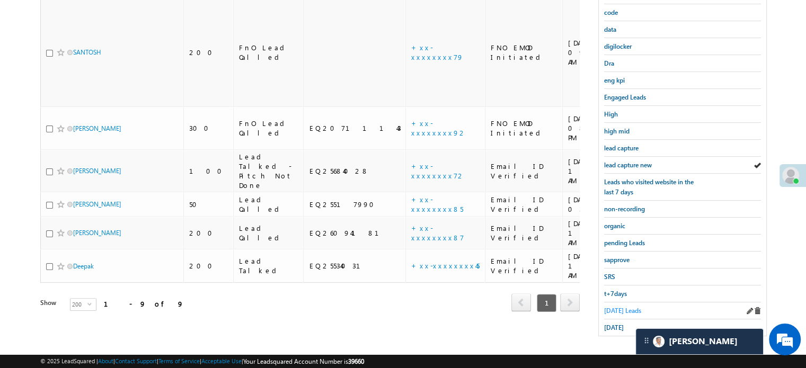
click at [617, 307] on span "Today's Leads" at bounding box center [622, 311] width 37 height 8
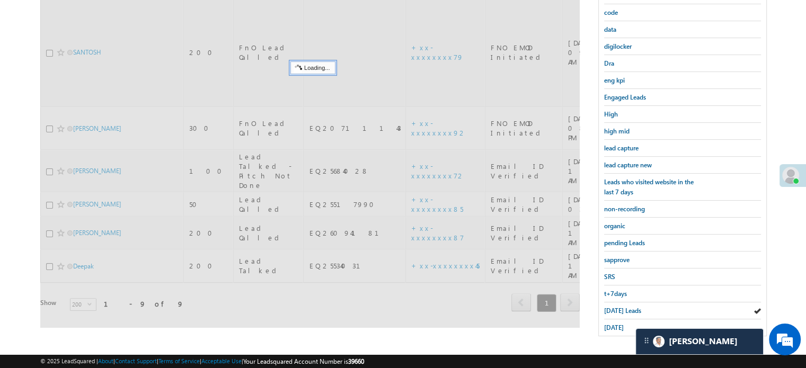
scroll to position [174, 0]
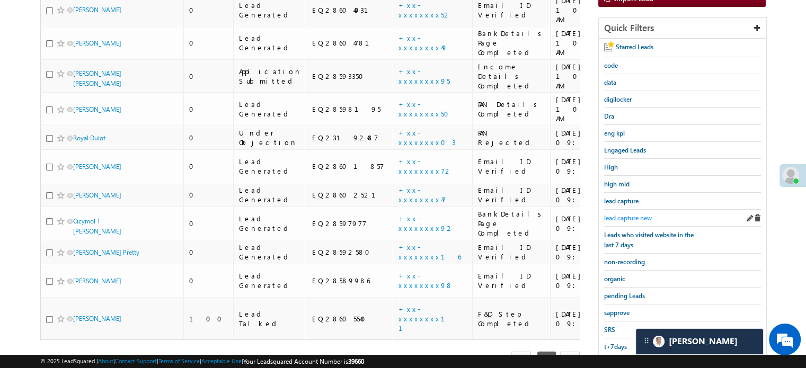
click at [623, 214] on span "lead capture new" at bounding box center [628, 218] width 48 height 8
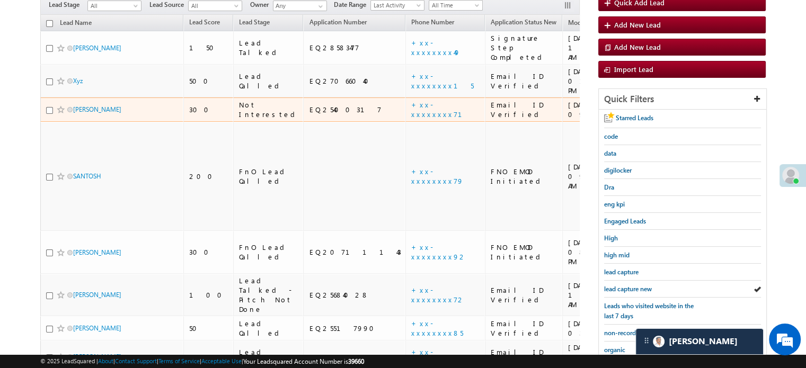
scroll to position [121, 0]
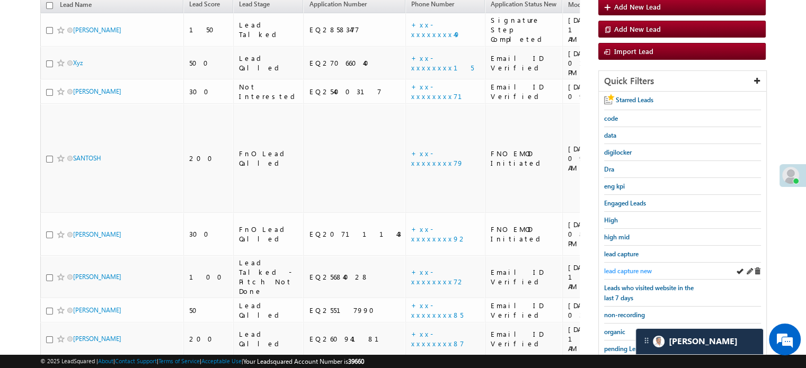
click at [612, 266] on link "lead capture new" at bounding box center [628, 271] width 48 height 10
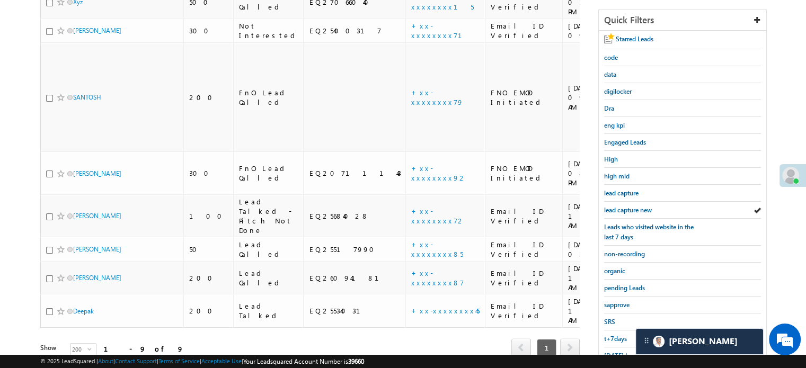
scroll to position [227, 0]
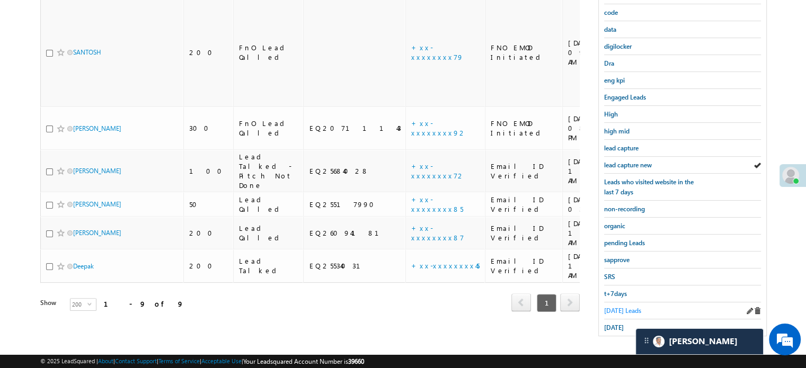
click at [610, 307] on span "Today's Leads" at bounding box center [622, 311] width 37 height 8
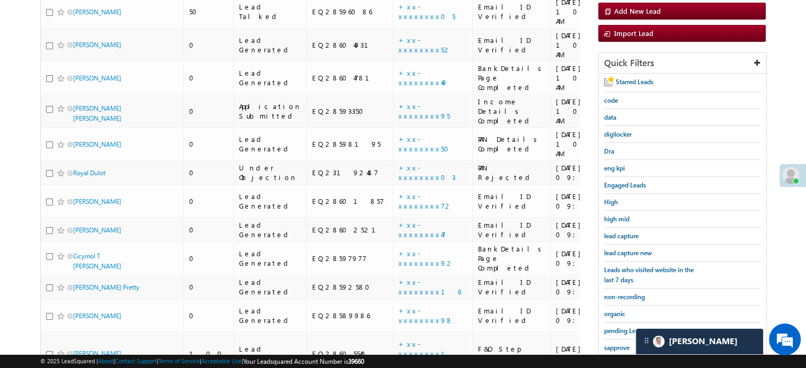
scroll to position [121, 0]
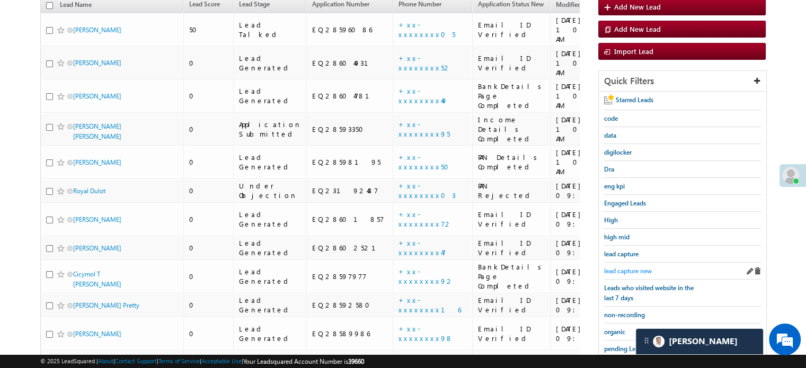
click at [632, 267] on span "lead capture new" at bounding box center [628, 271] width 48 height 8
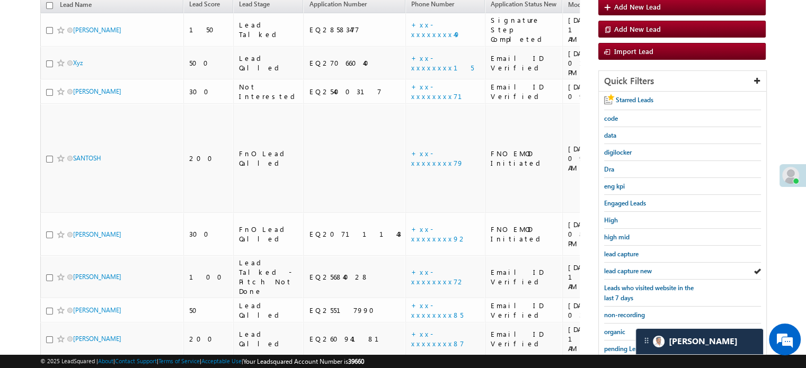
click at [632, 267] on span "lead capture new" at bounding box center [628, 271] width 48 height 8
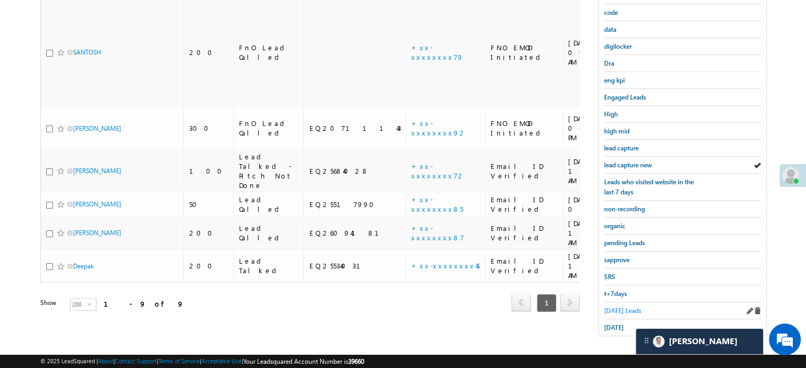
click at [620, 307] on span "Today's Leads" at bounding box center [622, 311] width 37 height 8
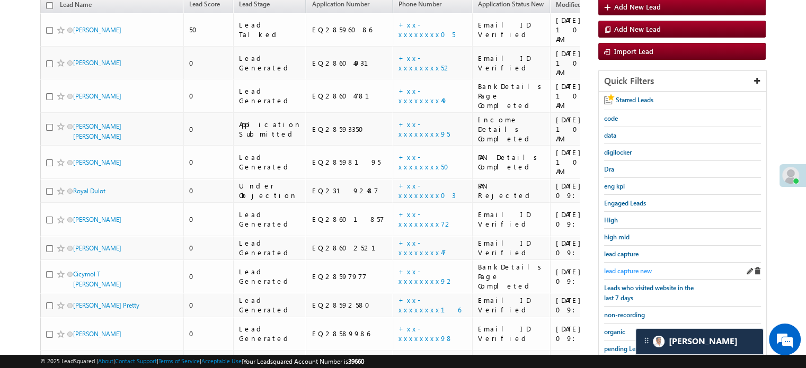
click at [627, 267] on span "lead capture new" at bounding box center [628, 271] width 48 height 8
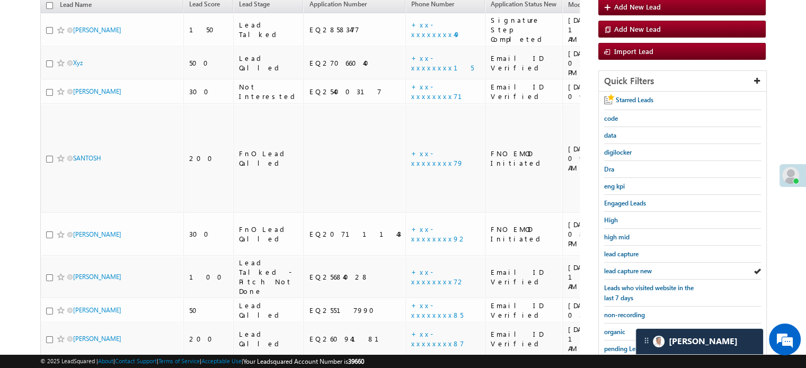
click at [627, 267] on span "lead capture new" at bounding box center [628, 271] width 48 height 8
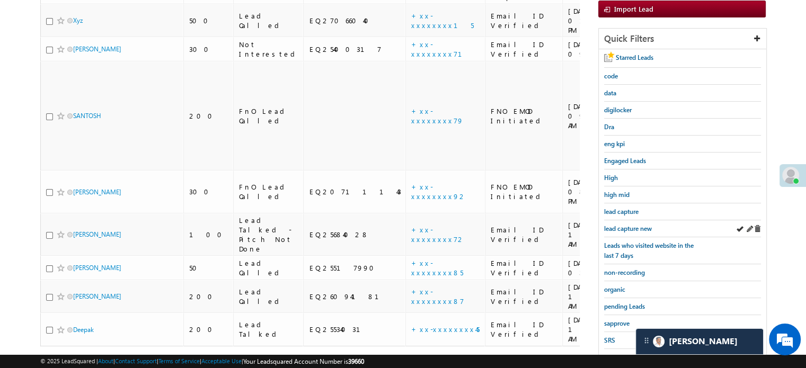
scroll to position [227, 0]
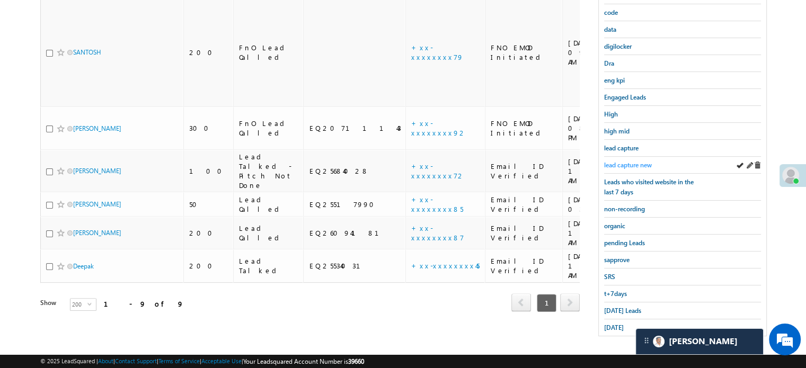
click at [620, 163] on span "lead capture new" at bounding box center [628, 165] width 48 height 8
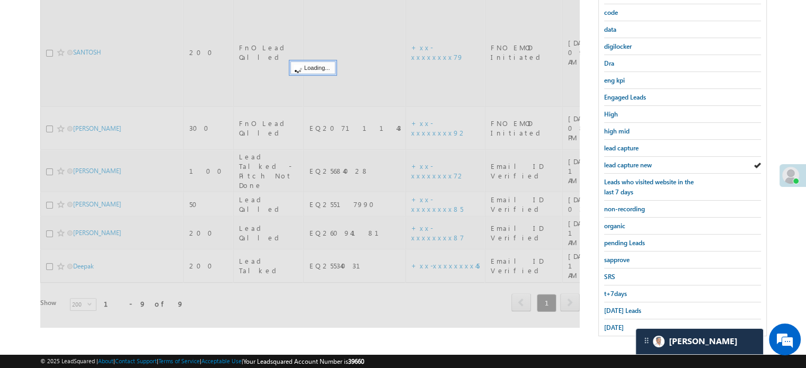
click at [620, 163] on span "lead capture new" at bounding box center [628, 165] width 48 height 8
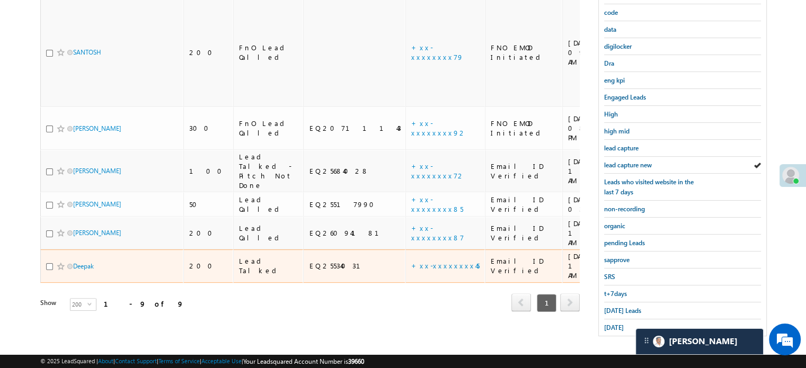
scroll to position [121, 0]
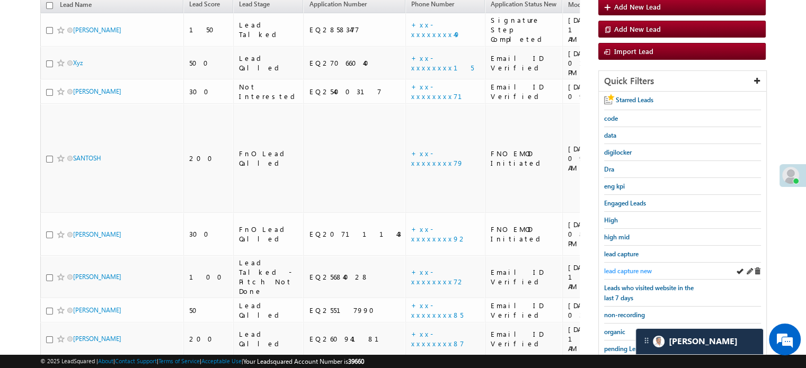
click at [629, 268] on span "lead capture new" at bounding box center [628, 271] width 48 height 8
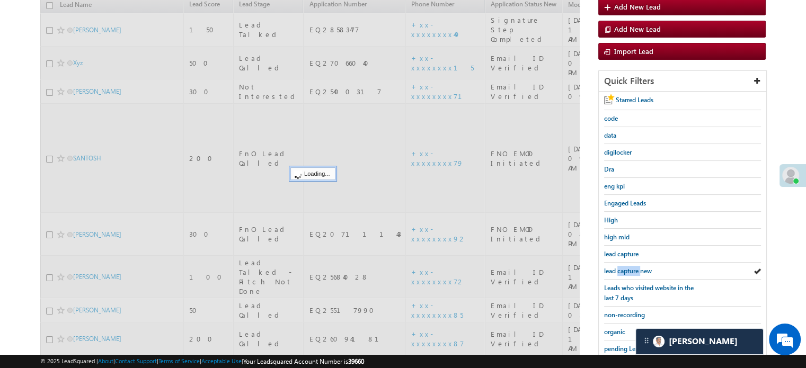
click at [629, 268] on span "lead capture new" at bounding box center [628, 271] width 48 height 8
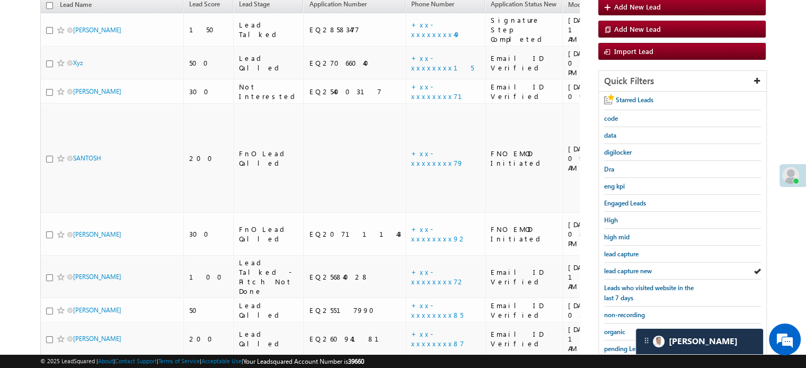
click at [629, 268] on span "lead capture new" at bounding box center [628, 271] width 48 height 8
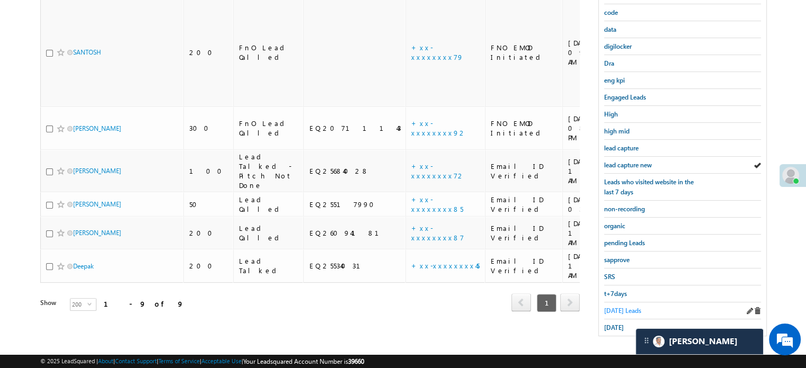
click at [626, 307] on span "Today's Leads" at bounding box center [622, 311] width 37 height 8
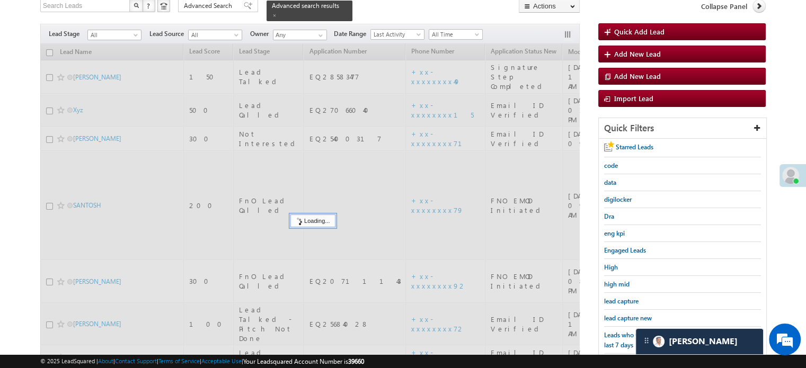
scroll to position [68, 0]
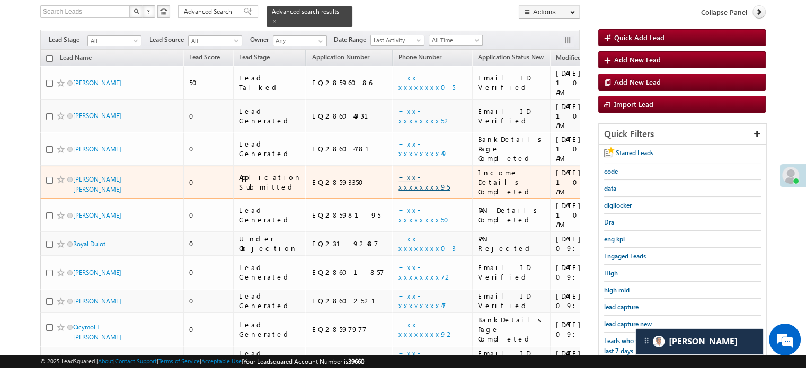
click at [399, 173] on link "+xx-xxxxxxxx95" at bounding box center [424, 182] width 51 height 19
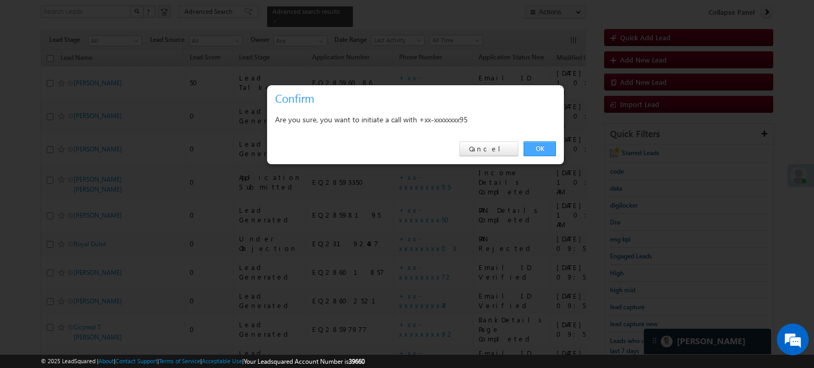
click at [550, 148] on link "OK" at bounding box center [540, 149] width 32 height 15
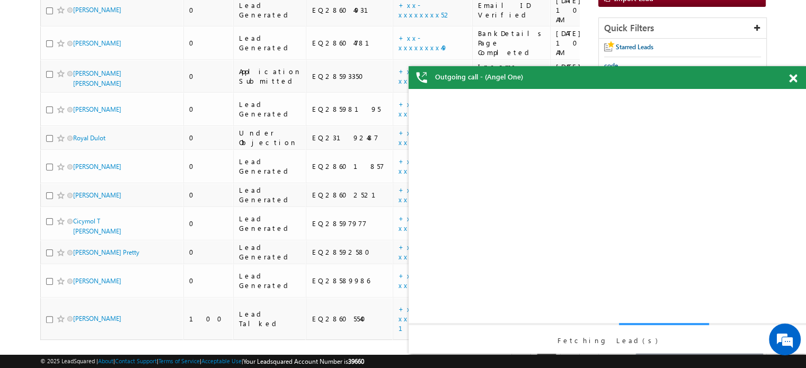
scroll to position [0, 0]
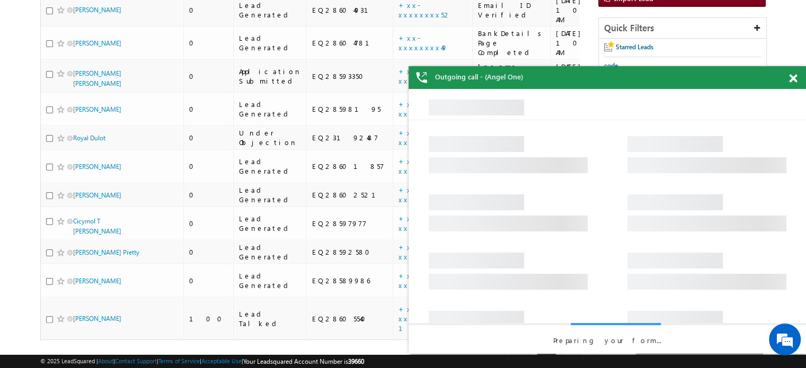
click at [796, 78] on span at bounding box center [793, 78] width 8 height 9
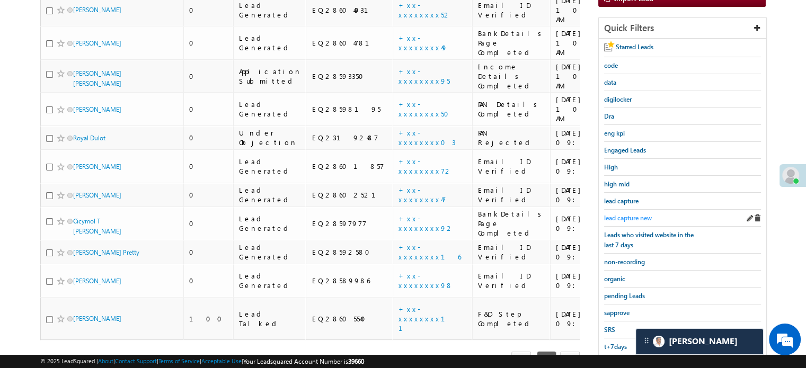
click at [633, 218] on span "lead capture new" at bounding box center [628, 218] width 48 height 8
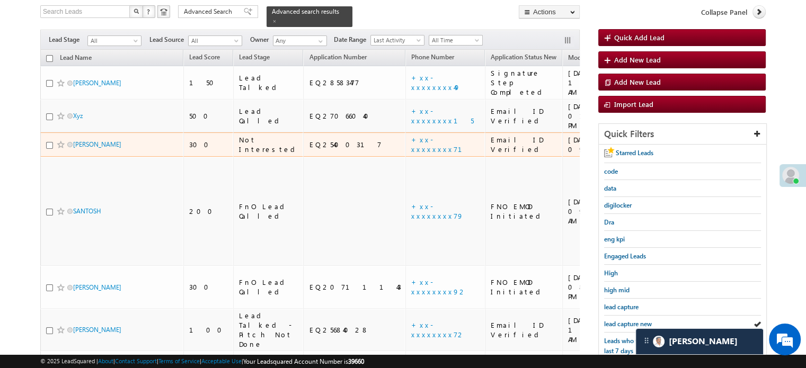
scroll to position [227, 0]
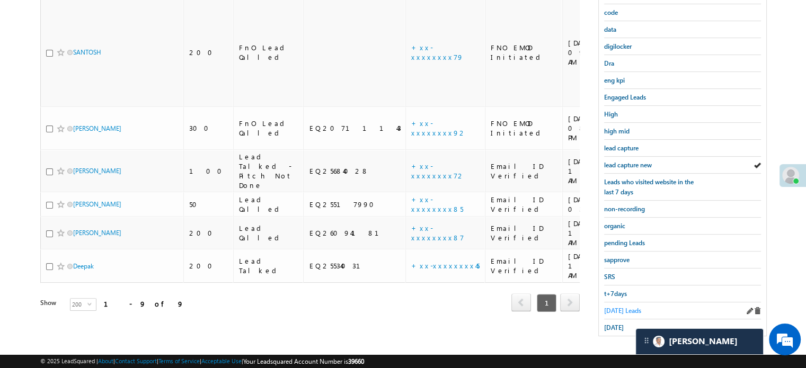
click at [624, 308] on span "Today's Leads" at bounding box center [622, 311] width 37 height 8
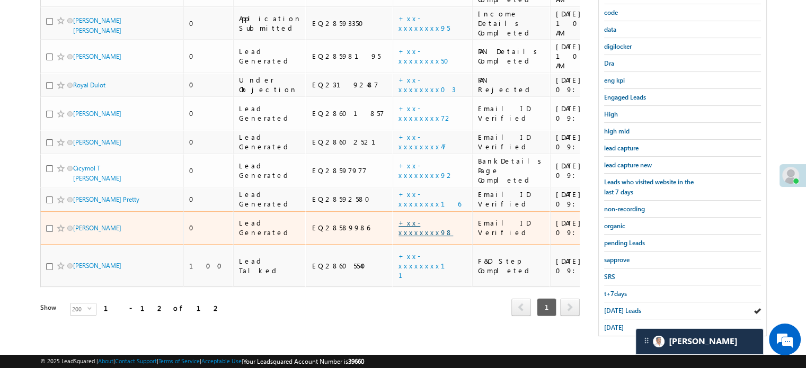
click at [399, 218] on link "+xx-xxxxxxxx98" at bounding box center [426, 227] width 55 height 19
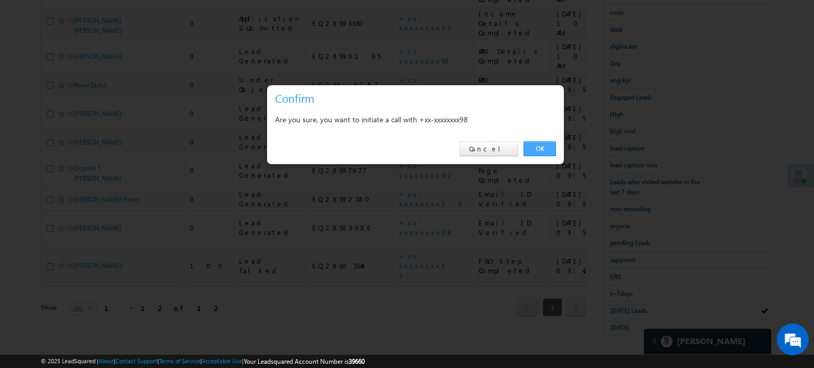
click at [534, 149] on link "OK" at bounding box center [540, 149] width 32 height 15
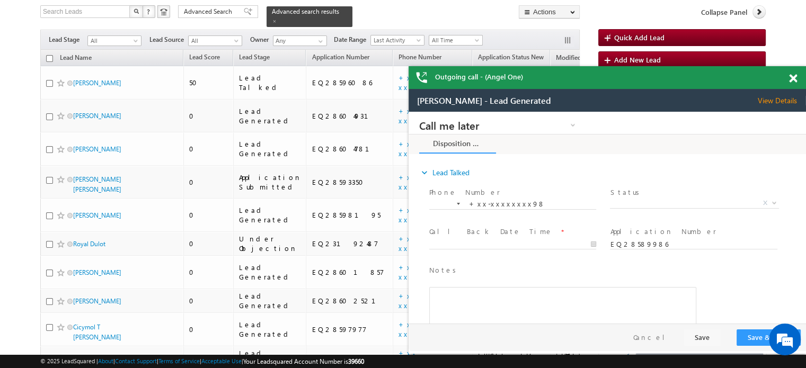
scroll to position [0, 0]
click at [794, 78] on span at bounding box center [793, 78] width 8 height 9
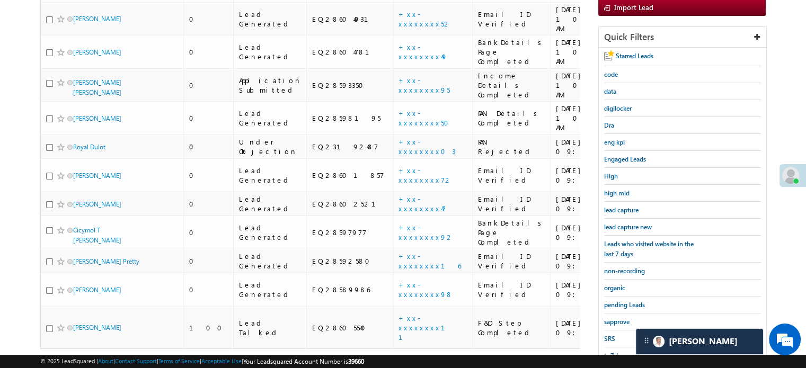
scroll to position [256, 0]
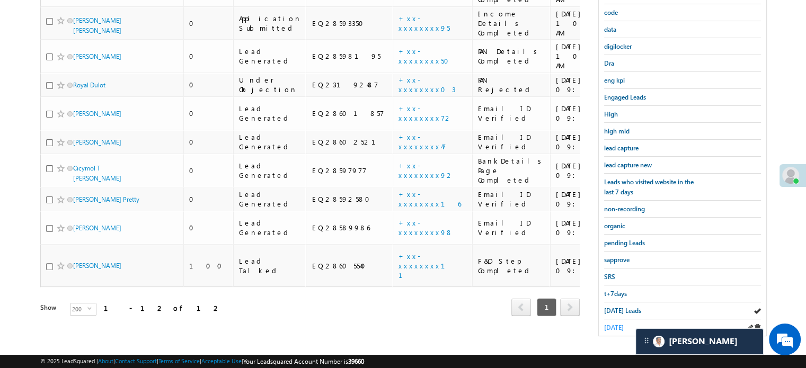
click at [618, 324] on span "yesterday" at bounding box center [614, 328] width 20 height 8
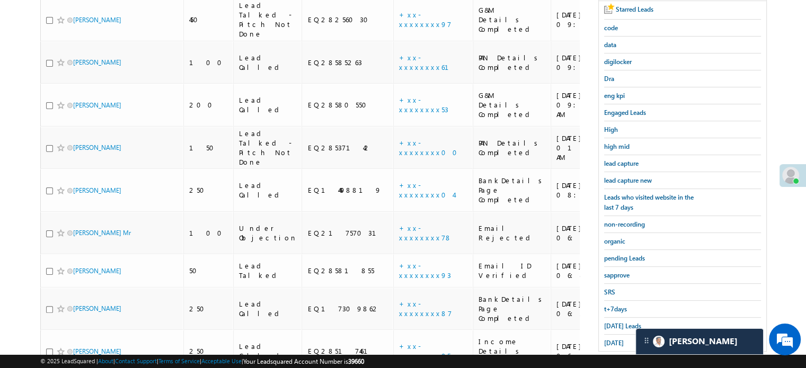
scroll to position [115, 0]
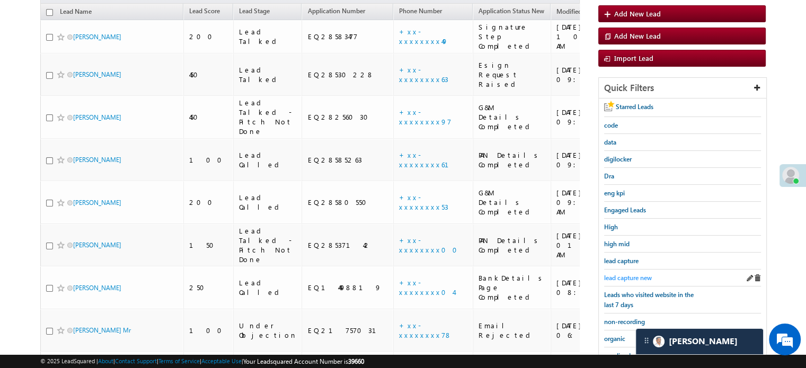
click at [635, 278] on span "lead capture new" at bounding box center [628, 278] width 48 height 8
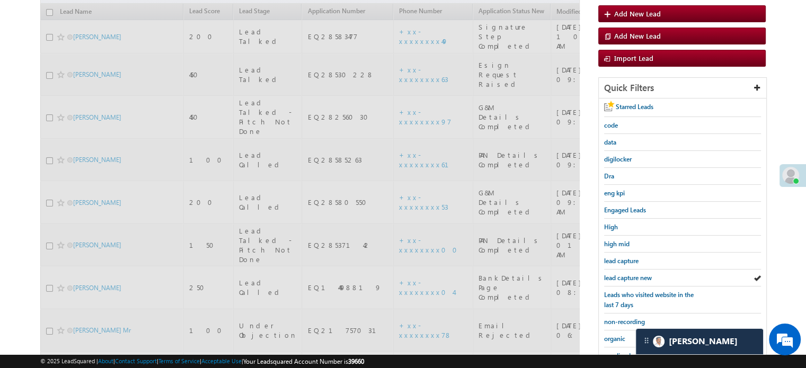
click at [634, 276] on span "lead capture new" at bounding box center [628, 278] width 48 height 8
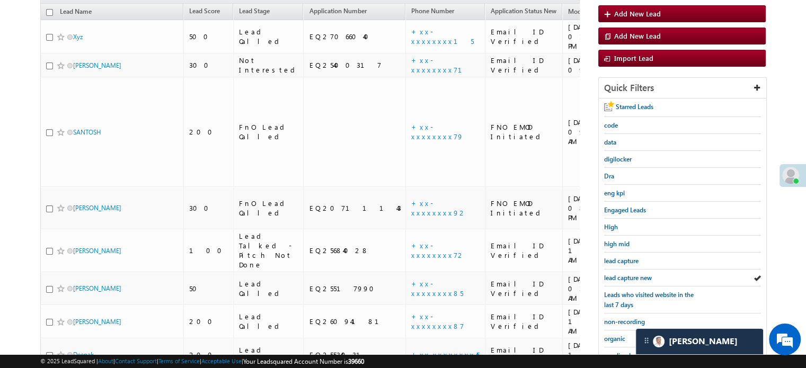
click at [634, 276] on span "lead capture new" at bounding box center [628, 278] width 48 height 8
click at [640, 277] on span "lead capture new" at bounding box center [628, 278] width 48 height 8
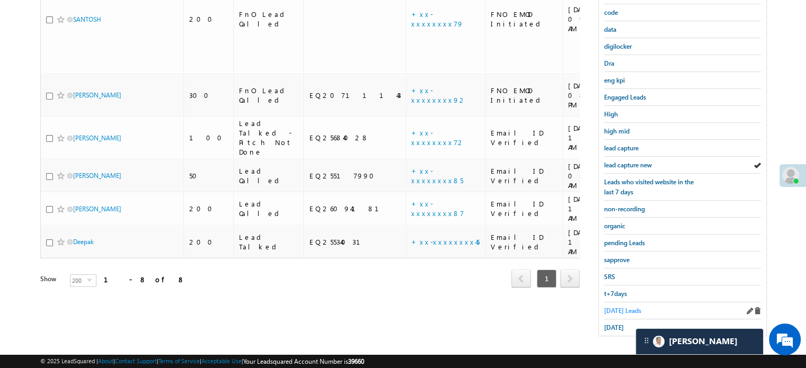
click at [626, 307] on span "Today's Leads" at bounding box center [622, 311] width 37 height 8
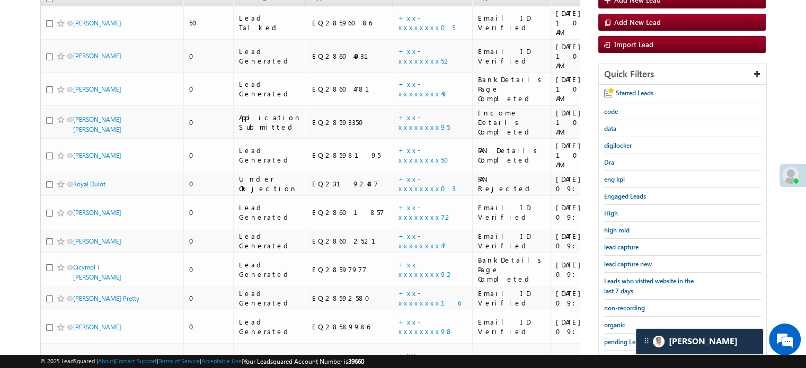
scroll to position [121, 0]
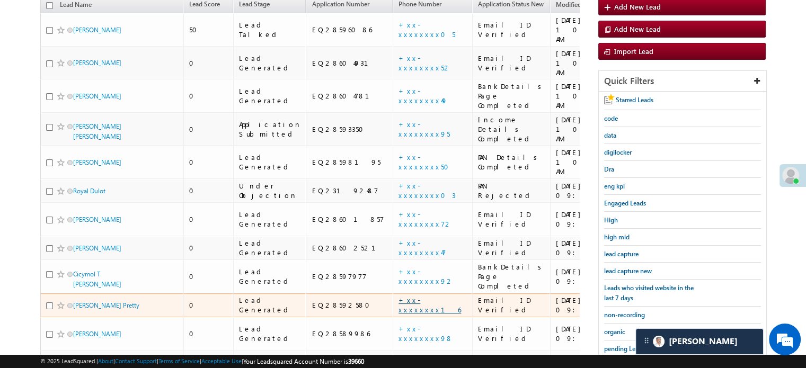
click at [399, 296] on link "+xx-xxxxxxxx16" at bounding box center [430, 305] width 63 height 19
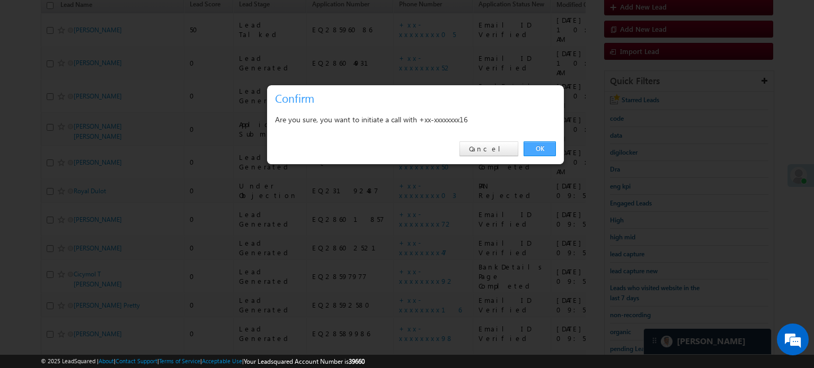
click at [529, 148] on link "OK" at bounding box center [540, 149] width 32 height 15
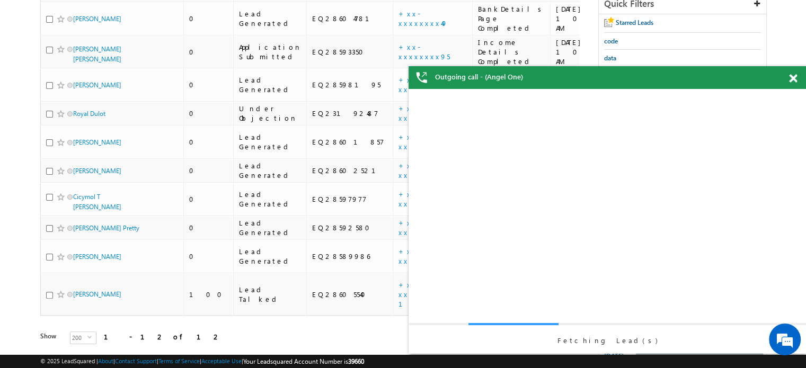
scroll to position [0, 0]
drag, startPoint x: 793, startPoint y: 78, endPoint x: 218, endPoint y: 34, distance: 575.8
click at [793, 78] on span at bounding box center [793, 78] width 8 height 9
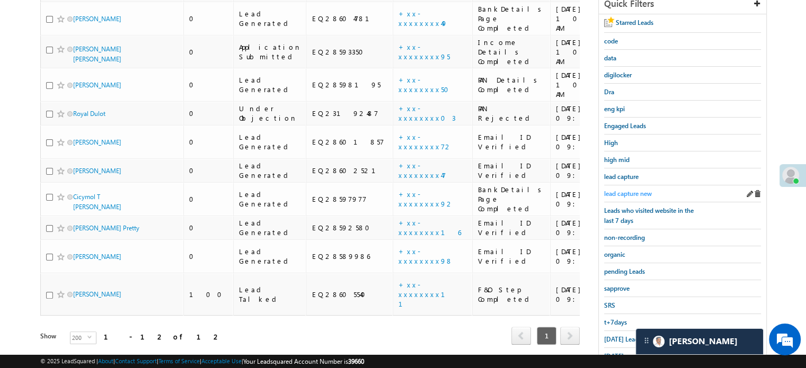
click at [622, 189] on link "lead capture new" at bounding box center [628, 194] width 48 height 10
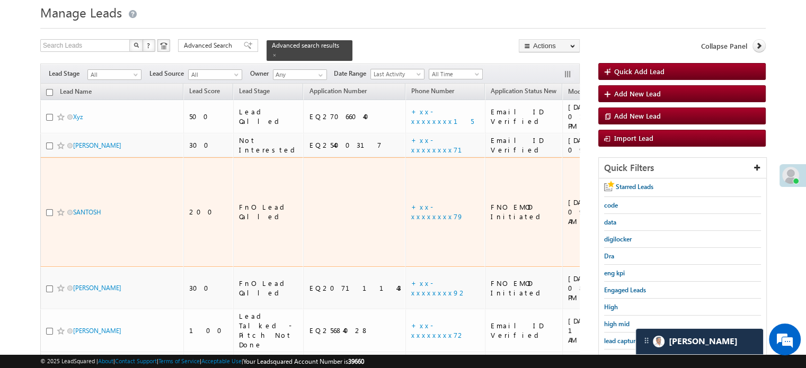
scroll to position [106, 0]
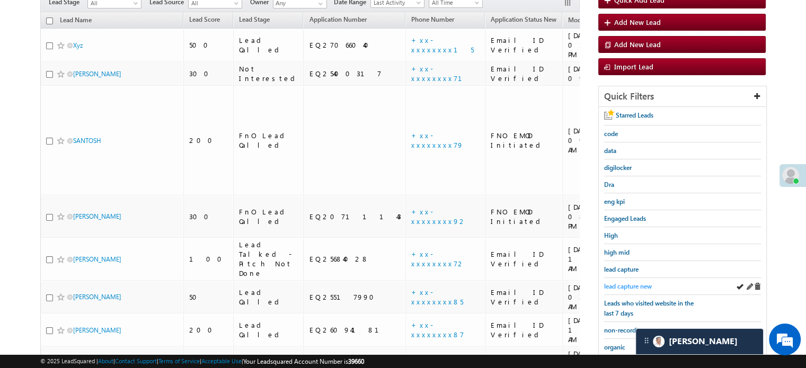
click at [634, 286] on span "lead capture new" at bounding box center [628, 287] width 48 height 8
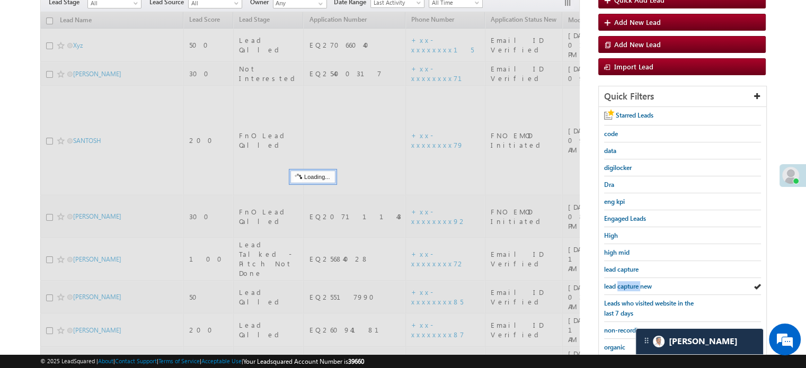
click at [634, 286] on span "lead capture new" at bounding box center [628, 287] width 48 height 8
click at [632, 285] on span "lead capture new" at bounding box center [628, 287] width 48 height 8
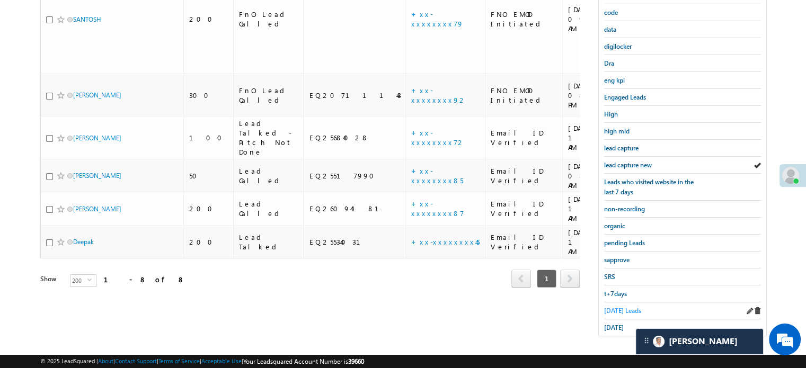
click at [621, 310] on span "Today's Leads" at bounding box center [622, 311] width 37 height 8
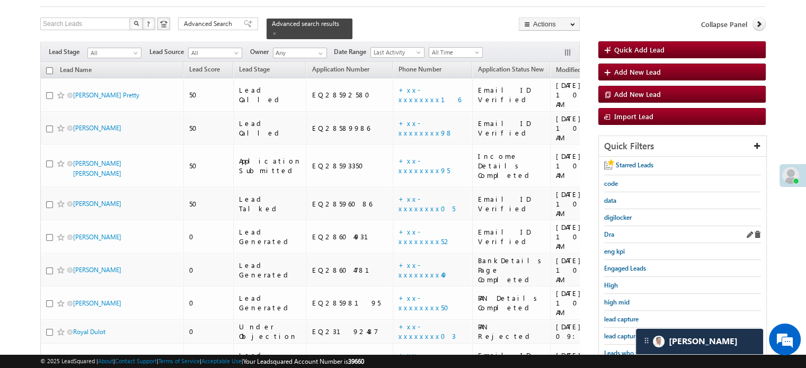
scroll to position [121, 0]
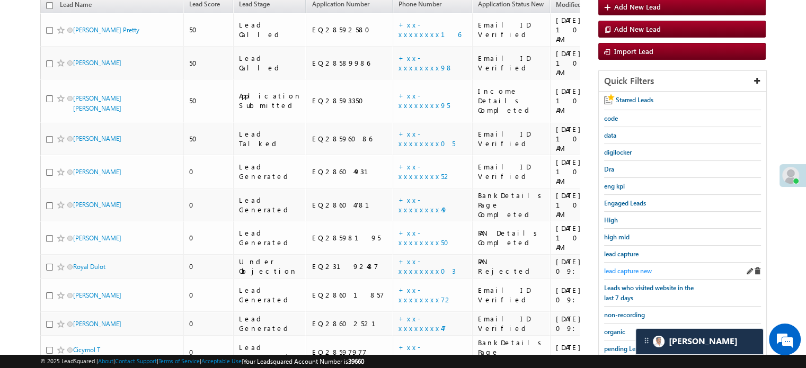
click at [621, 269] on span "lead capture new" at bounding box center [628, 271] width 48 height 8
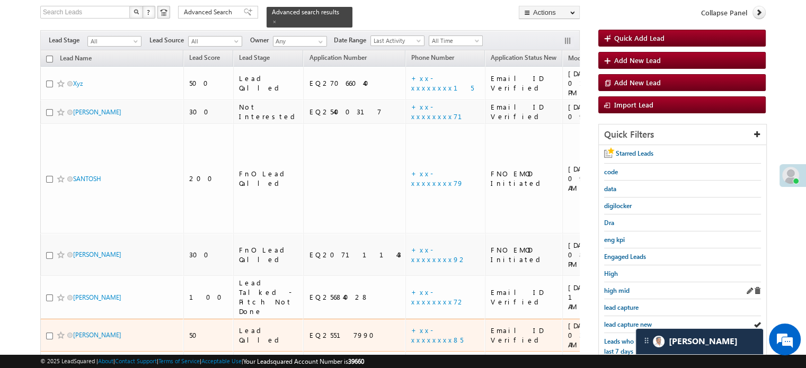
scroll to position [68, 0]
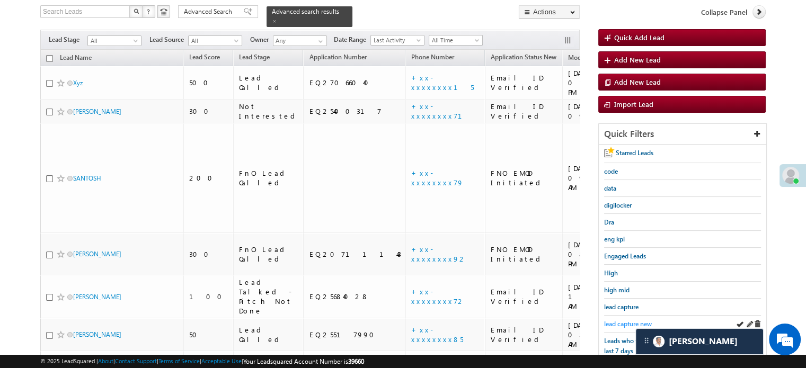
click at [623, 322] on span "lead capture new" at bounding box center [628, 324] width 48 height 8
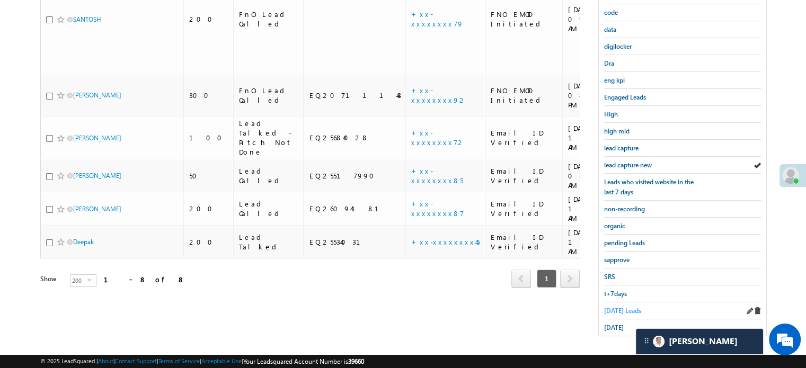
click at [617, 309] on span "Today's Leads" at bounding box center [622, 311] width 37 height 8
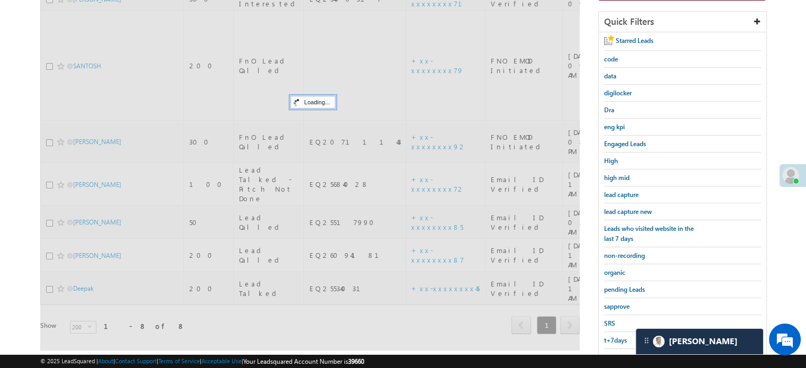
scroll to position [121, 0]
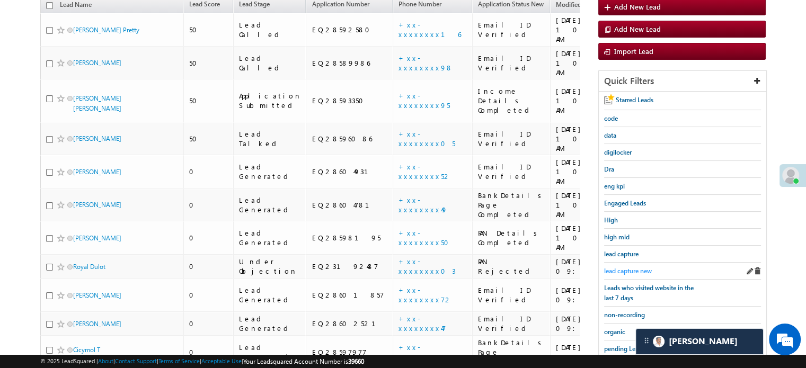
click at [631, 267] on span "lead capture new" at bounding box center [628, 271] width 48 height 8
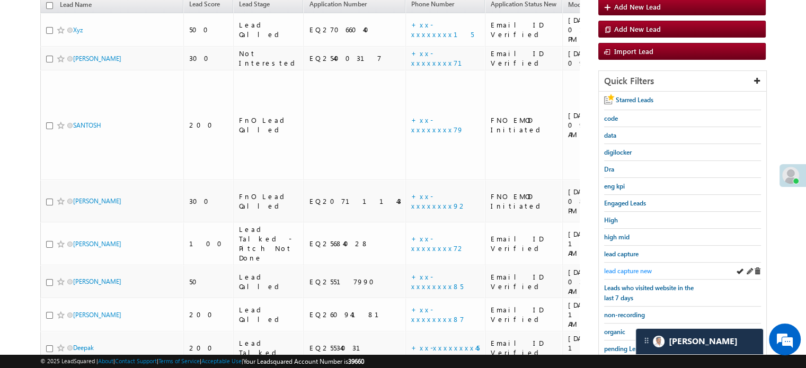
click at [635, 268] on span "lead capture new" at bounding box center [628, 271] width 48 height 8
click at [632, 272] on span "lead capture new" at bounding box center [628, 271] width 48 height 8
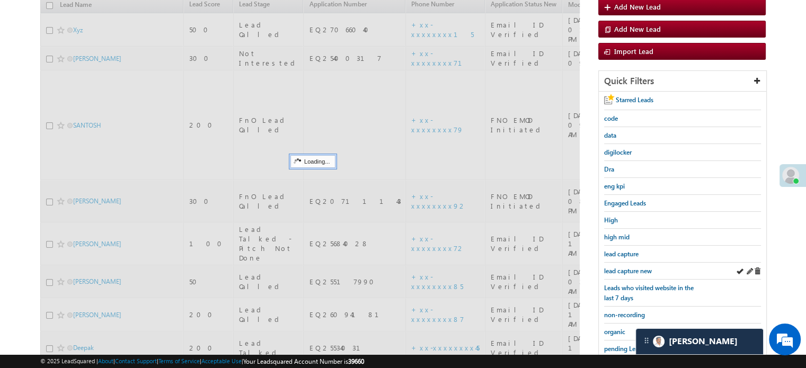
click at [630, 273] on div "lead capture new" at bounding box center [682, 271] width 157 height 17
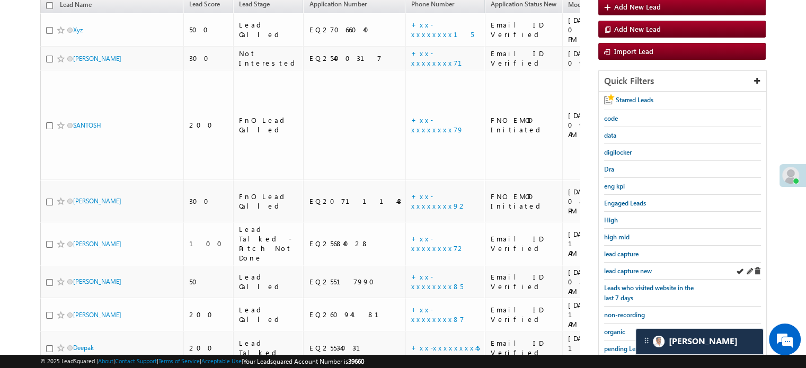
click at [626, 263] on div "lead capture new" at bounding box center [682, 271] width 157 height 17
click at [631, 271] on span "lead capture new" at bounding box center [628, 271] width 48 height 8
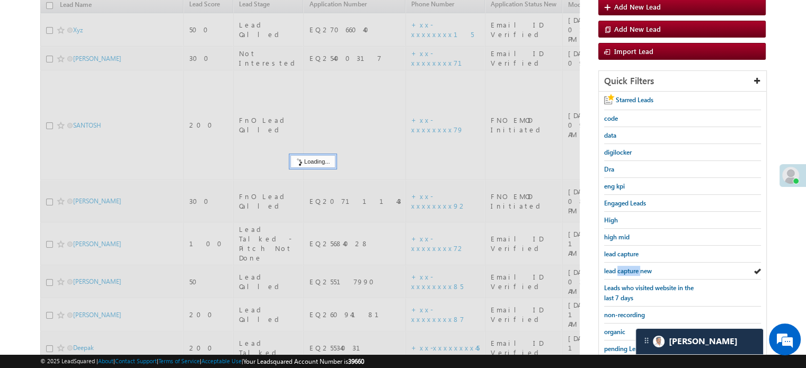
click at [631, 271] on span "lead capture new" at bounding box center [628, 271] width 48 height 8
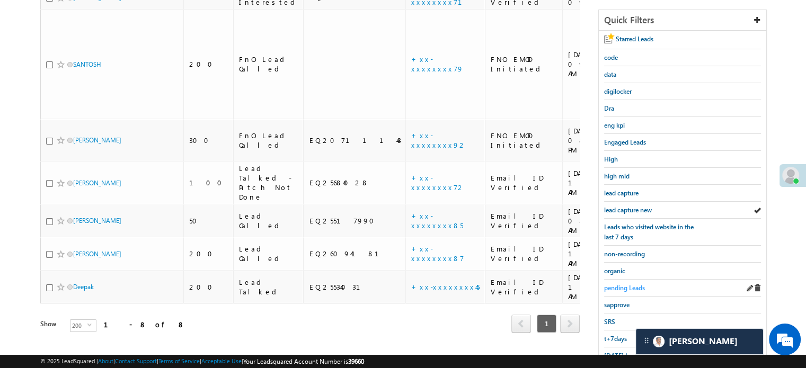
scroll to position [227, 0]
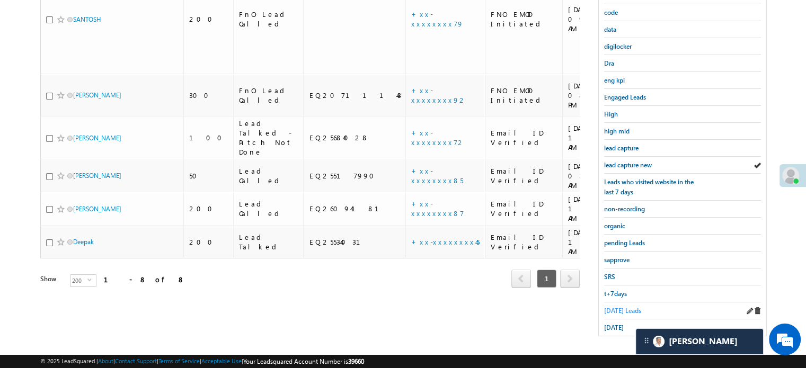
click at [615, 308] on span "Today's Leads" at bounding box center [622, 311] width 37 height 8
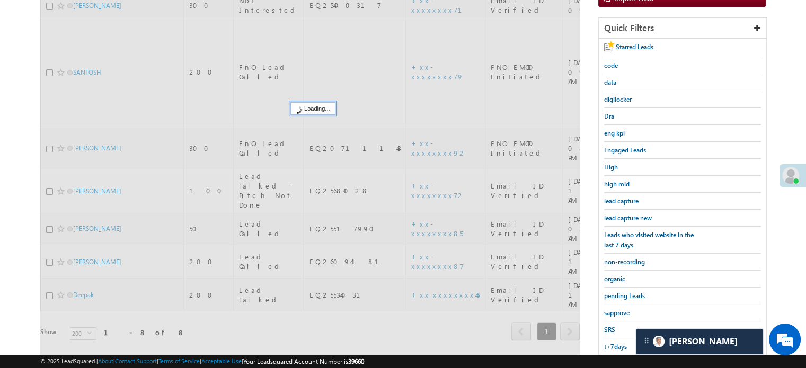
scroll to position [121, 0]
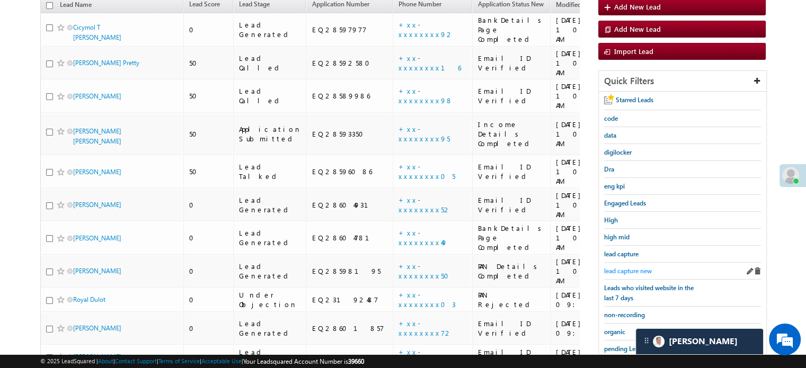
click at [645, 267] on span "lead capture new" at bounding box center [628, 271] width 48 height 8
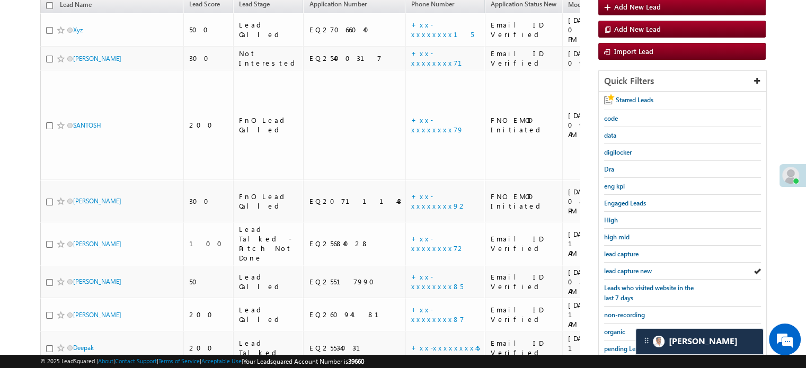
click at [645, 267] on span "lead capture new" at bounding box center [628, 271] width 48 height 8
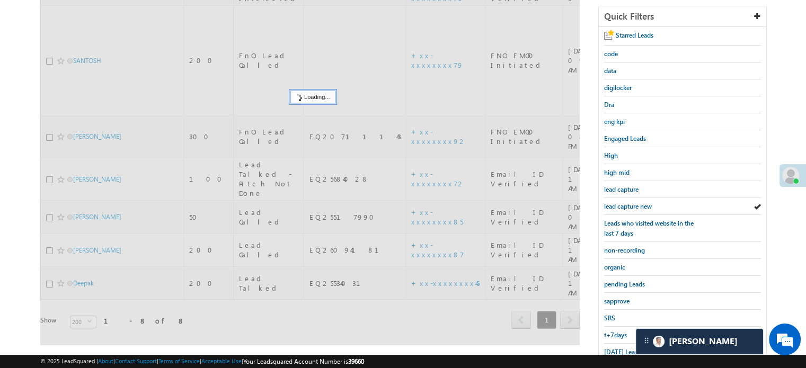
scroll to position [227, 0]
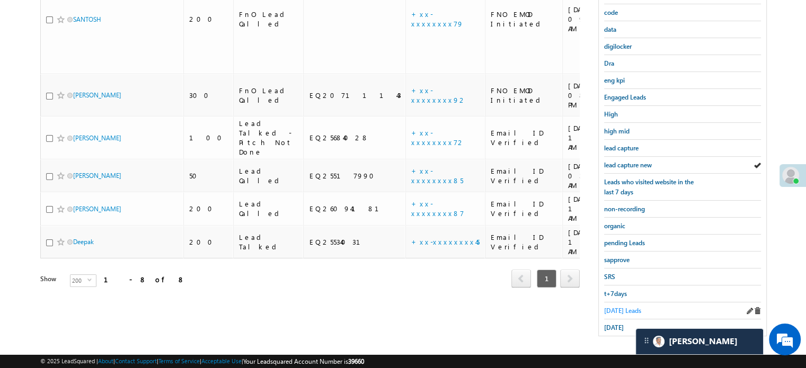
click at [620, 307] on span "Today's Leads" at bounding box center [622, 311] width 37 height 8
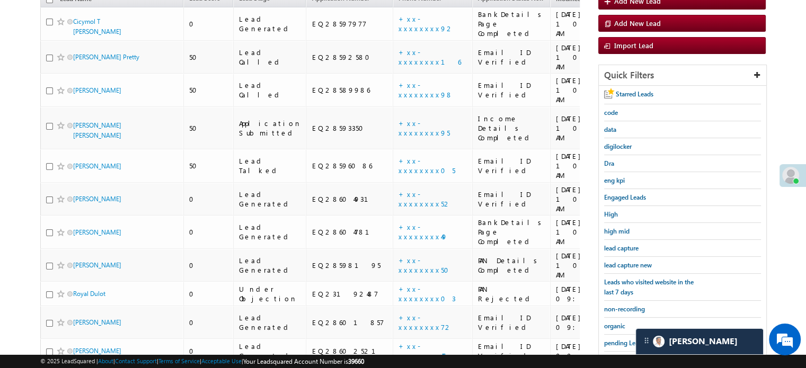
scroll to position [121, 0]
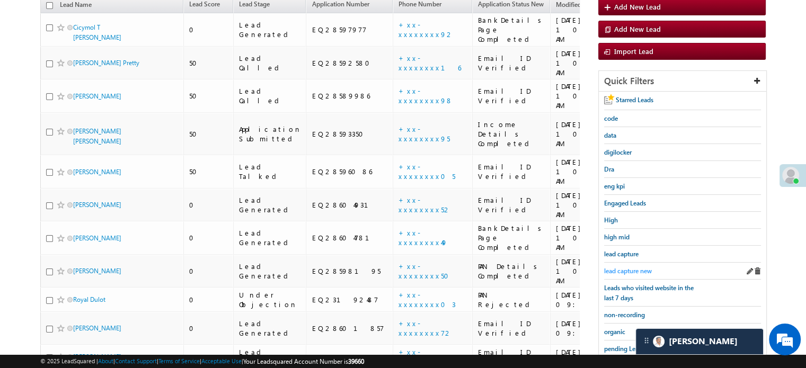
click at [618, 267] on span "lead capture new" at bounding box center [628, 271] width 48 height 8
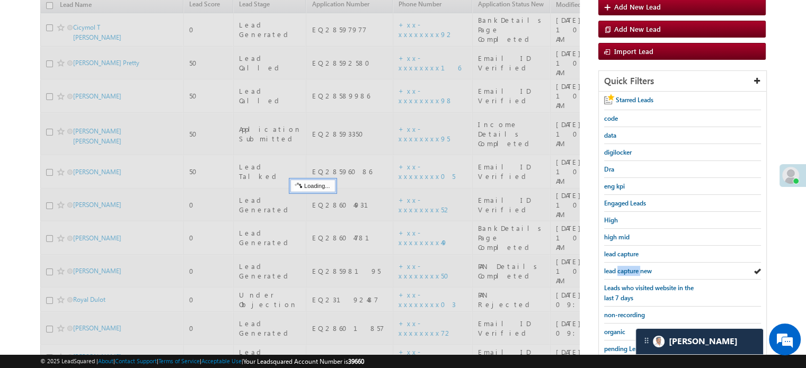
click at [618, 267] on span "lead capture new" at bounding box center [628, 271] width 48 height 8
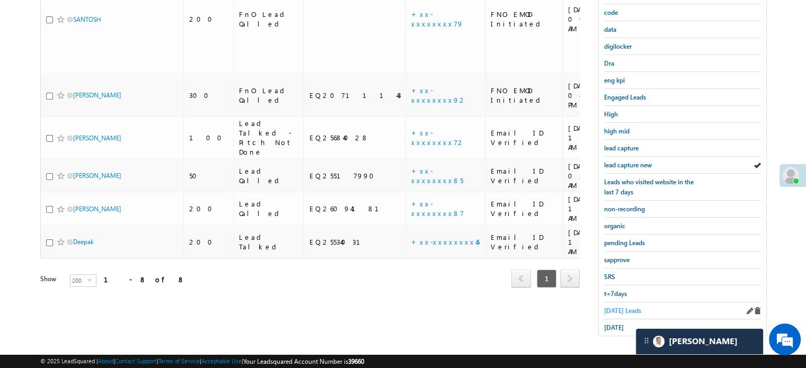
click at [628, 307] on span "Today's Leads" at bounding box center [622, 311] width 37 height 8
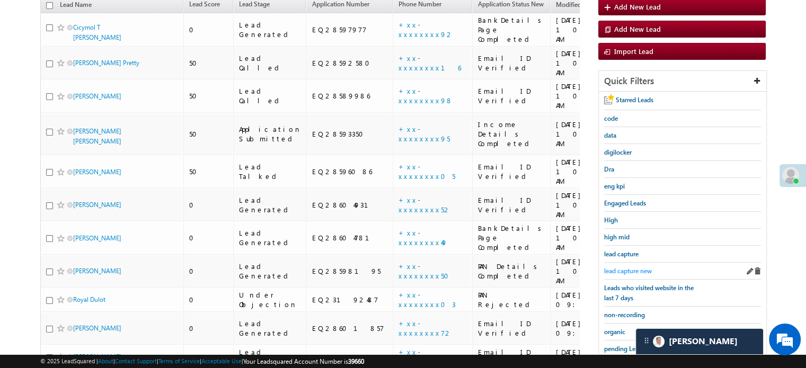
click at [613, 267] on span "lead capture new" at bounding box center [628, 271] width 48 height 8
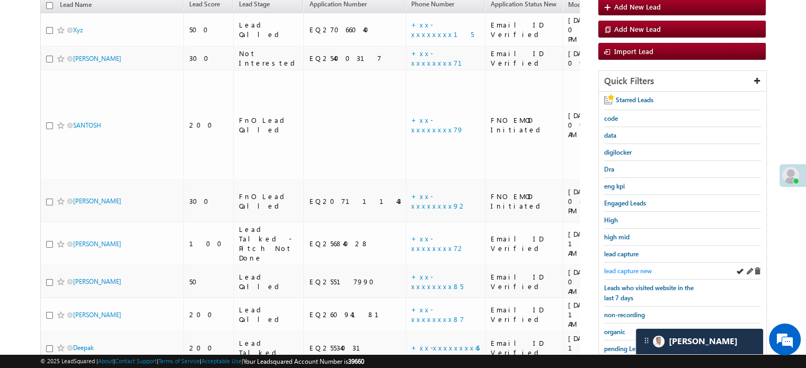
click at [621, 266] on link "lead capture new" at bounding box center [628, 271] width 48 height 10
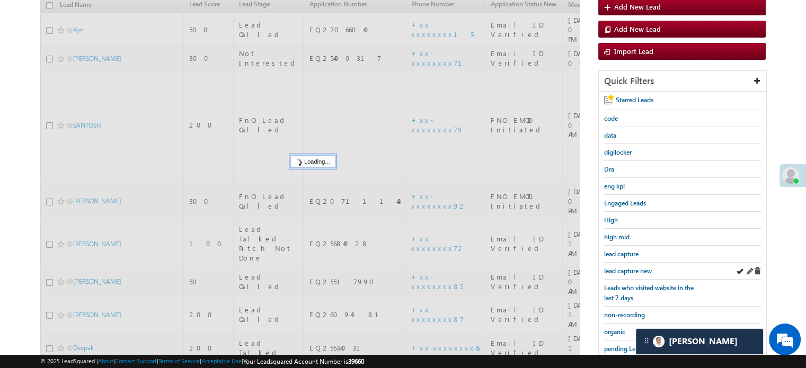
click at [631, 274] on div "lead capture new" at bounding box center [682, 271] width 157 height 17
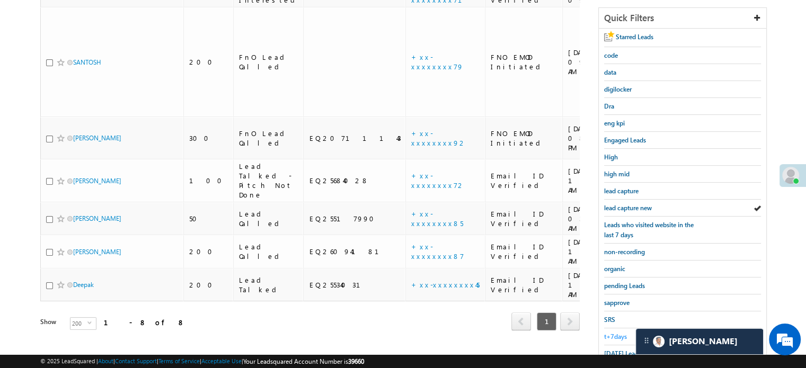
scroll to position [227, 0]
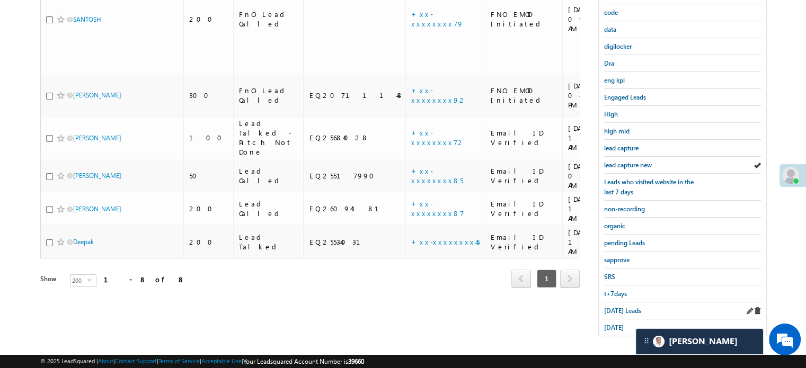
click at [617, 303] on div "Today's Leads" at bounding box center [682, 311] width 157 height 17
click at [611, 307] on span "Today's Leads" at bounding box center [622, 311] width 37 height 8
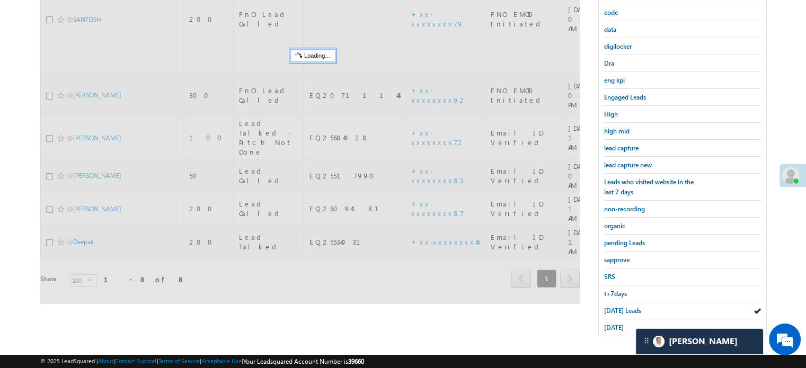
scroll to position [121, 0]
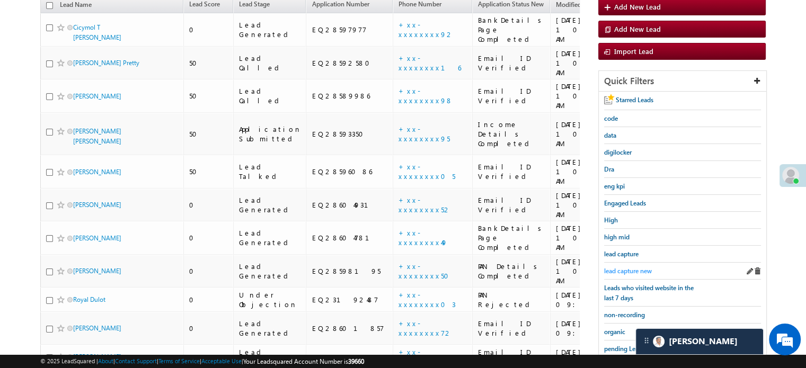
click at [629, 268] on span "lead capture new" at bounding box center [628, 271] width 48 height 8
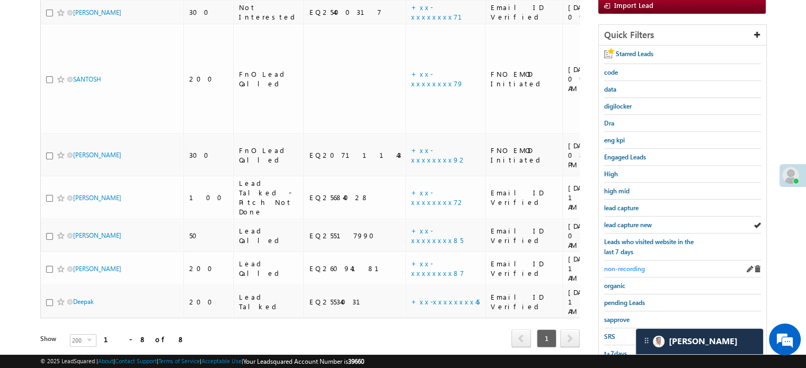
scroll to position [174, 0]
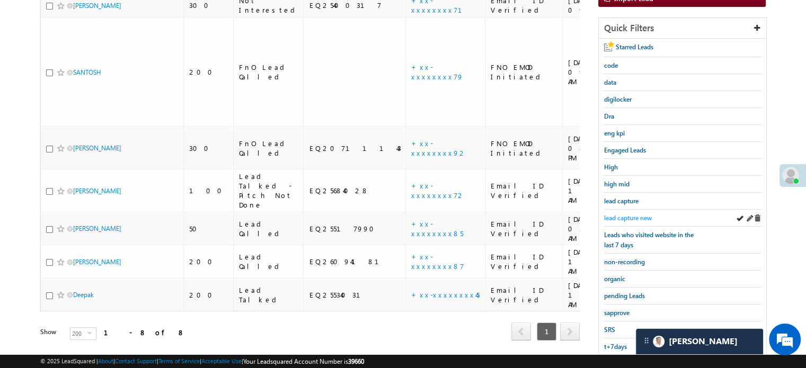
click at [633, 214] on span "lead capture new" at bounding box center [628, 218] width 48 height 8
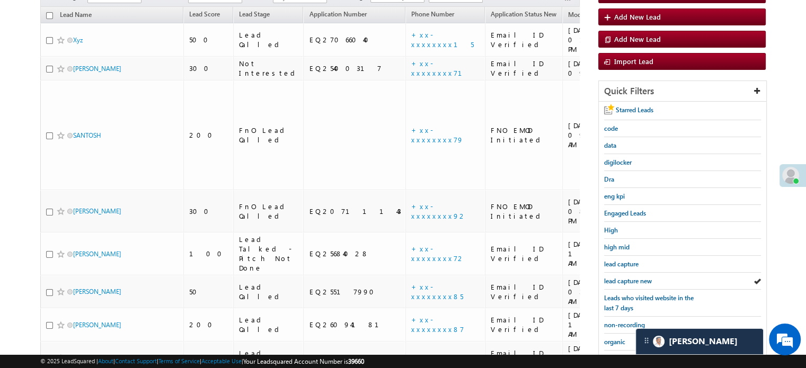
scroll to position [15, 0]
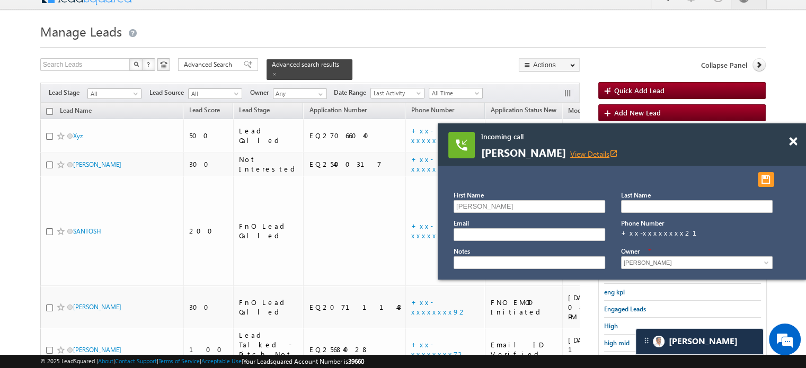
click at [598, 156] on link "View Details open_in_new" at bounding box center [594, 154] width 48 height 10
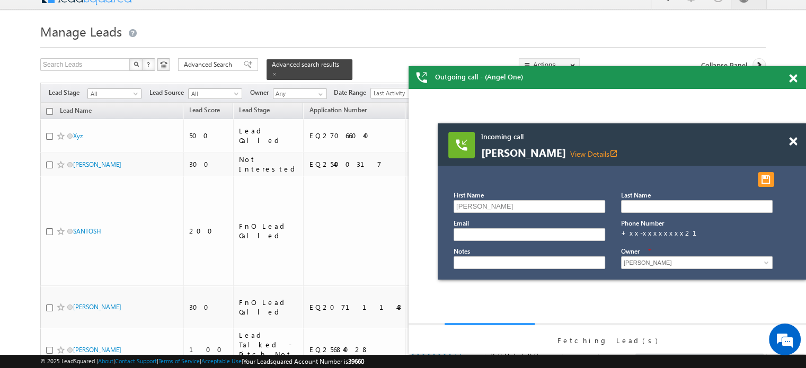
scroll to position [0, 0]
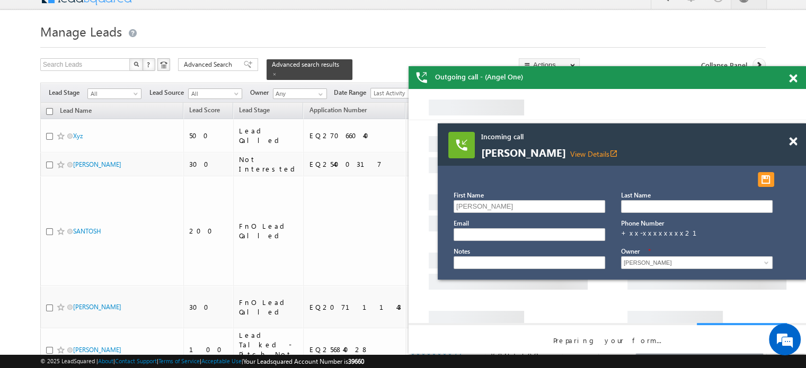
click at [794, 140] on span at bounding box center [793, 141] width 8 height 9
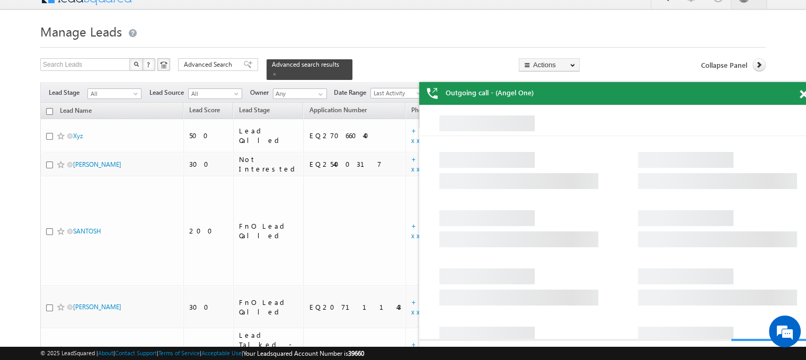
click at [794, 83] on div "Outgoing call - (Angel One)" at bounding box center [618, 93] width 398 height 23
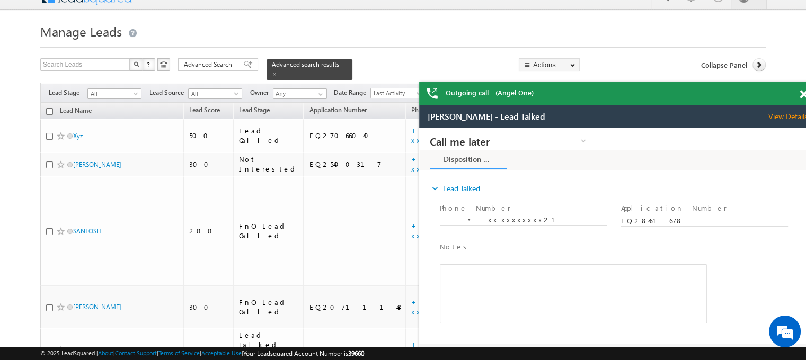
click at [802, 94] on span at bounding box center [804, 94] width 8 height 9
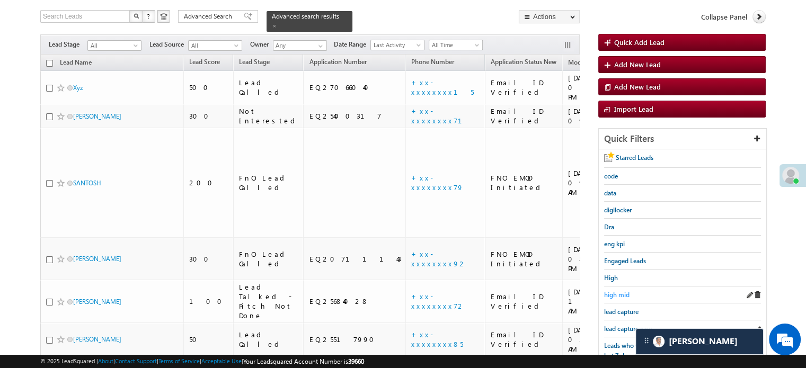
scroll to position [68, 0]
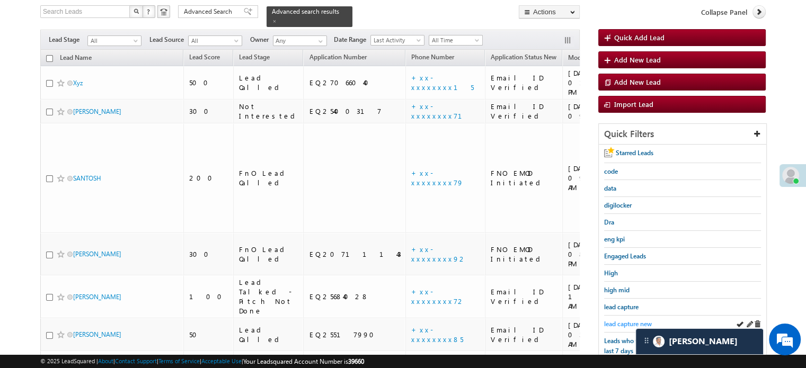
click at [633, 320] on span "lead capture new" at bounding box center [628, 324] width 48 height 8
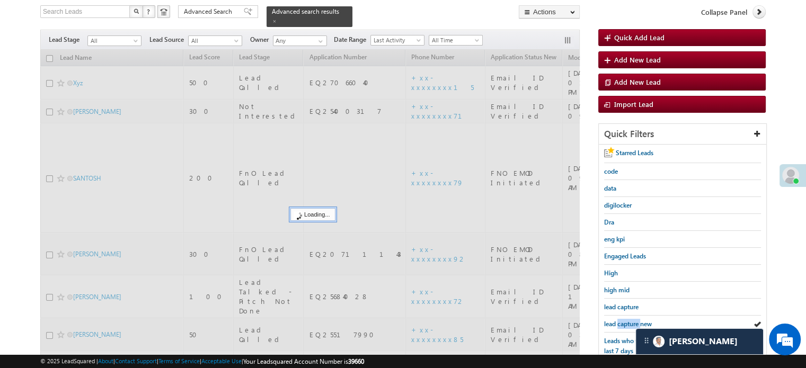
click at [633, 320] on span "lead capture new" at bounding box center [628, 324] width 48 height 8
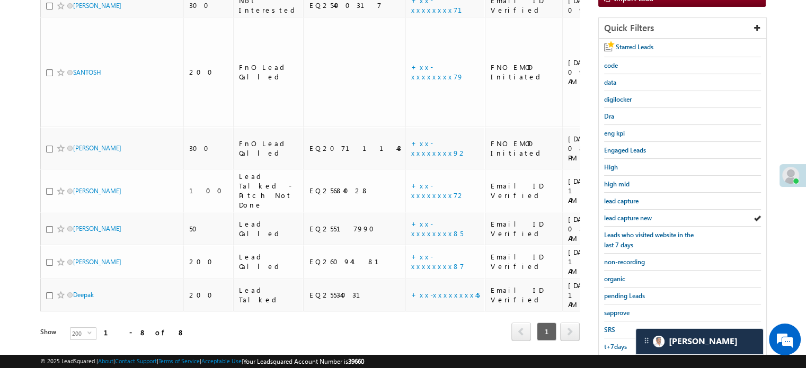
scroll to position [227, 0]
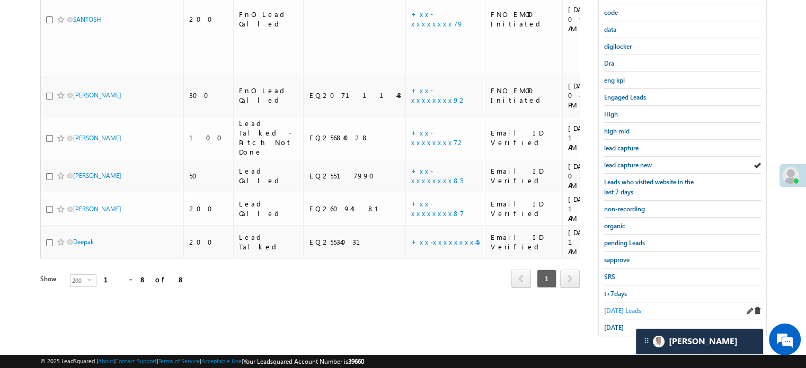
click at [625, 310] on span "Today's Leads" at bounding box center [622, 311] width 37 height 8
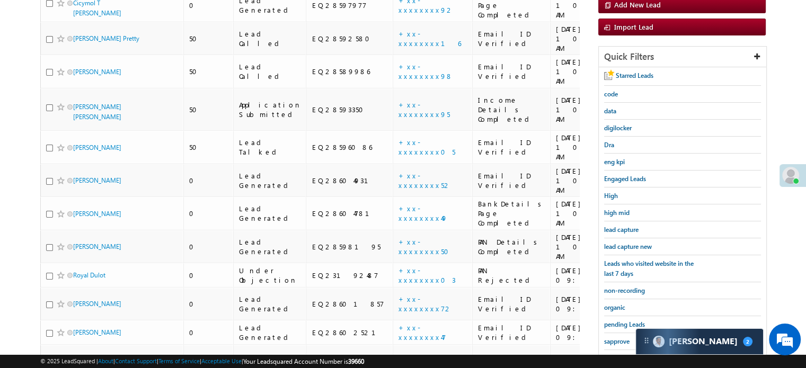
scroll to position [68, 0]
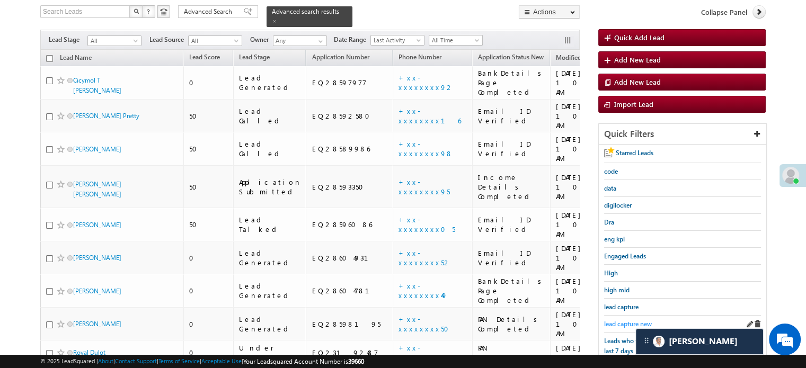
click at [625, 322] on span "lead capture new" at bounding box center [628, 324] width 48 height 8
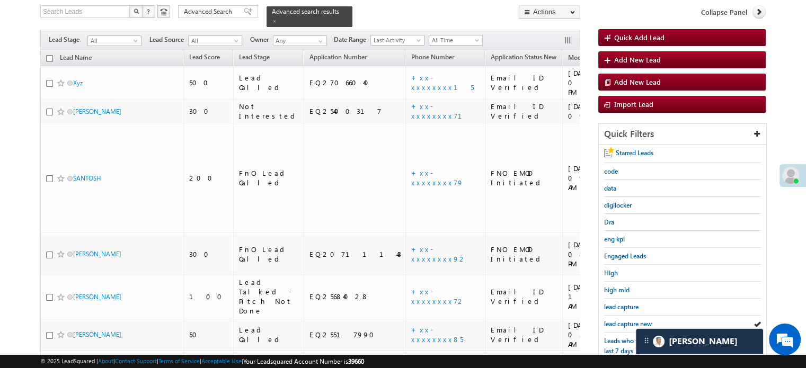
click at [612, 320] on span "lead capture new" at bounding box center [628, 324] width 48 height 8
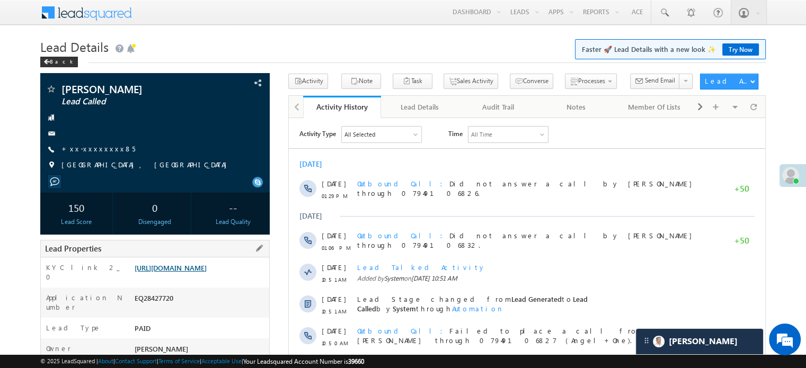
drag, startPoint x: 0, startPoint y: 0, endPoint x: 199, endPoint y: 275, distance: 339.8
click at [199, 272] on link "[URL][DOMAIN_NAME]" at bounding box center [171, 267] width 72 height 9
click at [208, 278] on div "[URL][DOMAIN_NAME]" at bounding box center [200, 270] width 137 height 15
click at [207, 272] on link "[URL][DOMAIN_NAME]" at bounding box center [171, 267] width 72 height 9
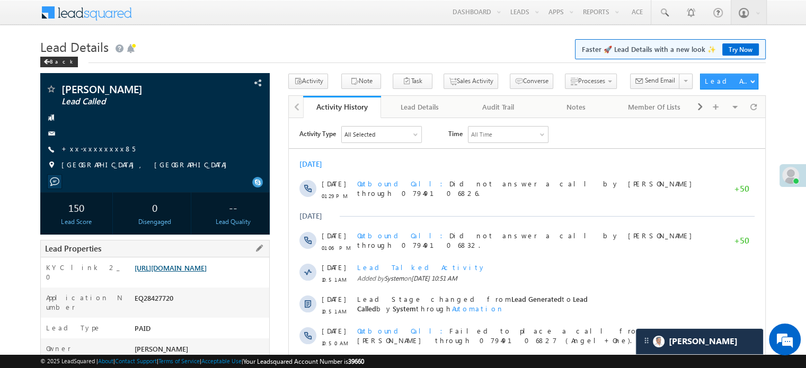
click at [183, 272] on link "[URL][DOMAIN_NAME]" at bounding box center [171, 267] width 72 height 9
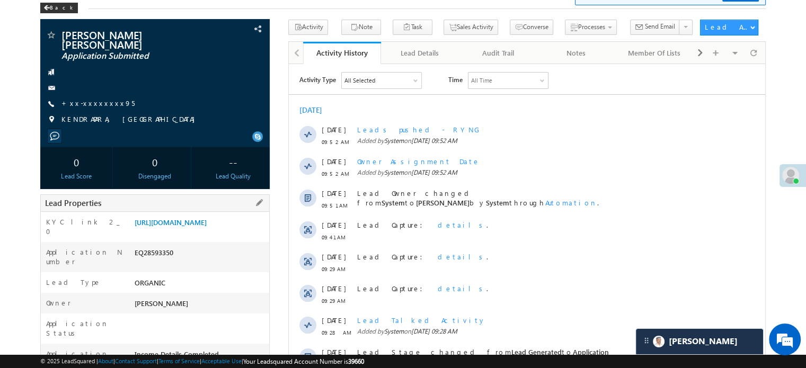
scroll to position [106, 0]
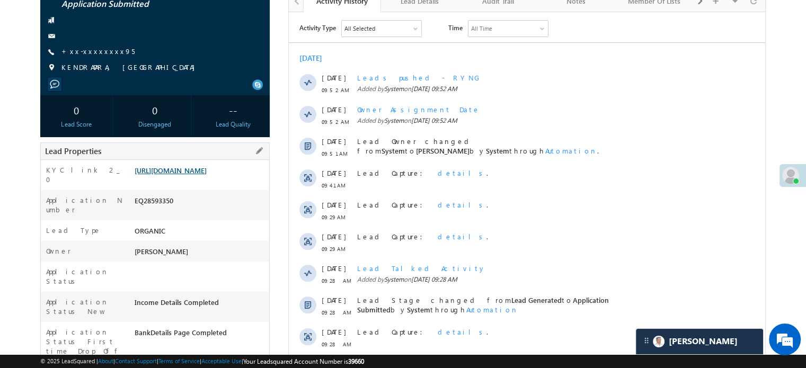
click at [207, 167] on link "[URL][DOMAIN_NAME]" at bounding box center [171, 170] width 72 height 9
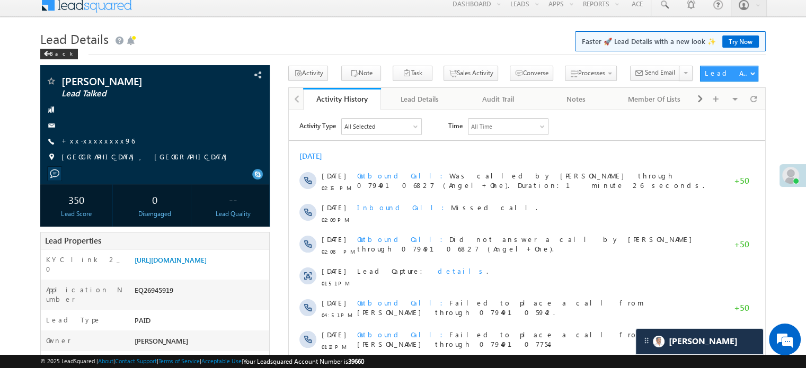
scroll to position [5299, 0]
